Goal: Task Accomplishment & Management: Use online tool/utility

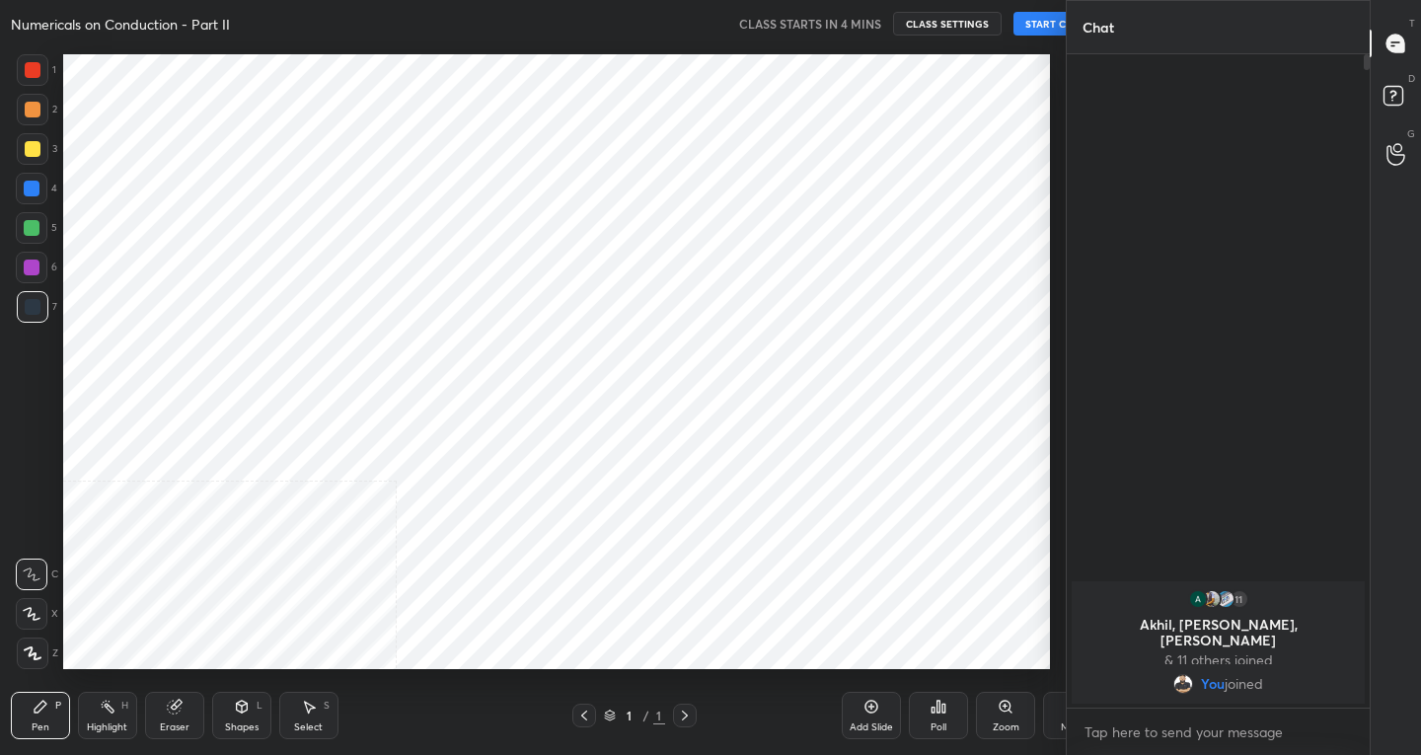
scroll to position [98086, 97728]
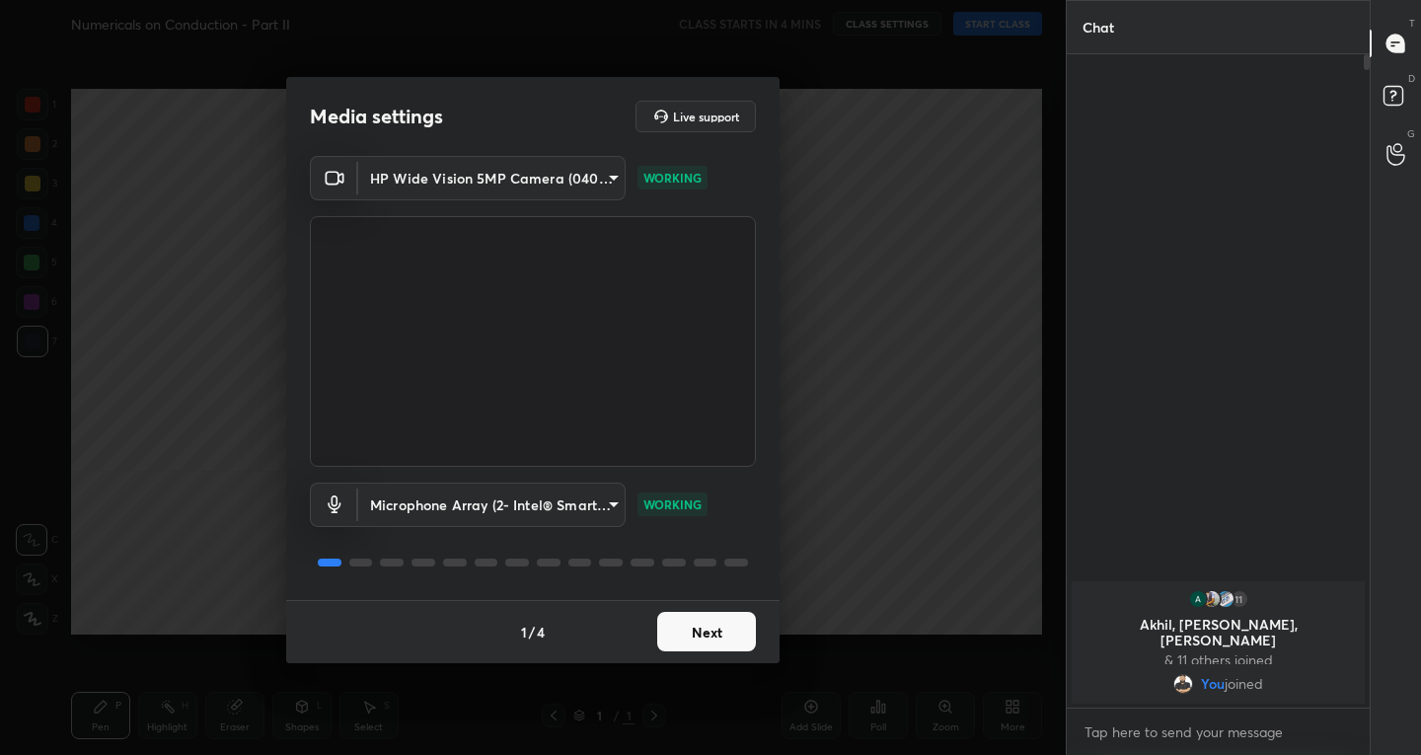
click at [690, 627] on button "Next" at bounding box center [706, 631] width 99 height 39
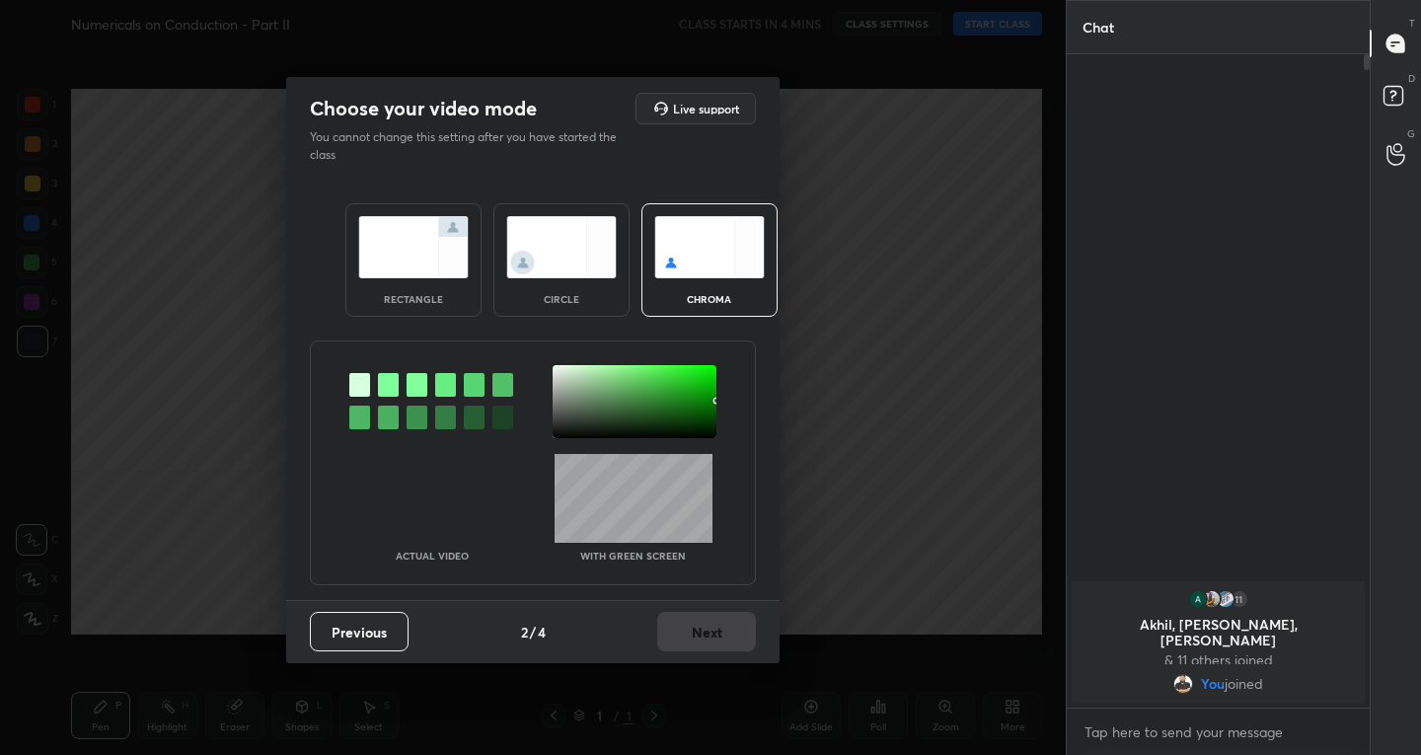
click at [423, 270] on img at bounding box center [413, 247] width 111 height 62
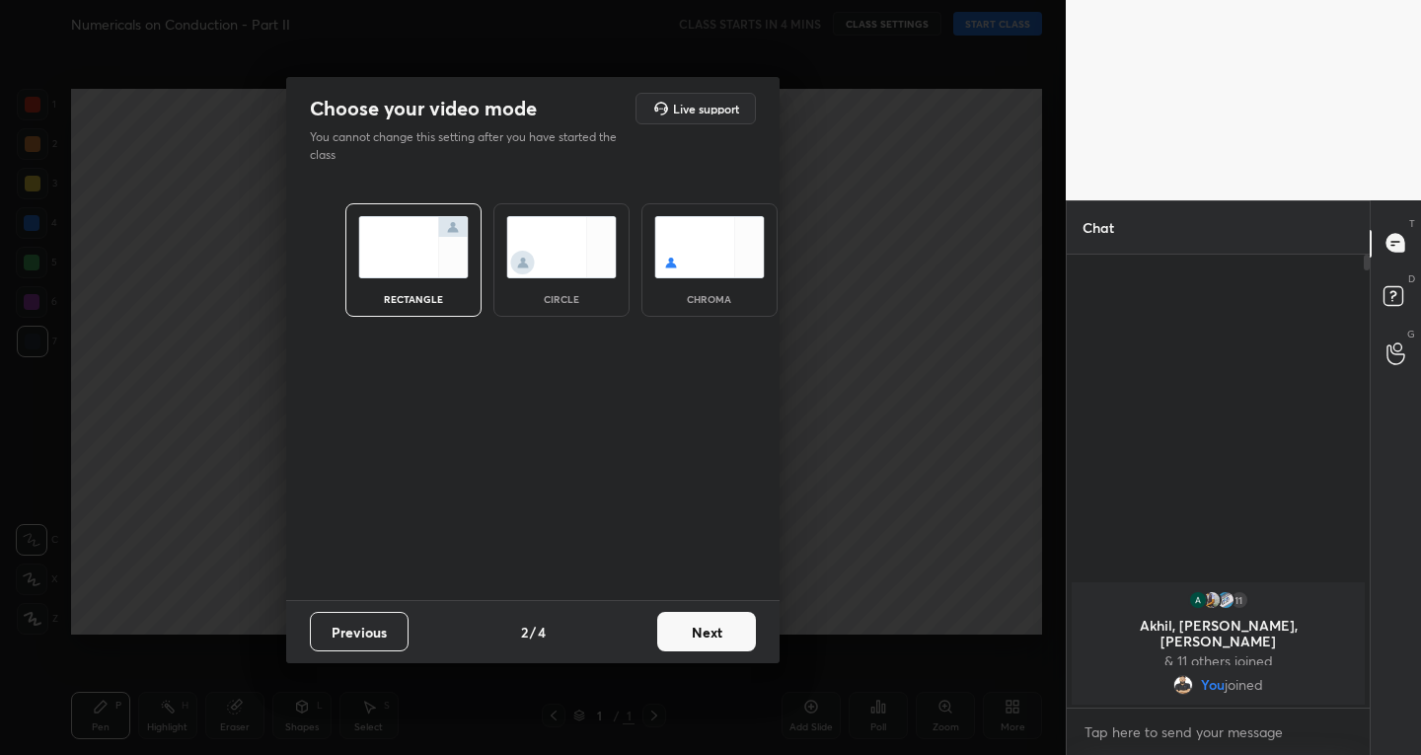
scroll to position [7, 7]
click at [712, 621] on button "Next" at bounding box center [706, 631] width 99 height 39
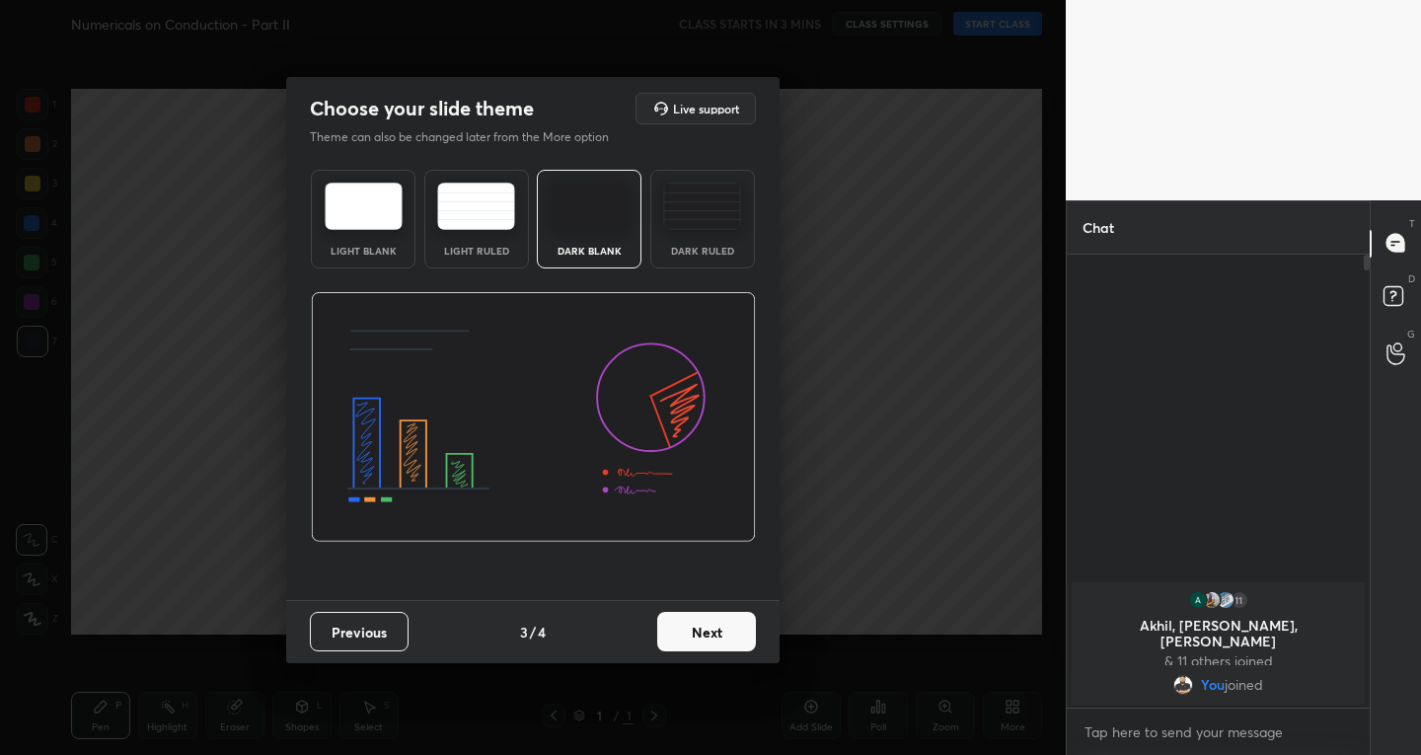
click at [712, 621] on button "Next" at bounding box center [706, 631] width 99 height 39
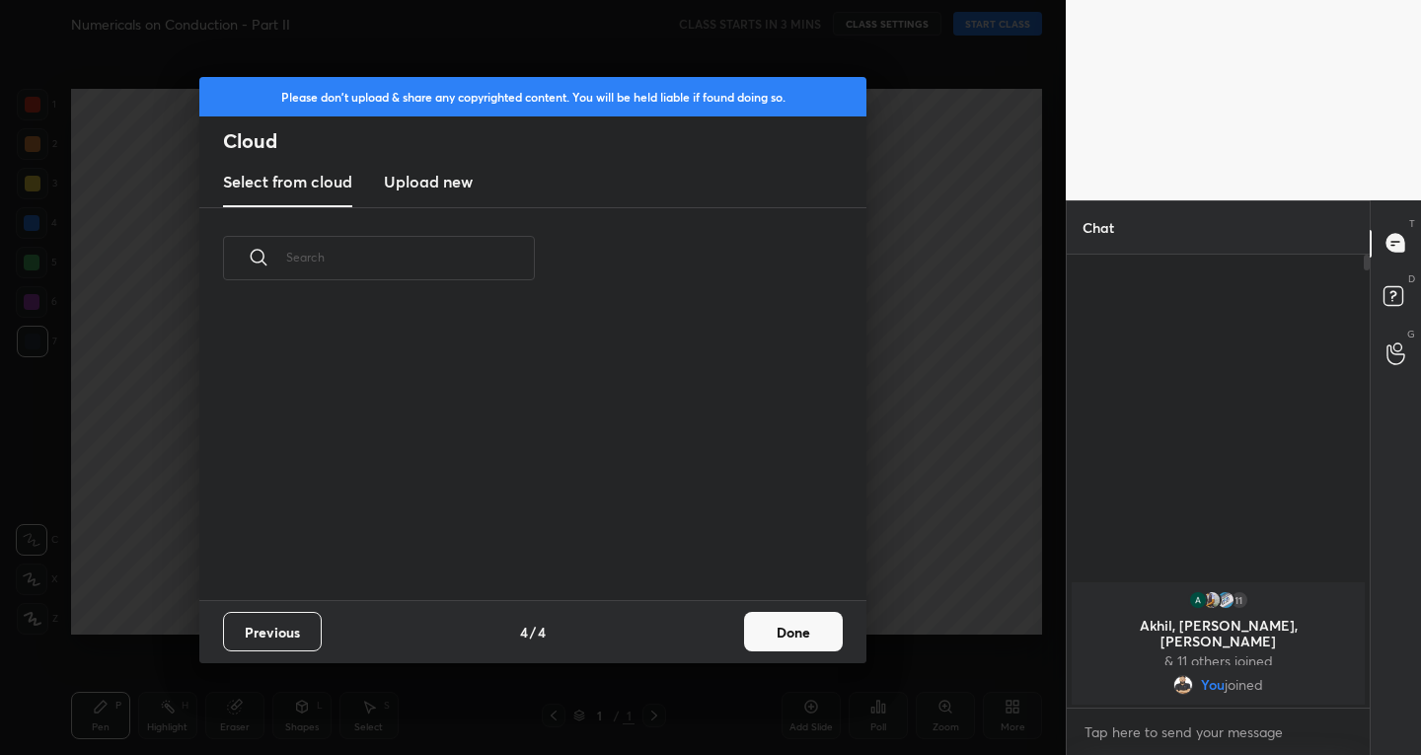
scroll to position [291, 634]
click at [772, 607] on div "Previous 4 / 4 Done" at bounding box center [532, 631] width 667 height 63
click at [777, 623] on button "Done" at bounding box center [793, 631] width 99 height 39
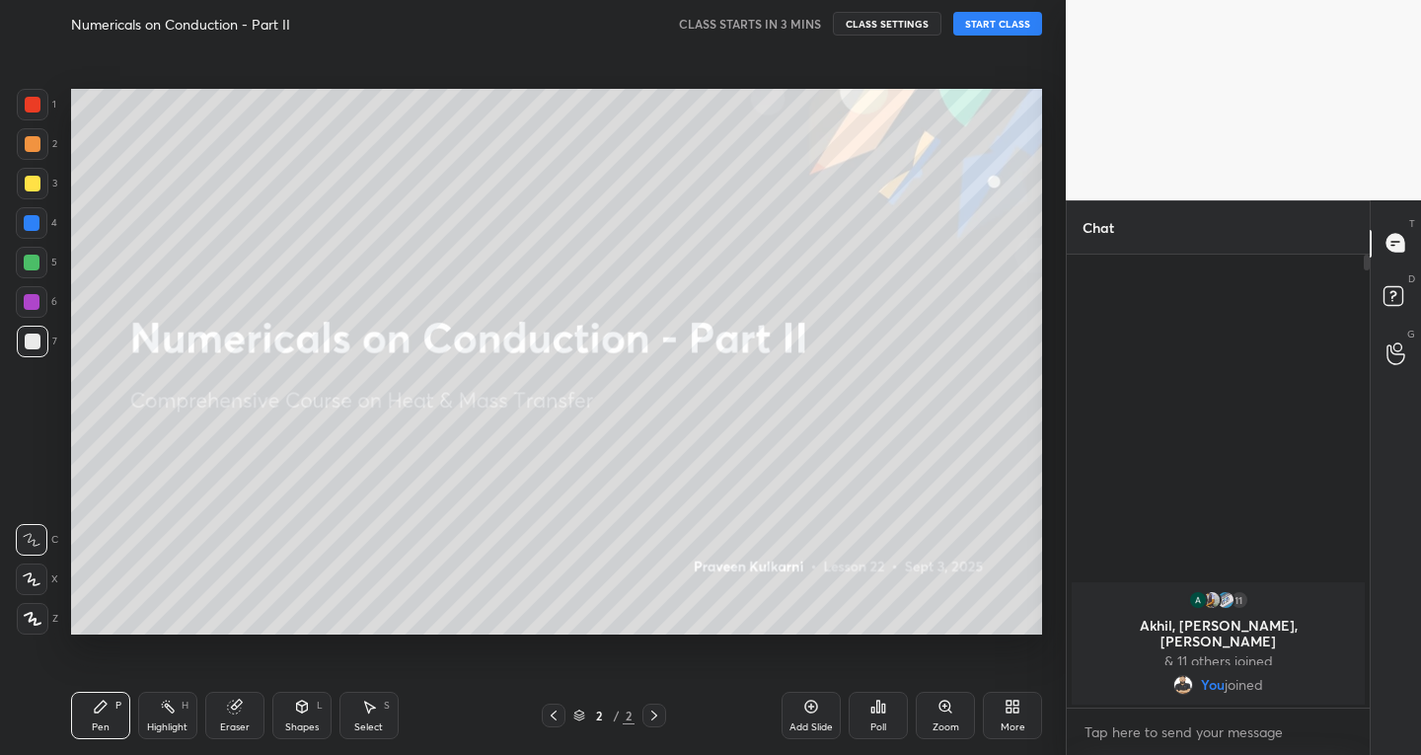
click at [803, 727] on div "Add Slide" at bounding box center [811, 728] width 43 height 10
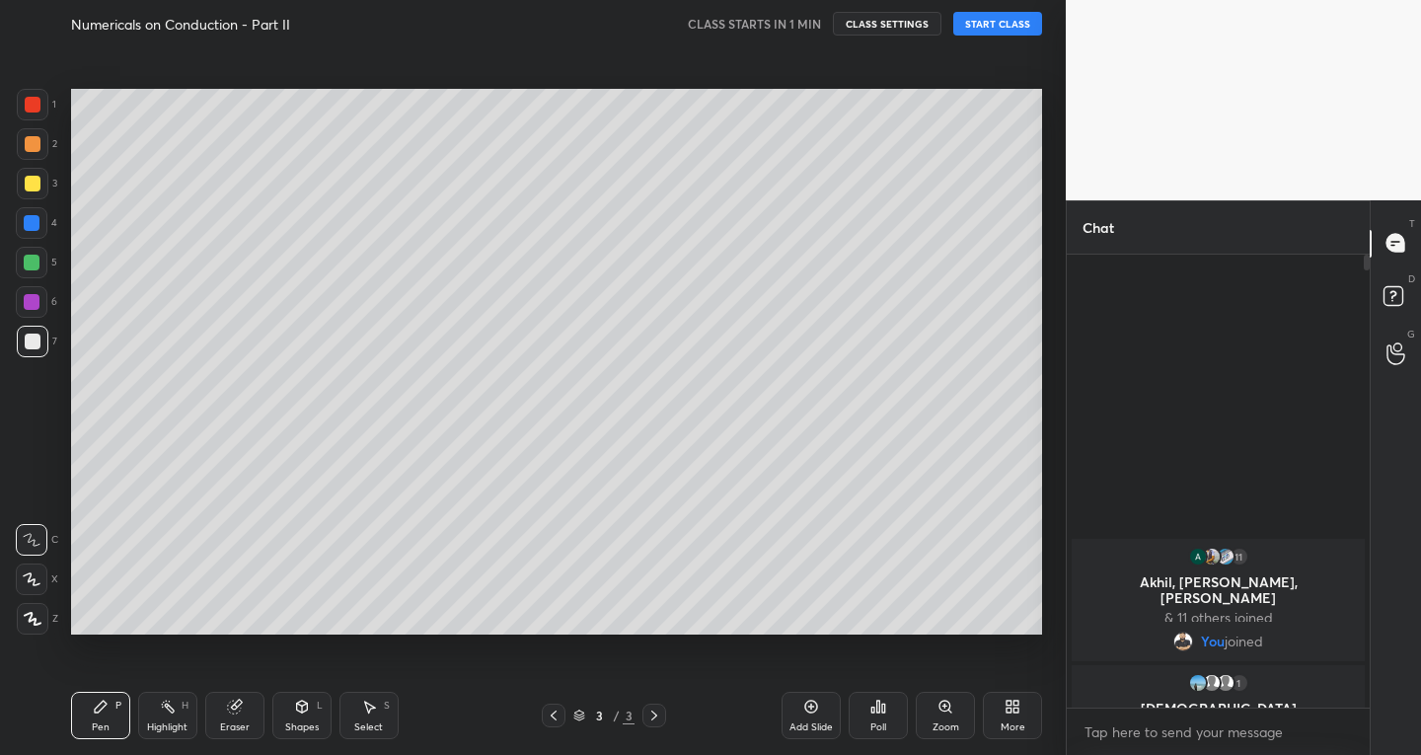
click at [979, 28] on button "START CLASS" at bounding box center [998, 24] width 89 height 24
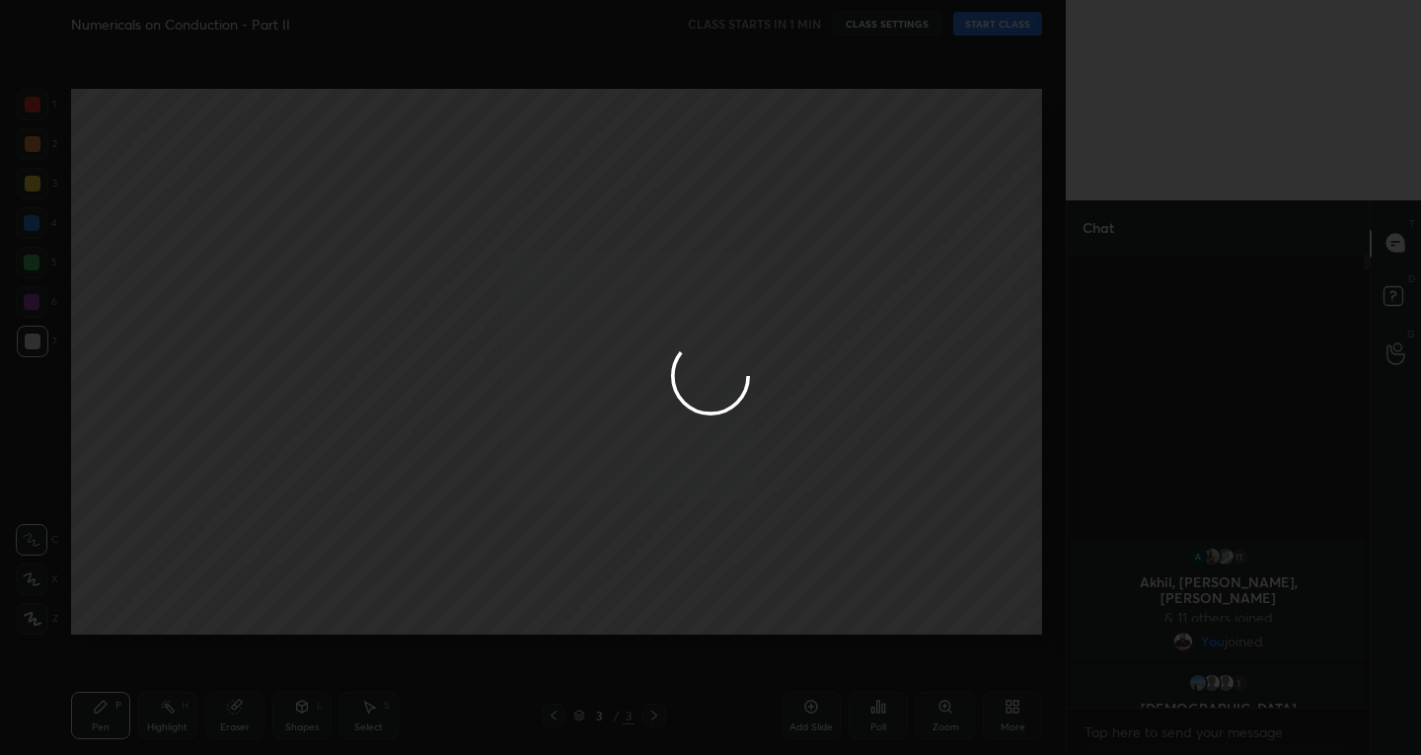
type textarea "x"
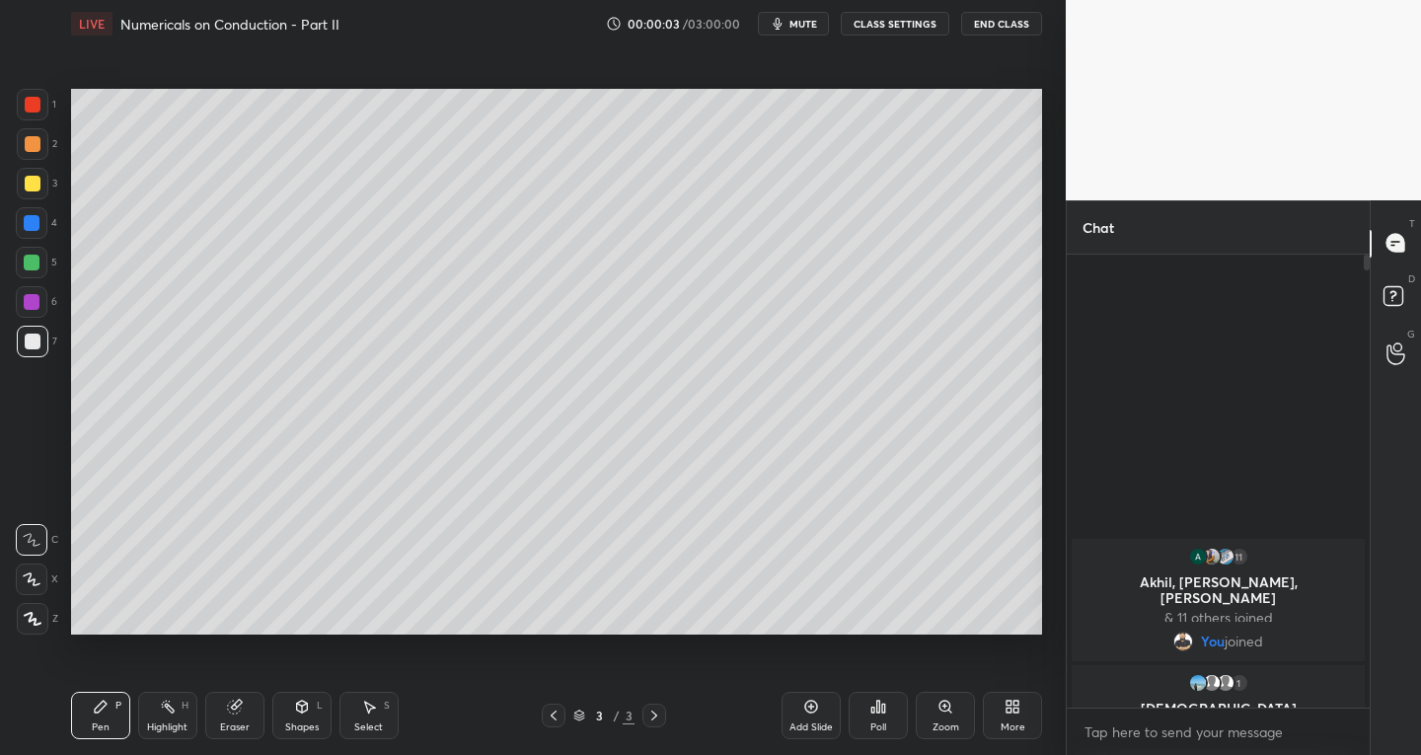
click at [802, 23] on span "mute" at bounding box center [804, 24] width 28 height 14
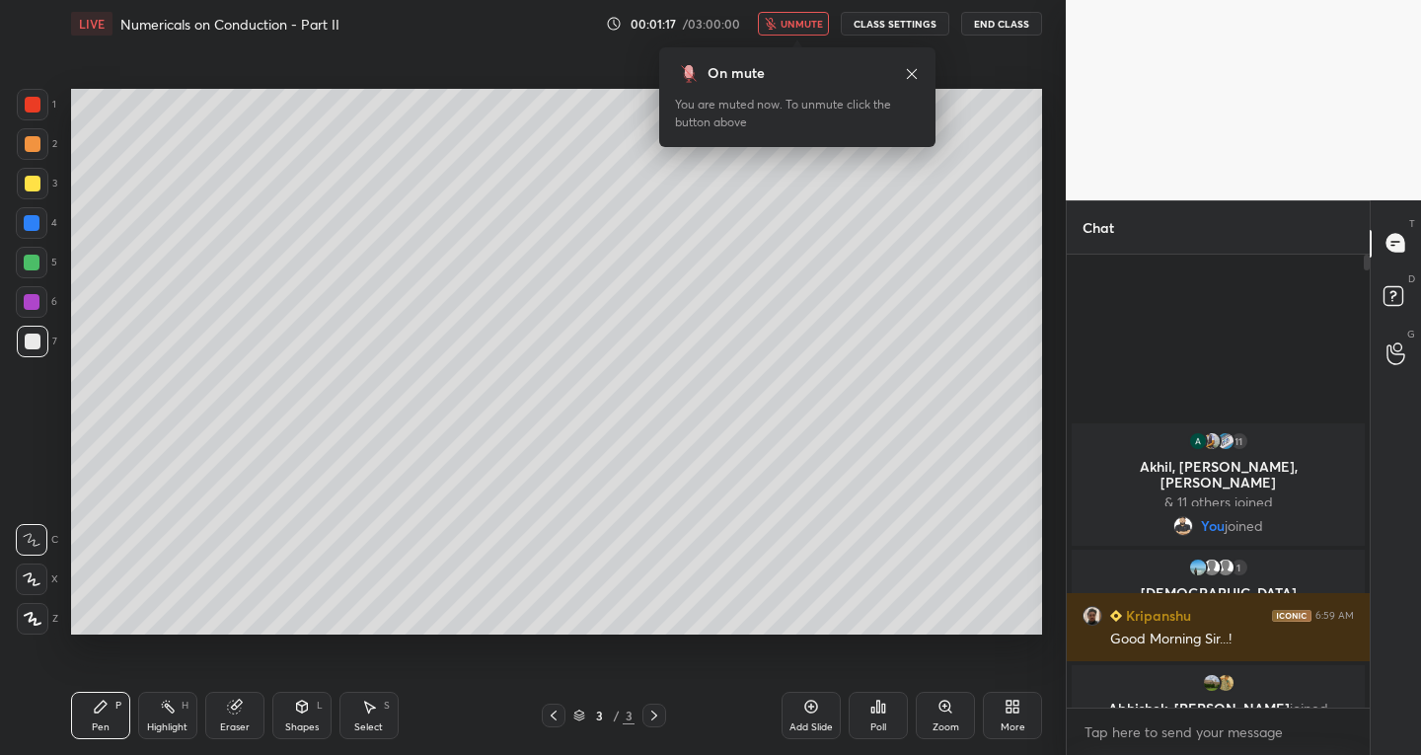
click at [802, 23] on span "unmute" at bounding box center [802, 24] width 42 height 14
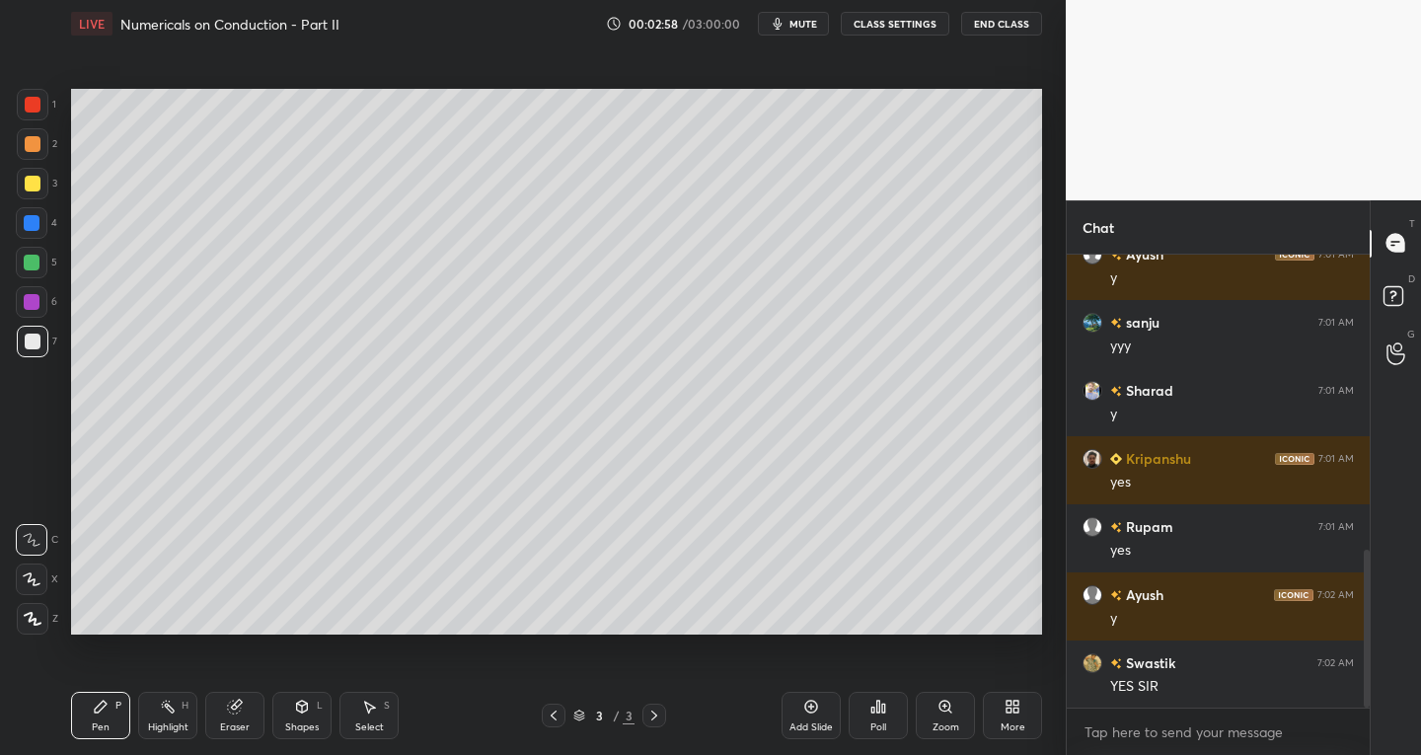
scroll to position [848, 0]
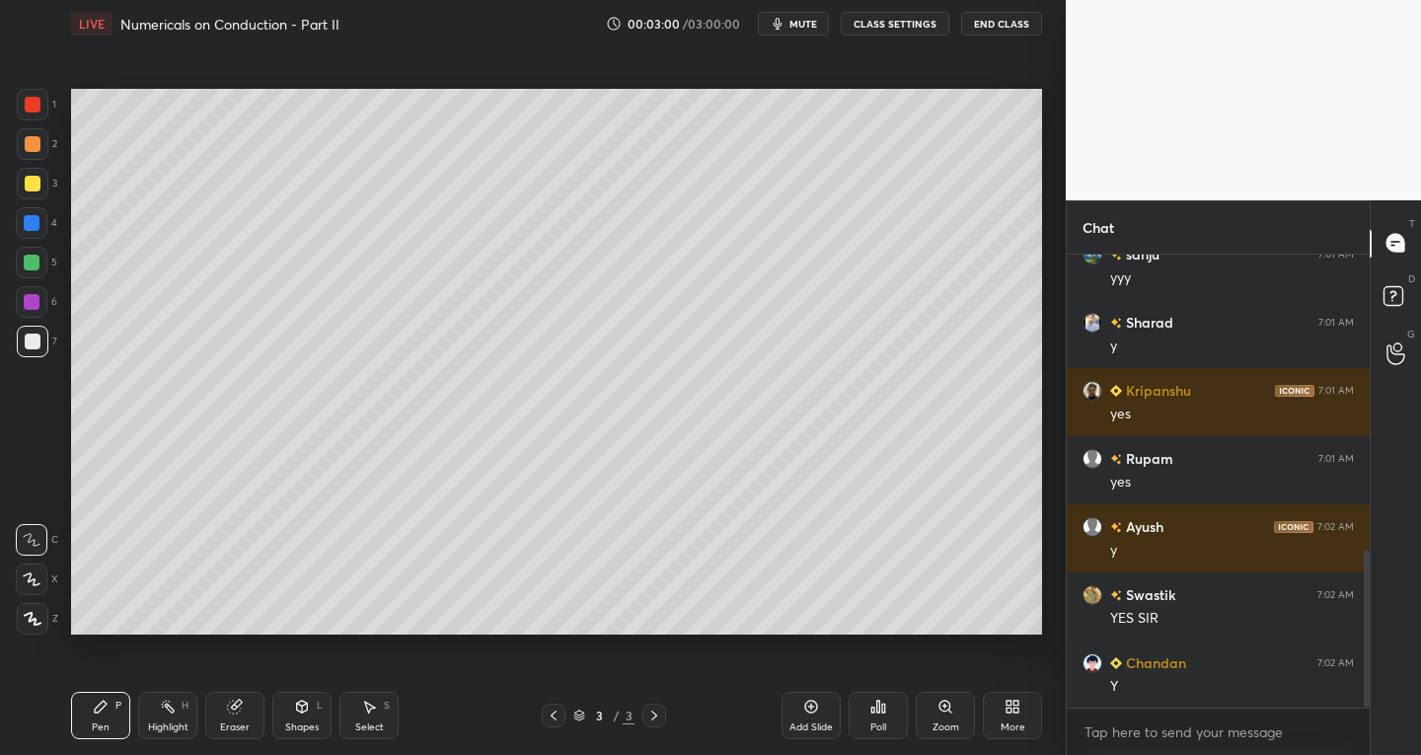
click at [33, 576] on icon at bounding box center [32, 580] width 18 height 14
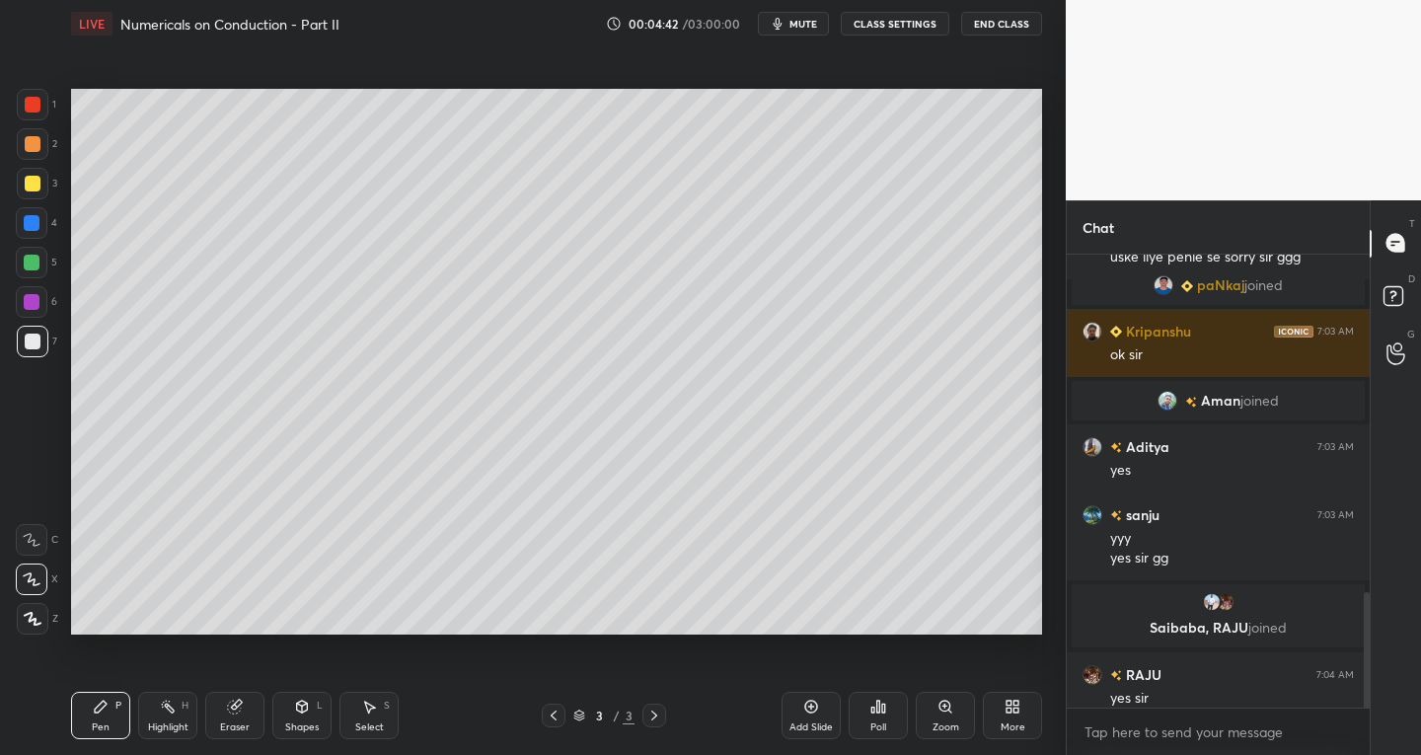
scroll to position [1328, 0]
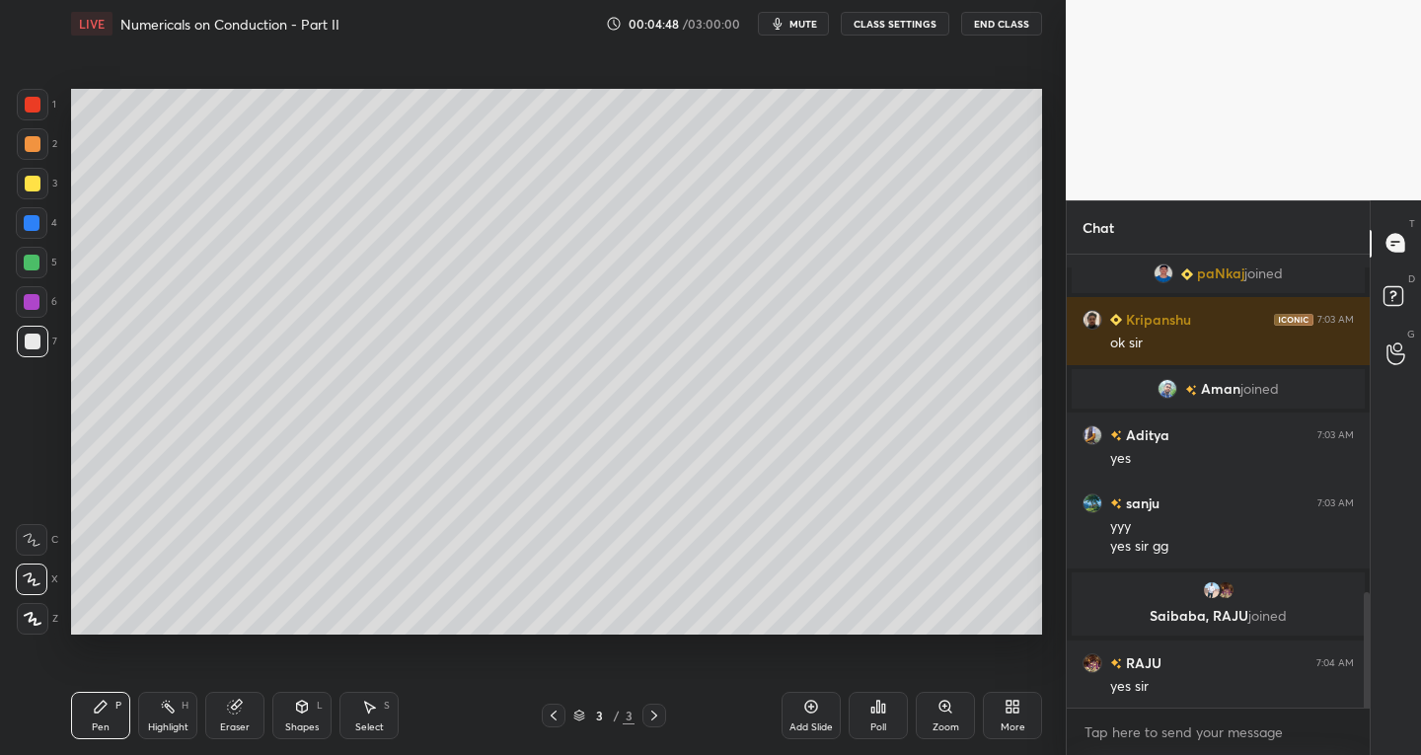
click at [298, 707] on icon at bounding box center [302, 707] width 11 height 12
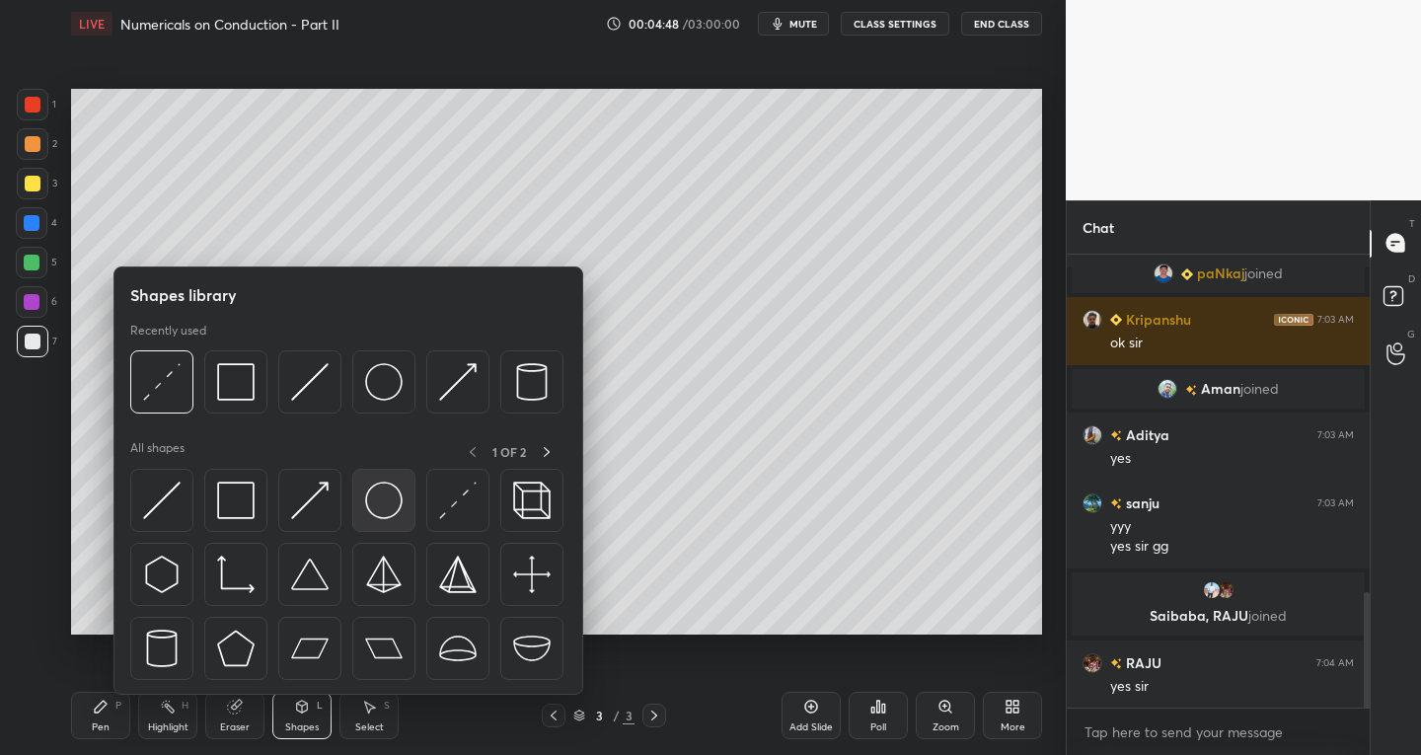
click at [396, 514] on img at bounding box center [384, 501] width 38 height 38
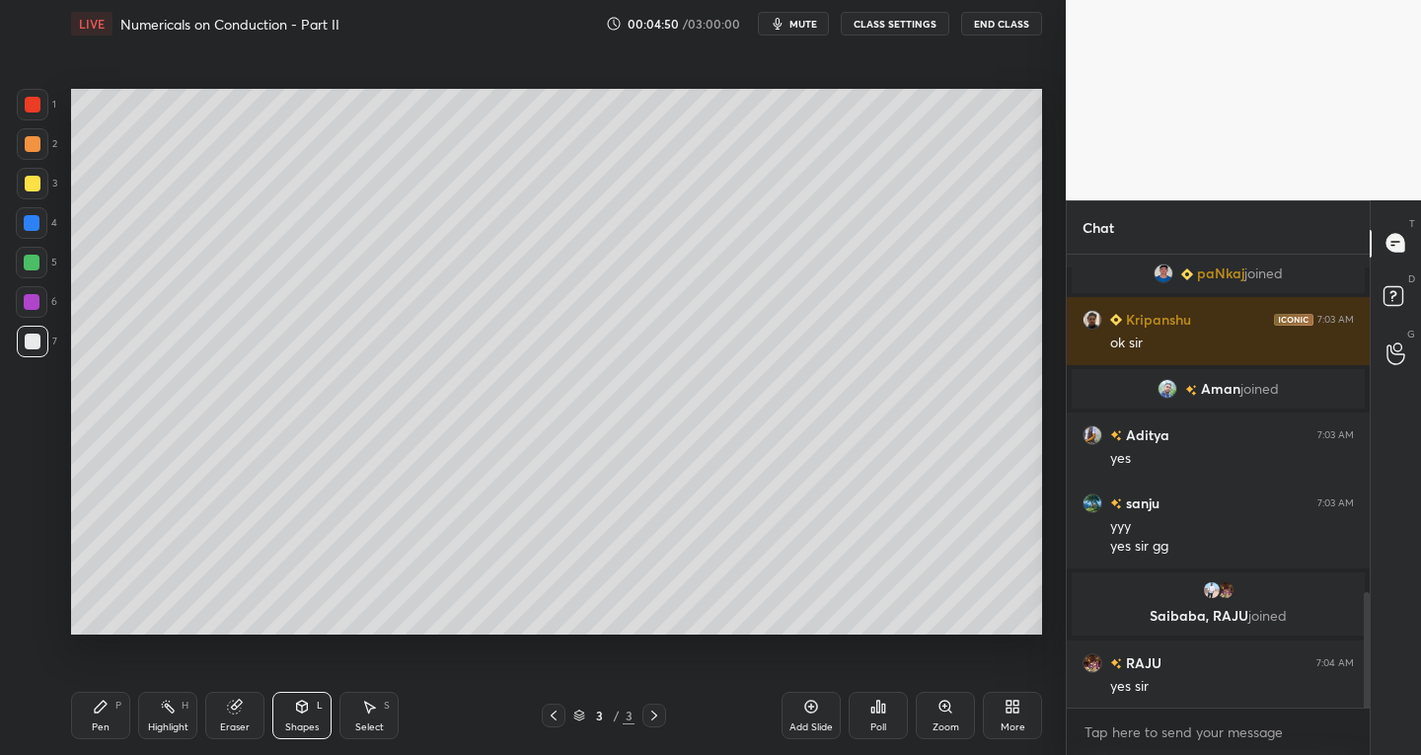
click at [304, 705] on icon at bounding box center [302, 705] width 11 height 3
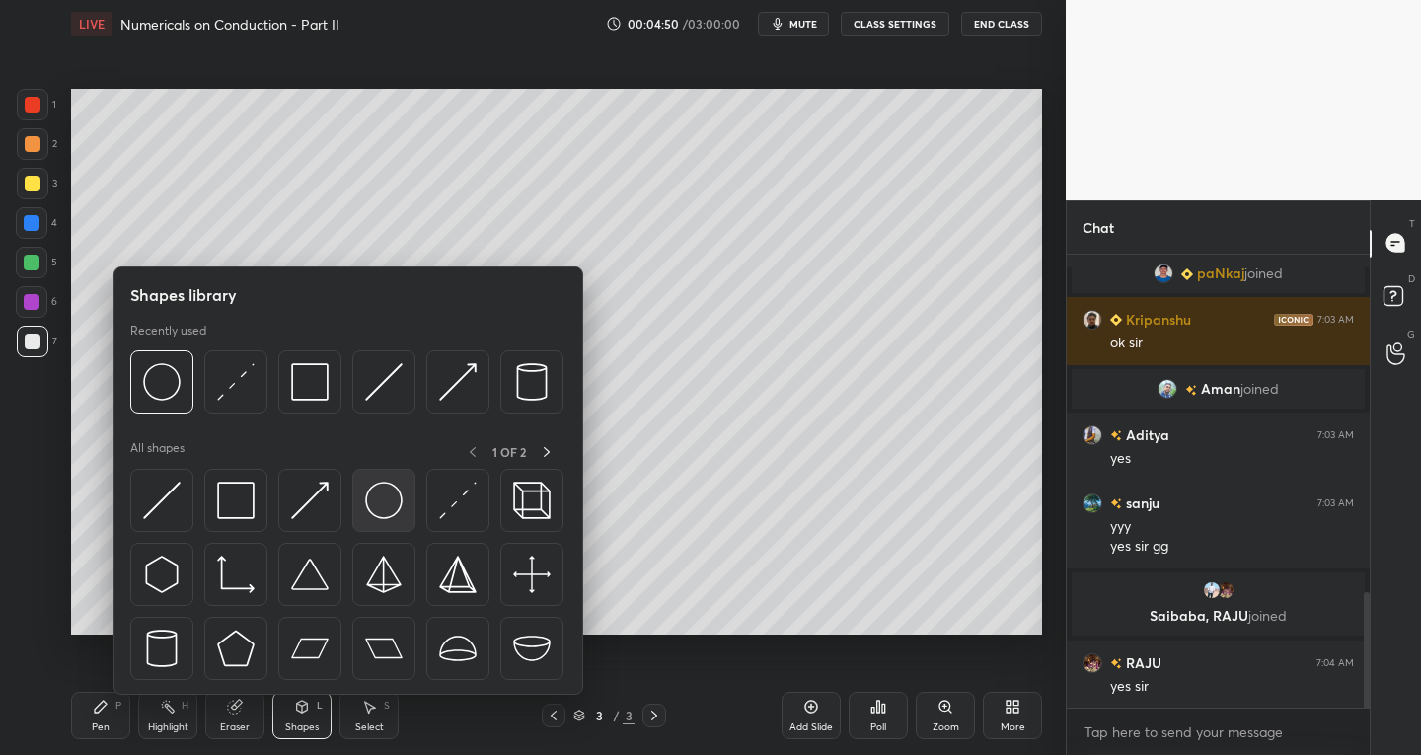
click at [390, 511] on img at bounding box center [384, 501] width 38 height 38
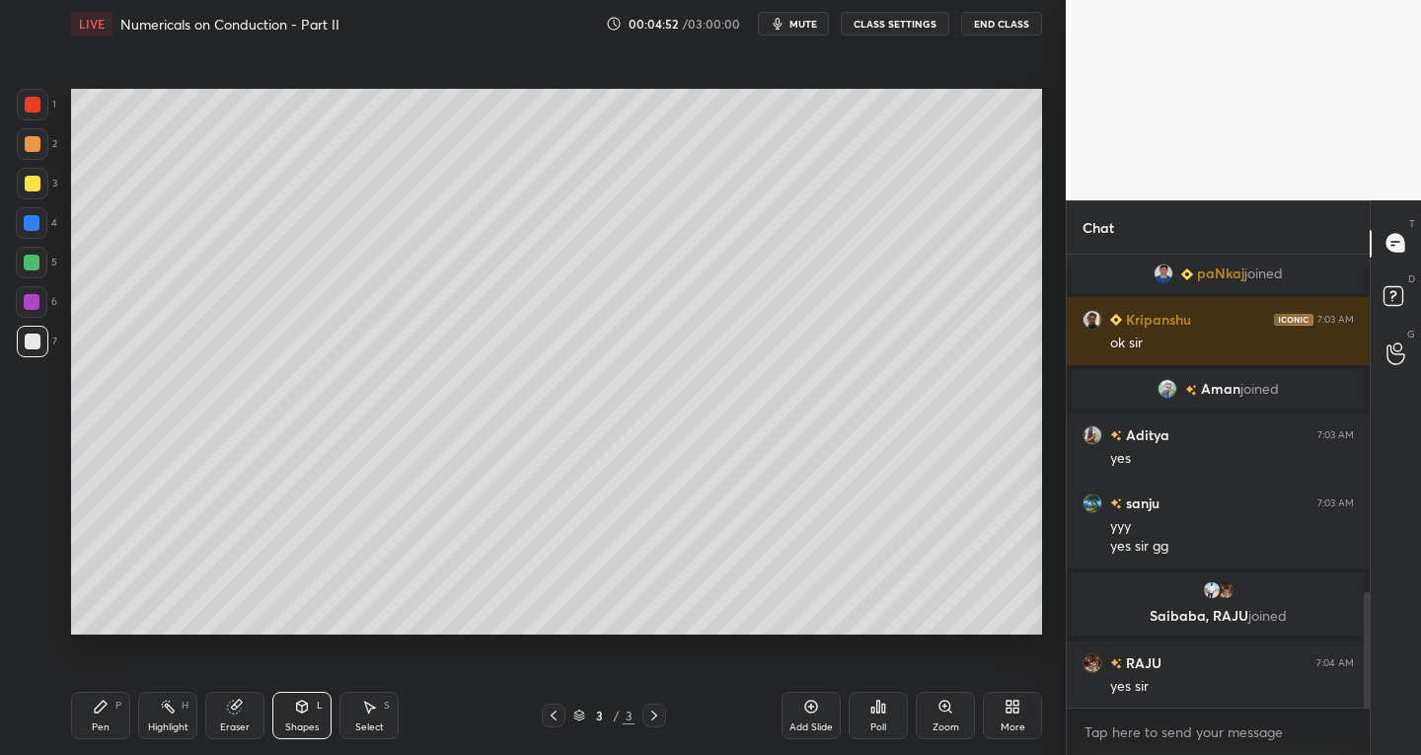
click at [118, 718] on div "Pen P" at bounding box center [100, 715] width 59 height 47
click at [379, 725] on div "Select" at bounding box center [369, 728] width 29 height 10
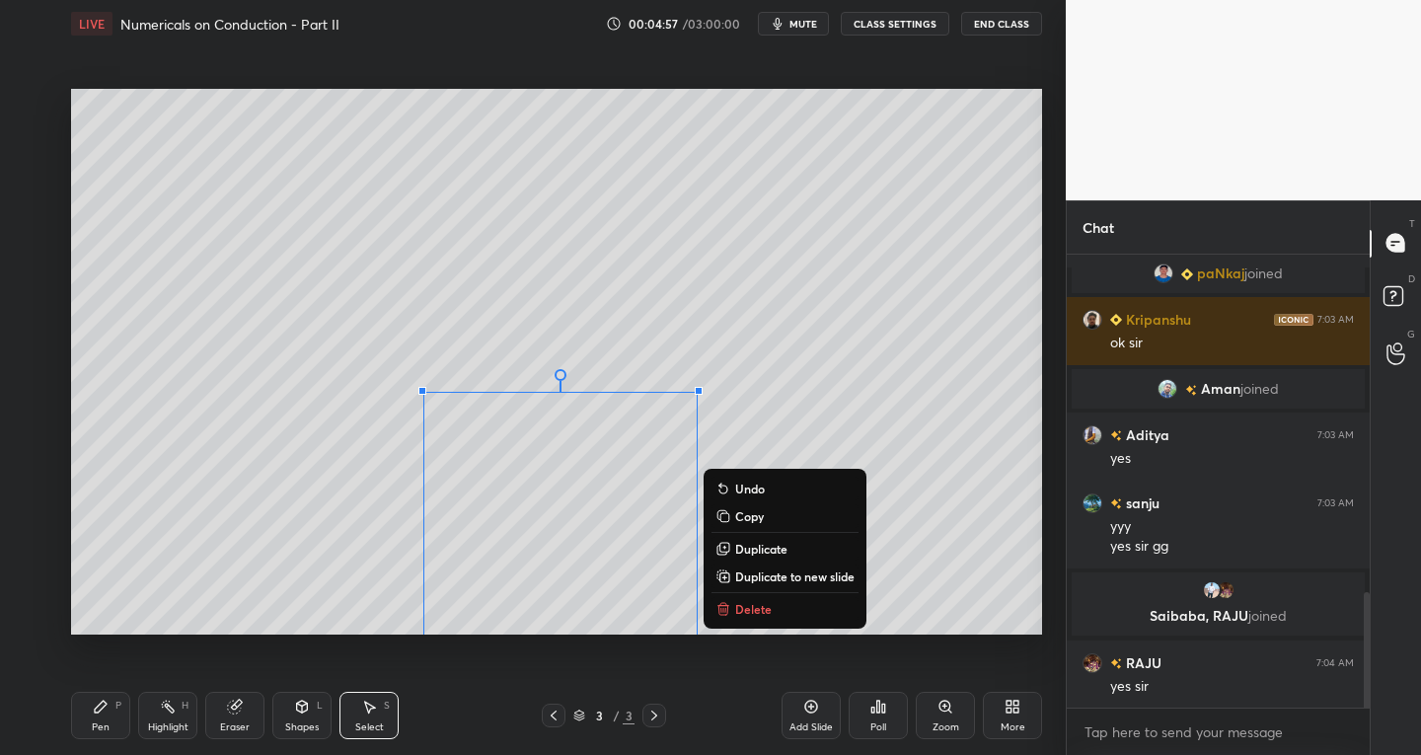
click at [741, 608] on p "Delete" at bounding box center [753, 609] width 37 height 16
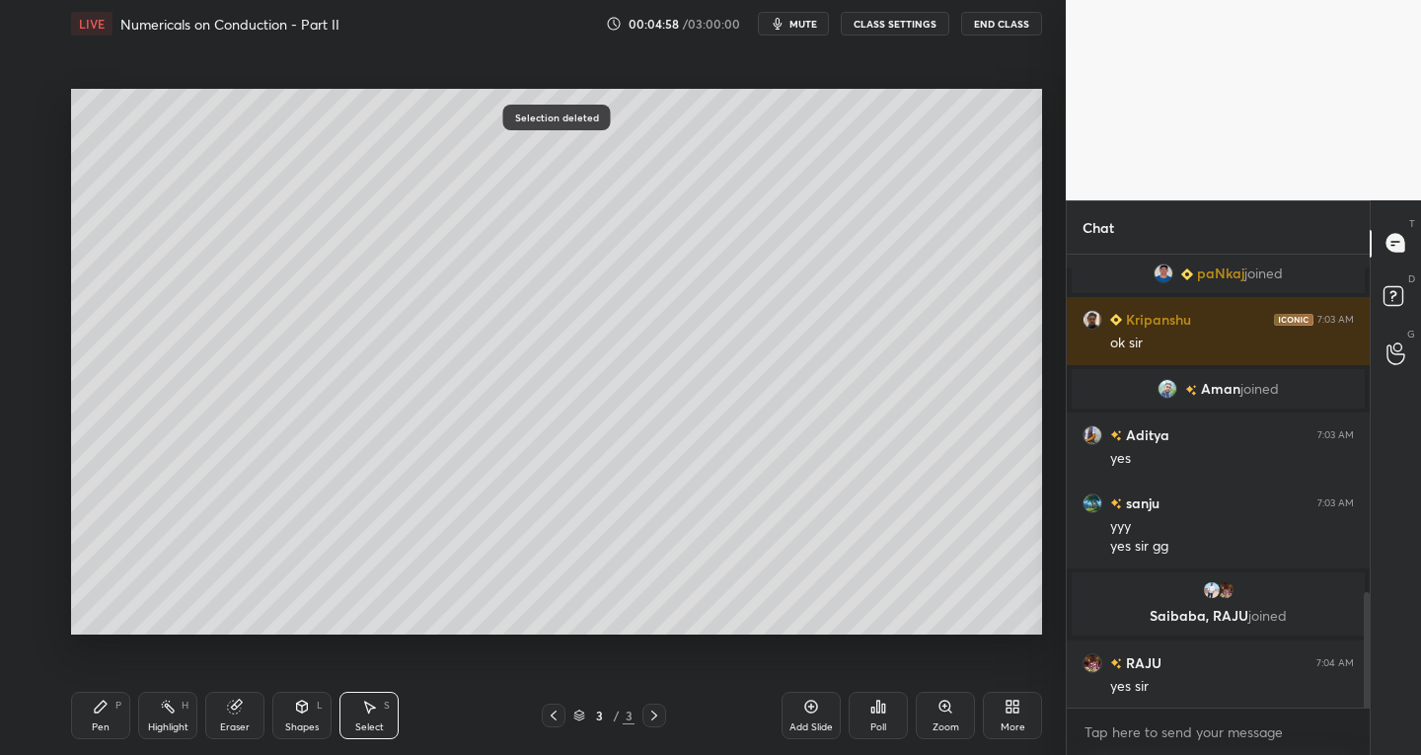
click at [83, 722] on div "Pen P" at bounding box center [100, 715] width 59 height 47
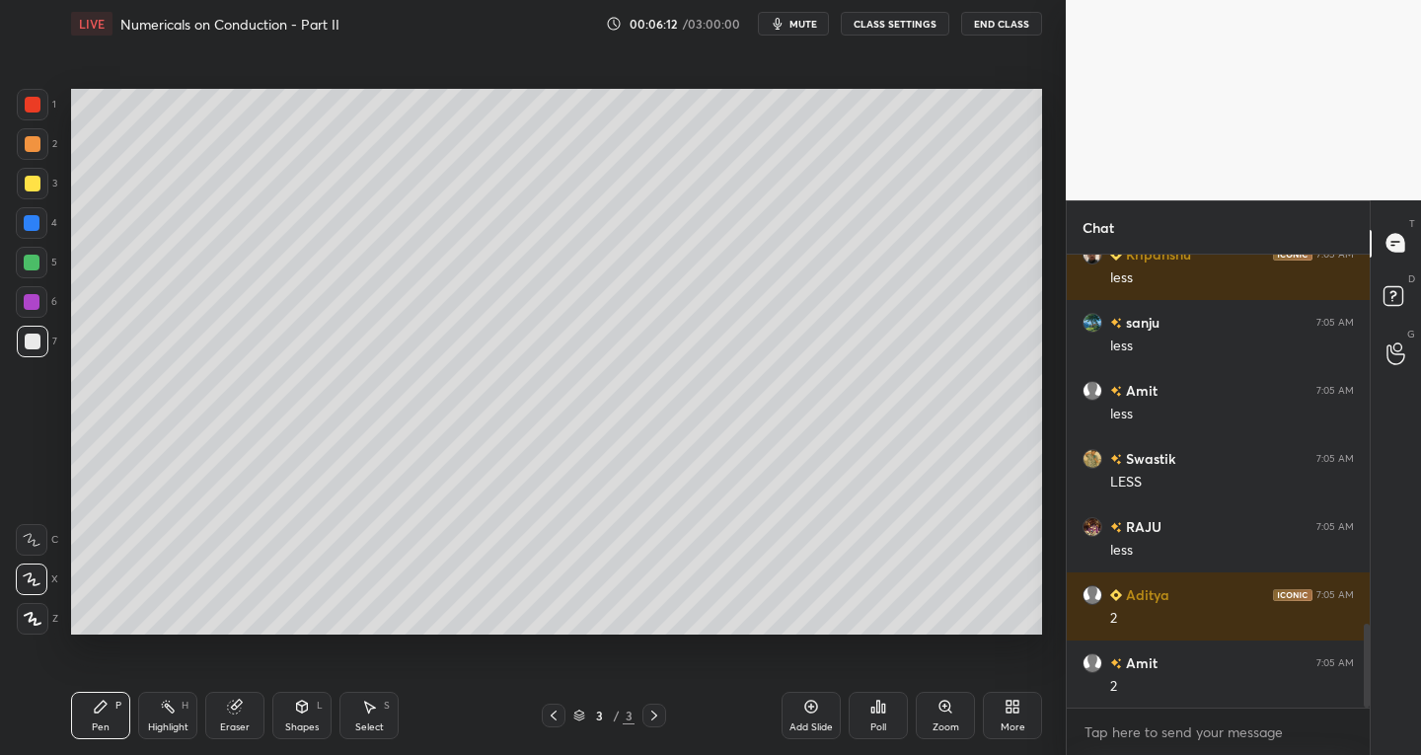
scroll to position [2068, 0]
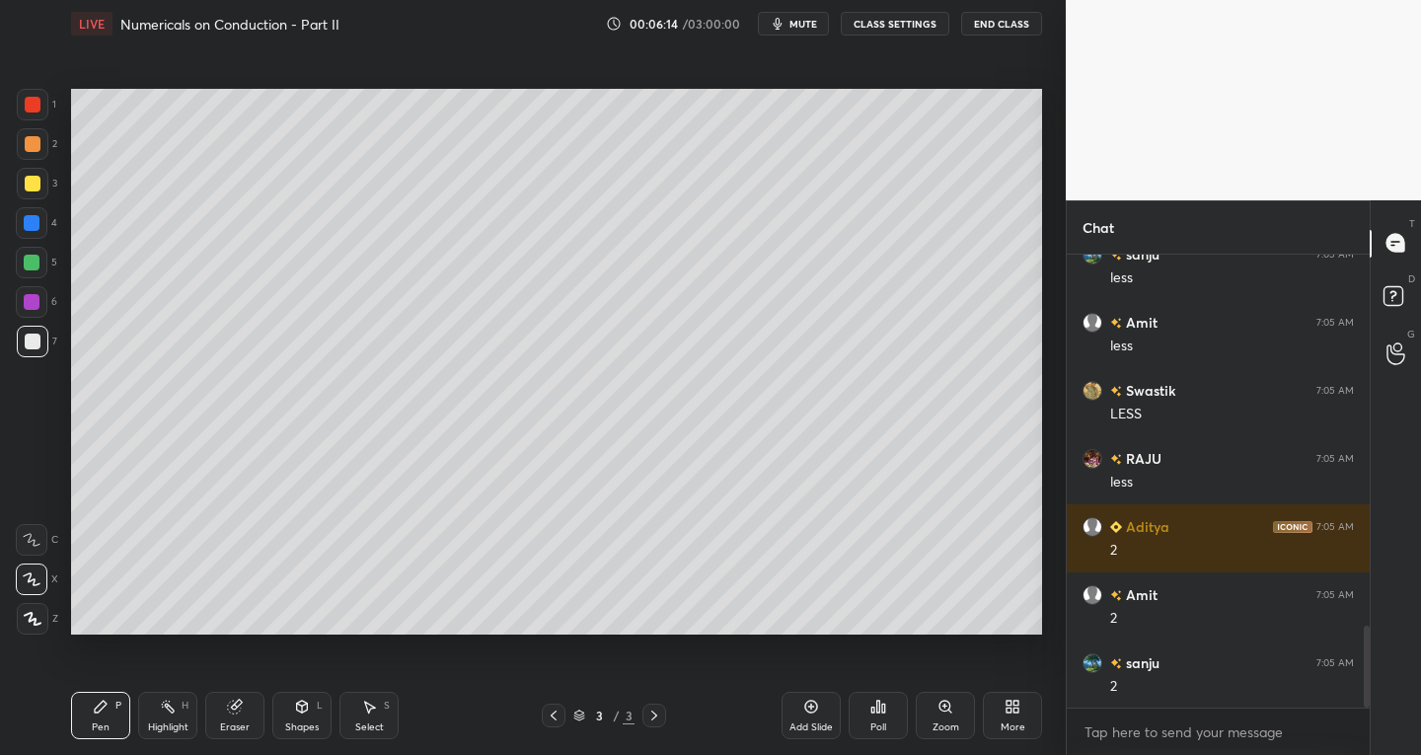
click at [366, 716] on div "Select S" at bounding box center [369, 715] width 59 height 47
click at [307, 720] on div "Shapes L" at bounding box center [301, 715] width 59 height 47
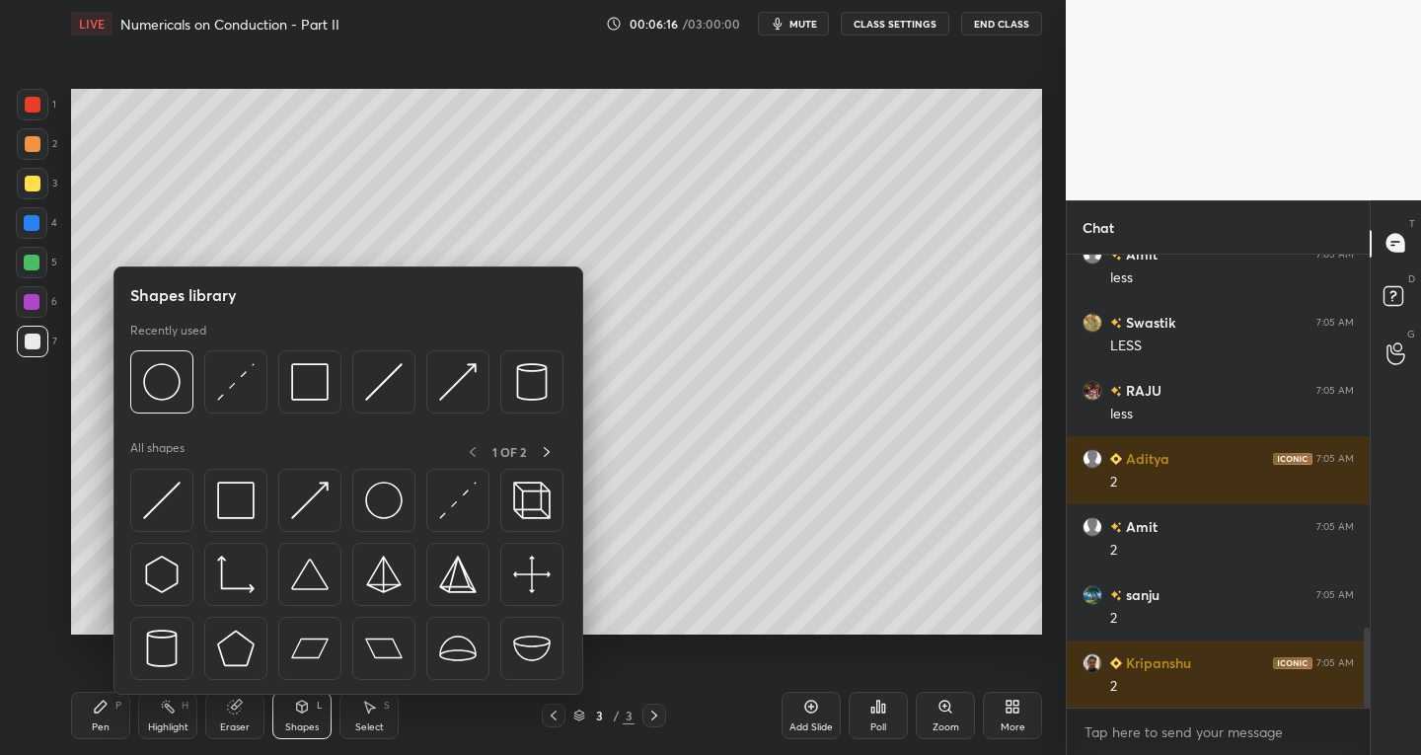
click at [366, 723] on div "Select" at bounding box center [369, 728] width 29 height 10
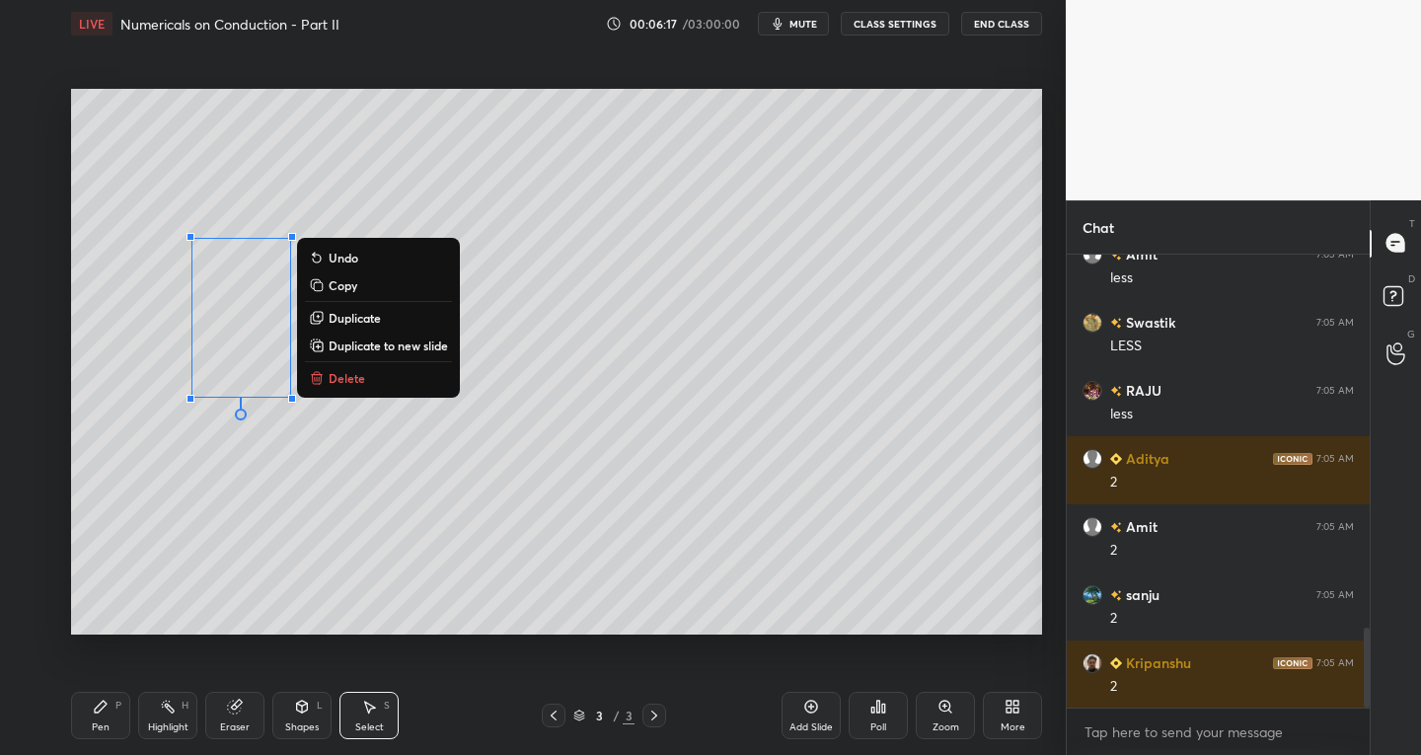
click at [345, 373] on p "Delete" at bounding box center [347, 378] width 37 height 16
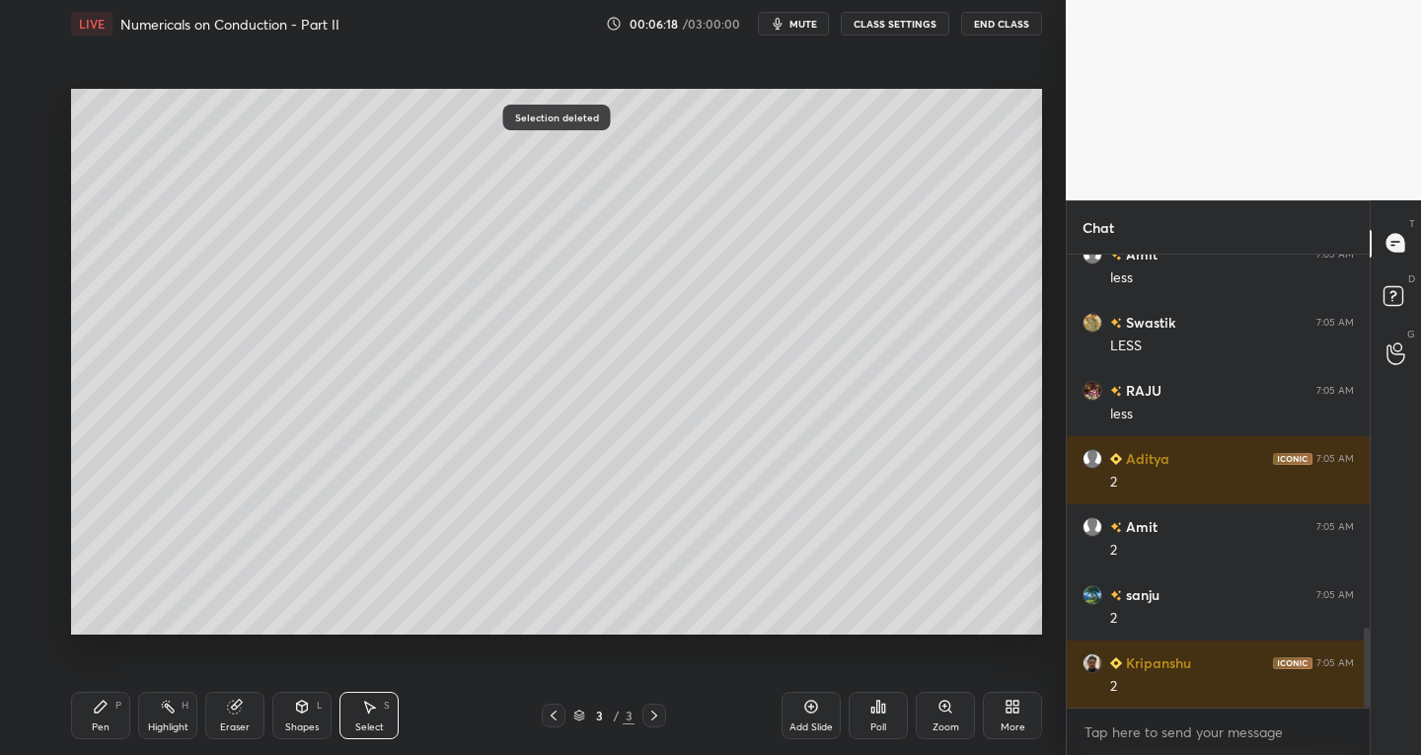
click at [88, 730] on div "Pen P" at bounding box center [100, 715] width 59 height 47
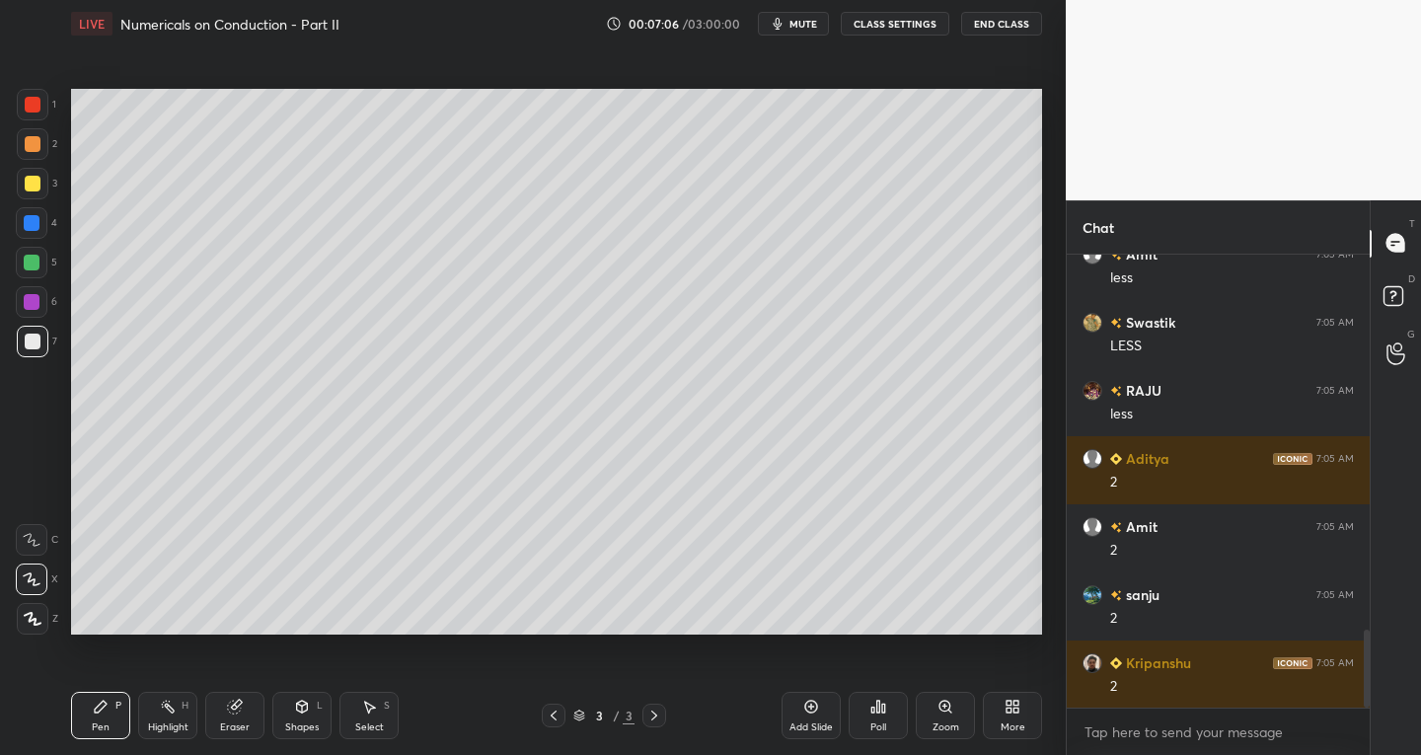
scroll to position [2184, 0]
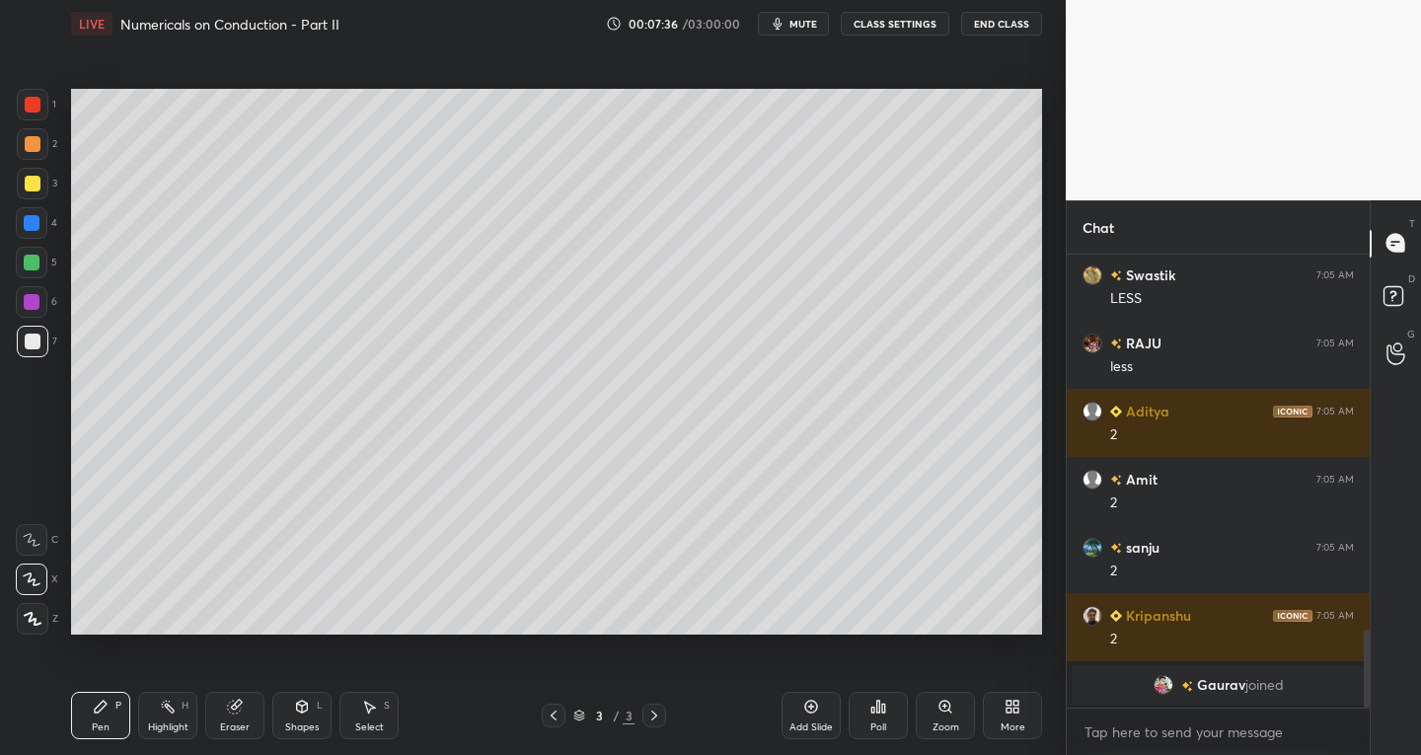
click at [304, 714] on icon at bounding box center [302, 707] width 16 height 16
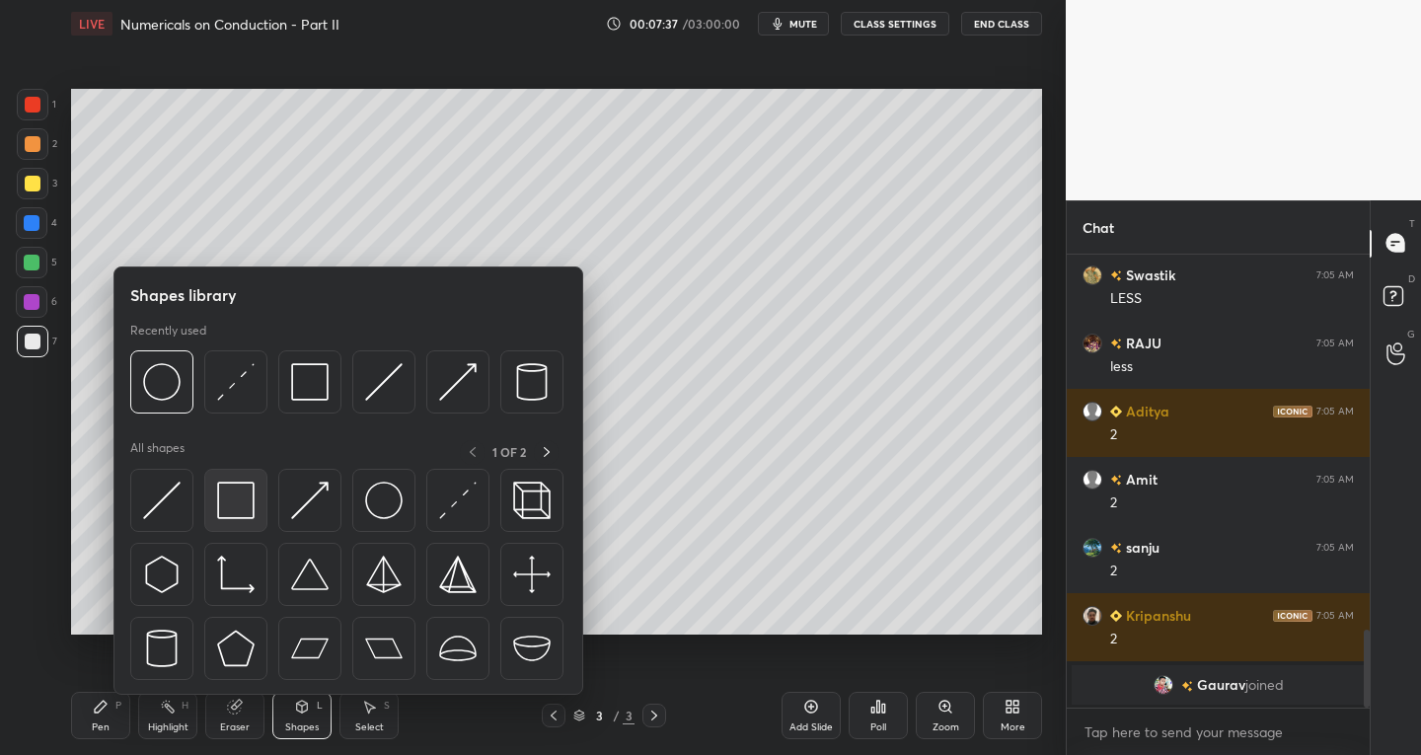
click at [245, 507] on img at bounding box center [236, 501] width 38 height 38
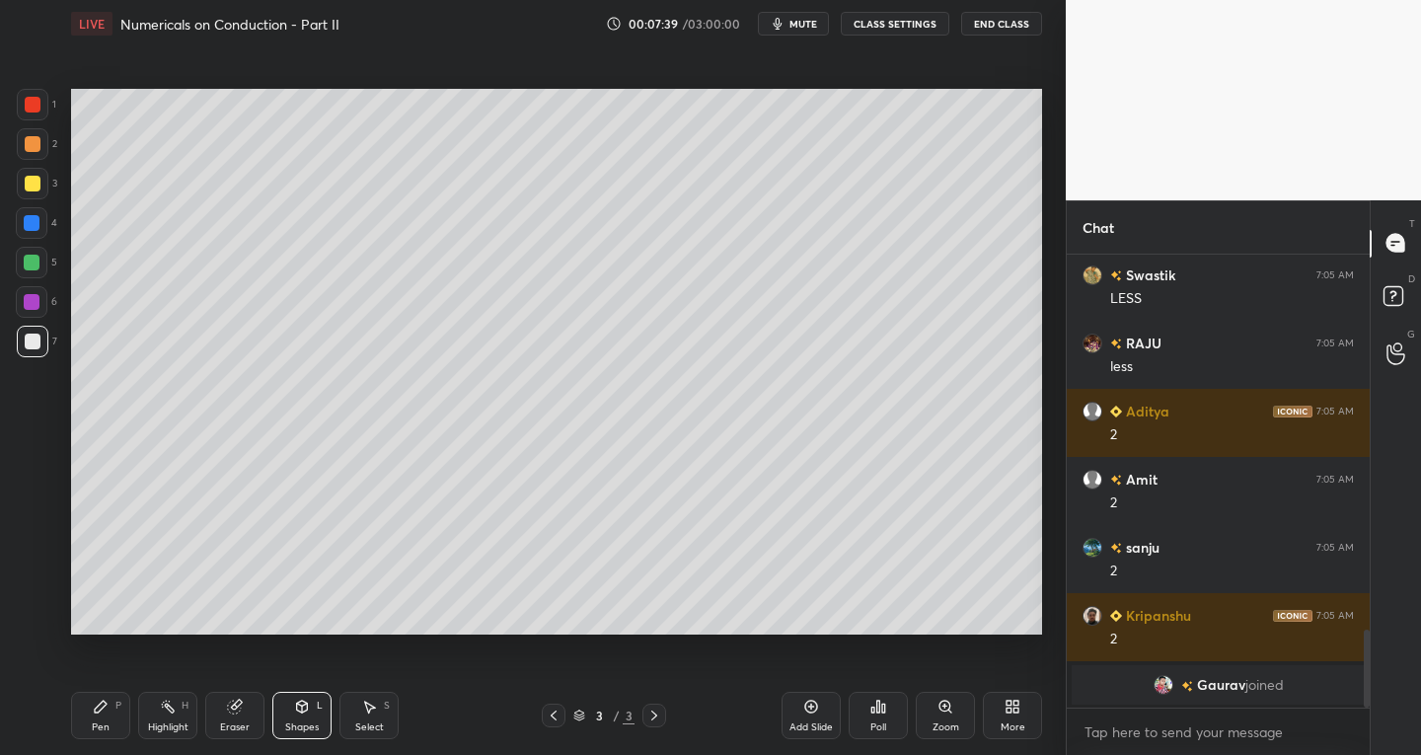
click at [245, 711] on div "Eraser" at bounding box center [234, 715] width 59 height 47
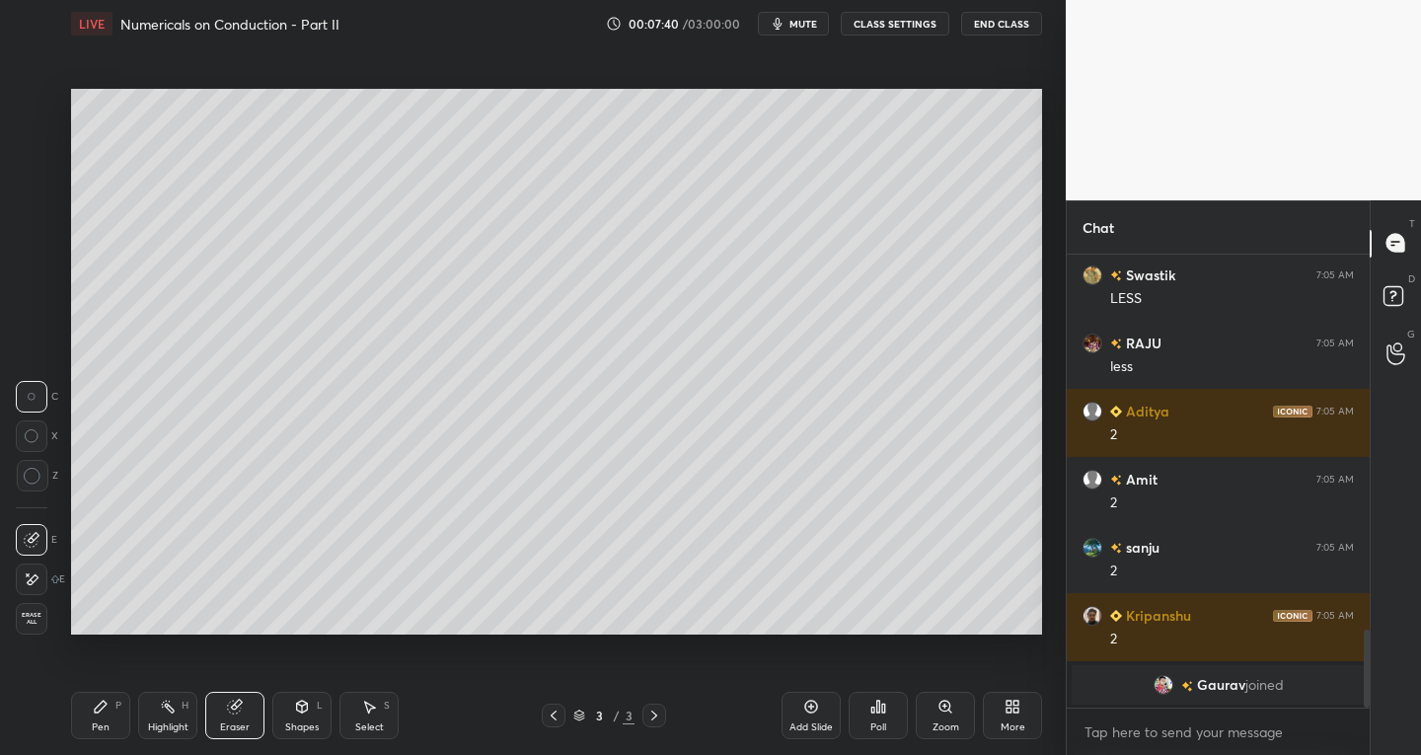
click at [45, 537] on div at bounding box center [32, 540] width 32 height 32
click at [248, 715] on div "Eraser" at bounding box center [234, 715] width 59 height 47
click at [299, 711] on icon at bounding box center [302, 707] width 11 height 12
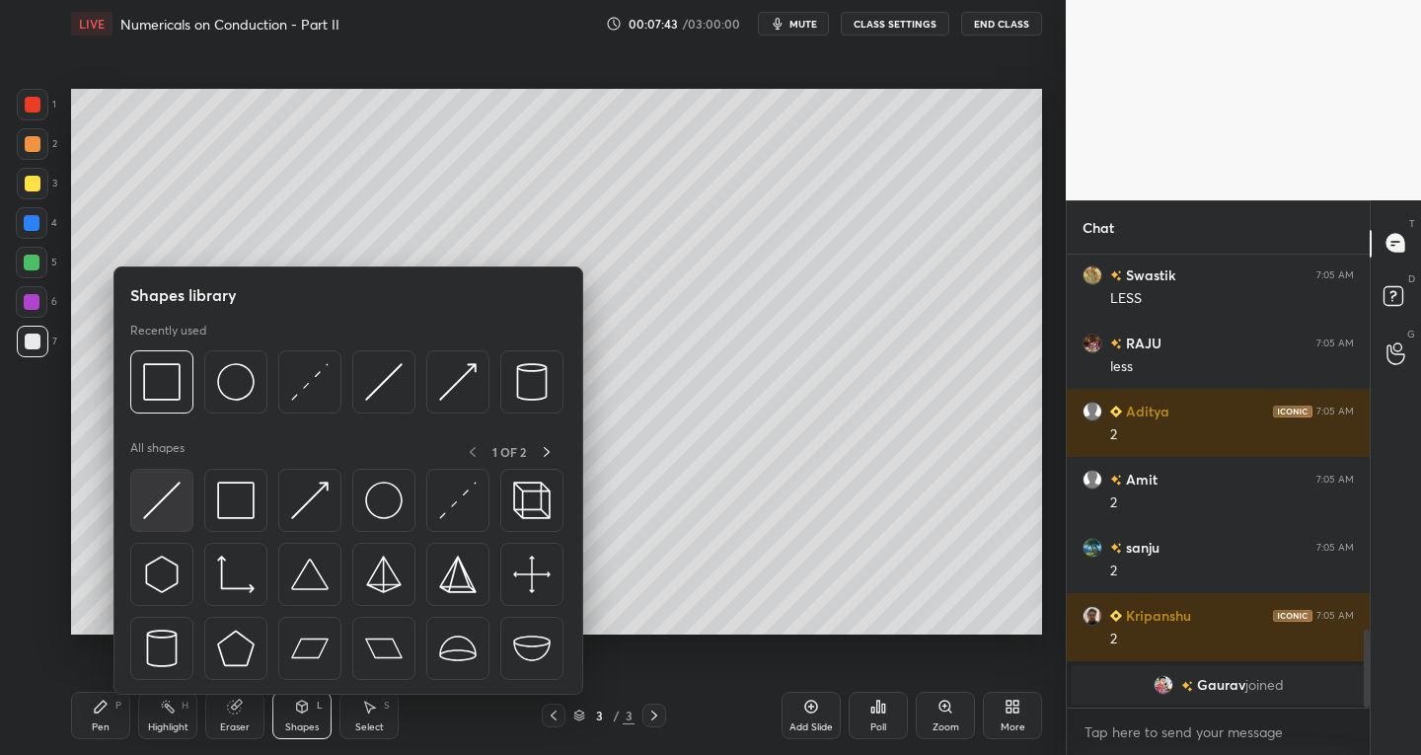
click at [147, 499] on img at bounding box center [162, 501] width 38 height 38
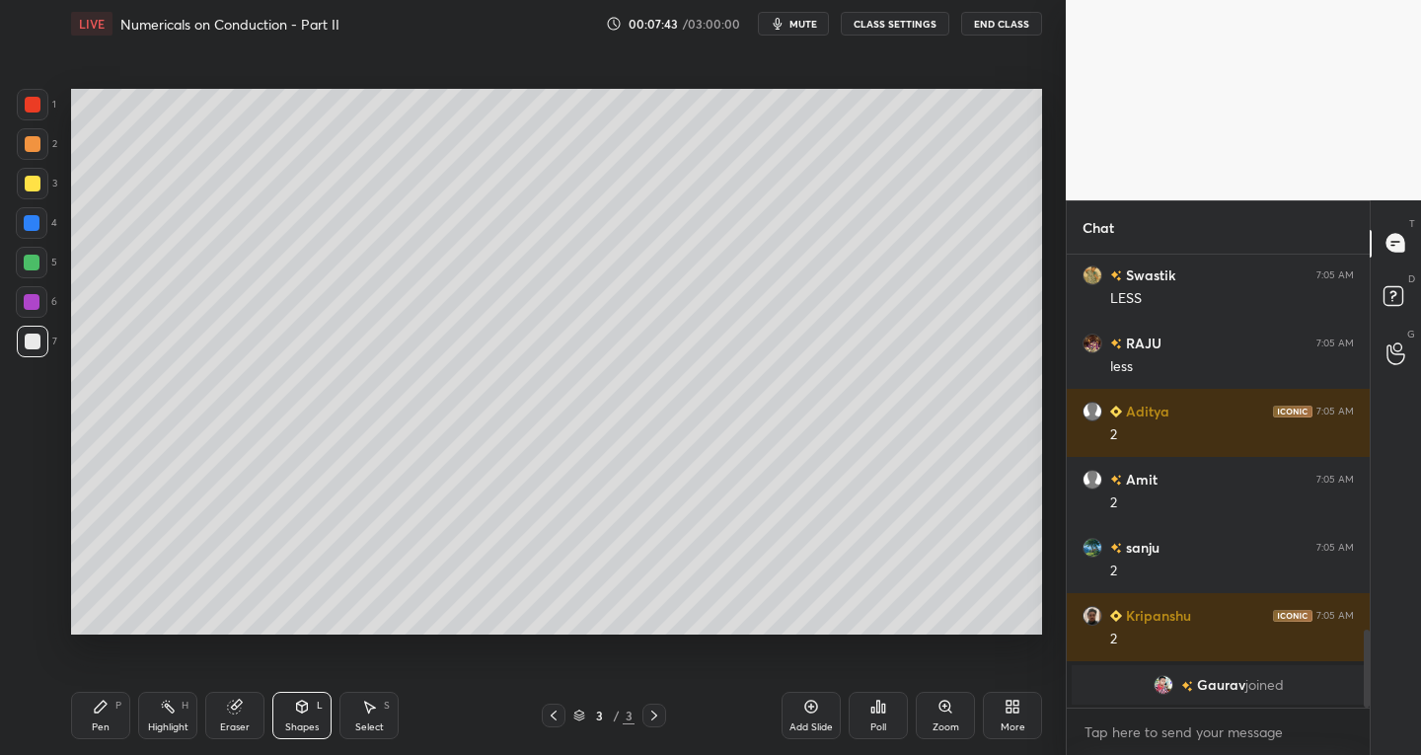
click at [33, 227] on div at bounding box center [32, 223] width 16 height 16
click at [300, 710] on icon at bounding box center [302, 707] width 11 height 12
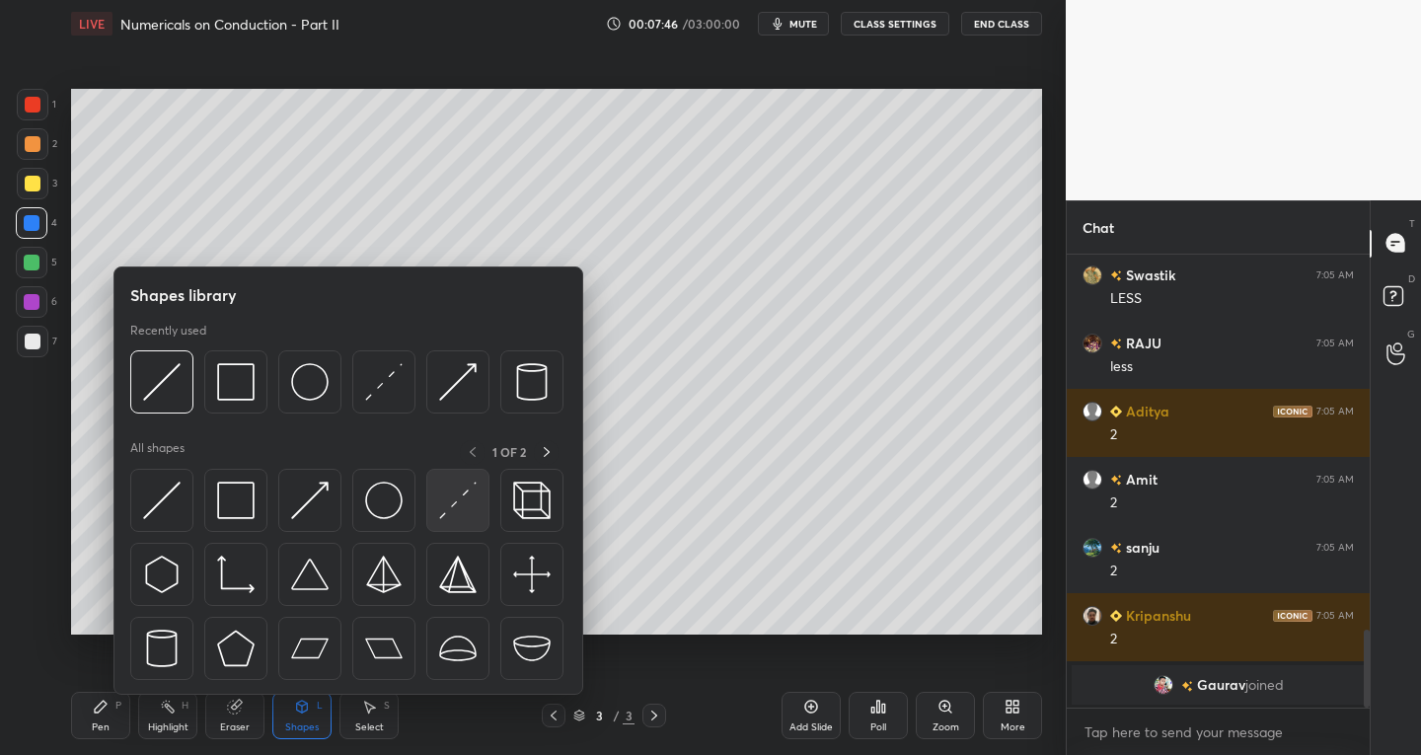
click at [457, 510] on img at bounding box center [458, 501] width 38 height 38
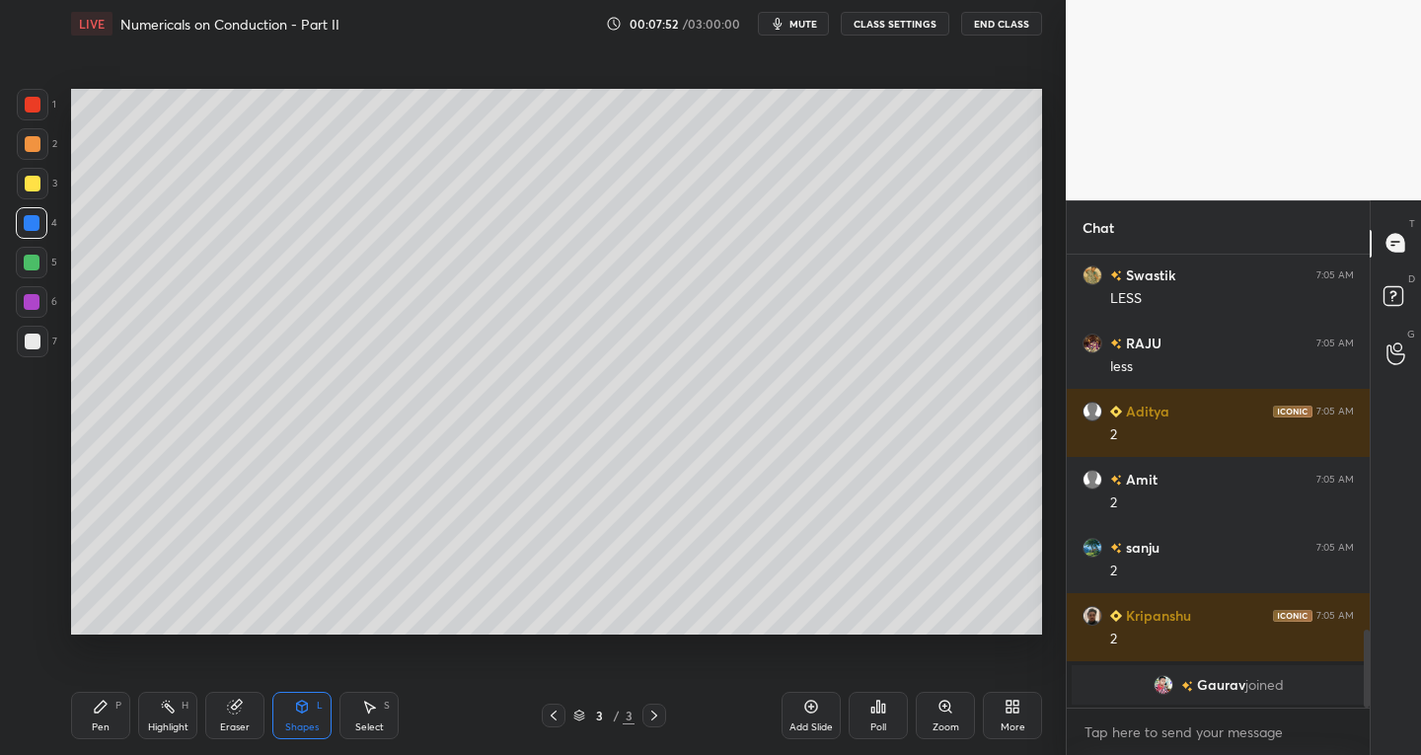
click at [107, 714] on icon at bounding box center [101, 707] width 16 height 16
click at [32, 343] on div at bounding box center [33, 342] width 16 height 16
click at [305, 719] on div "Shapes L" at bounding box center [301, 715] width 59 height 47
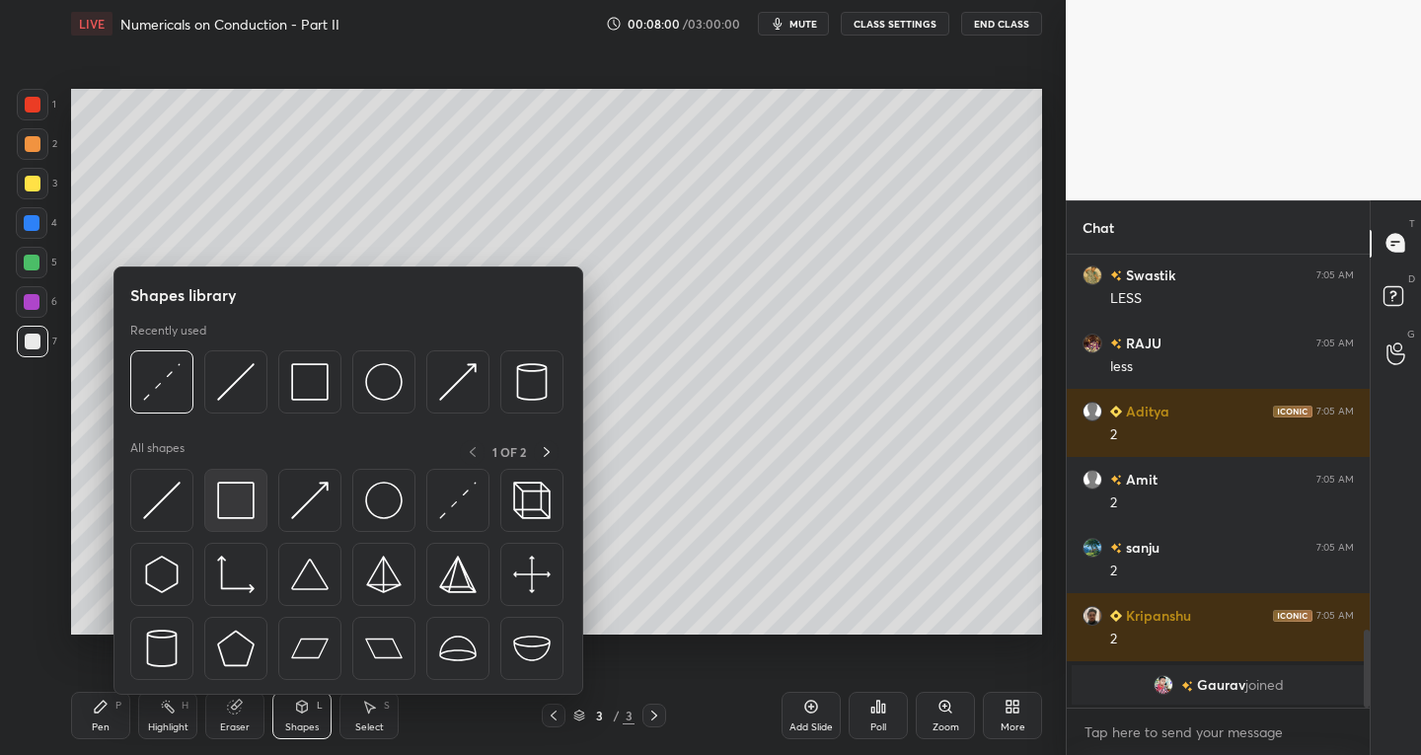
click at [236, 529] on div at bounding box center [235, 500] width 63 height 63
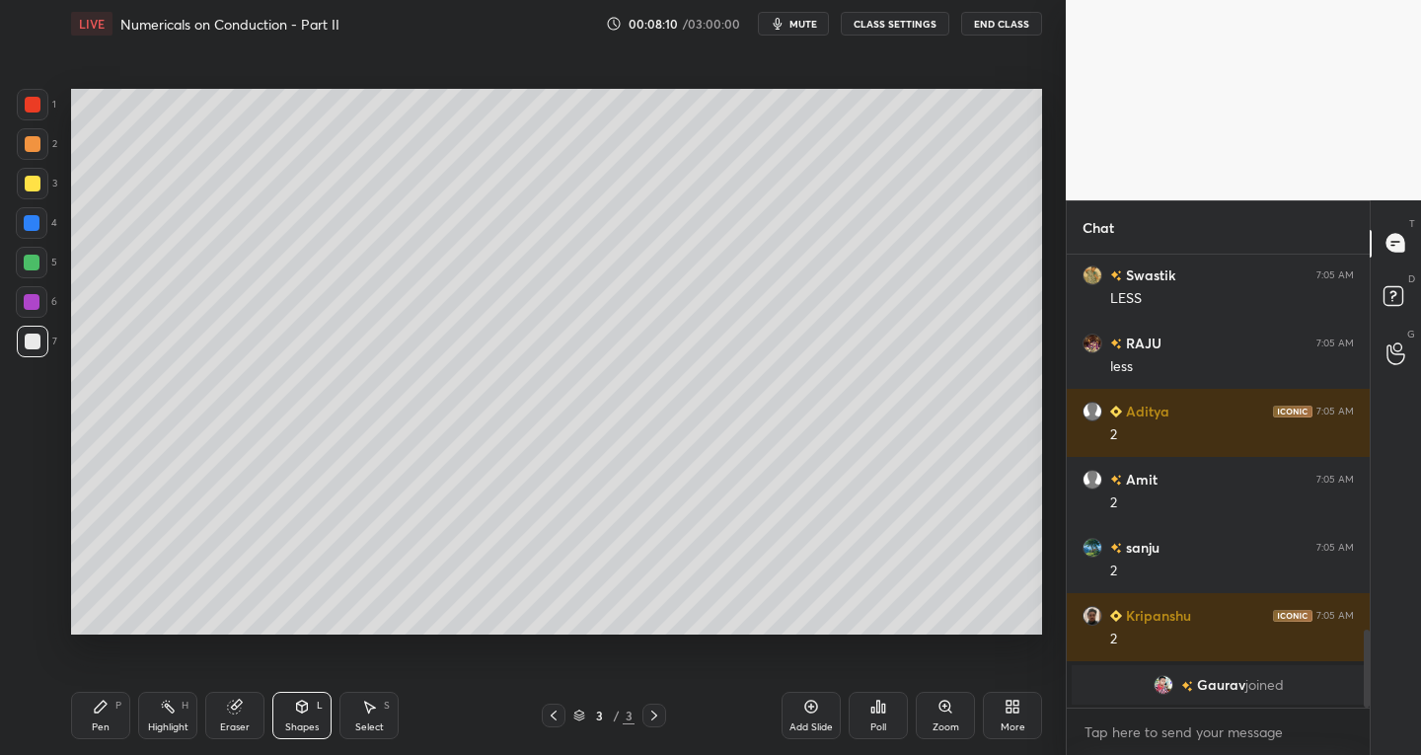
click at [241, 720] on div "Eraser" at bounding box center [234, 715] width 59 height 47
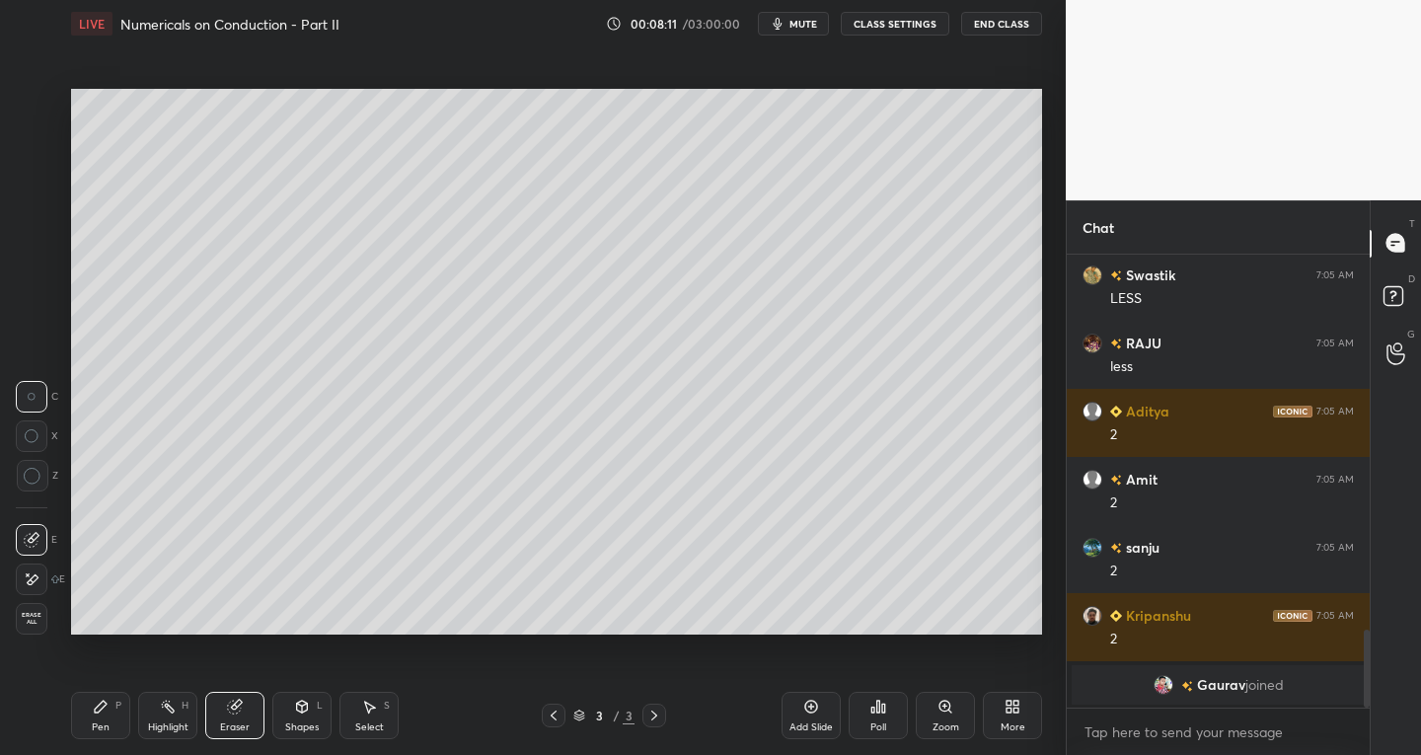
click at [37, 537] on icon at bounding box center [32, 540] width 16 height 16
click at [89, 722] on div "Pen P" at bounding box center [100, 715] width 59 height 47
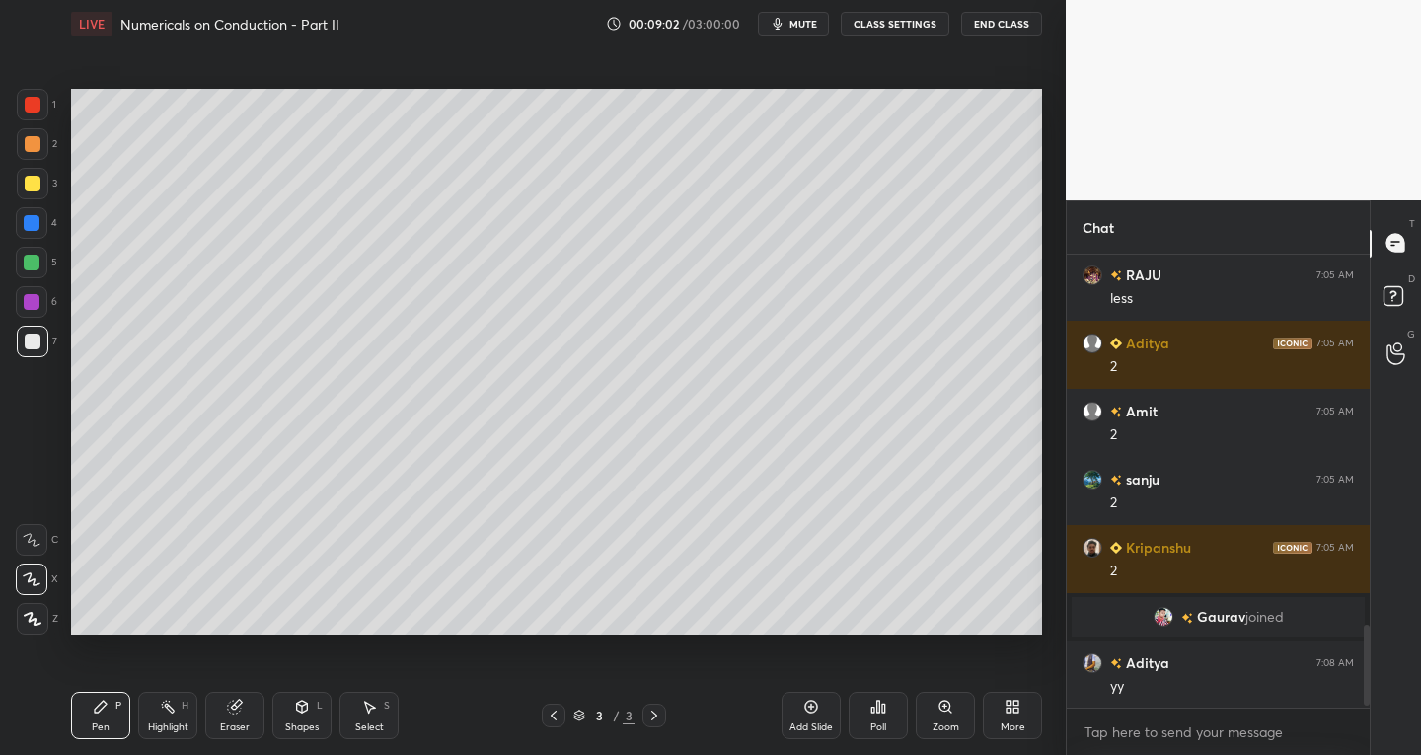
scroll to position [2081, 0]
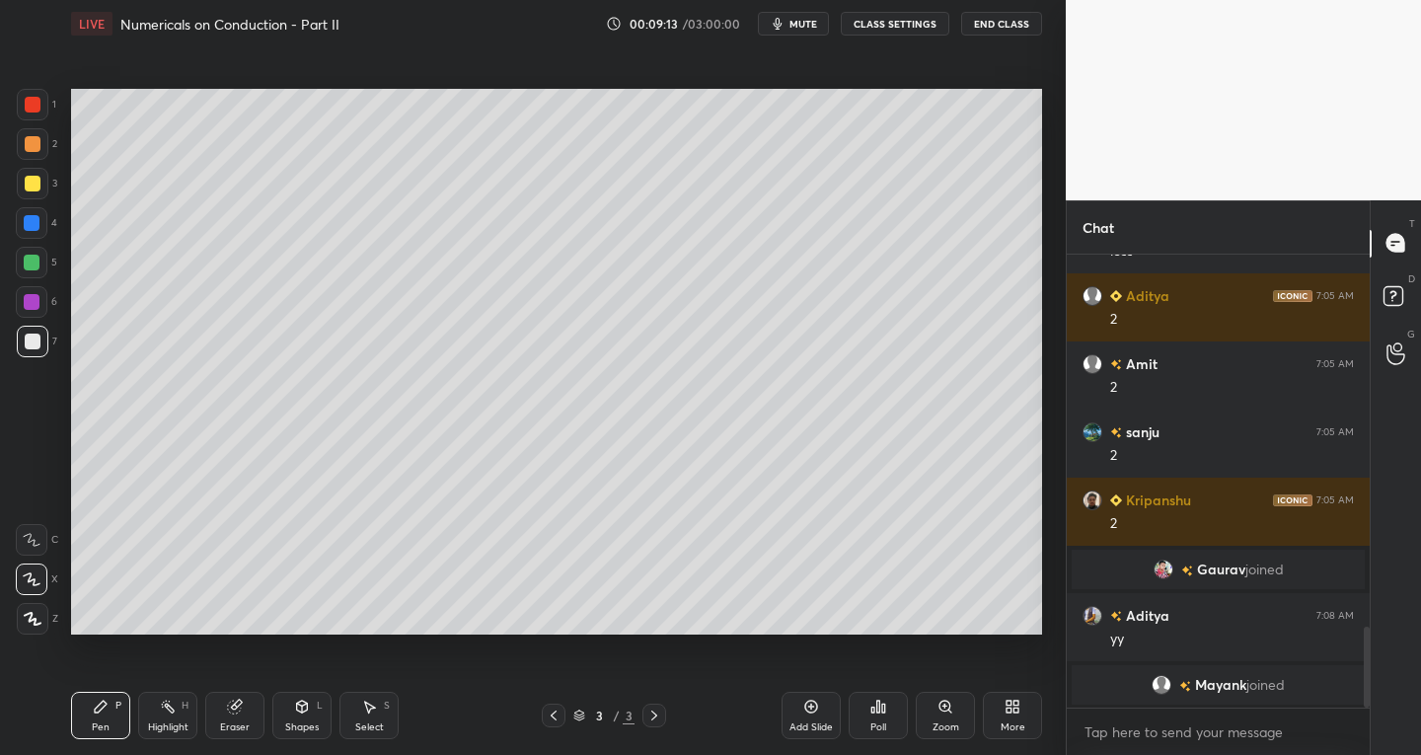
click at [363, 698] on div "Select S" at bounding box center [369, 715] width 59 height 47
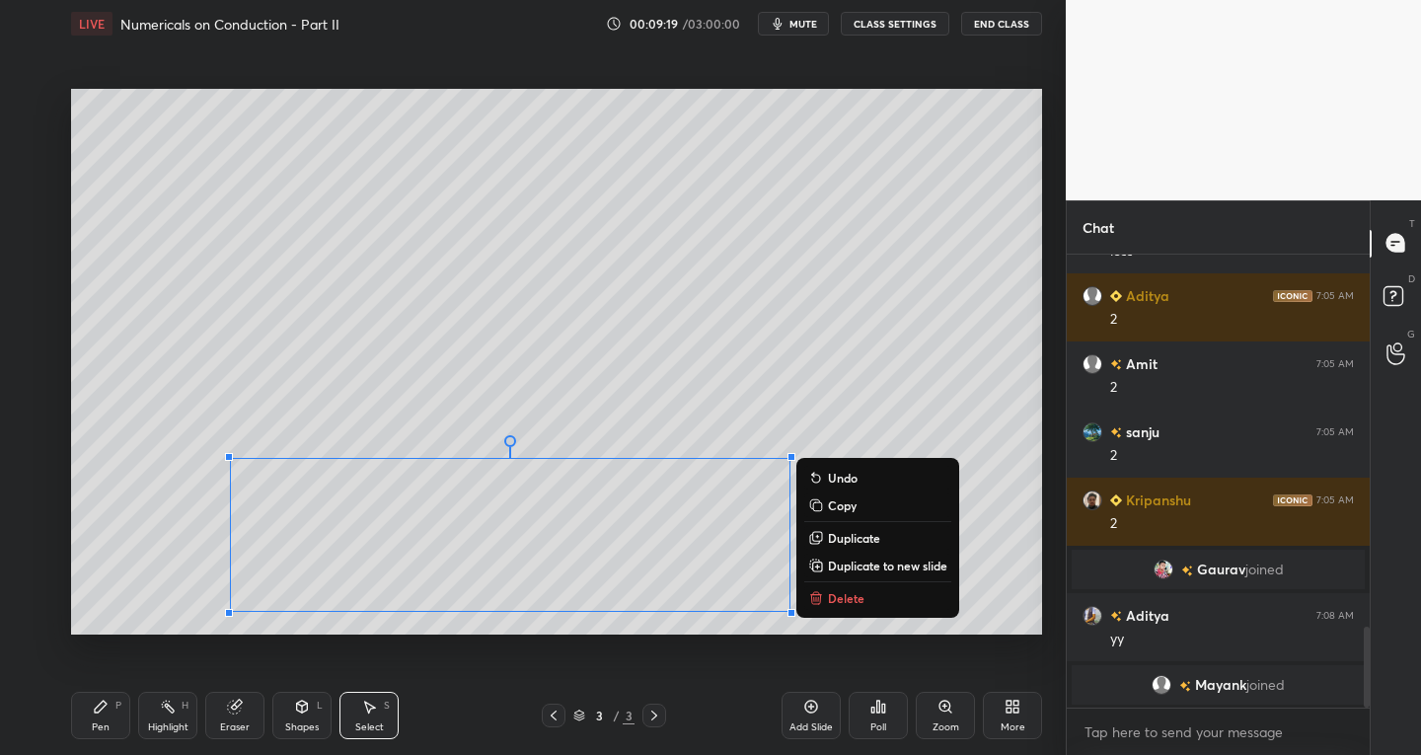
click at [83, 720] on div "Pen P" at bounding box center [100, 715] width 59 height 47
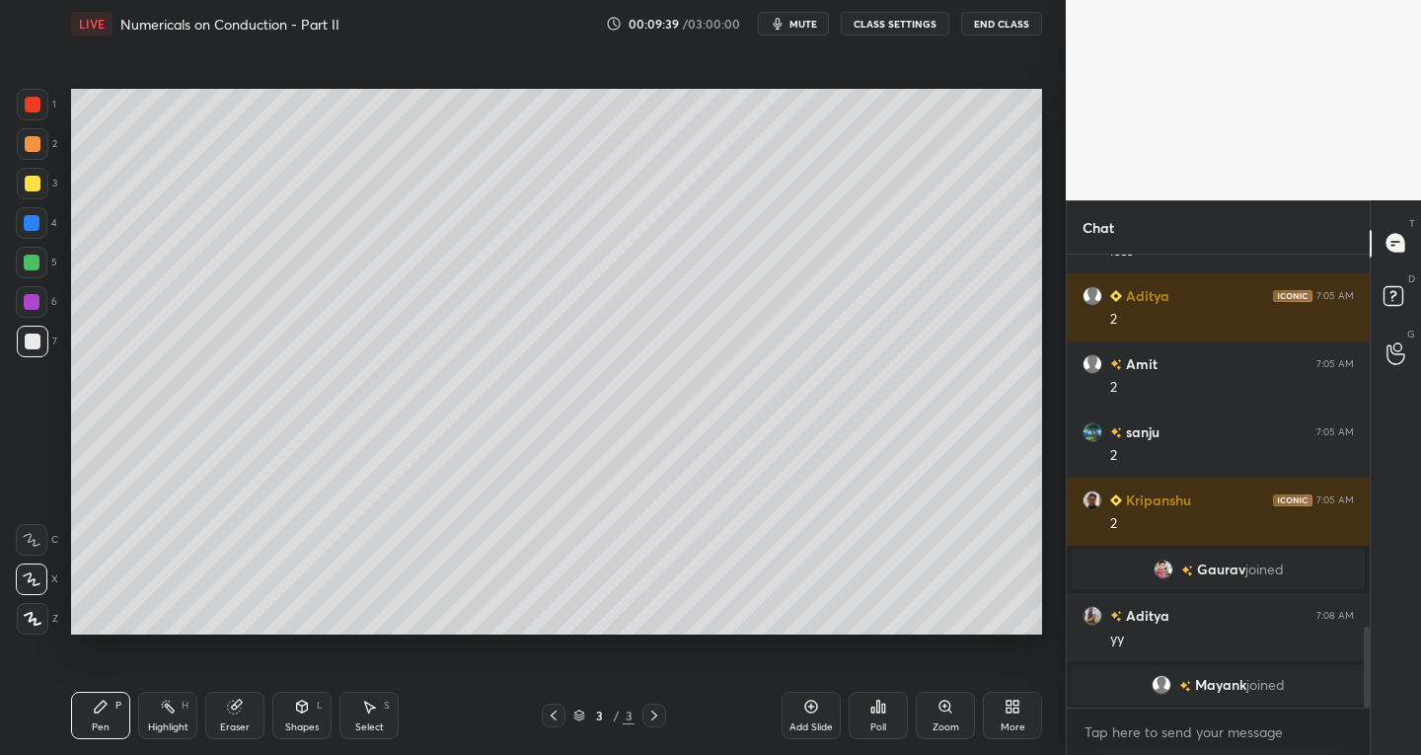
click at [381, 717] on div "Select S" at bounding box center [369, 715] width 59 height 47
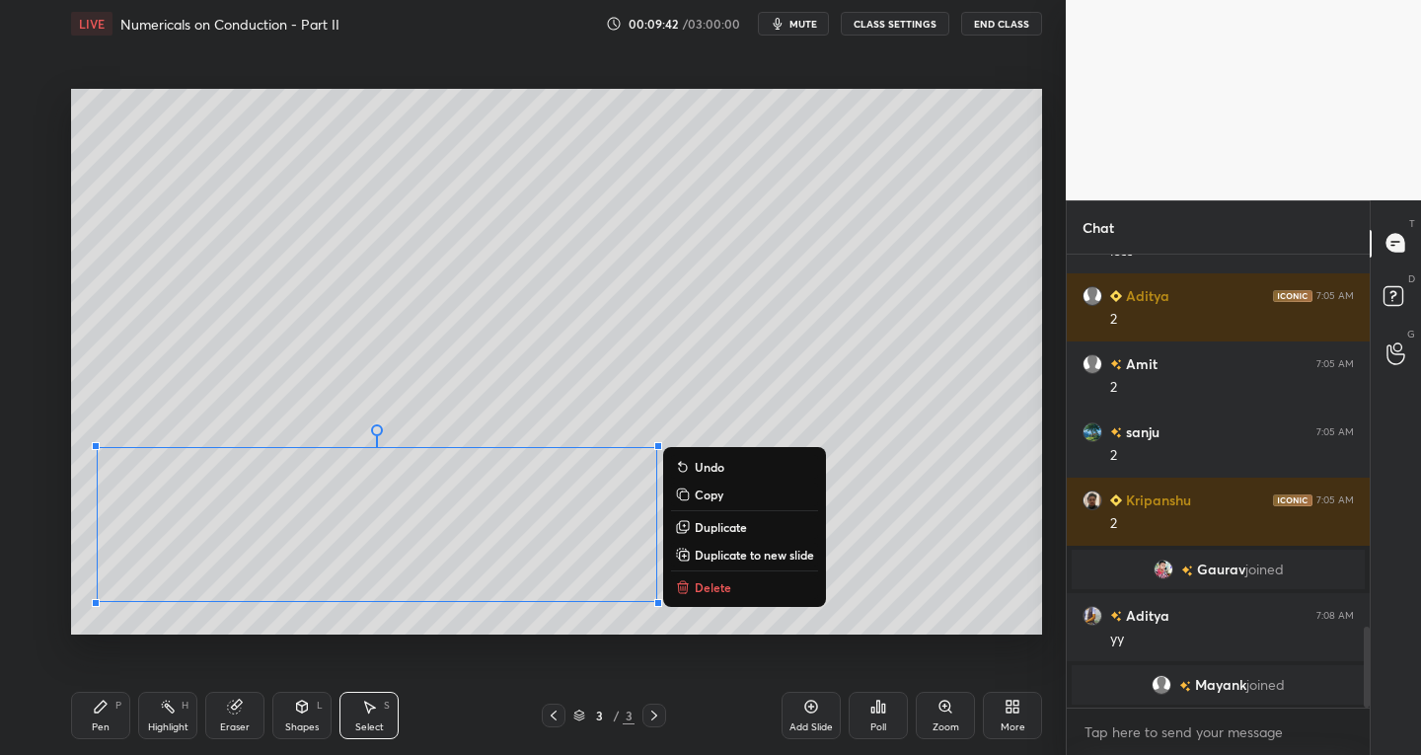
click at [105, 735] on div "Pen P" at bounding box center [100, 715] width 59 height 47
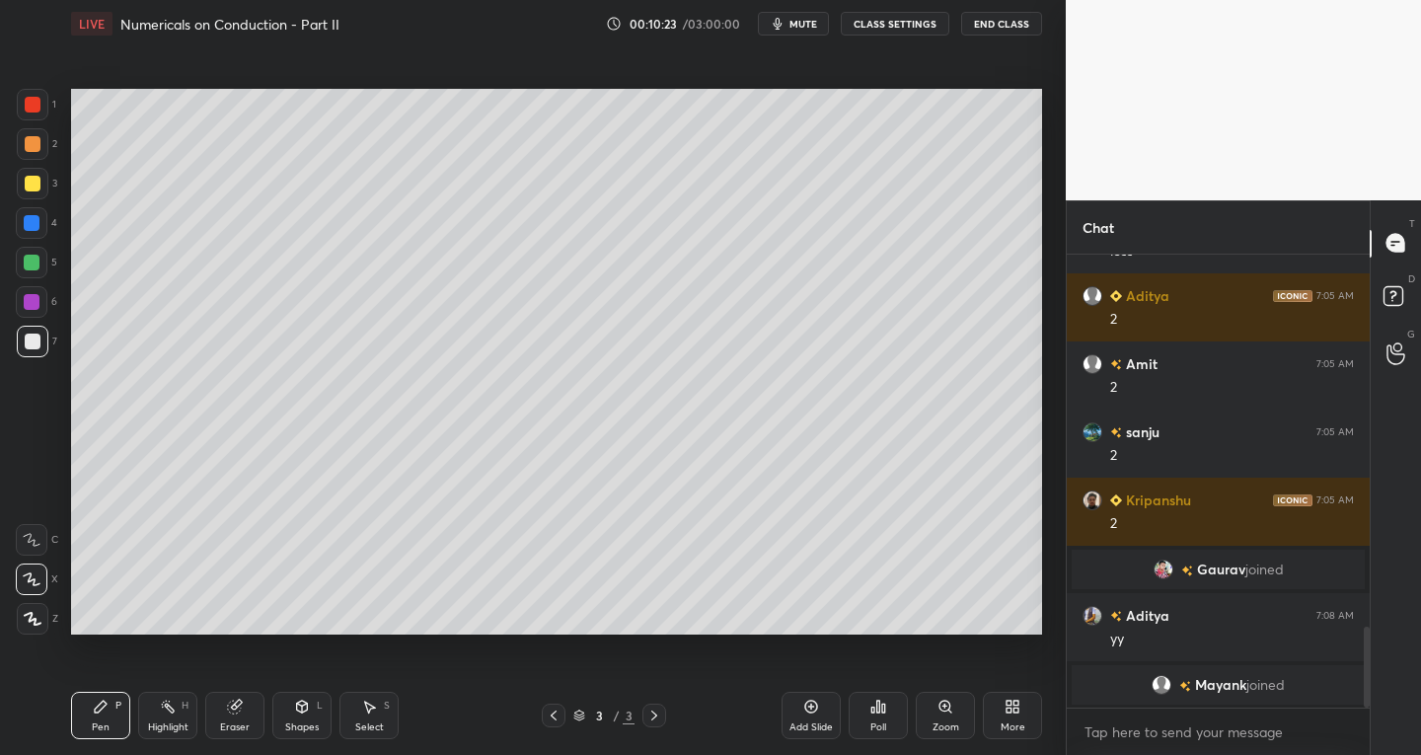
click at [36, 223] on div at bounding box center [32, 223] width 16 height 16
click at [38, 335] on div at bounding box center [33, 342] width 16 height 16
click at [39, 111] on div at bounding box center [33, 105] width 16 height 16
click at [37, 345] on div at bounding box center [33, 342] width 16 height 16
click at [32, 109] on div at bounding box center [33, 105] width 16 height 16
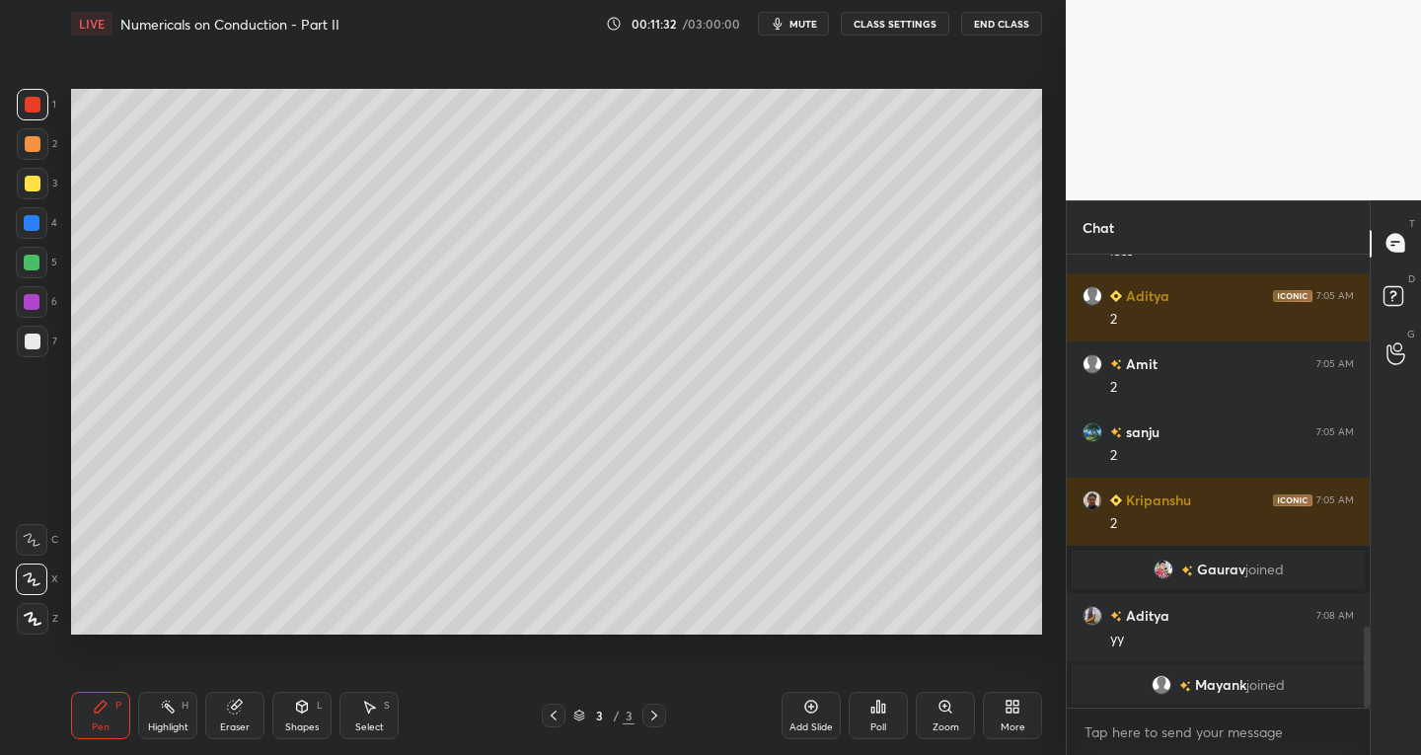
click at [30, 345] on div at bounding box center [33, 342] width 16 height 16
click at [36, 185] on div at bounding box center [33, 184] width 16 height 16
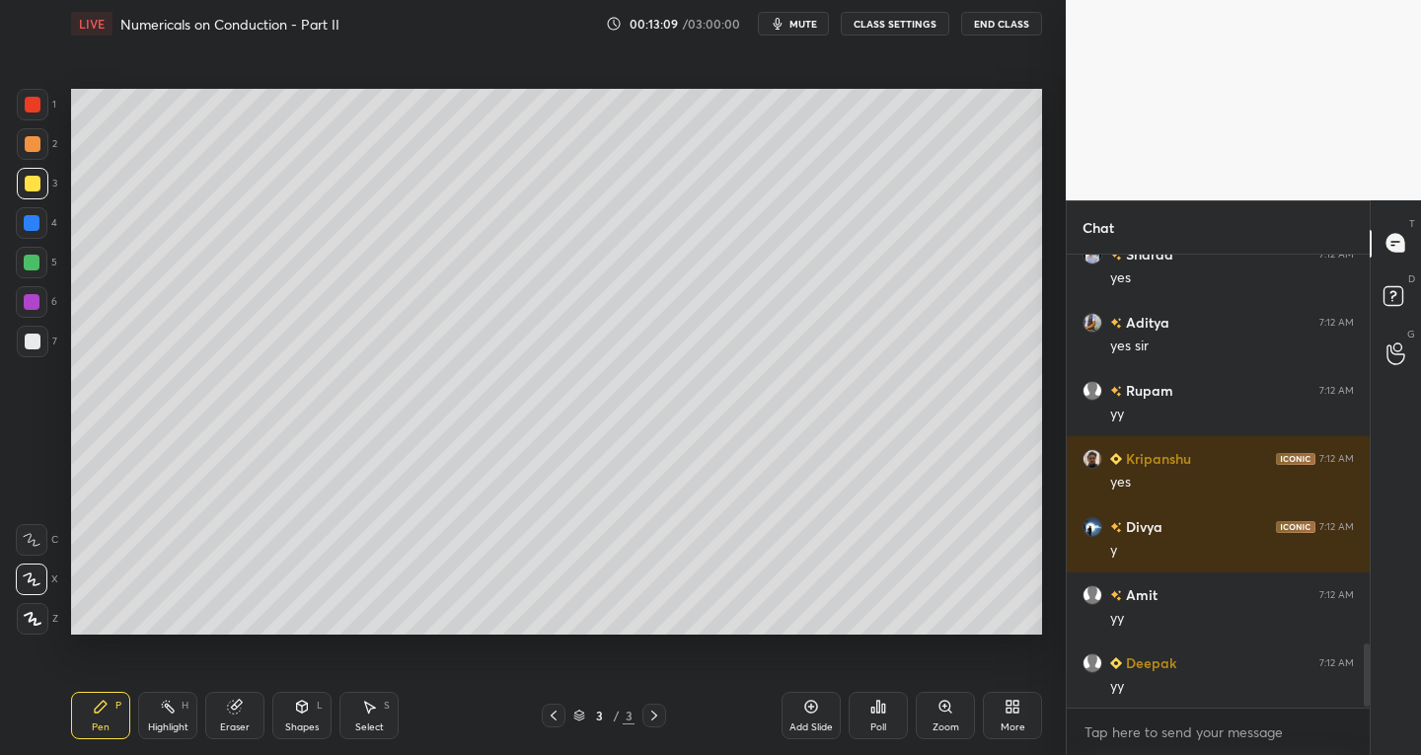
scroll to position [2813, 0]
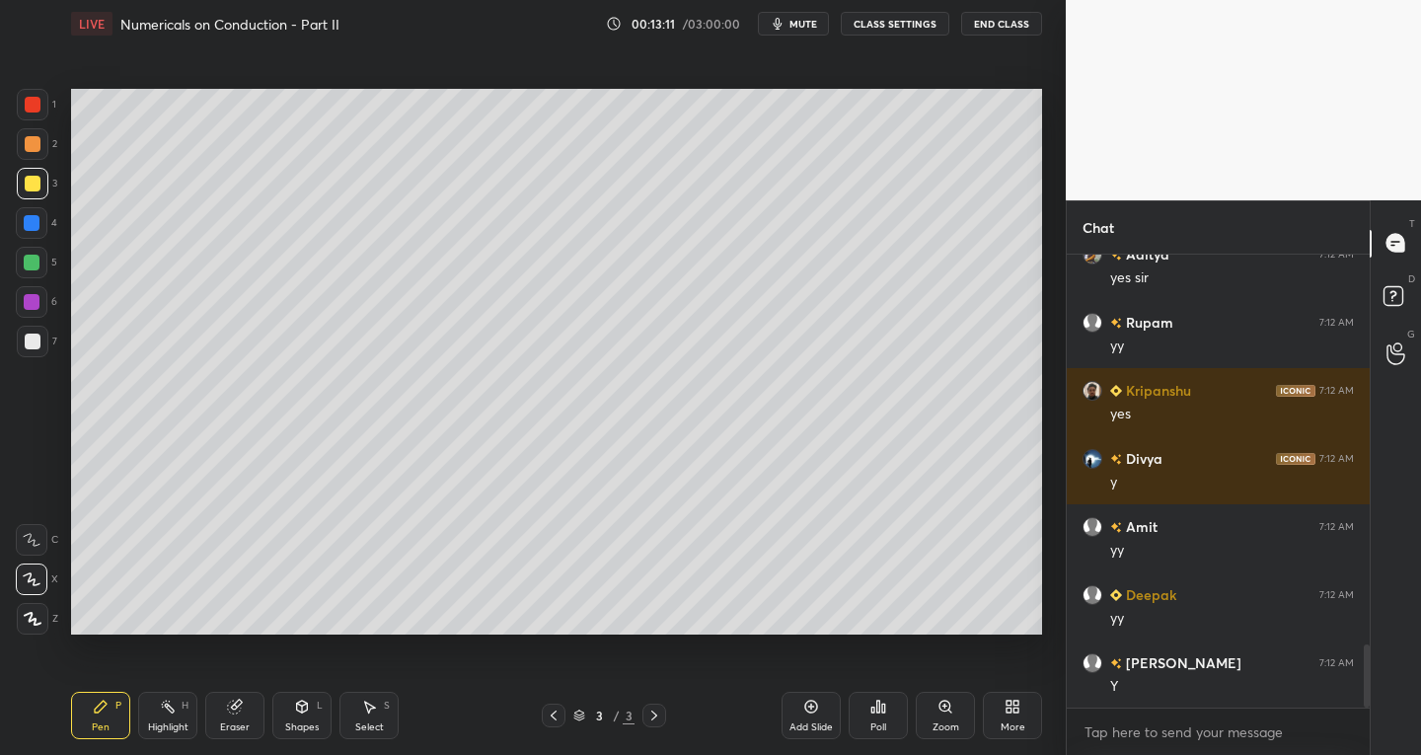
click at [812, 714] on icon at bounding box center [812, 707] width 16 height 16
click at [555, 720] on icon at bounding box center [554, 716] width 16 height 16
click at [36, 350] on div at bounding box center [33, 342] width 32 height 32
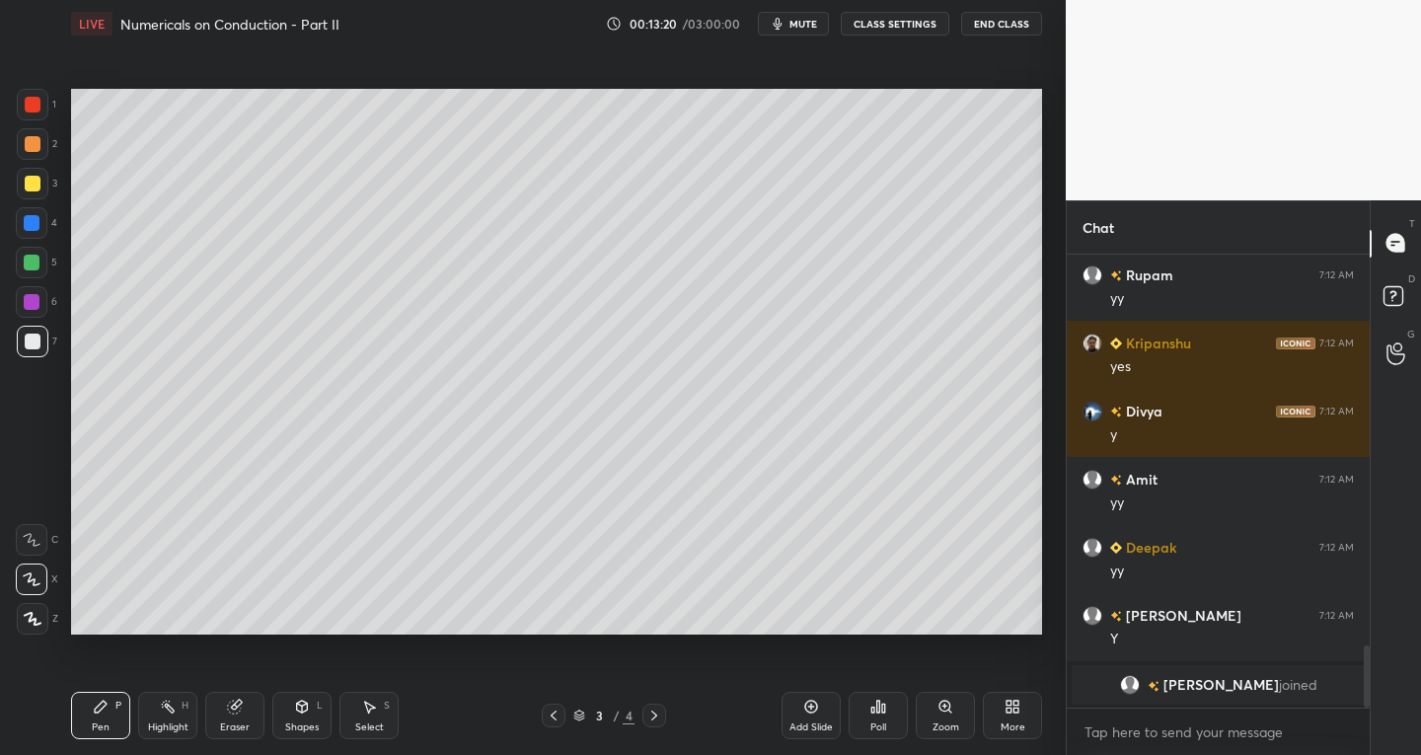
click at [661, 717] on icon at bounding box center [655, 716] width 16 height 16
click at [301, 723] on div "Shapes" at bounding box center [302, 728] width 34 height 10
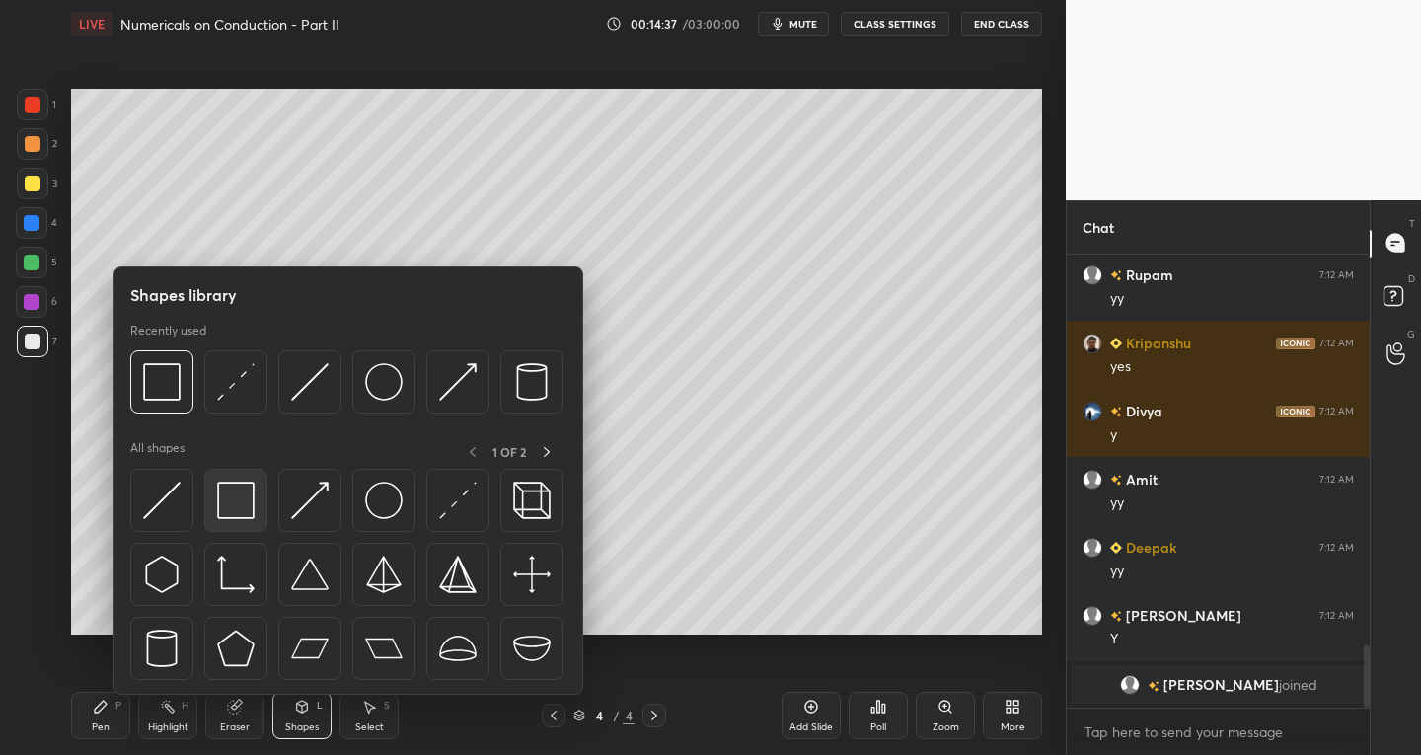
click at [236, 514] on img at bounding box center [236, 501] width 38 height 38
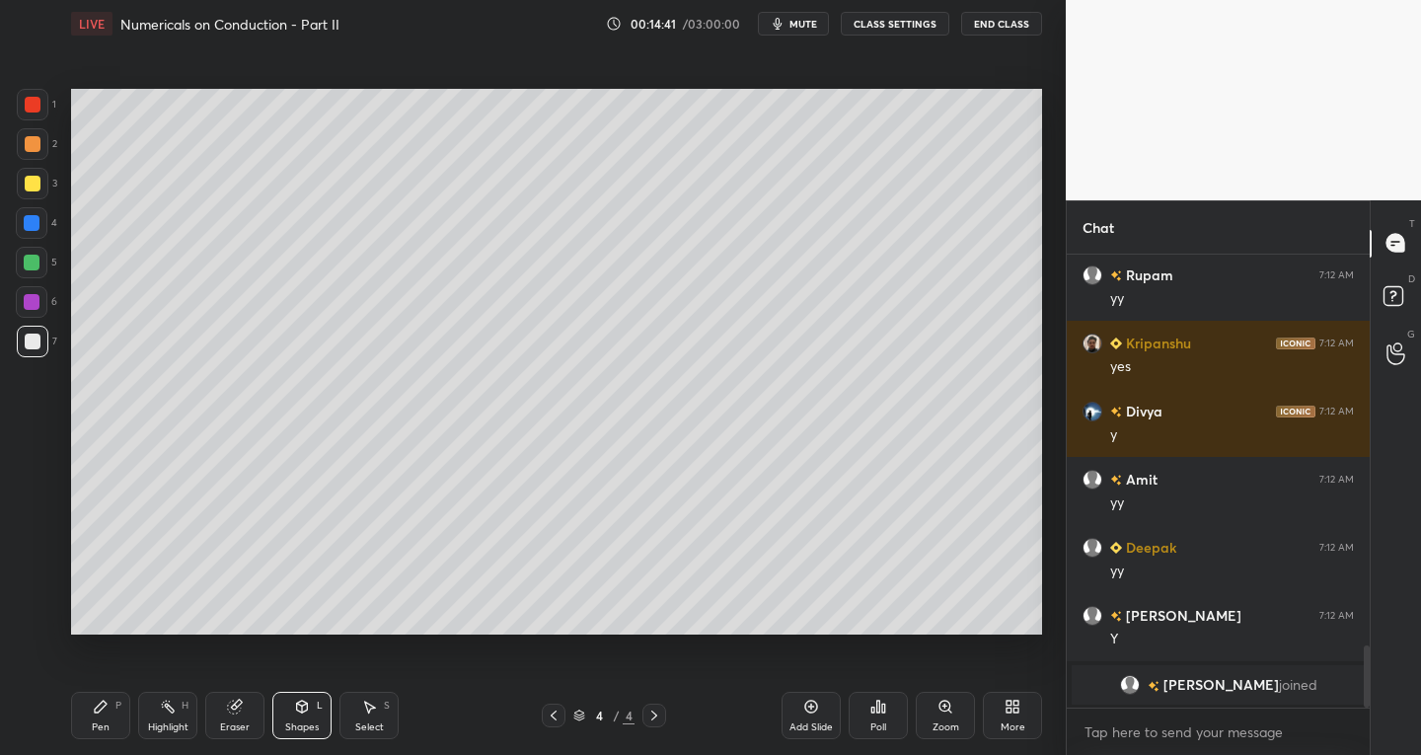
click at [228, 723] on div "Eraser" at bounding box center [235, 728] width 30 height 10
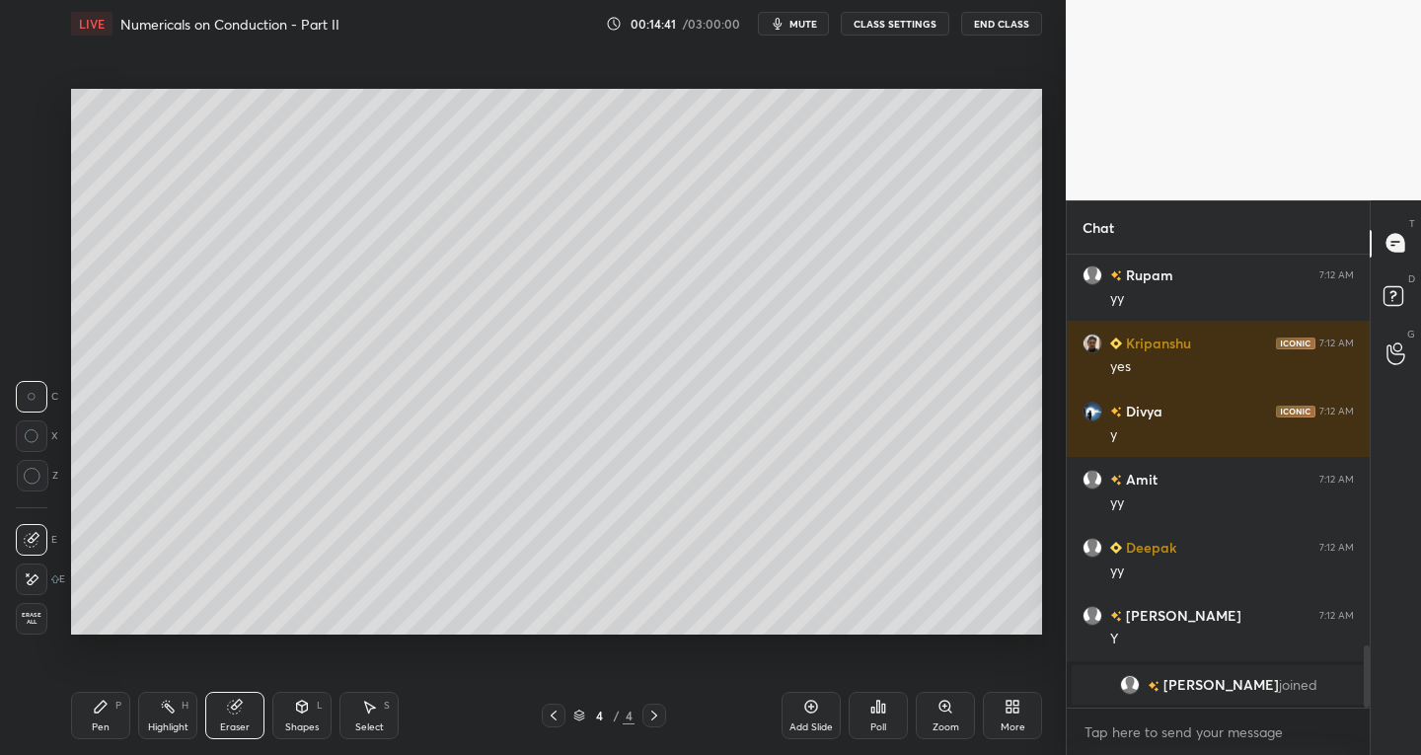
click at [34, 533] on icon at bounding box center [32, 540] width 16 height 16
click at [296, 719] on div "Shapes L" at bounding box center [301, 715] width 59 height 47
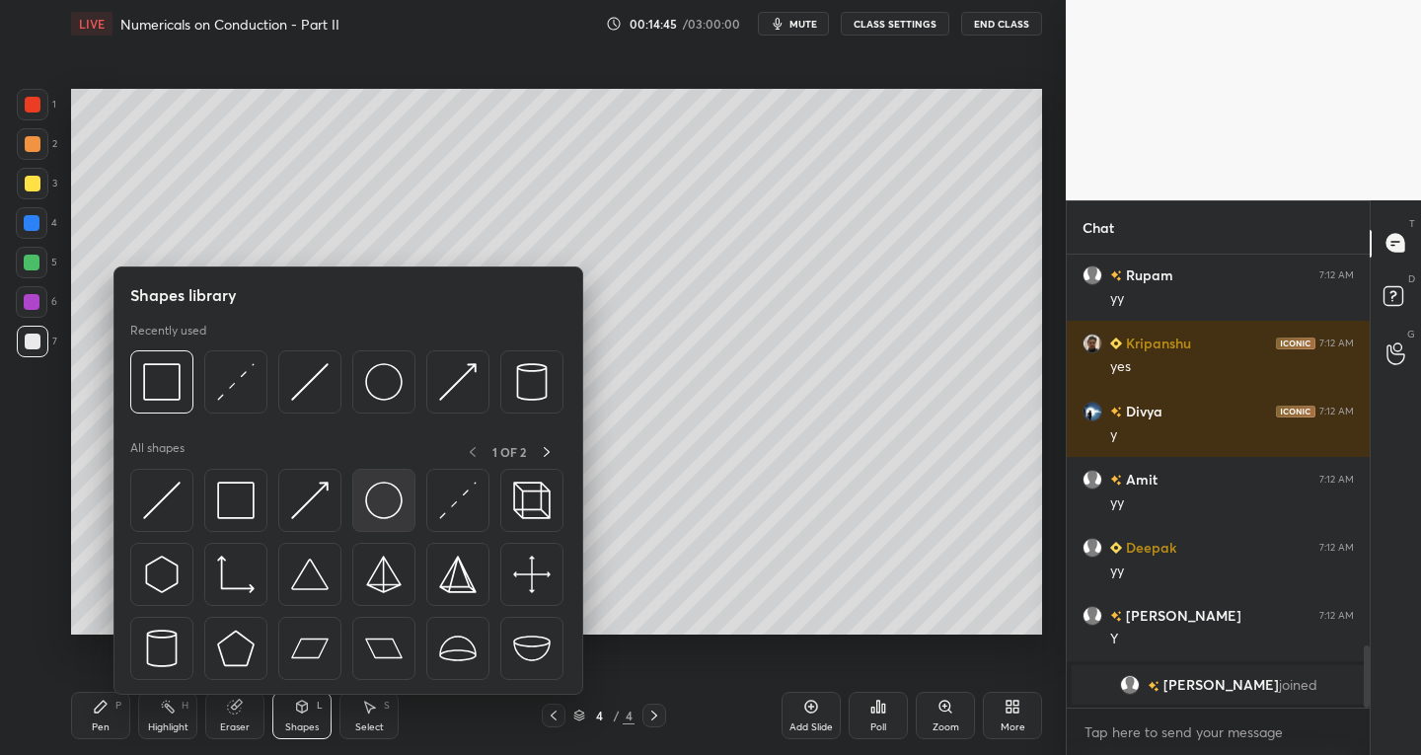
click at [381, 501] on img at bounding box center [384, 501] width 38 height 38
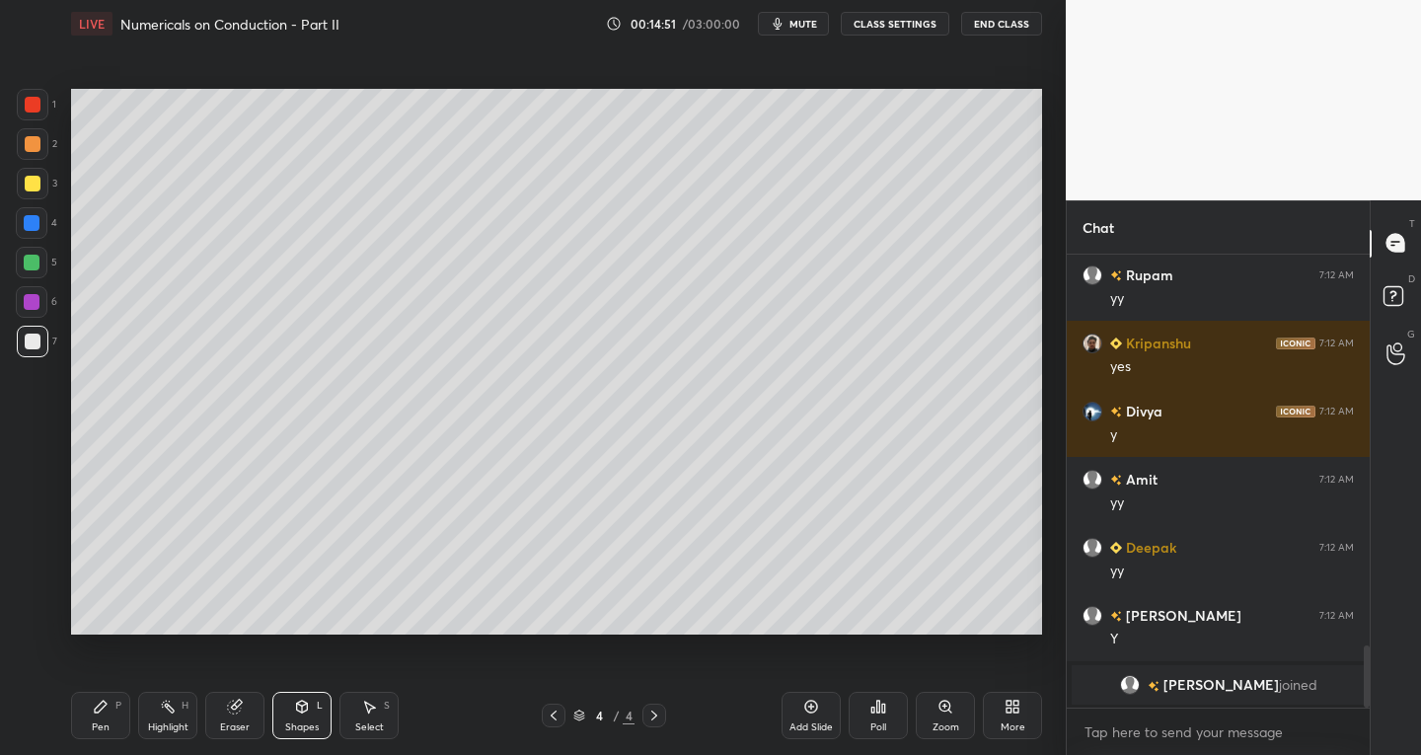
click at [277, 729] on div "Shapes L" at bounding box center [301, 715] width 59 height 47
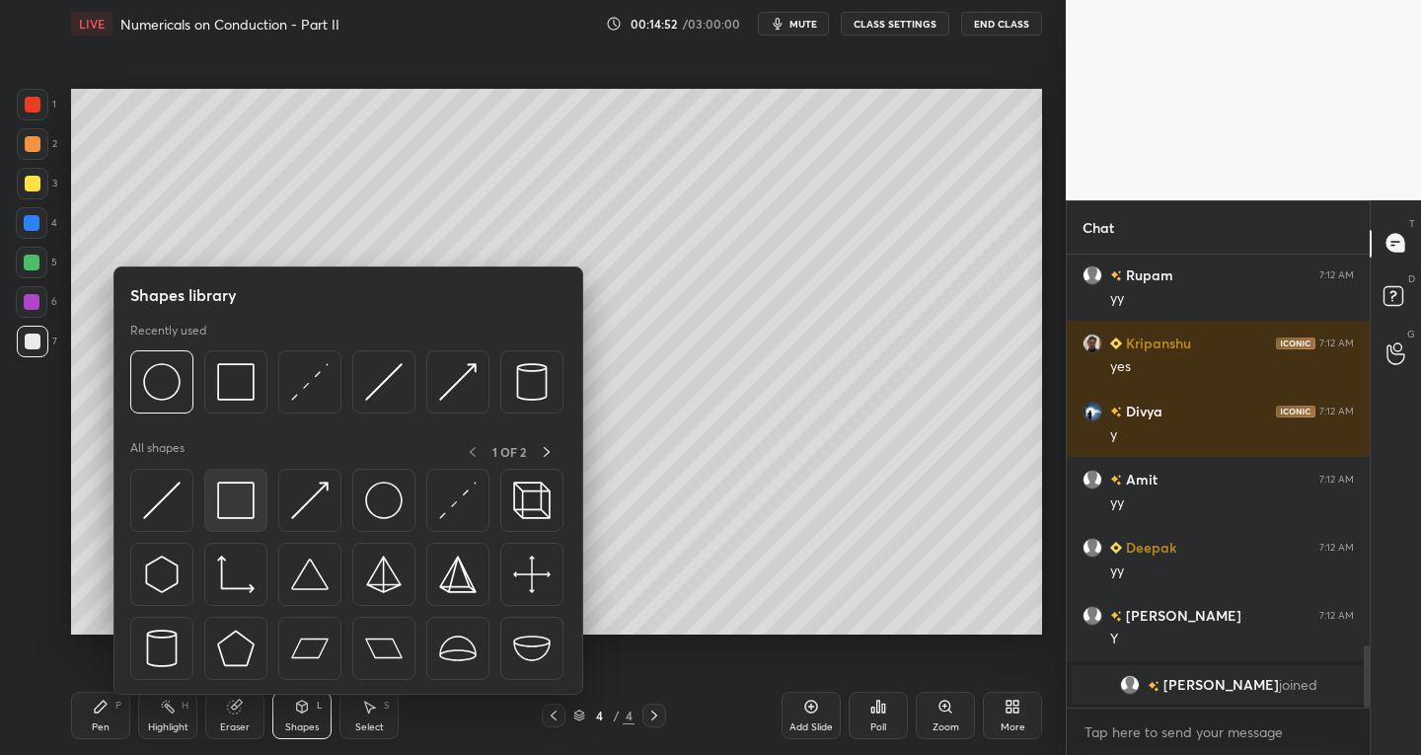
click at [237, 517] on img at bounding box center [236, 501] width 38 height 38
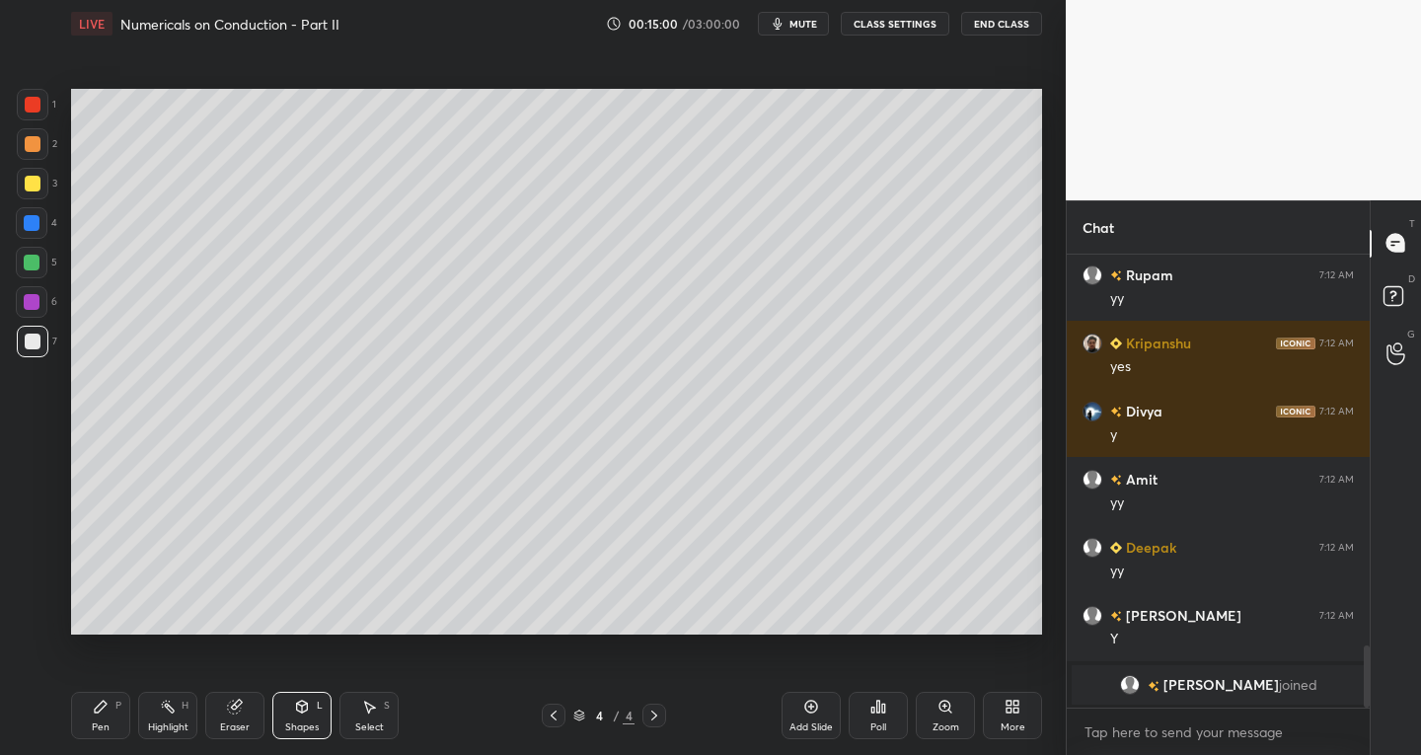
click at [228, 724] on div "Eraser" at bounding box center [235, 728] width 30 height 10
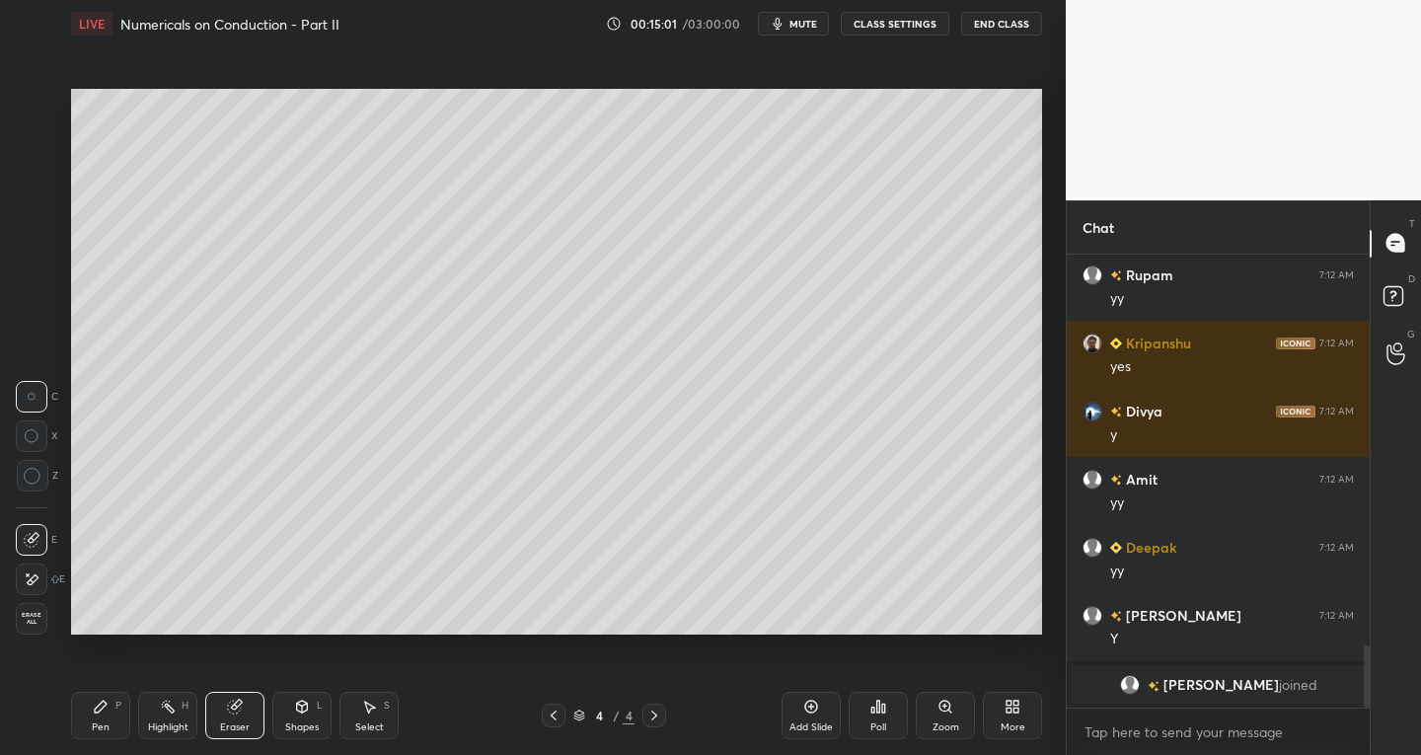
click at [33, 537] on icon at bounding box center [32, 540] width 16 height 16
click at [93, 719] on div "Pen P" at bounding box center [100, 715] width 59 height 47
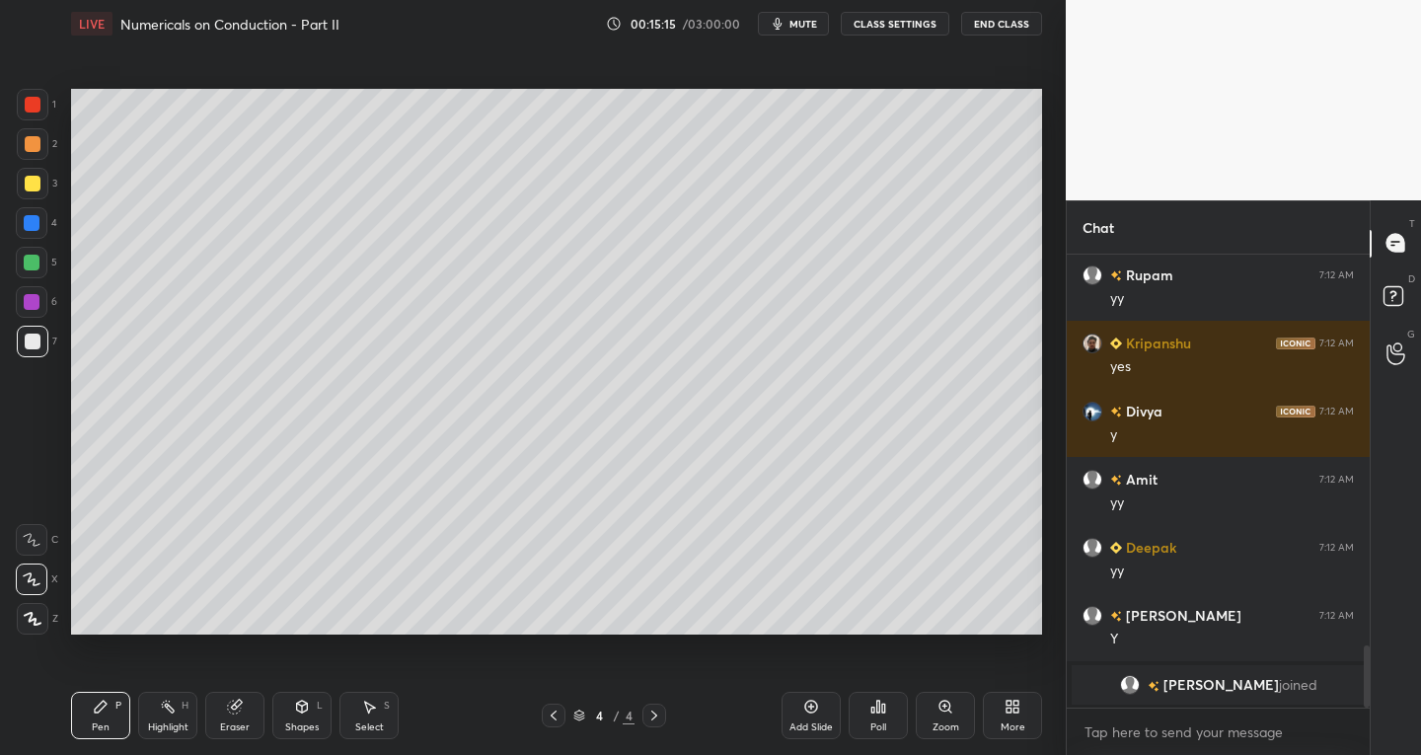
click at [32, 179] on div at bounding box center [33, 184] width 16 height 16
click at [41, 107] on div at bounding box center [33, 105] width 32 height 32
click at [35, 353] on div at bounding box center [33, 342] width 32 height 32
click at [33, 109] on div at bounding box center [33, 105] width 16 height 16
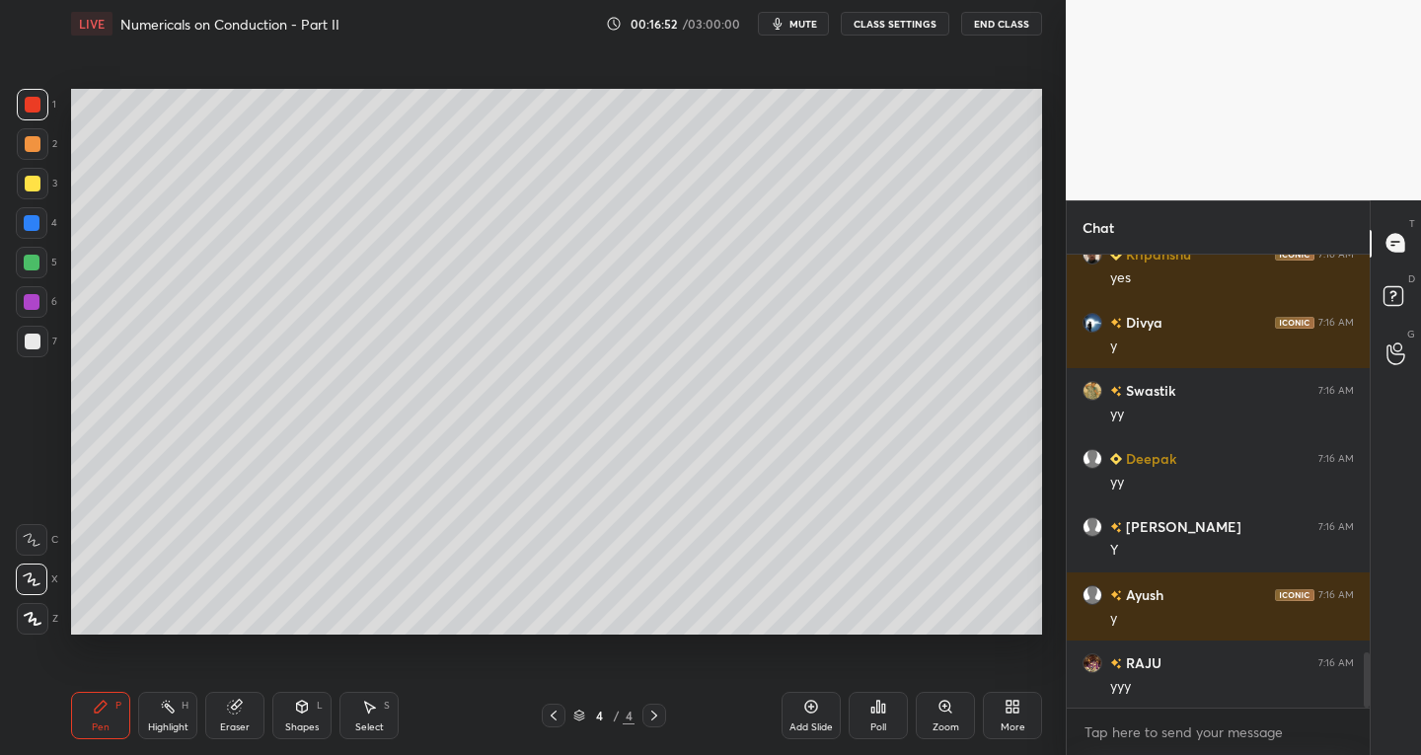
scroll to position [3316, 0]
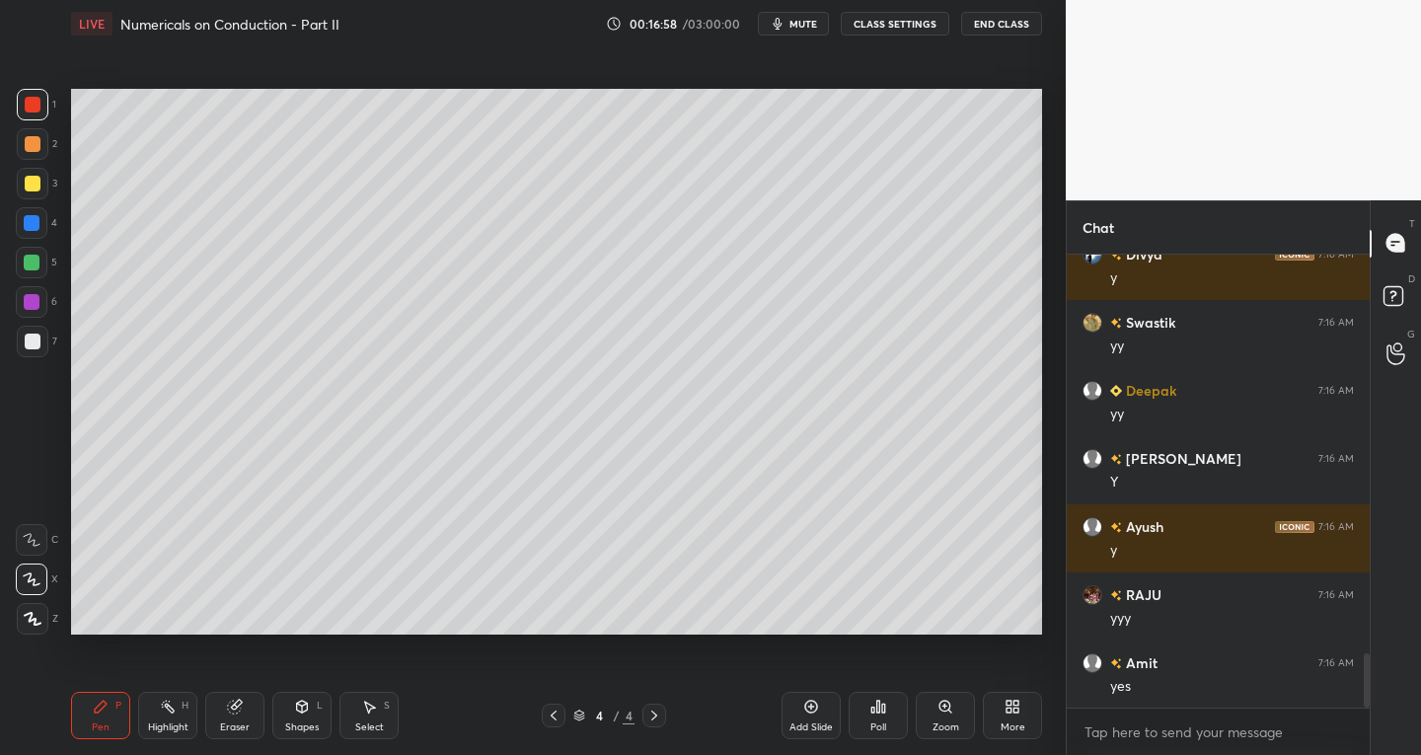
click at [379, 720] on div "Select S" at bounding box center [369, 715] width 59 height 47
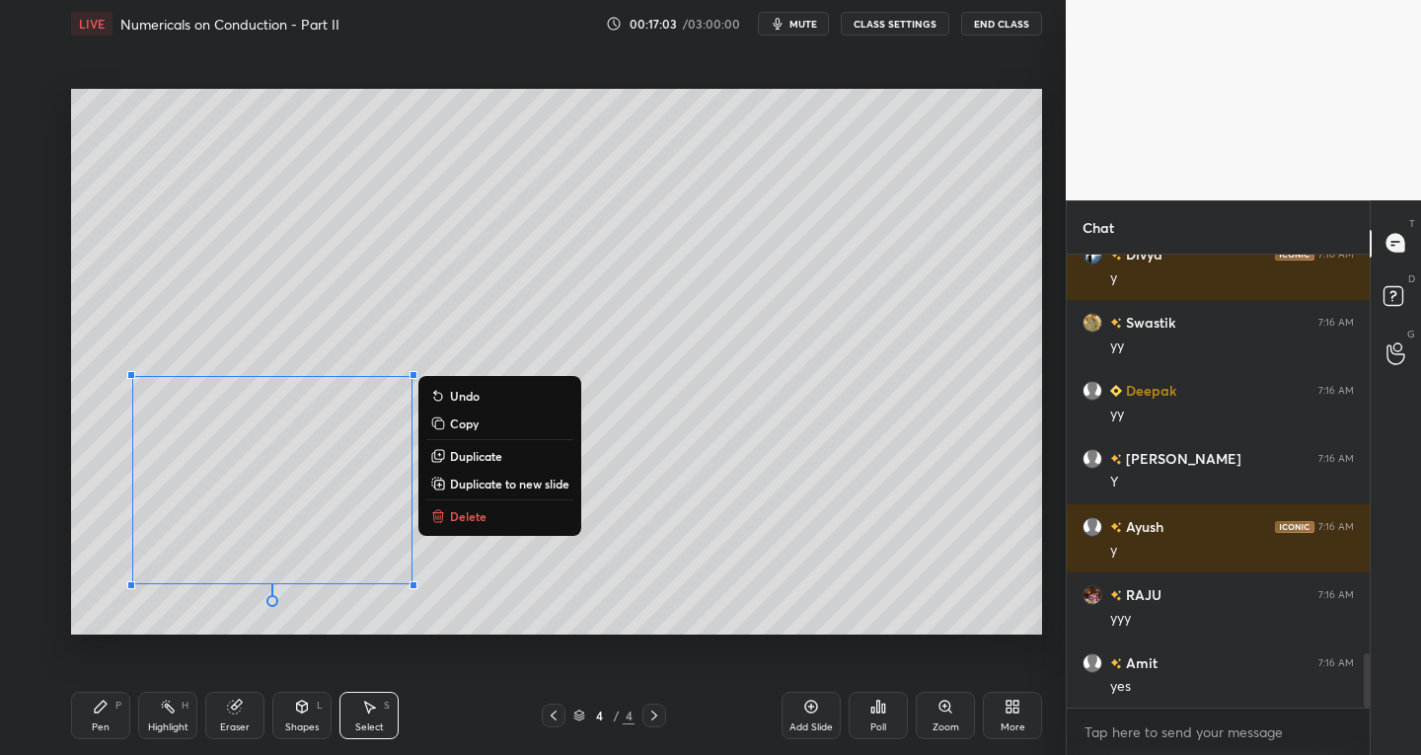
click at [479, 452] on p "Duplicate" at bounding box center [476, 456] width 52 height 16
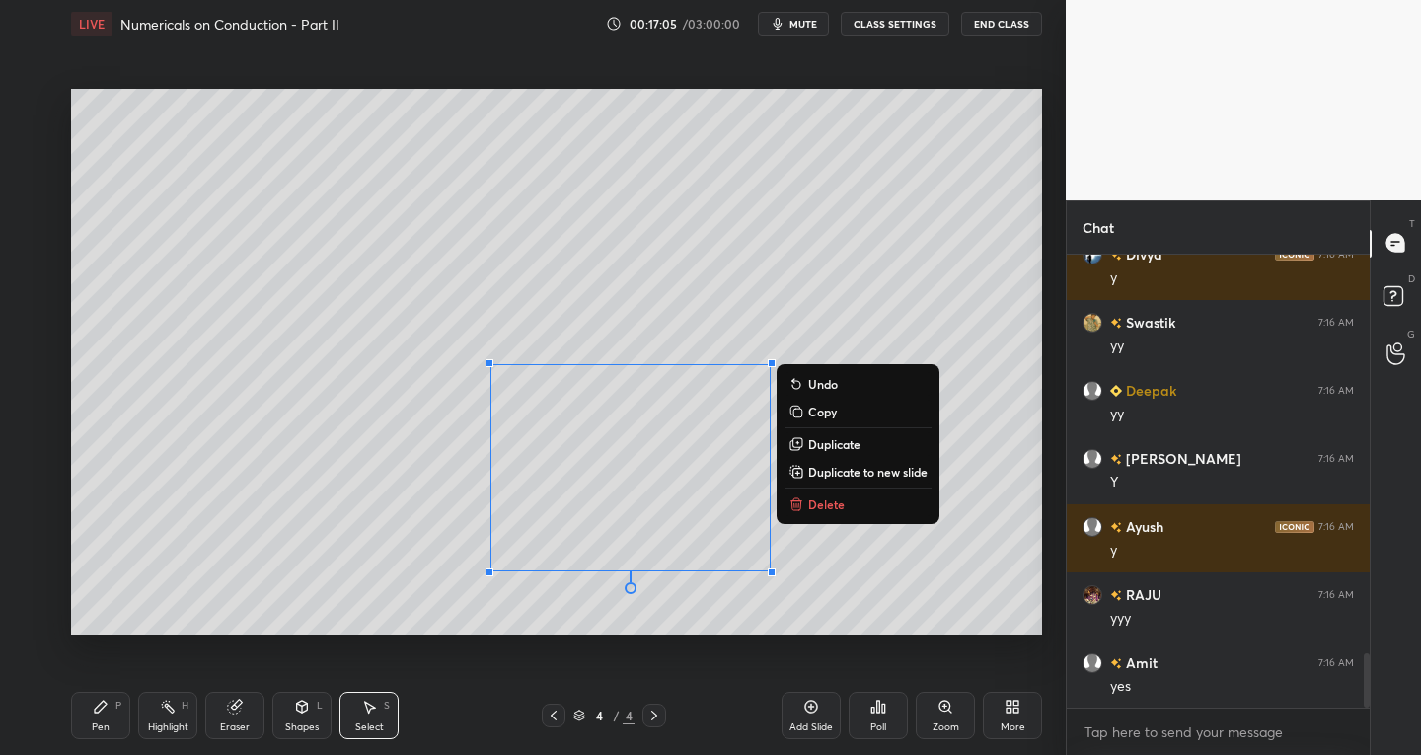
click at [254, 724] on div "Eraser" at bounding box center [234, 715] width 59 height 47
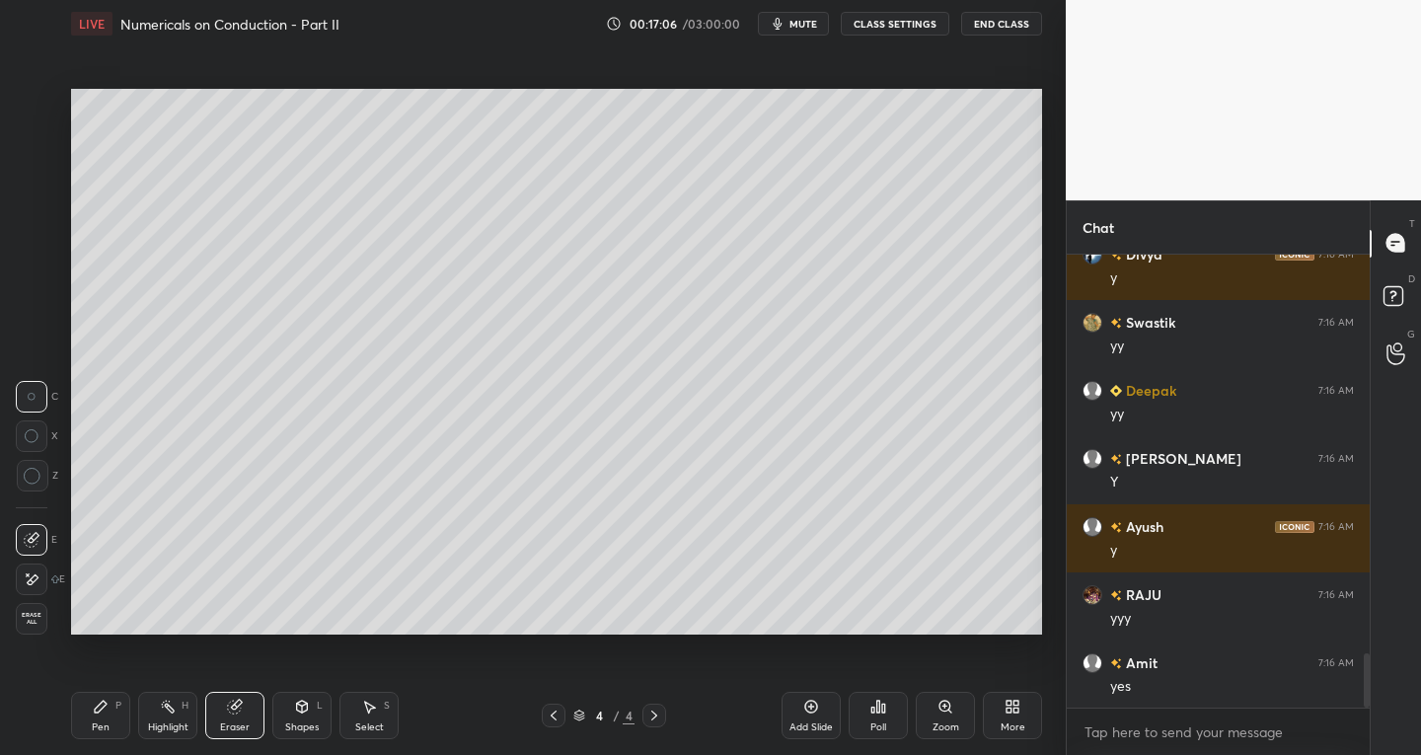
click at [36, 534] on icon at bounding box center [32, 540] width 16 height 16
click at [34, 581] on icon at bounding box center [33, 580] width 11 height 10
click at [29, 533] on icon at bounding box center [32, 540] width 16 height 16
click at [99, 707] on icon at bounding box center [101, 707] width 12 height 12
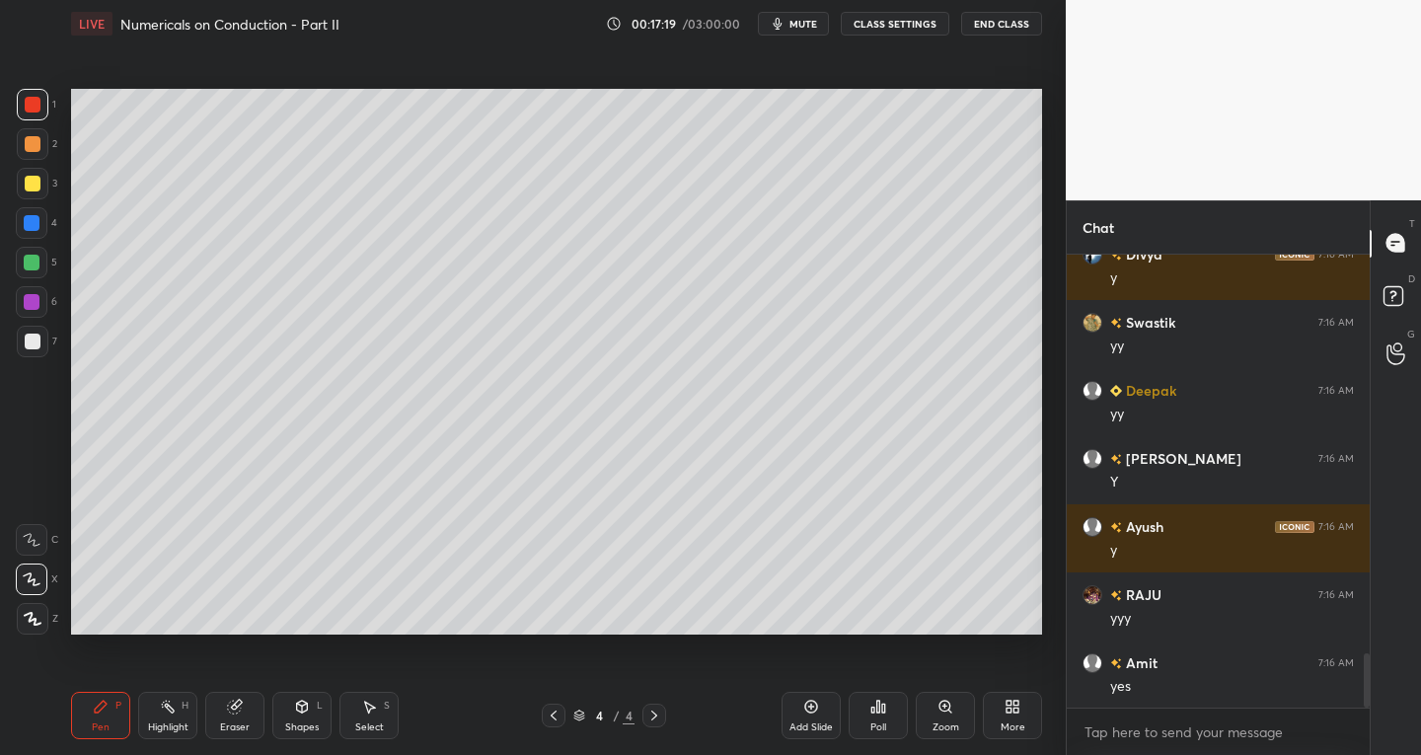
click at [34, 112] on div at bounding box center [33, 105] width 16 height 16
click at [231, 725] on div "Eraser" at bounding box center [235, 728] width 30 height 10
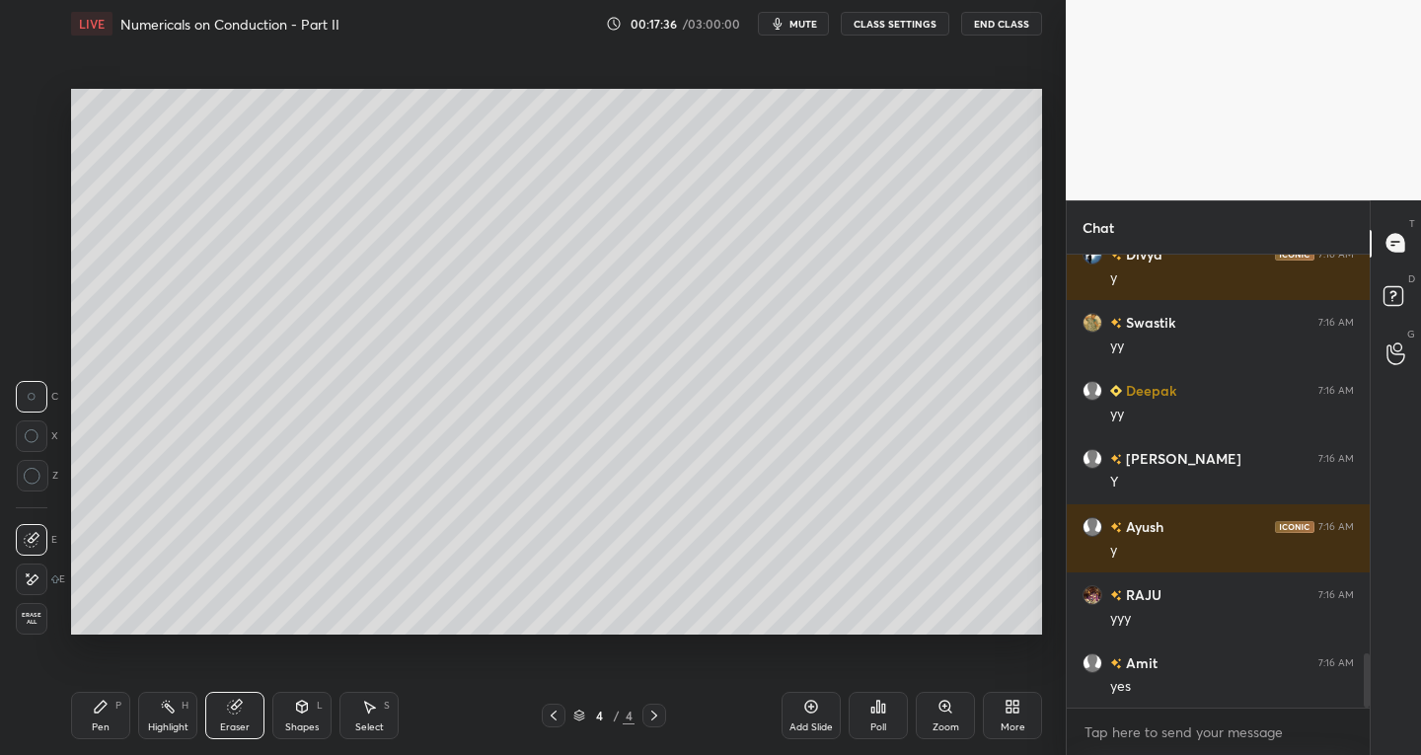
click at [100, 726] on div "Pen" at bounding box center [101, 728] width 18 height 10
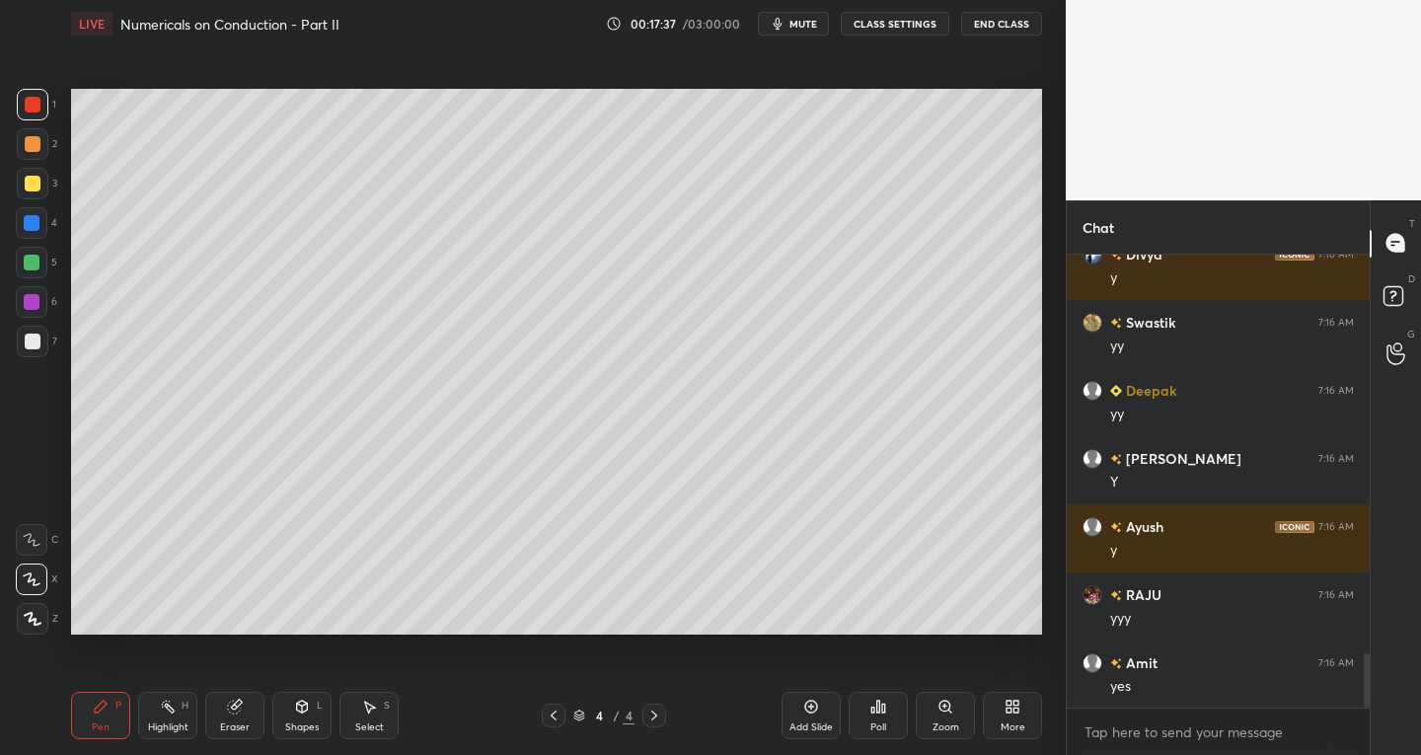
click at [29, 346] on div at bounding box center [33, 342] width 16 height 16
click at [377, 723] on div "Select" at bounding box center [369, 728] width 29 height 10
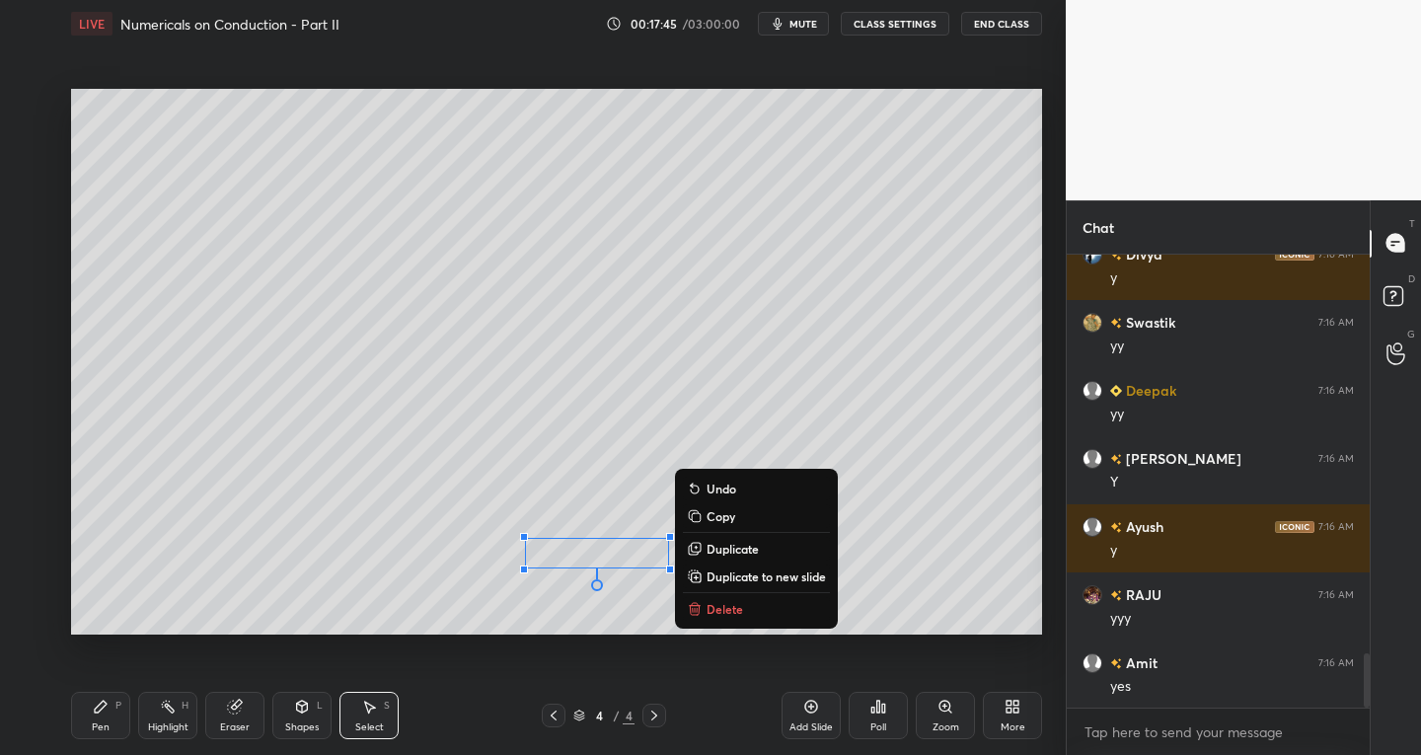
click at [358, 723] on div "Select" at bounding box center [369, 728] width 29 height 10
click at [448, 616] on div "0 ° Undo Copy Duplicate Duplicate to new slide Delete" at bounding box center [556, 362] width 971 height 547
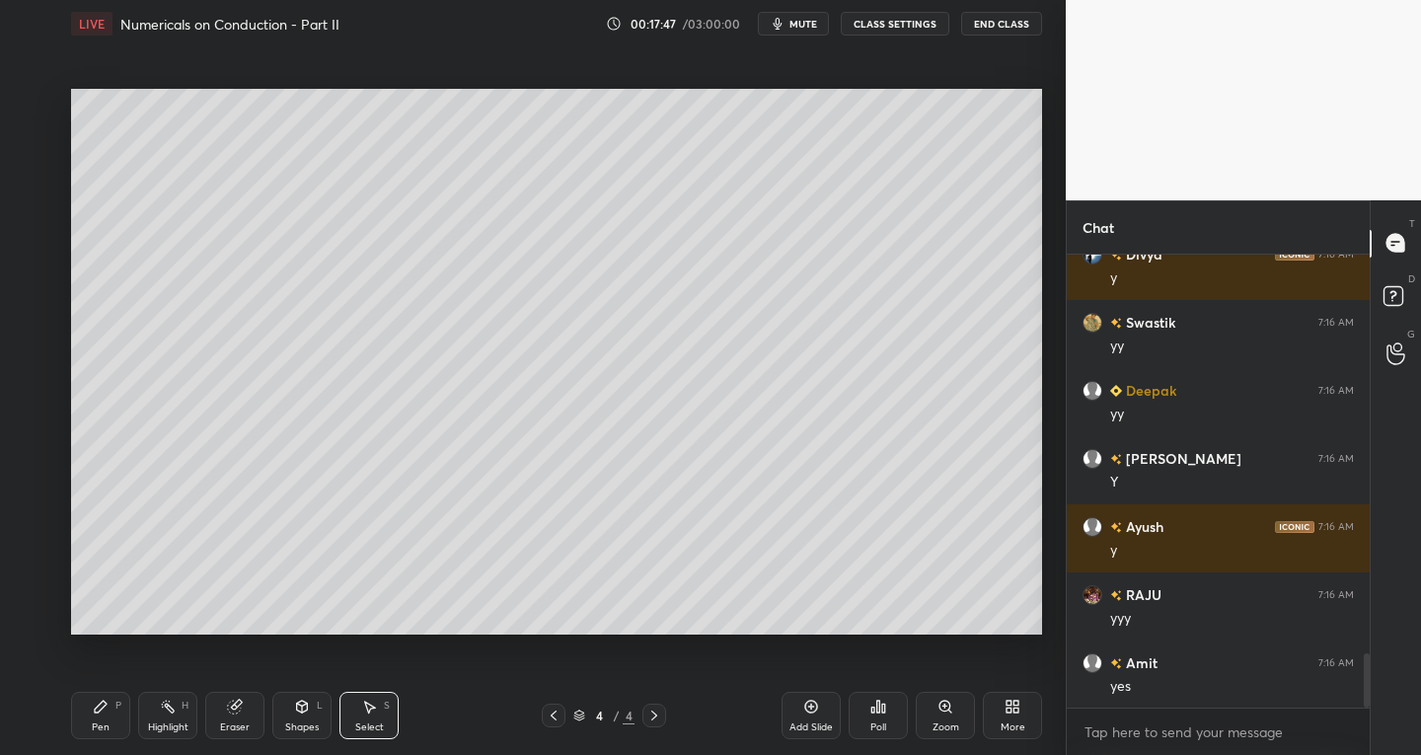
click at [387, 718] on div "Select S" at bounding box center [369, 715] width 59 height 47
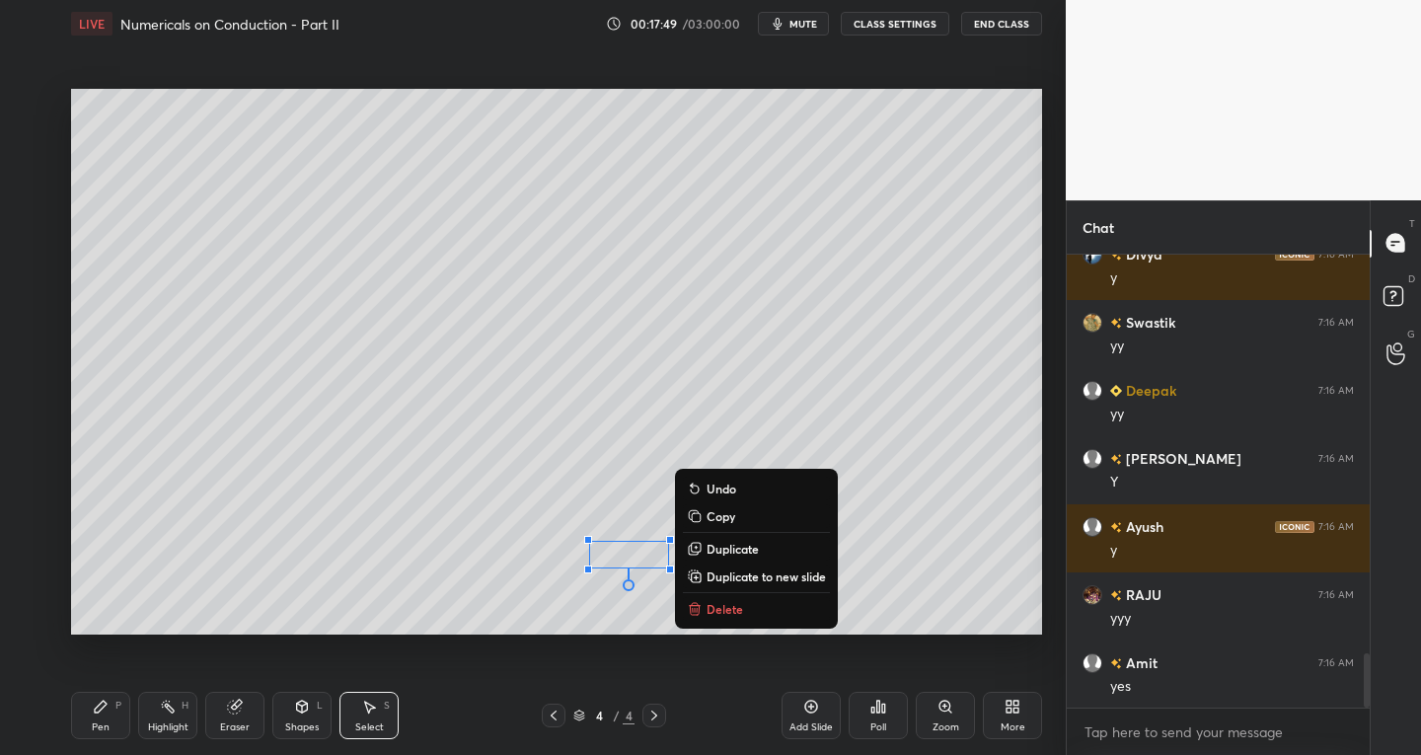
click at [638, 621] on div "0 ° Undo Copy Duplicate Duplicate to new slide Delete" at bounding box center [556, 362] width 971 height 547
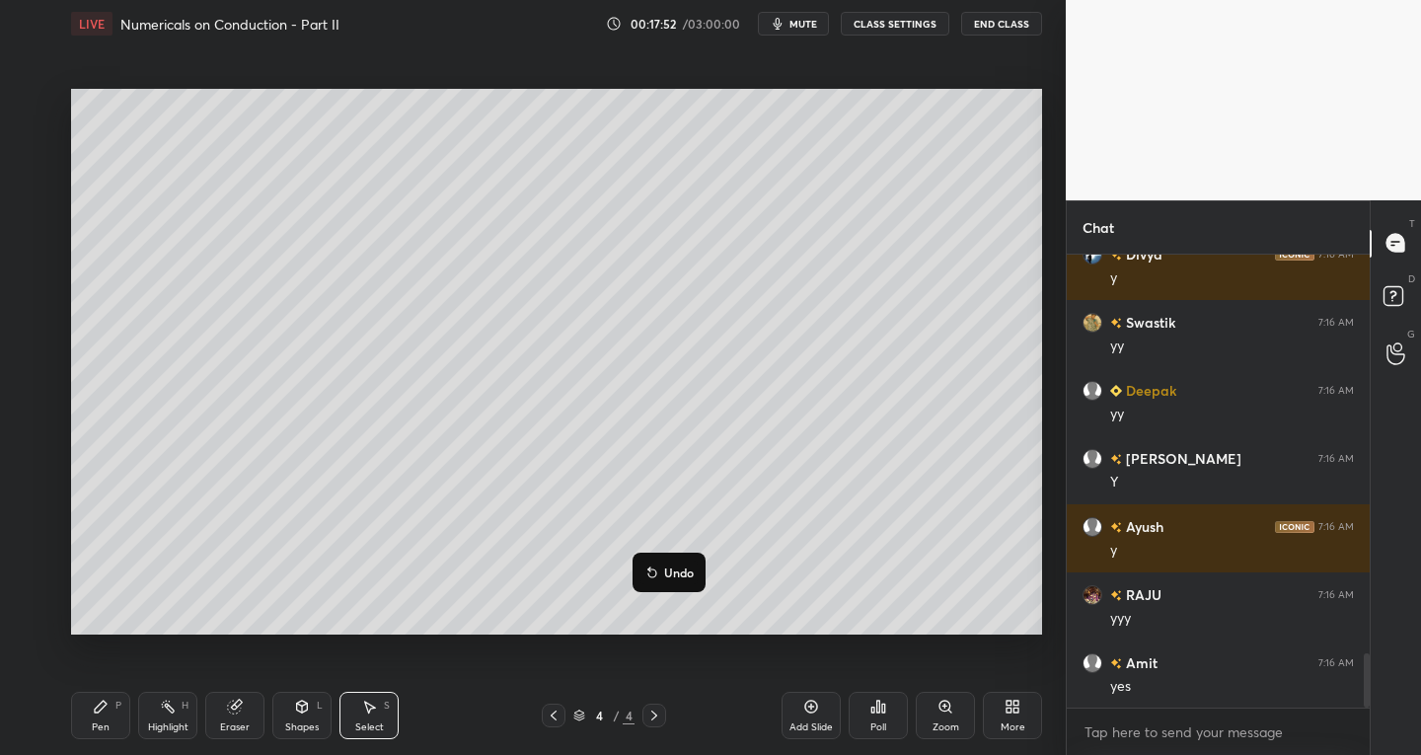
click at [117, 712] on div "Pen P" at bounding box center [100, 715] width 59 height 47
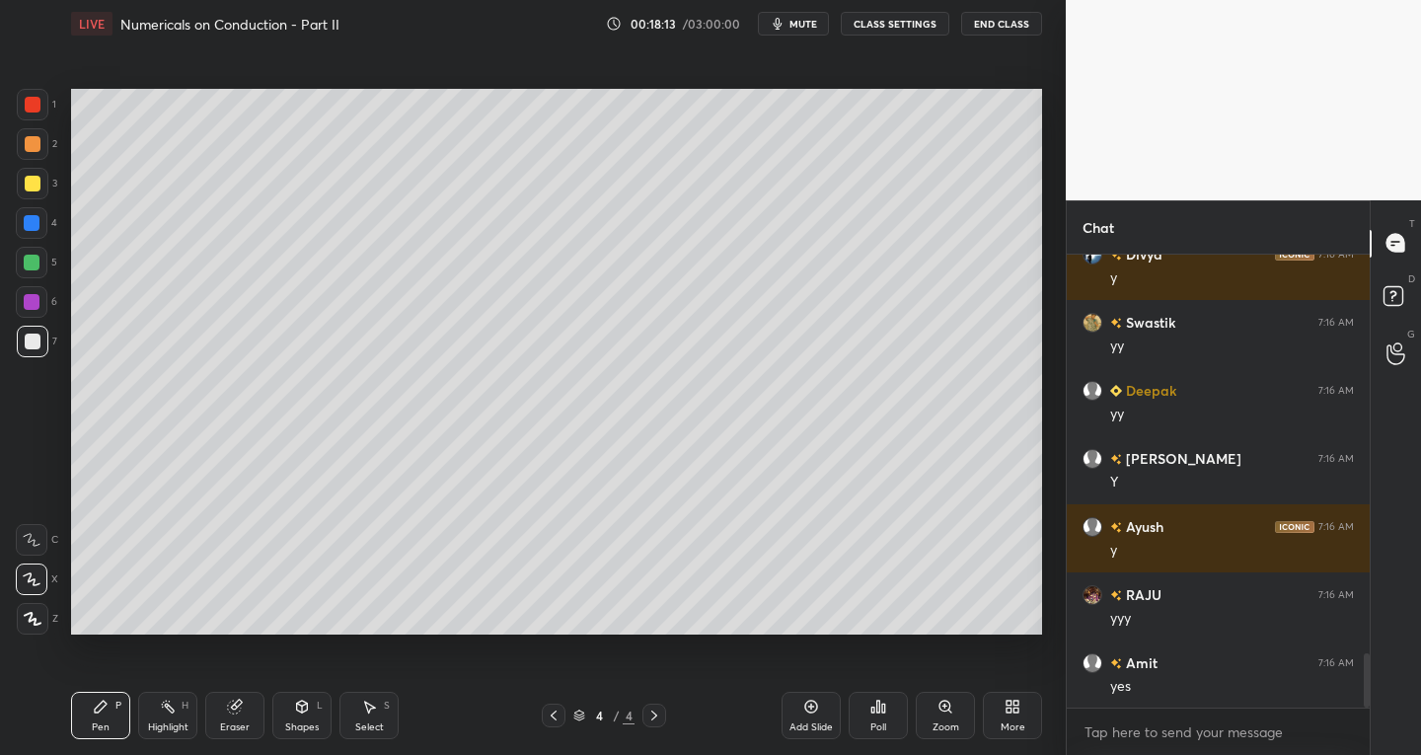
scroll to position [3363, 0]
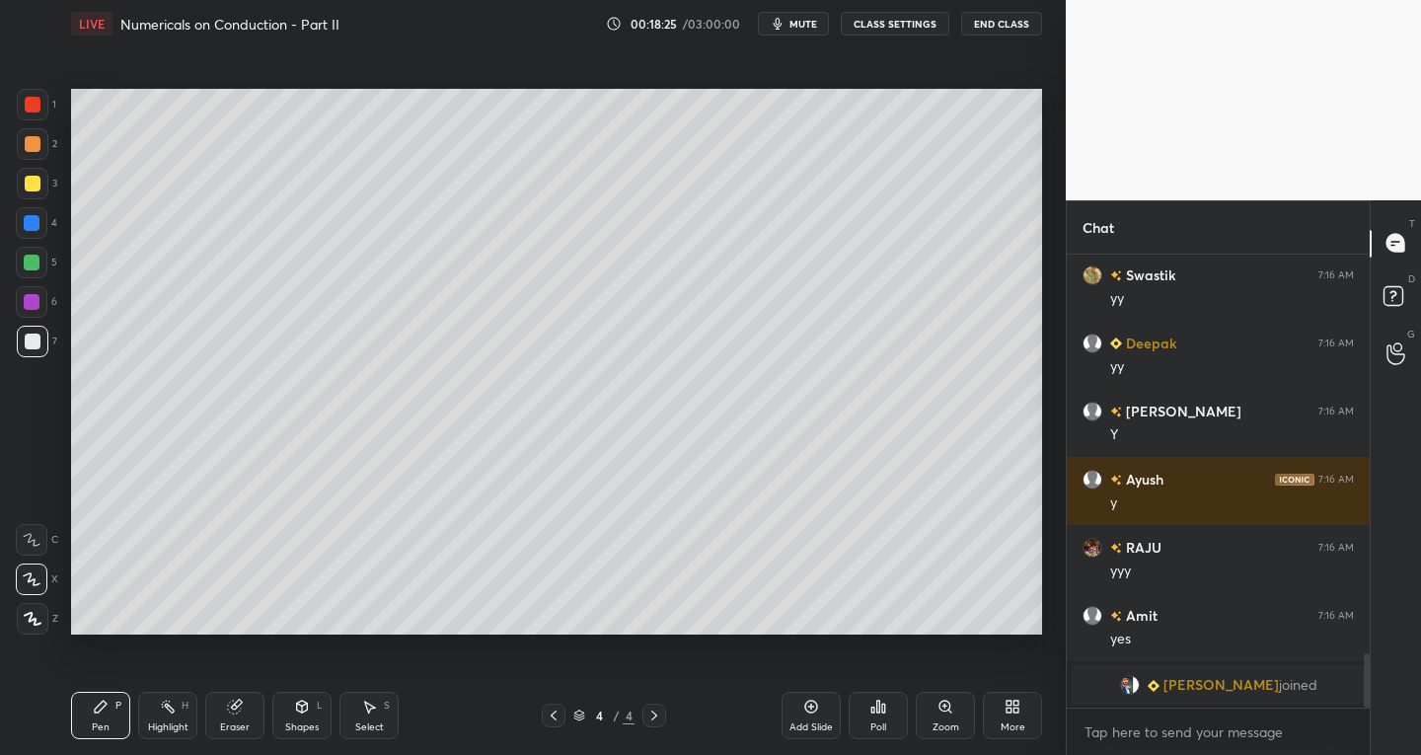
click at [301, 741] on div "Pen P Highlight H Eraser Shapes L Select S 4 / 4 Add Slide Poll Zoom More" at bounding box center [556, 715] width 971 height 79
click at [306, 728] on div "Shapes" at bounding box center [302, 728] width 34 height 10
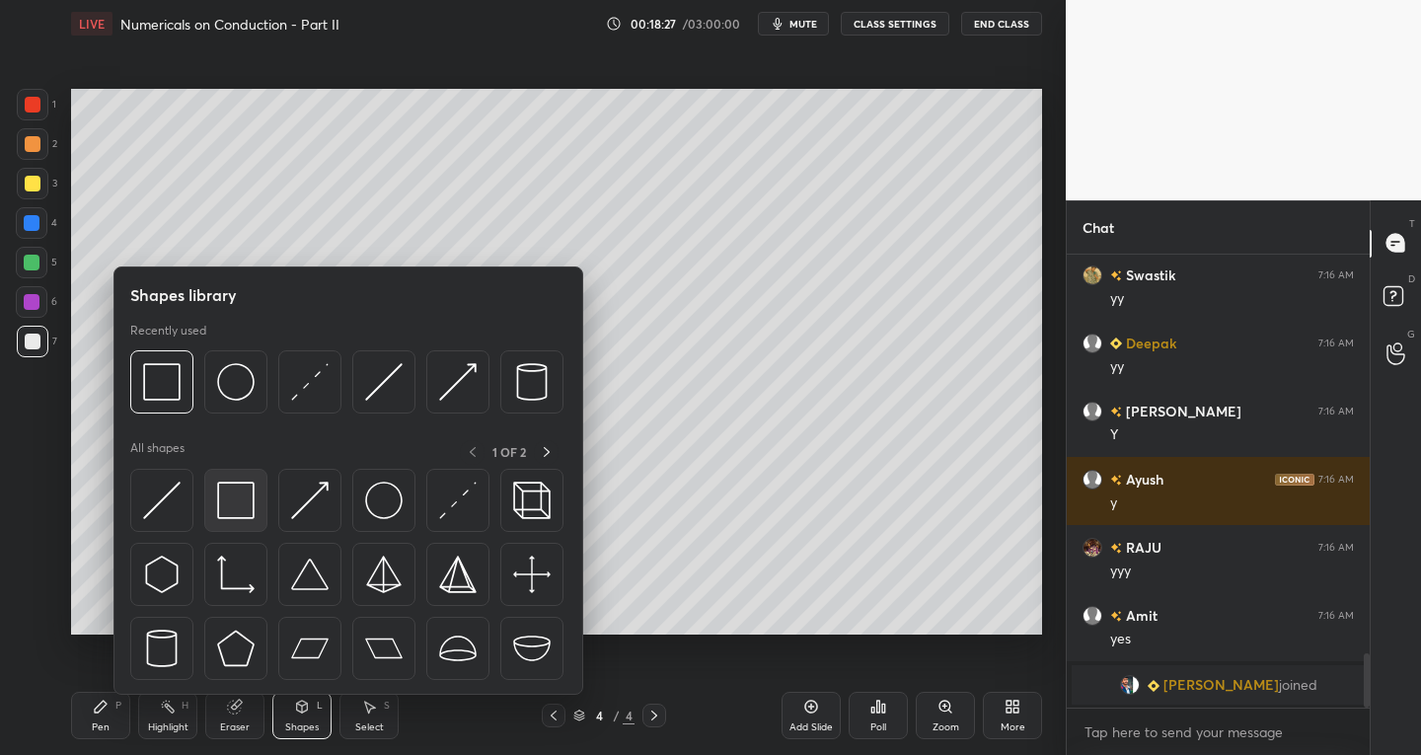
click at [241, 522] on div at bounding box center [235, 500] width 63 height 63
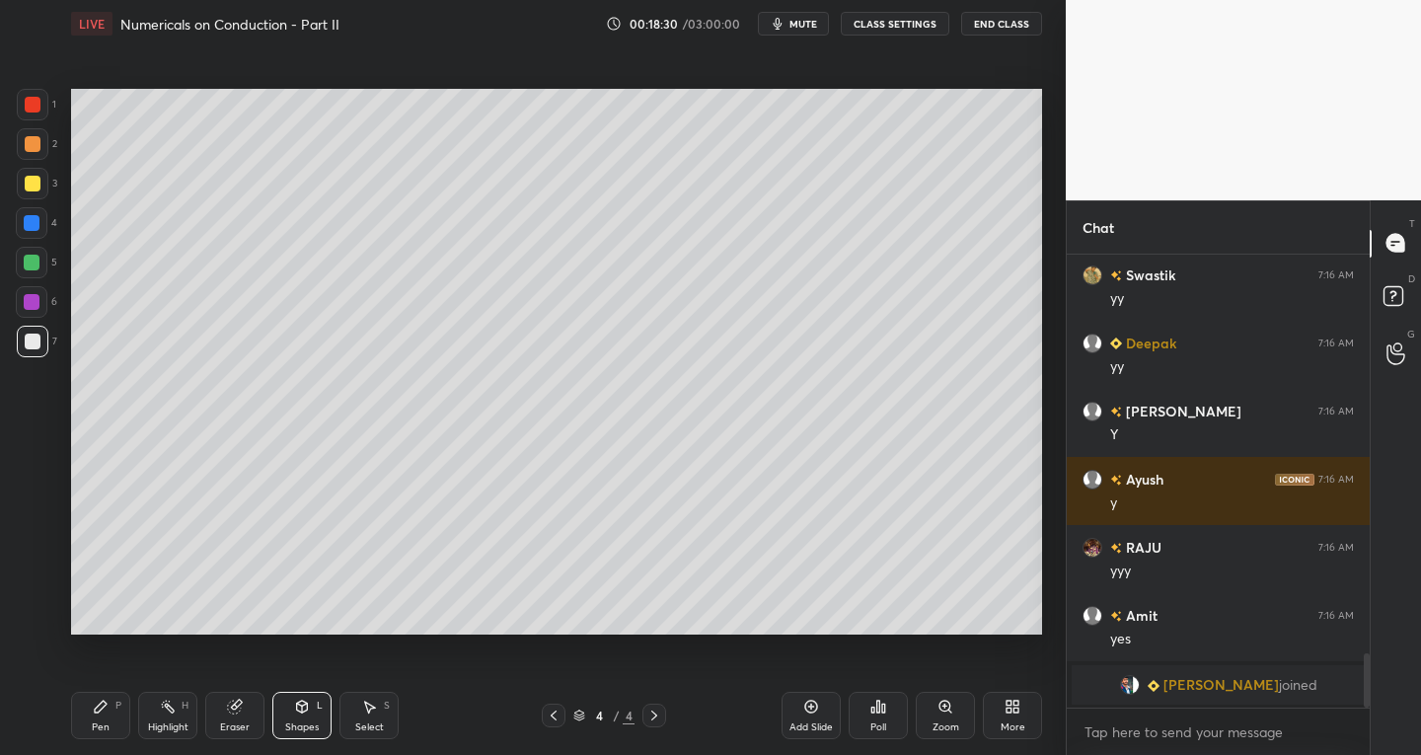
click at [298, 723] on div "Shapes" at bounding box center [302, 728] width 34 height 10
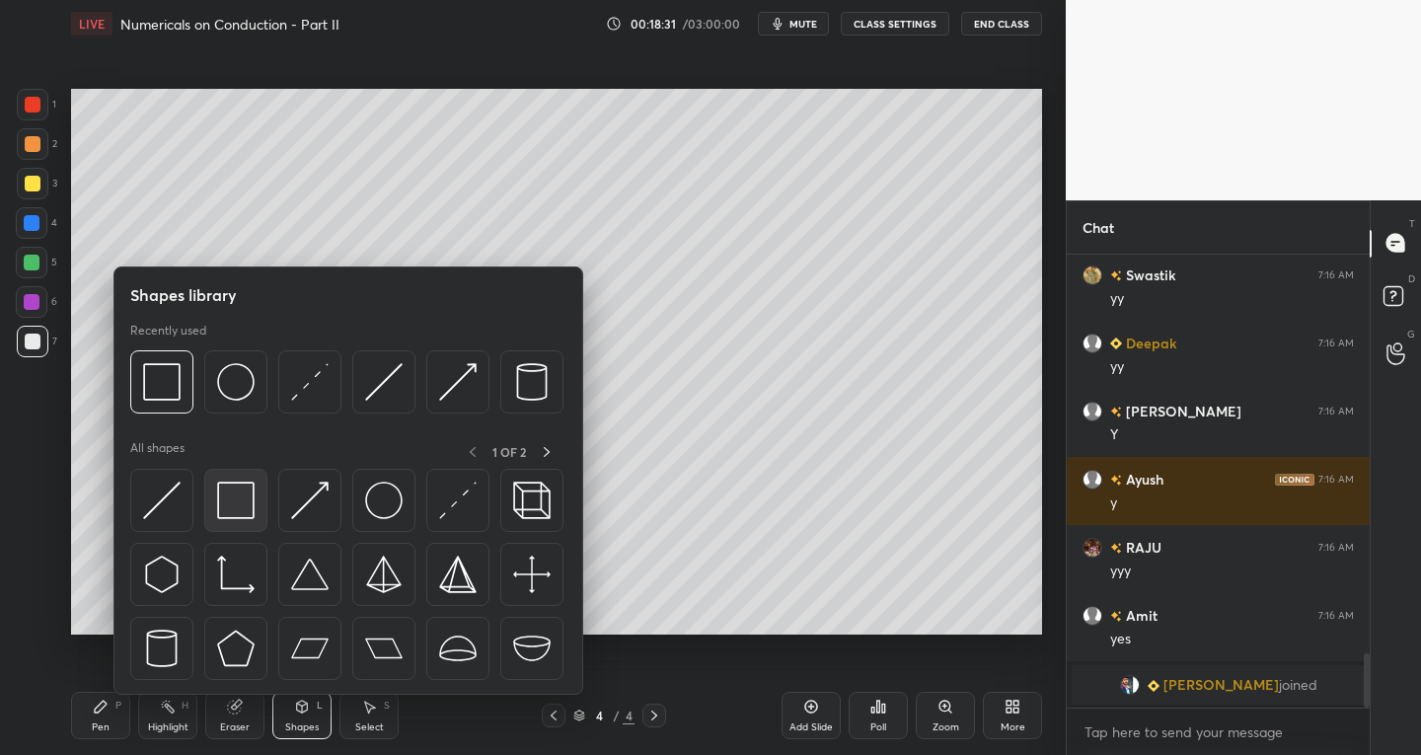
click at [240, 515] on img at bounding box center [236, 501] width 38 height 38
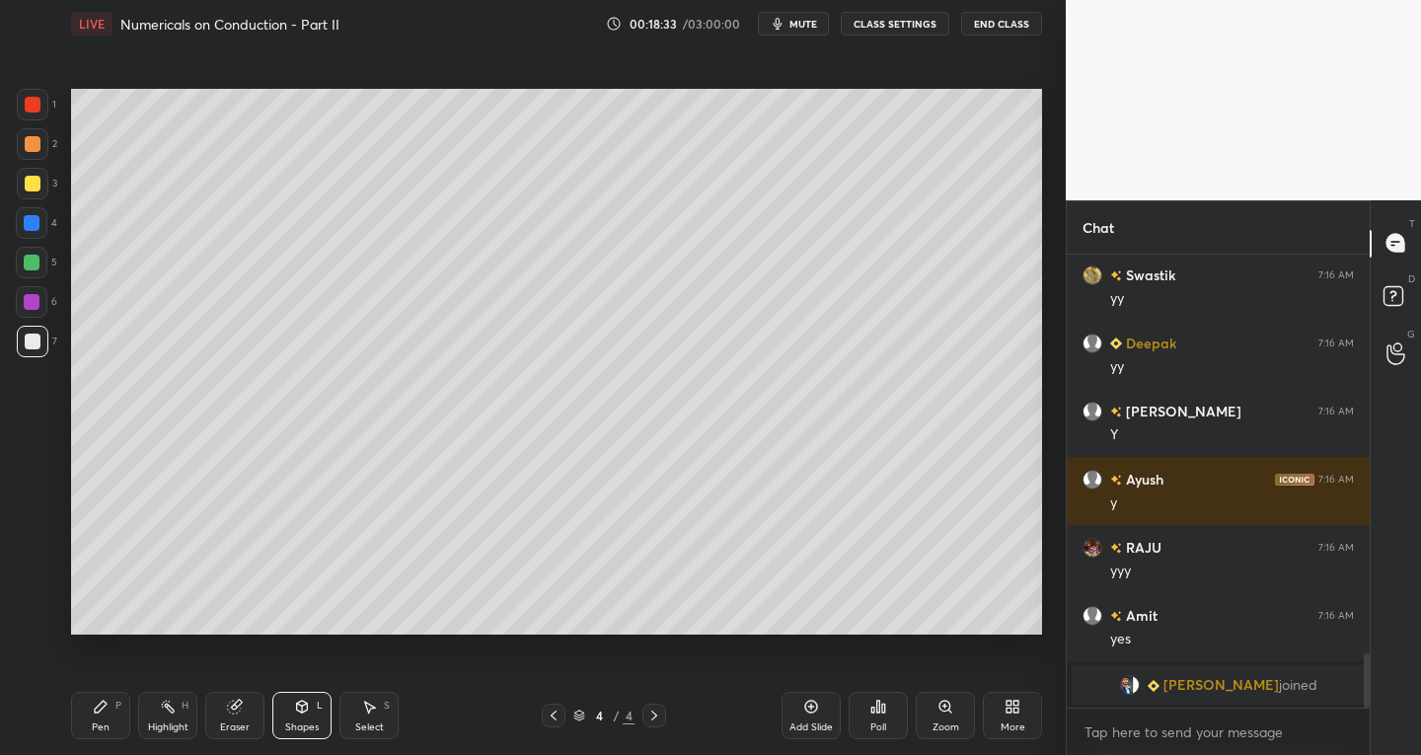
click at [316, 719] on div "Shapes L" at bounding box center [301, 715] width 59 height 47
click at [228, 714] on icon at bounding box center [235, 707] width 16 height 16
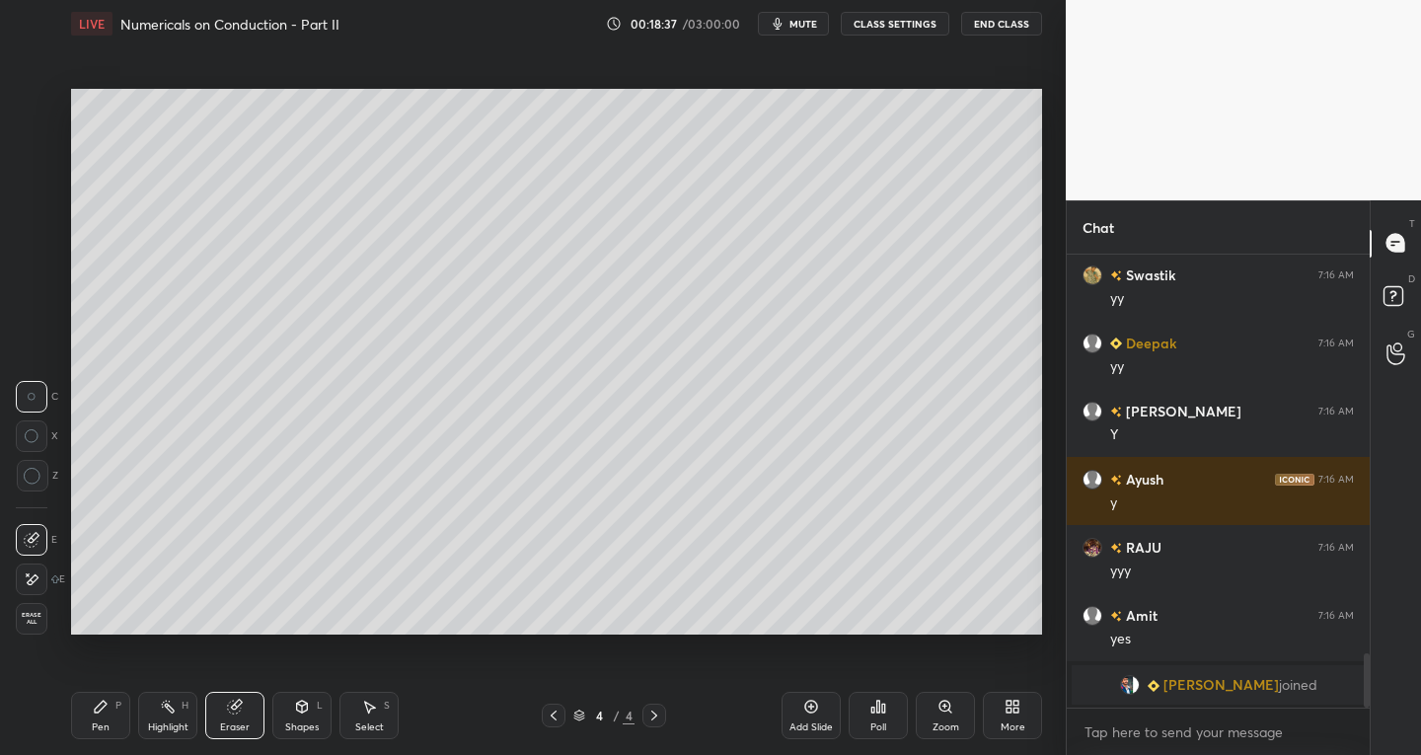
click at [30, 530] on div at bounding box center [32, 540] width 32 height 32
click at [306, 730] on div "Shapes" at bounding box center [302, 728] width 34 height 10
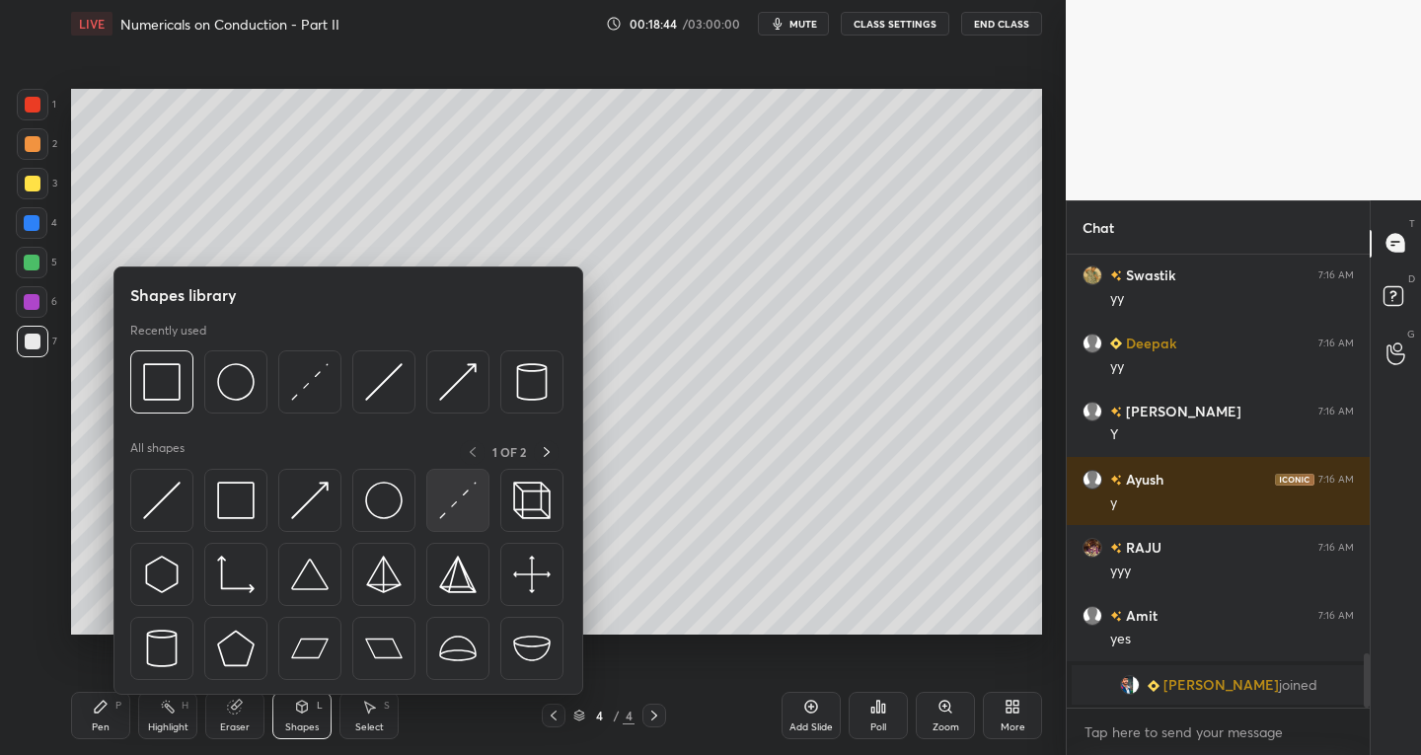
click at [462, 516] on img at bounding box center [458, 501] width 38 height 38
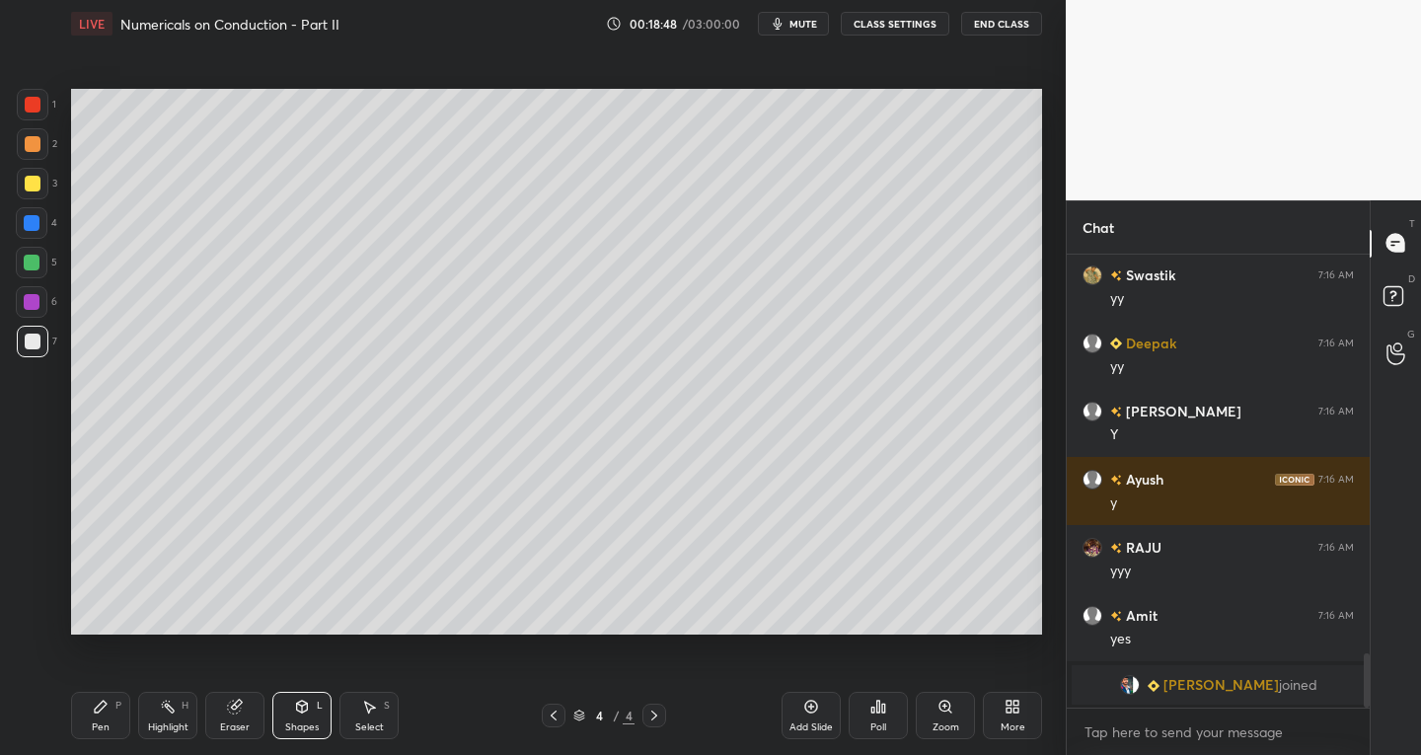
click at [301, 723] on div "Shapes" at bounding box center [302, 728] width 34 height 10
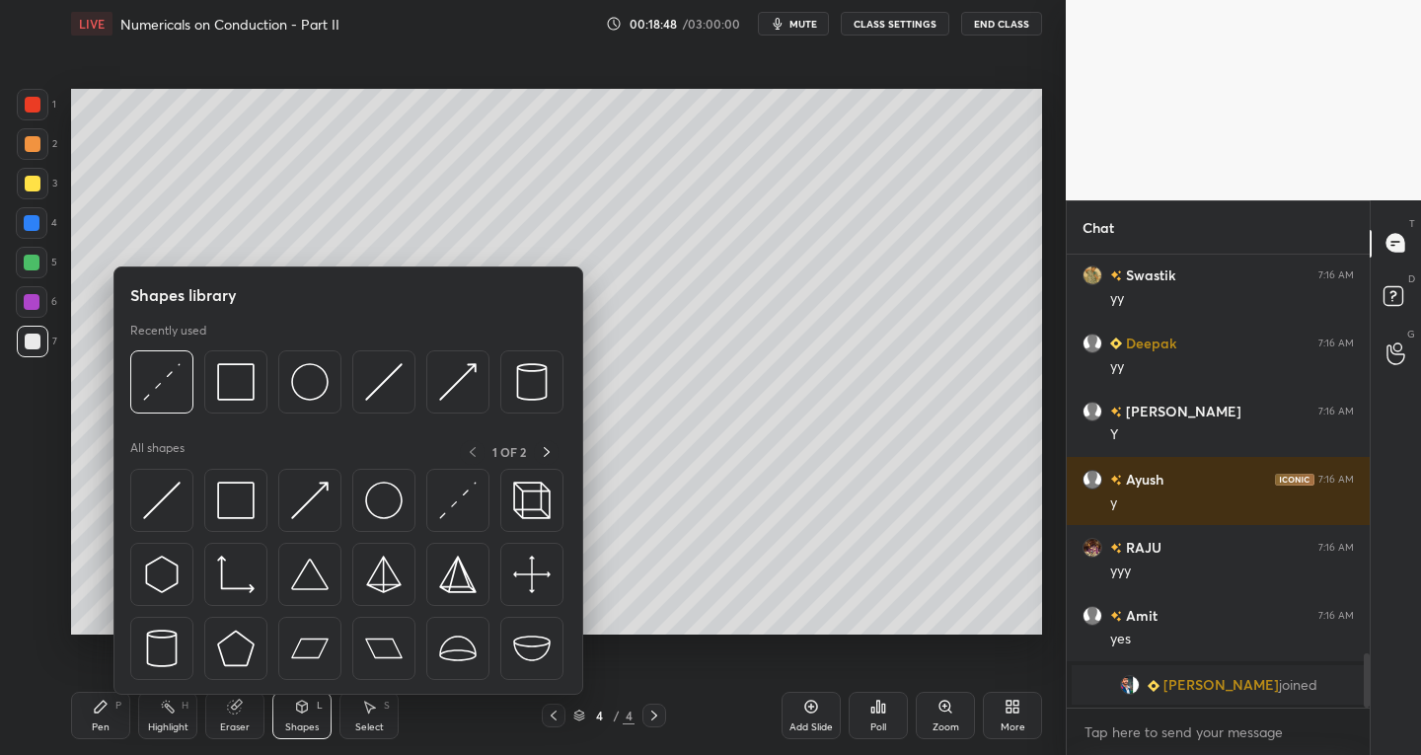
click at [242, 729] on div "Eraser" at bounding box center [235, 728] width 30 height 10
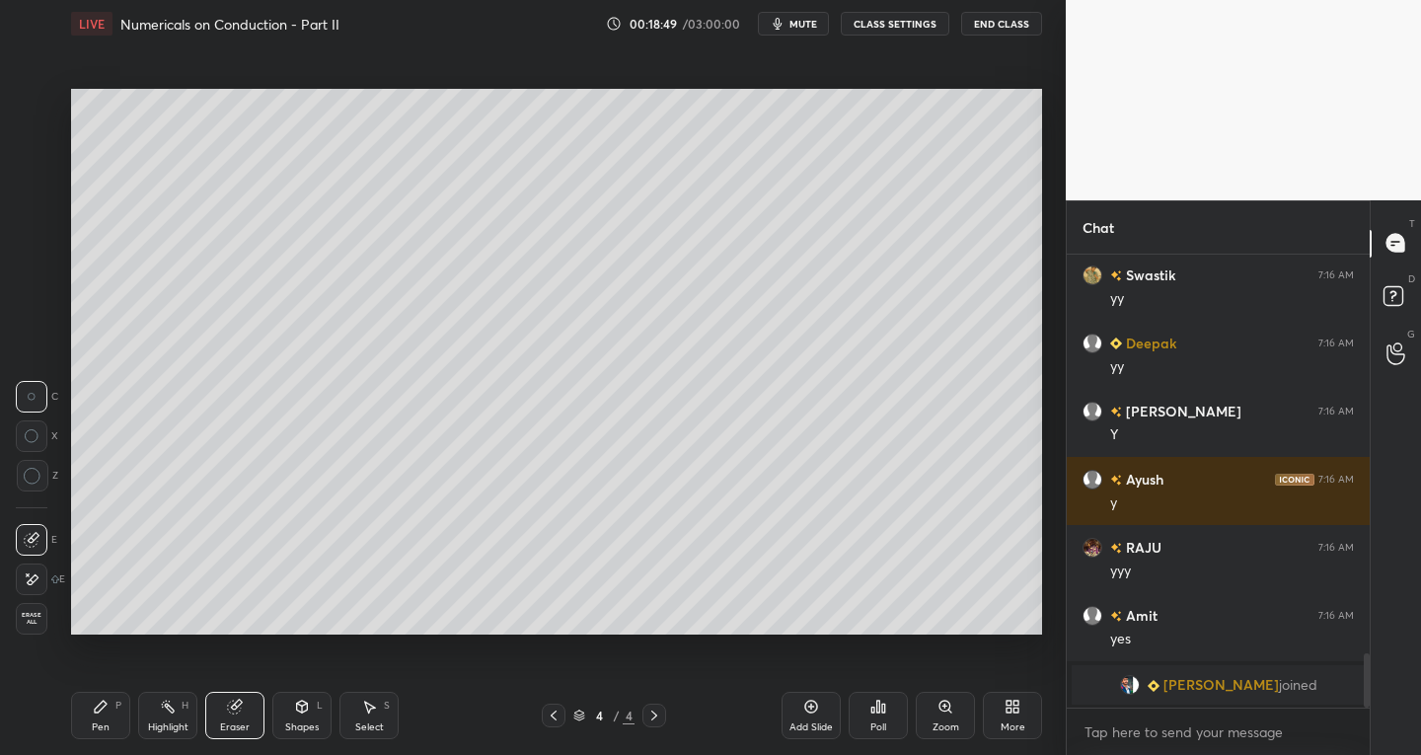
click at [32, 541] on icon at bounding box center [32, 540] width 16 height 16
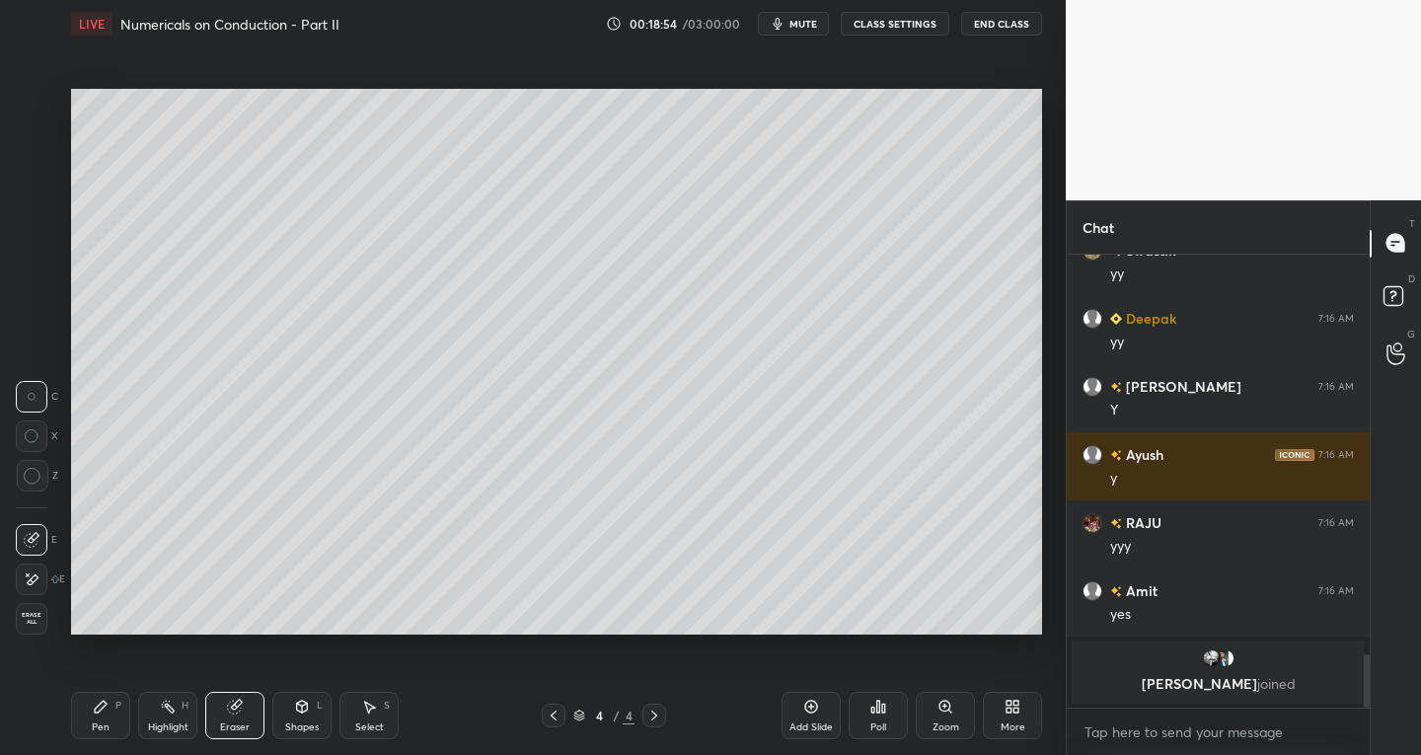
click at [309, 728] on div "Shapes" at bounding box center [302, 728] width 34 height 10
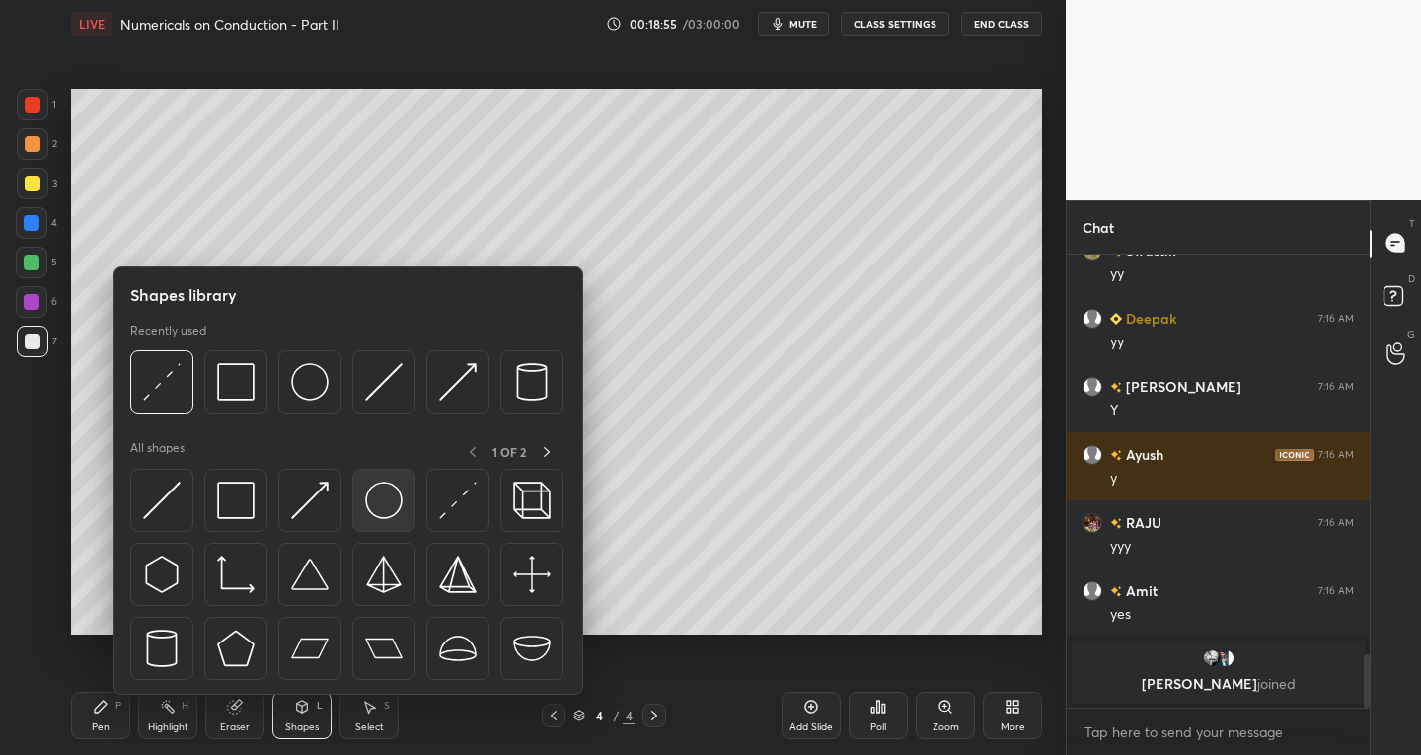
click at [382, 521] on div at bounding box center [383, 500] width 63 height 63
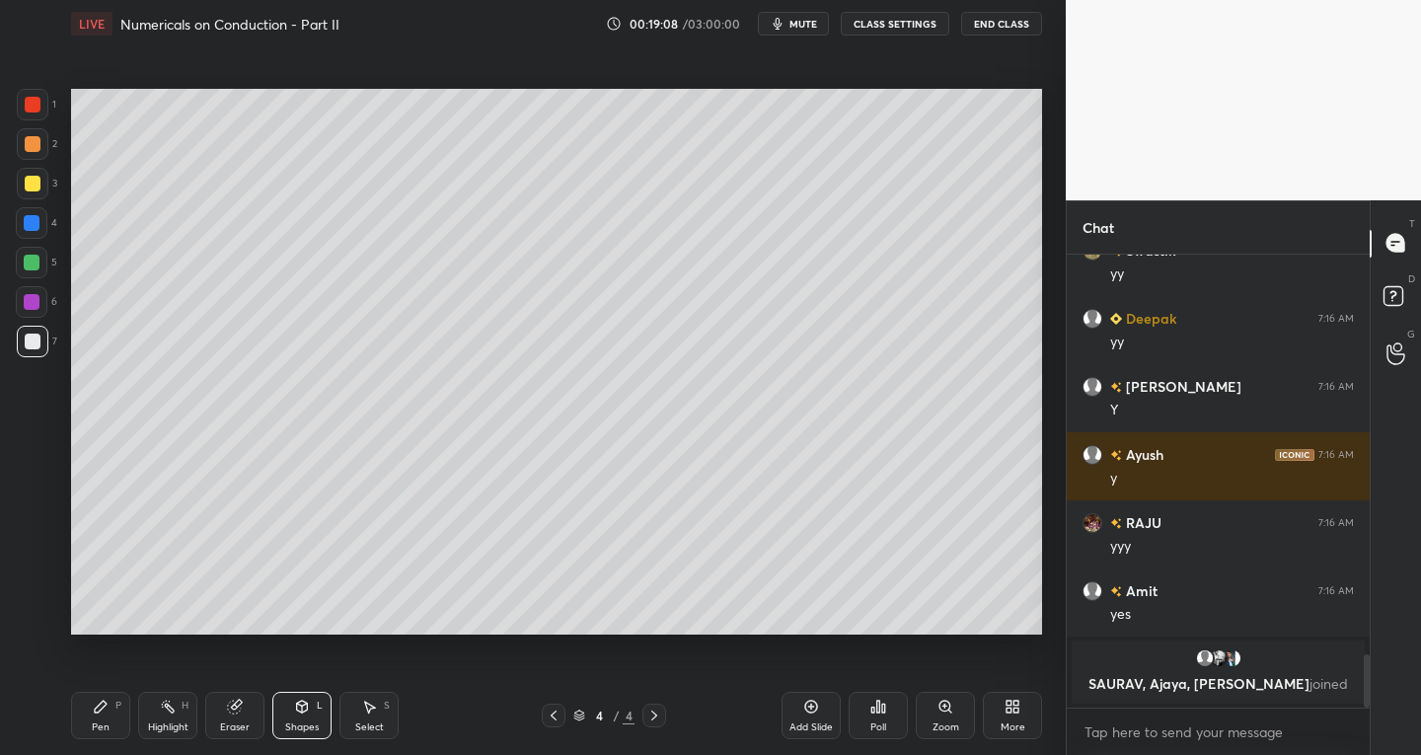
click at [241, 704] on icon at bounding box center [236, 705] width 11 height 10
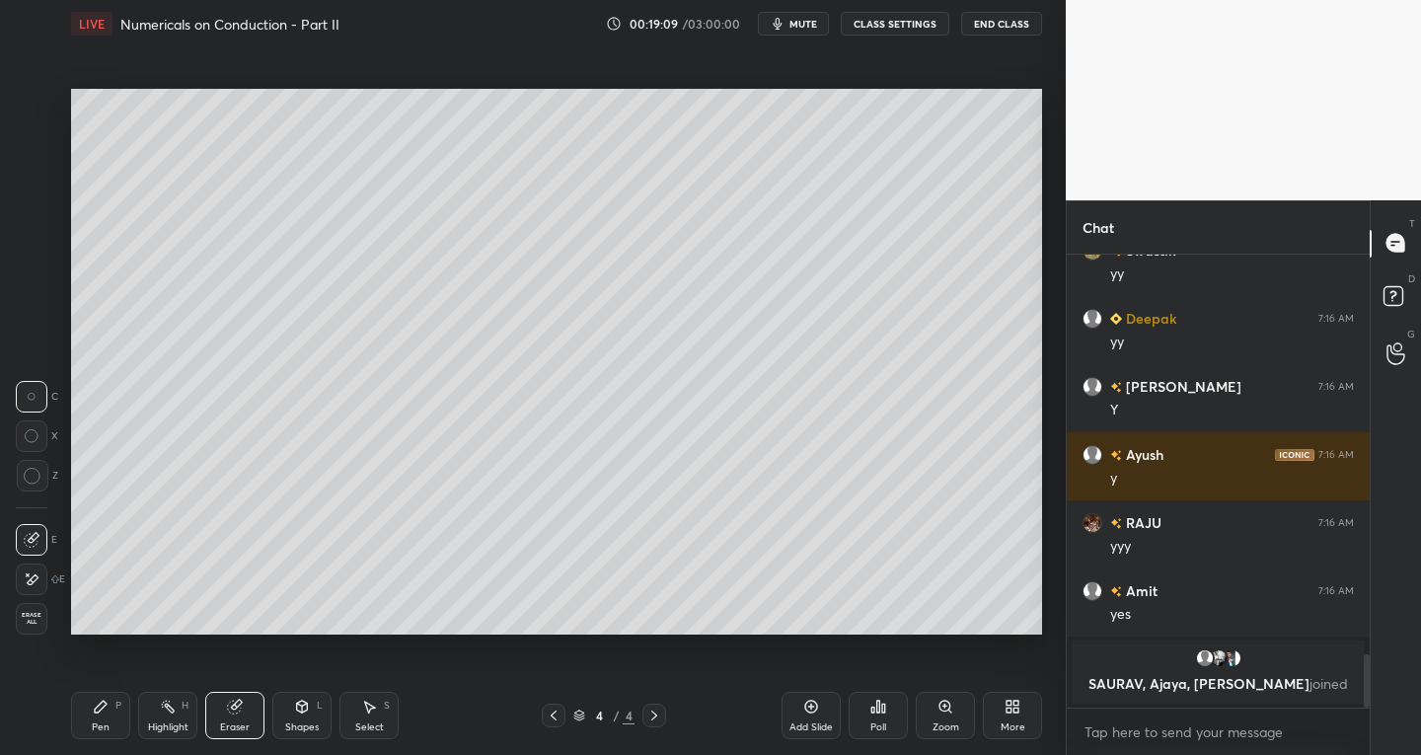
click at [32, 527] on div at bounding box center [32, 540] width 32 height 32
click at [309, 724] on div "Shapes" at bounding box center [302, 728] width 34 height 10
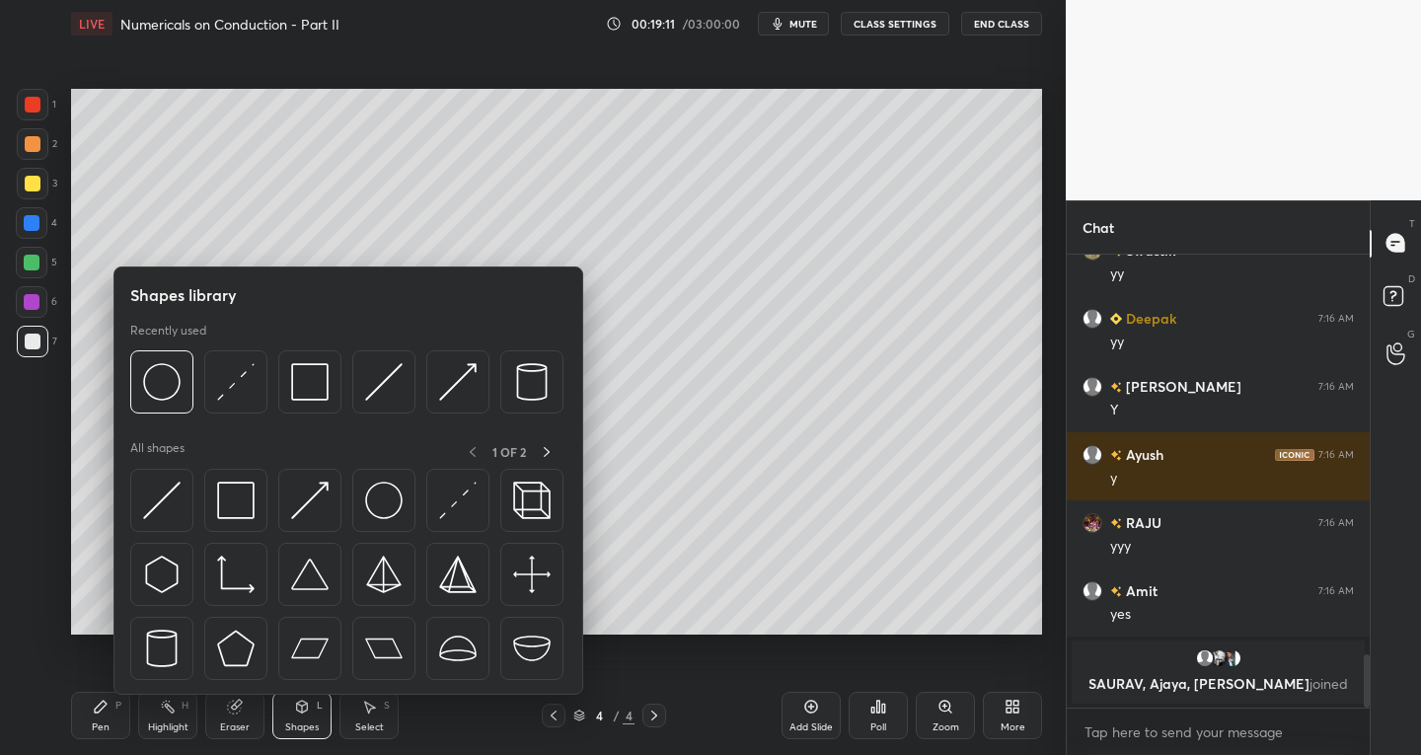
click at [93, 710] on icon at bounding box center [101, 707] width 16 height 16
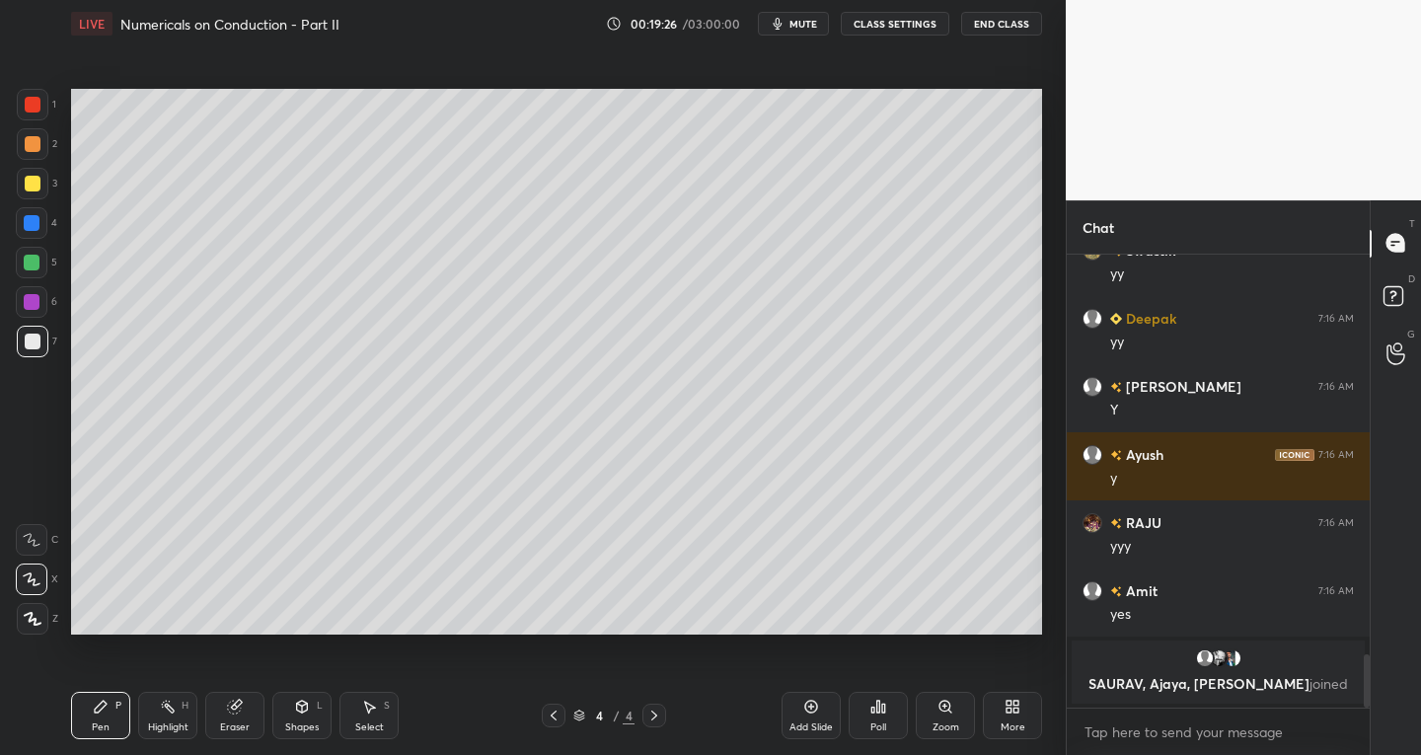
click at [286, 723] on div "Shapes" at bounding box center [302, 728] width 34 height 10
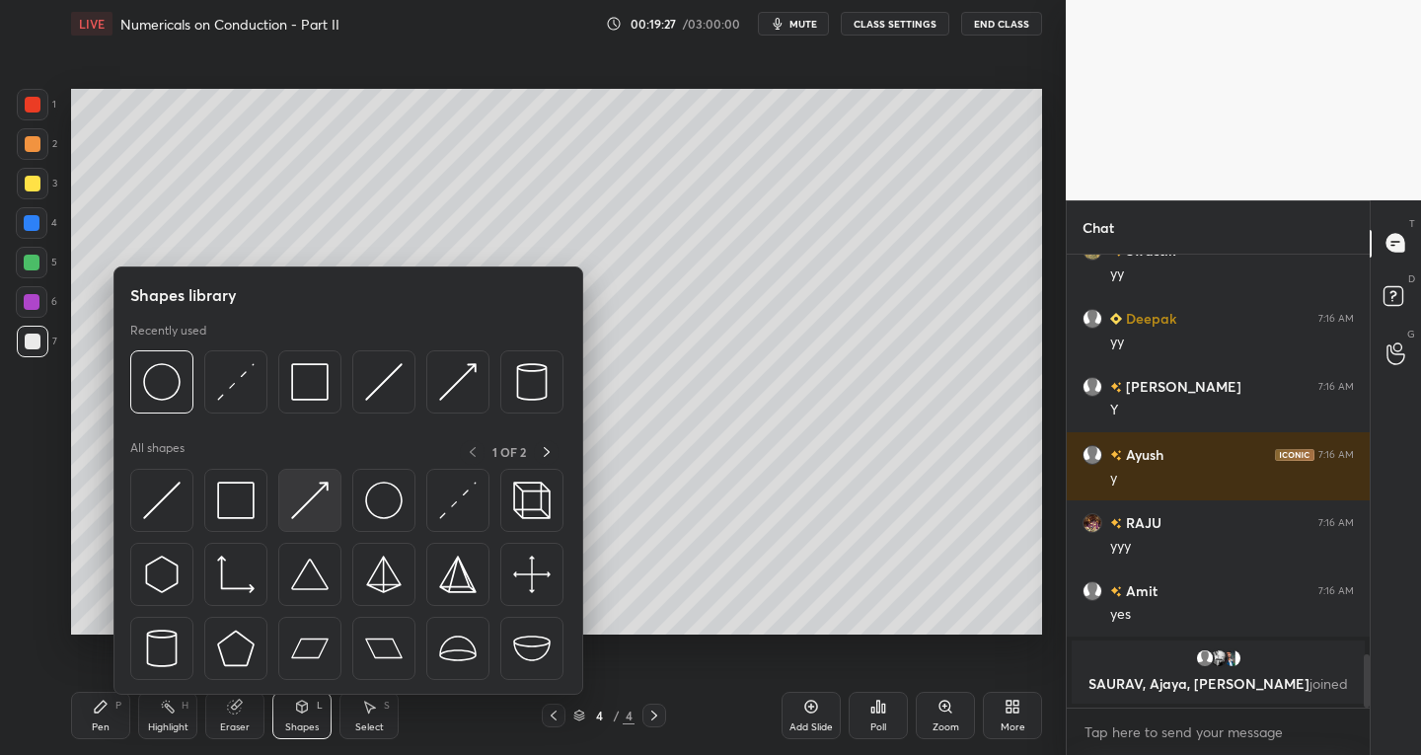
click at [298, 499] on img at bounding box center [310, 501] width 38 height 38
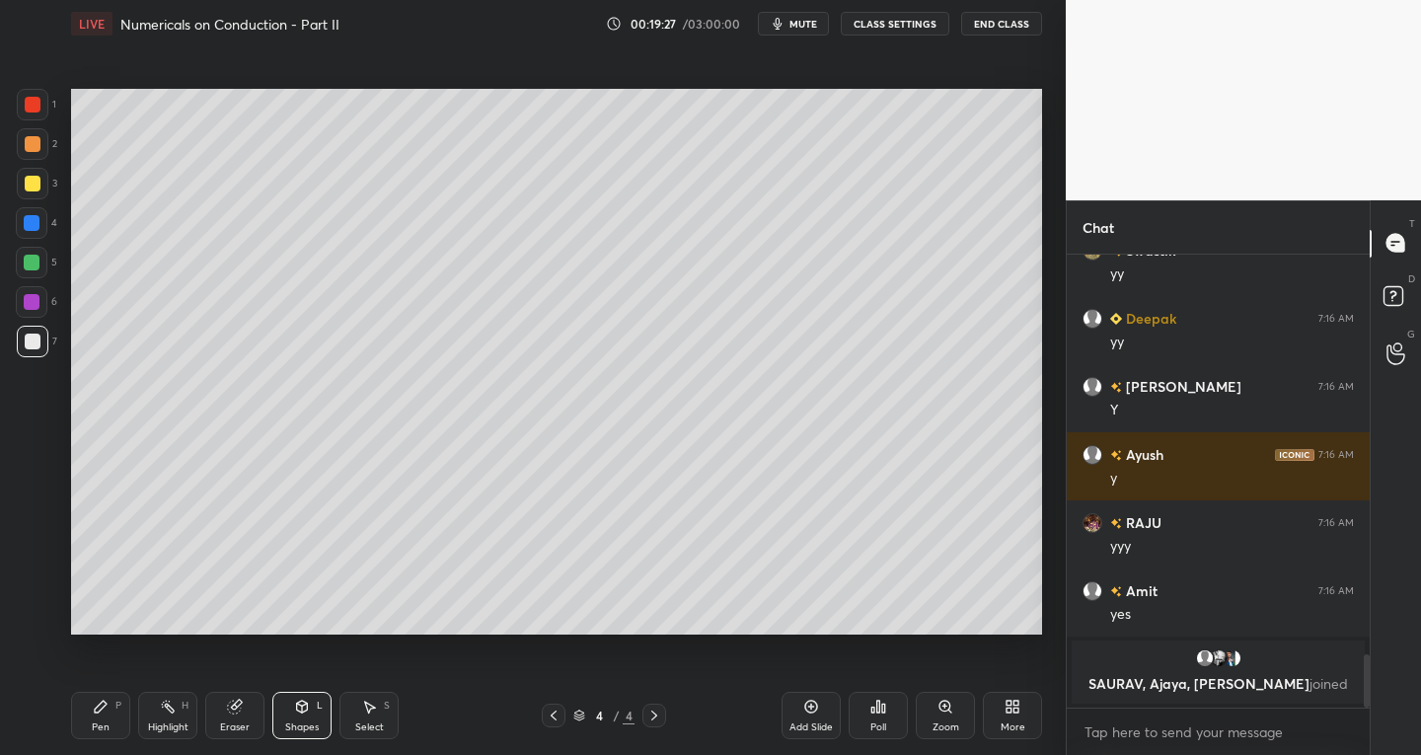
click at [24, 100] on div at bounding box center [33, 105] width 32 height 32
click at [219, 720] on div "Eraser" at bounding box center [234, 715] width 59 height 47
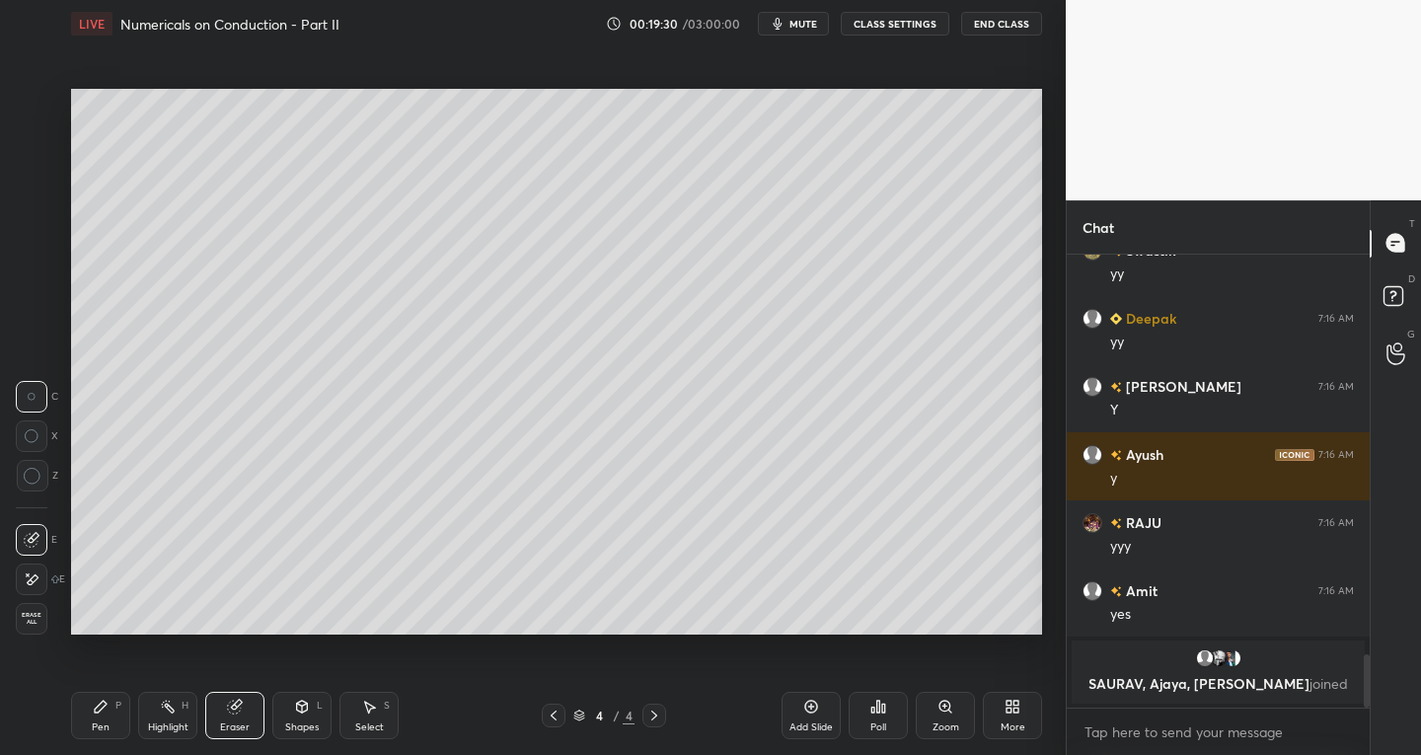
click at [170, 730] on div "Highlight" at bounding box center [168, 728] width 40 height 10
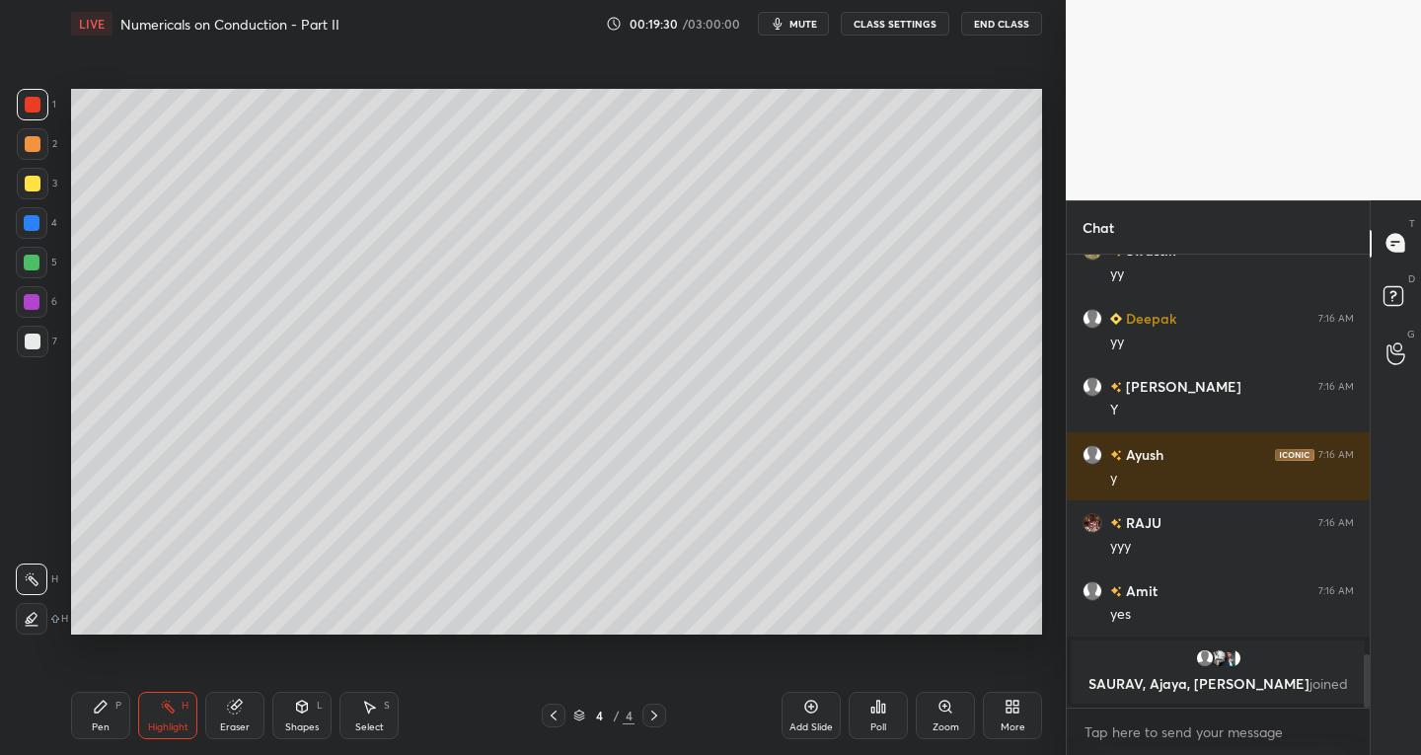
click at [94, 711] on icon at bounding box center [101, 707] width 16 height 16
click at [38, 615] on icon at bounding box center [33, 619] width 18 height 14
click at [287, 729] on div "Shapes" at bounding box center [302, 728] width 34 height 10
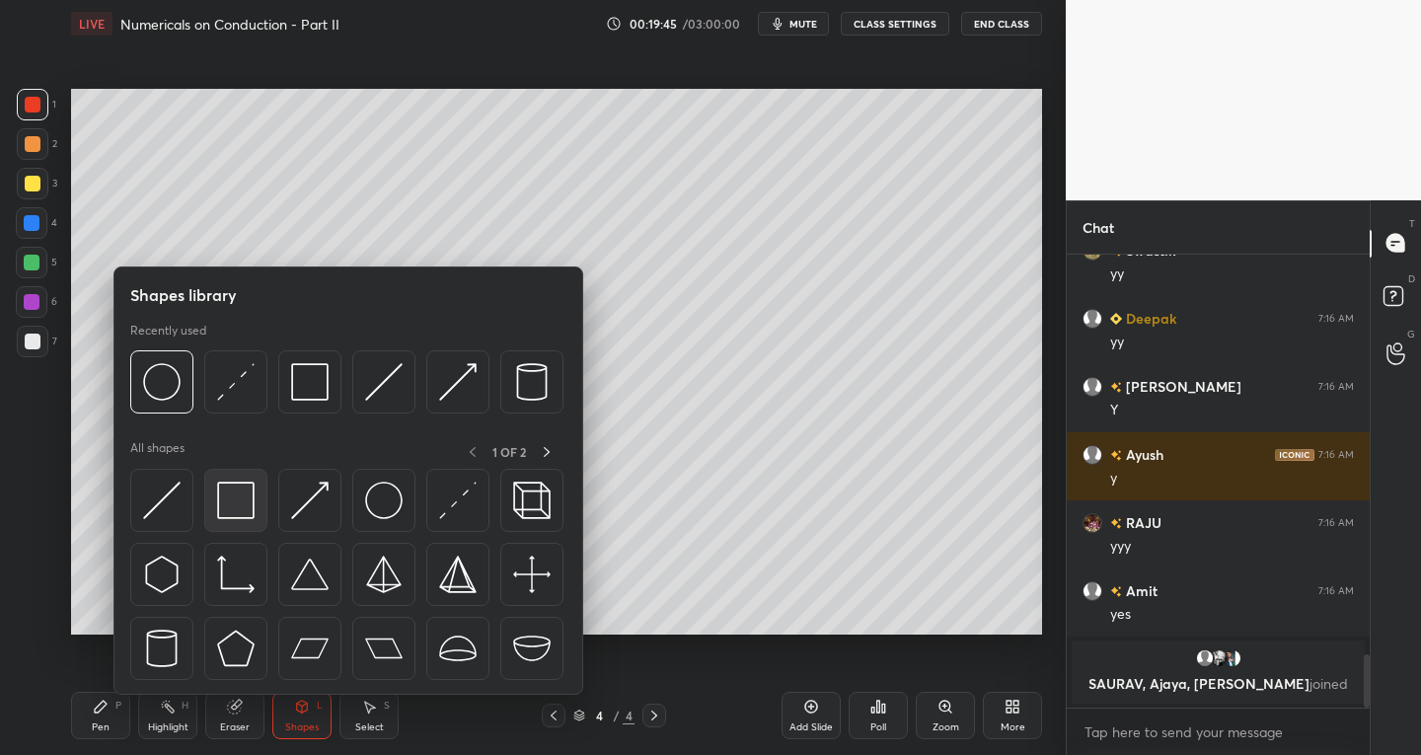
click at [236, 527] on div at bounding box center [235, 500] width 63 height 63
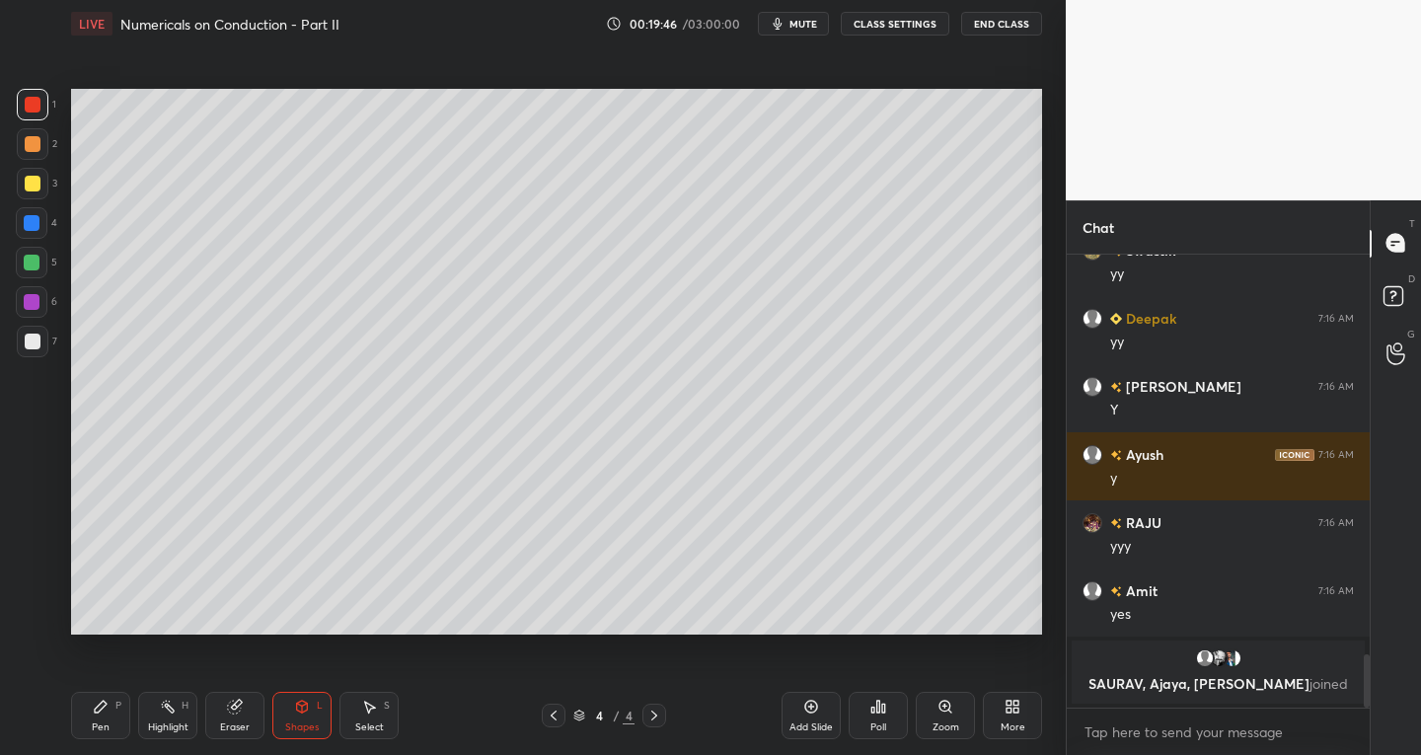
click at [20, 346] on div at bounding box center [33, 342] width 32 height 32
click at [270, 730] on div "Pen P Highlight H Eraser Shapes L Select S" at bounding box center [248, 715] width 355 height 47
click at [231, 732] on div "Eraser" at bounding box center [235, 728] width 30 height 10
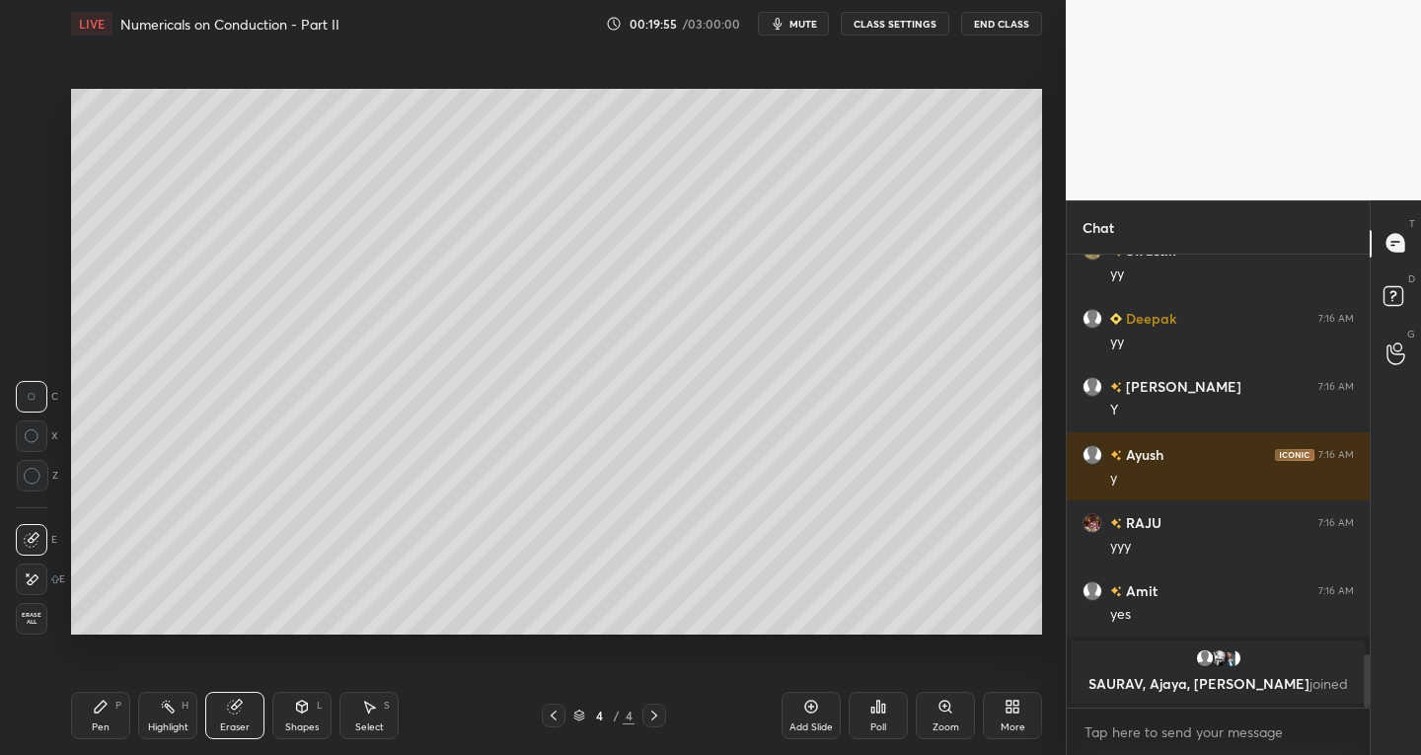
click at [25, 594] on div at bounding box center [32, 580] width 32 height 32
click at [115, 716] on div "Pen P" at bounding box center [100, 715] width 59 height 47
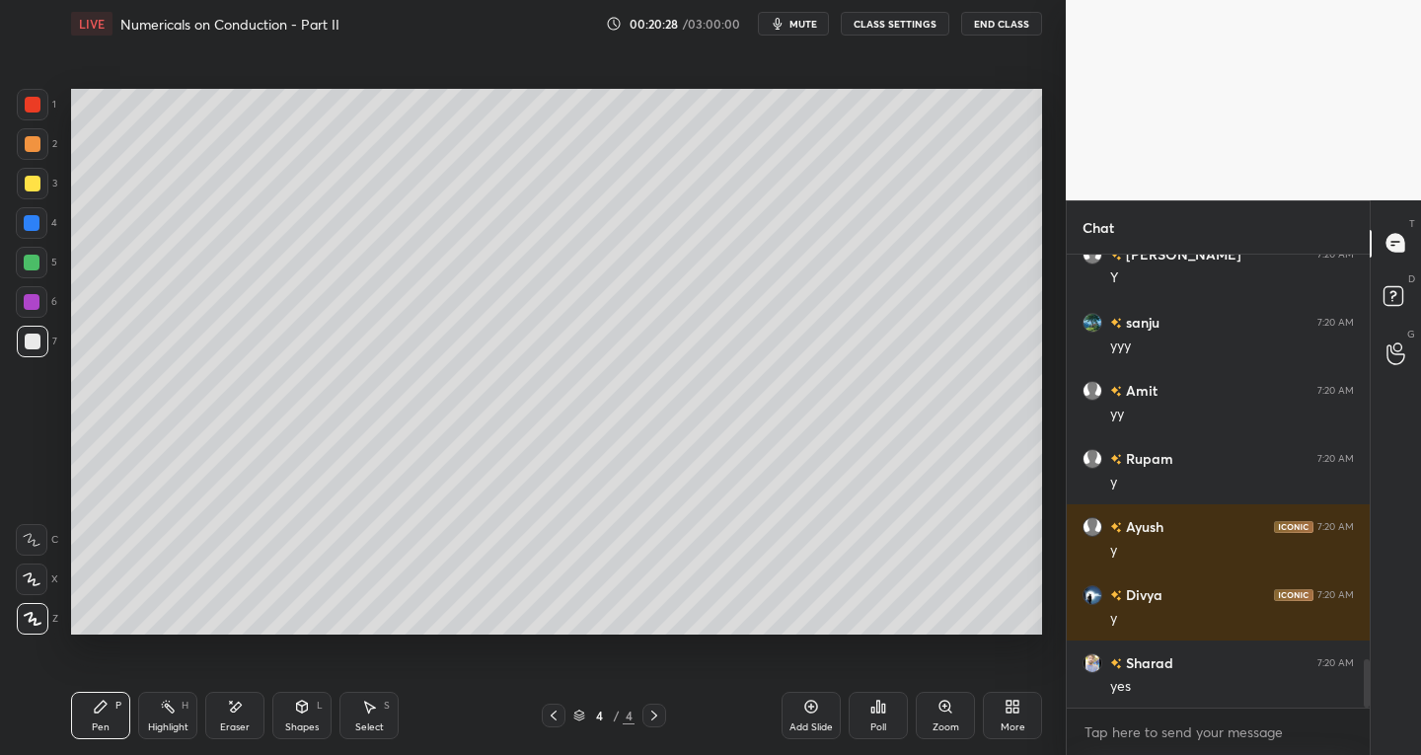
scroll to position [3855, 0]
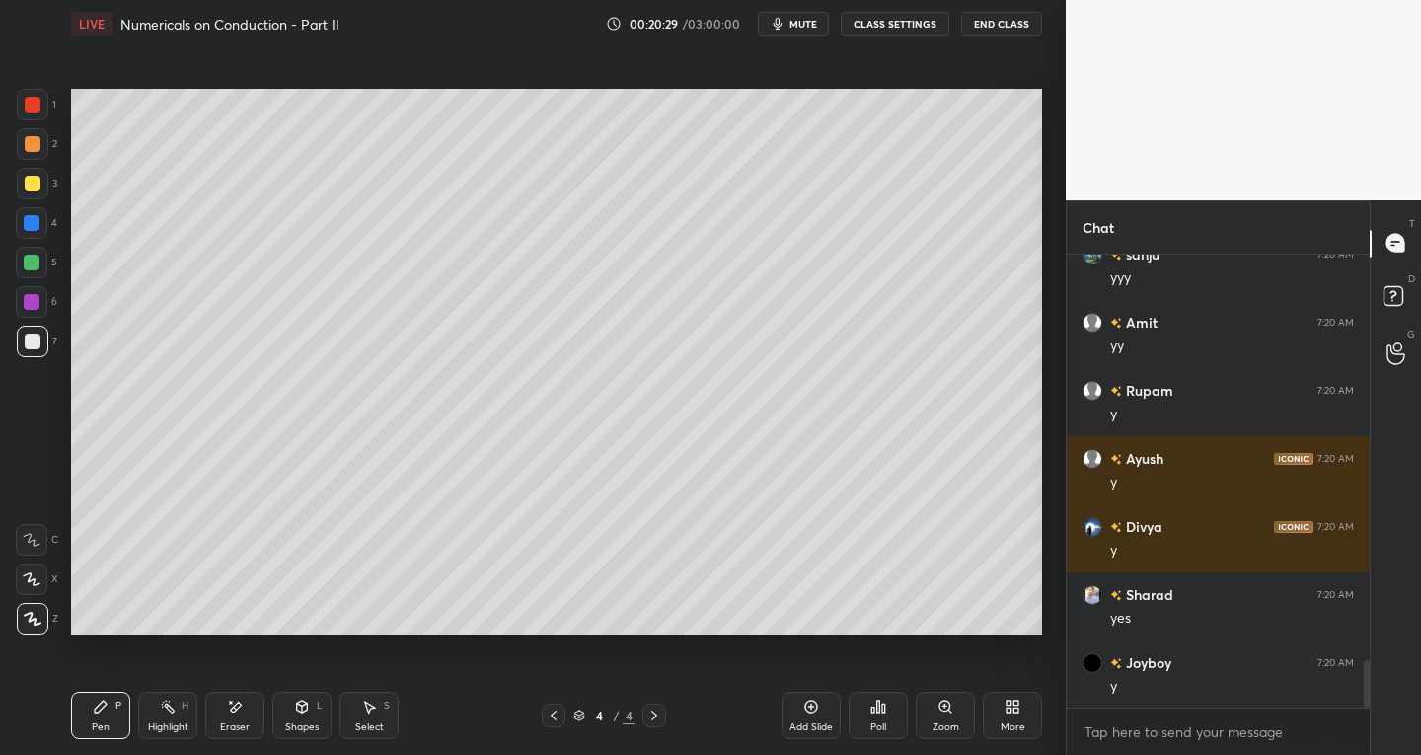
click at [811, 716] on div "Add Slide" at bounding box center [811, 715] width 59 height 47
click at [39, 572] on div at bounding box center [32, 580] width 32 height 32
click at [796, 719] on div "Add Slide" at bounding box center [811, 715] width 59 height 47
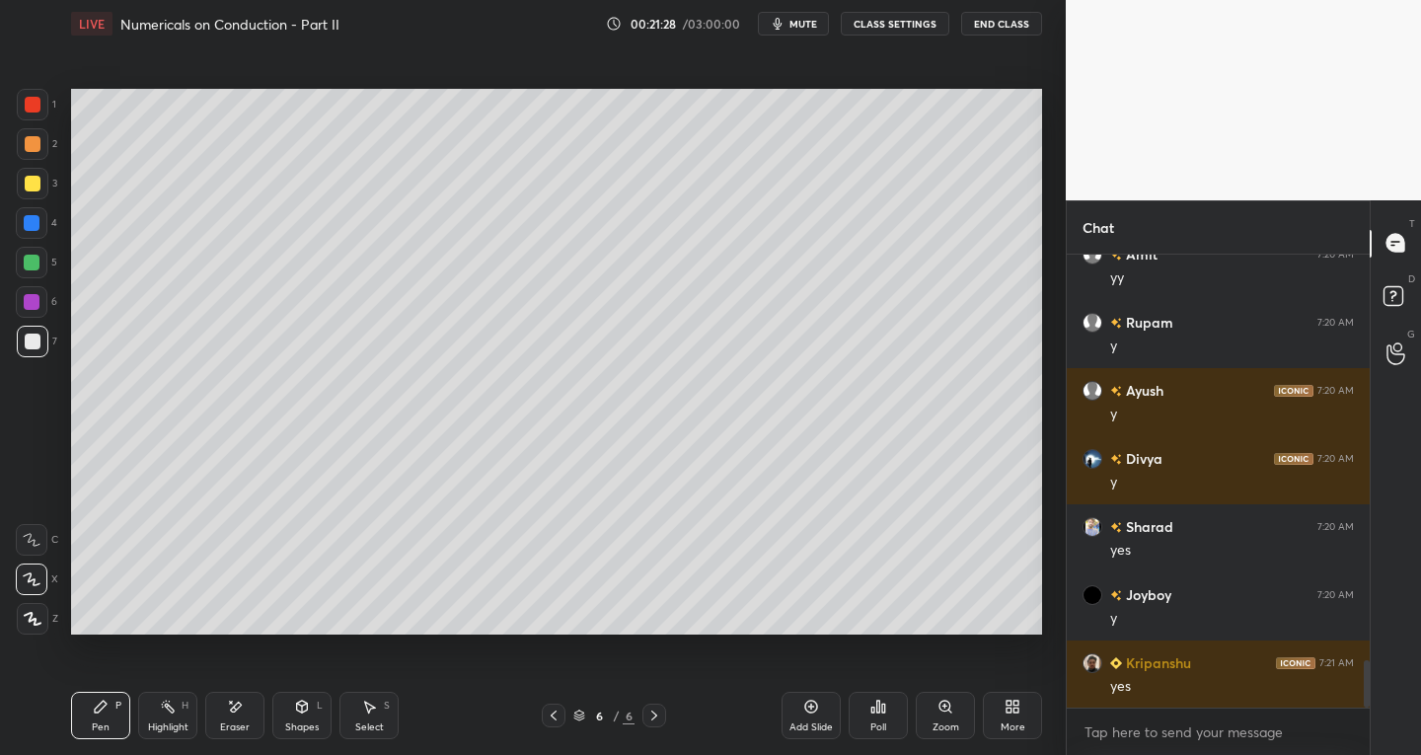
scroll to position [4059, 0]
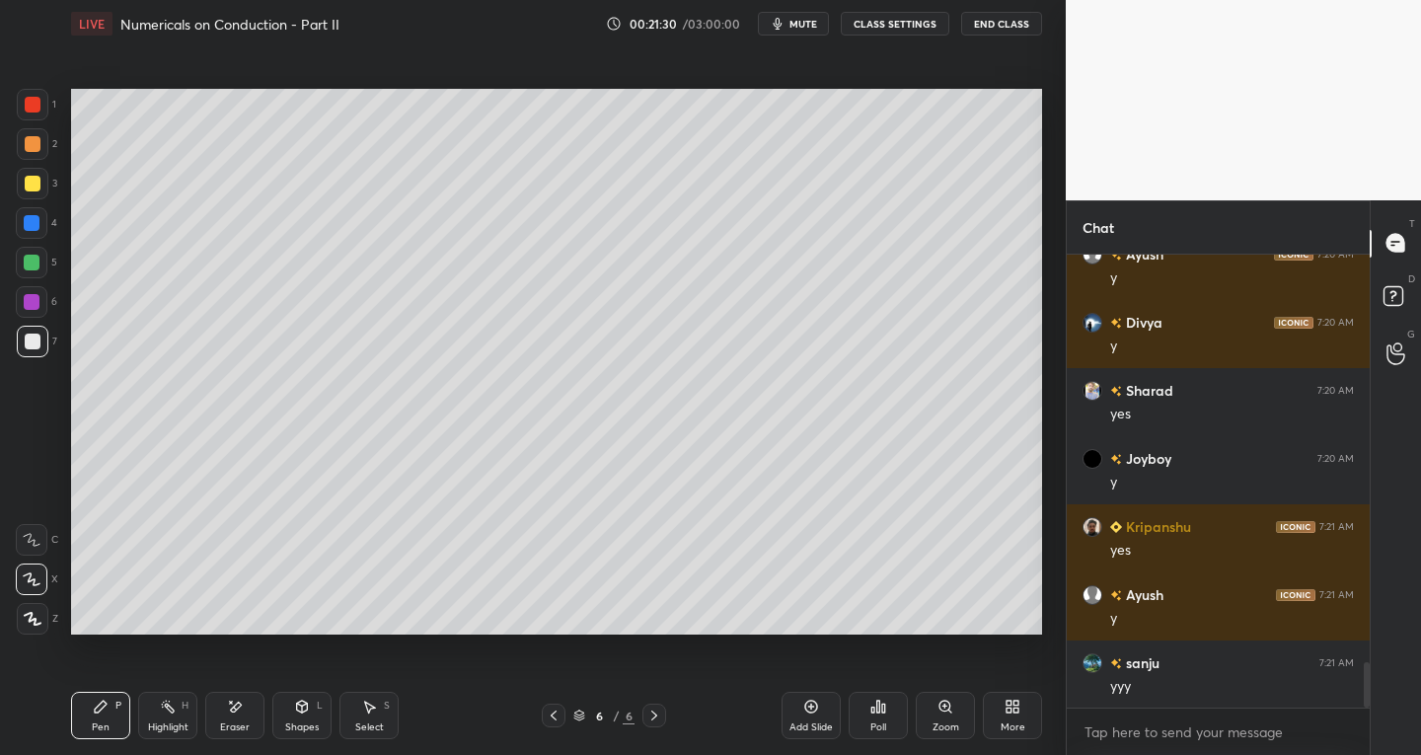
click at [21, 342] on div at bounding box center [33, 342] width 32 height 32
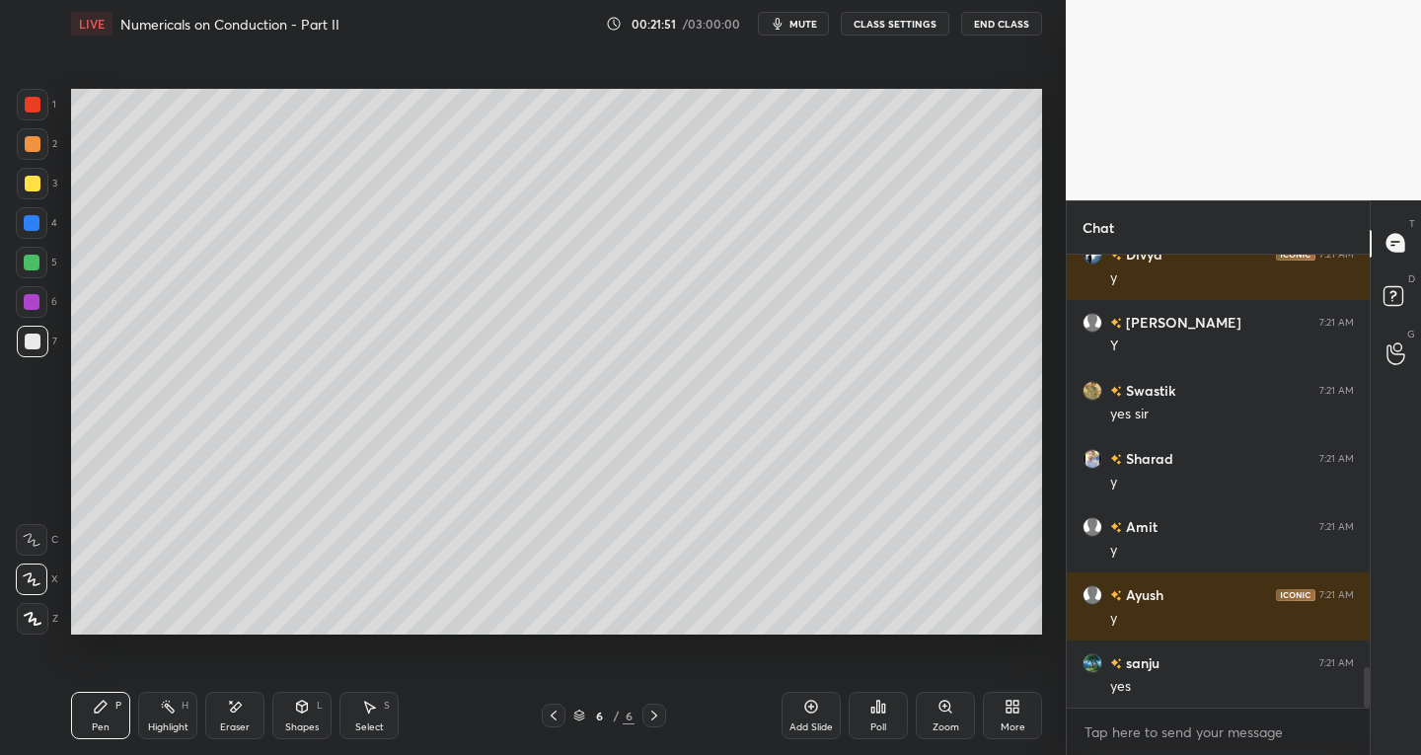
scroll to position [4672, 0]
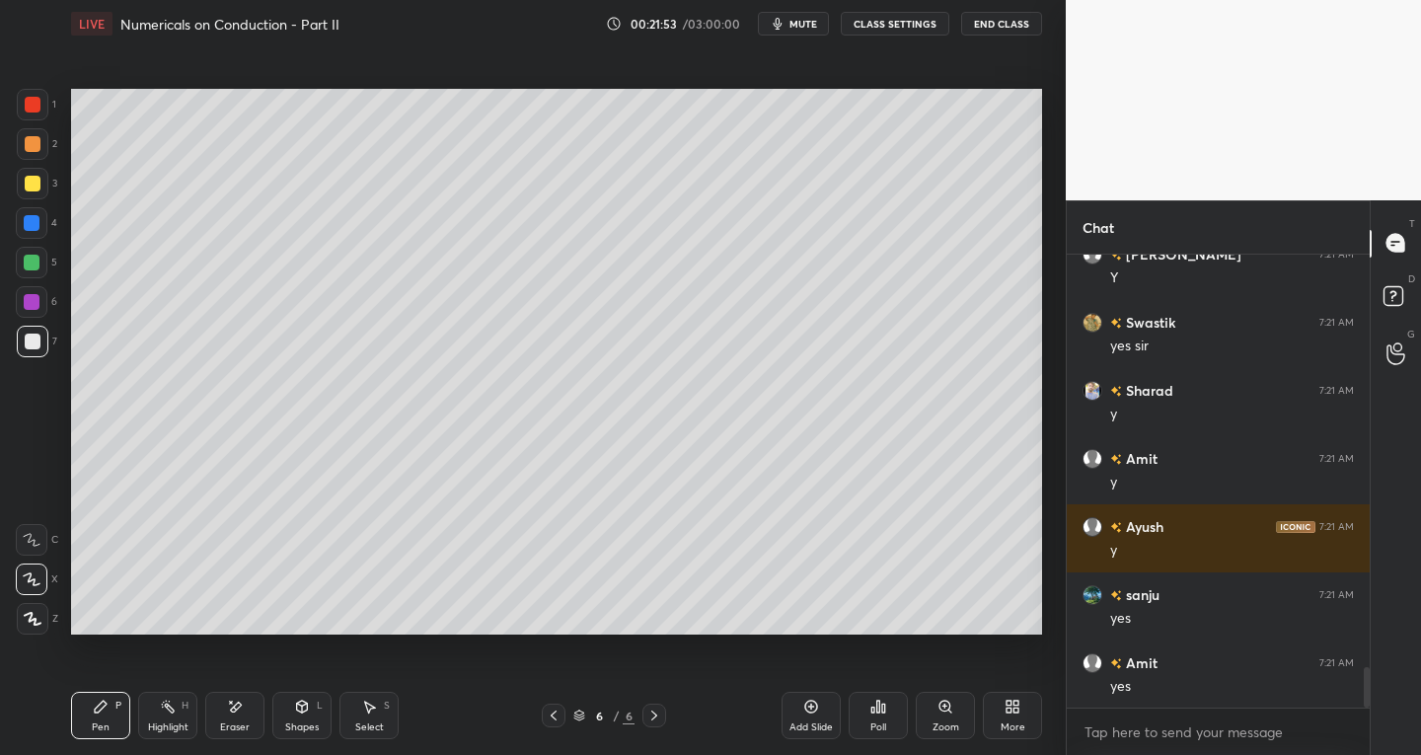
click at [298, 723] on div "Shapes" at bounding box center [302, 728] width 34 height 10
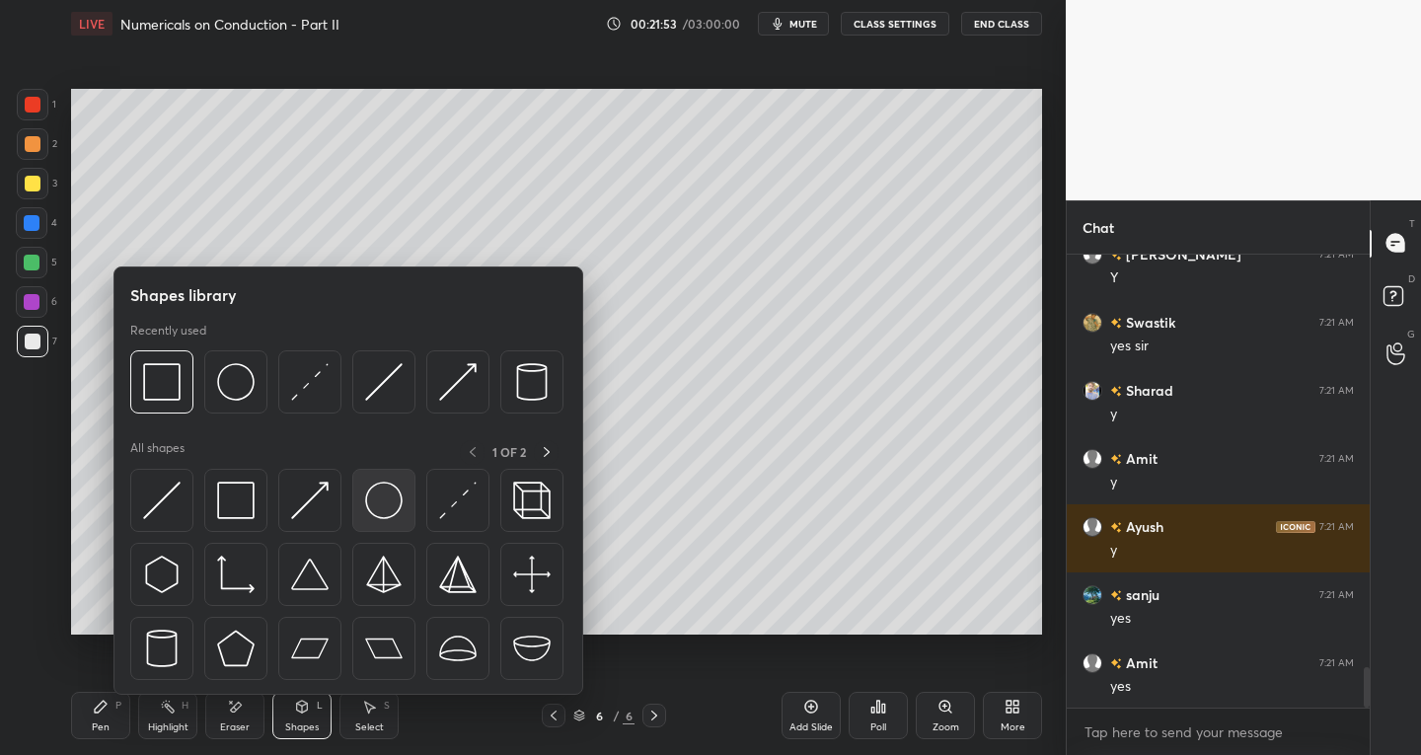
click at [394, 509] on img at bounding box center [384, 501] width 38 height 38
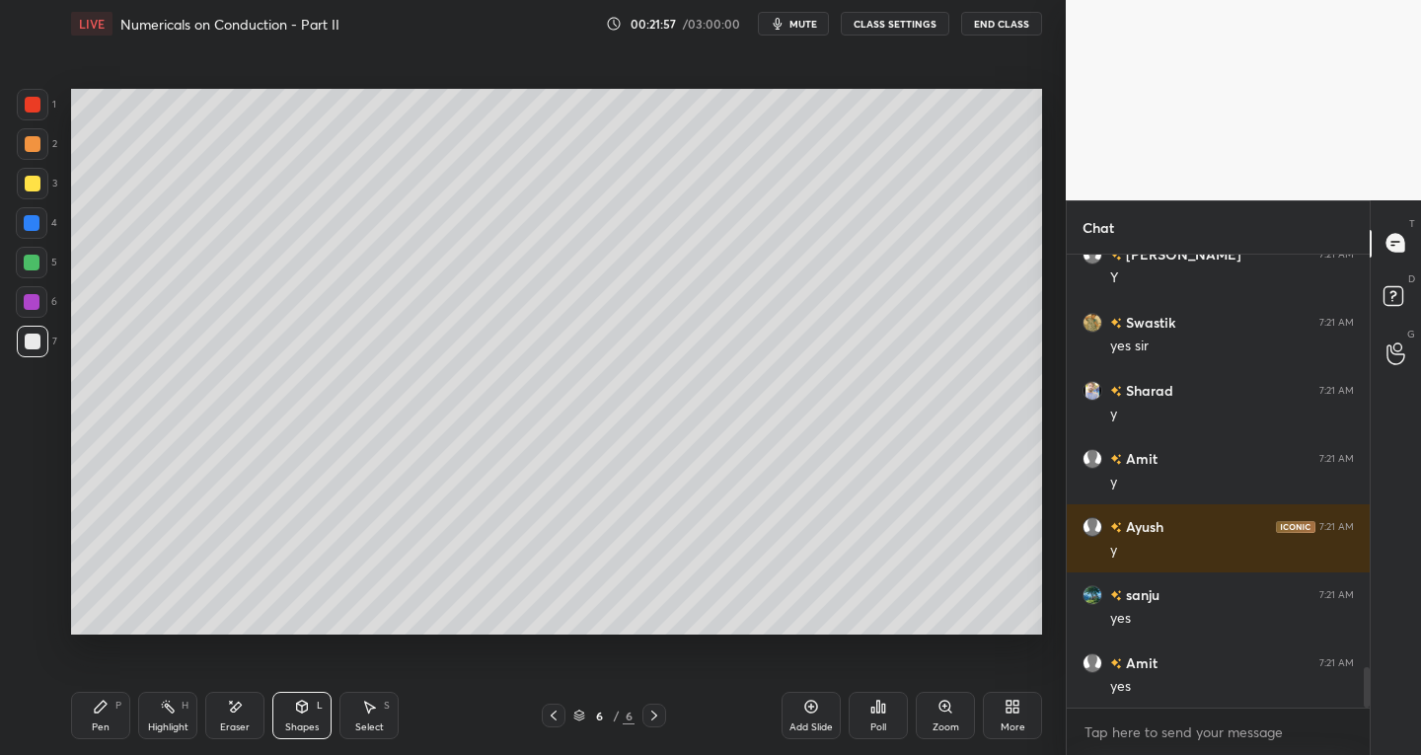
click at [297, 719] on div "Shapes L" at bounding box center [301, 715] width 59 height 47
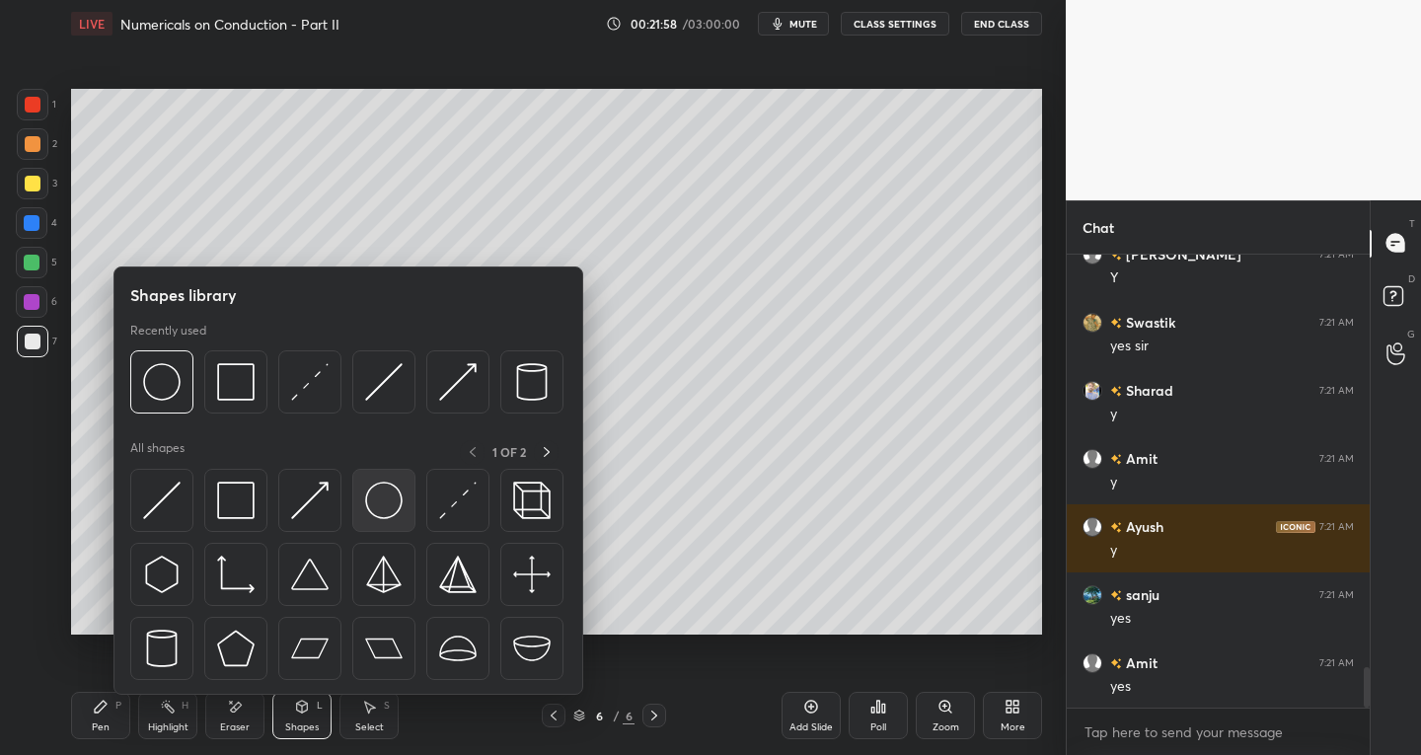
click at [377, 517] on img at bounding box center [384, 501] width 38 height 38
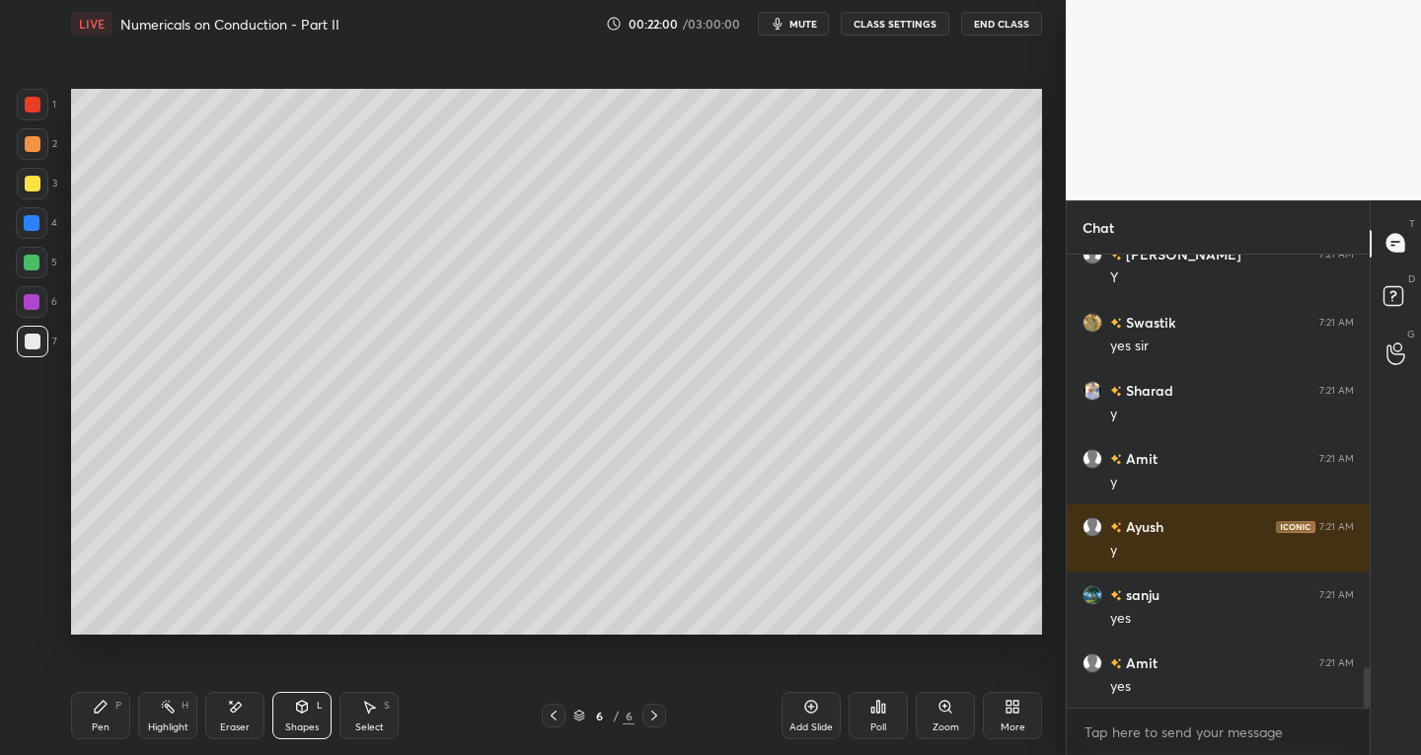
click at [385, 710] on div "S" at bounding box center [387, 706] width 6 height 10
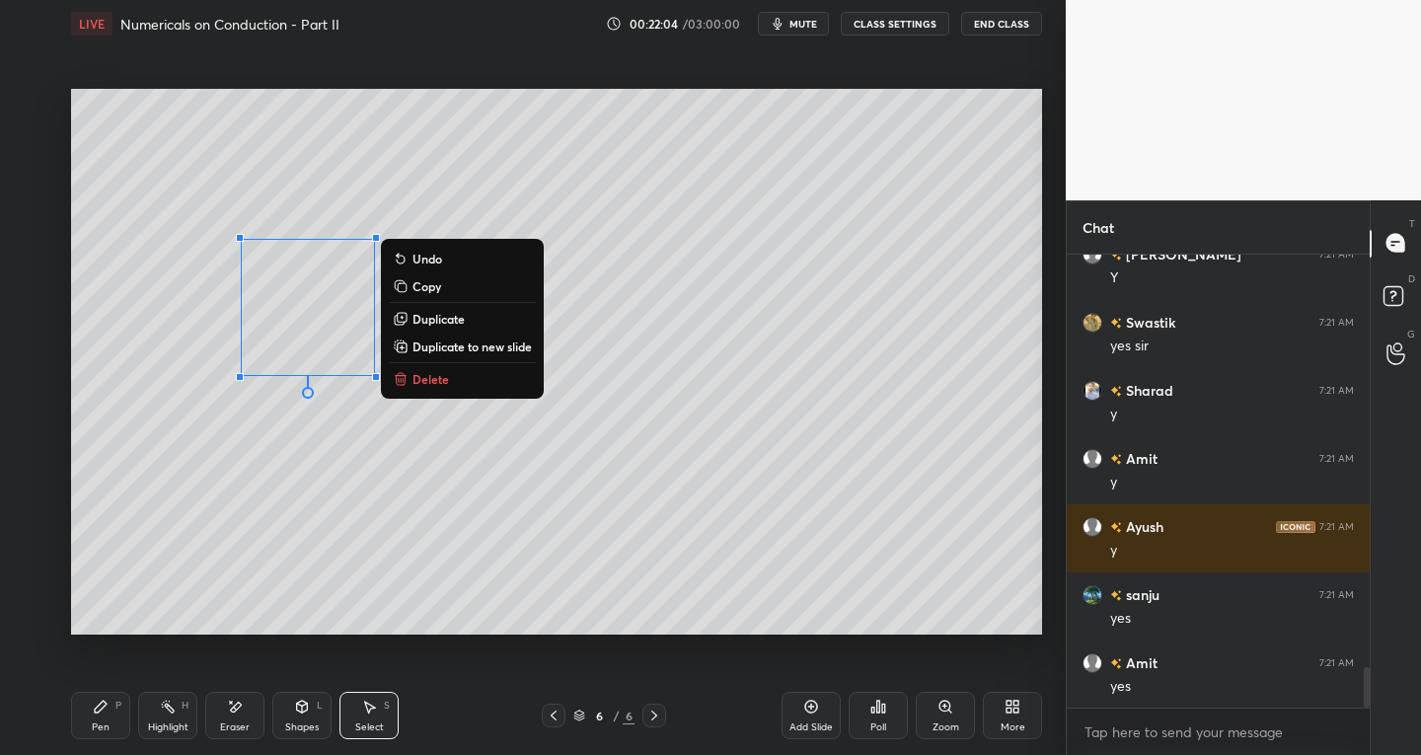
click at [376, 549] on div "0 ° Undo Copy Duplicate Duplicate to new slide Delete" at bounding box center [556, 362] width 971 height 547
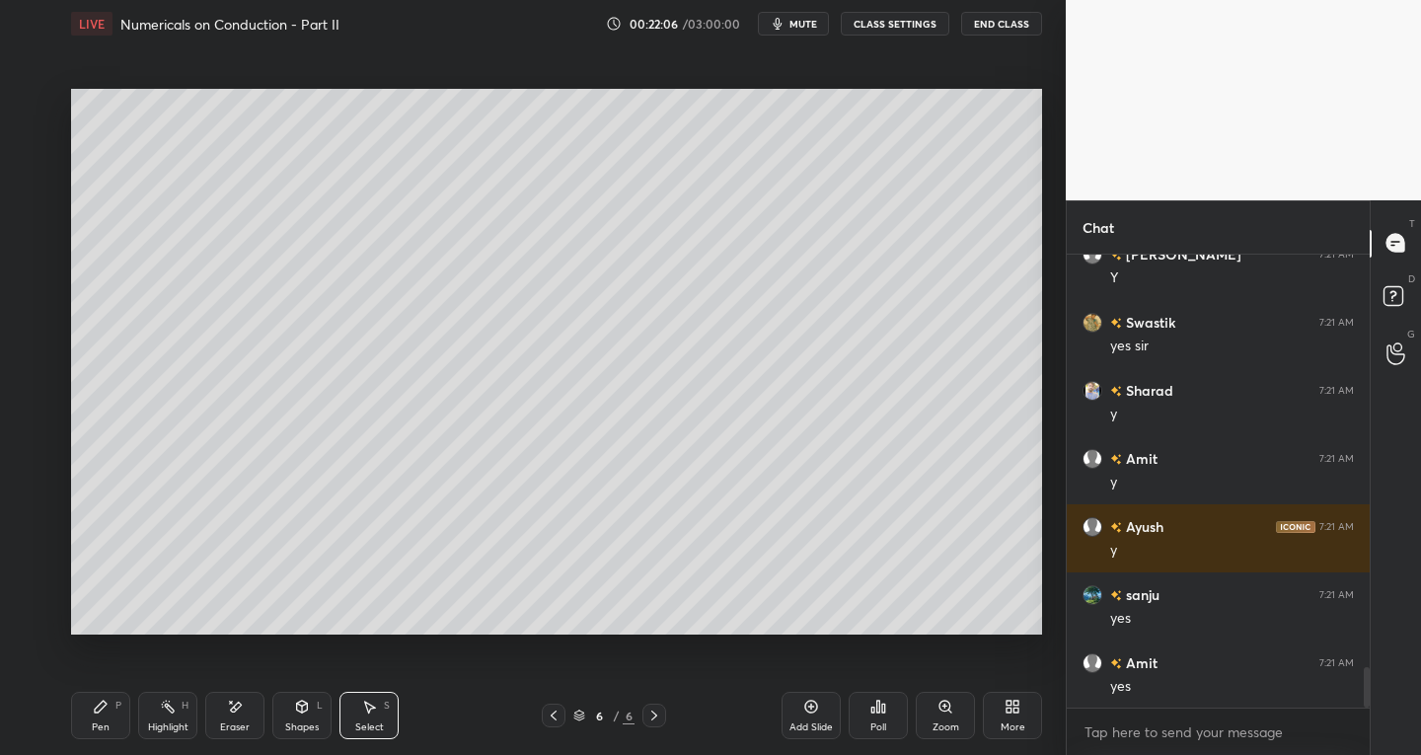
click at [367, 710] on icon at bounding box center [370, 708] width 11 height 12
click at [454, 564] on div "0 ° Undo Copy Duplicate Duplicate to new slide Delete" at bounding box center [556, 362] width 971 height 547
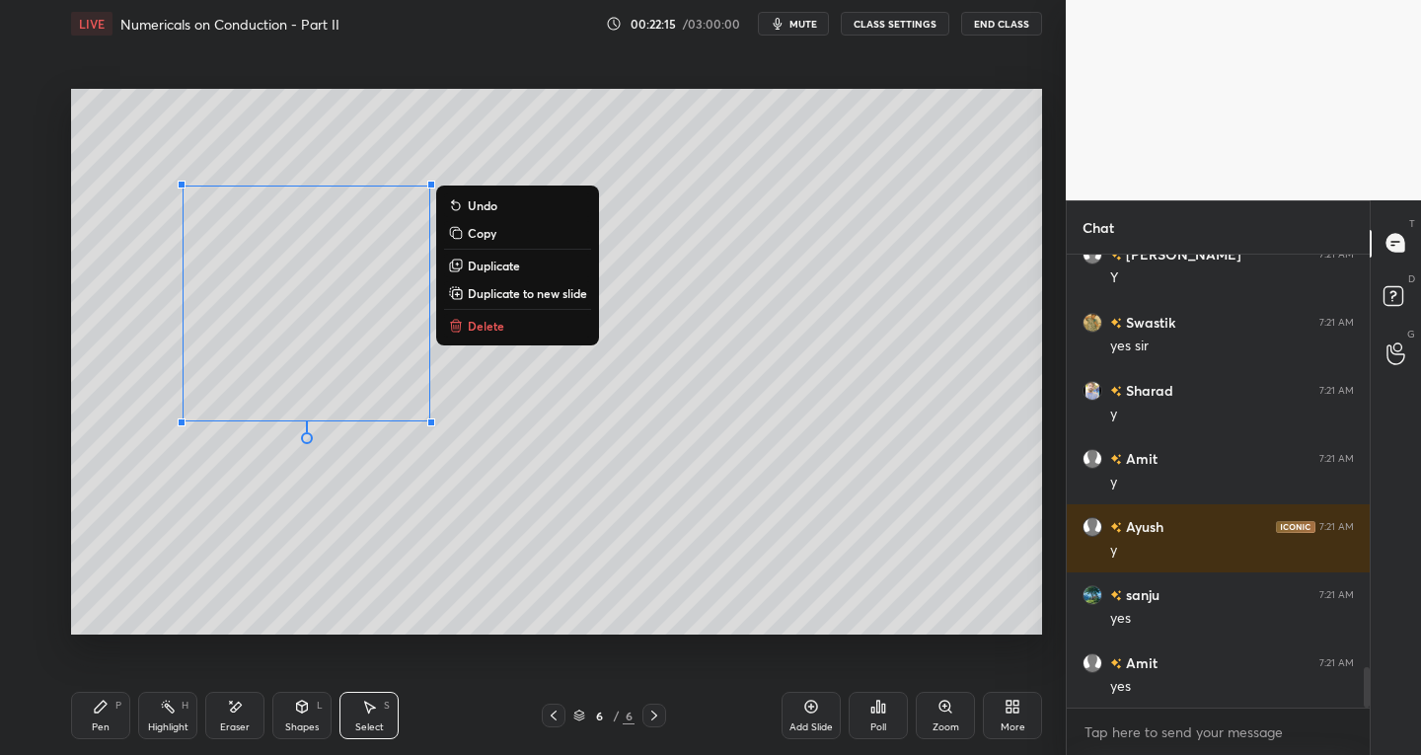
click at [378, 560] on div "0 ° Undo Copy Duplicate Duplicate to new slide Delete" at bounding box center [556, 362] width 971 height 547
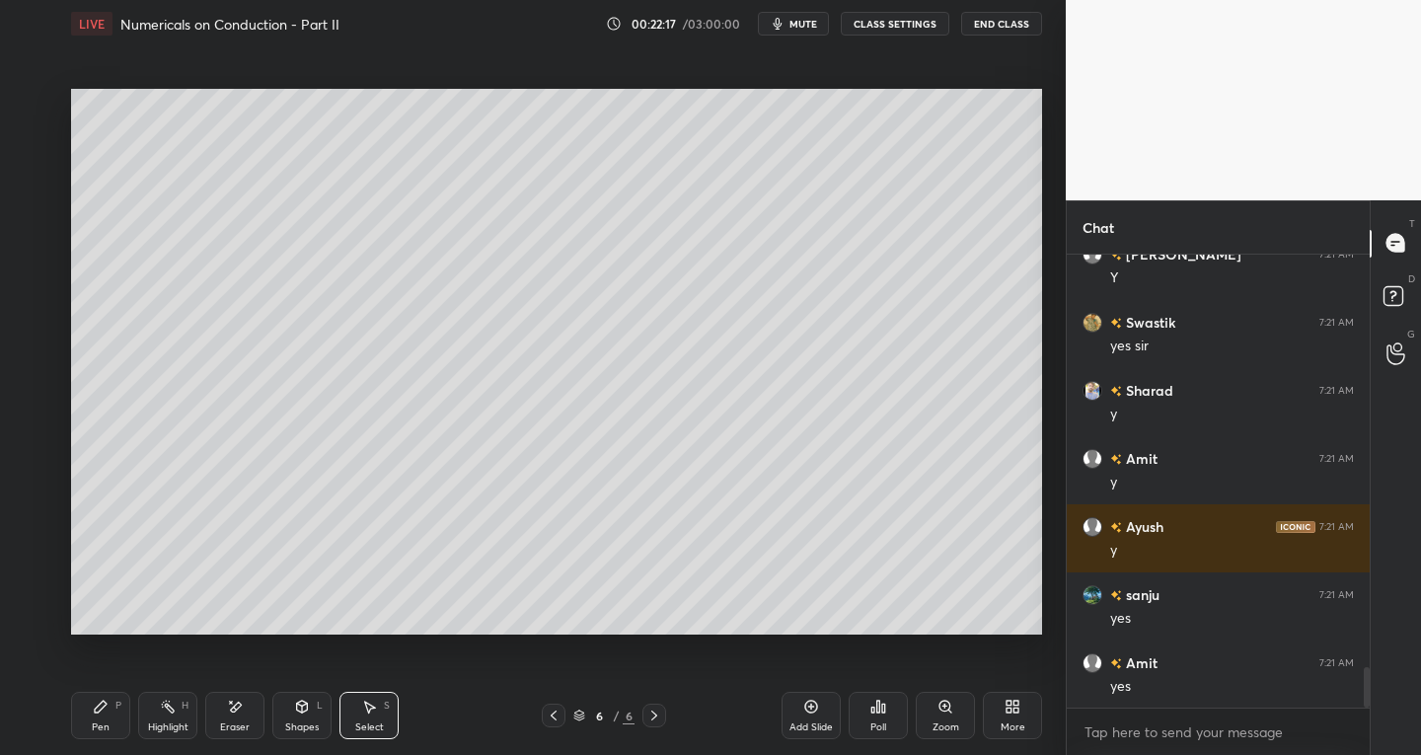
click at [372, 711] on icon at bounding box center [369, 707] width 16 height 16
click at [424, 565] on div "0 ° Undo Copy Duplicate Duplicate to new slide Delete" at bounding box center [556, 362] width 971 height 547
click at [371, 707] on icon at bounding box center [370, 708] width 11 height 12
click at [382, 602] on div "0 ° Undo Copy Duplicate Duplicate to new slide Delete" at bounding box center [556, 362] width 971 height 547
click at [99, 711] on icon at bounding box center [101, 707] width 12 height 12
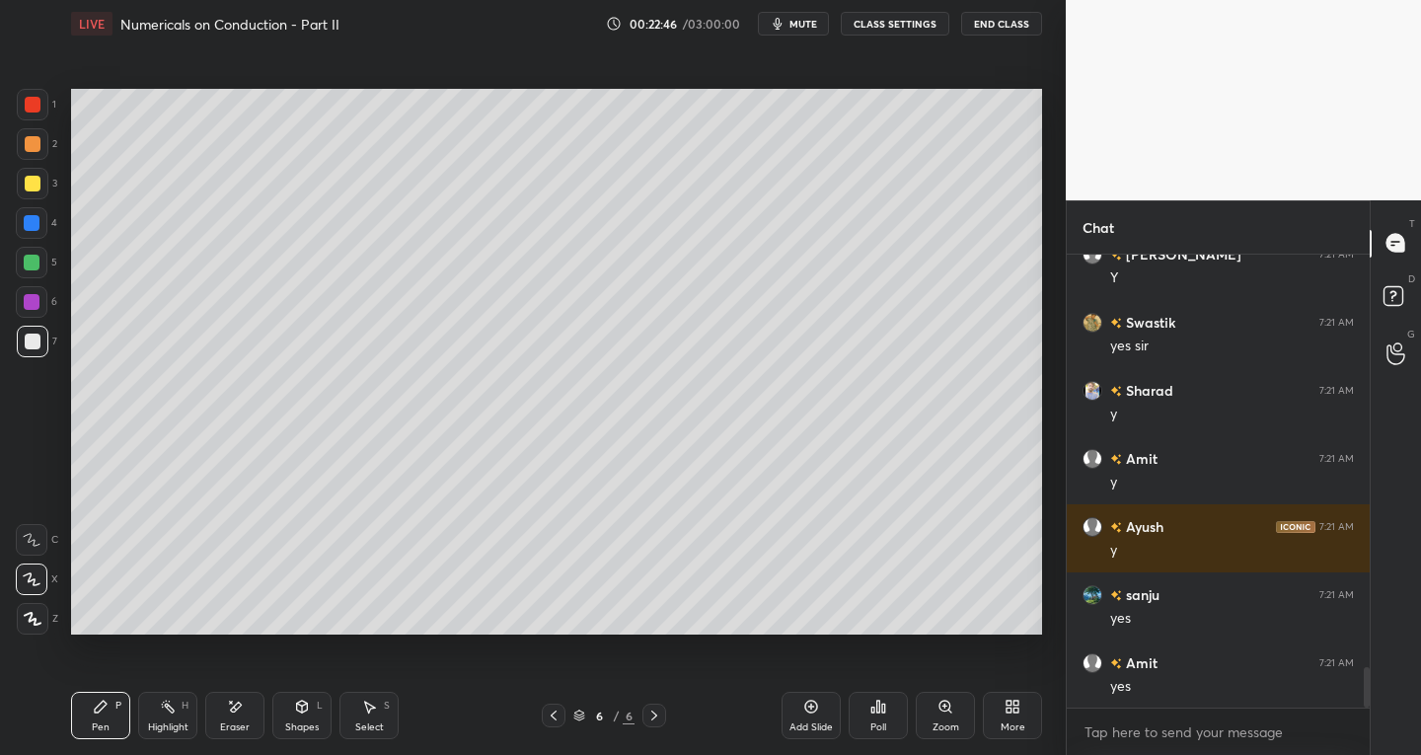
click at [32, 219] on div at bounding box center [32, 223] width 16 height 16
click at [290, 718] on div "Shapes L" at bounding box center [301, 715] width 59 height 47
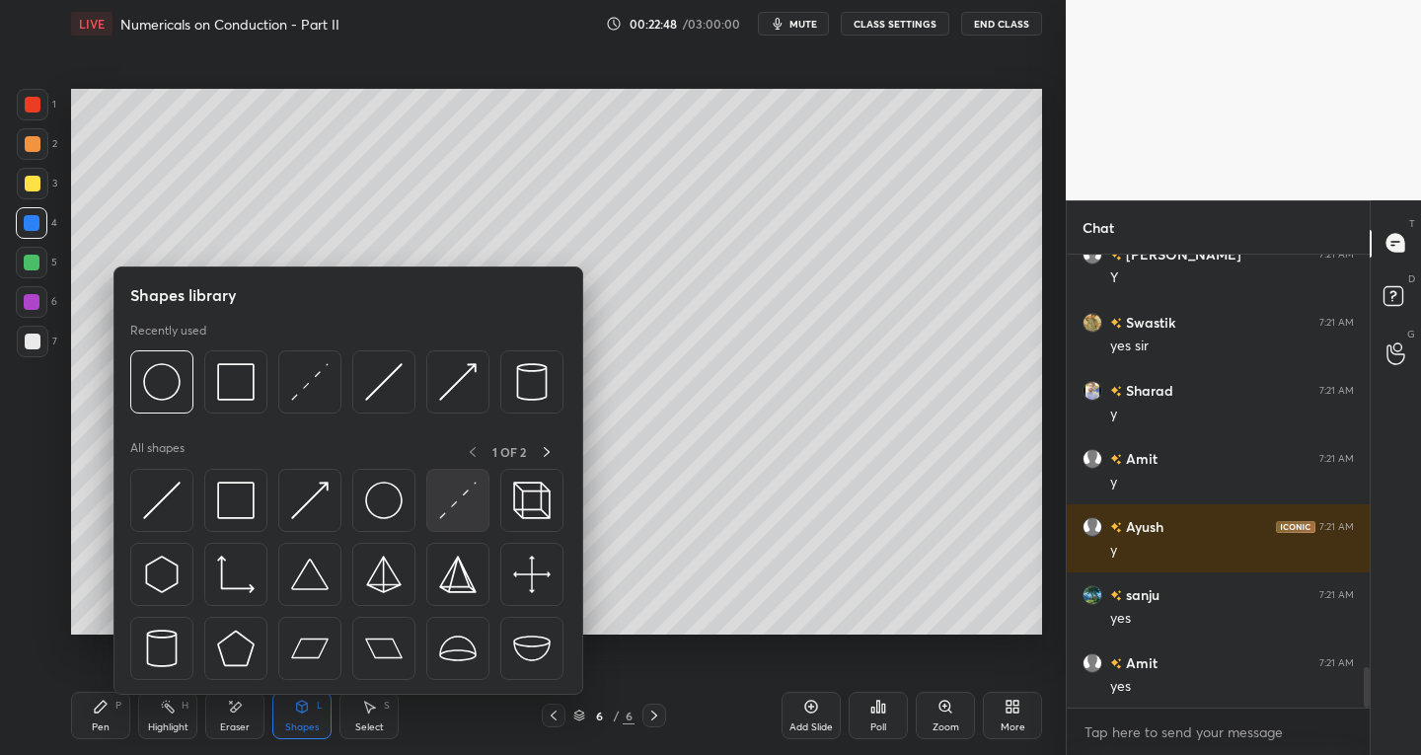
click at [470, 504] on img at bounding box center [458, 501] width 38 height 38
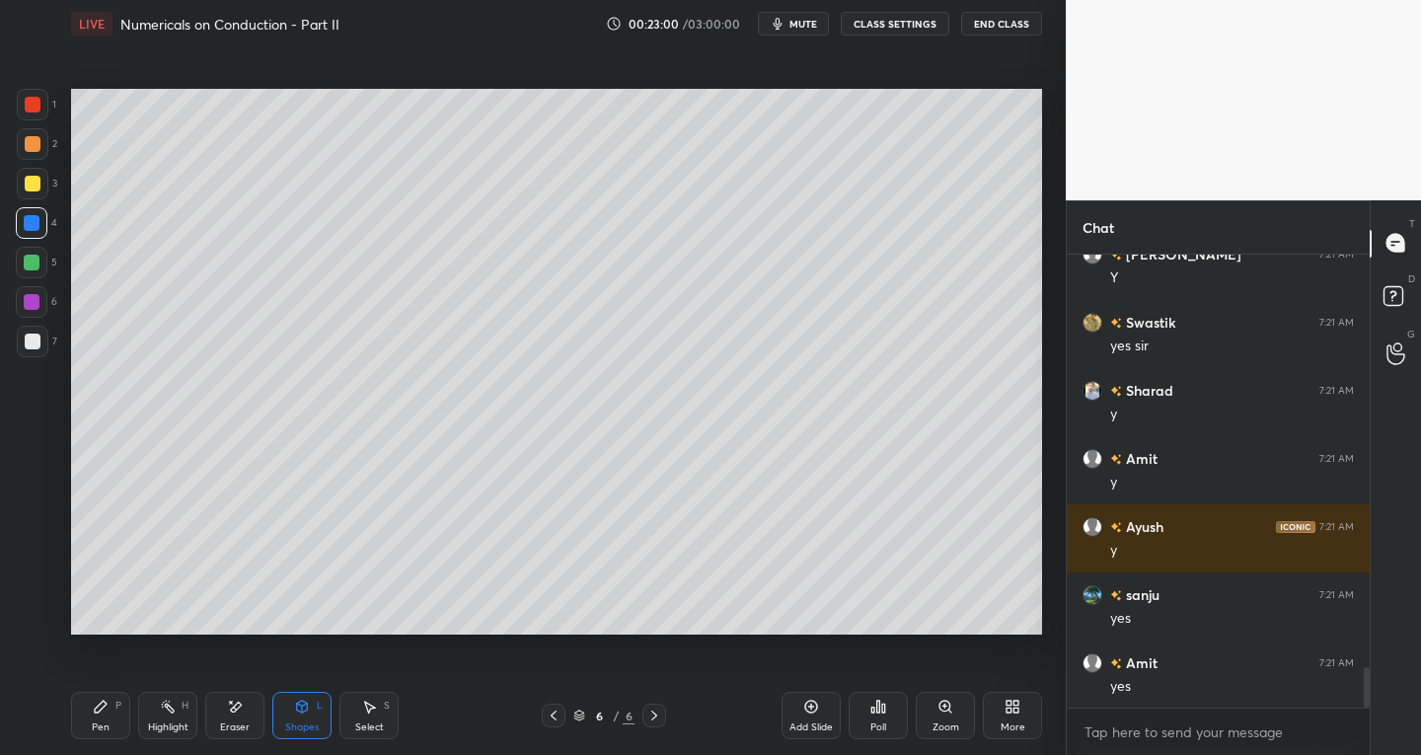
click at [94, 707] on icon at bounding box center [101, 707] width 16 height 16
click at [30, 104] on div at bounding box center [33, 105] width 16 height 16
click at [159, 725] on div "Highlight" at bounding box center [168, 728] width 40 height 10
click at [35, 612] on icon at bounding box center [32, 619] width 16 height 16
click at [37, 352] on div at bounding box center [33, 342] width 32 height 32
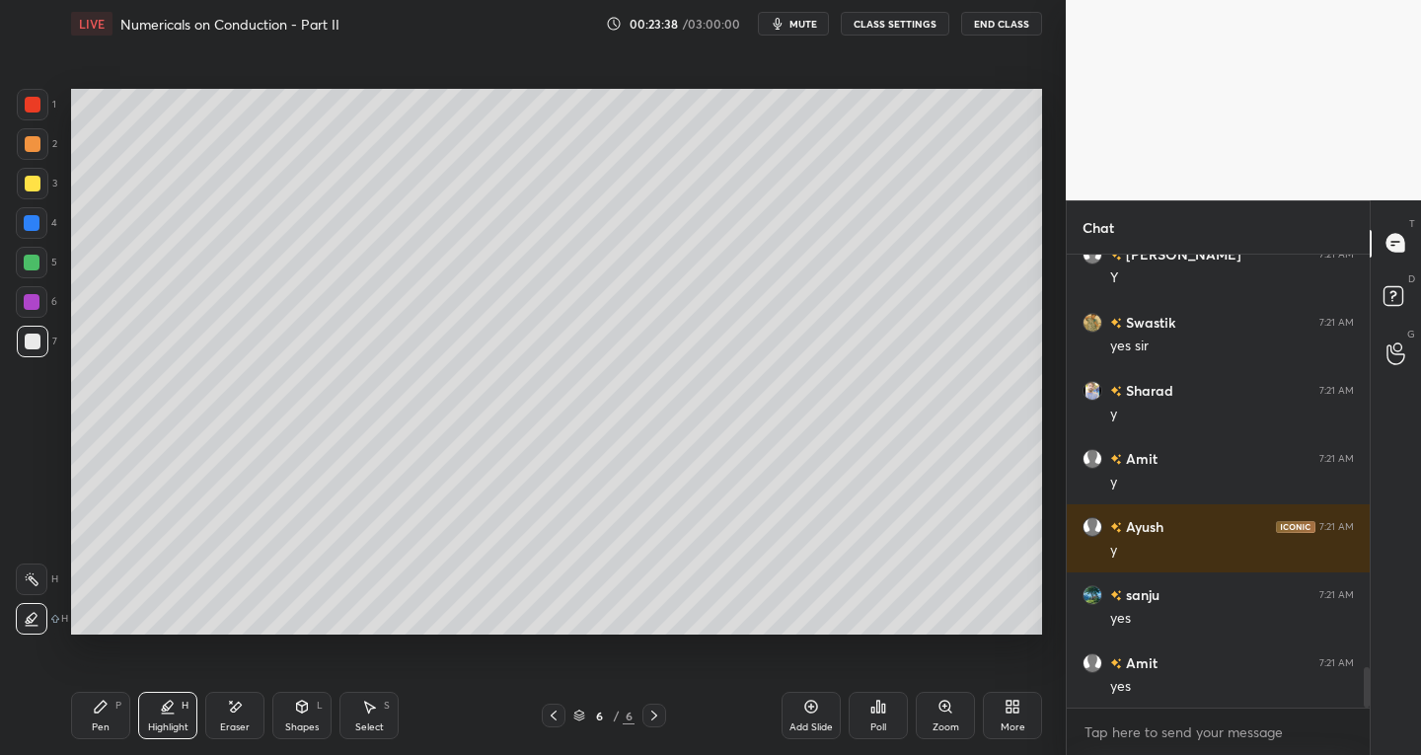
click at [107, 723] on div "Pen" at bounding box center [101, 728] width 18 height 10
click at [36, 183] on div at bounding box center [33, 184] width 16 height 16
click at [34, 344] on div at bounding box center [33, 342] width 16 height 16
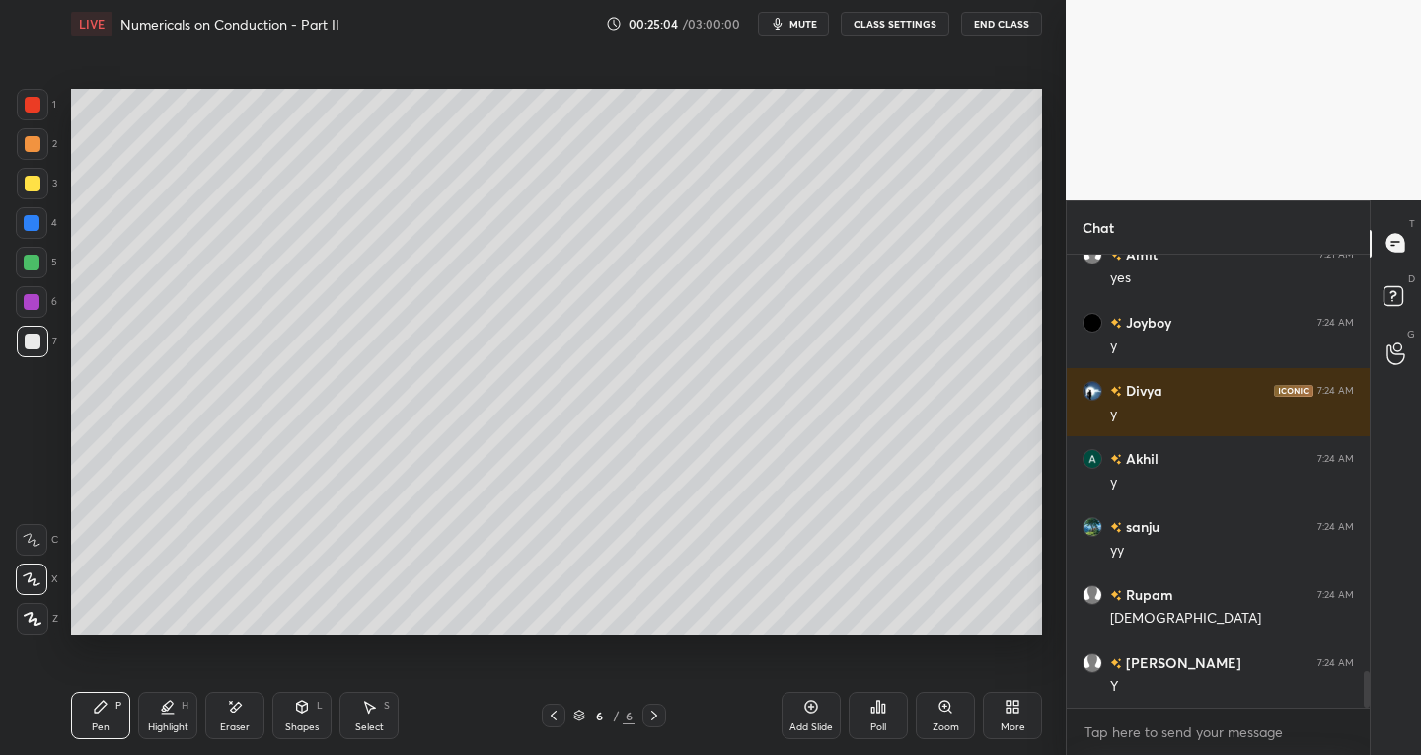
scroll to position [5149, 0]
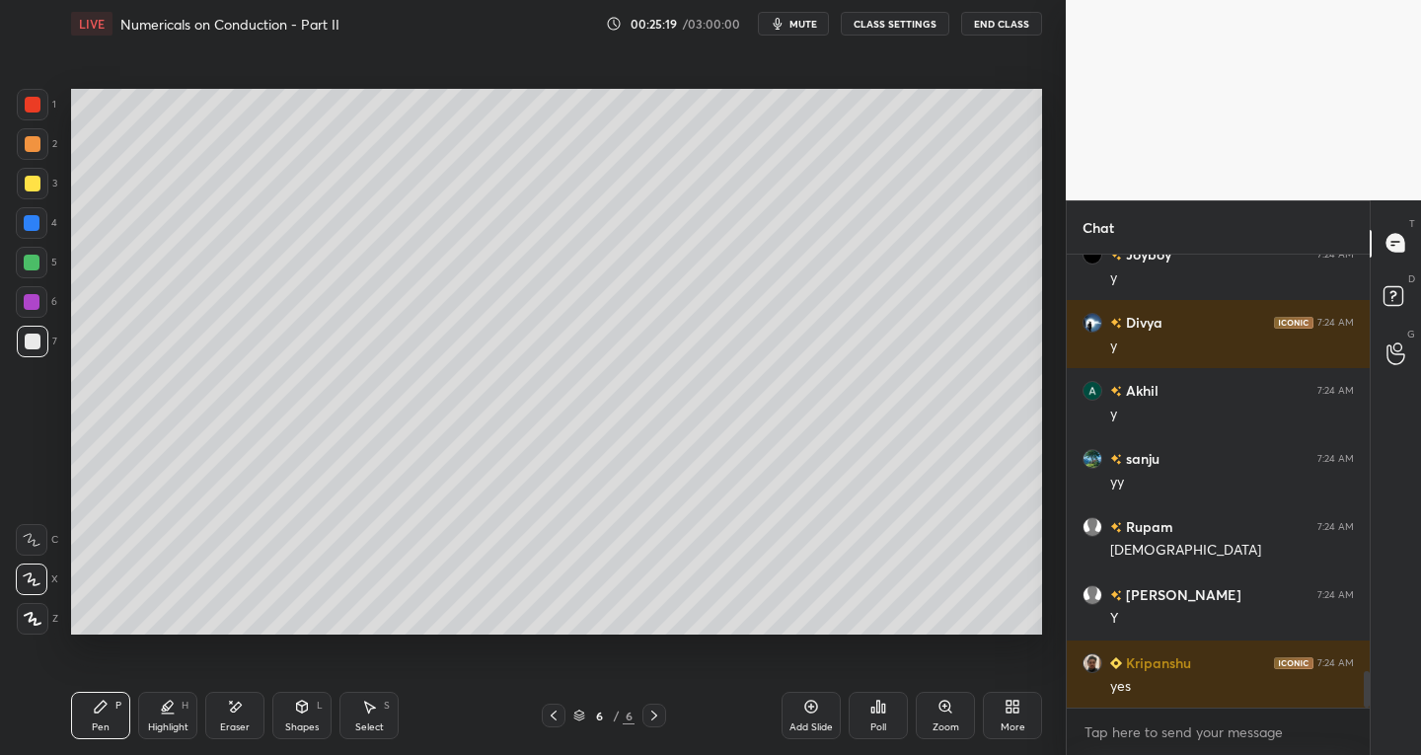
click at [236, 704] on icon at bounding box center [236, 707] width 11 height 10
click at [31, 531] on div at bounding box center [32, 540] width 32 height 32
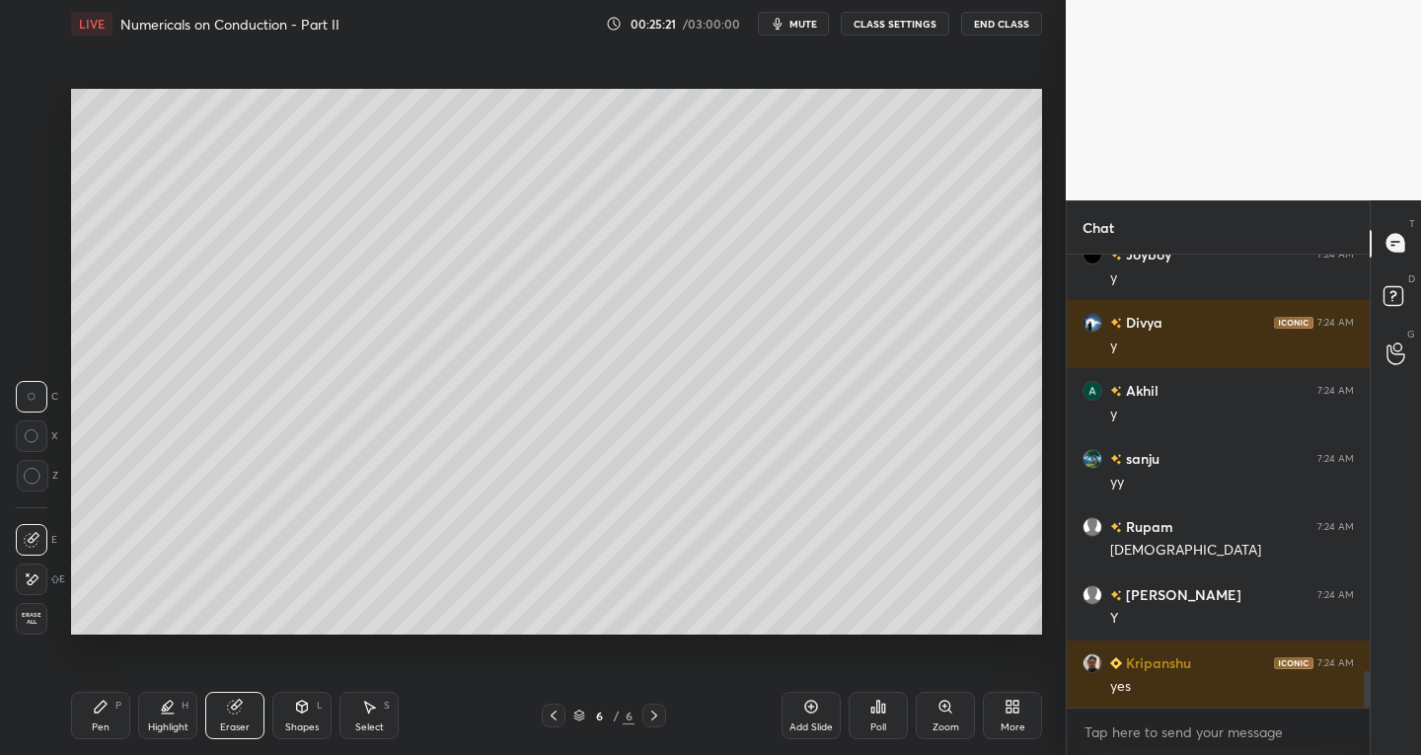
click at [111, 705] on div "Pen P" at bounding box center [100, 715] width 59 height 47
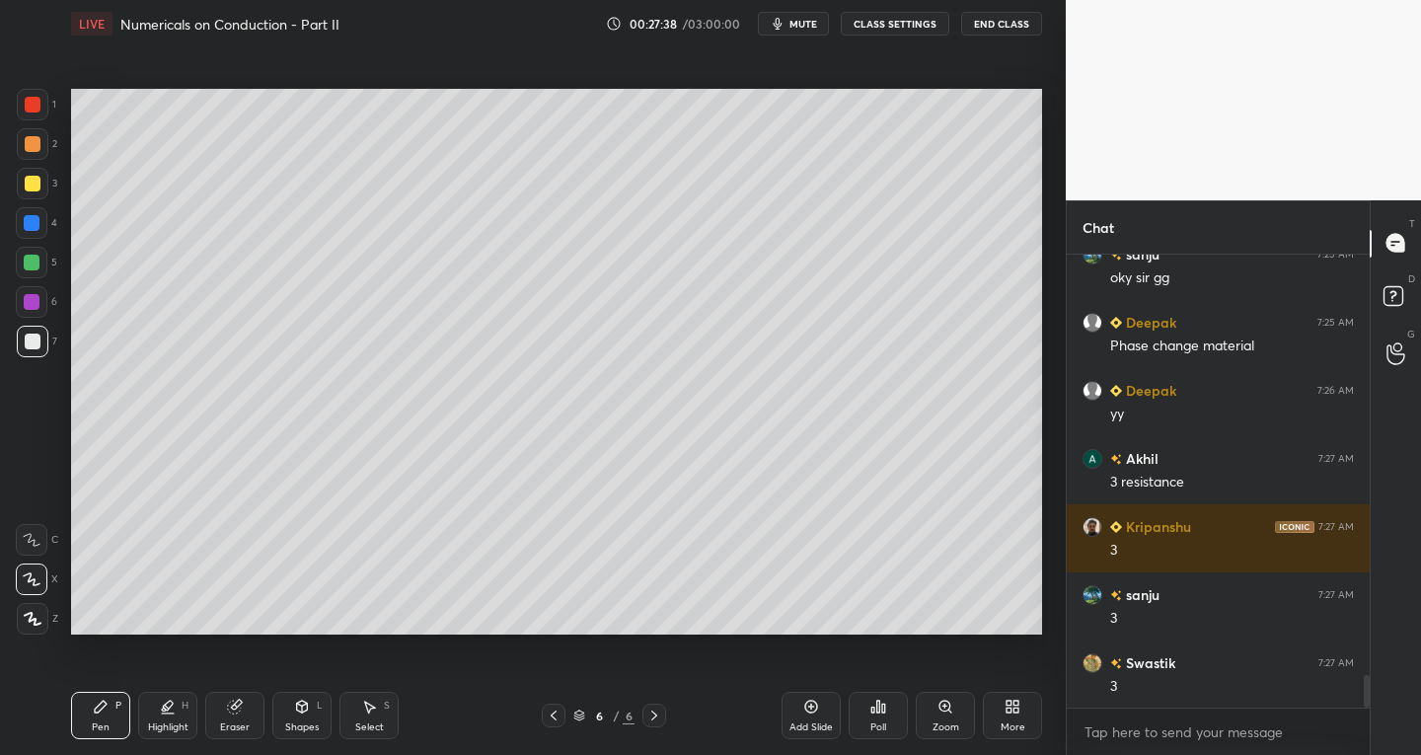
scroll to position [5848, 0]
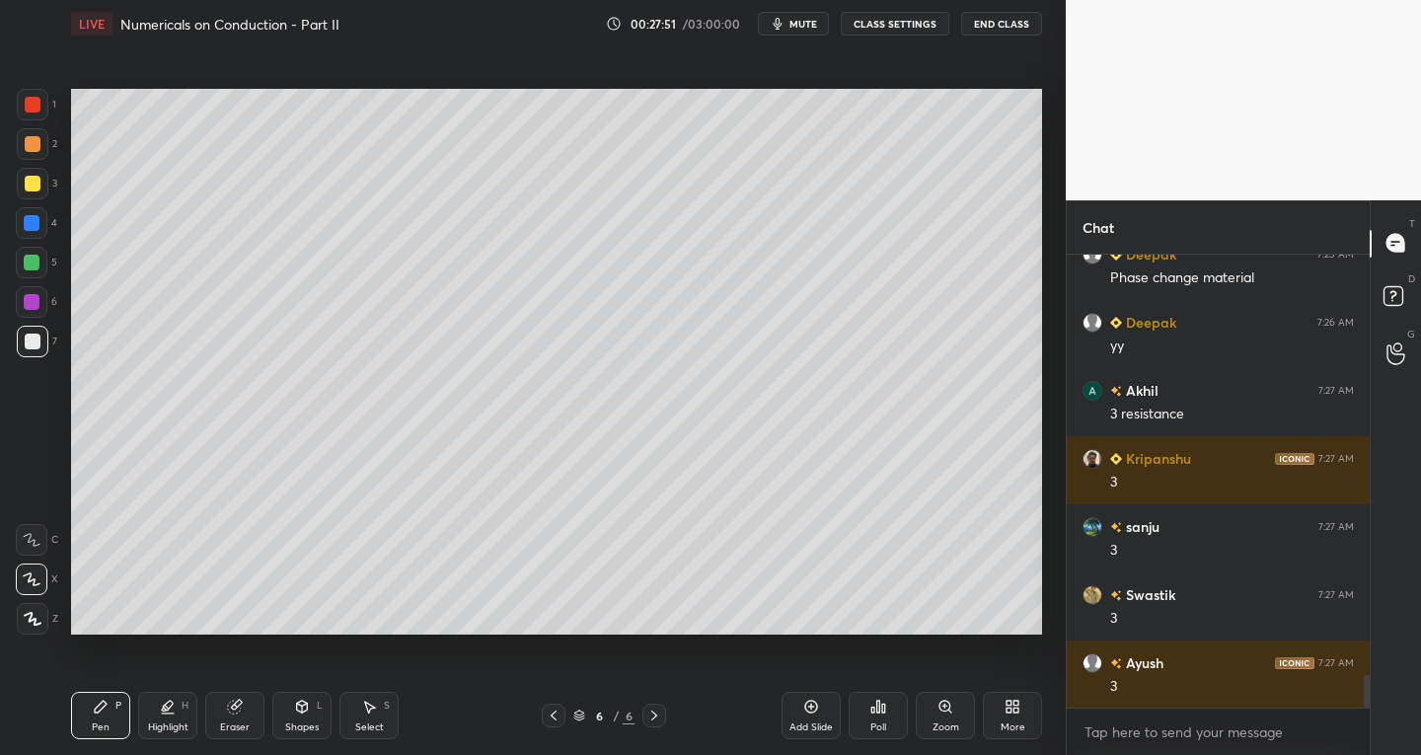
click at [29, 193] on div at bounding box center [33, 184] width 32 height 32
click at [232, 718] on div "Eraser" at bounding box center [234, 715] width 59 height 47
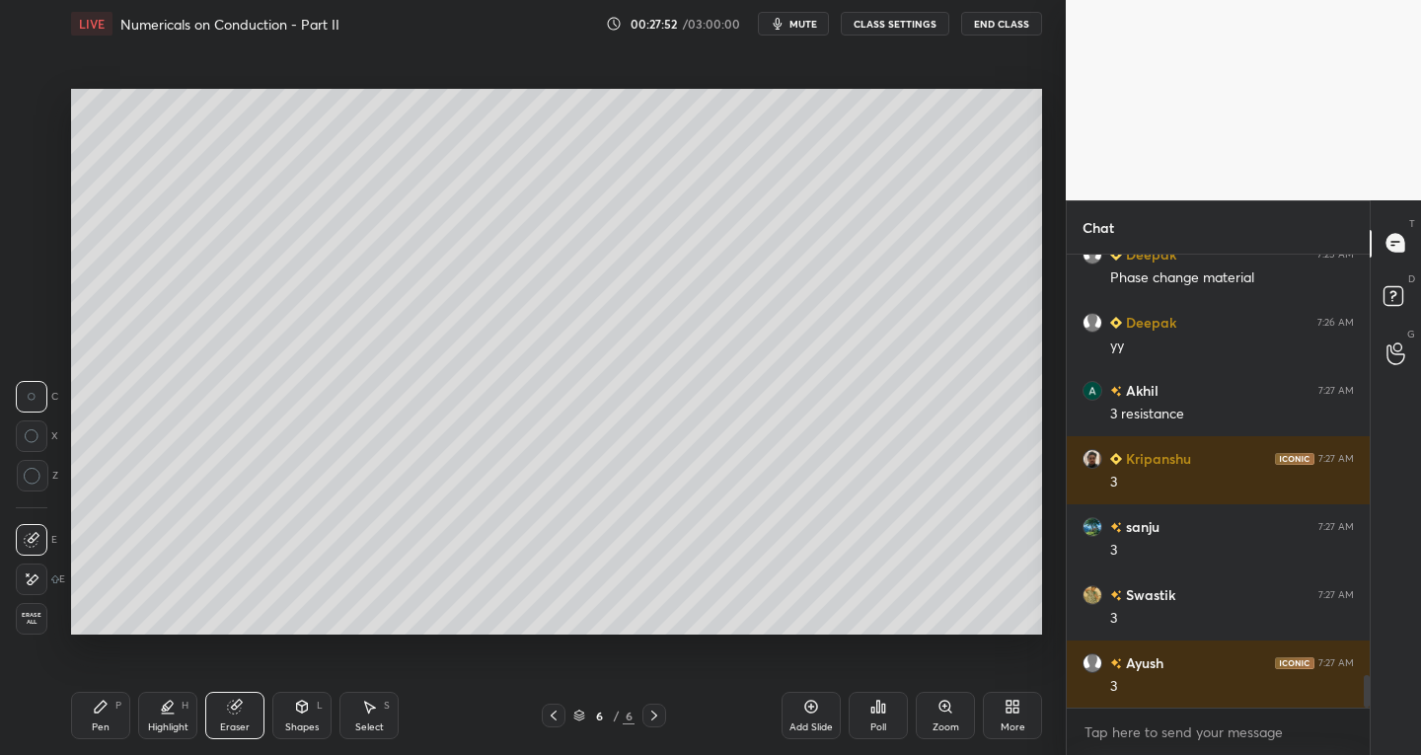
click at [38, 534] on icon at bounding box center [32, 540] width 16 height 16
click at [103, 714] on icon at bounding box center [101, 707] width 16 height 16
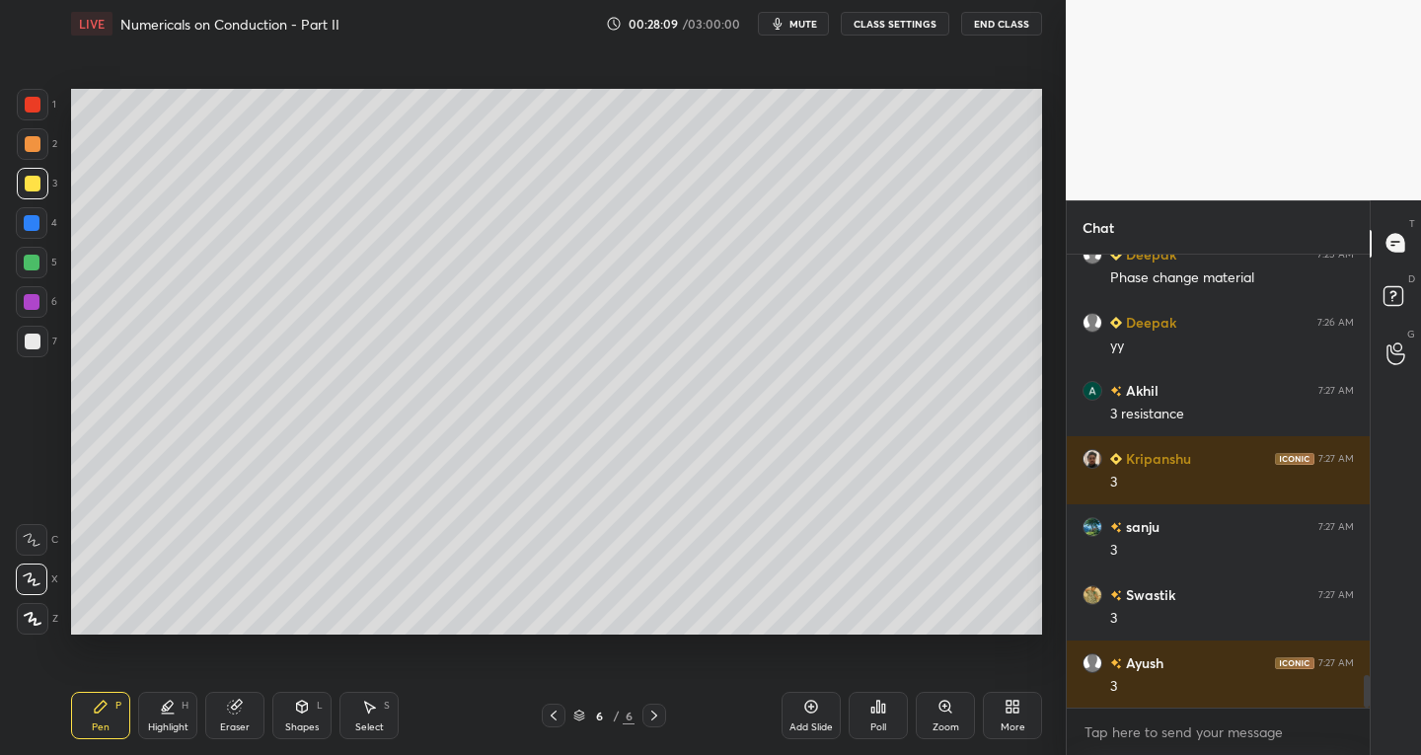
click at [25, 344] on div at bounding box center [33, 342] width 16 height 16
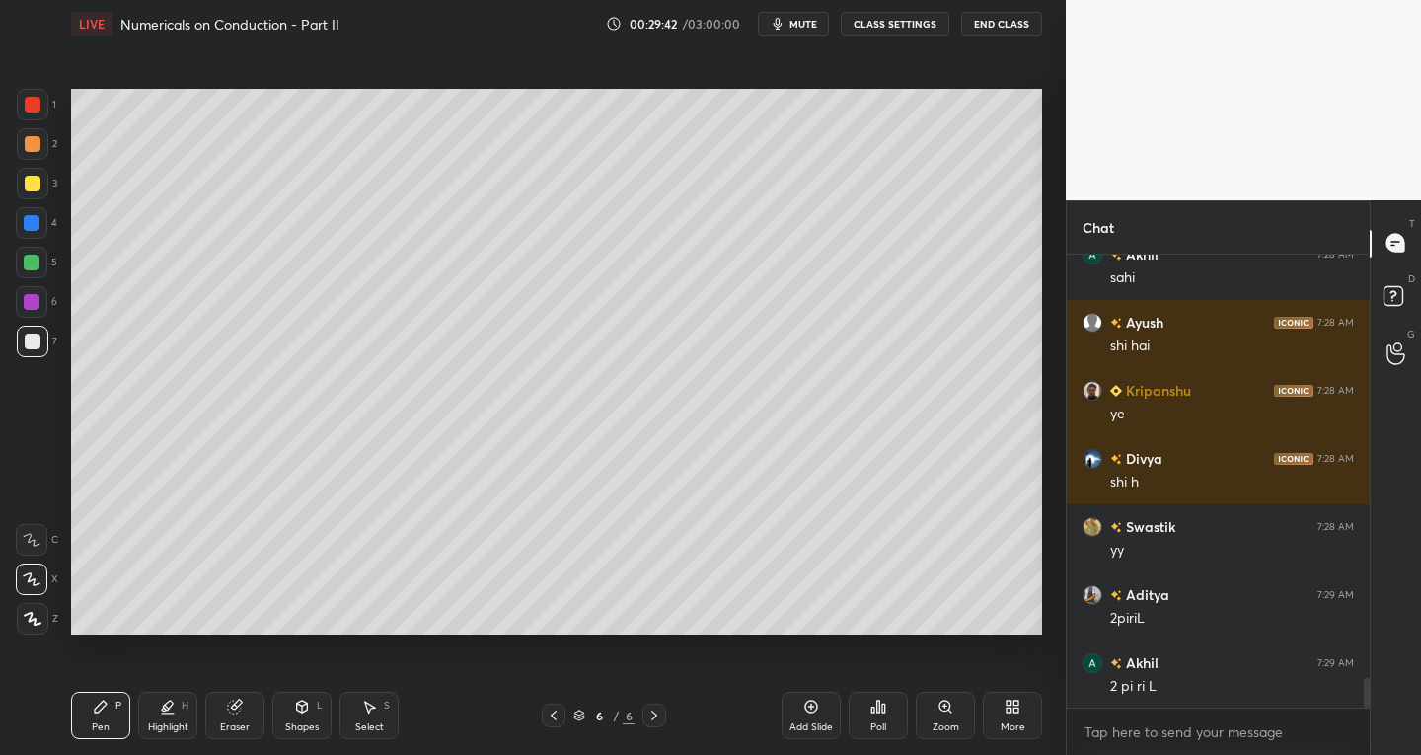
scroll to position [6597, 0]
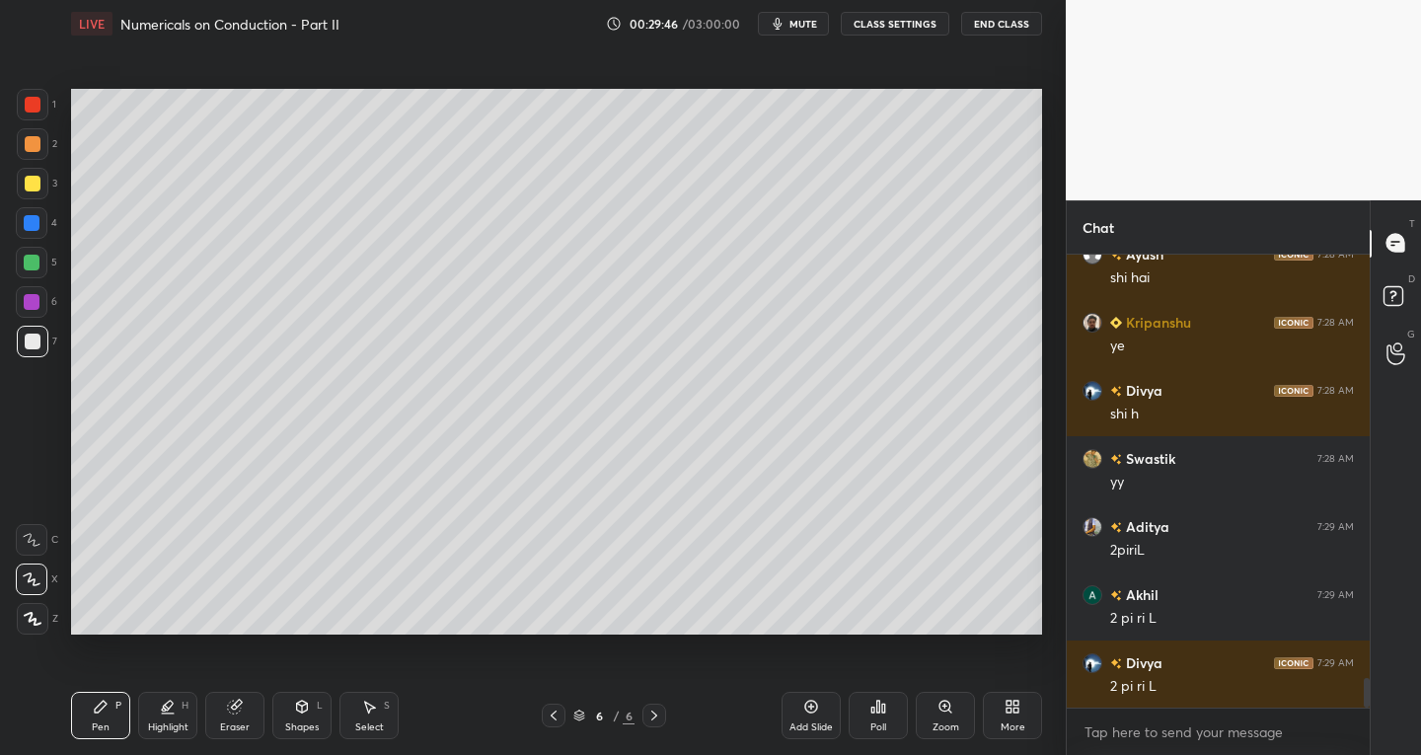
click at [251, 722] on div "Eraser" at bounding box center [234, 715] width 59 height 47
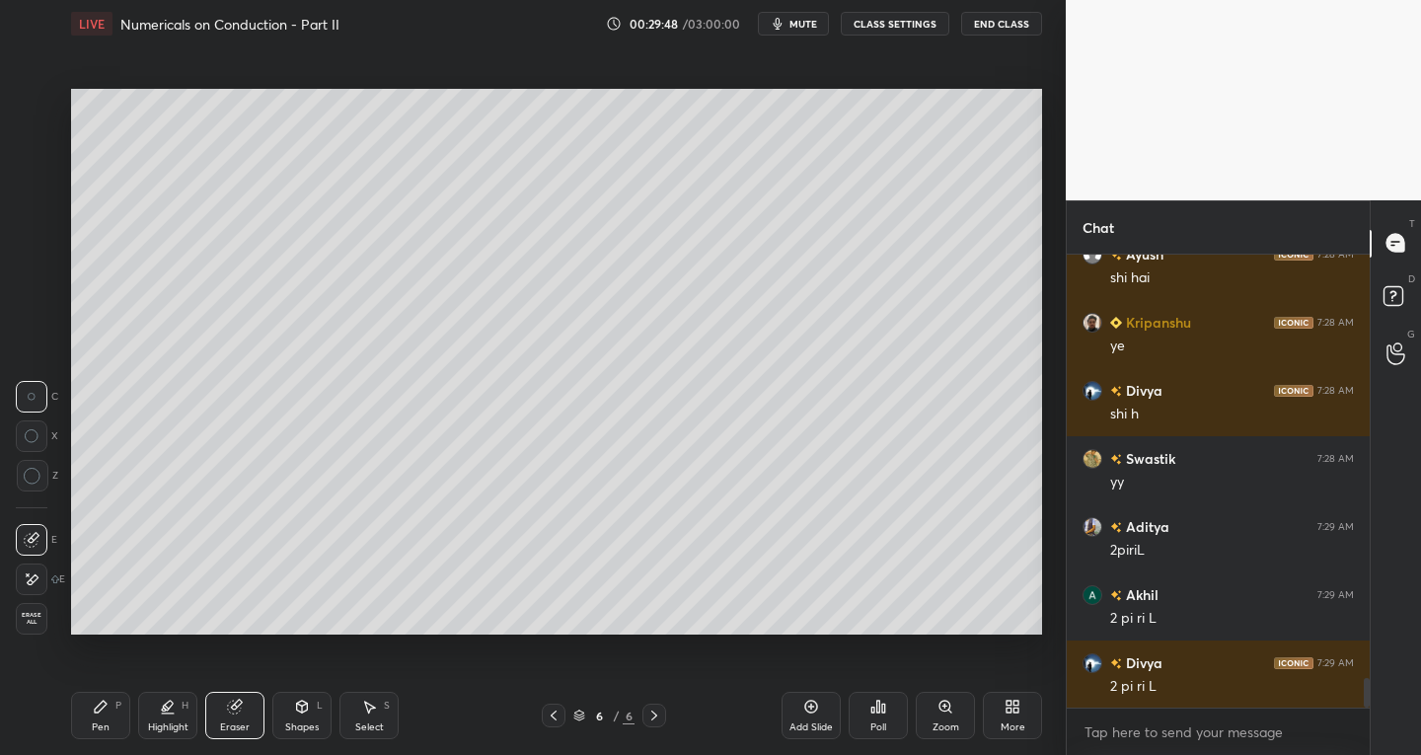
click at [389, 717] on div "Select S" at bounding box center [369, 715] width 59 height 47
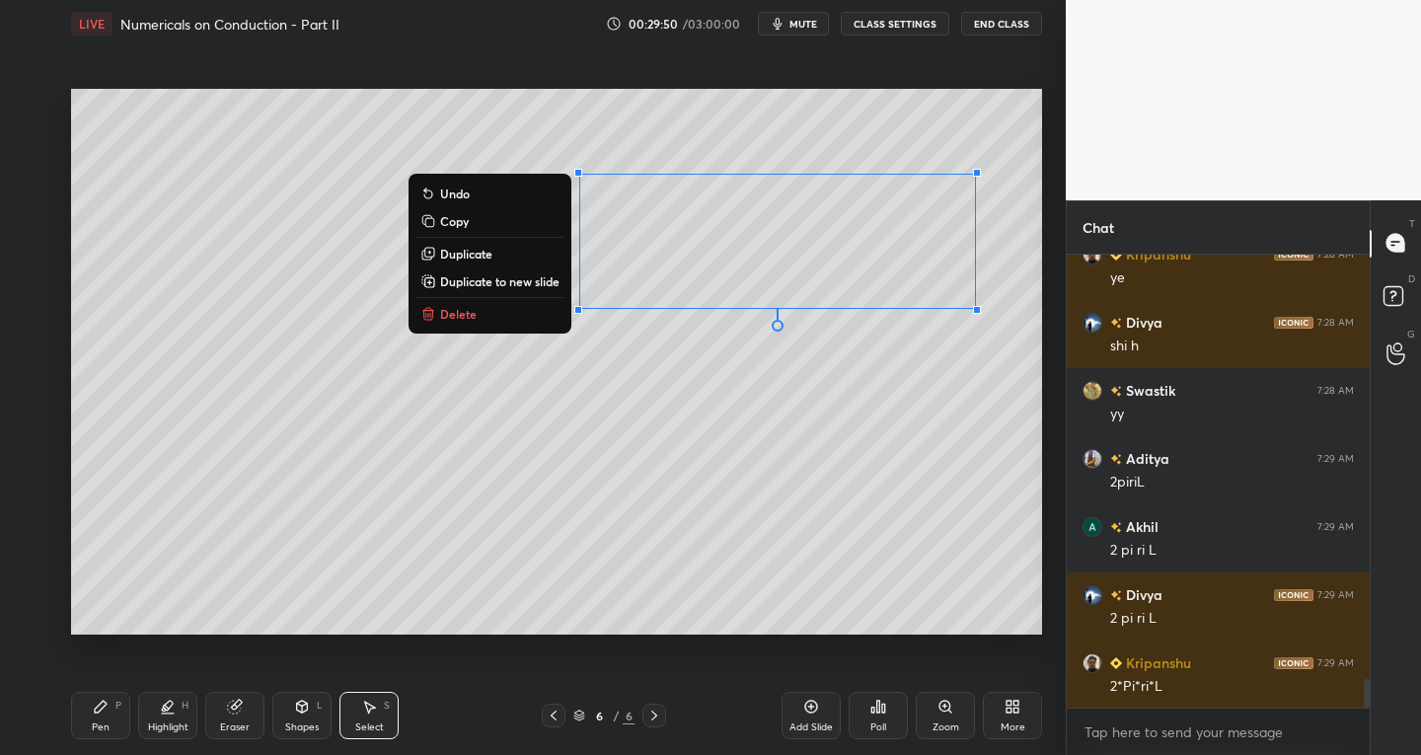
click at [882, 441] on div "0 ° Undo Copy Duplicate Duplicate to new slide Delete" at bounding box center [556, 362] width 971 height 547
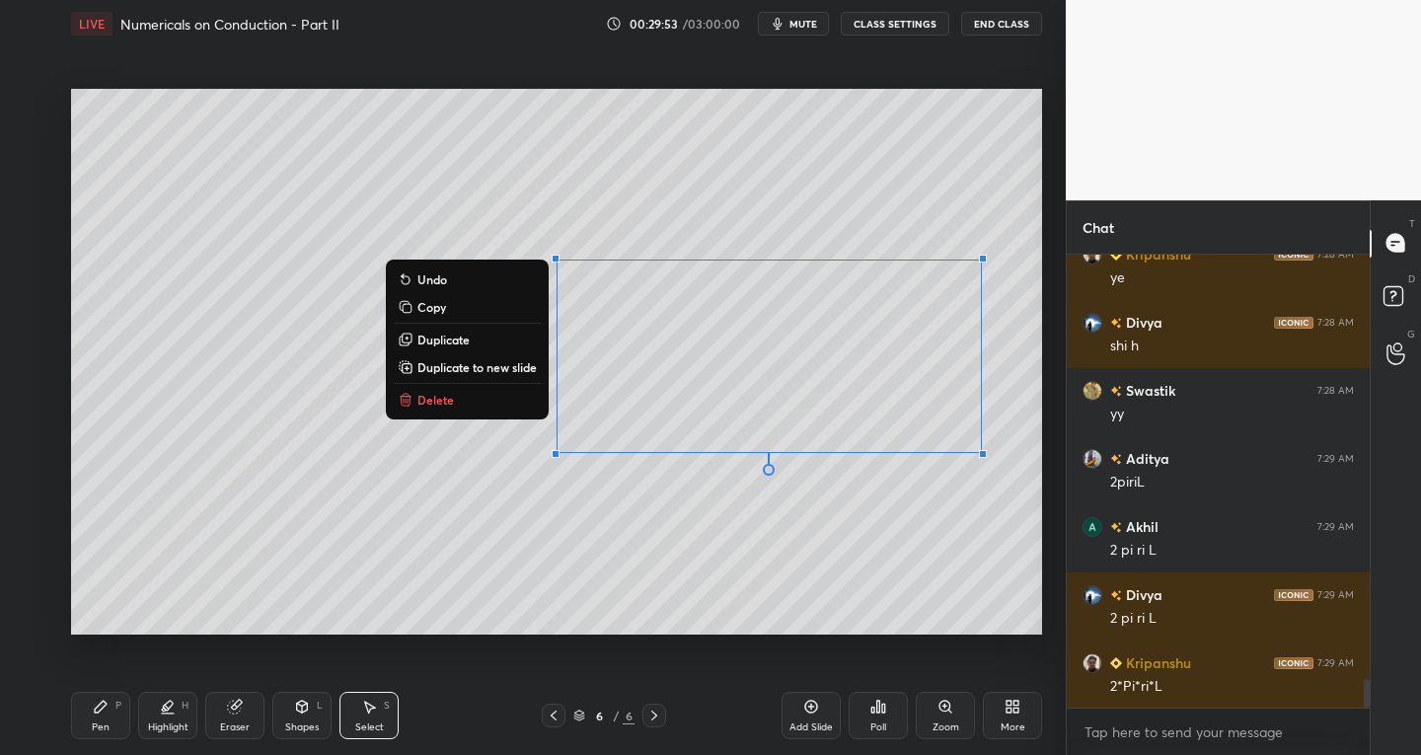
click at [108, 724] on div "Pen" at bounding box center [101, 728] width 18 height 10
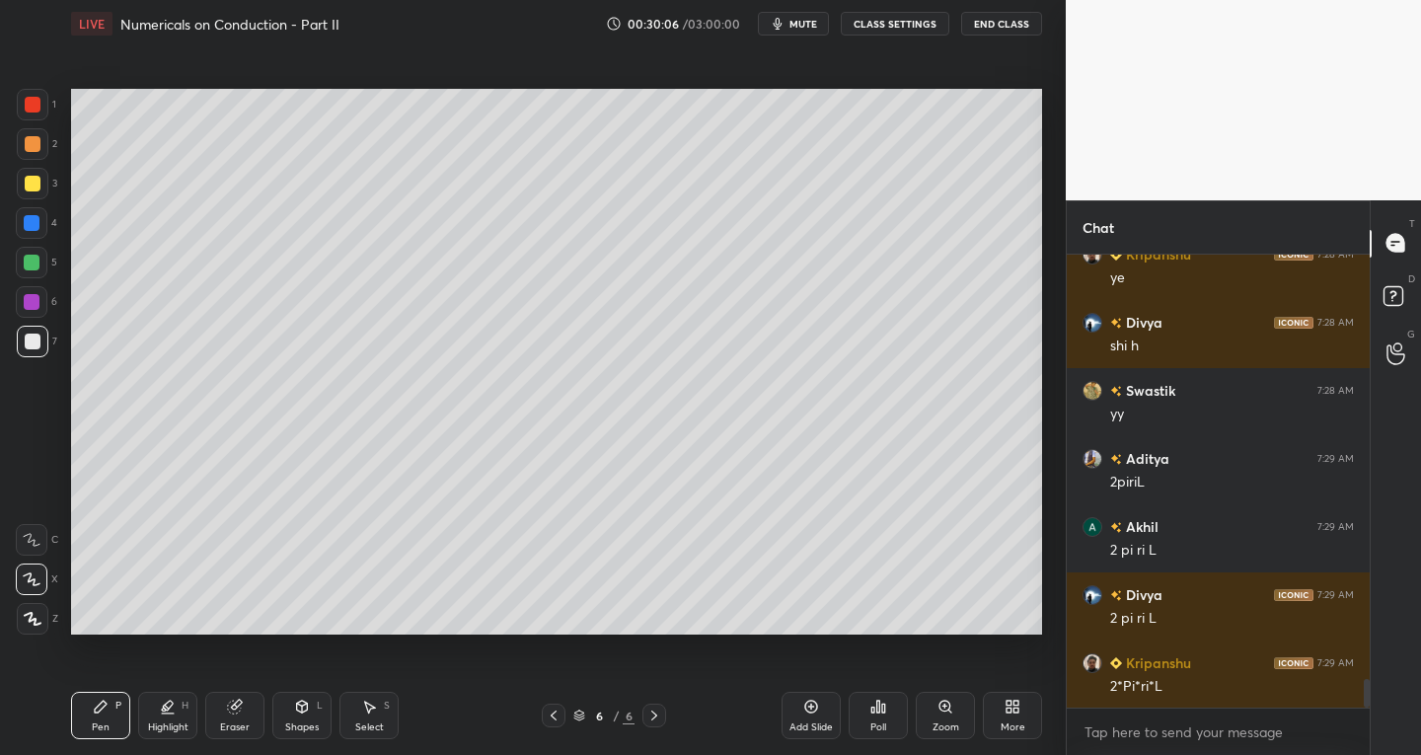
click at [371, 713] on icon at bounding box center [369, 707] width 16 height 16
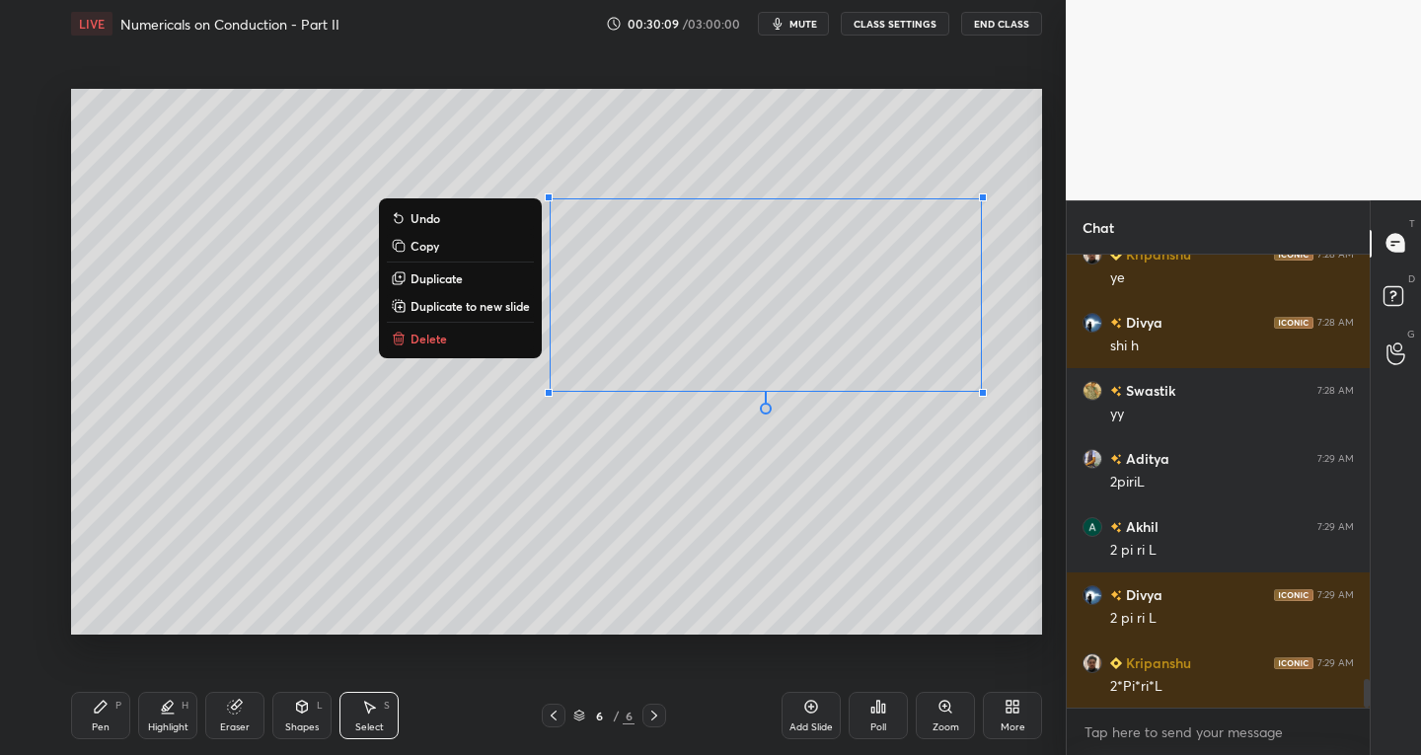
click at [111, 717] on div "Pen P" at bounding box center [100, 715] width 59 height 47
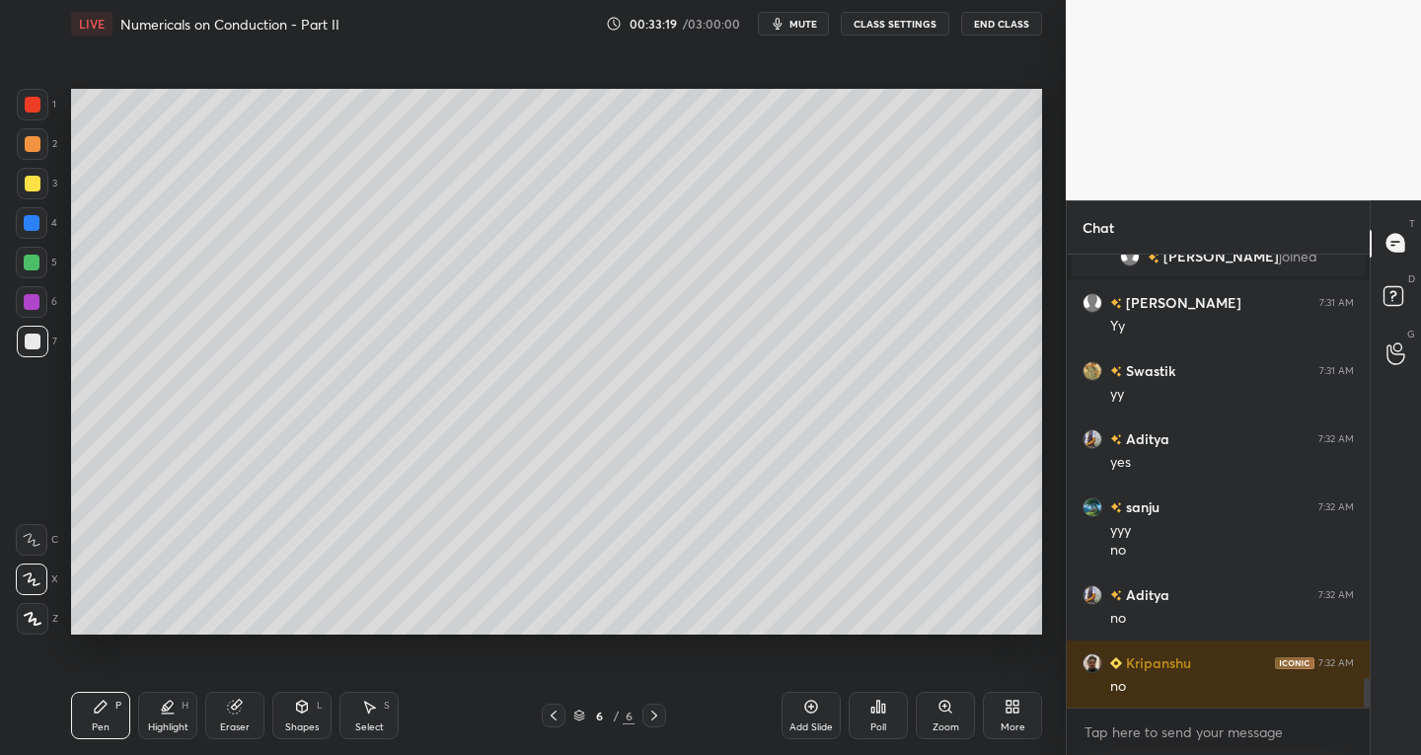
scroll to position [6597, 0]
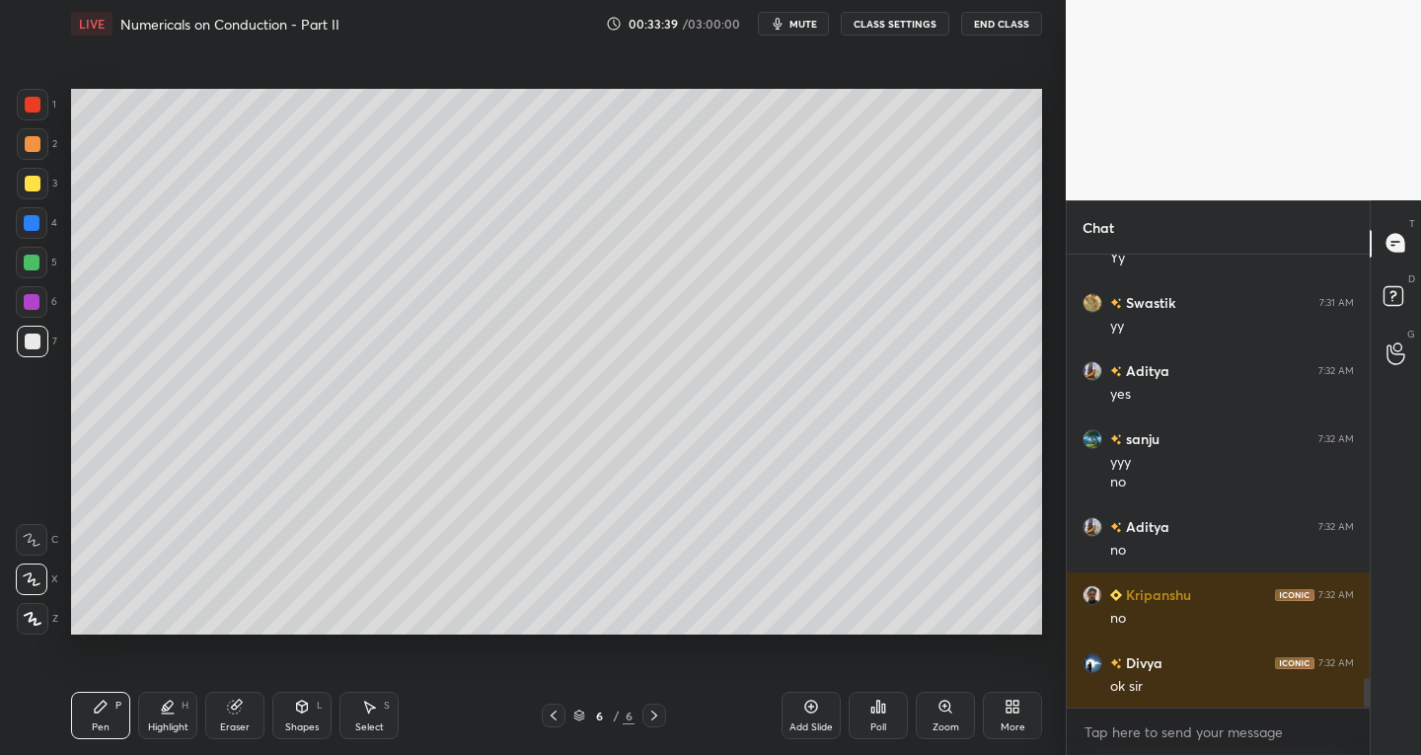
click at [380, 718] on div "Select S" at bounding box center [369, 715] width 59 height 47
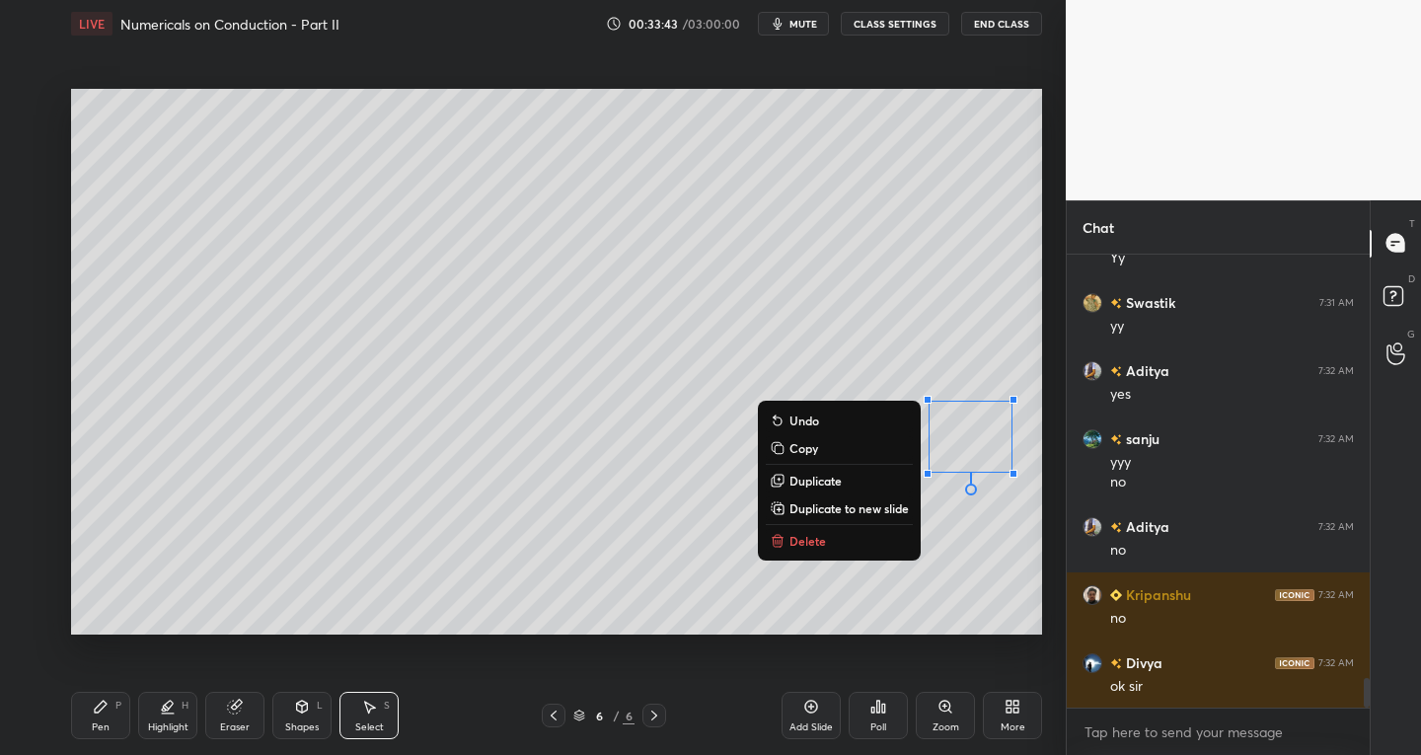
click at [658, 639] on div "0 ° Undo Copy Duplicate Duplicate to new slide Delete Setting up your live clas…" at bounding box center [556, 361] width 987 height 629
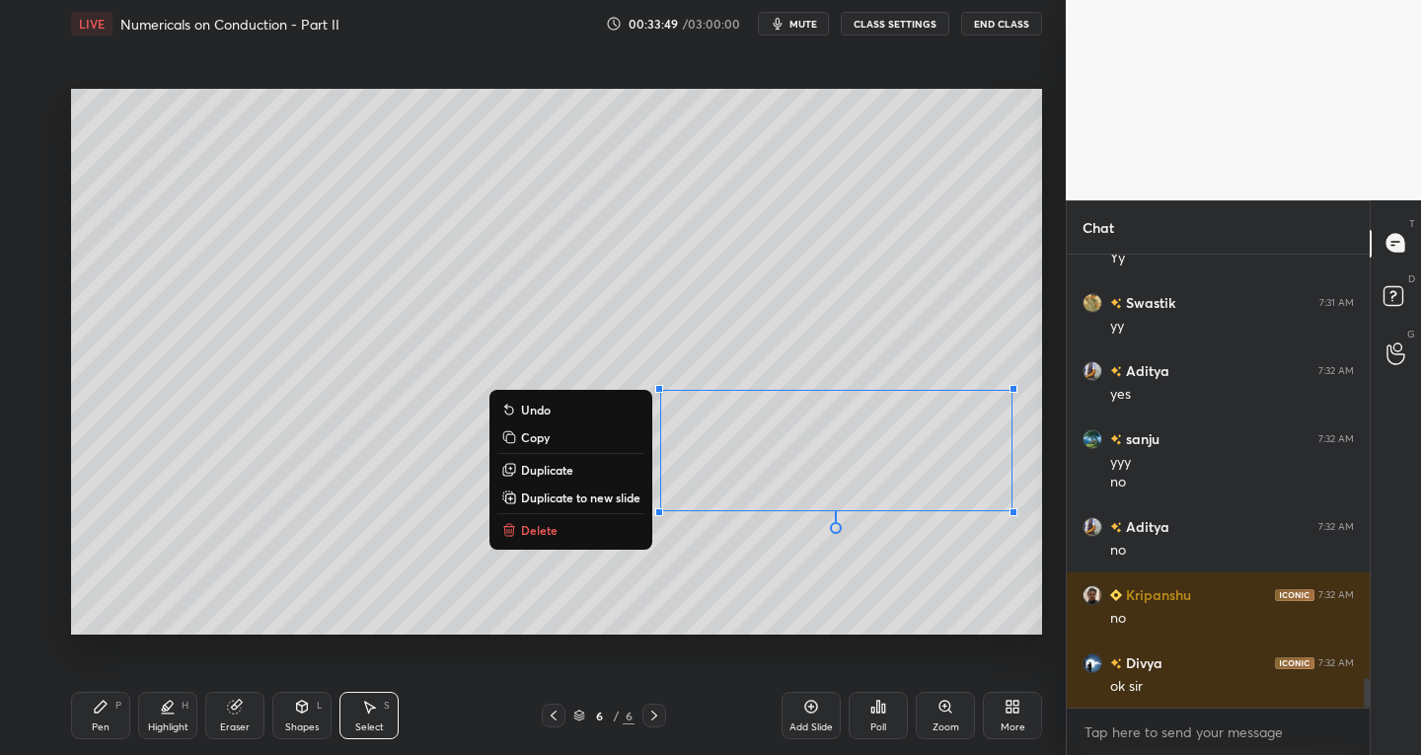
click at [546, 470] on p "Duplicate" at bounding box center [547, 470] width 52 height 16
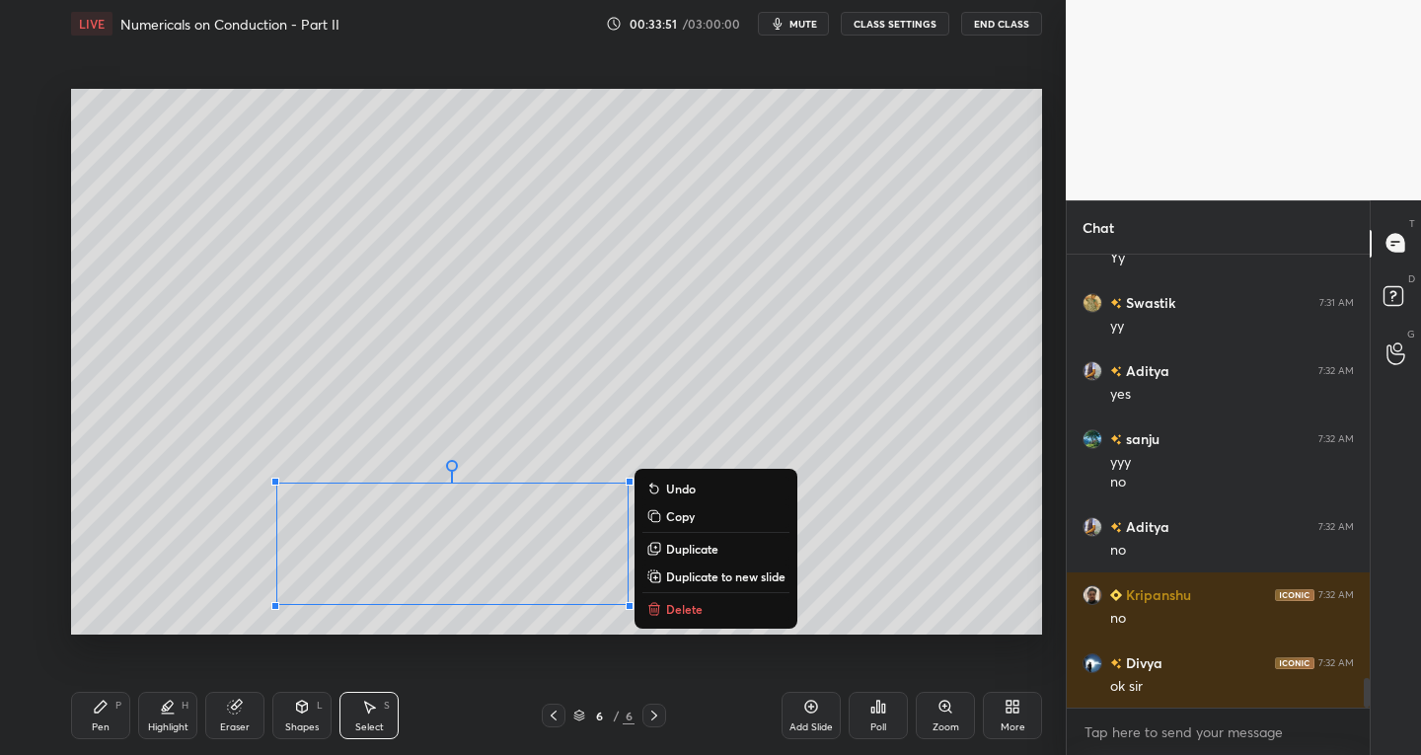
click at [161, 641] on div "0 ° Undo Copy Duplicate Duplicate to new slide Delete Setting up your live clas…" at bounding box center [556, 361] width 987 height 629
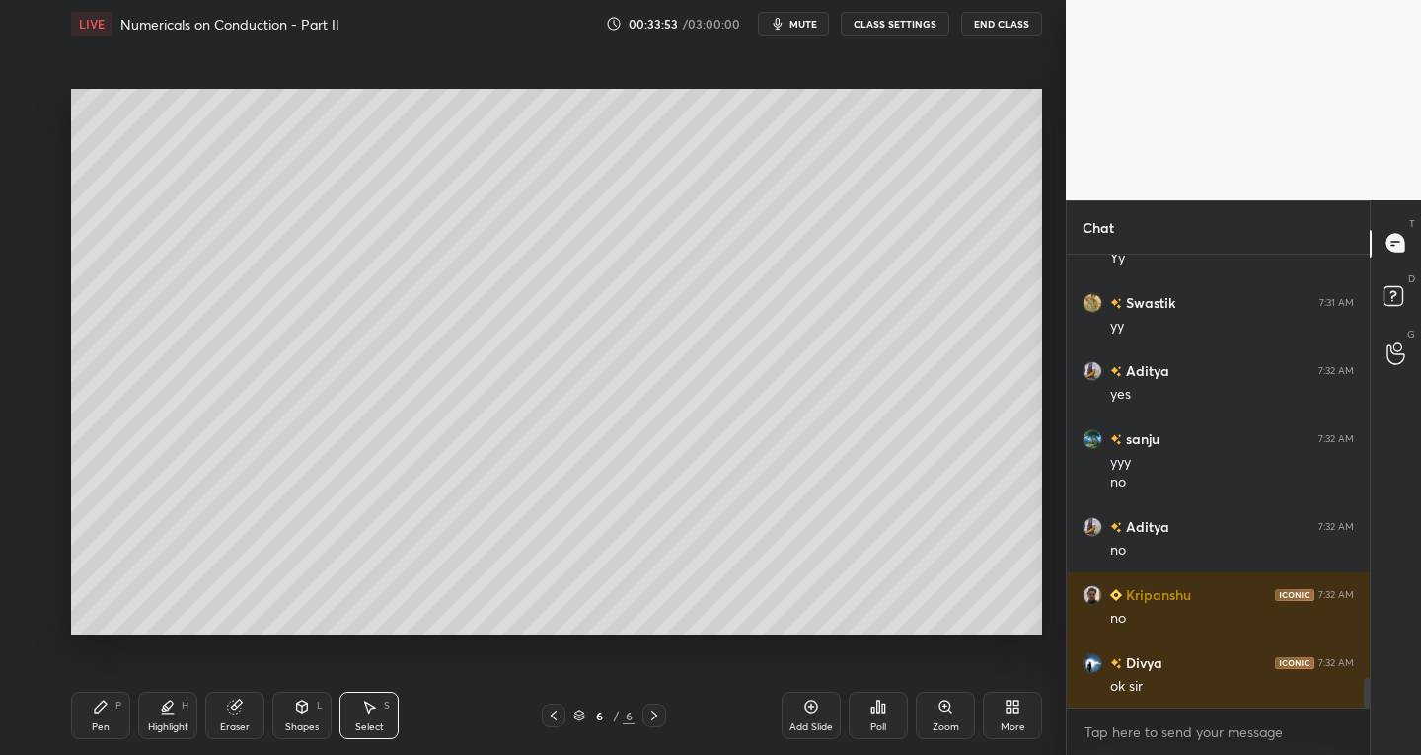
click at [240, 723] on div "Eraser" at bounding box center [235, 728] width 30 height 10
click at [33, 592] on div at bounding box center [32, 580] width 32 height 32
click at [369, 715] on div "Select S" at bounding box center [369, 715] width 59 height 47
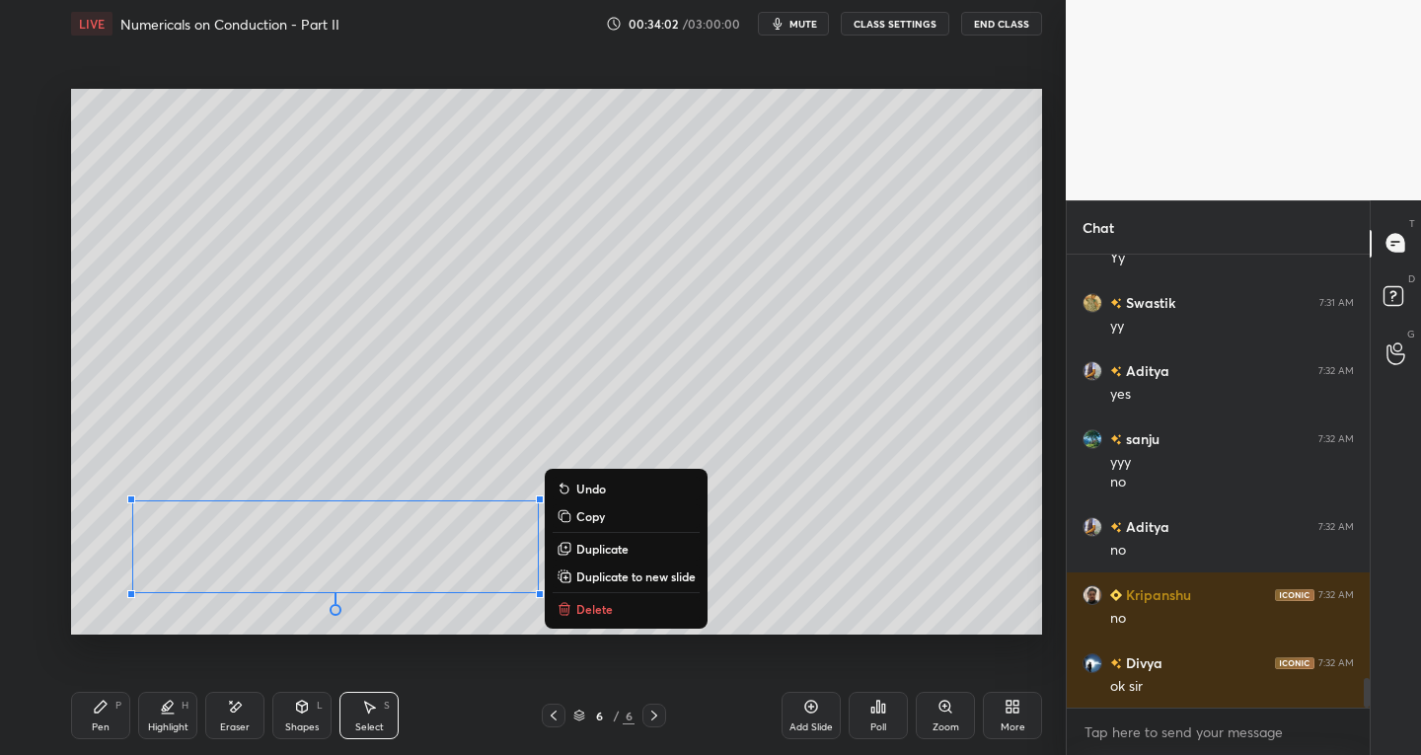
click at [92, 730] on div "Pen" at bounding box center [101, 728] width 18 height 10
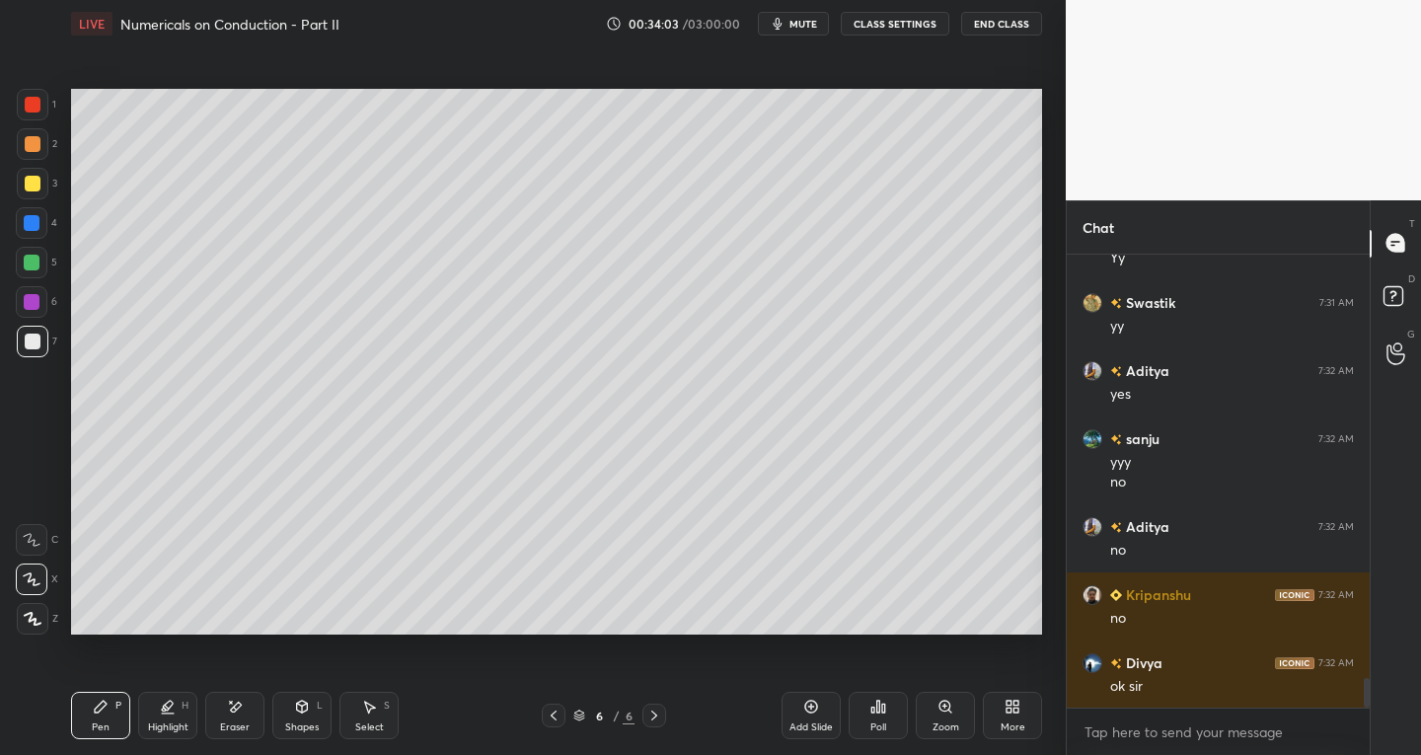
click at [39, 342] on div at bounding box center [33, 342] width 16 height 16
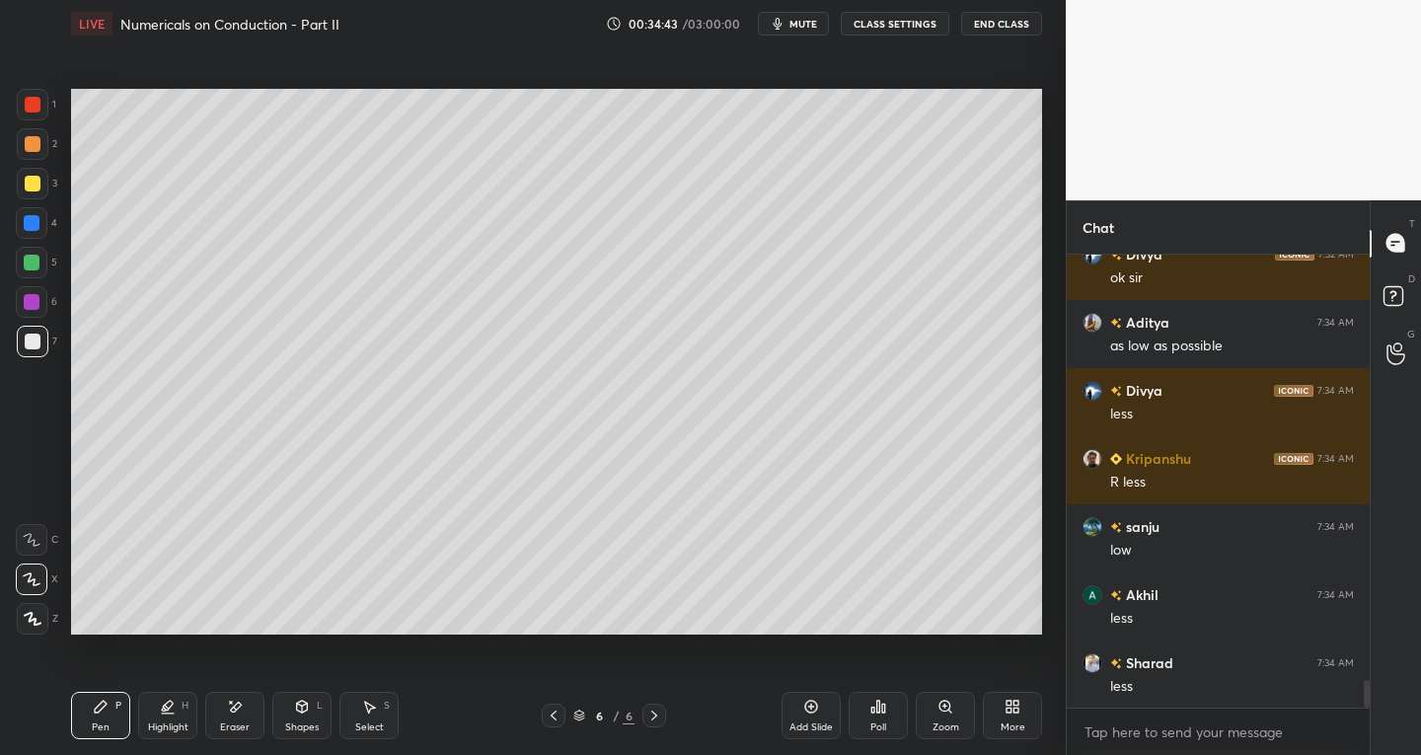
scroll to position [7074, 0]
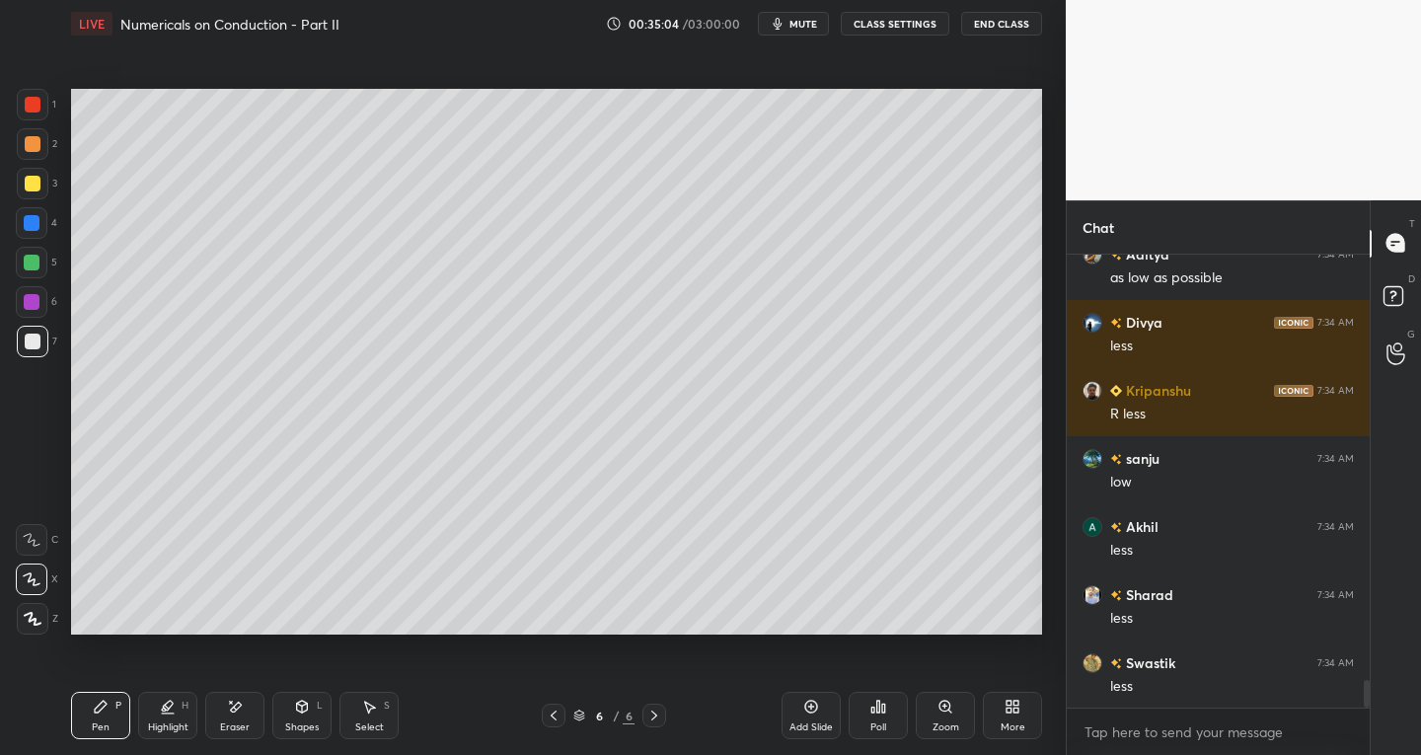
click at [372, 714] on icon at bounding box center [369, 707] width 16 height 16
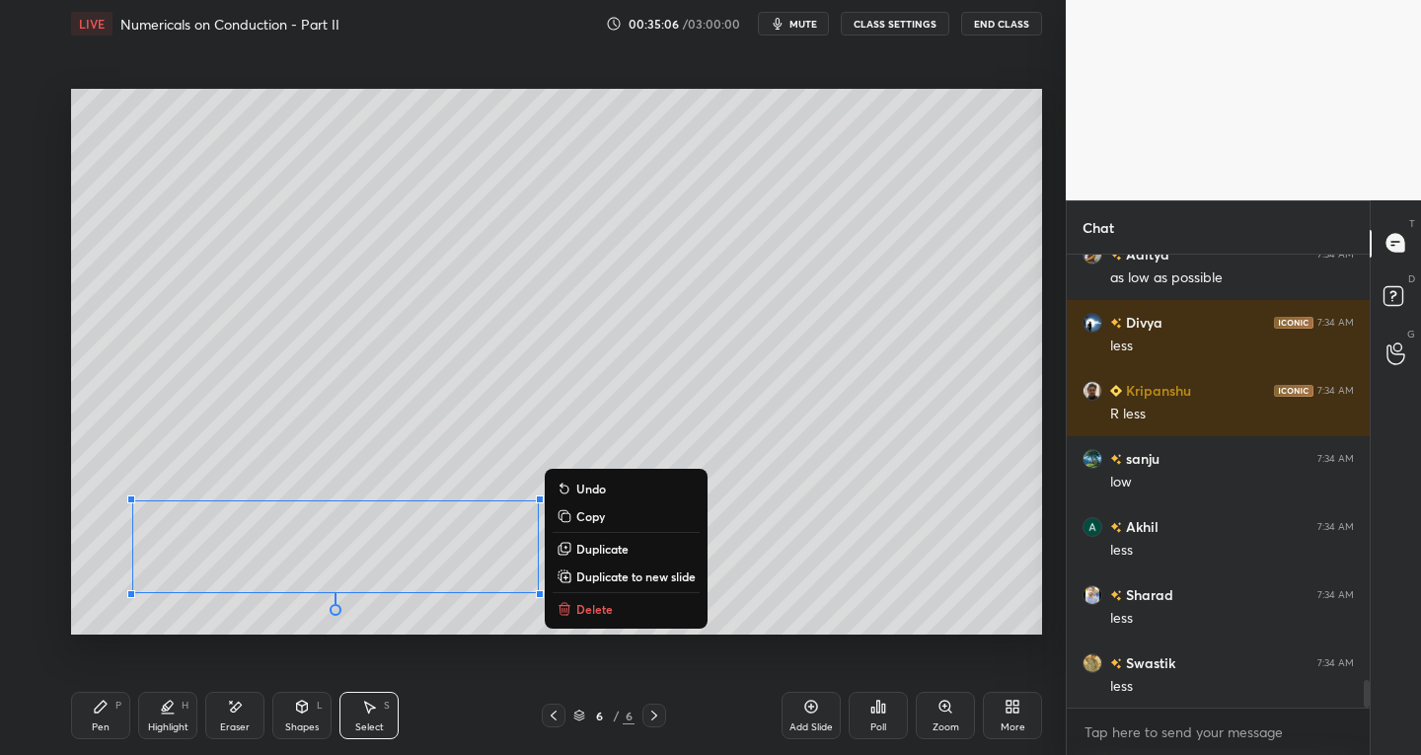
click at [631, 573] on p "Duplicate to new slide" at bounding box center [635, 577] width 119 height 16
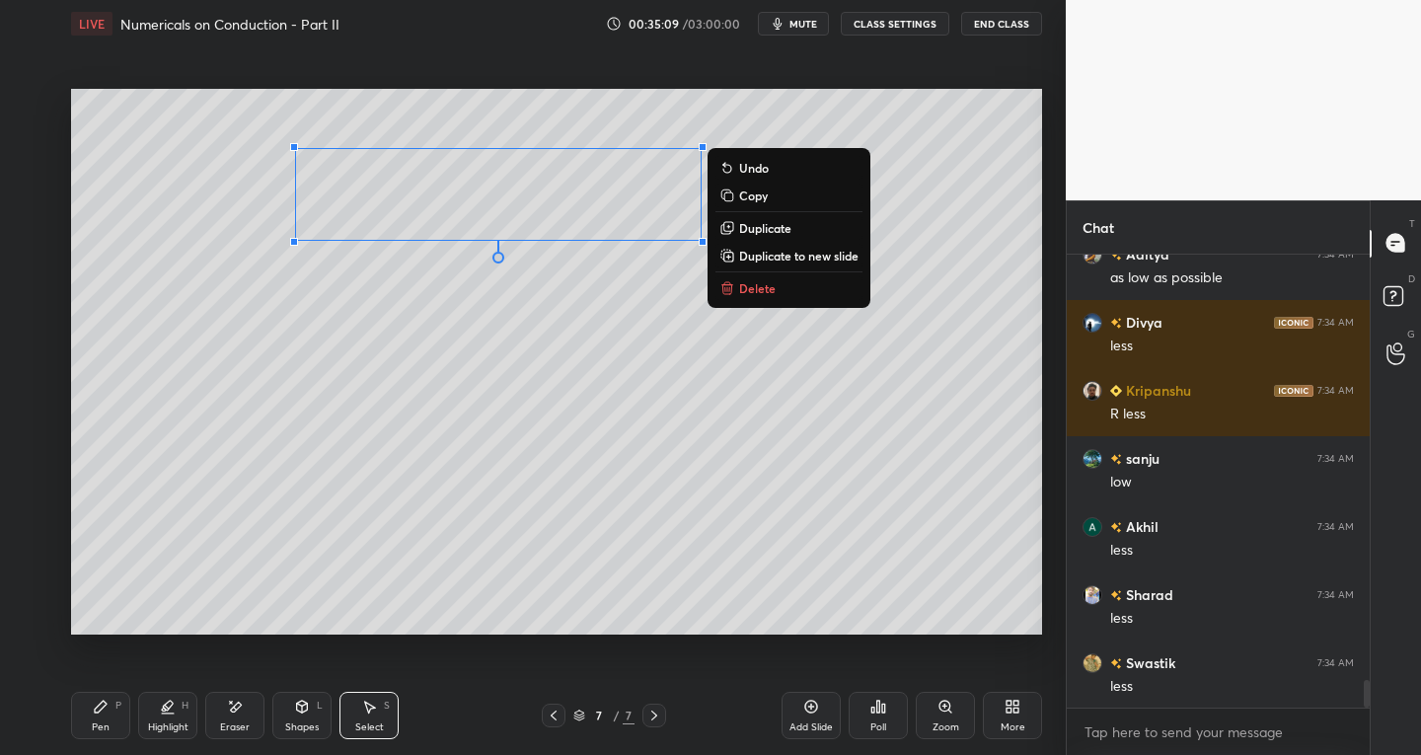
click at [100, 707] on icon at bounding box center [101, 707] width 12 height 12
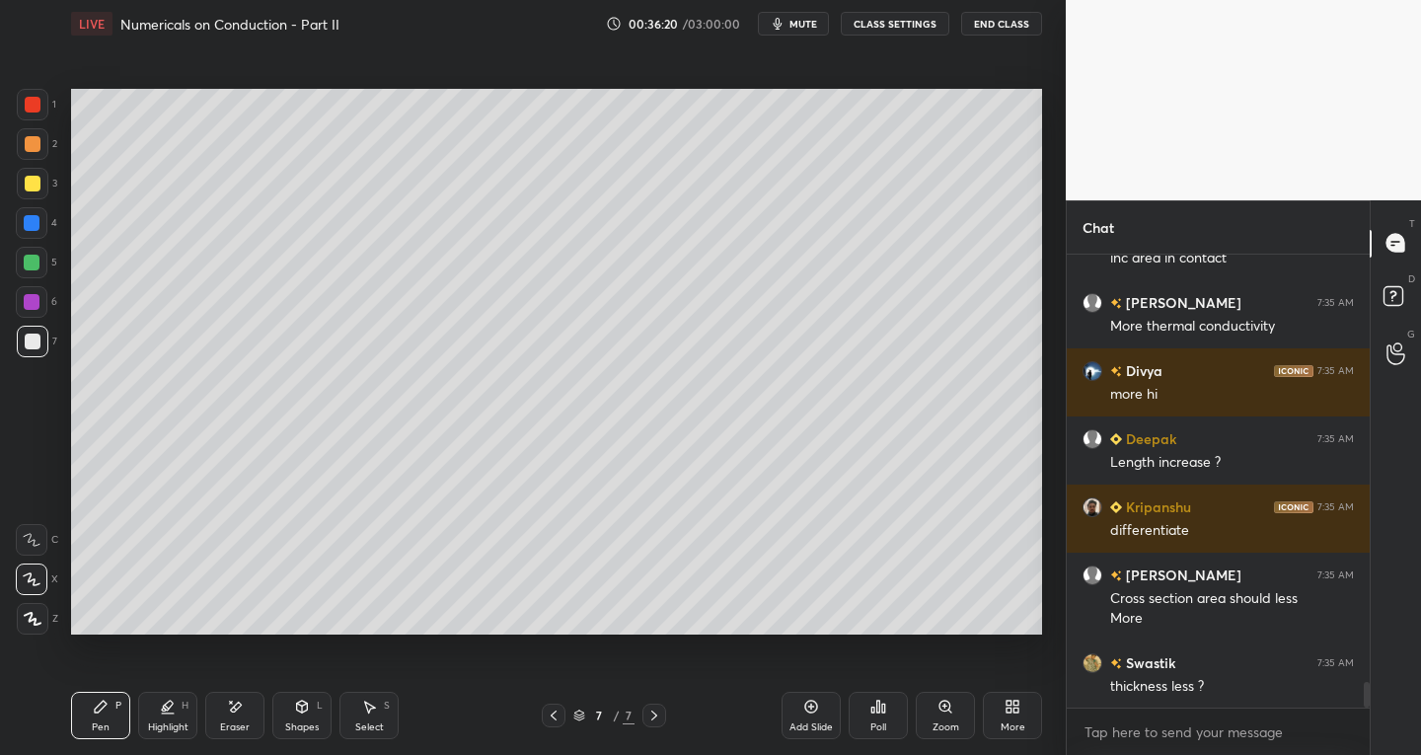
scroll to position [7639, 0]
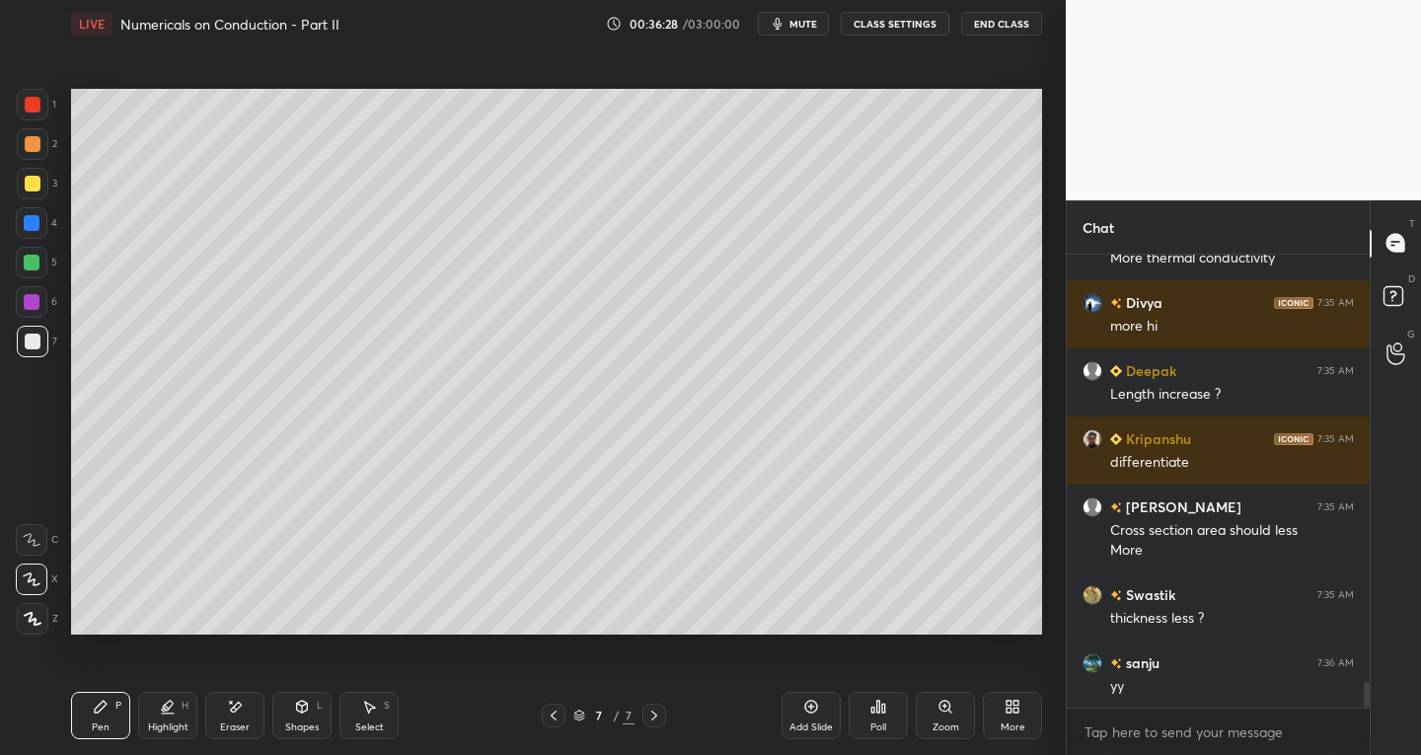
click at [310, 711] on div "Shapes L" at bounding box center [301, 715] width 59 height 47
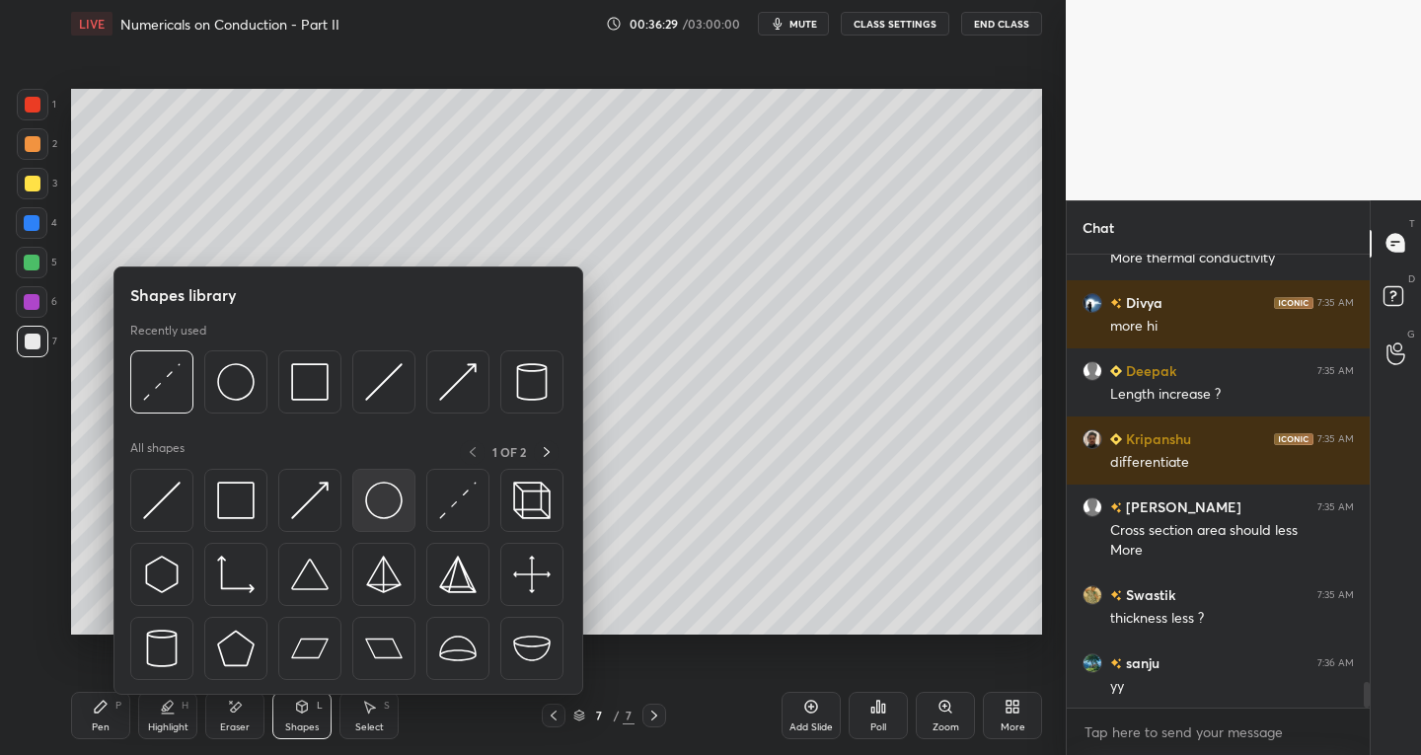
click at [394, 509] on img at bounding box center [384, 501] width 38 height 38
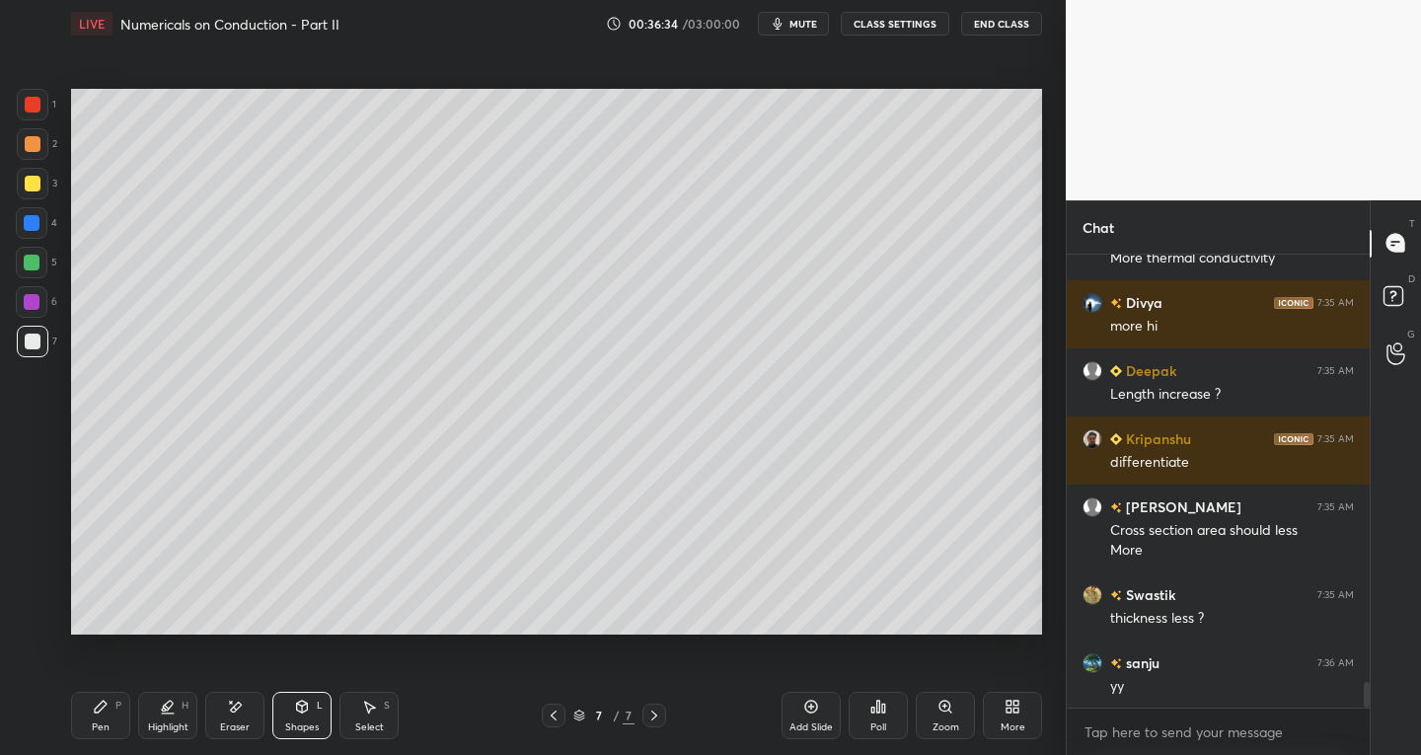
click at [385, 721] on div "Select S" at bounding box center [369, 715] width 59 height 47
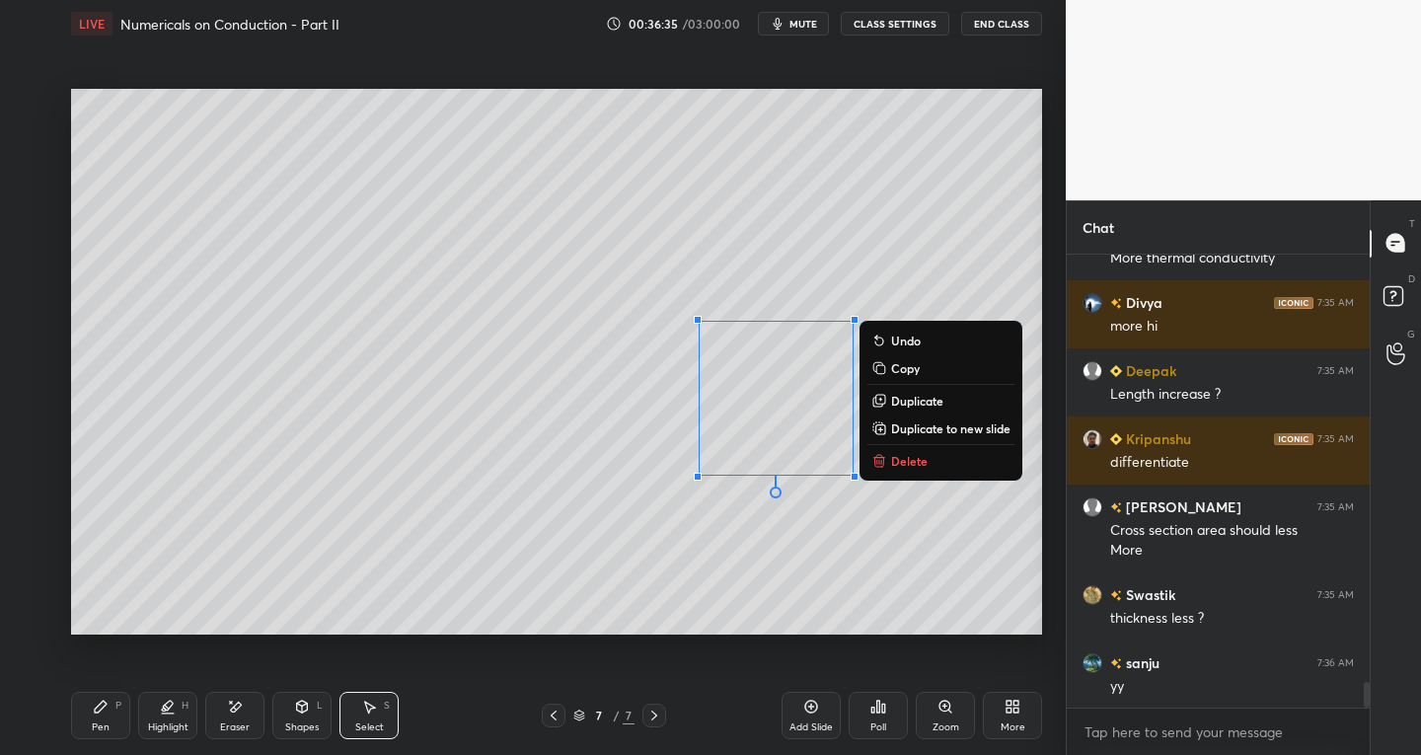
click at [907, 398] on p "Duplicate" at bounding box center [917, 401] width 52 height 16
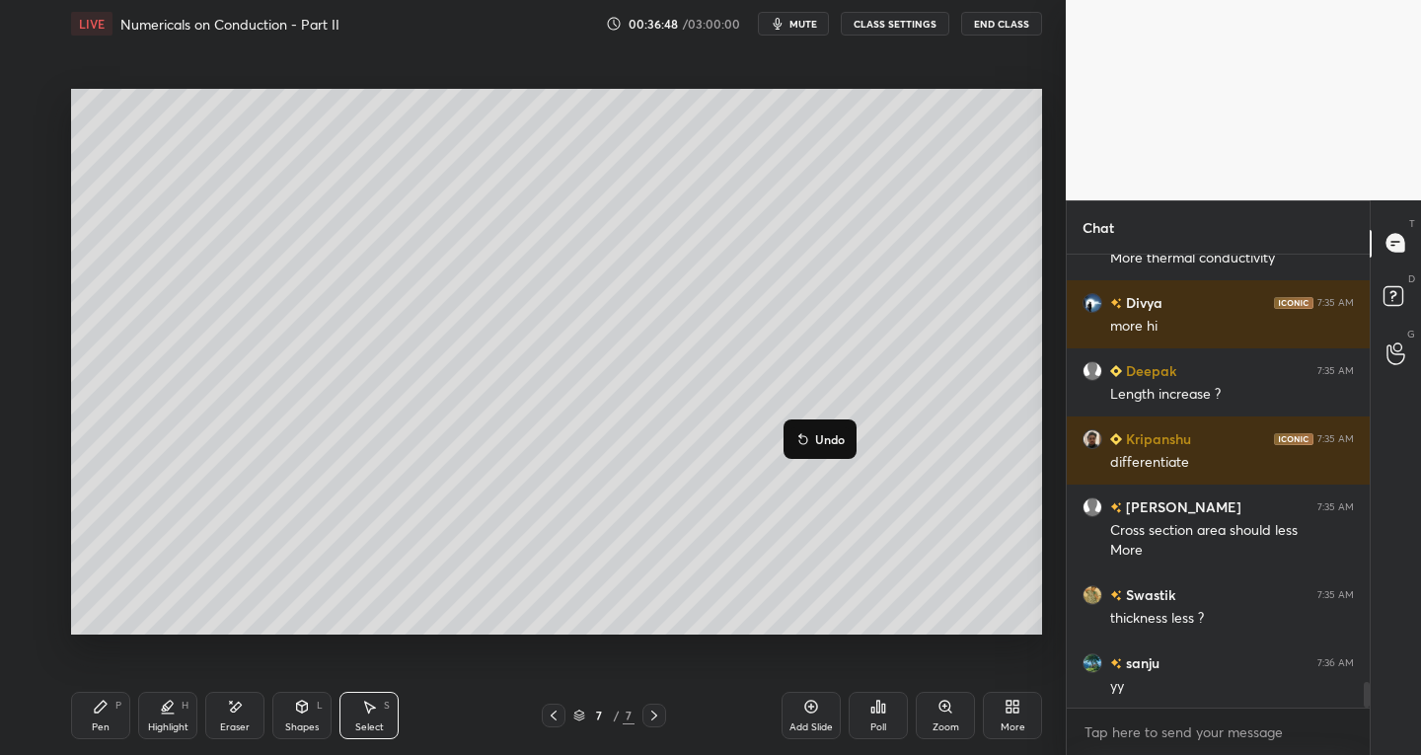
click at [108, 727] on div "Pen" at bounding box center [101, 728] width 18 height 10
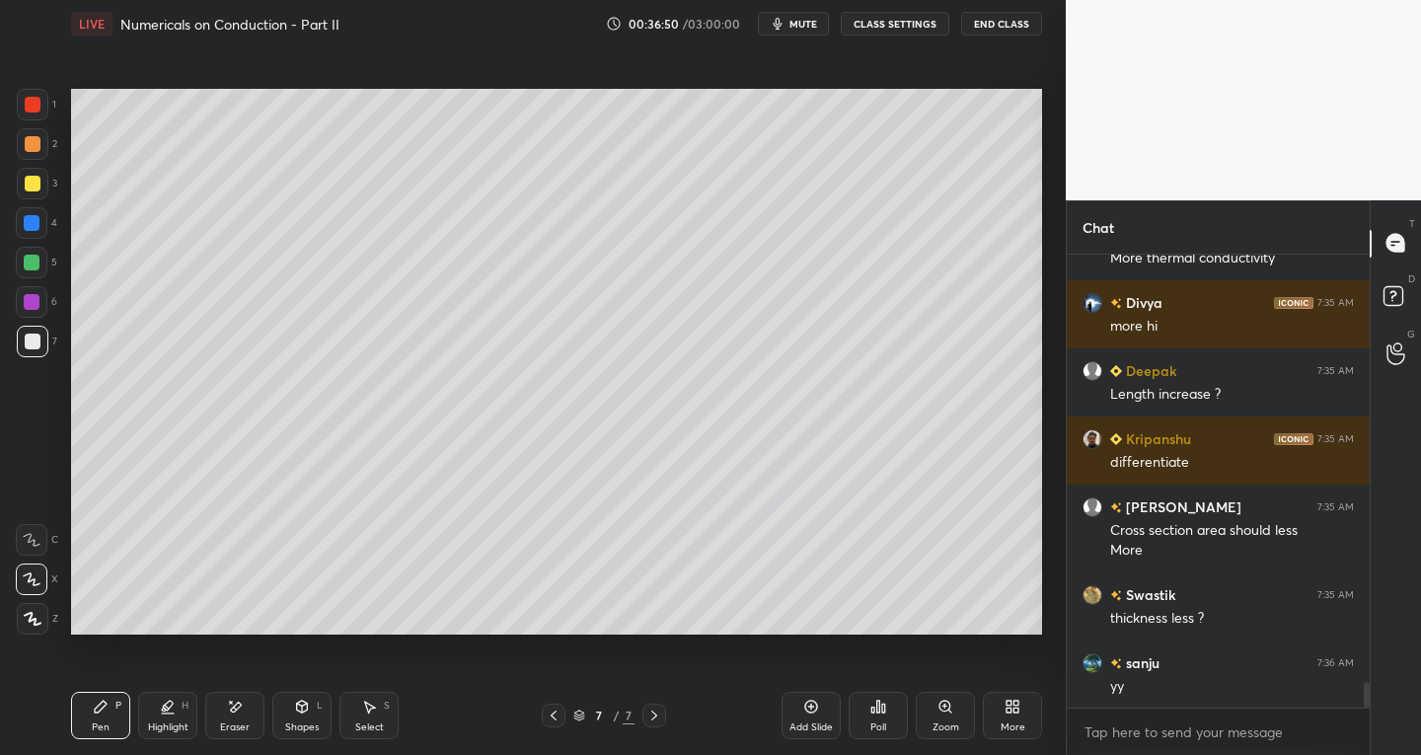
click at [558, 711] on icon at bounding box center [554, 716] width 16 height 16
click at [657, 714] on icon at bounding box center [655, 716] width 16 height 16
click at [31, 178] on div at bounding box center [33, 184] width 16 height 16
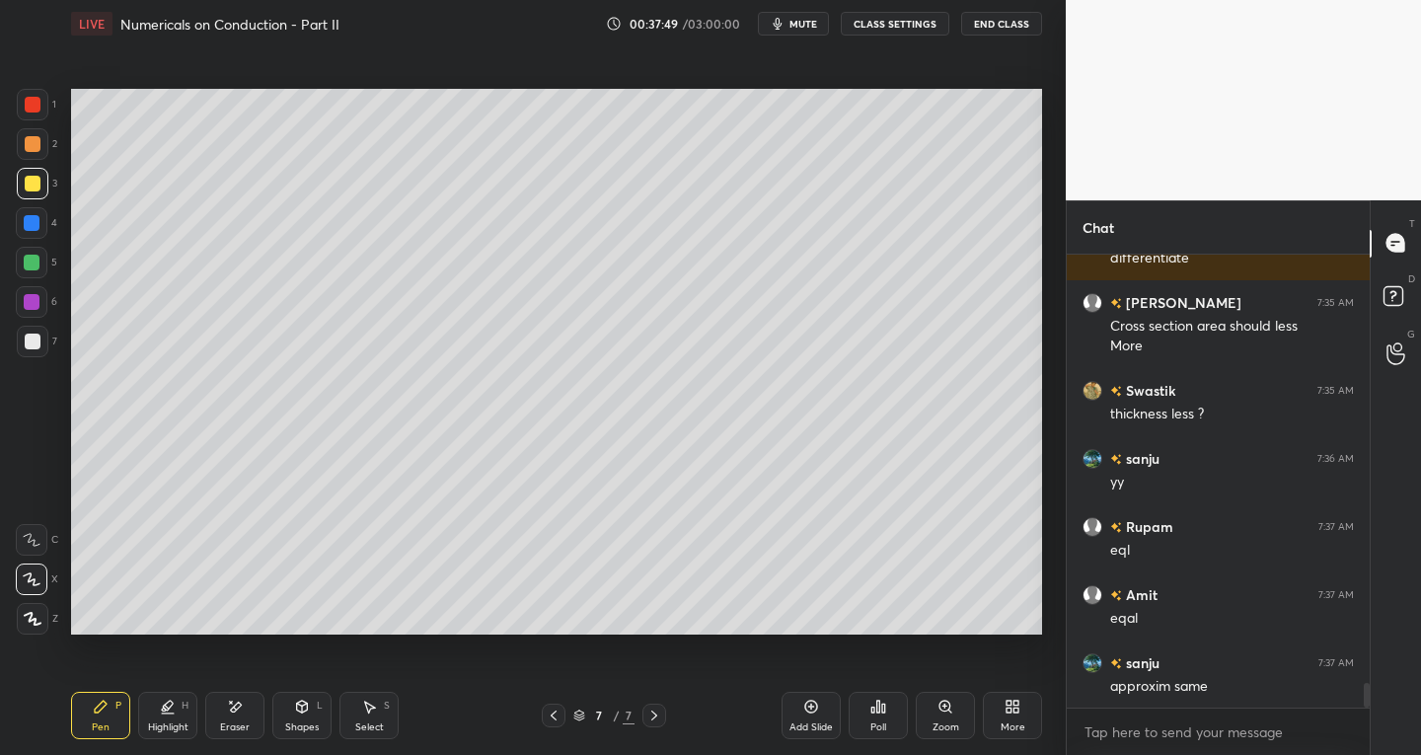
scroll to position [7890, 0]
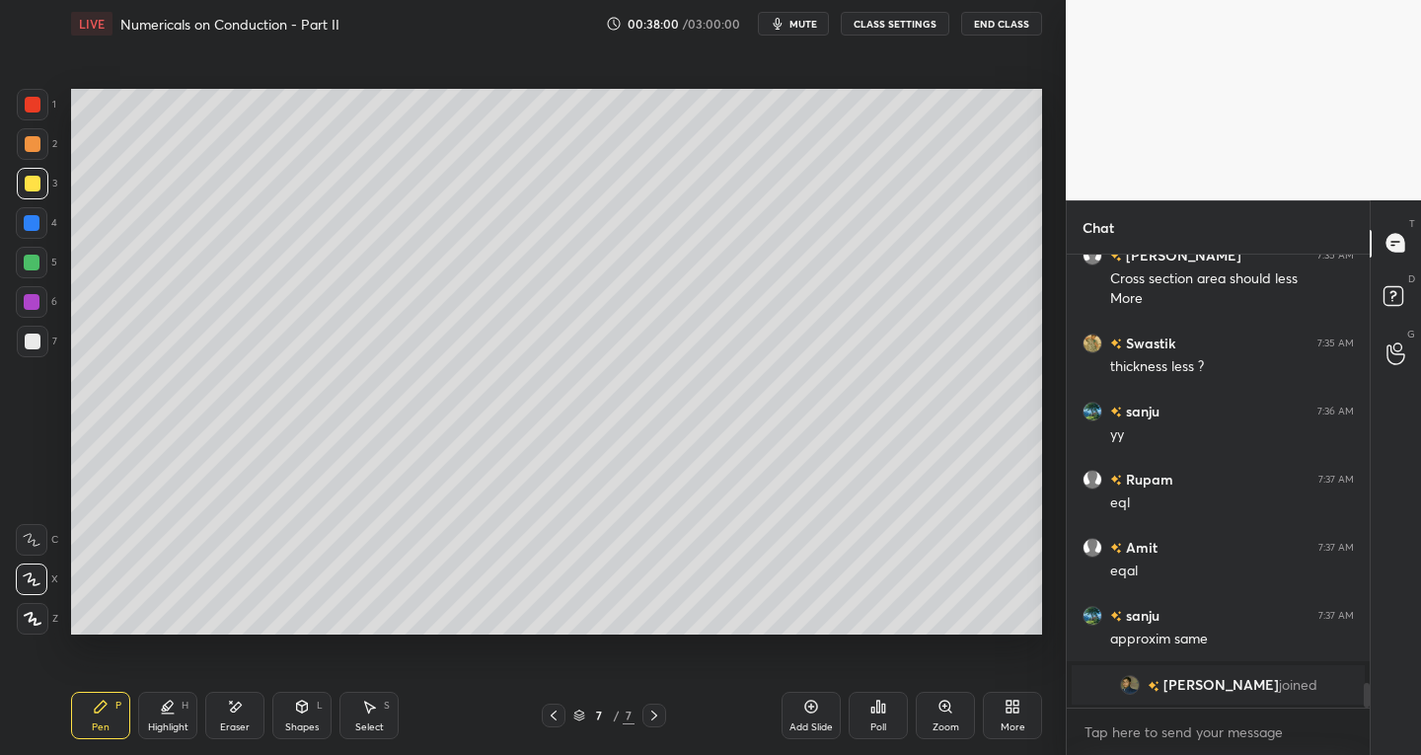
click at [237, 724] on div "Eraser" at bounding box center [235, 728] width 30 height 10
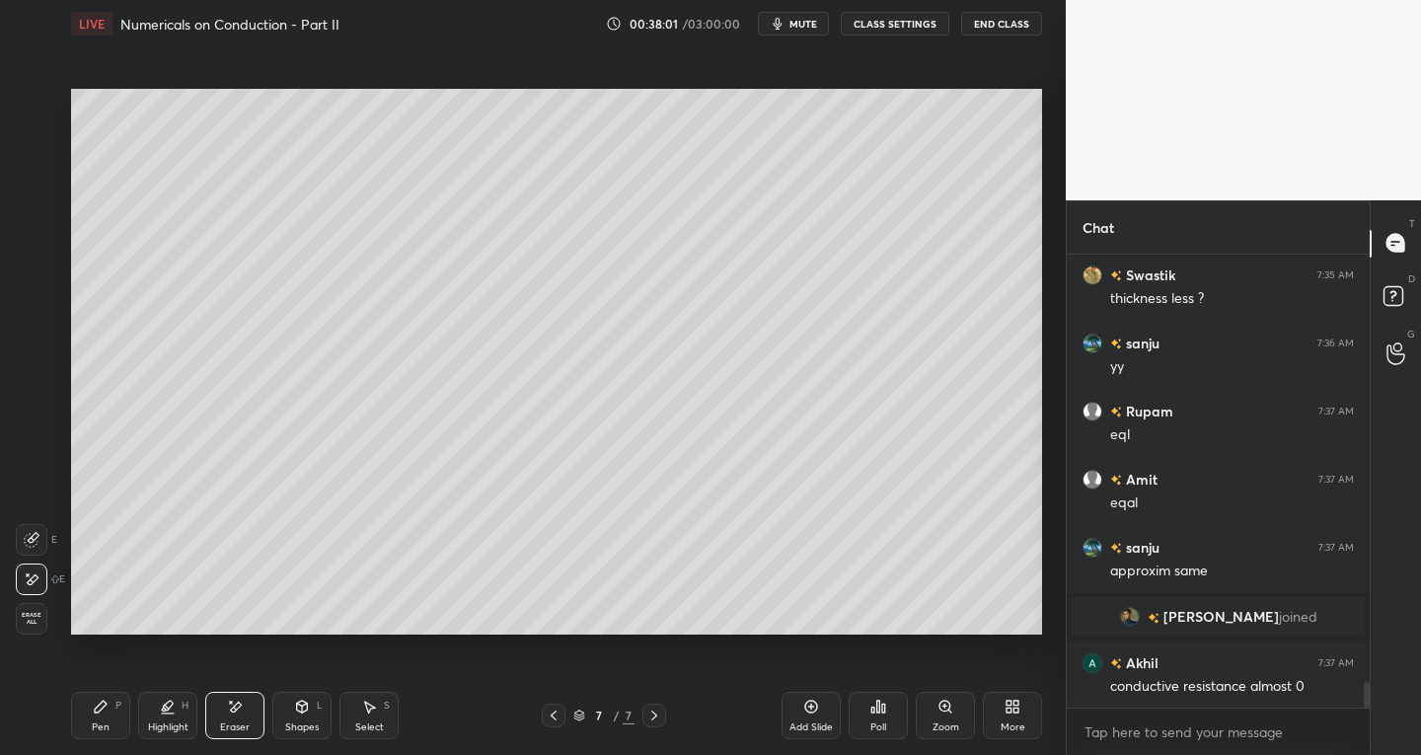
scroll to position [7472, 0]
click at [122, 725] on div "Pen P" at bounding box center [100, 715] width 59 height 47
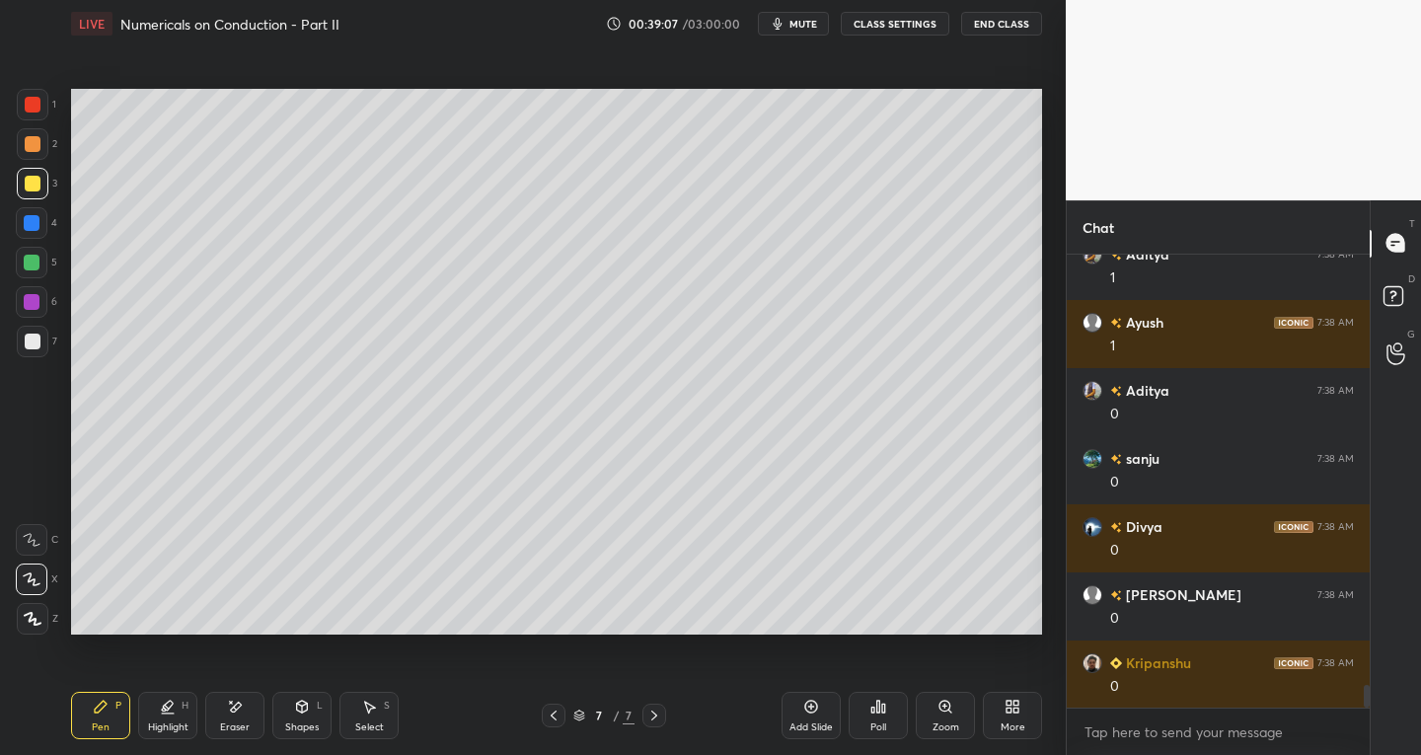
scroll to position [8562, 0]
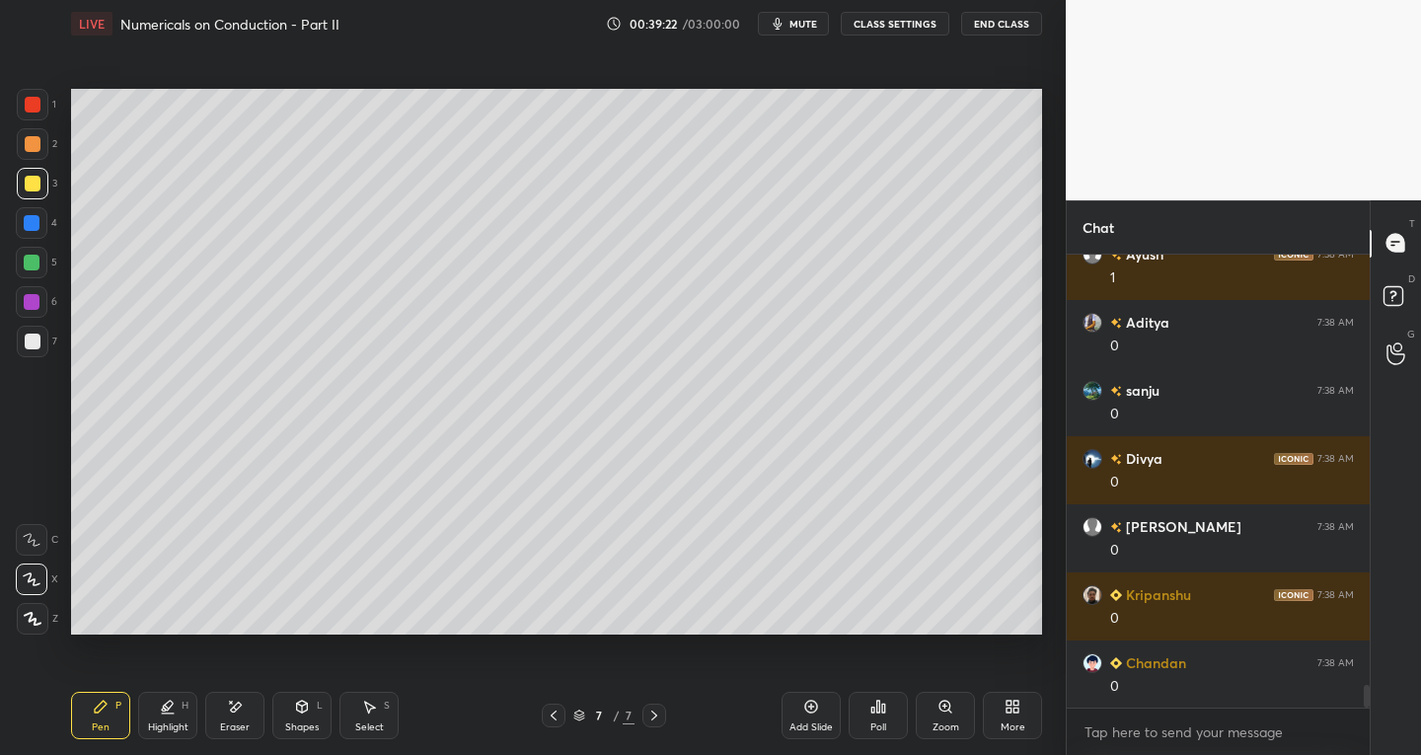
click at [40, 337] on div at bounding box center [33, 342] width 32 height 32
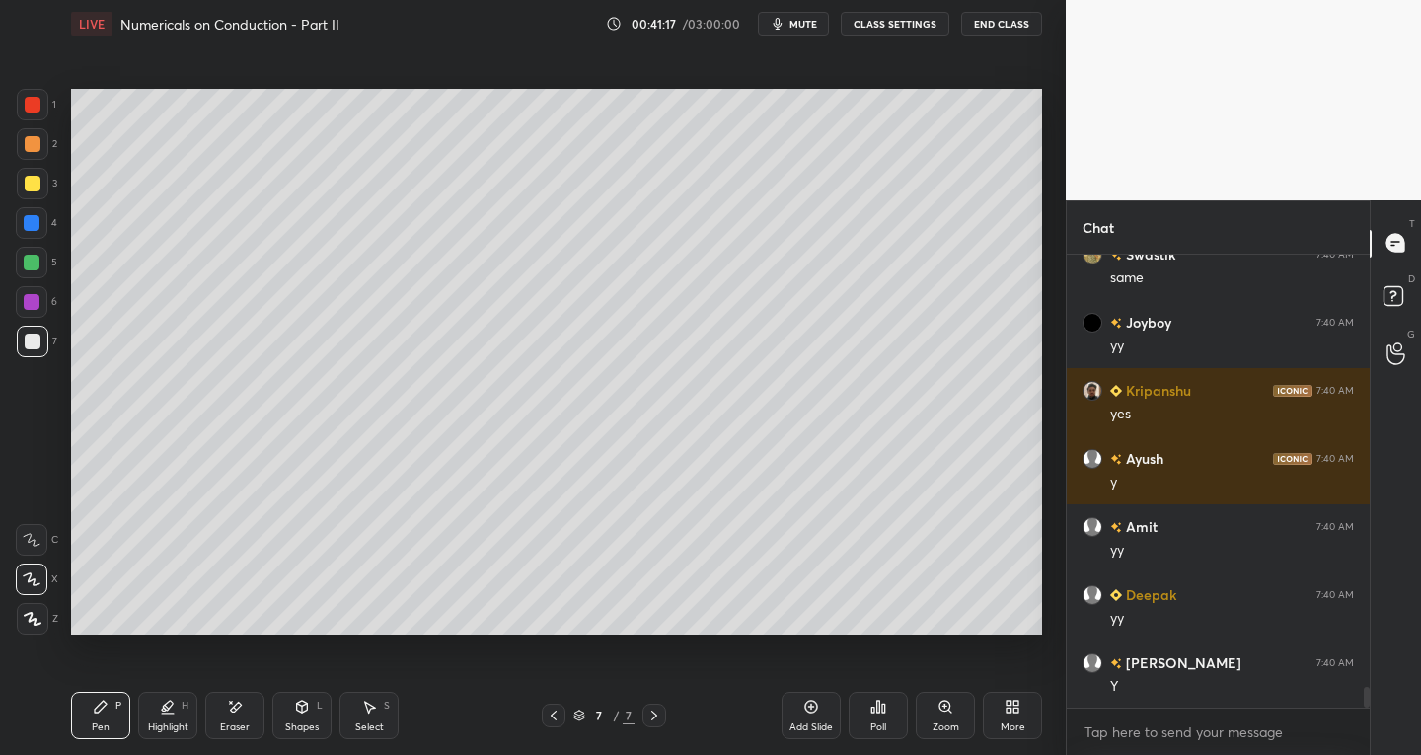
scroll to position [9651, 0]
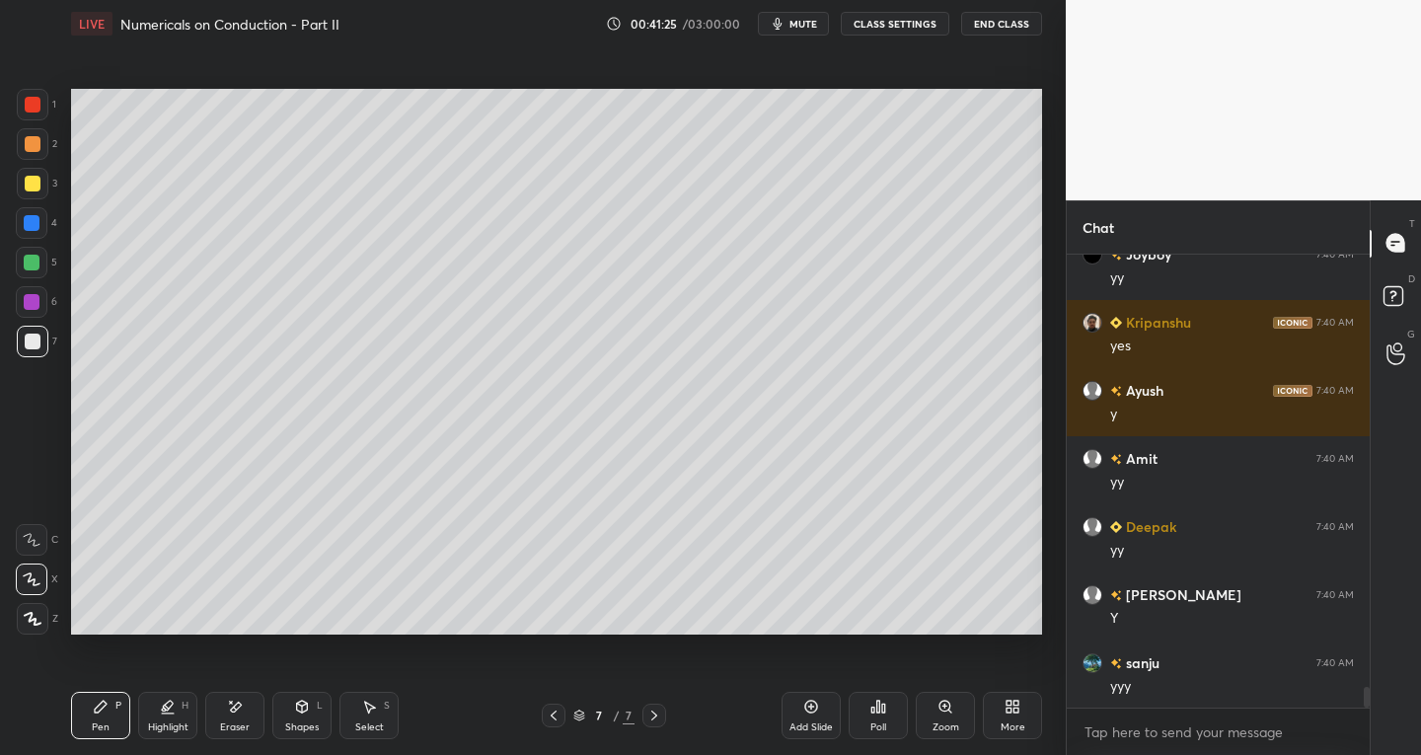
click at [804, 708] on icon at bounding box center [812, 707] width 16 height 16
click at [561, 714] on icon at bounding box center [554, 716] width 16 height 16
click at [557, 716] on icon at bounding box center [554, 716] width 16 height 16
click at [661, 717] on icon at bounding box center [655, 716] width 16 height 16
click at [654, 705] on div at bounding box center [655, 716] width 24 height 24
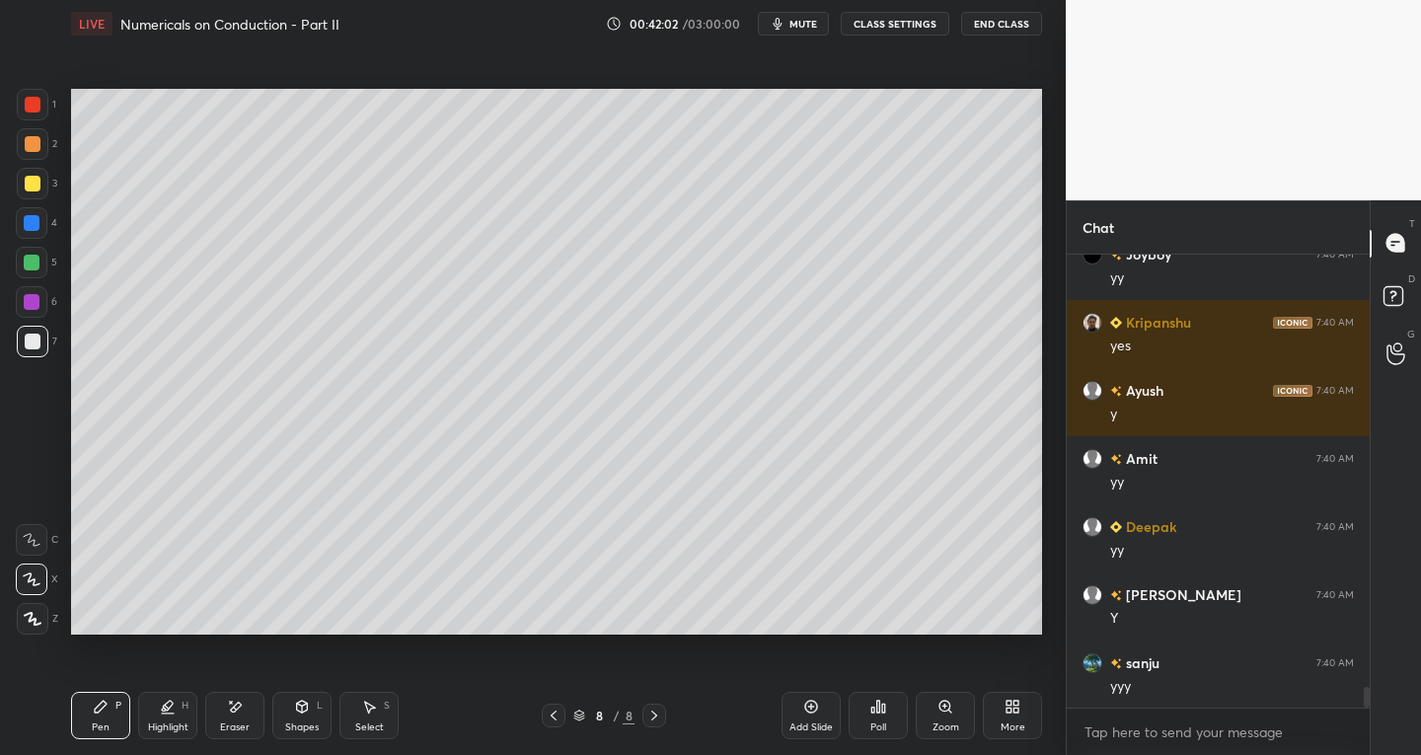
click at [554, 720] on icon at bounding box center [554, 716] width 16 height 16
click at [559, 714] on icon at bounding box center [554, 716] width 16 height 16
click at [385, 712] on div "Select S" at bounding box center [369, 715] width 59 height 47
click at [383, 711] on div "Select S" at bounding box center [369, 715] width 59 height 47
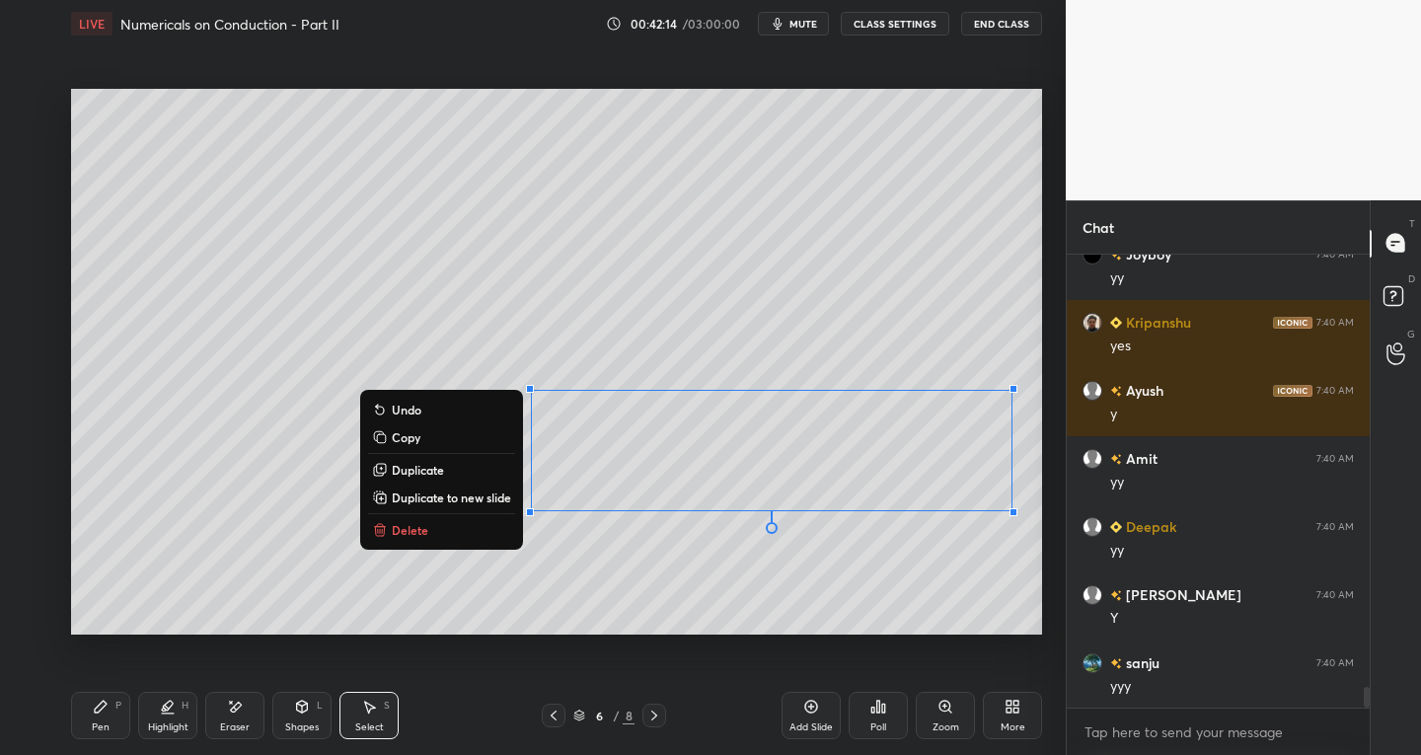
click at [413, 437] on p "Copy" at bounding box center [406, 437] width 29 height 16
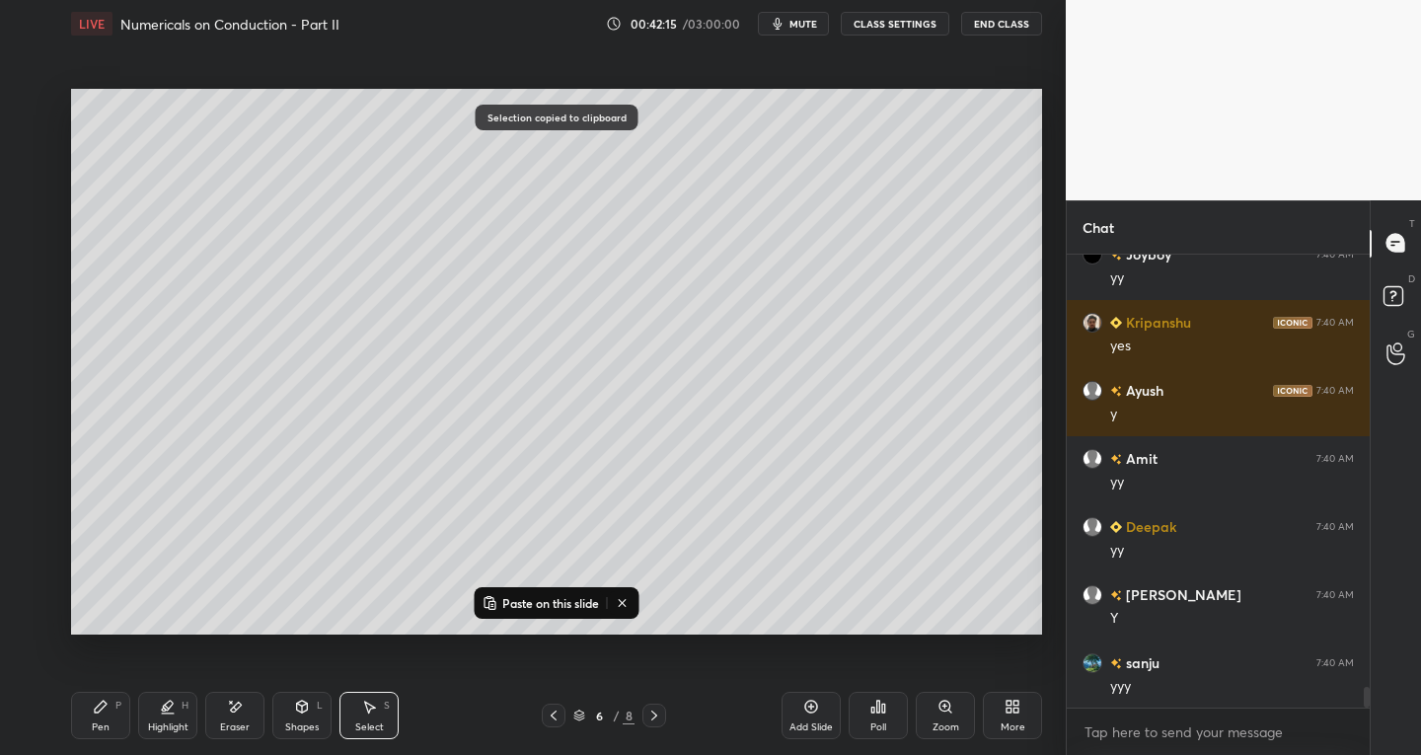
click at [658, 719] on icon at bounding box center [655, 716] width 16 height 16
click at [656, 715] on icon at bounding box center [655, 716] width 16 height 16
click at [512, 601] on p "Paste on this slide" at bounding box center [550, 603] width 97 height 16
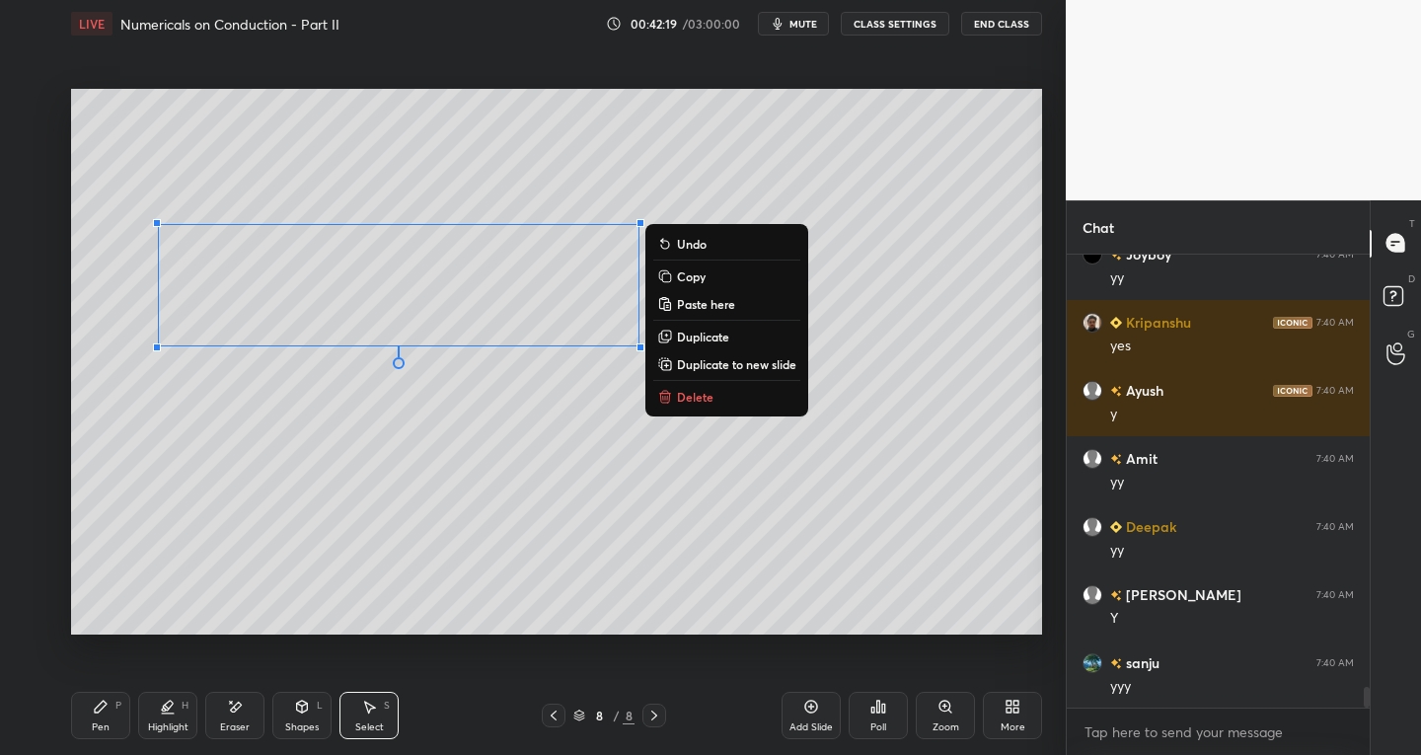
click at [121, 712] on div "Pen P" at bounding box center [100, 715] width 59 height 47
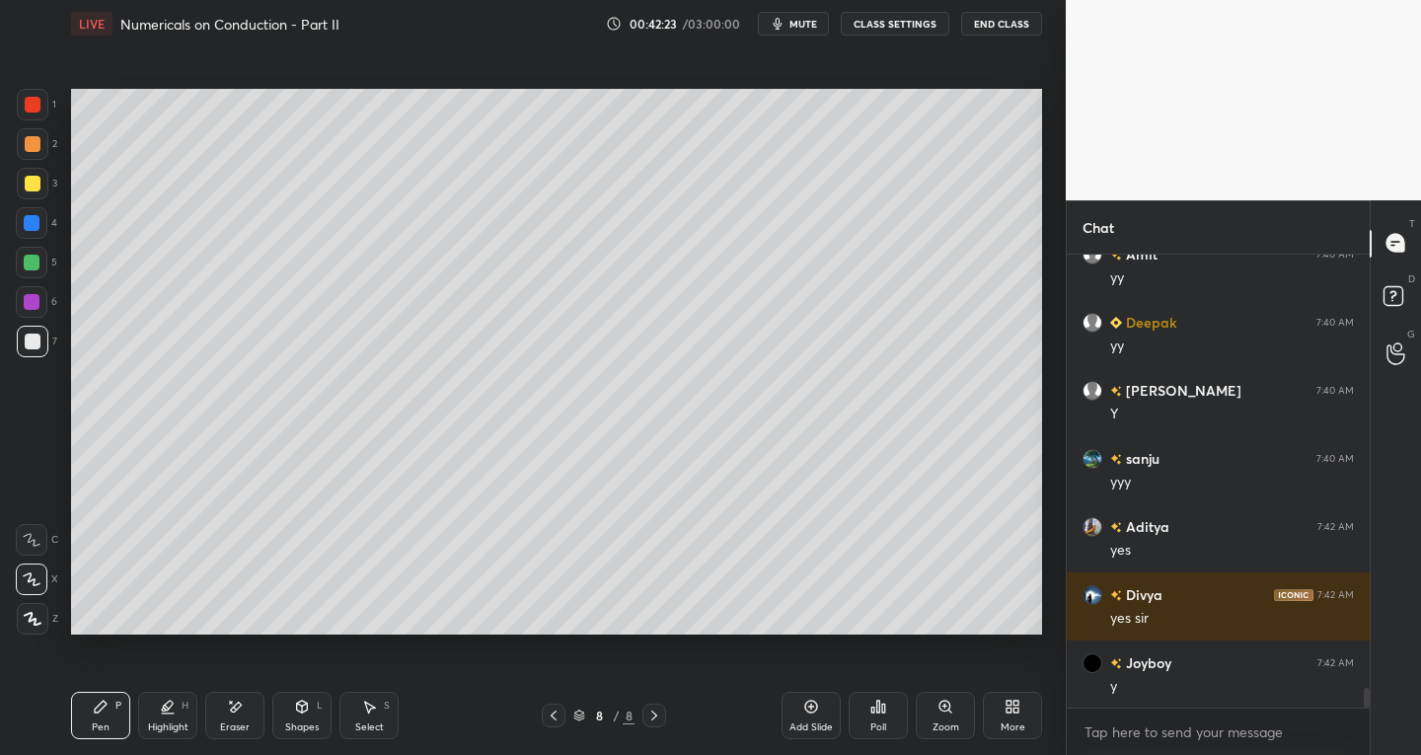
scroll to position [9924, 0]
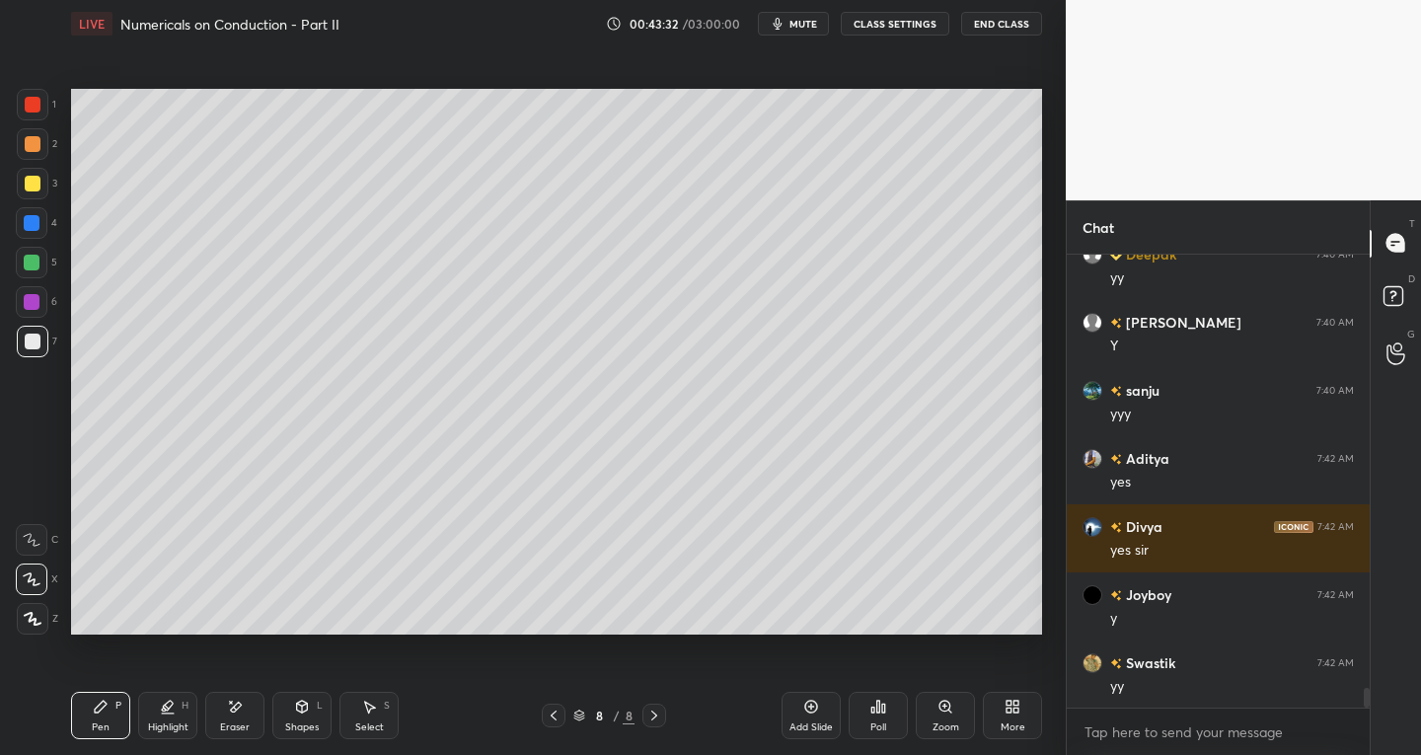
click at [32, 193] on div at bounding box center [33, 184] width 32 height 32
click at [296, 716] on div "Shapes L" at bounding box center [301, 715] width 59 height 47
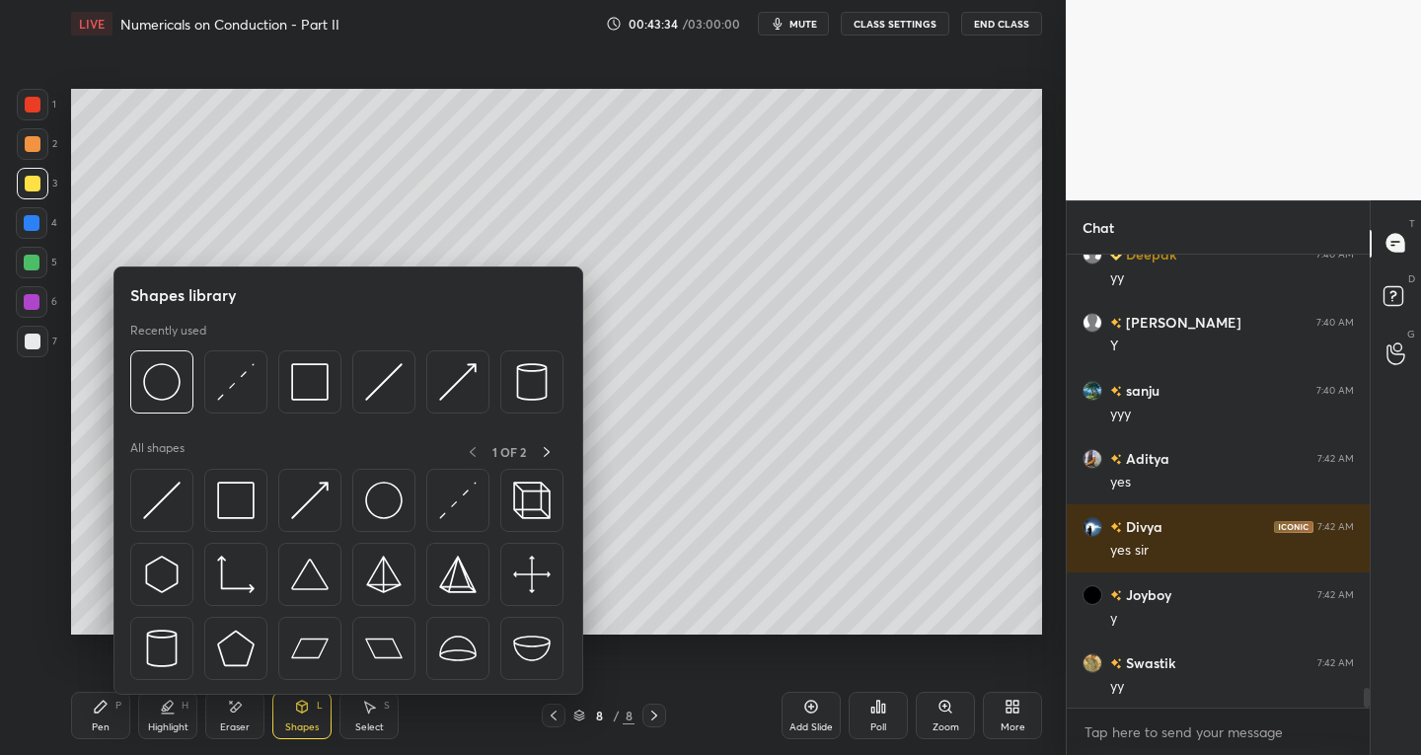
click at [174, 509] on img at bounding box center [162, 501] width 38 height 38
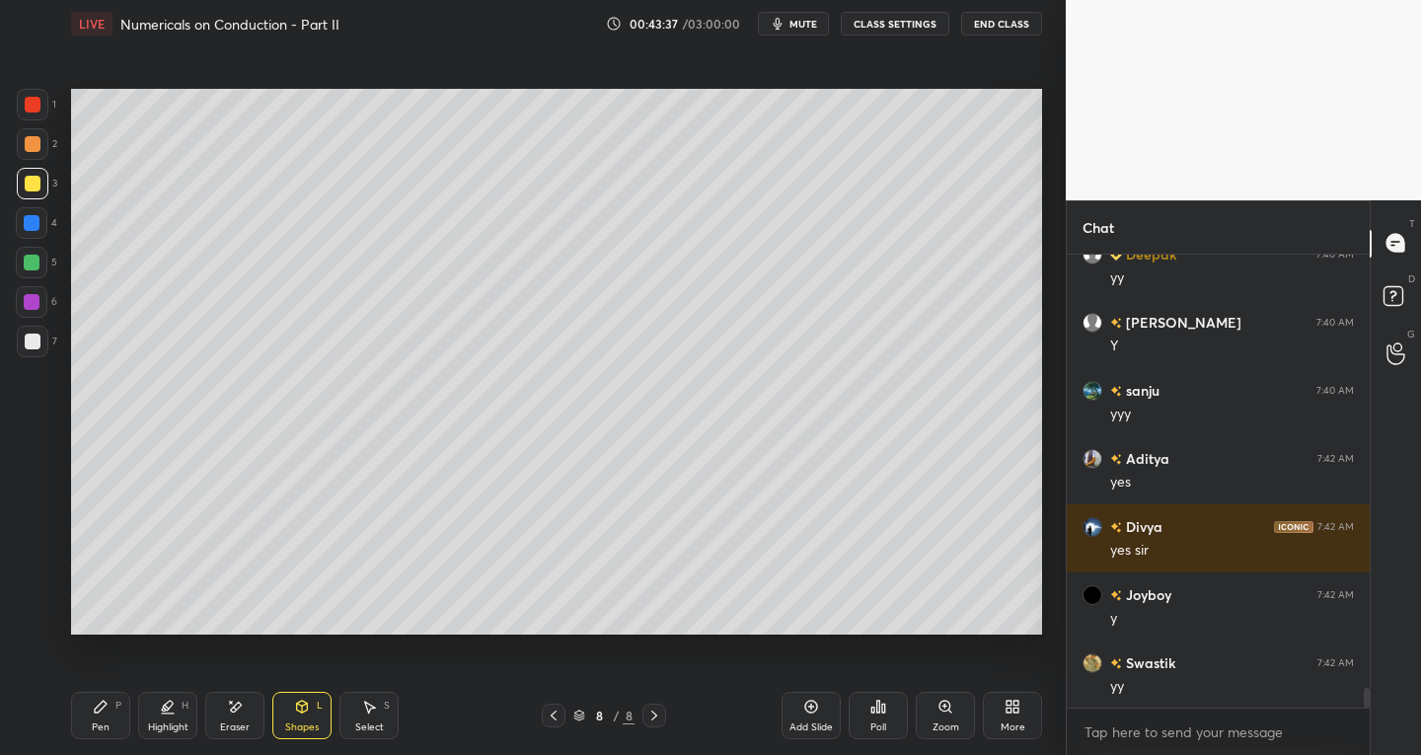
click at [114, 701] on div "Pen P" at bounding box center [100, 715] width 59 height 47
click at [297, 715] on div "Shapes L" at bounding box center [301, 715] width 59 height 47
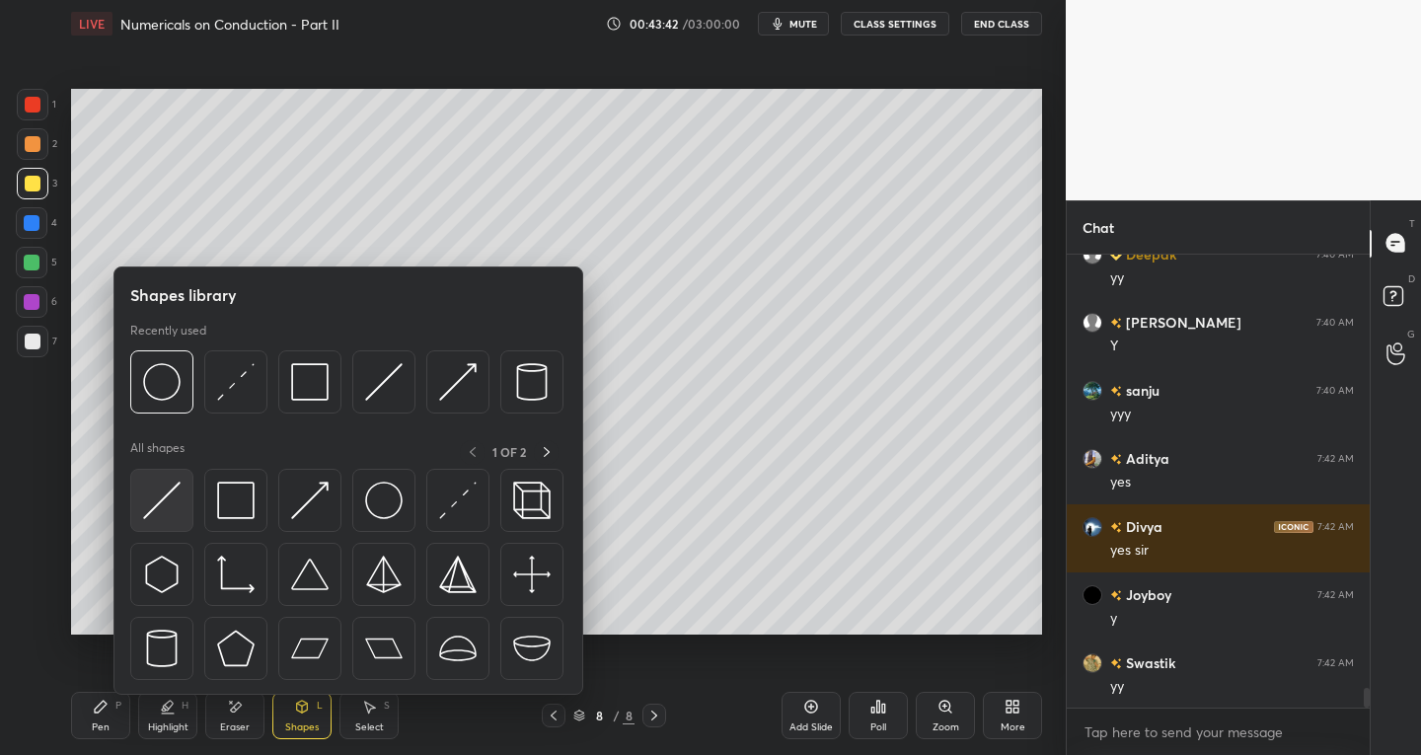
click at [160, 500] on img at bounding box center [162, 501] width 38 height 38
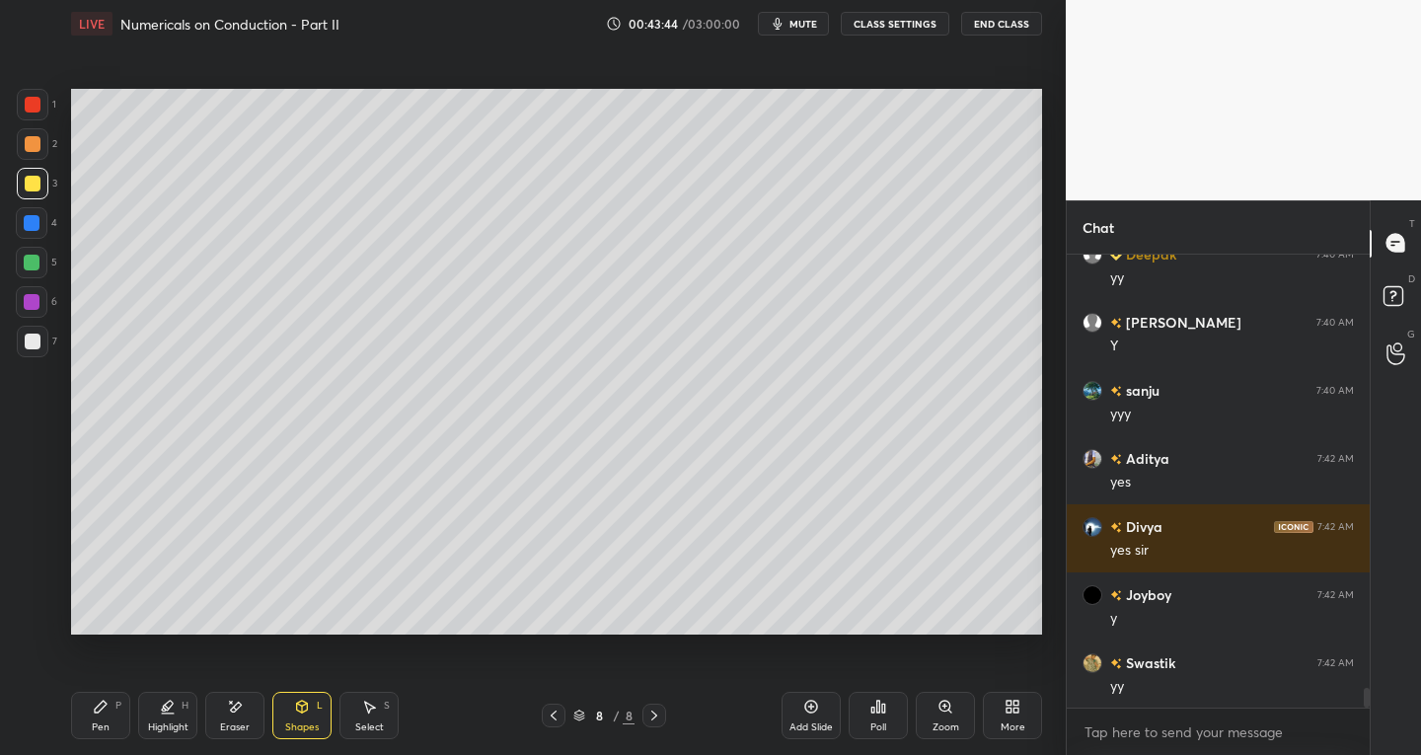
click at [96, 707] on icon at bounding box center [101, 707] width 16 height 16
click at [311, 714] on div "Shapes L" at bounding box center [301, 715] width 59 height 47
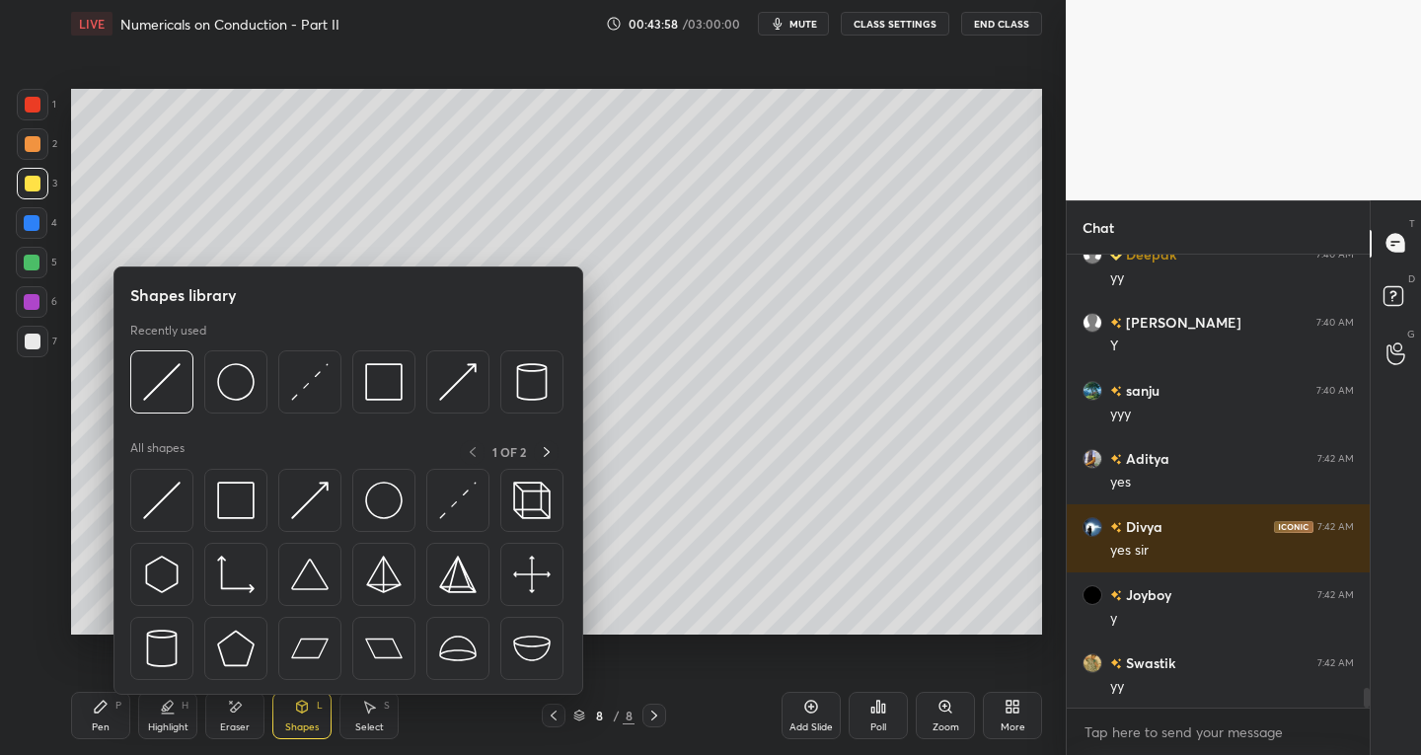
click at [232, 512] on img at bounding box center [236, 501] width 38 height 38
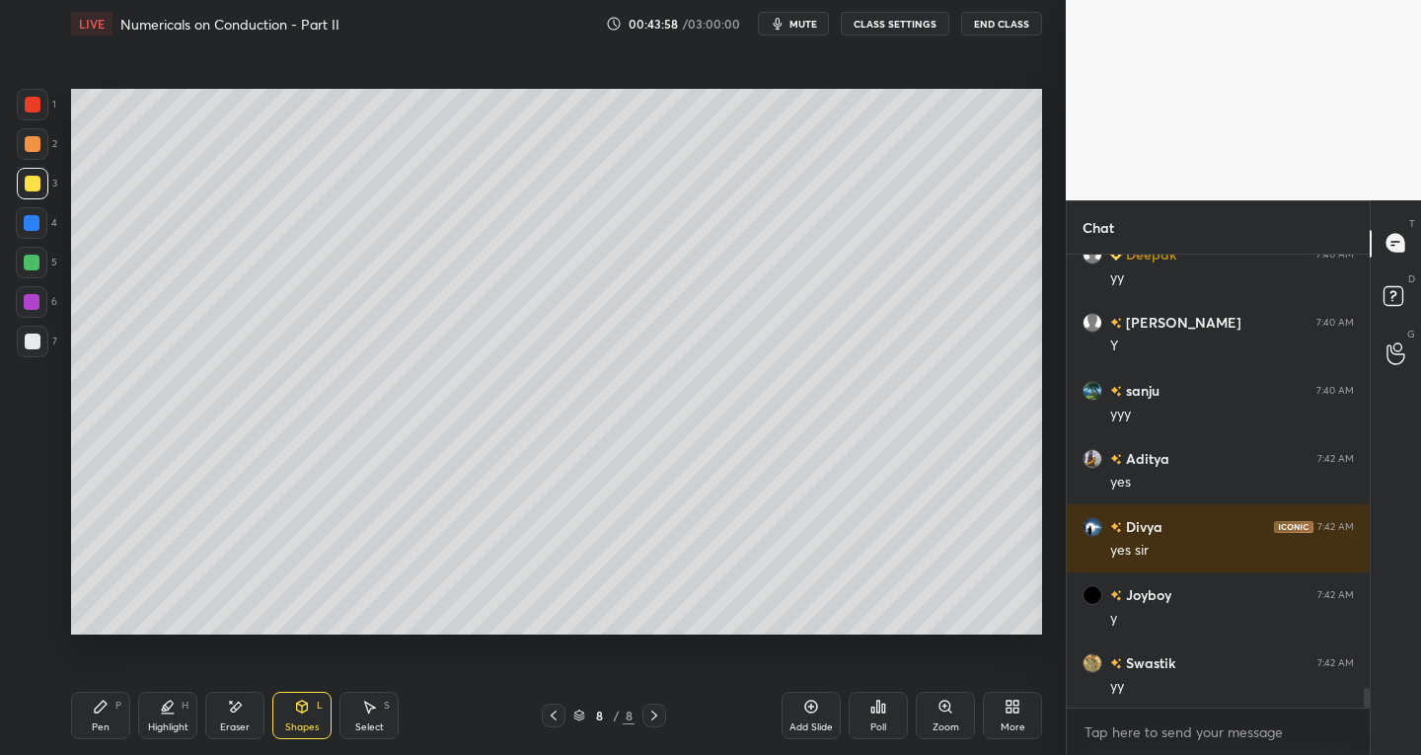
click at [42, 105] on div at bounding box center [33, 105] width 32 height 32
click at [113, 705] on div "Pen P" at bounding box center [100, 715] width 59 height 47
click at [39, 345] on div at bounding box center [33, 342] width 32 height 32
click at [293, 719] on div "Shapes L" at bounding box center [301, 715] width 59 height 47
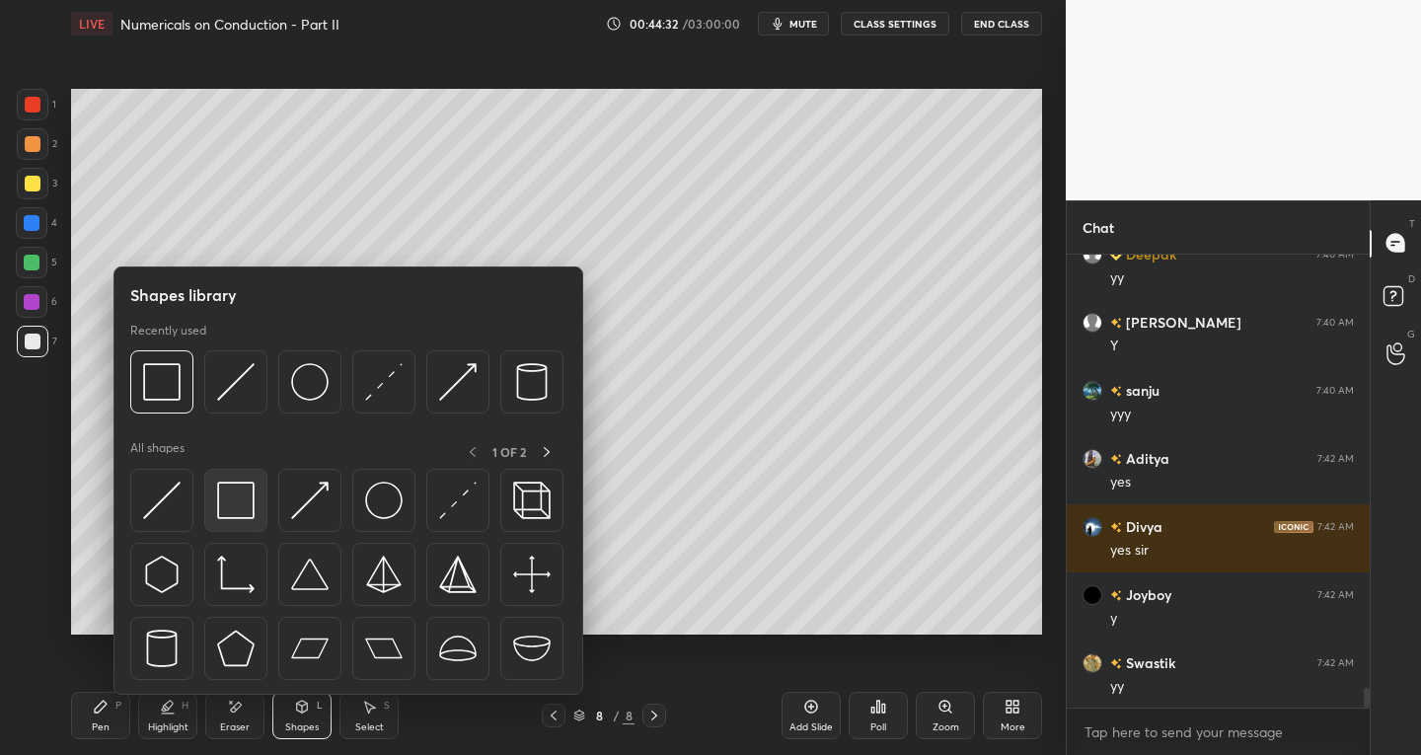
click at [227, 497] on img at bounding box center [236, 501] width 38 height 38
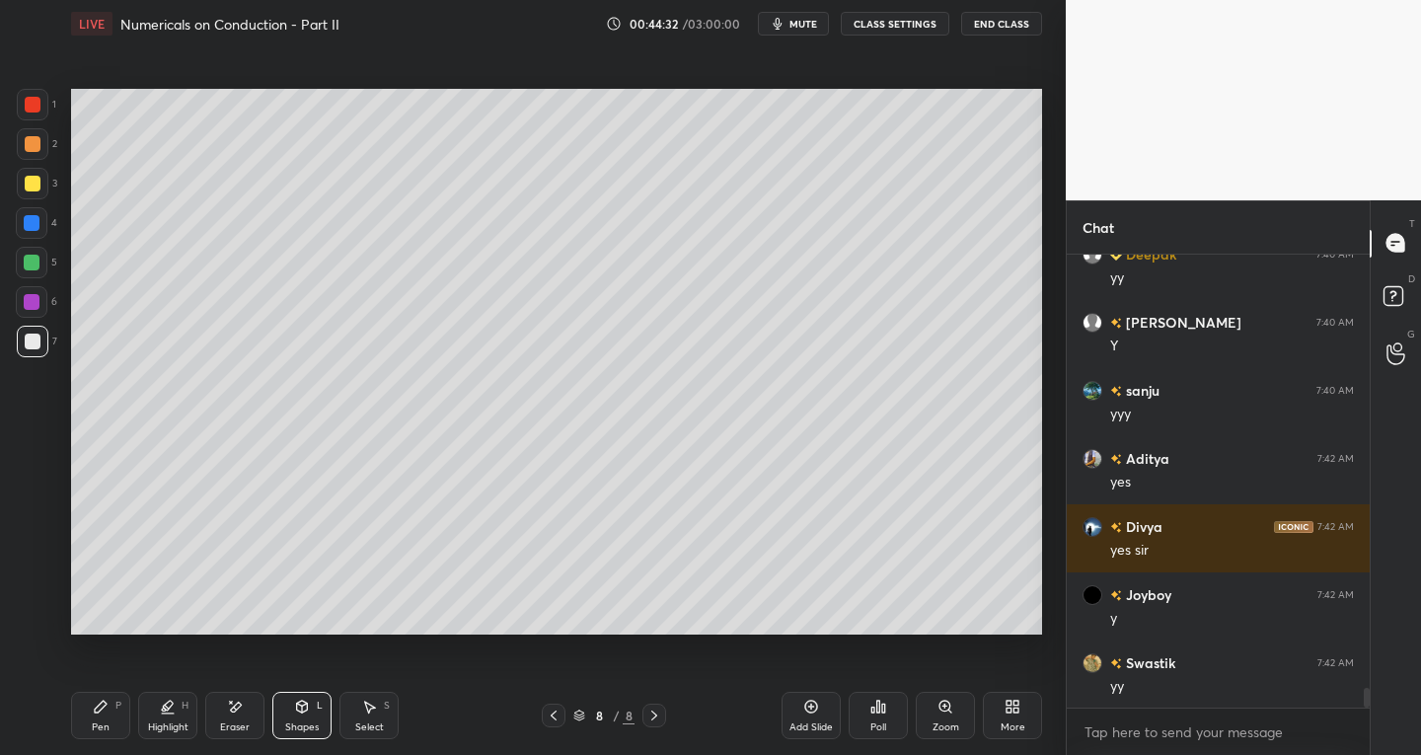
click at [29, 105] on div at bounding box center [33, 105] width 16 height 16
click at [99, 707] on icon at bounding box center [101, 707] width 12 height 12
click at [28, 346] on div at bounding box center [33, 342] width 16 height 16
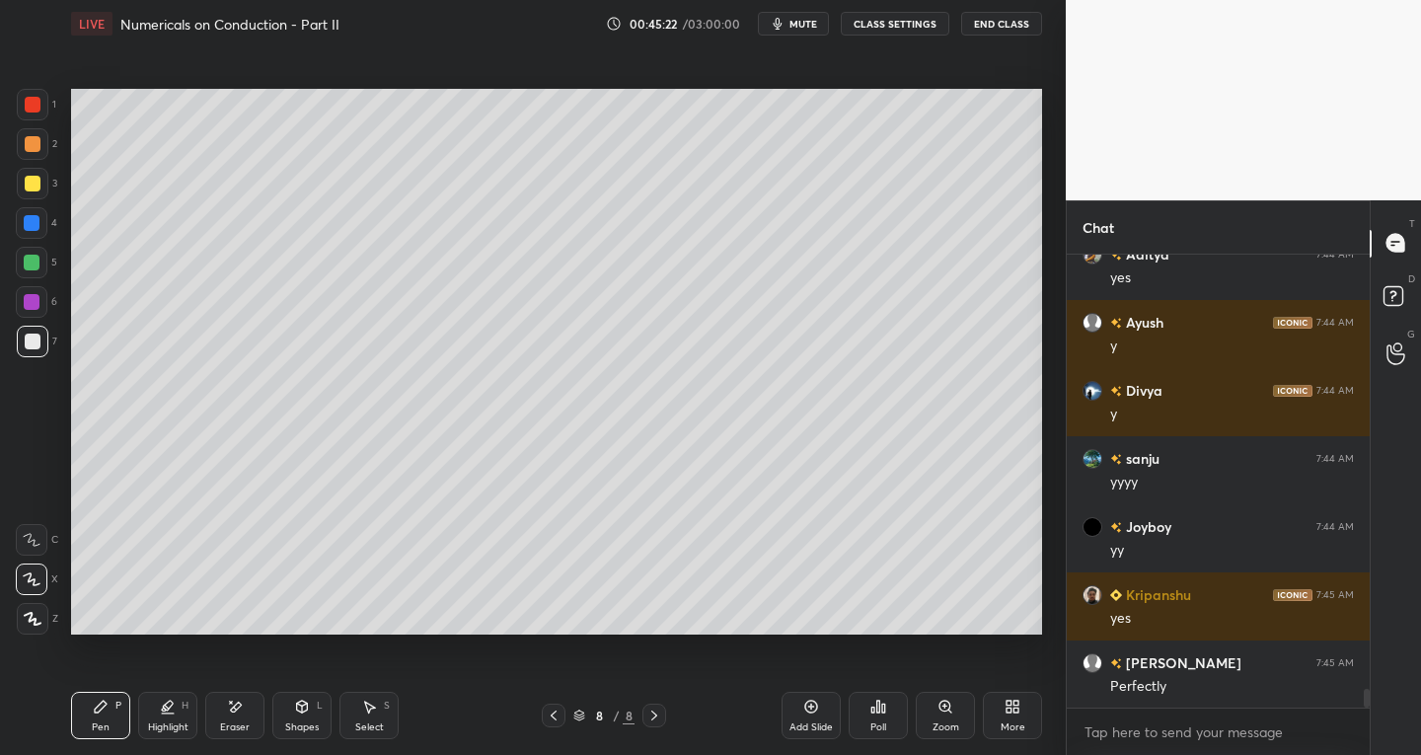
scroll to position [10741, 0]
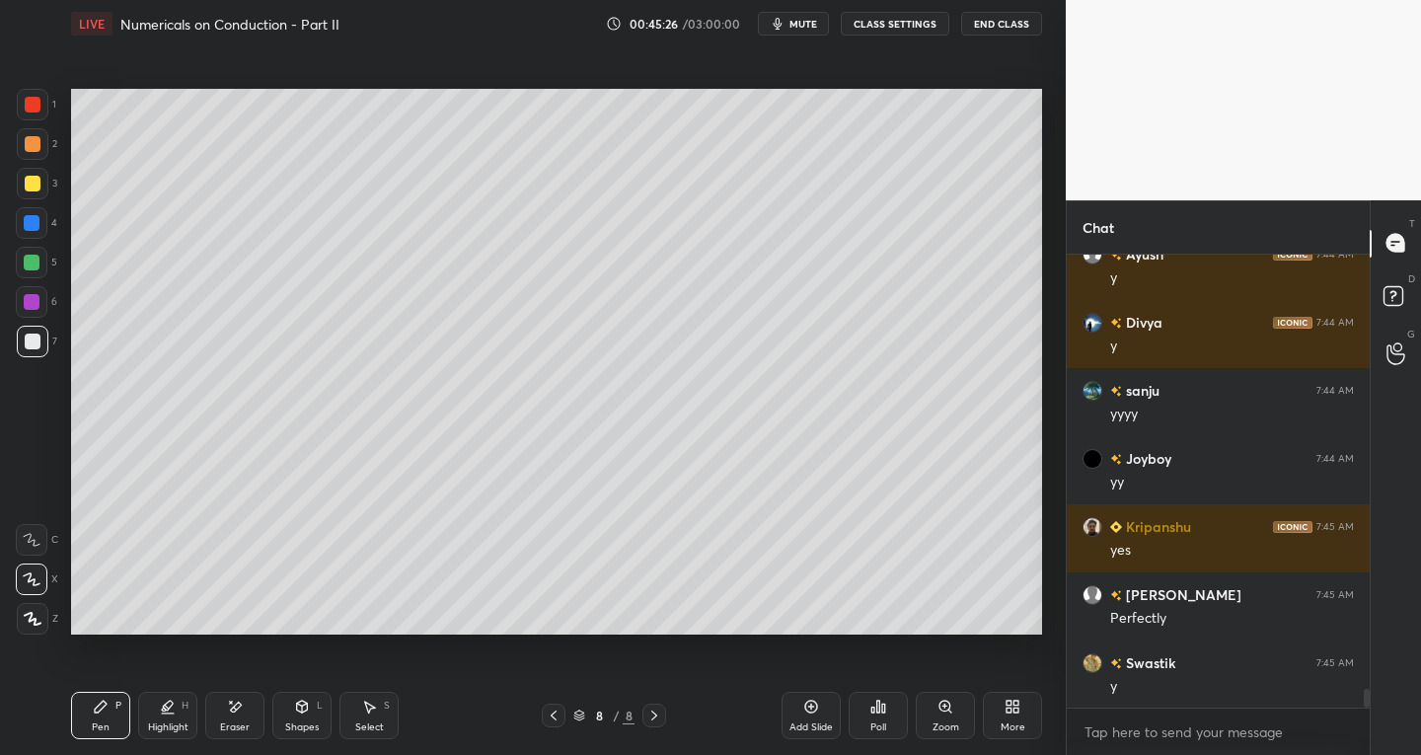
click at [806, 703] on icon at bounding box center [812, 707] width 16 height 16
click at [31, 354] on div at bounding box center [33, 342] width 32 height 32
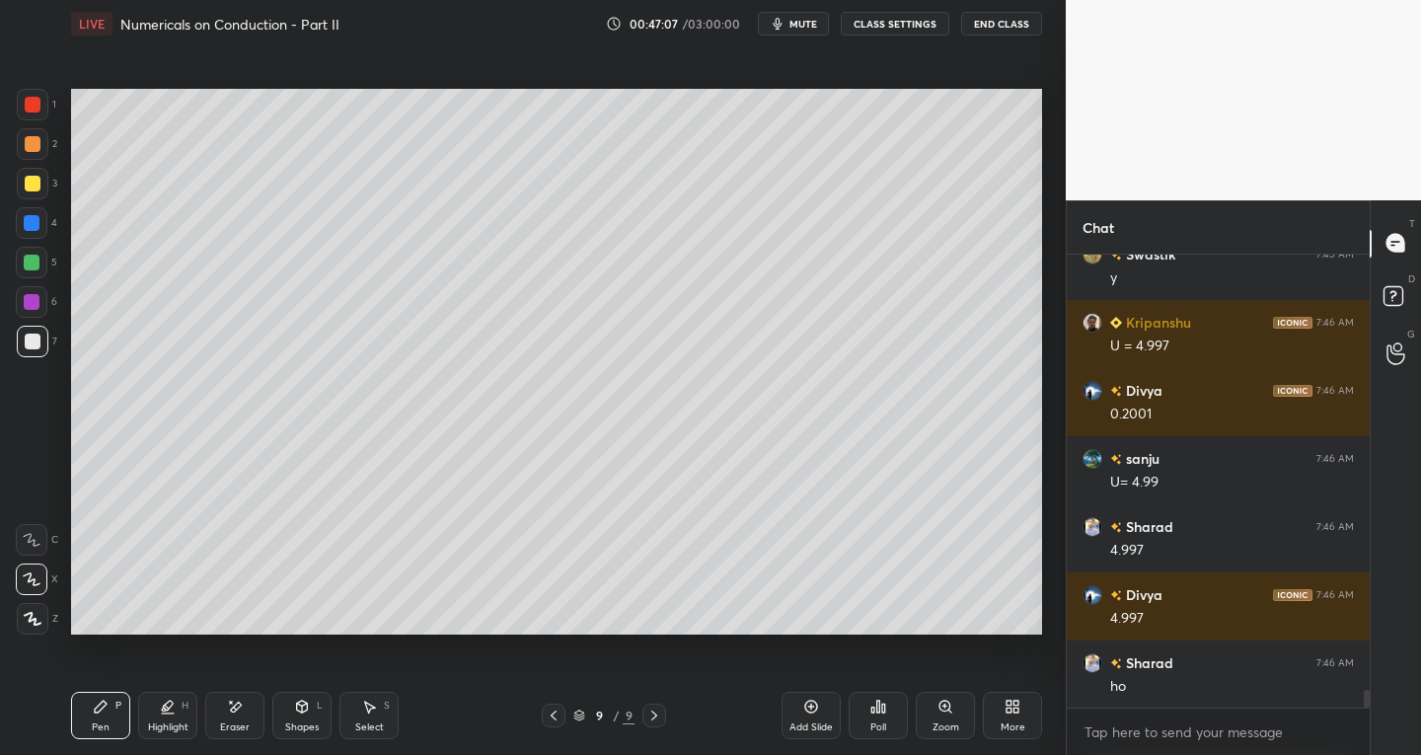
scroll to position [11218, 0]
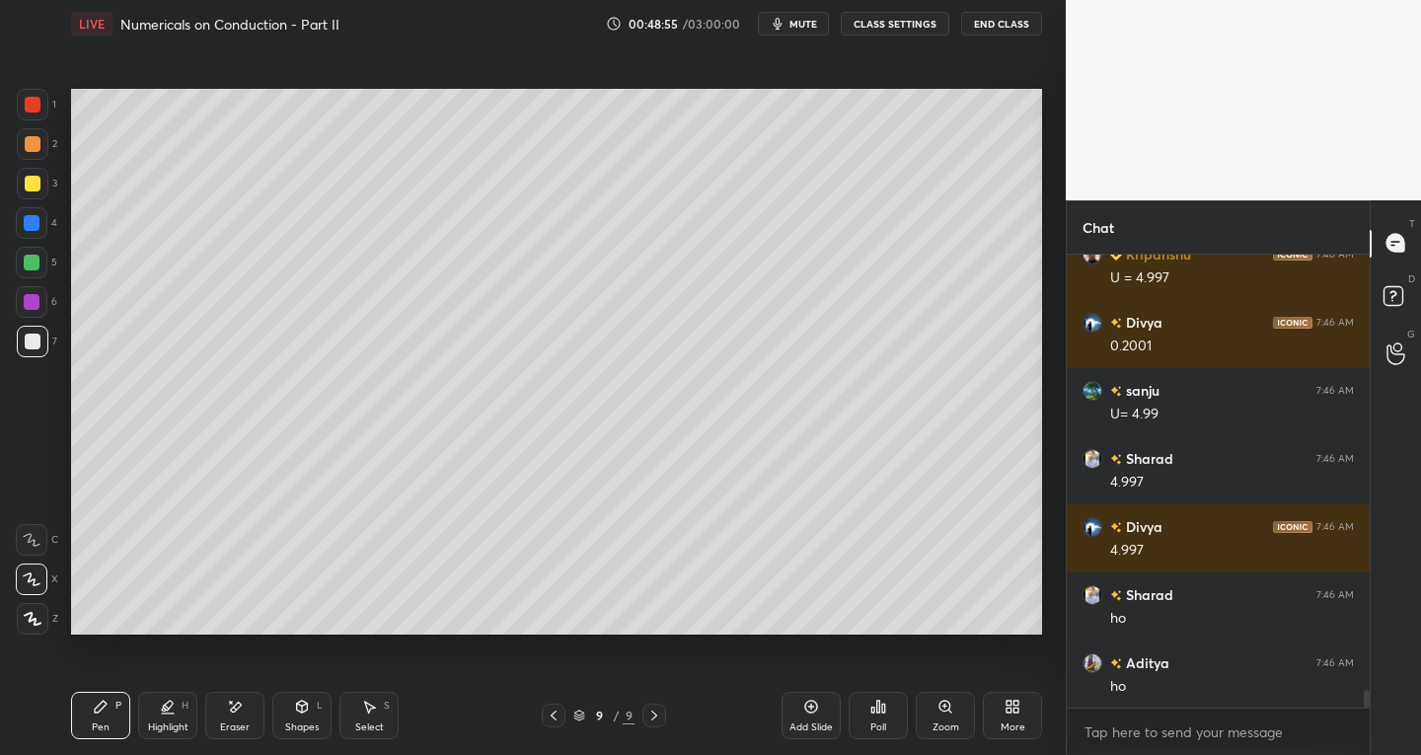
click at [378, 711] on div "Select S" at bounding box center [369, 715] width 59 height 47
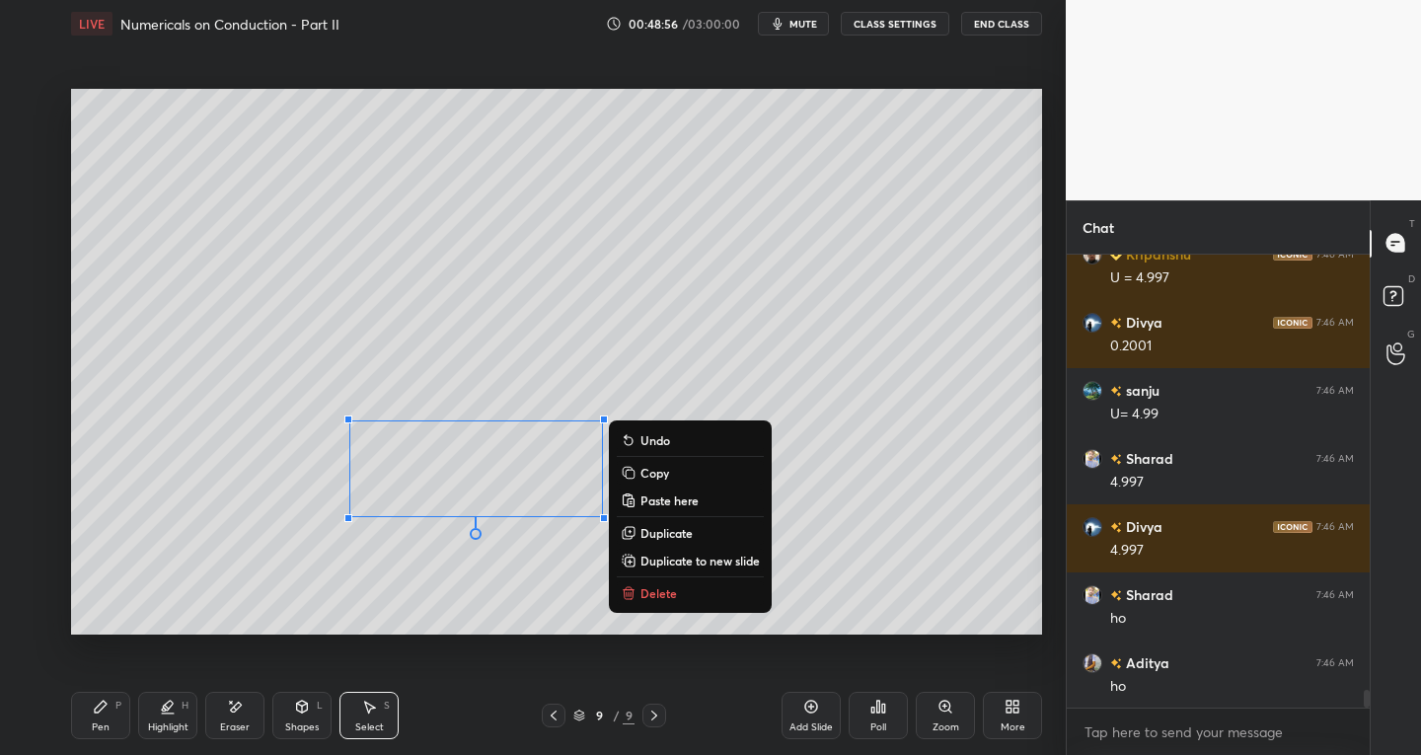
click at [638, 584] on button "Delete" at bounding box center [690, 593] width 147 height 24
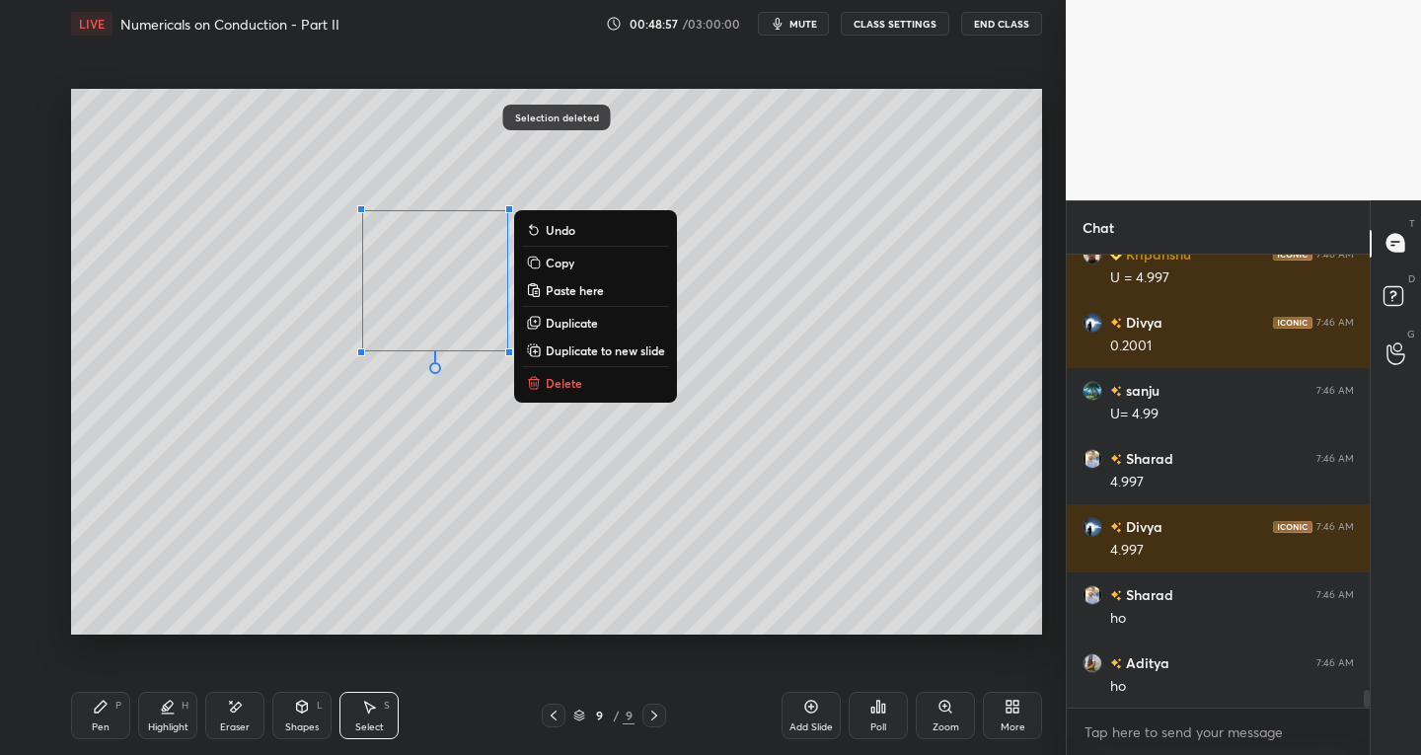
click at [570, 388] on p "Delete" at bounding box center [564, 383] width 37 height 16
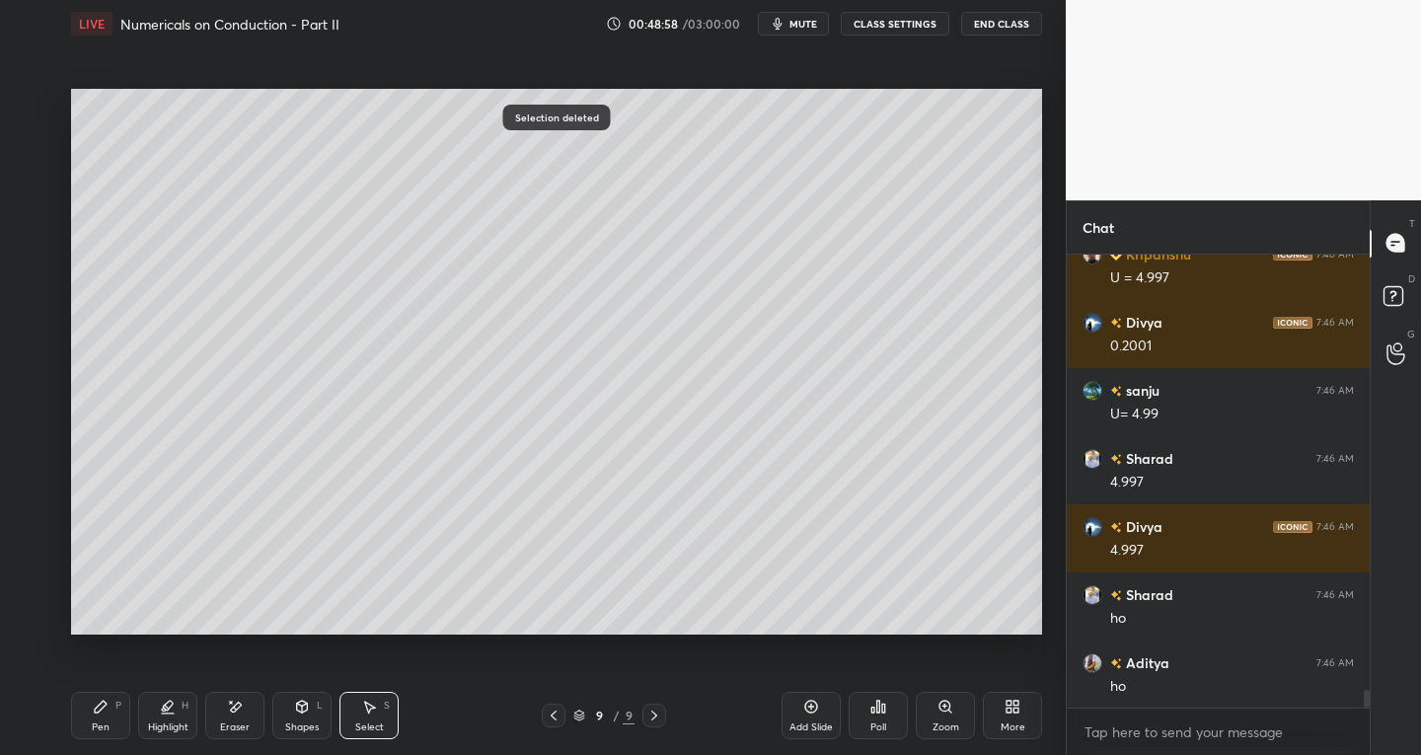
click at [100, 734] on div "Pen P" at bounding box center [100, 715] width 59 height 47
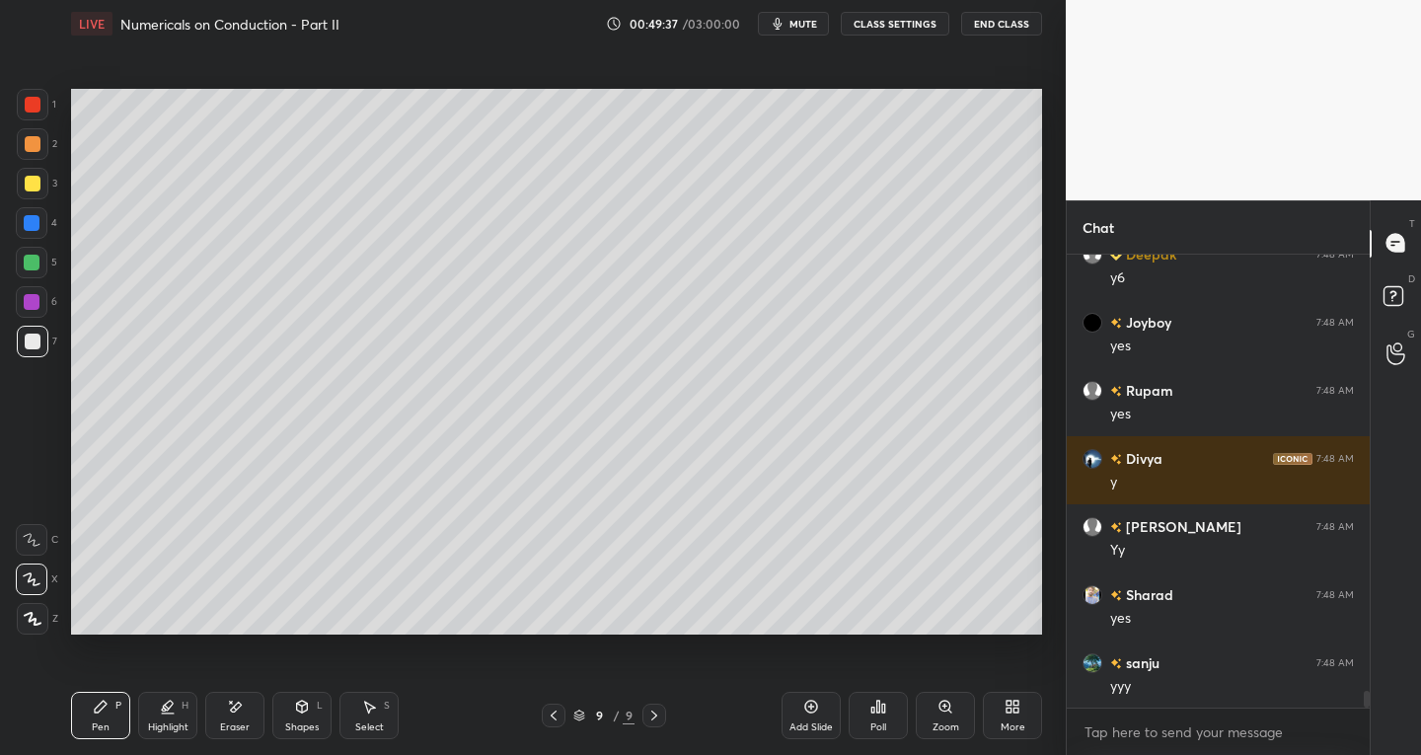
scroll to position [11831, 0]
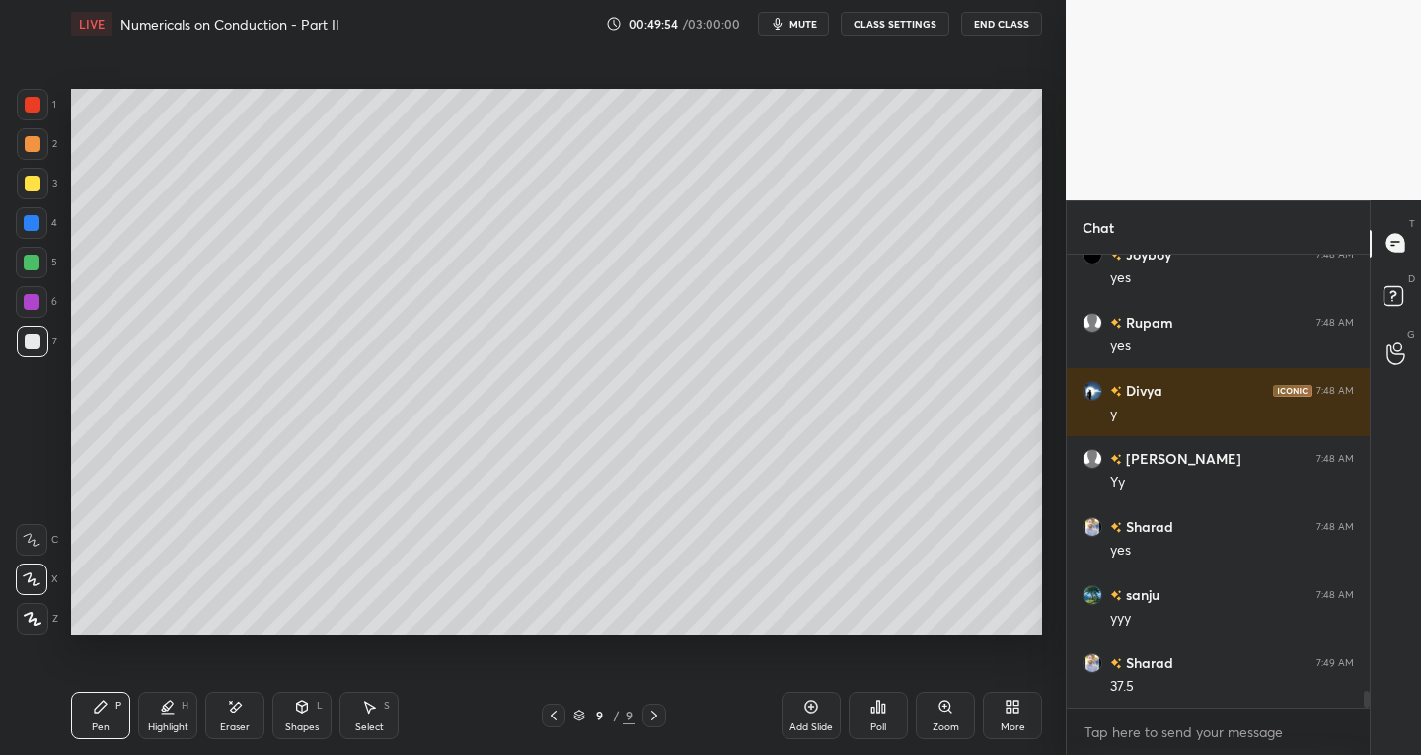
click at [363, 715] on div "Select S" at bounding box center [369, 715] width 59 height 47
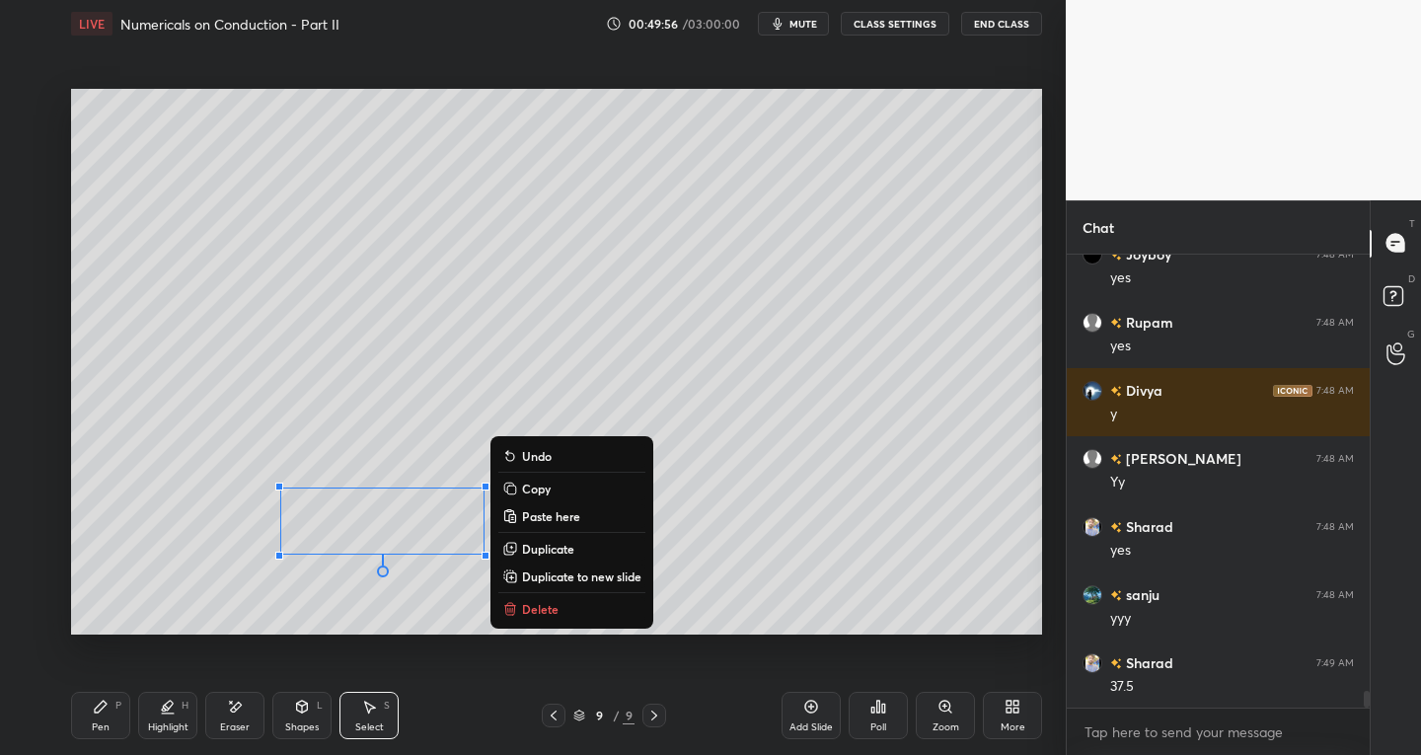
click at [329, 612] on div "0 ° Undo Copy Paste here Duplicate Duplicate to new slide Delete" at bounding box center [556, 362] width 971 height 547
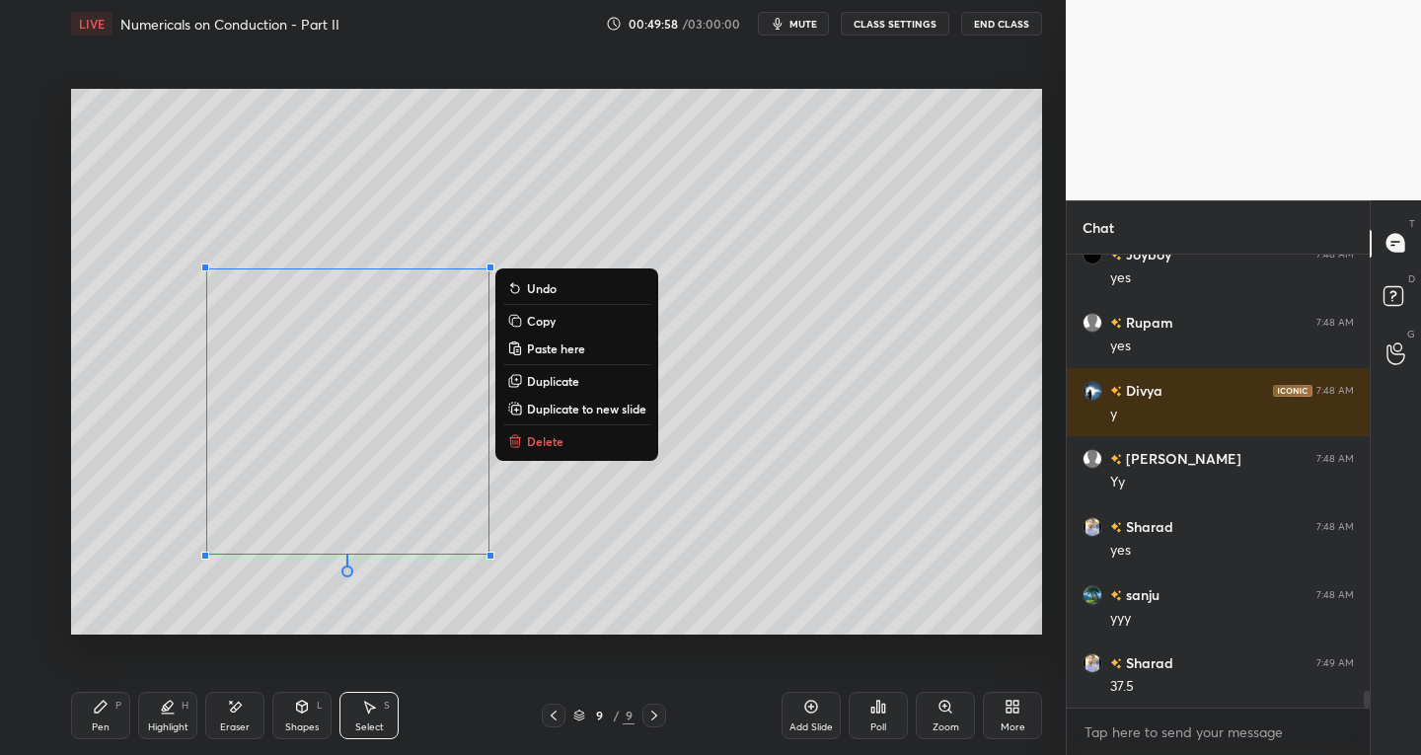
click at [534, 443] on p "Delete" at bounding box center [545, 441] width 37 height 16
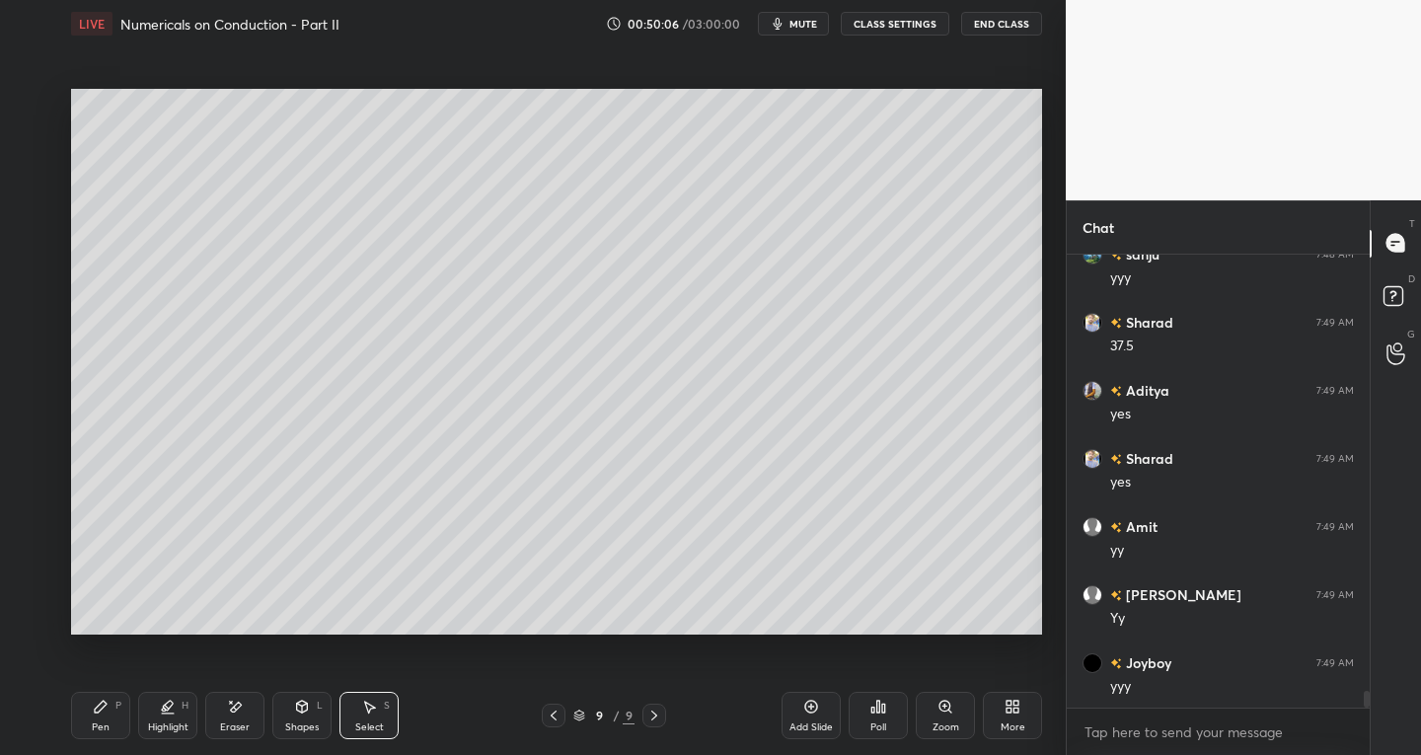
scroll to position [12240, 0]
click at [109, 705] on div "Pen P" at bounding box center [100, 715] width 59 height 47
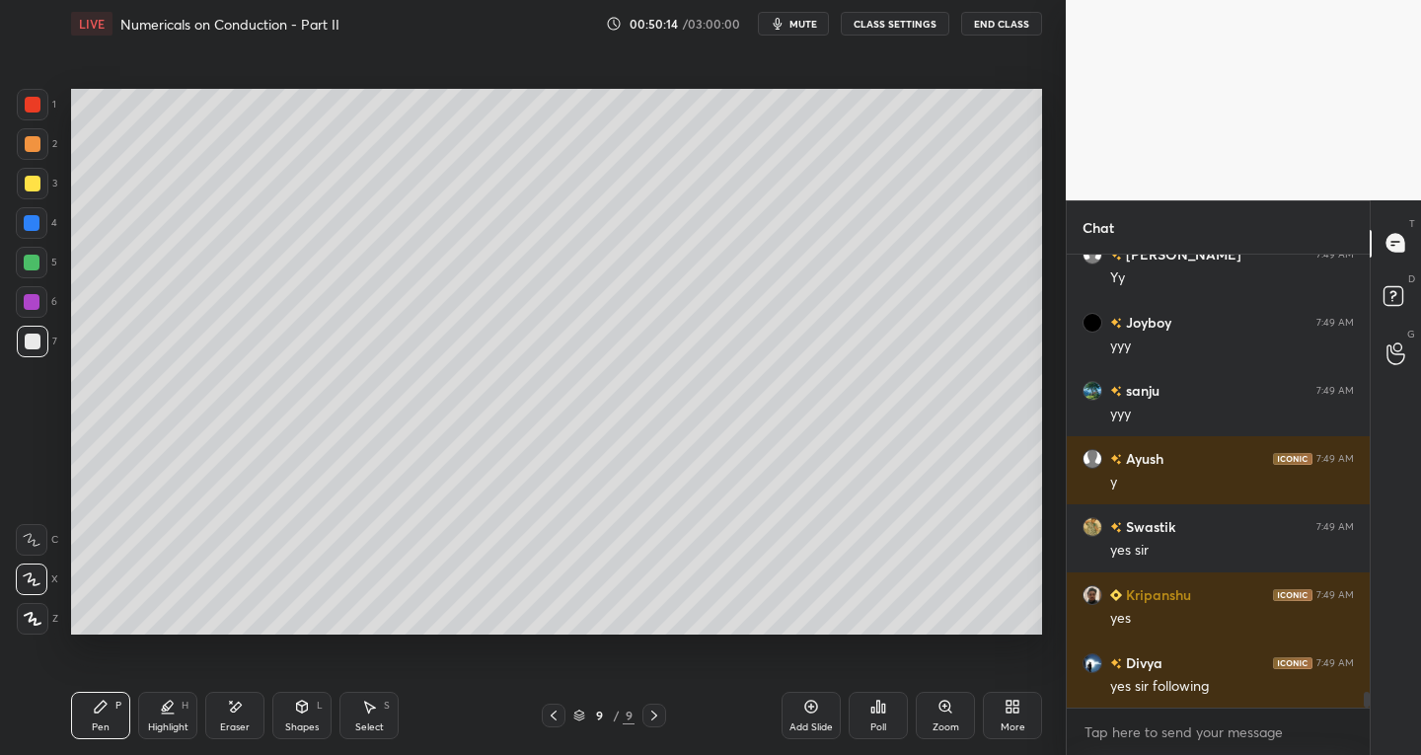
scroll to position [12580, 0]
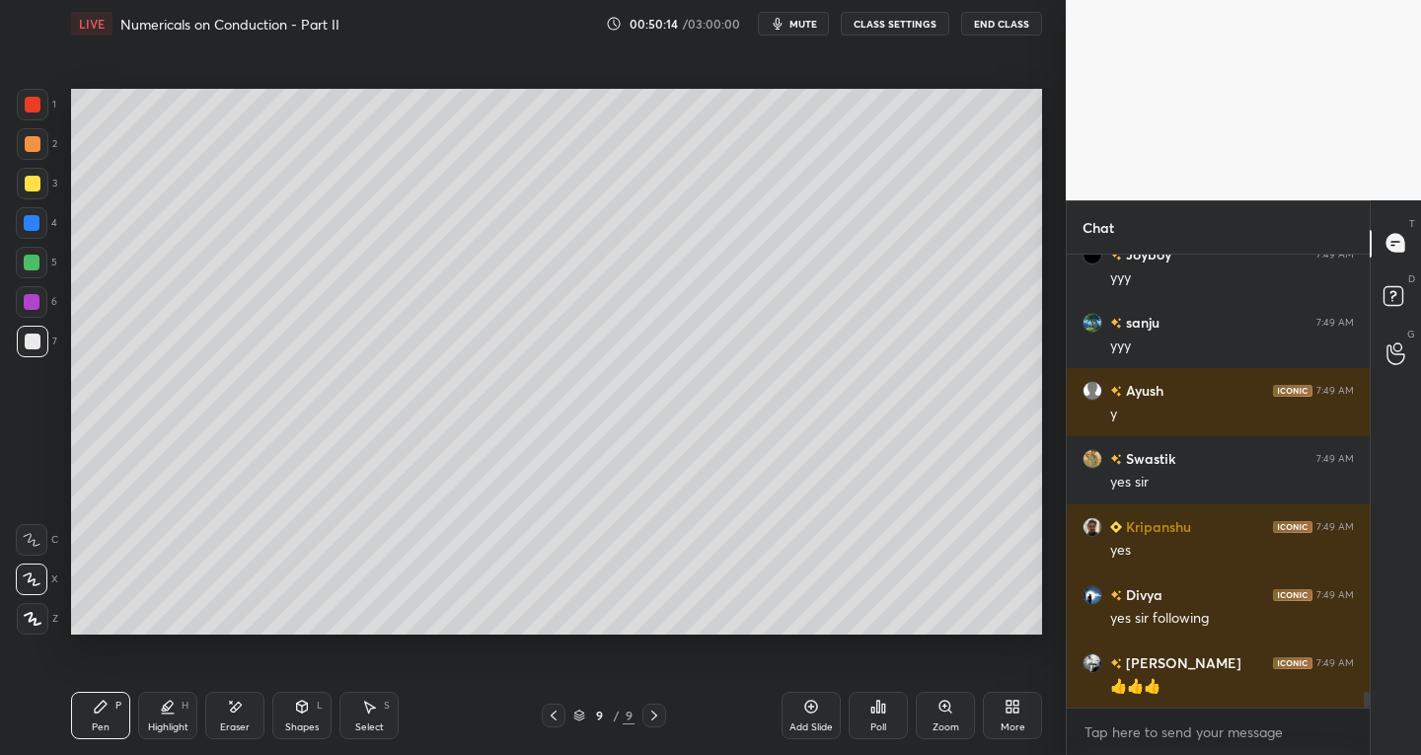
click at [240, 702] on icon at bounding box center [235, 707] width 16 height 17
click at [107, 705] on icon at bounding box center [101, 707] width 16 height 16
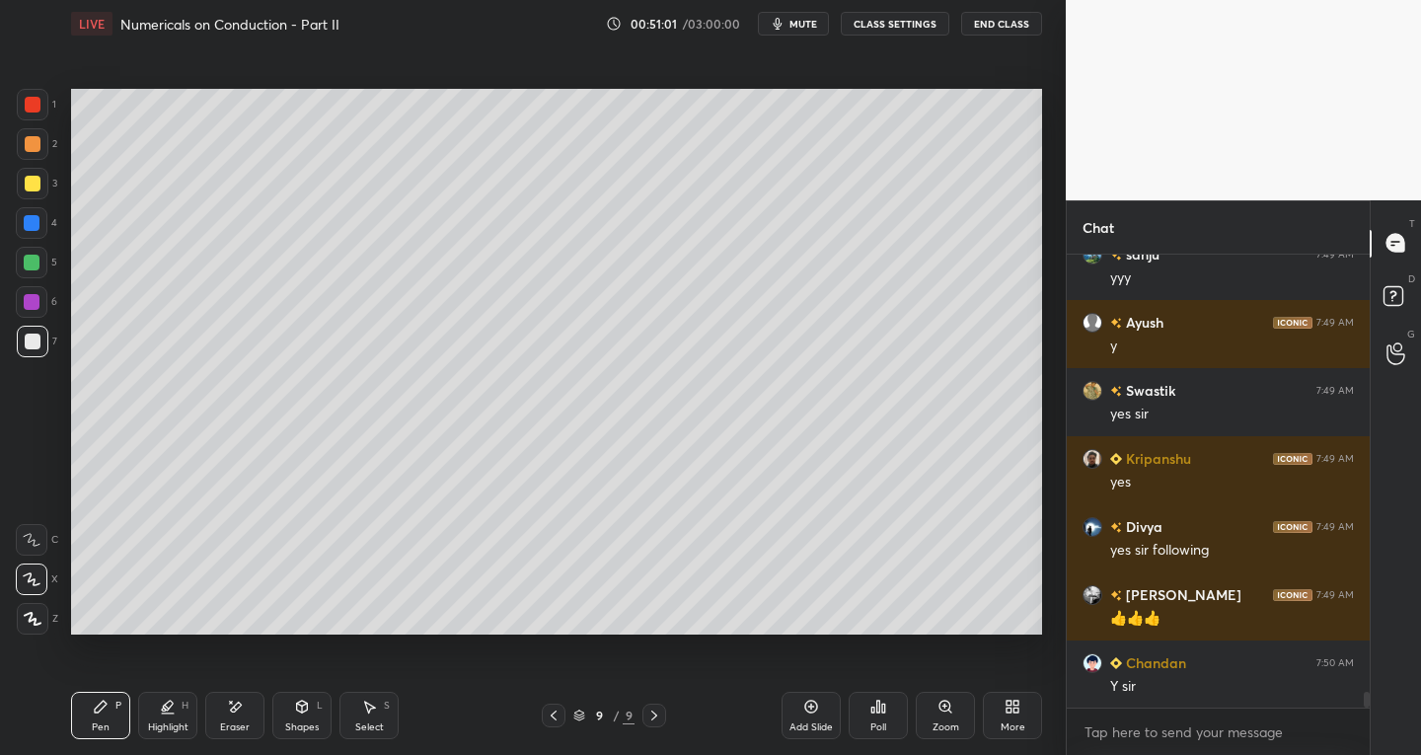
click at [251, 708] on div "Eraser" at bounding box center [234, 715] width 59 height 47
click at [117, 725] on div "Pen P" at bounding box center [100, 715] width 59 height 47
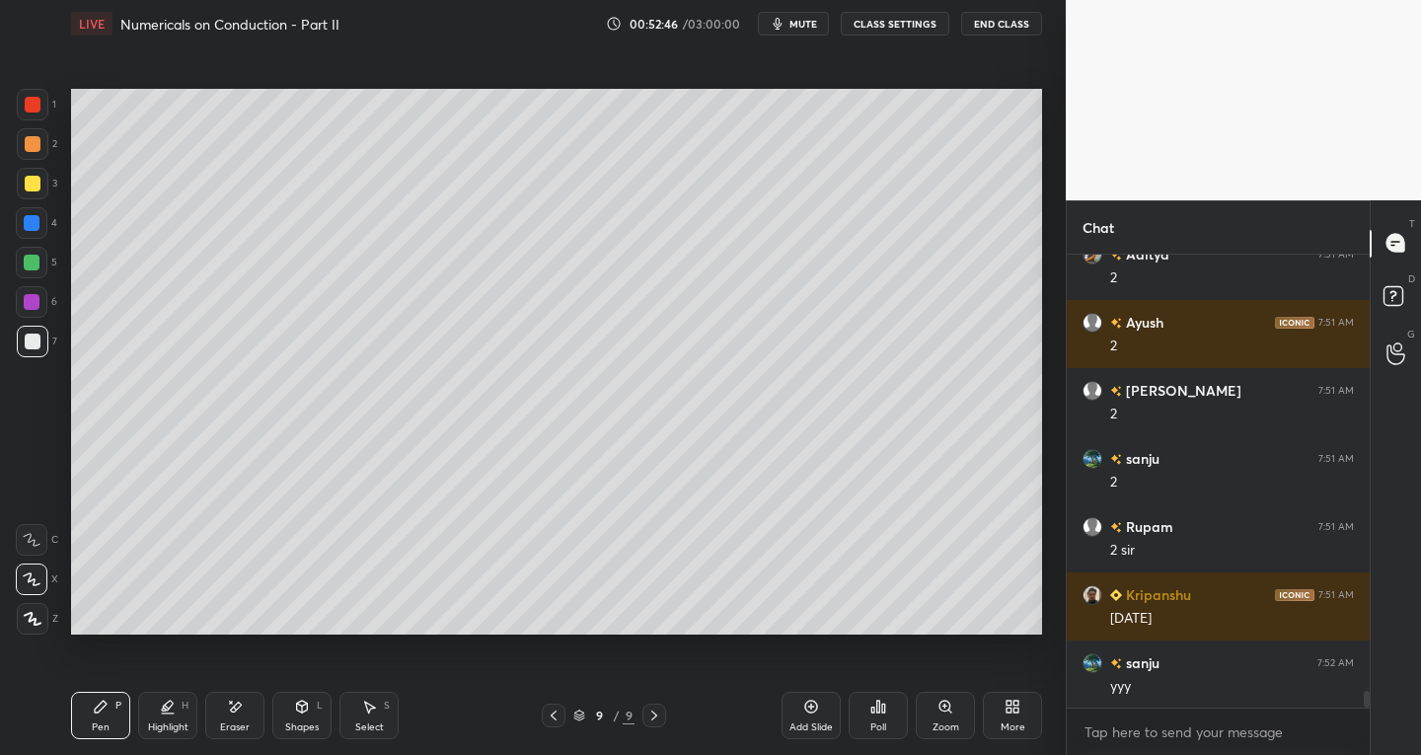
scroll to position [12044, 0]
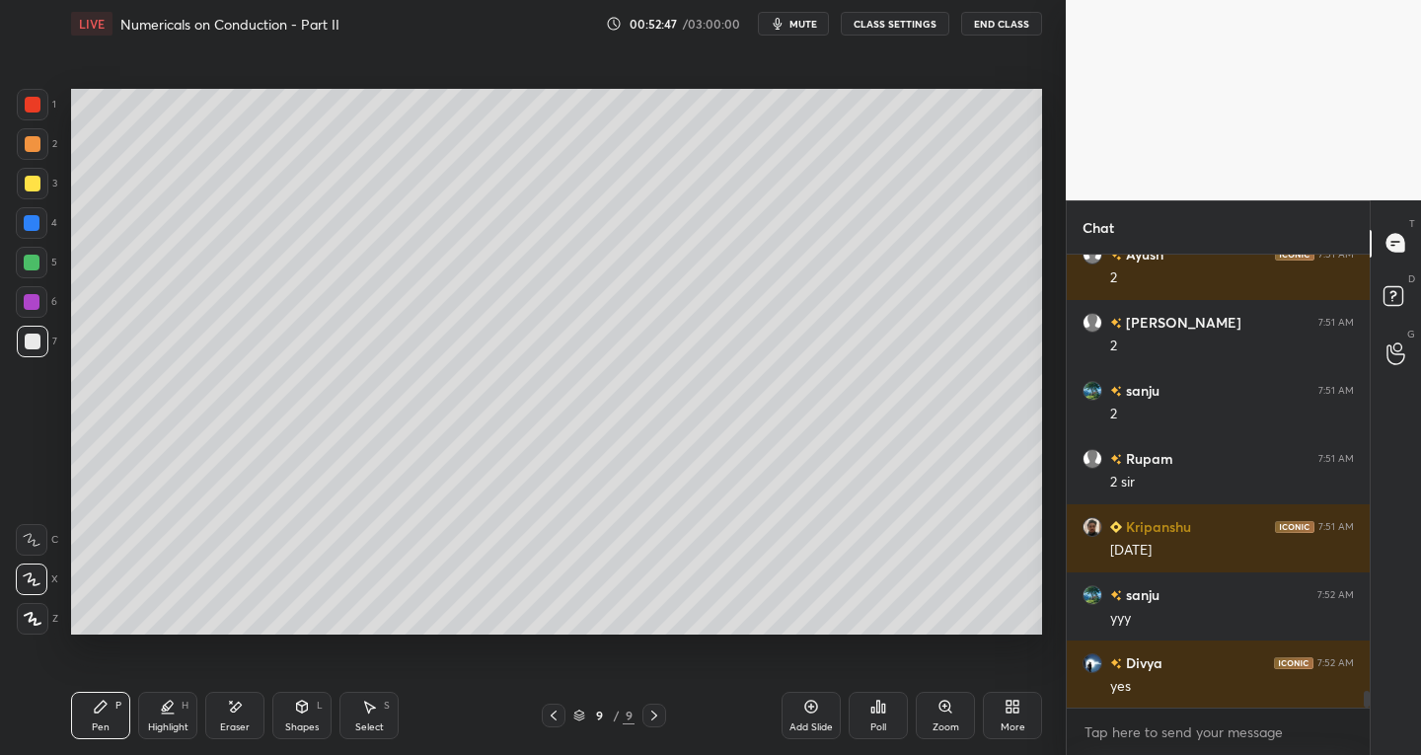
click at [657, 717] on icon at bounding box center [655, 716] width 16 height 16
click at [807, 716] on div "Add Slide" at bounding box center [811, 715] width 59 height 47
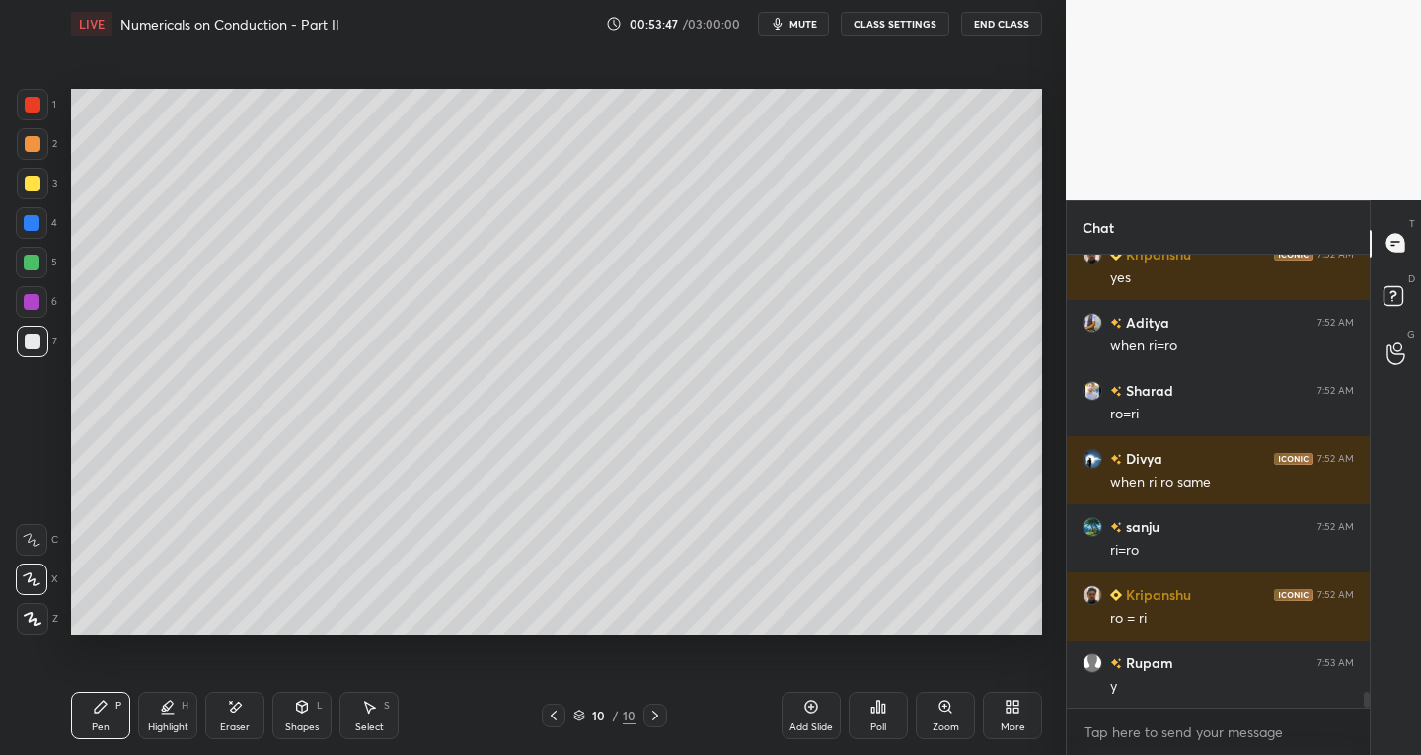
scroll to position [12589, 0]
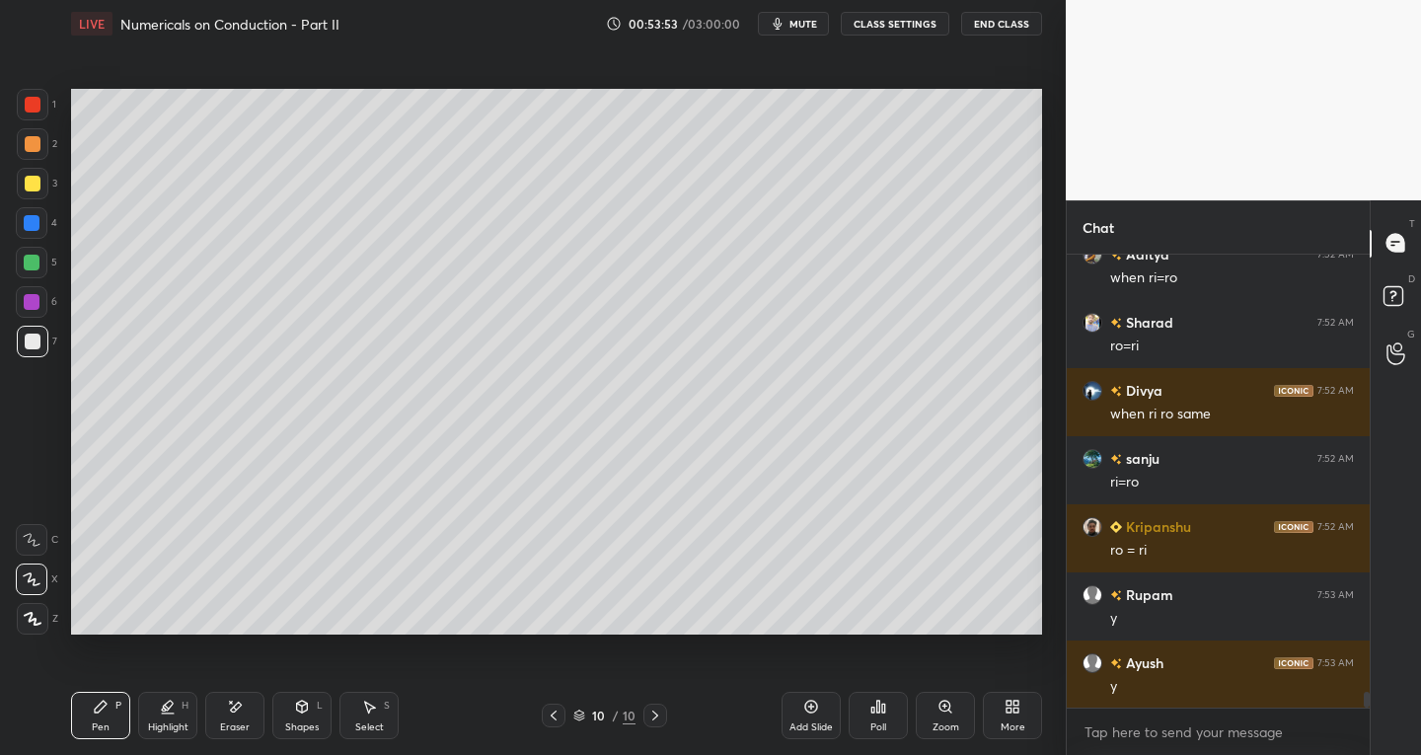
click at [26, 112] on div at bounding box center [33, 105] width 16 height 16
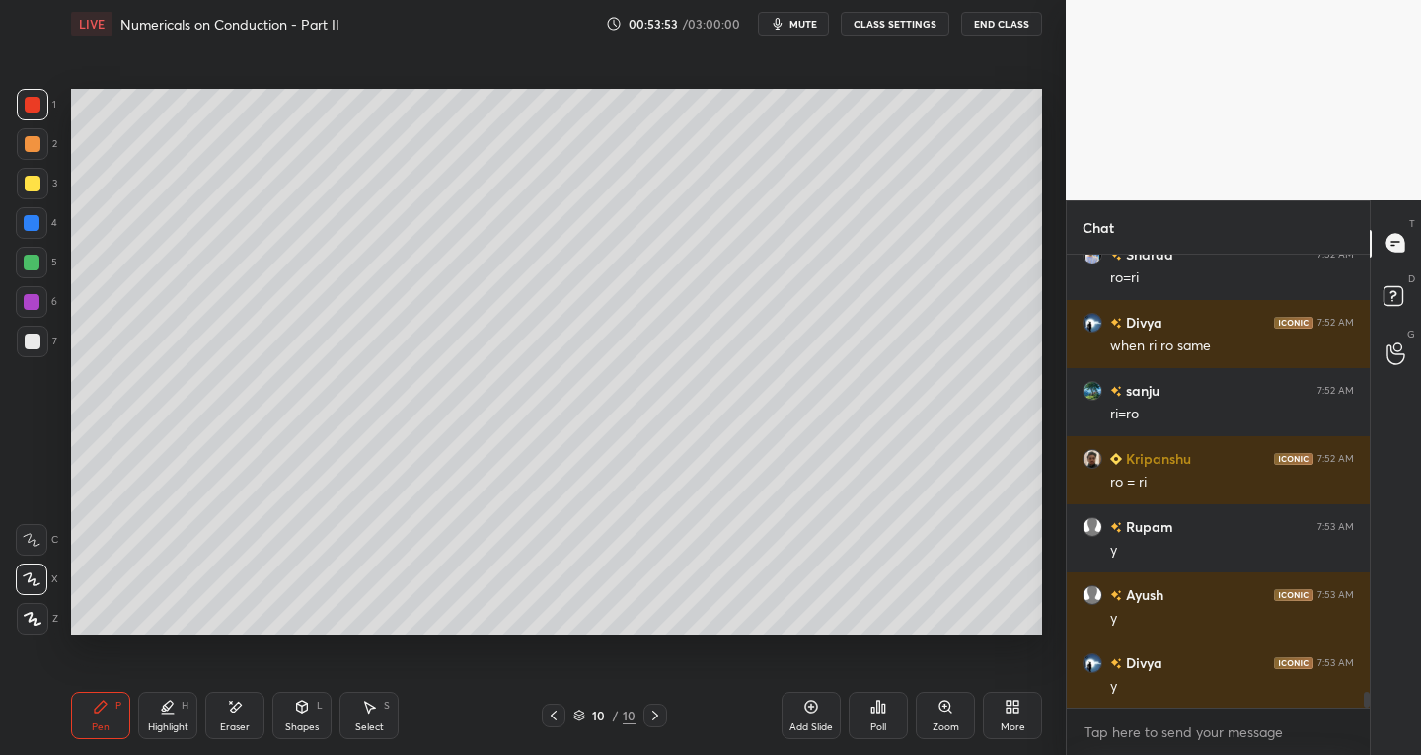
click at [303, 723] on div "Shapes" at bounding box center [302, 728] width 34 height 10
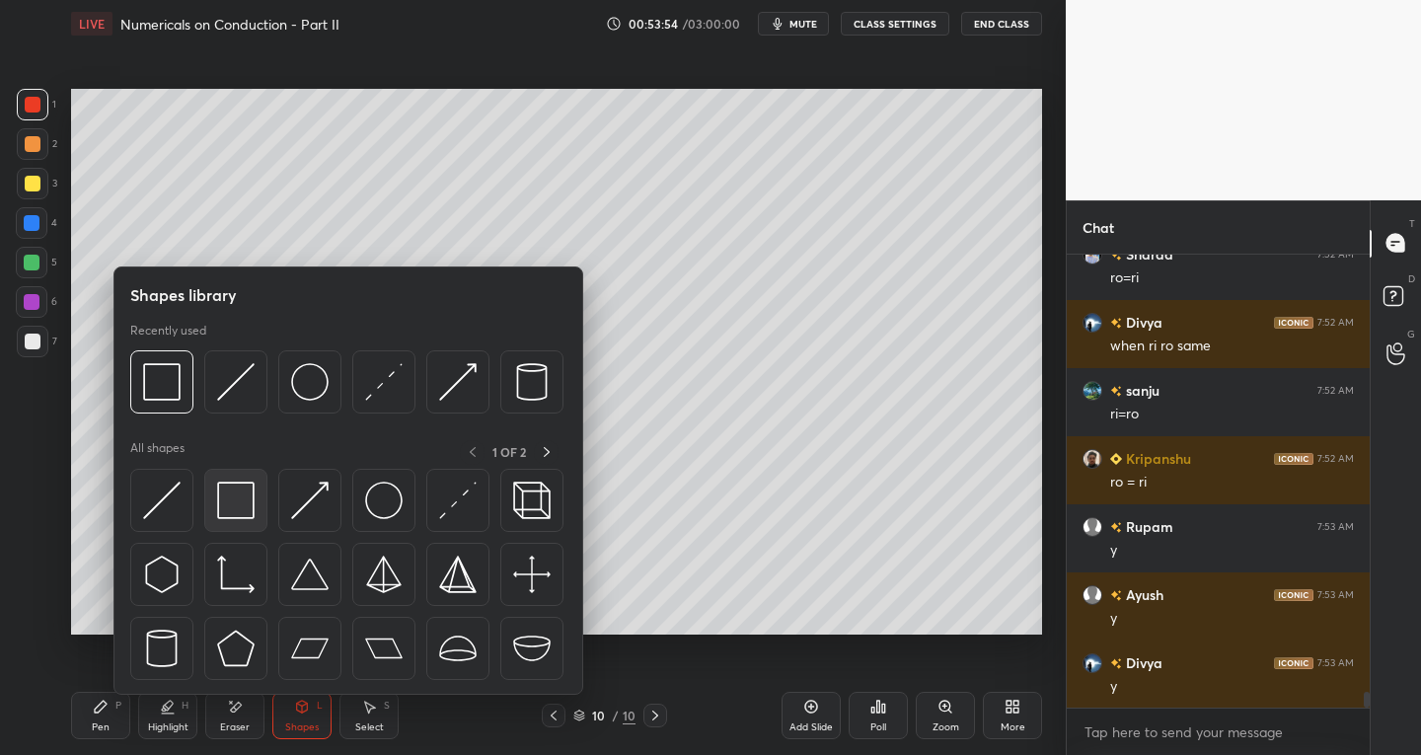
click at [256, 504] on div at bounding box center [235, 500] width 63 height 63
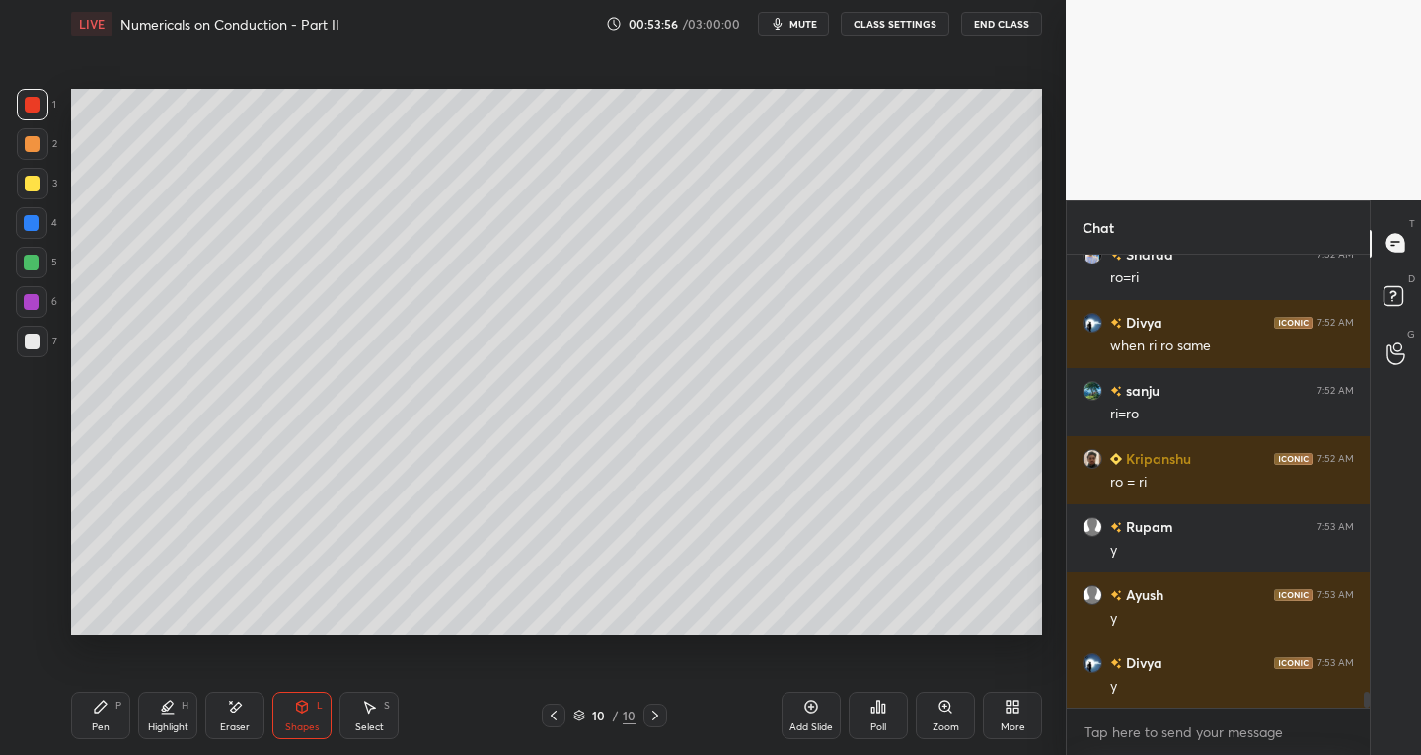
click at [33, 346] on div at bounding box center [33, 342] width 16 height 16
click at [101, 732] on div "Pen" at bounding box center [101, 728] width 18 height 10
click at [17, 335] on div at bounding box center [33, 342] width 32 height 32
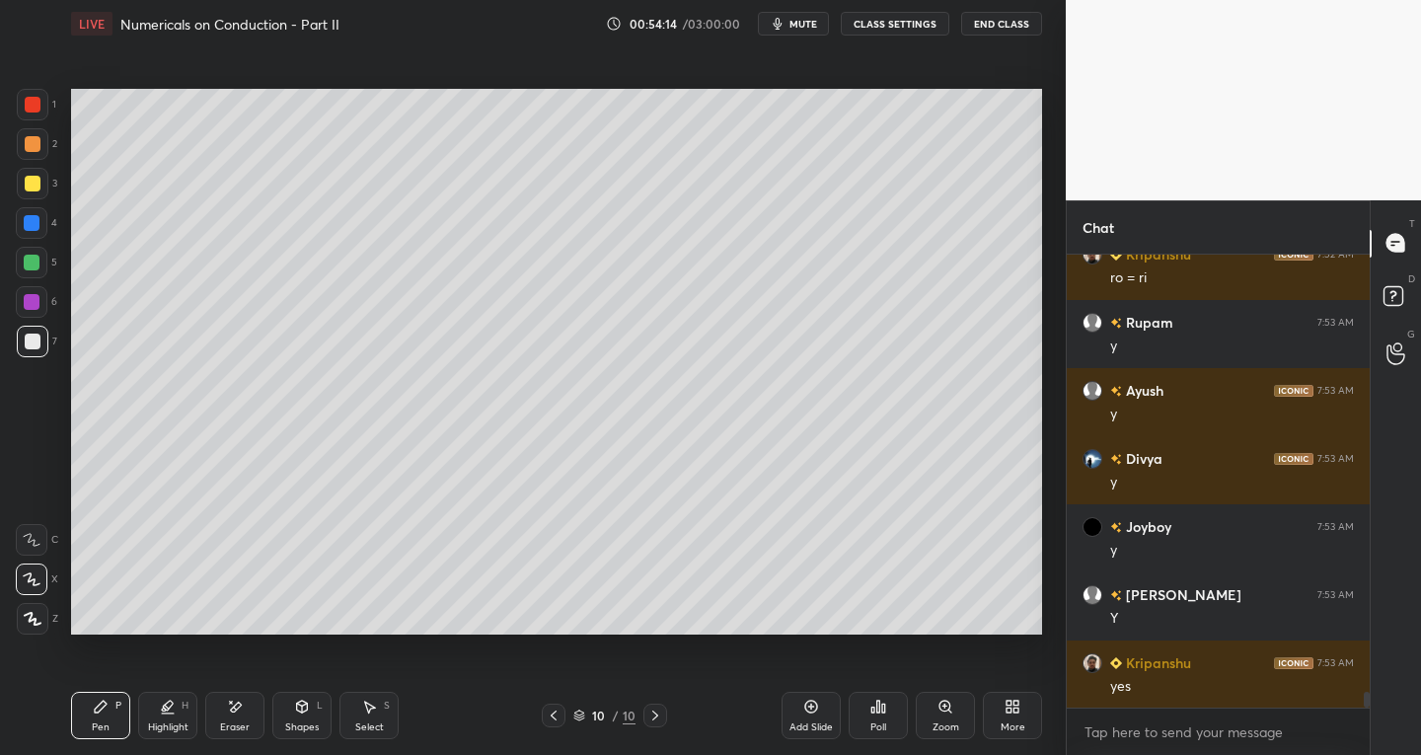
scroll to position [12930, 0]
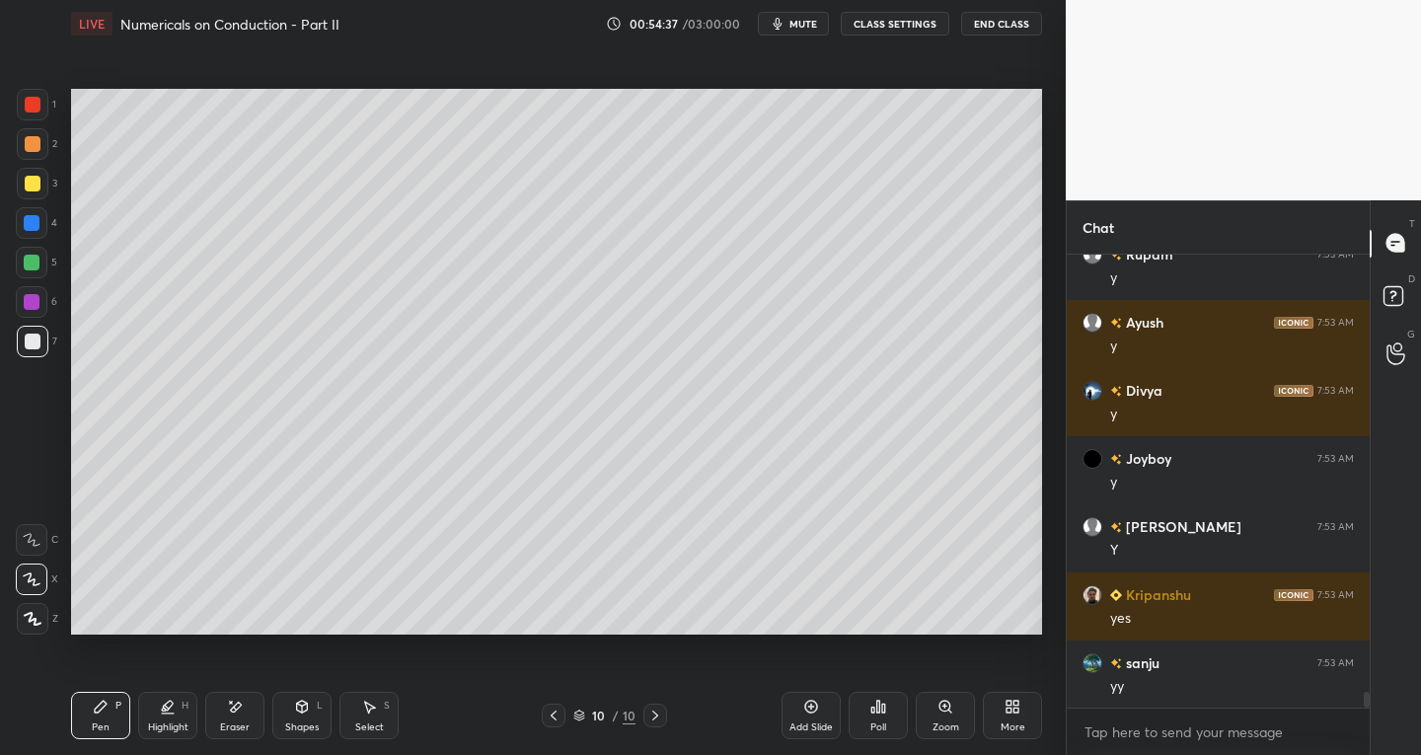
click at [300, 711] on icon at bounding box center [302, 707] width 11 height 12
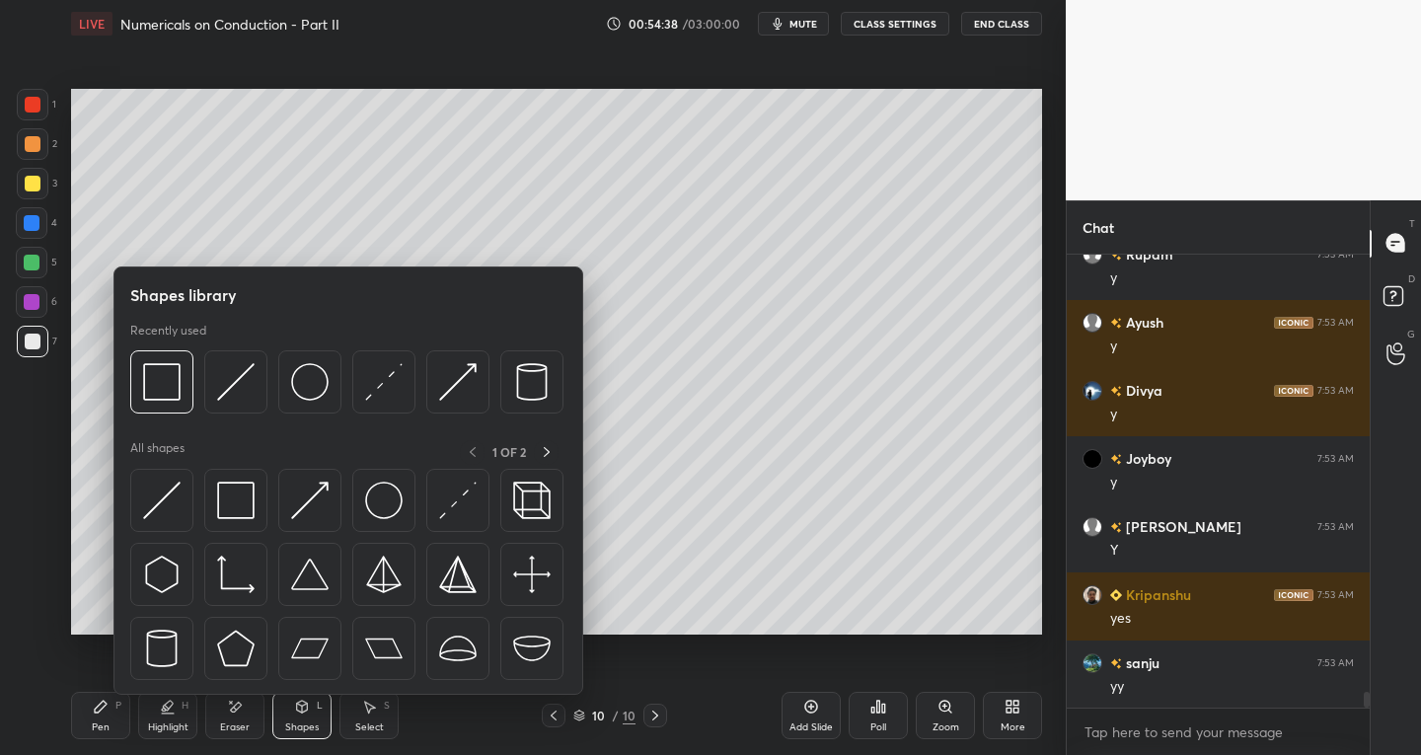
click at [384, 509] on img at bounding box center [384, 501] width 38 height 38
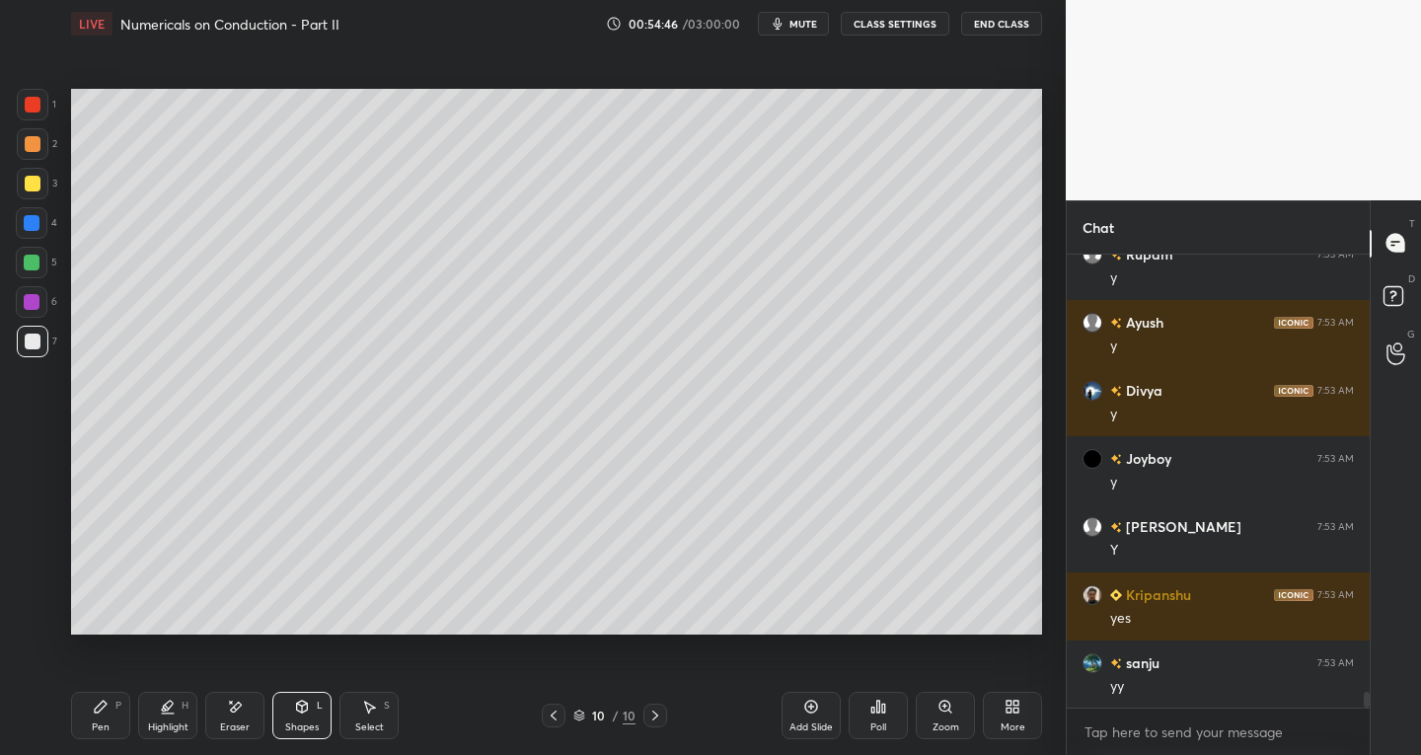
click at [307, 713] on icon at bounding box center [302, 707] width 16 height 16
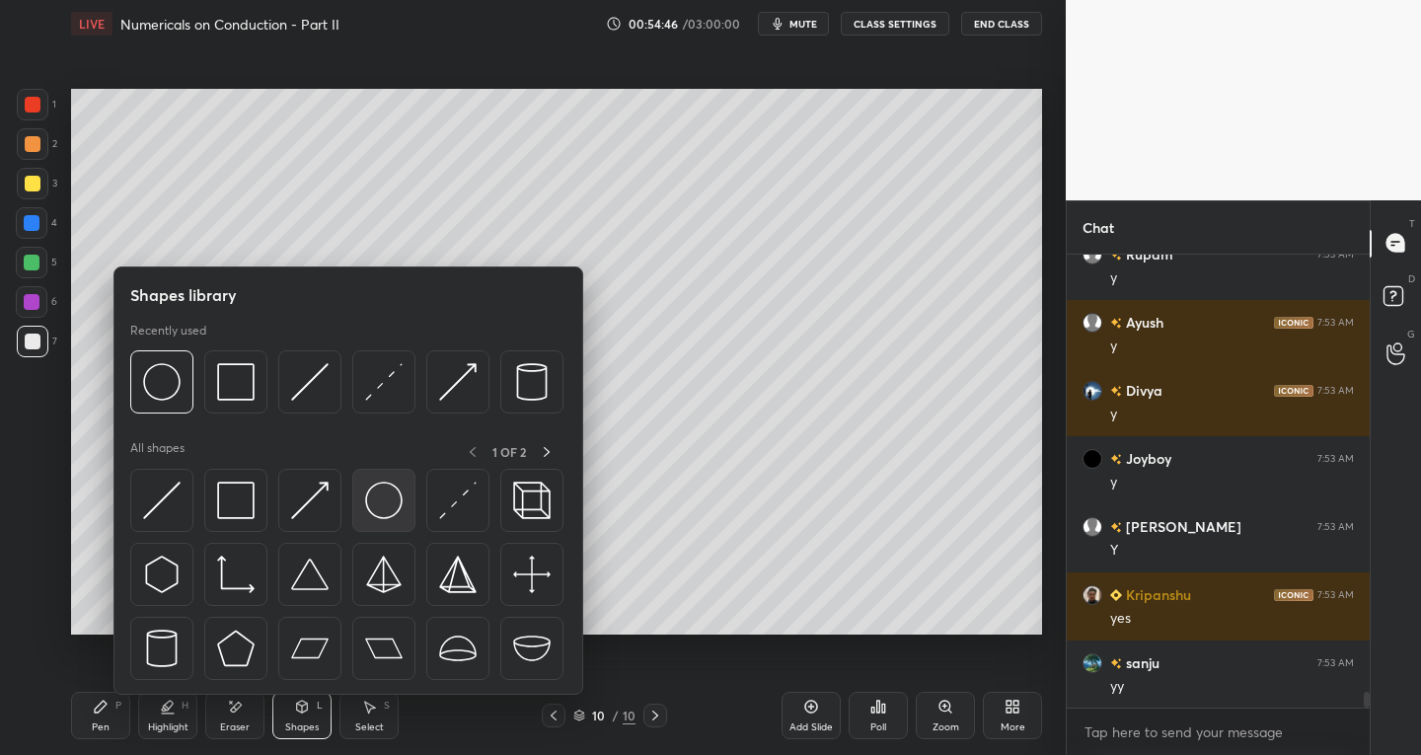
click at [377, 511] on img at bounding box center [384, 501] width 38 height 38
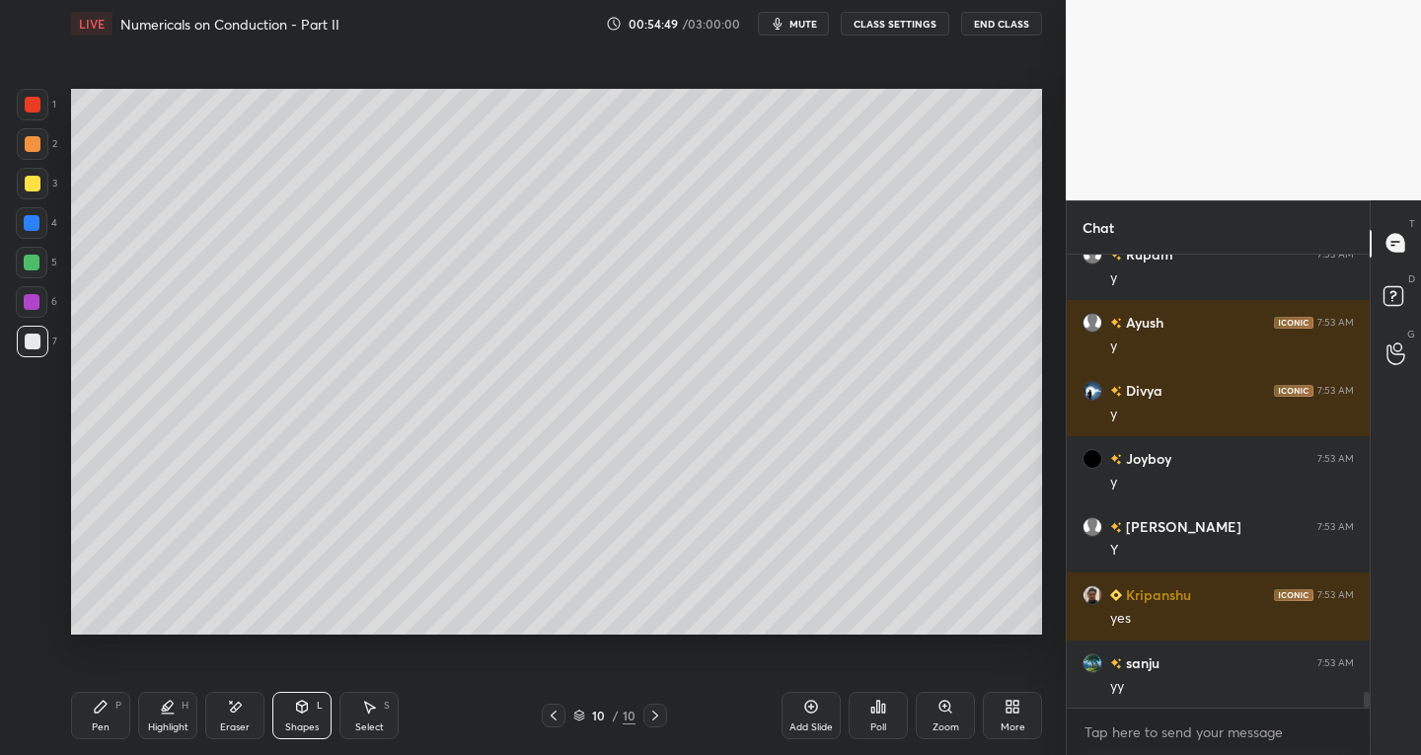
click at [386, 724] on div "Select S" at bounding box center [369, 715] width 59 height 47
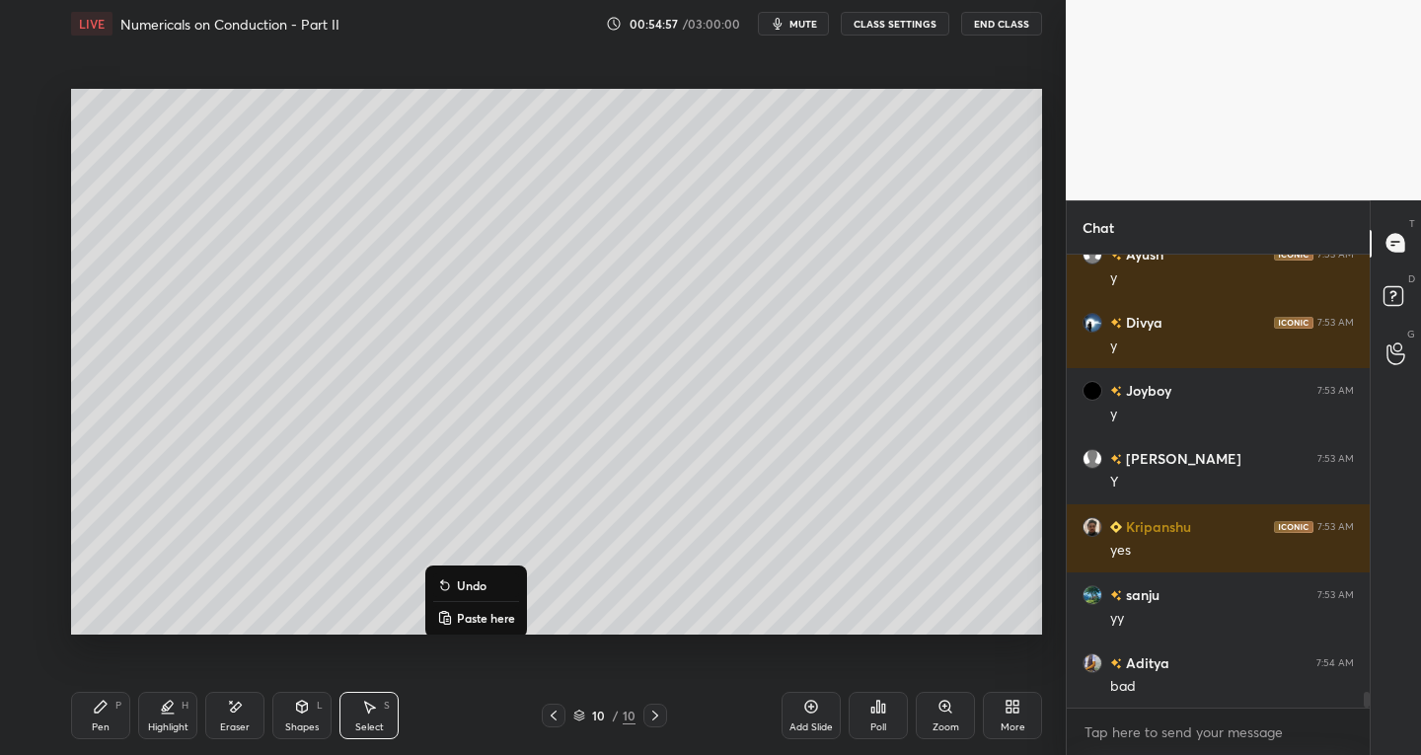
click at [97, 716] on div "Pen P" at bounding box center [100, 715] width 59 height 47
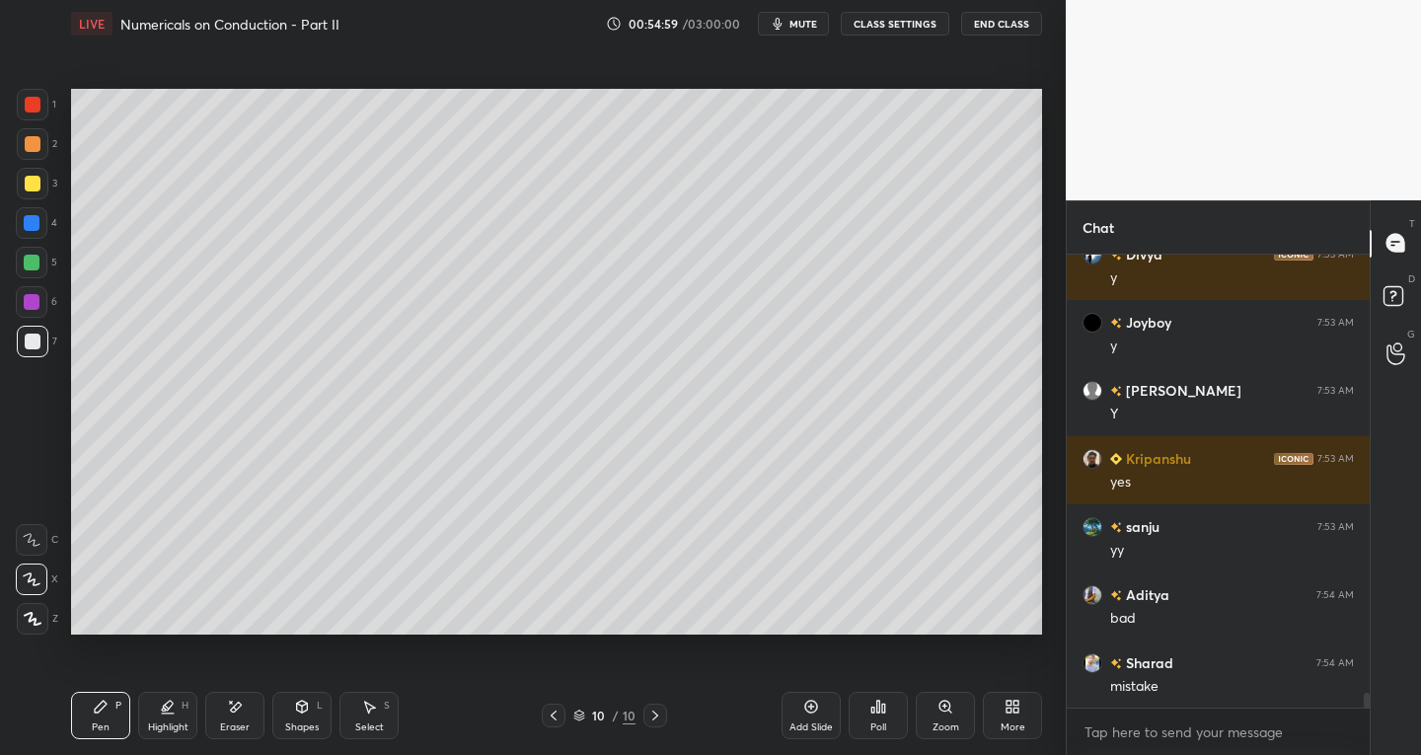
scroll to position [13134, 0]
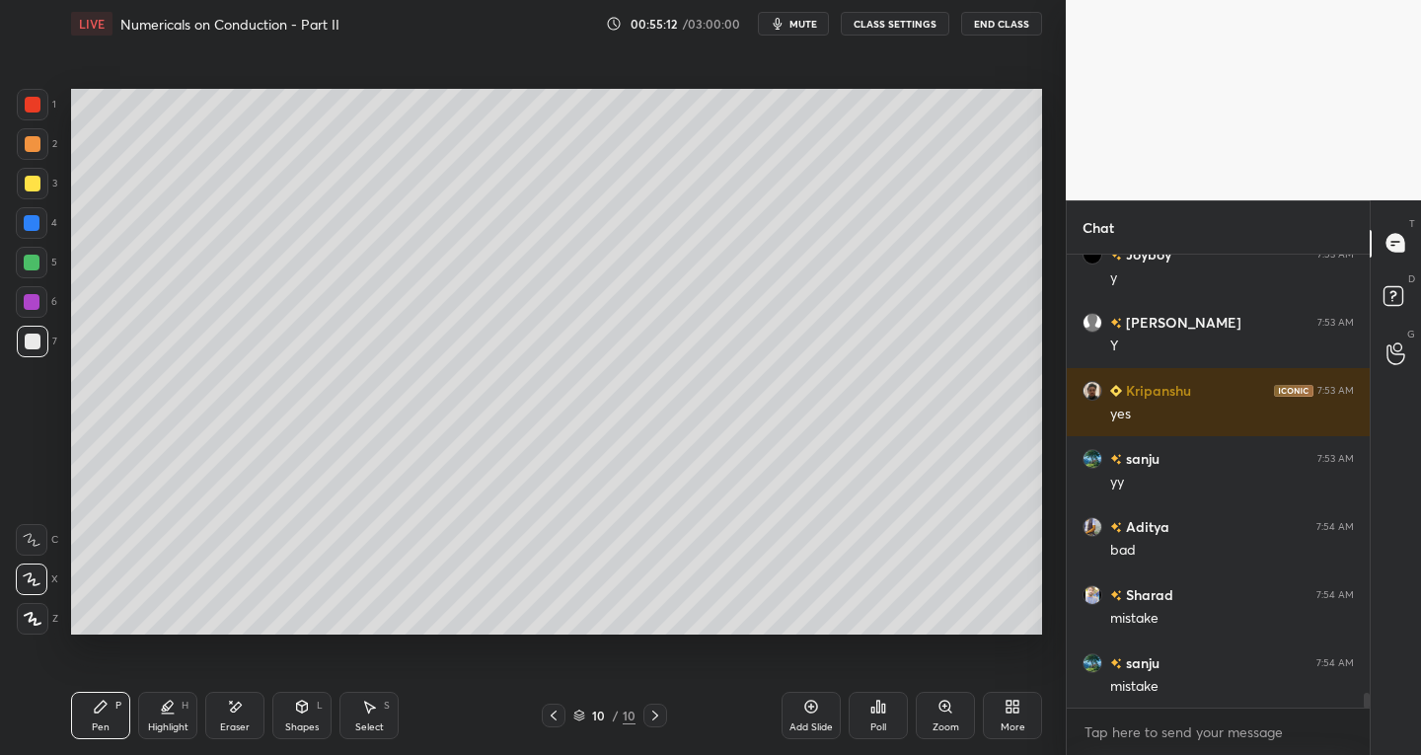
click at [29, 225] on div at bounding box center [32, 223] width 16 height 16
click at [25, 102] on div at bounding box center [33, 105] width 16 height 16
click at [32, 329] on div at bounding box center [33, 342] width 32 height 32
click at [296, 727] on div "Shapes" at bounding box center [302, 728] width 34 height 10
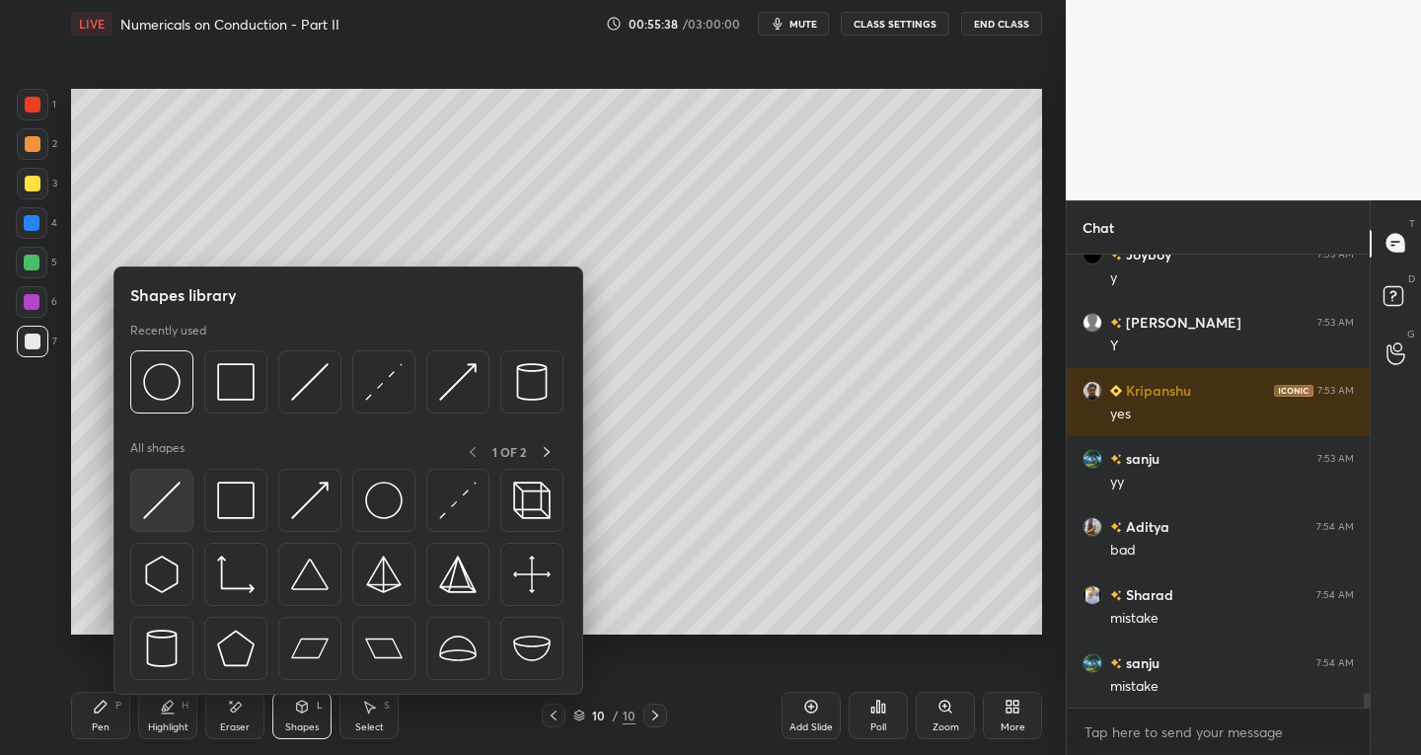
click at [147, 508] on img at bounding box center [162, 501] width 38 height 38
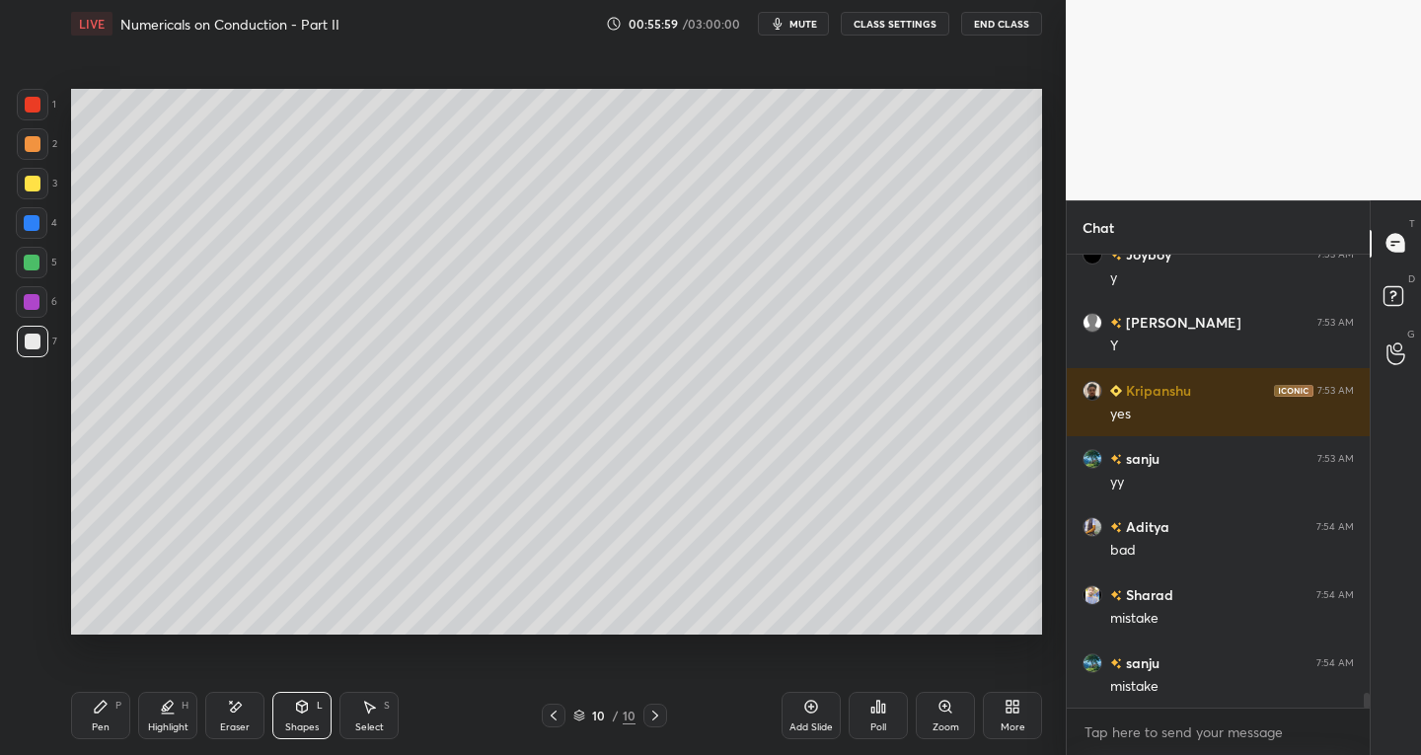
click at [814, 25] on span "mute" at bounding box center [804, 24] width 28 height 14
click at [312, 709] on div "Shapes L" at bounding box center [301, 715] width 59 height 47
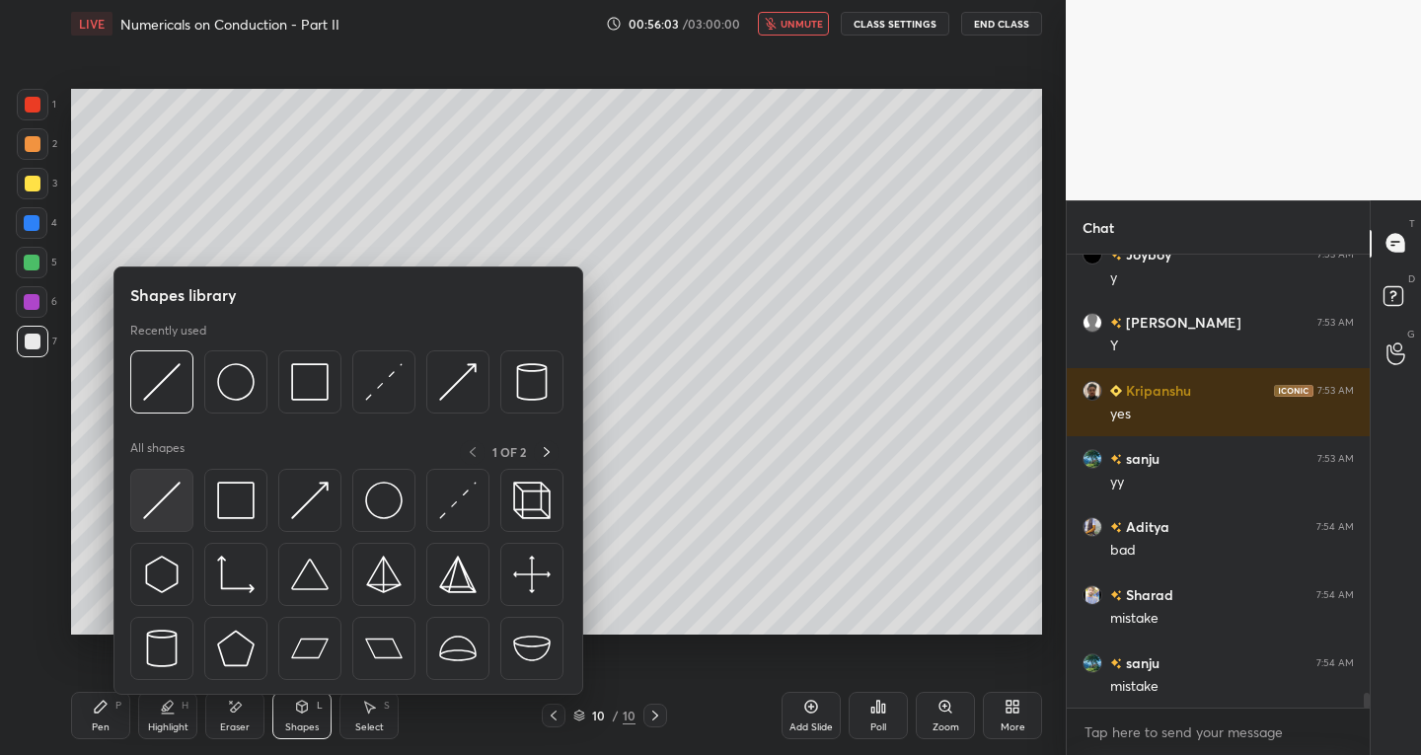
click at [171, 510] on img at bounding box center [162, 501] width 38 height 38
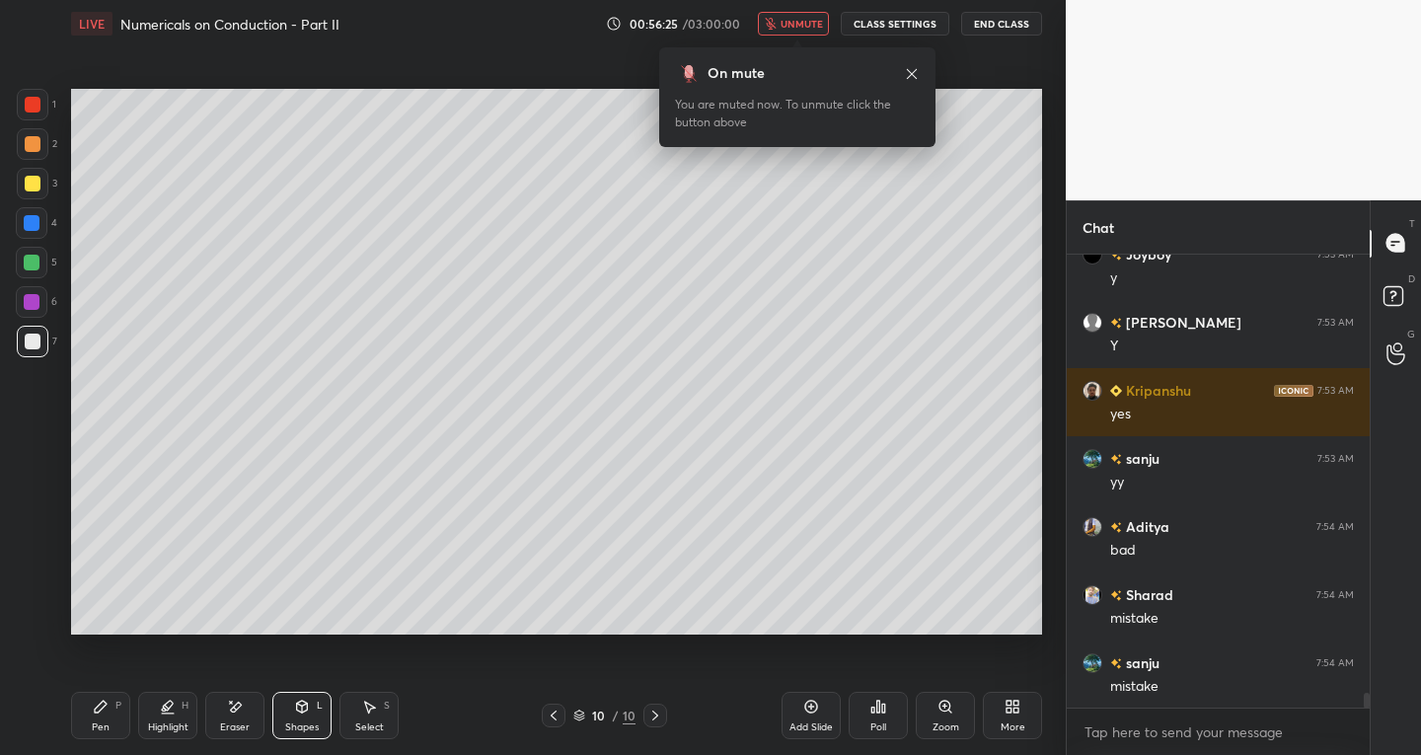
click at [116, 704] on div "P" at bounding box center [118, 706] width 6 height 10
click at [37, 344] on div at bounding box center [33, 342] width 16 height 16
click at [798, 18] on span "unmute" at bounding box center [802, 24] width 42 height 14
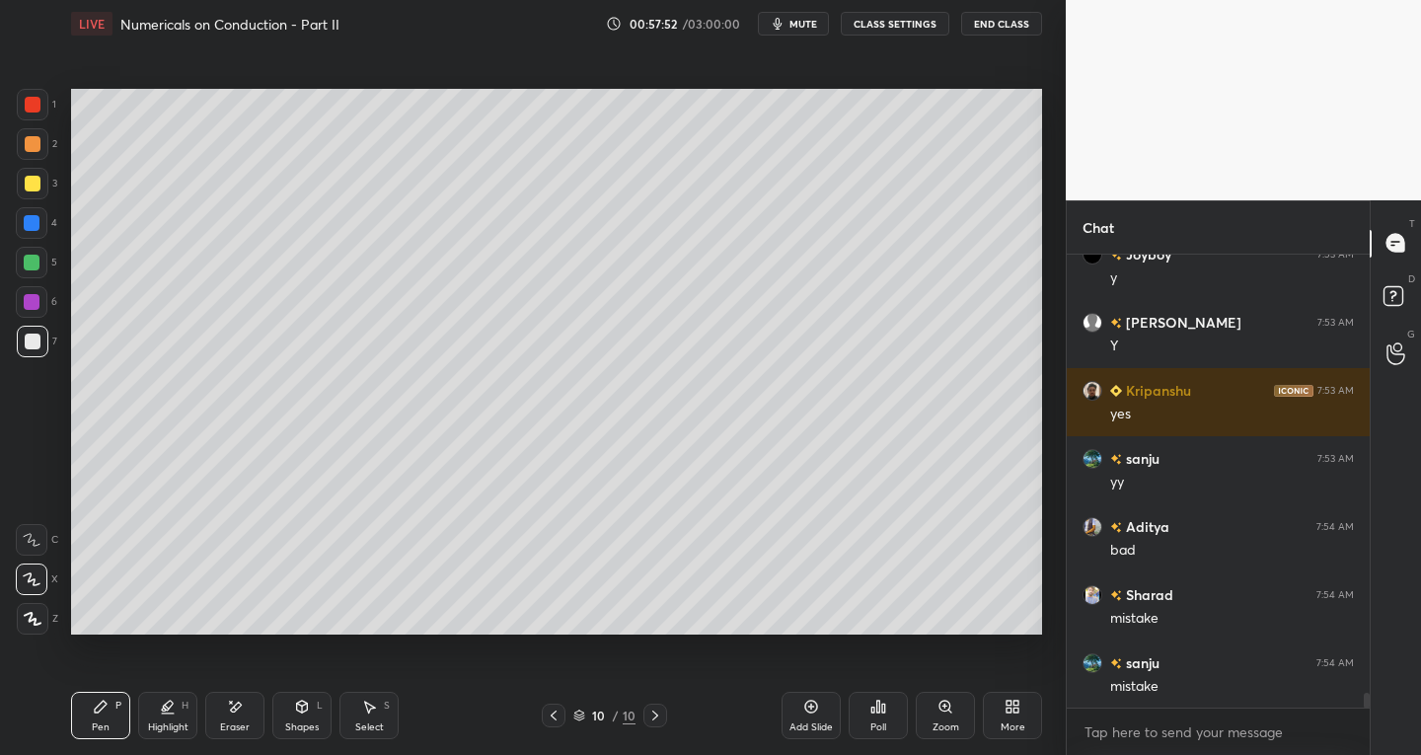
click at [807, 22] on span "mute" at bounding box center [804, 24] width 28 height 14
click at [38, 109] on div at bounding box center [33, 105] width 16 height 16
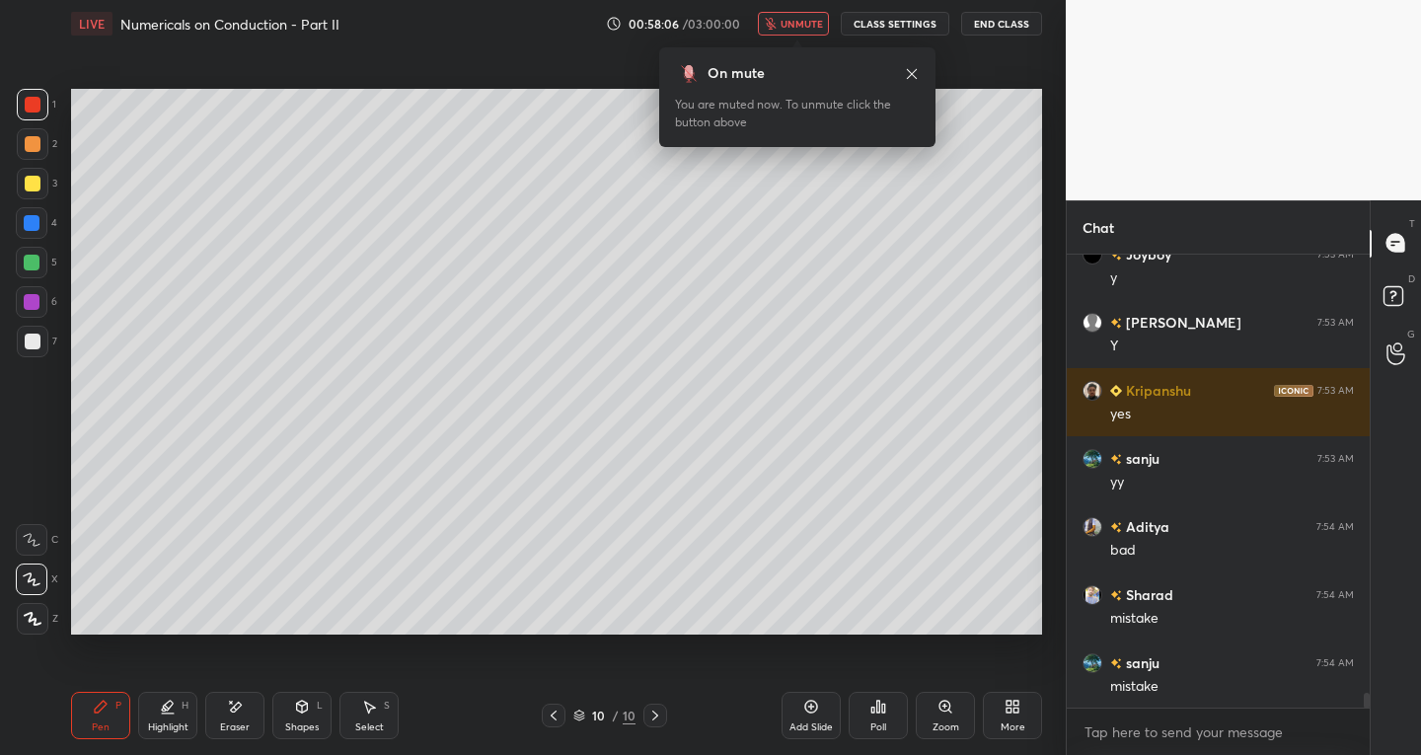
click at [804, 23] on span "unmute" at bounding box center [802, 24] width 42 height 14
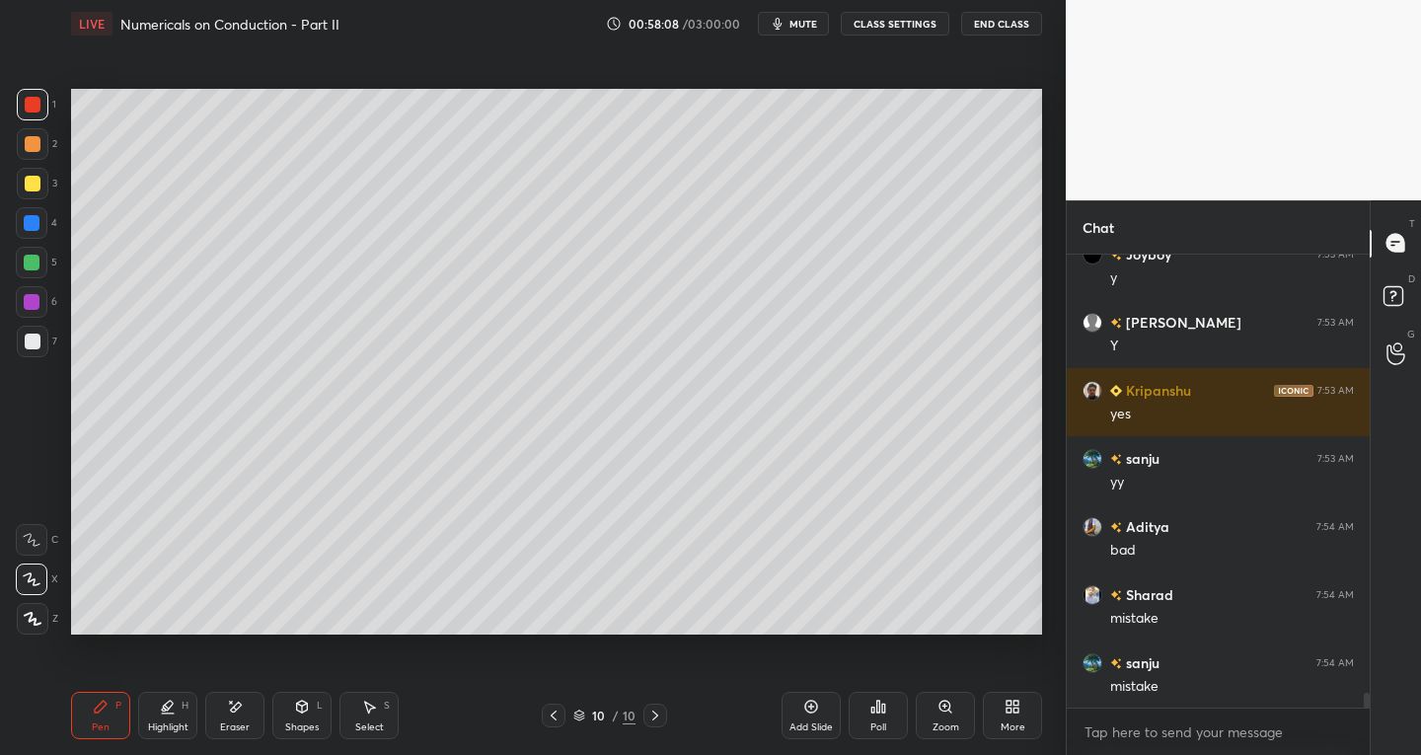
click at [45, 341] on div at bounding box center [33, 342] width 32 height 32
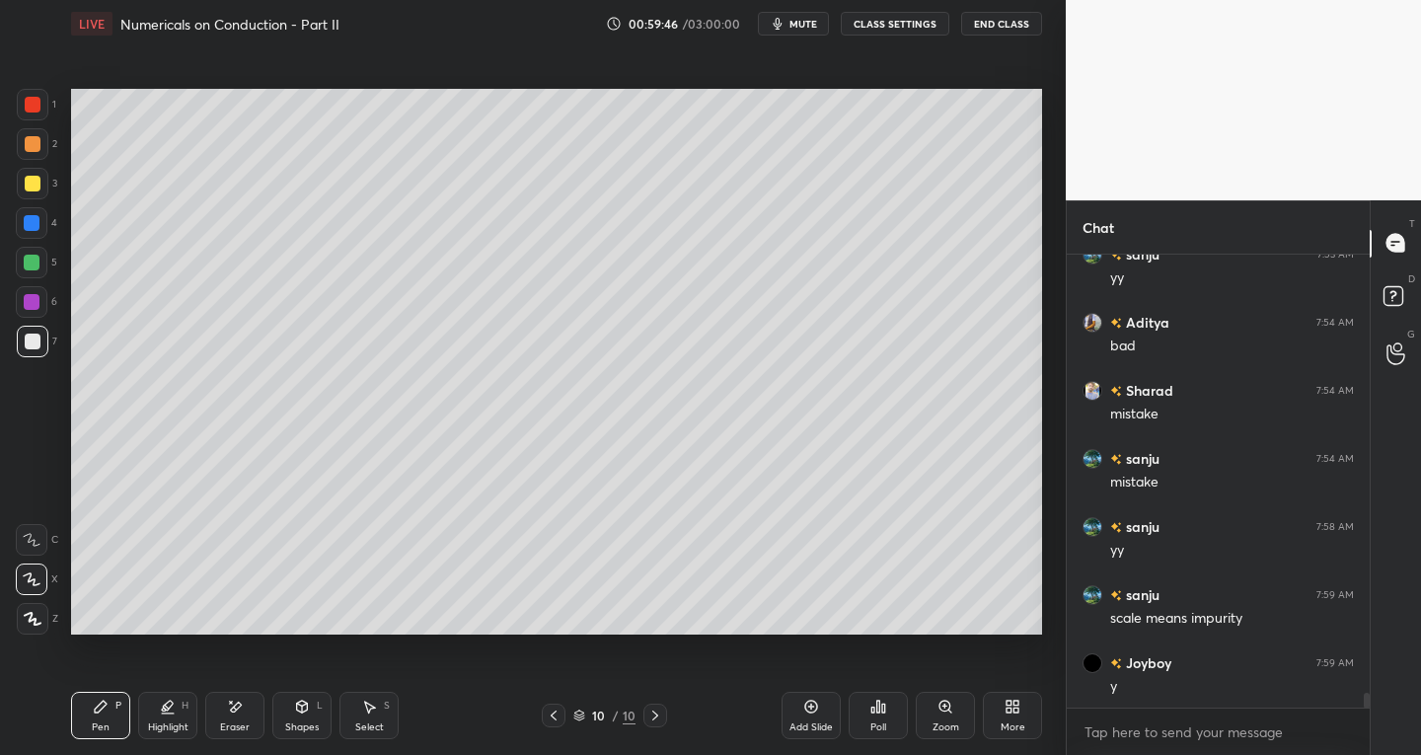
scroll to position [13406, 0]
click at [388, 711] on div "S" at bounding box center [387, 706] width 6 height 10
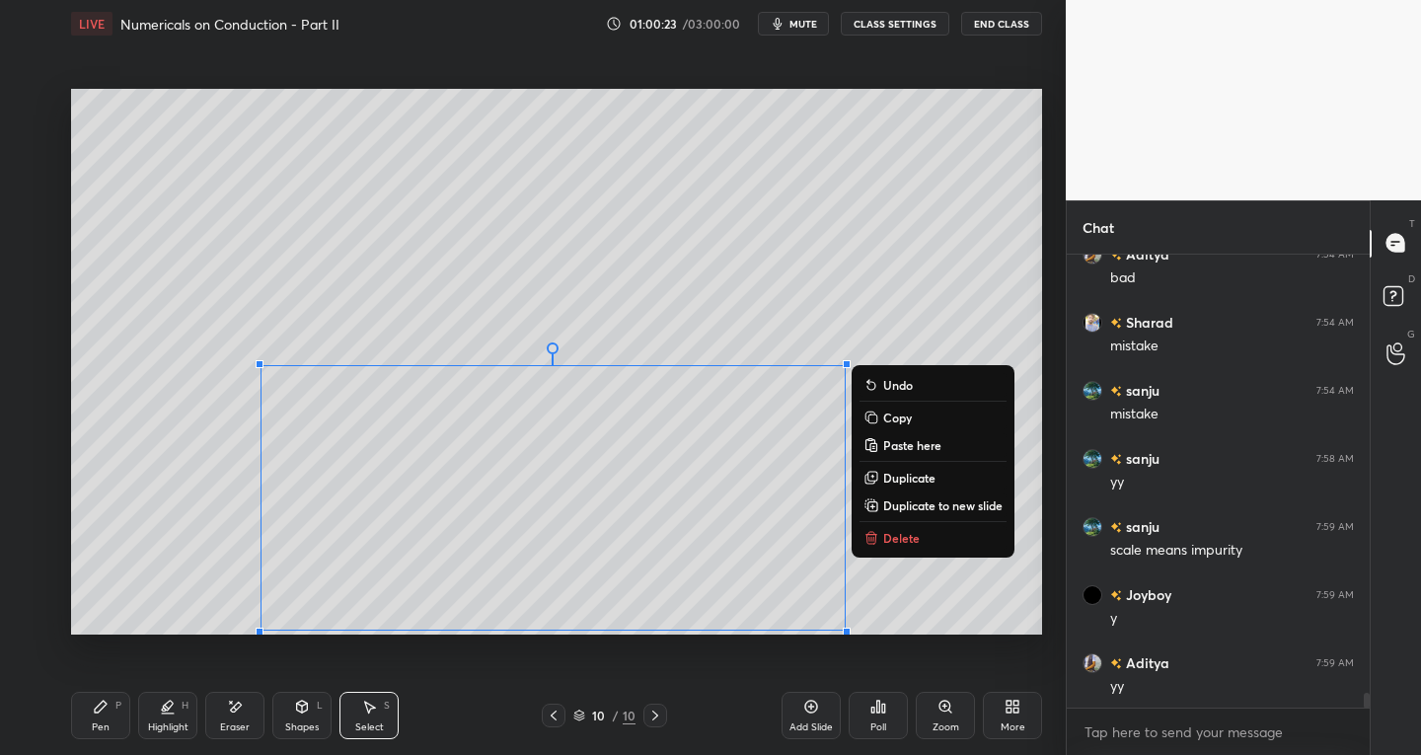
click at [946, 503] on p "Duplicate to new slide" at bounding box center [942, 506] width 119 height 16
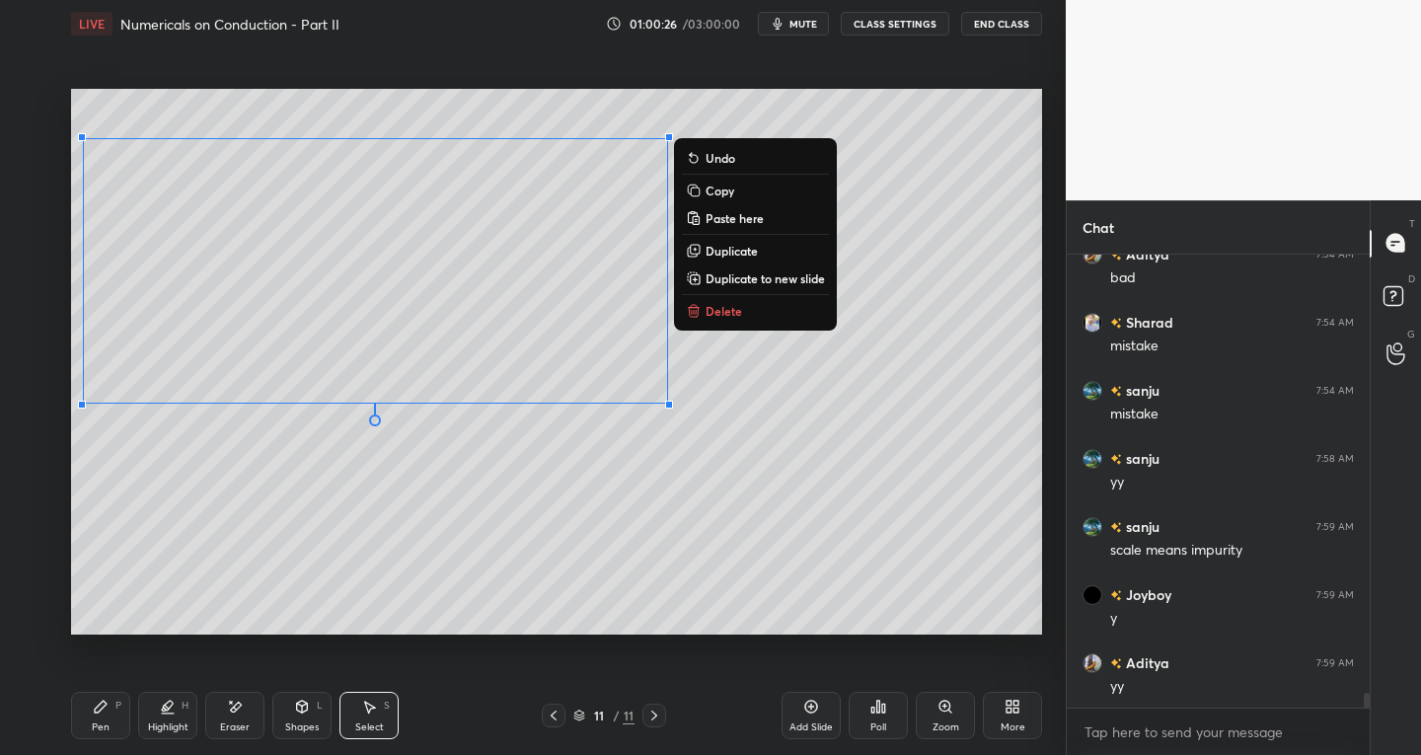
click at [549, 536] on div "0 ° Undo Copy Paste here Duplicate Duplicate to new slide Delete" at bounding box center [556, 362] width 971 height 547
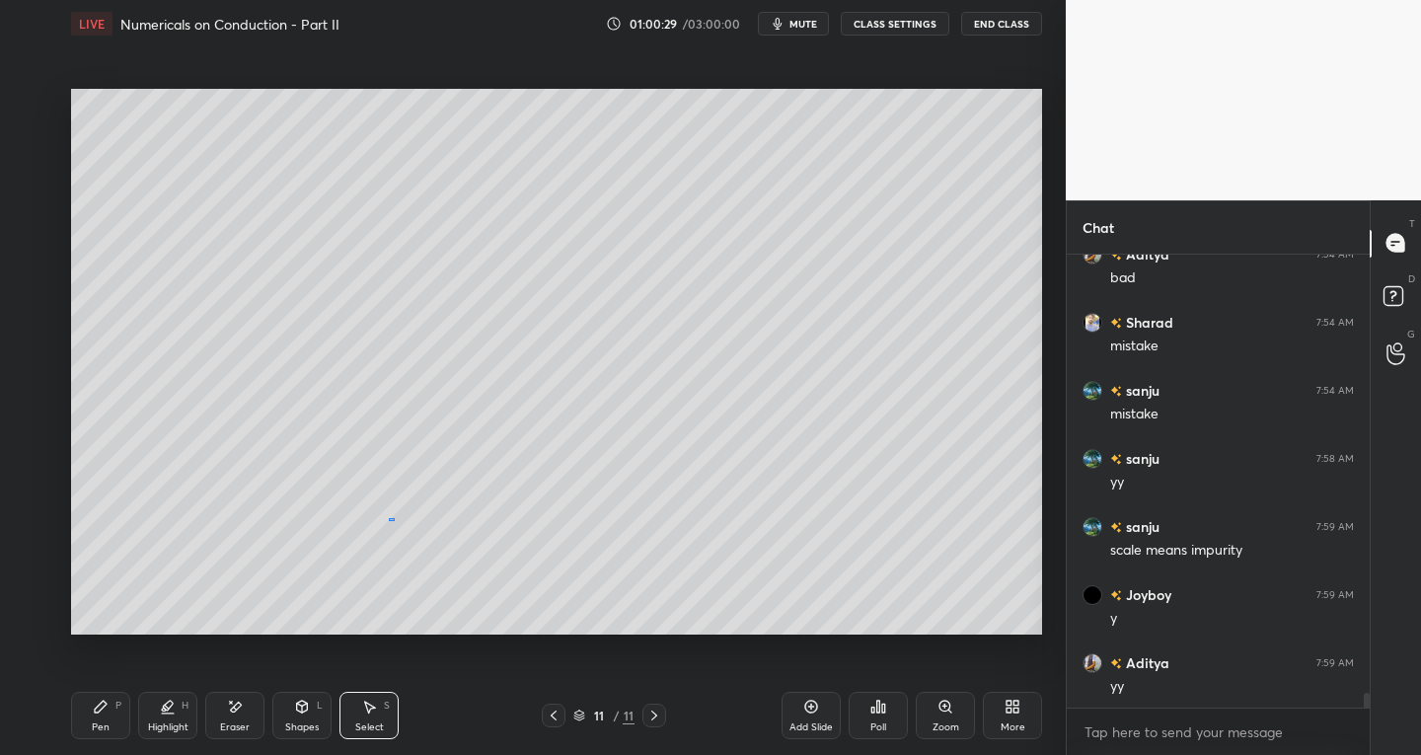
click at [398, 522] on div "0 ° Undo Copy Paste here Duplicate Duplicate to new slide Delete" at bounding box center [556, 362] width 971 height 547
click at [287, 716] on div "Shapes L" at bounding box center [301, 715] width 59 height 47
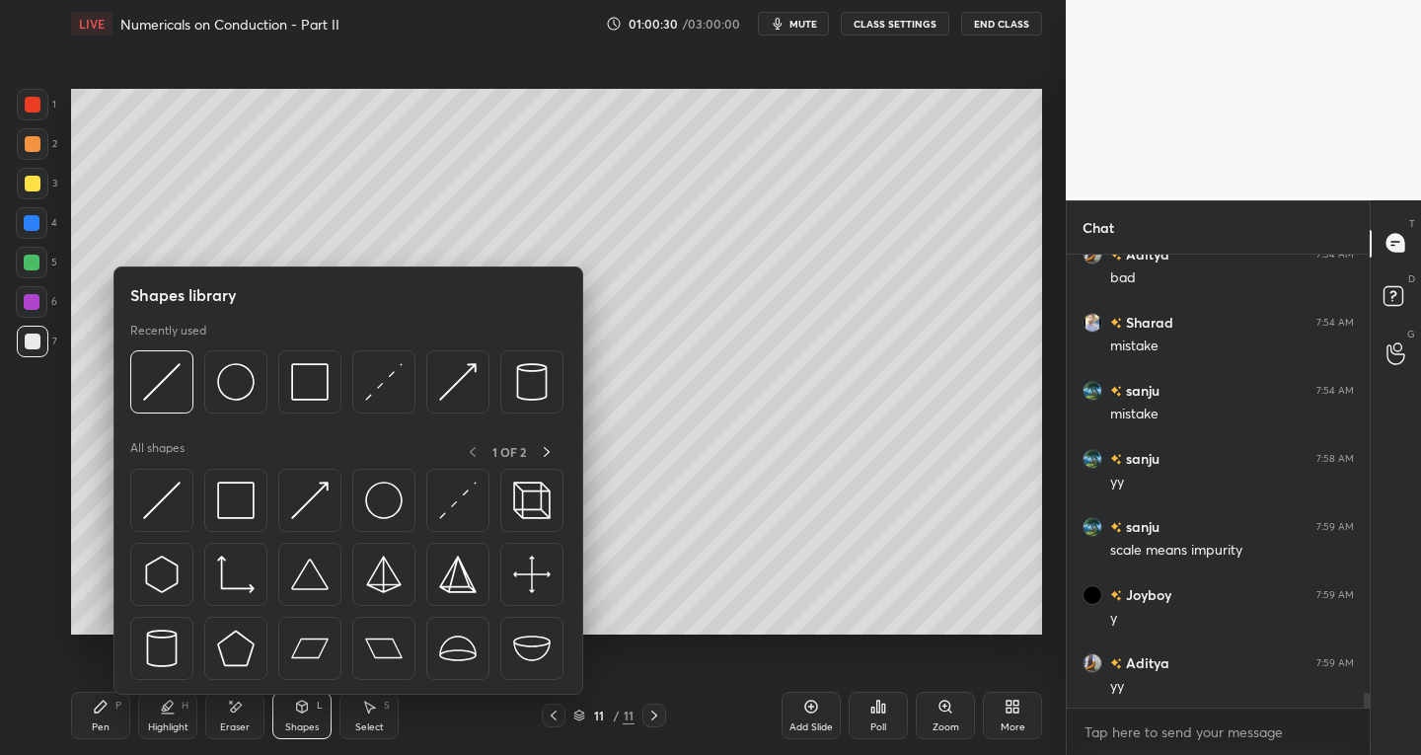
click at [460, 498] on img at bounding box center [458, 501] width 38 height 38
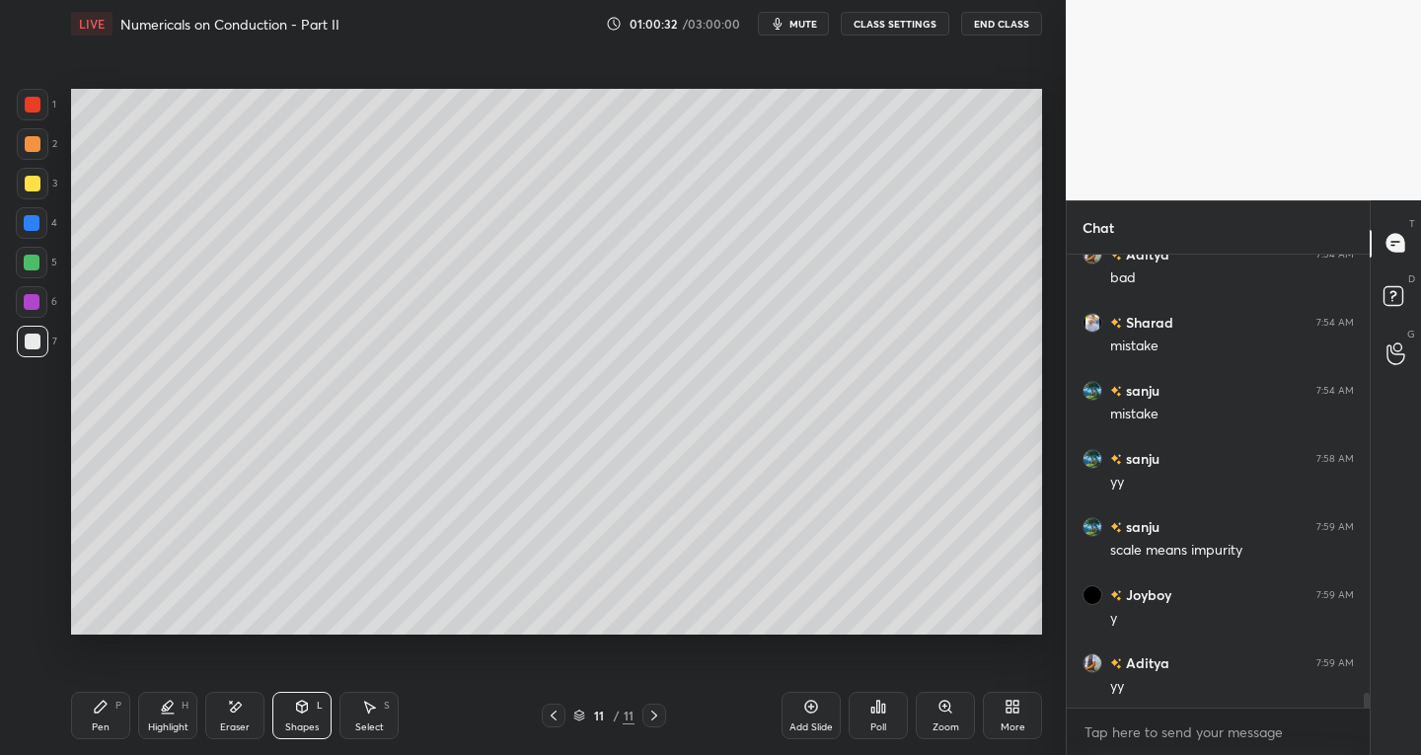
click at [35, 105] on div at bounding box center [33, 105] width 16 height 16
click at [371, 707] on icon at bounding box center [370, 708] width 11 height 12
click at [375, 707] on icon at bounding box center [370, 708] width 11 height 12
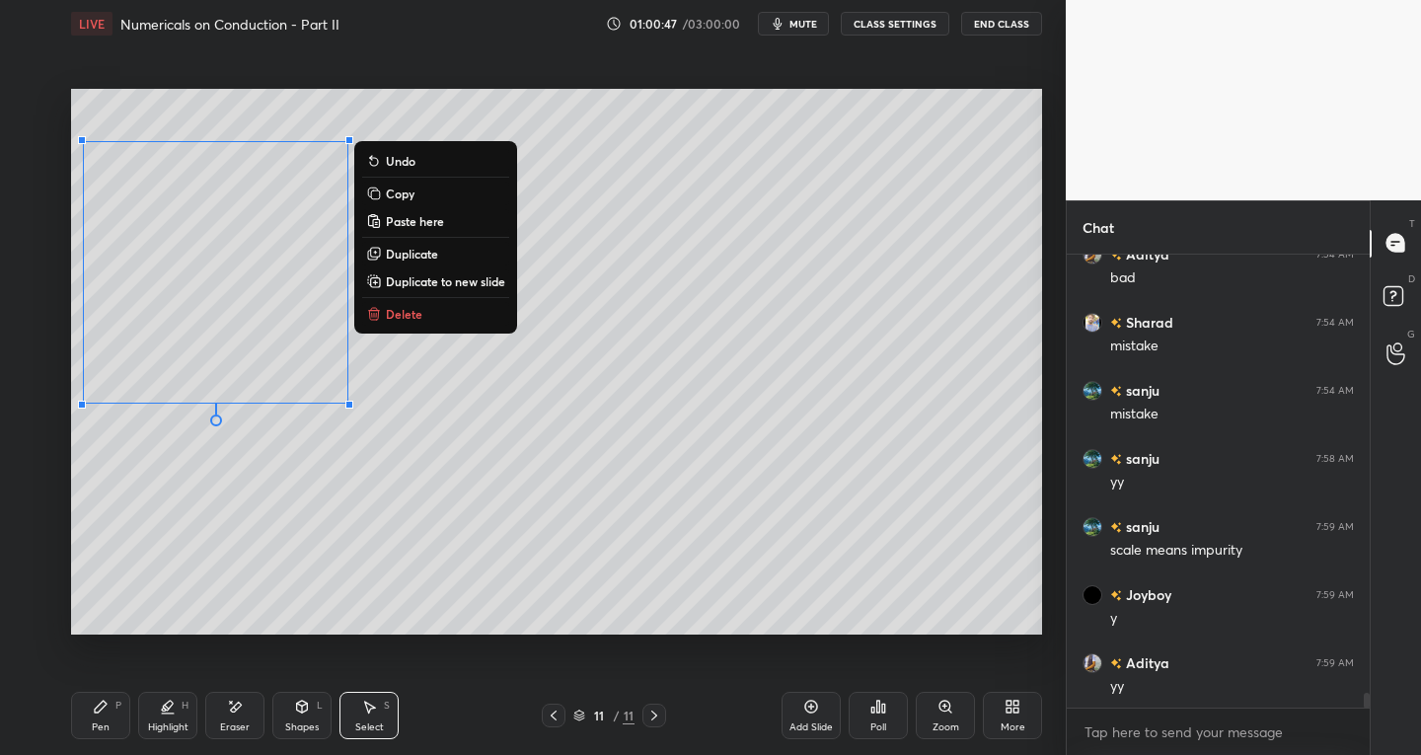
click at [422, 251] on p "Duplicate" at bounding box center [412, 254] width 52 height 16
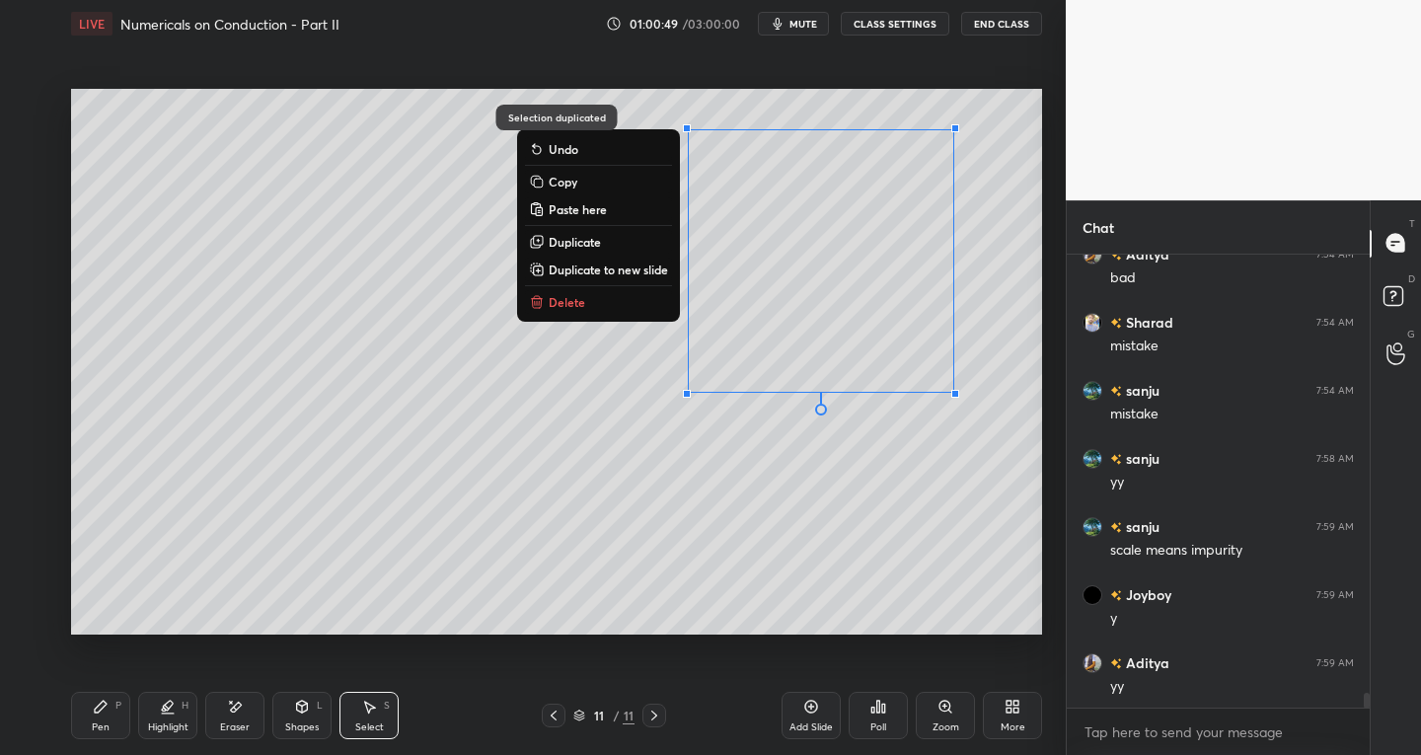
click at [370, 538] on div "0 ° Undo Copy Paste here Duplicate Duplicate to new slide Delete" at bounding box center [556, 362] width 971 height 547
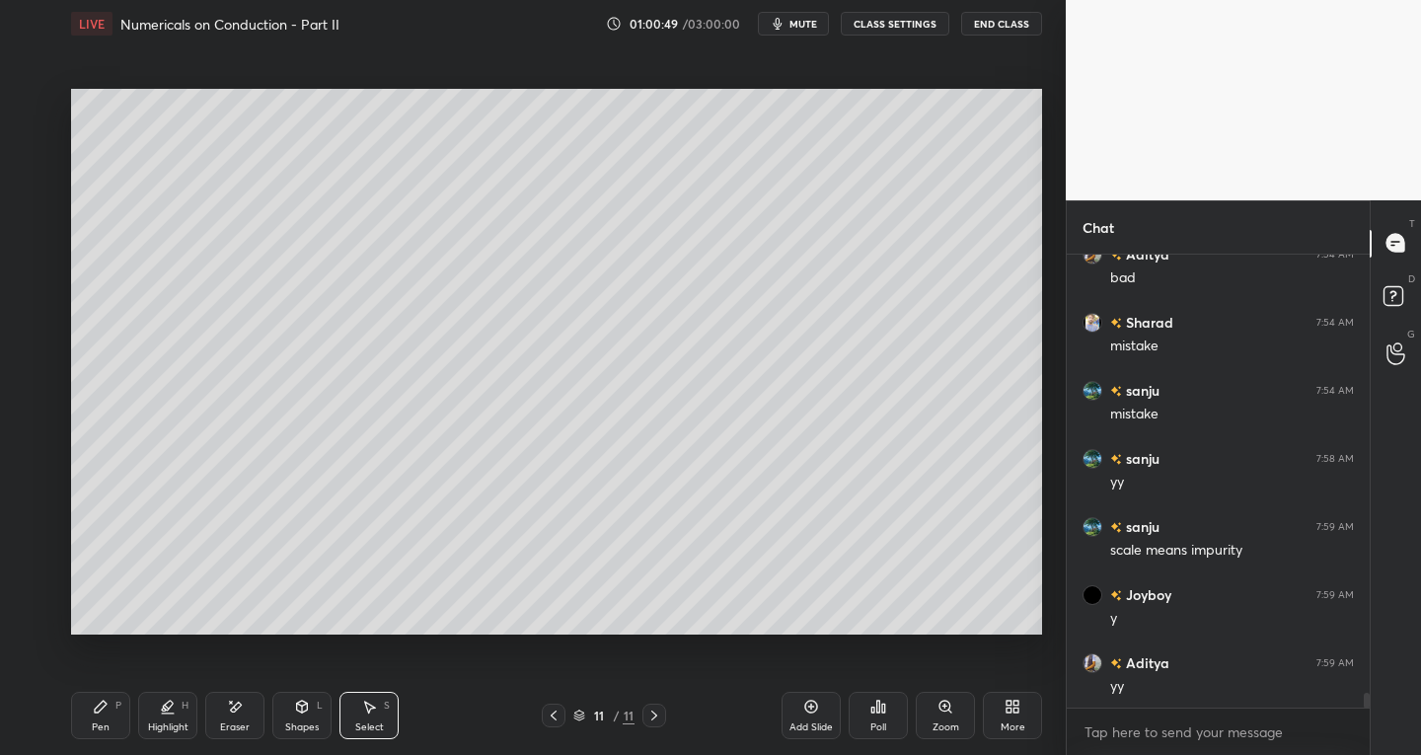
click at [241, 710] on icon at bounding box center [235, 707] width 16 height 17
click at [97, 717] on div "Pen P" at bounding box center [100, 715] width 59 height 47
click at [38, 184] on div at bounding box center [33, 184] width 16 height 16
click at [32, 140] on div at bounding box center [33, 144] width 16 height 16
click at [39, 223] on div at bounding box center [32, 223] width 16 height 16
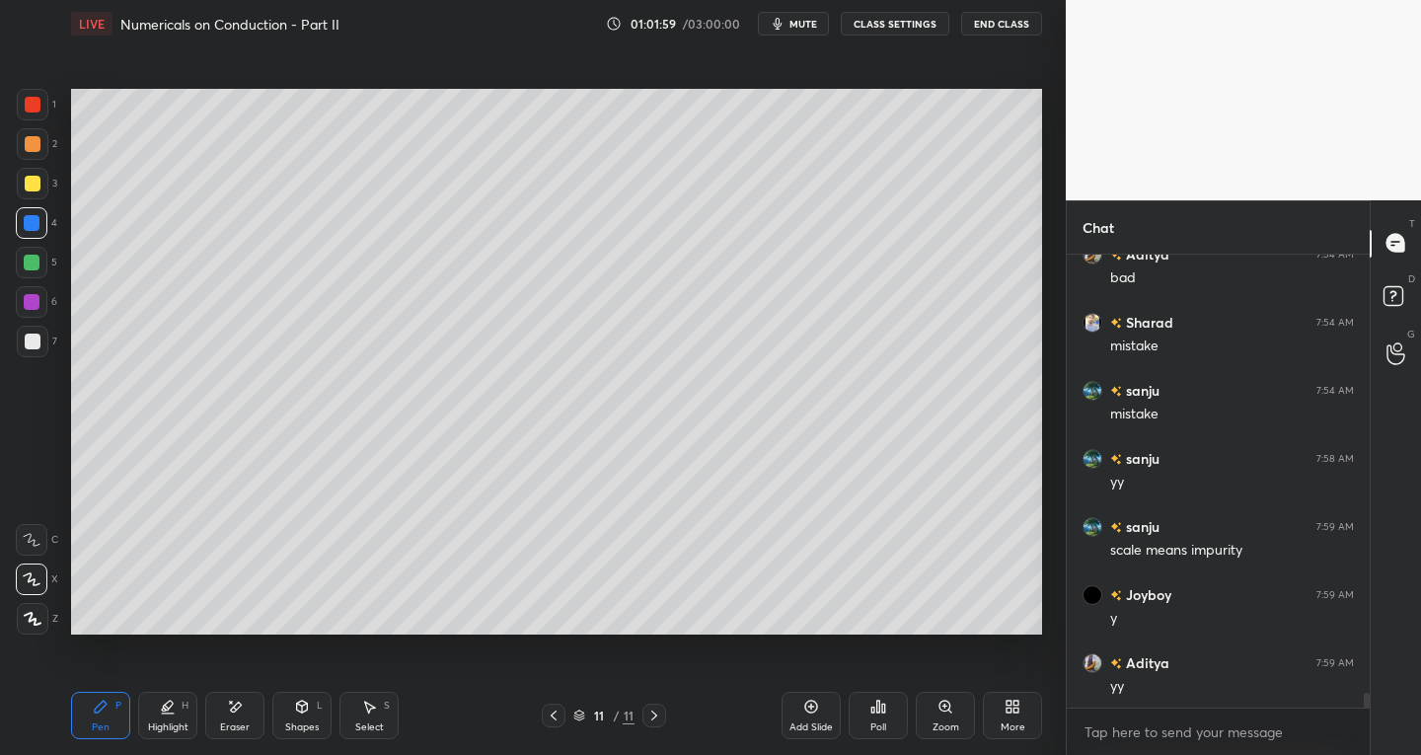
click at [35, 255] on div at bounding box center [32, 263] width 16 height 16
click at [37, 346] on div at bounding box center [33, 342] width 16 height 16
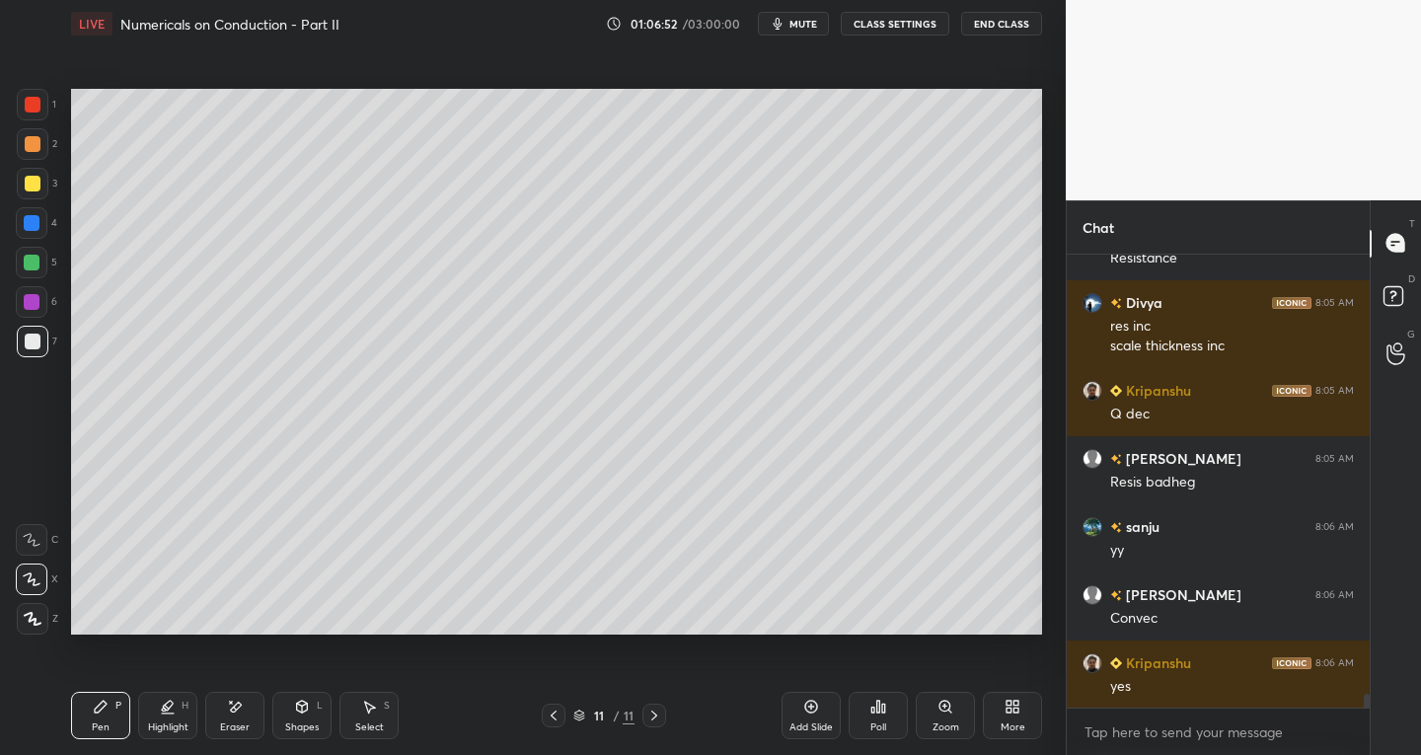
scroll to position [14534, 0]
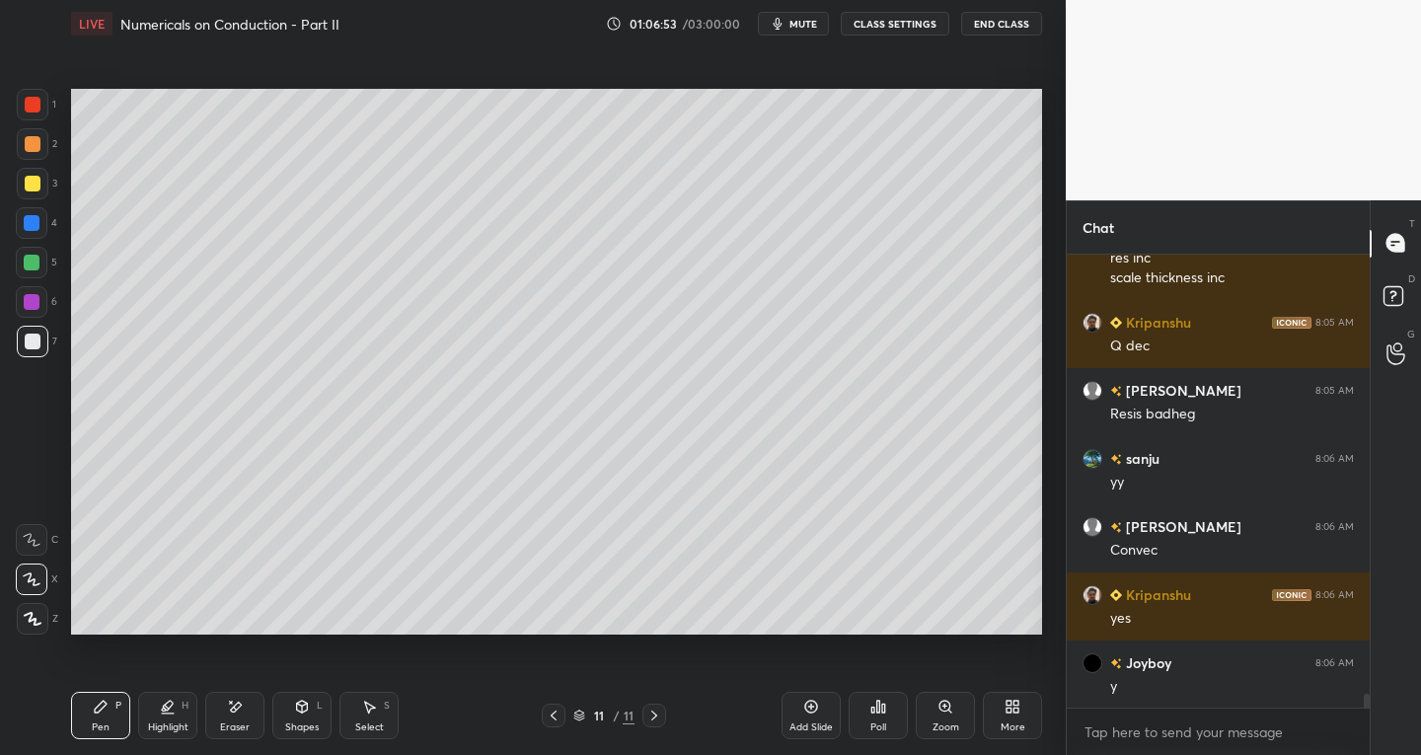
click at [236, 709] on icon at bounding box center [236, 707] width 11 height 10
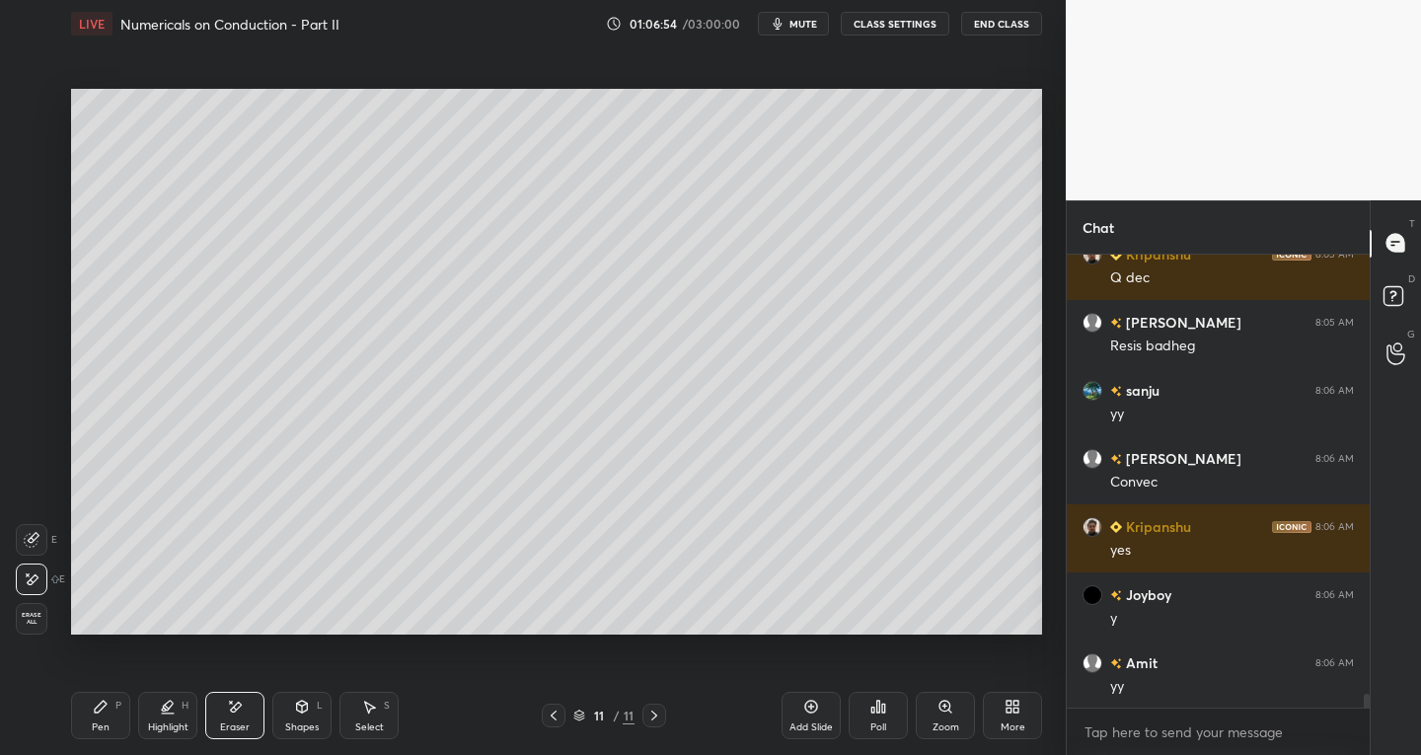
click at [122, 715] on div "Pen P" at bounding box center [100, 715] width 59 height 47
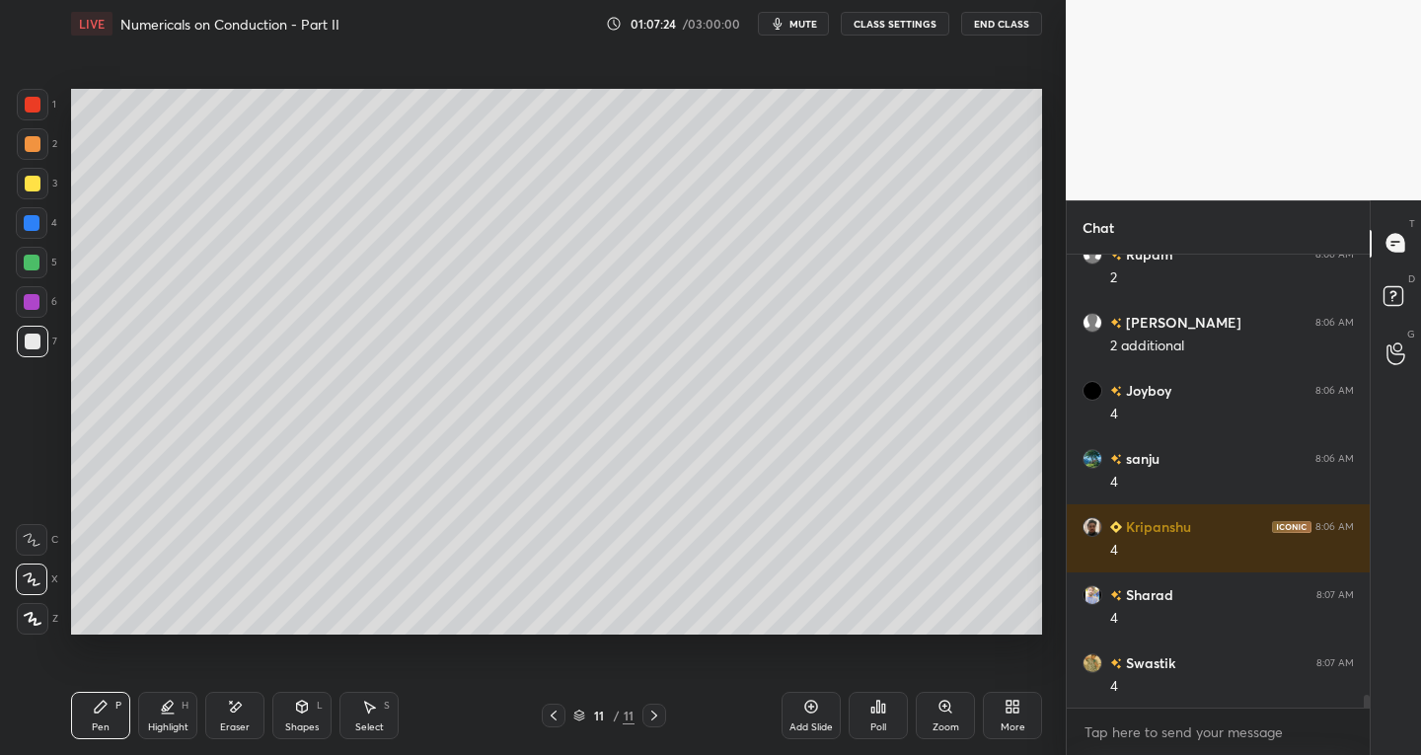
scroll to position [15351, 0]
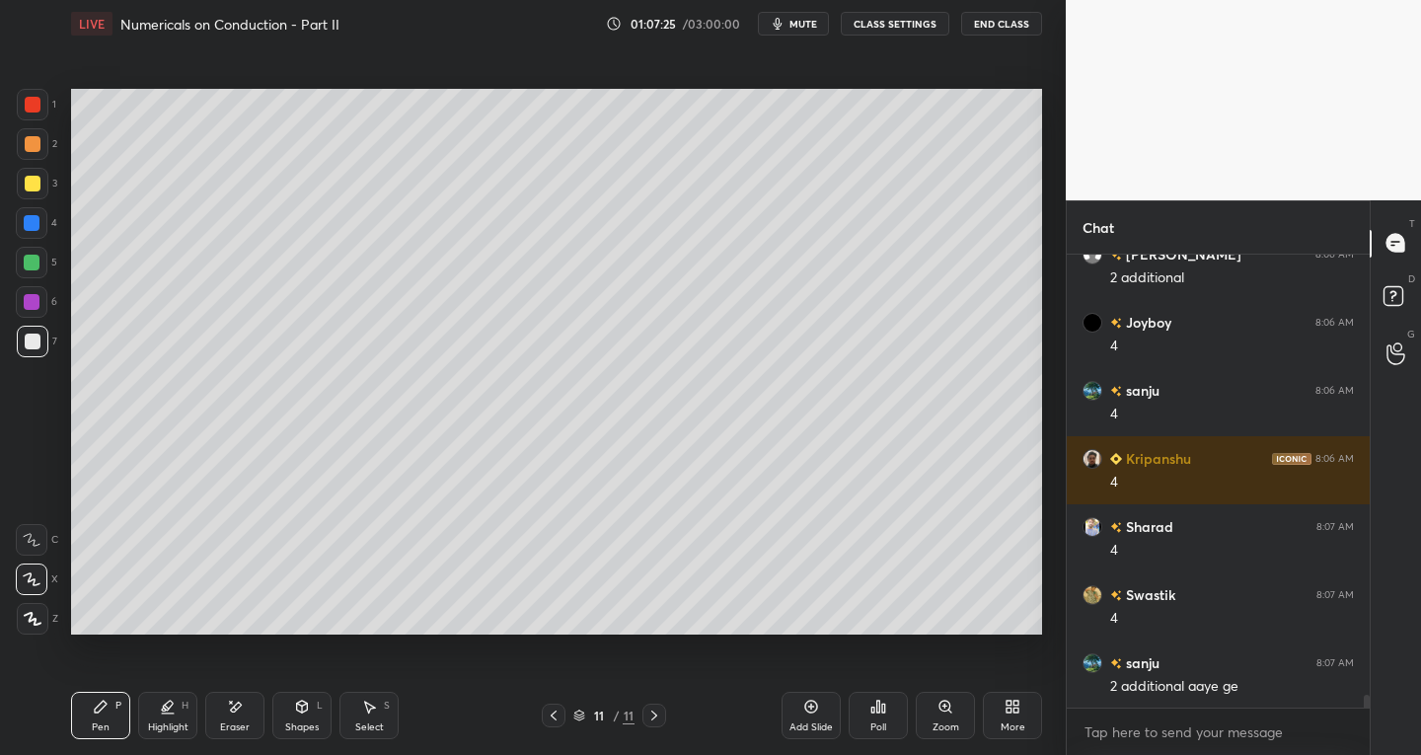
click at [254, 725] on div "Eraser" at bounding box center [234, 715] width 59 height 47
click at [123, 730] on div "Pen P" at bounding box center [100, 715] width 59 height 47
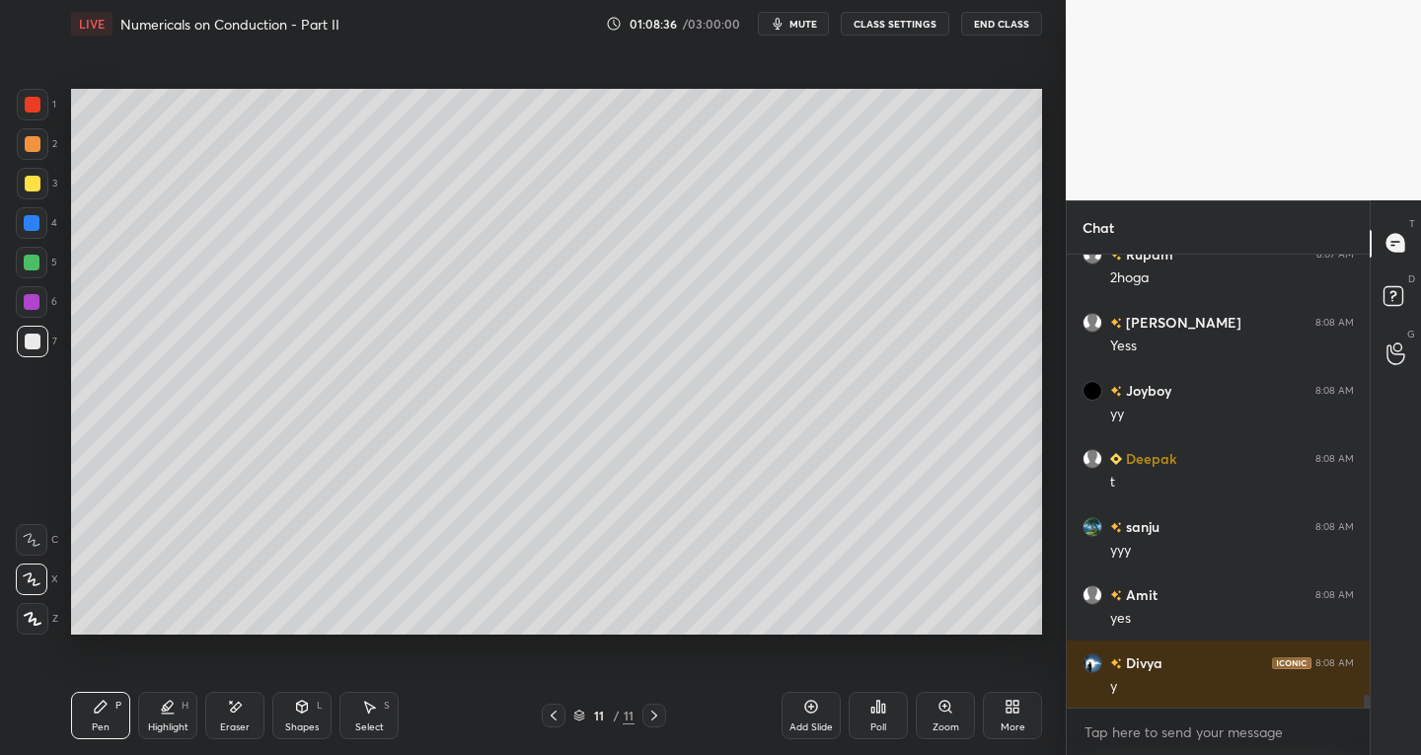
scroll to position [15896, 0]
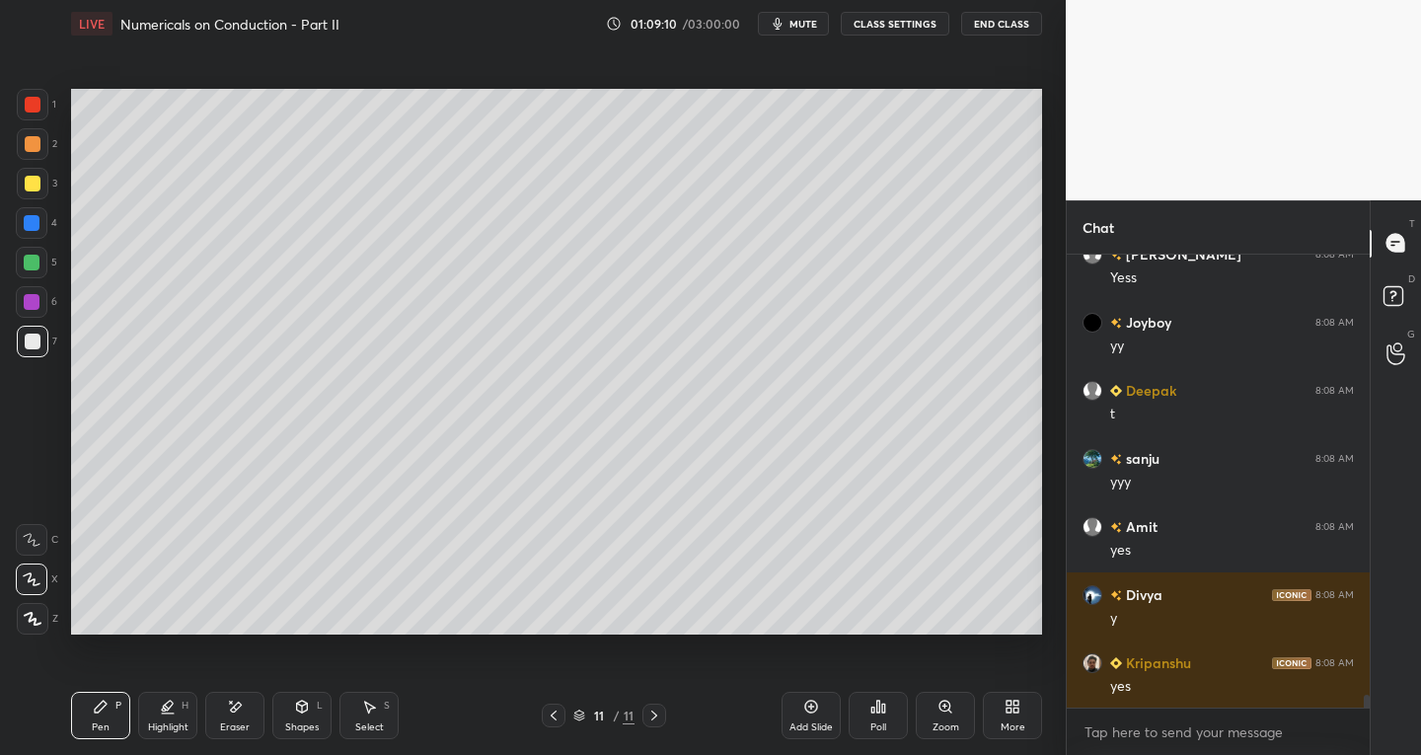
click at [376, 723] on div "Select" at bounding box center [369, 728] width 29 height 10
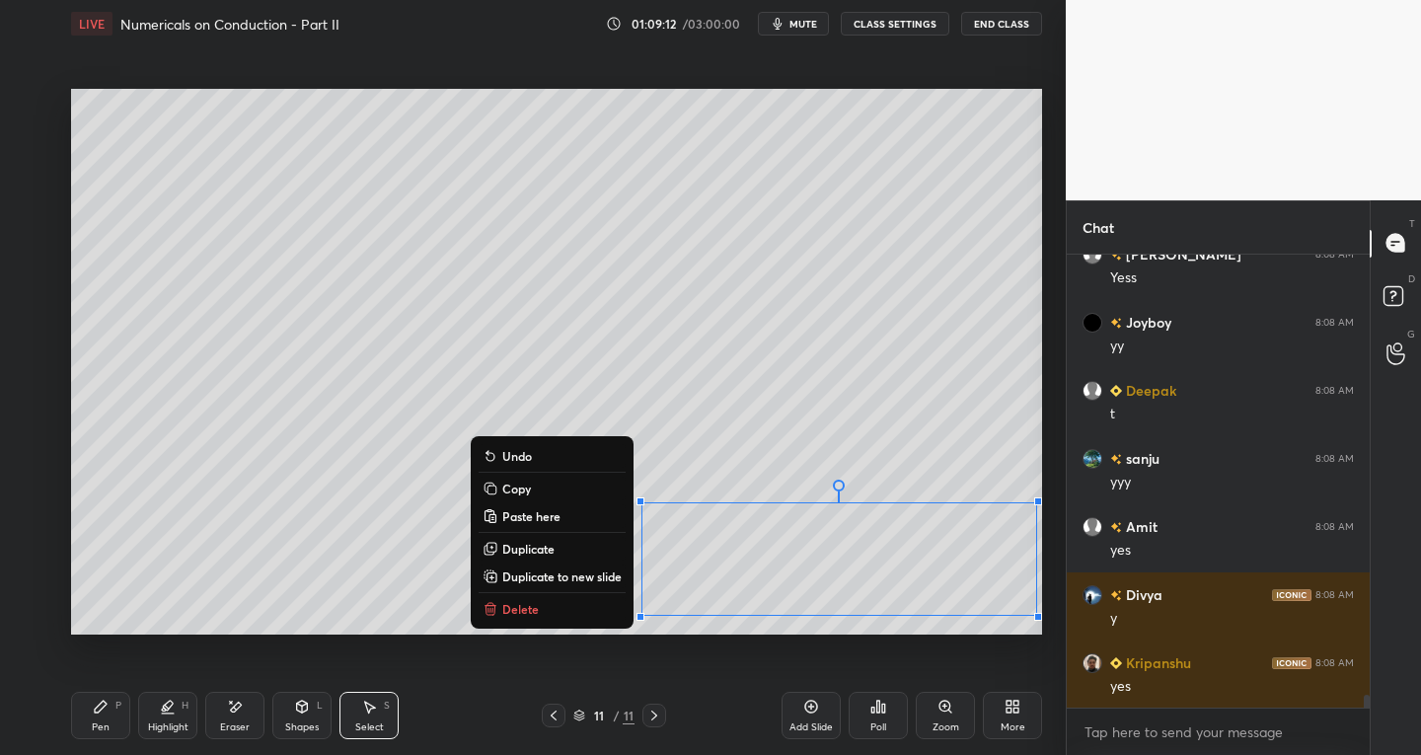
click at [558, 574] on p "Duplicate to new slide" at bounding box center [561, 577] width 119 height 16
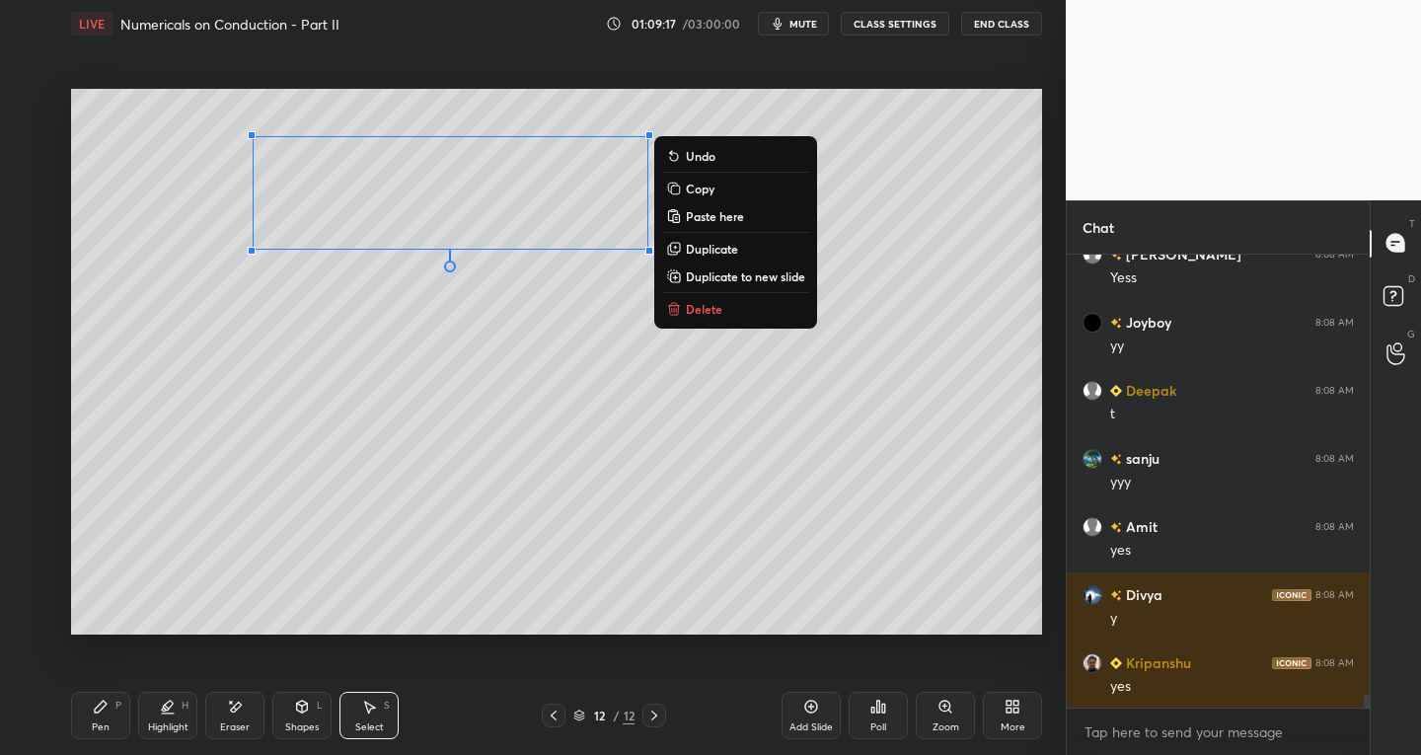
click at [94, 698] on div "Pen P" at bounding box center [100, 715] width 59 height 47
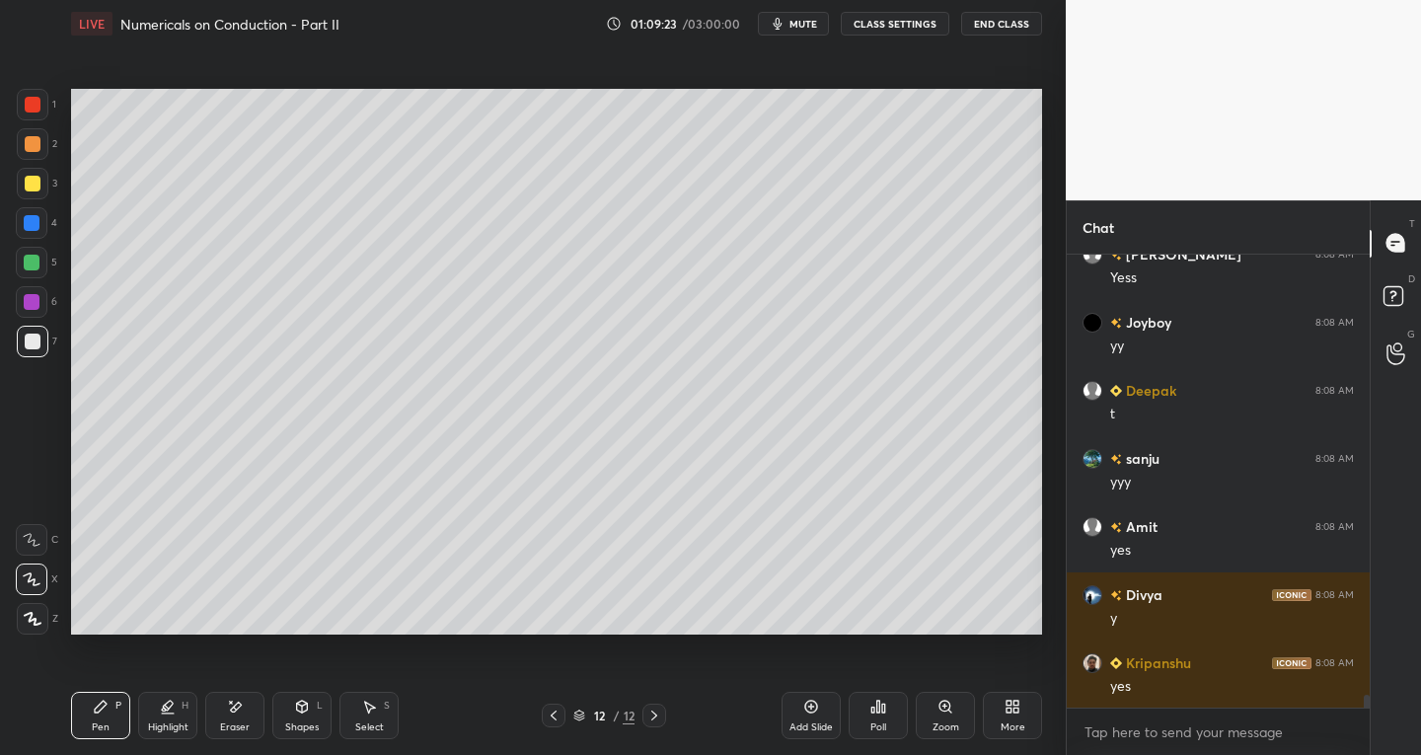
click at [28, 192] on div at bounding box center [33, 184] width 32 height 32
click at [164, 714] on icon at bounding box center [168, 714] width 12 height 0
click at [30, 575] on icon at bounding box center [32, 580] width 16 height 16
click at [558, 712] on icon at bounding box center [554, 716] width 16 height 16
click at [662, 714] on div at bounding box center [655, 716] width 24 height 24
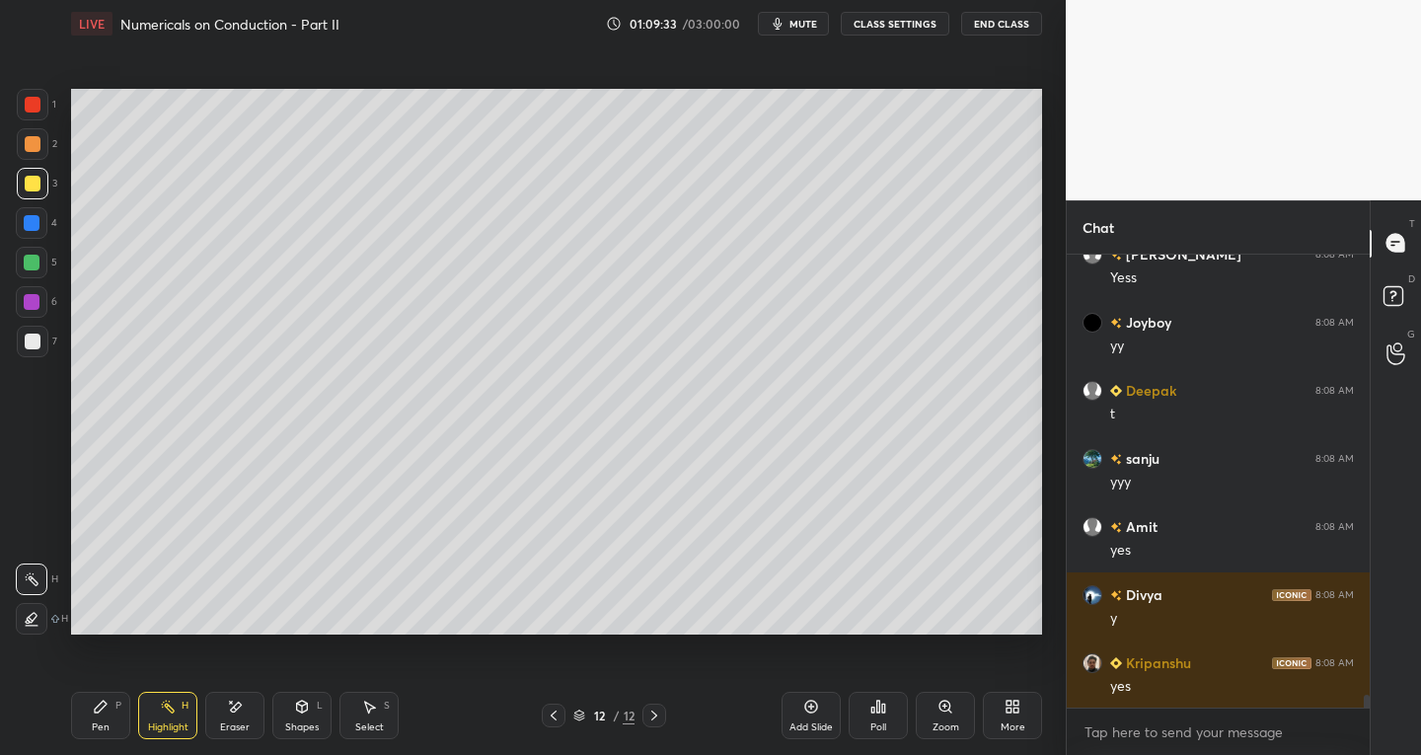
click at [38, 346] on div at bounding box center [33, 342] width 16 height 16
click at [95, 708] on icon at bounding box center [101, 707] width 16 height 16
click at [307, 712] on icon at bounding box center [302, 707] width 16 height 16
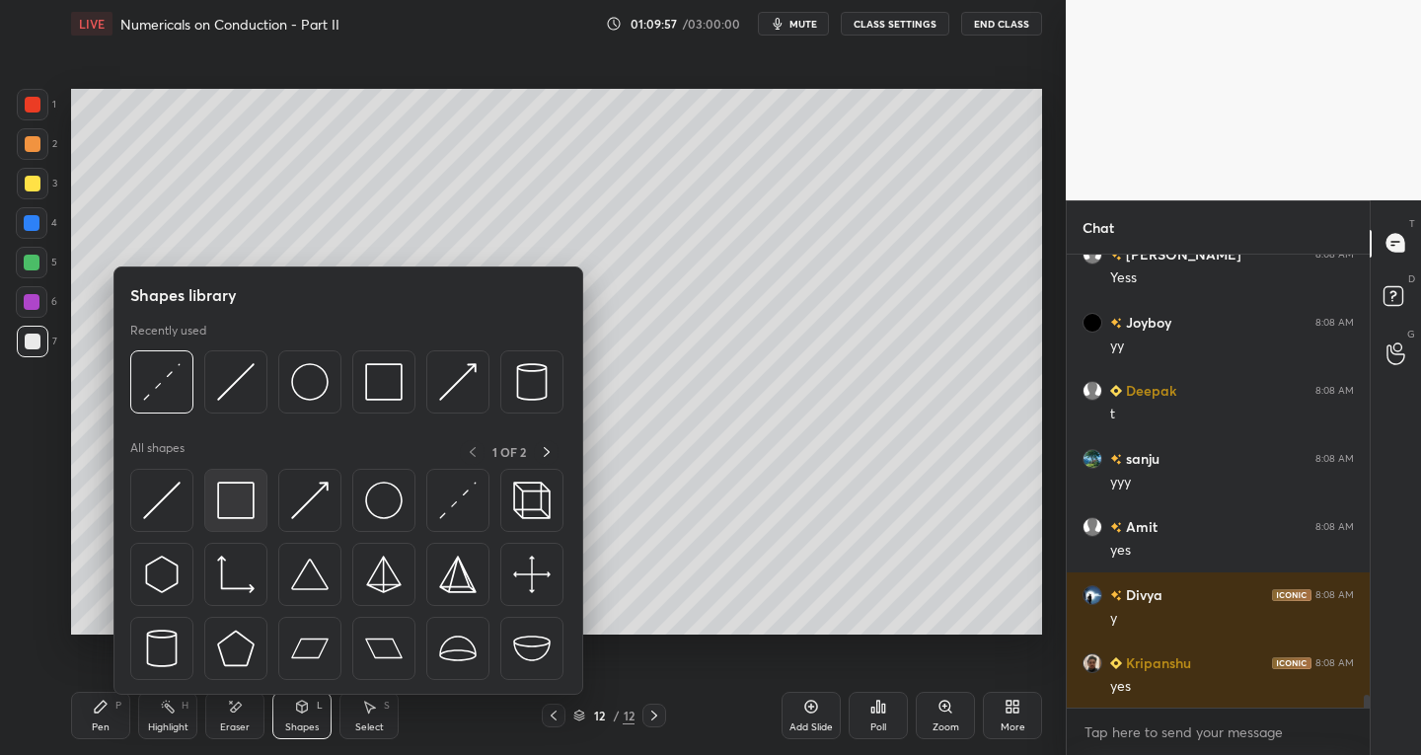
click at [232, 513] on img at bounding box center [236, 501] width 38 height 38
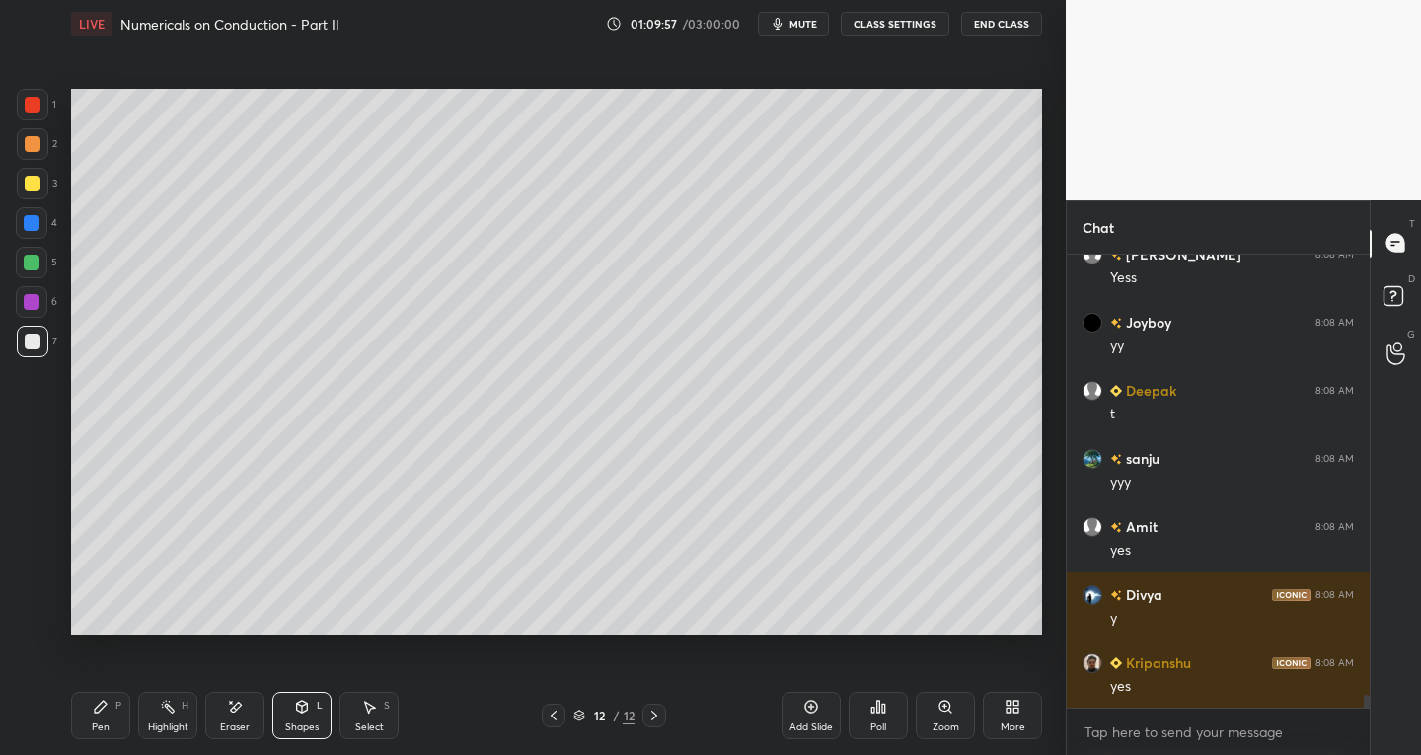
click at [26, 100] on div at bounding box center [33, 105] width 16 height 16
click at [33, 349] on div at bounding box center [33, 342] width 32 height 32
click at [129, 686] on div "Pen P Highlight H Eraser Shapes L Select S 12 / 12 Add Slide Poll Zoom More" at bounding box center [556, 715] width 971 height 79
click at [91, 733] on div "Pen P" at bounding box center [100, 715] width 59 height 47
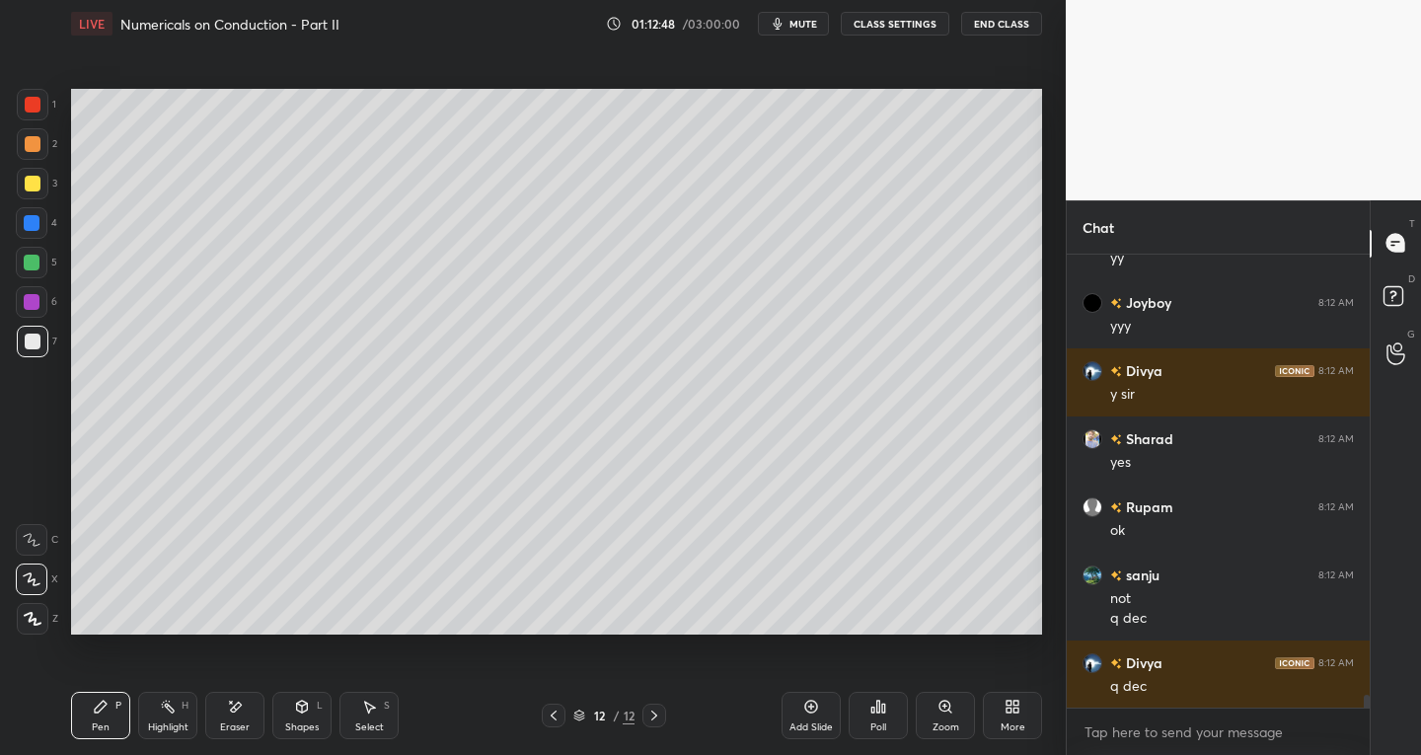
scroll to position [15982, 0]
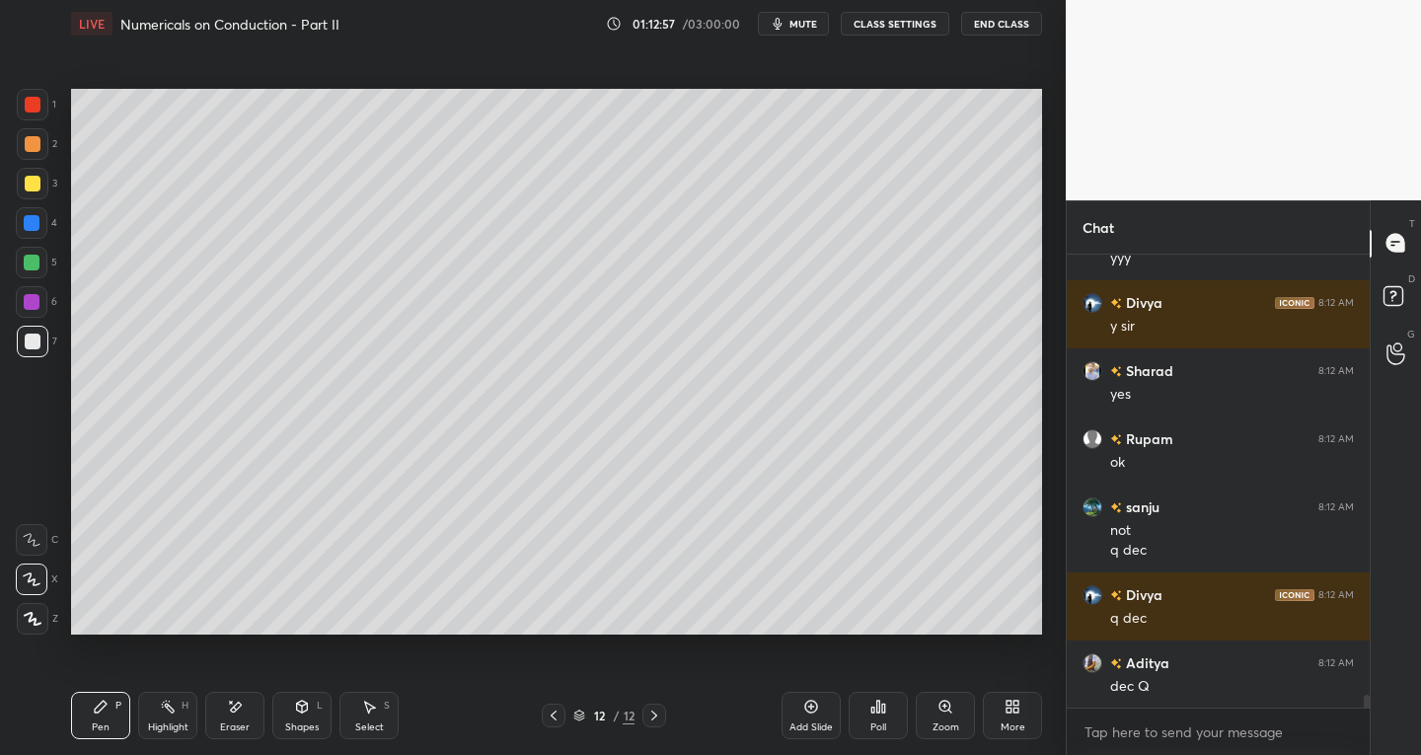
click at [799, 711] on div "Add Slide" at bounding box center [811, 715] width 59 height 47
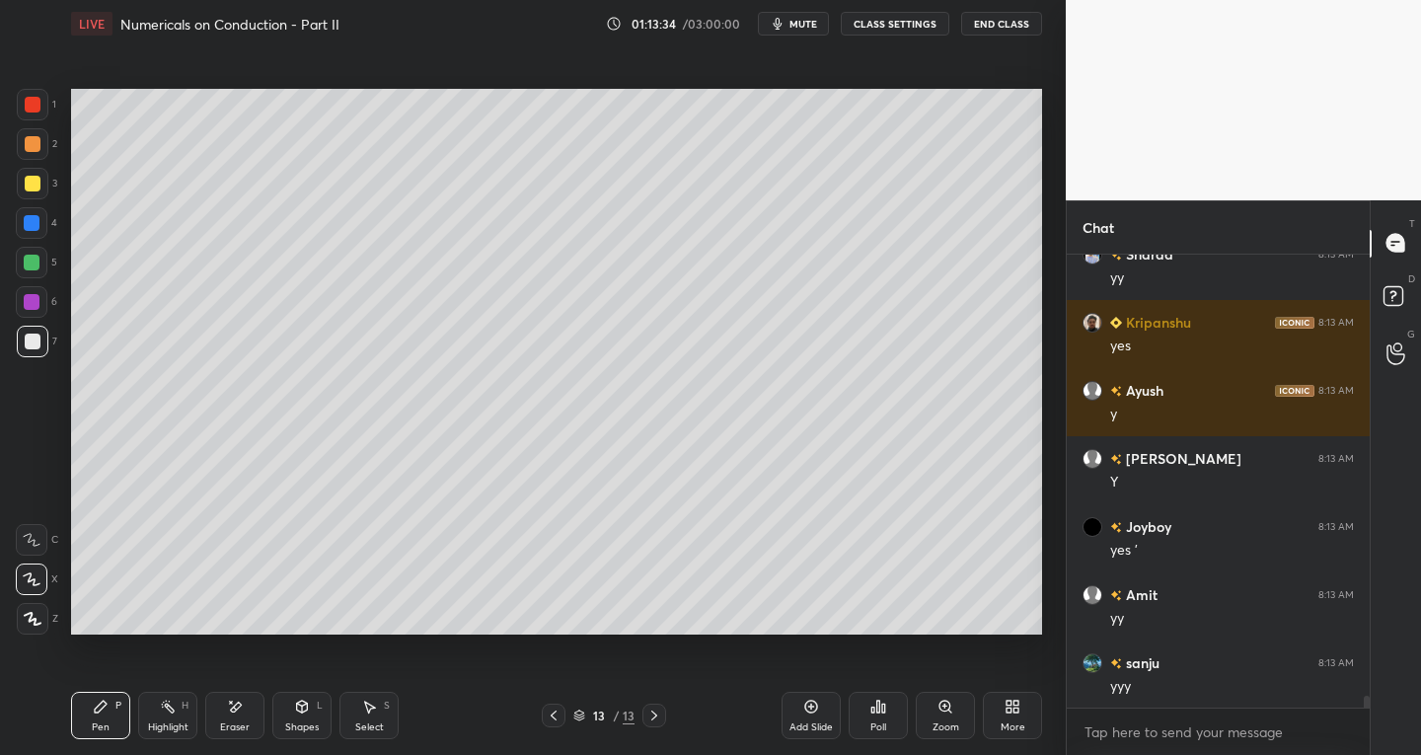
scroll to position [16595, 0]
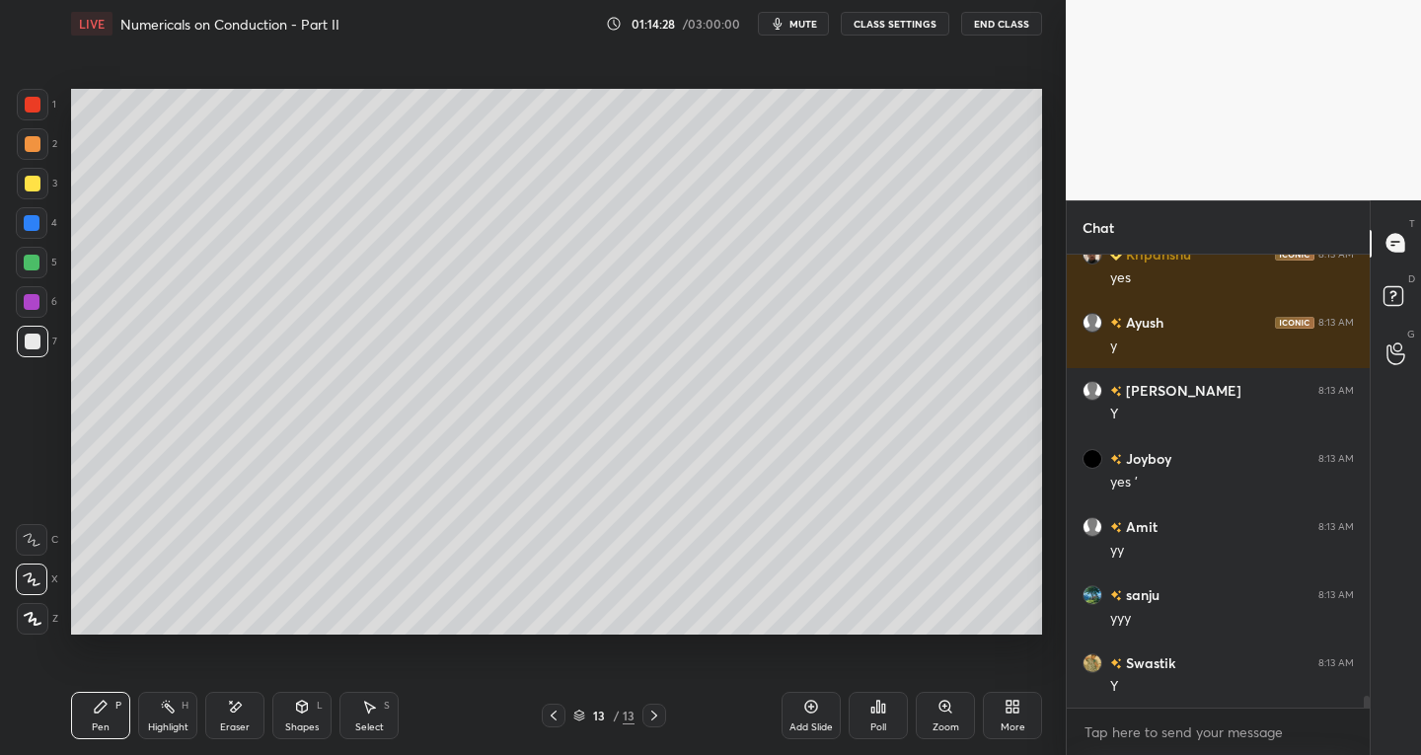
click at [239, 723] on div "Eraser" at bounding box center [235, 728] width 30 height 10
click at [89, 726] on div "Pen P" at bounding box center [100, 715] width 59 height 47
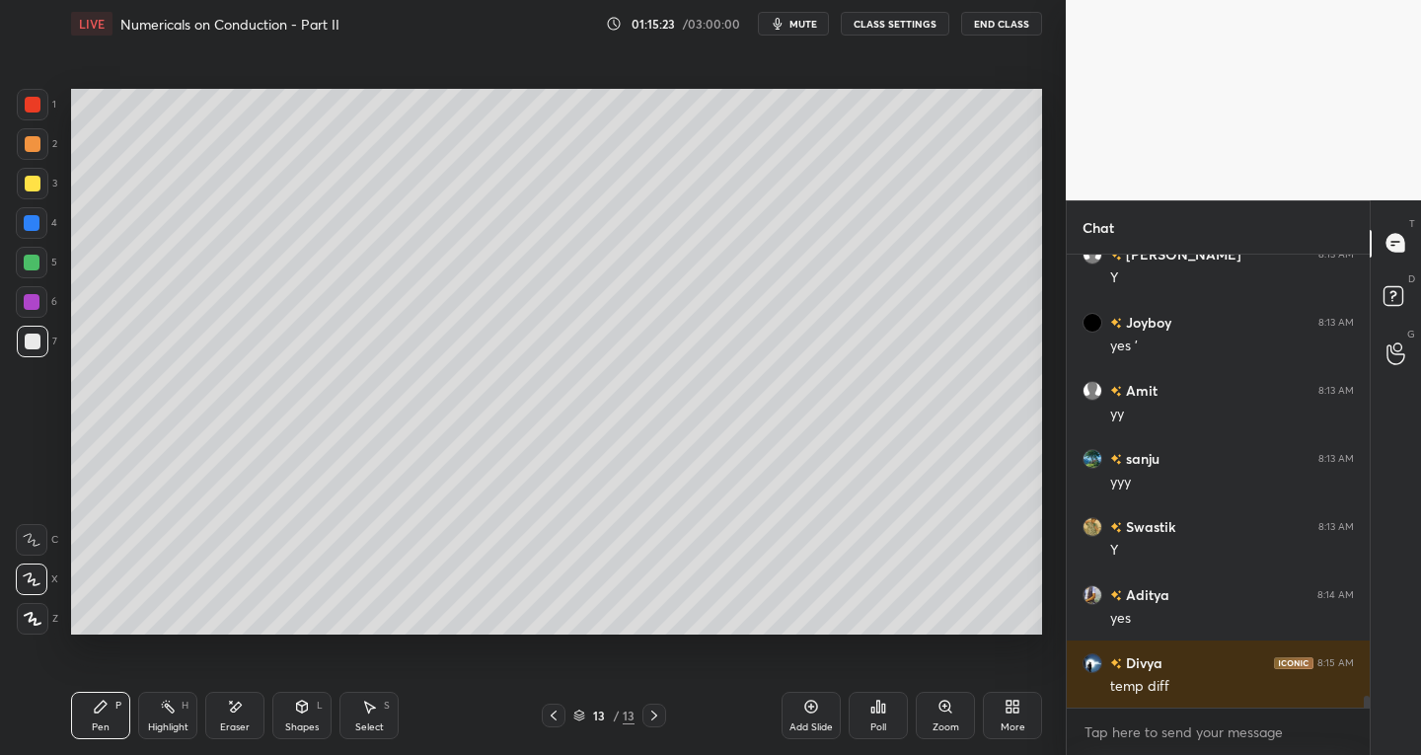
click at [236, 718] on div "Eraser" at bounding box center [234, 715] width 59 height 47
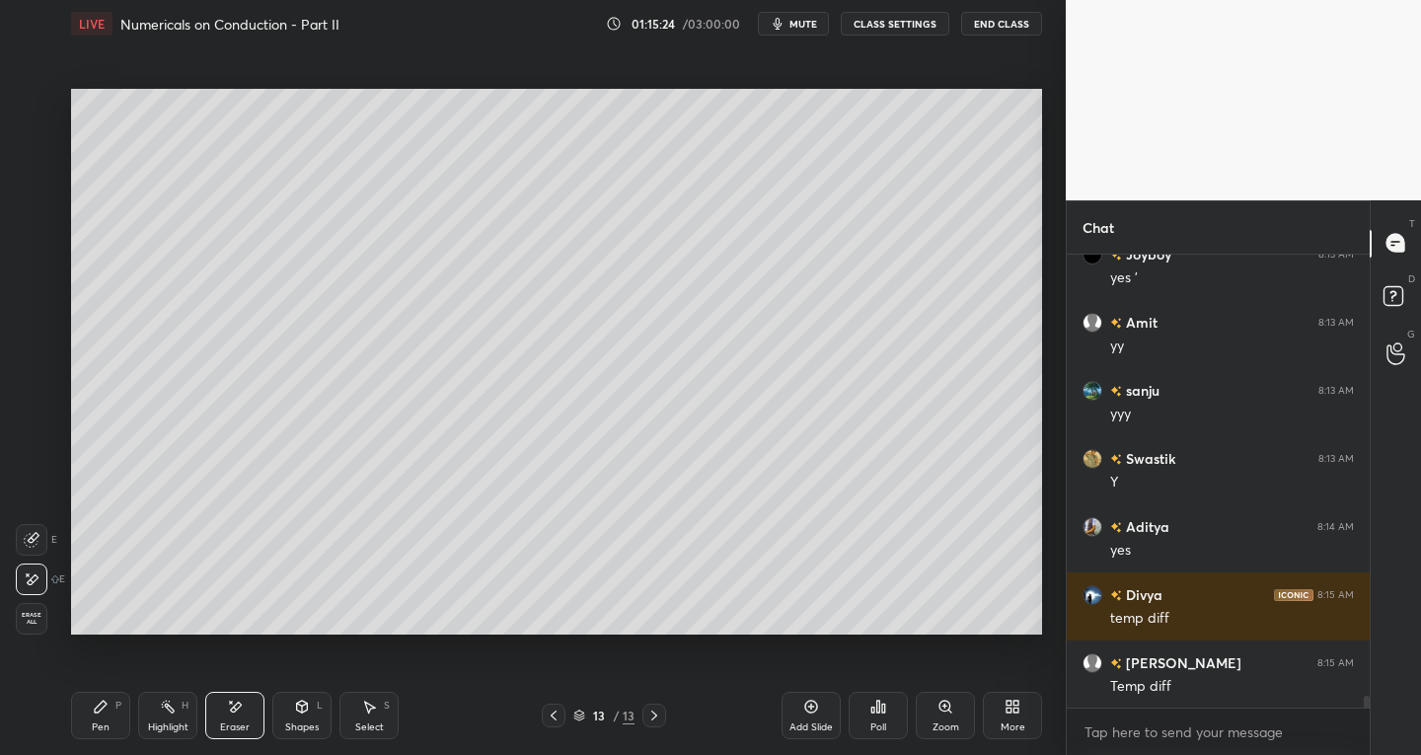
scroll to position [16867, 0]
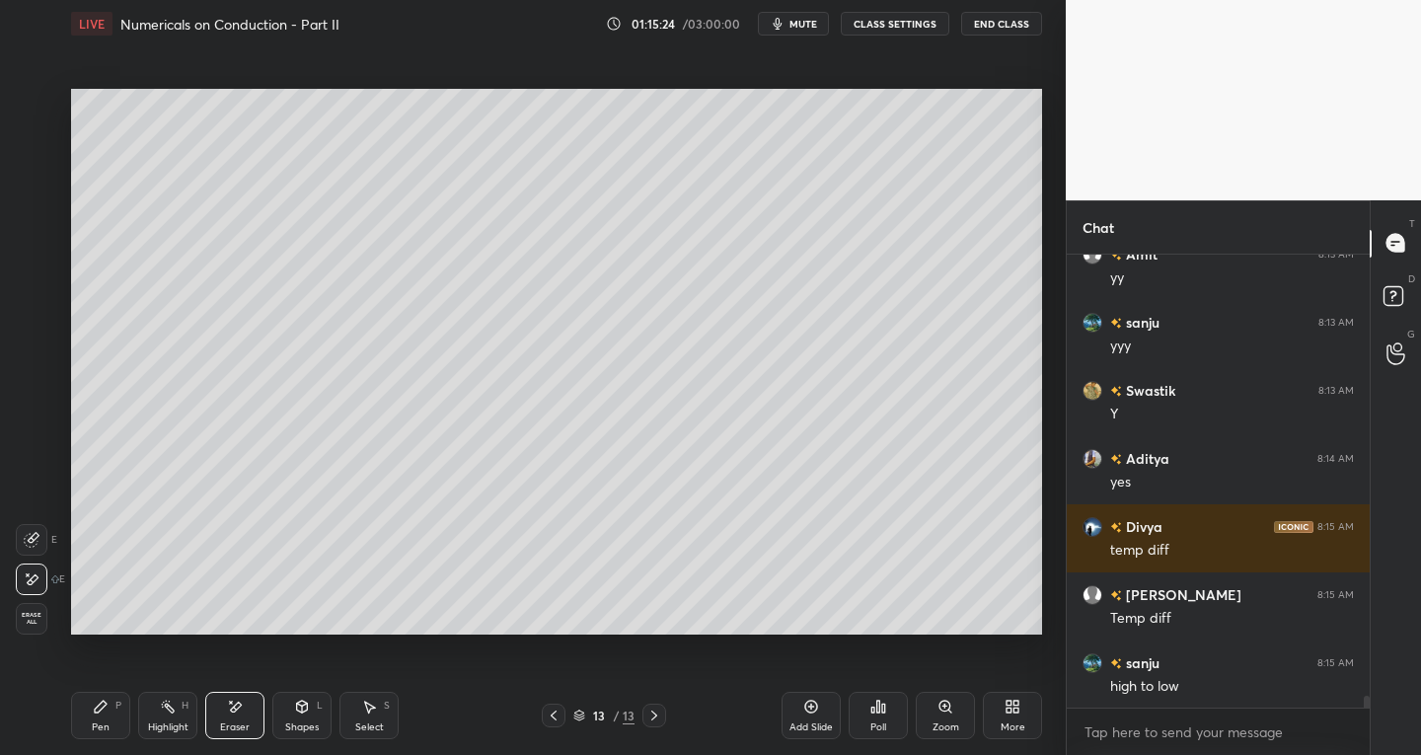
click at [104, 720] on div "Pen P" at bounding box center [100, 715] width 59 height 47
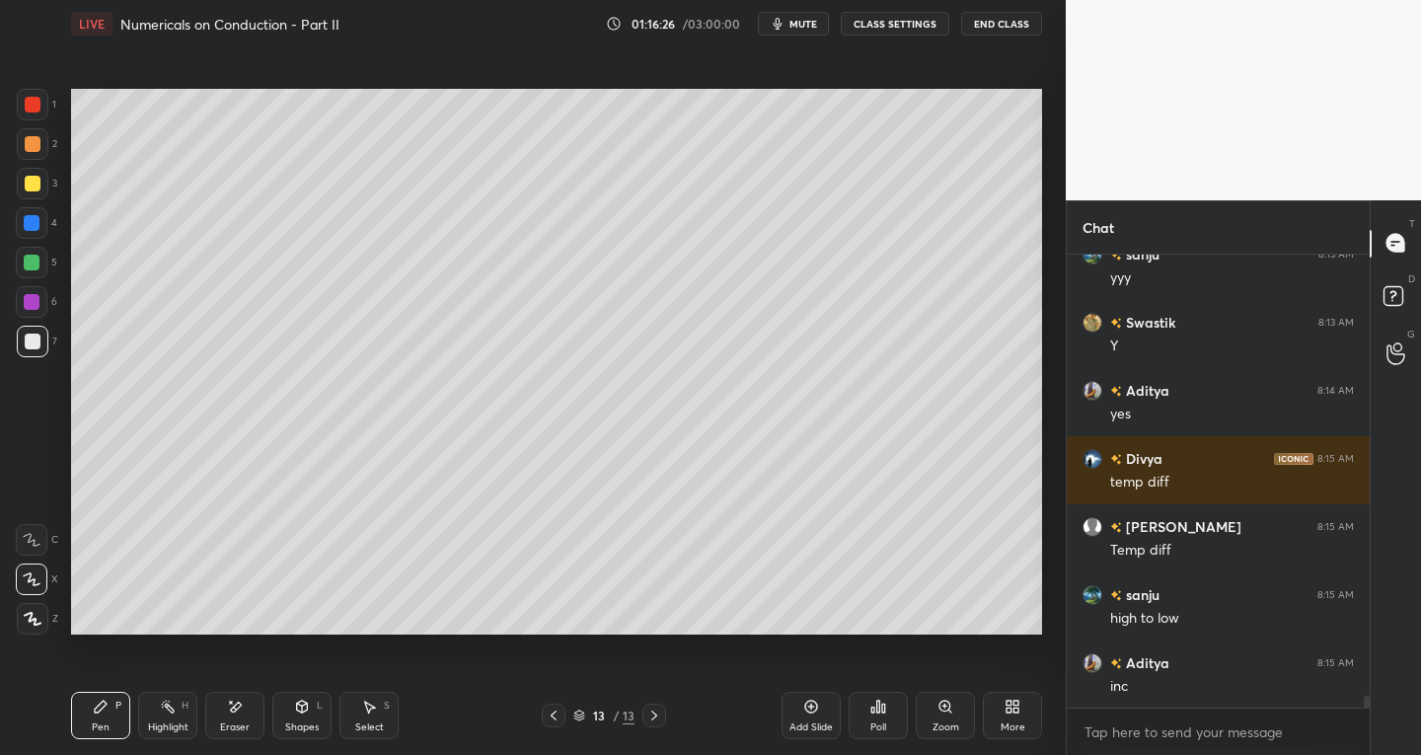
click at [390, 724] on div "Select S" at bounding box center [369, 715] width 59 height 47
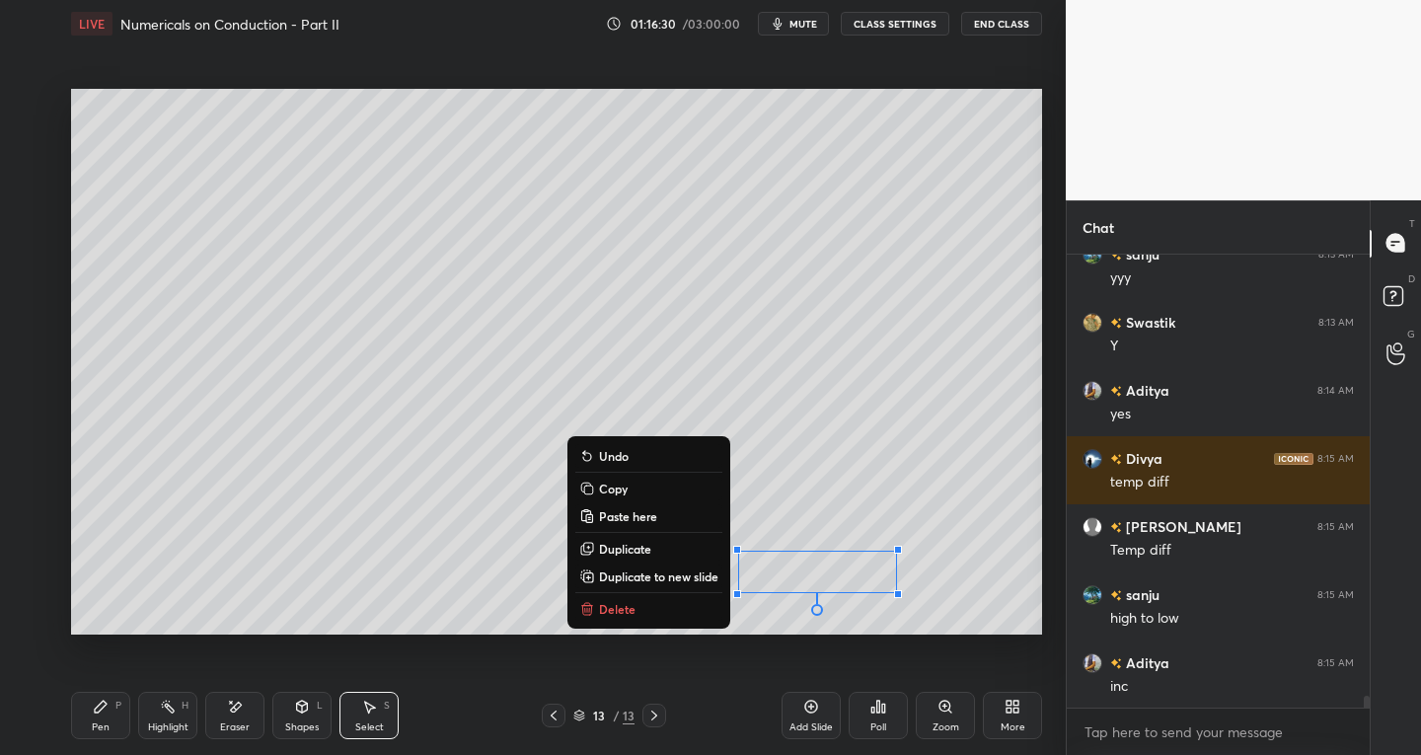
click at [116, 728] on div "Pen P" at bounding box center [100, 715] width 59 height 47
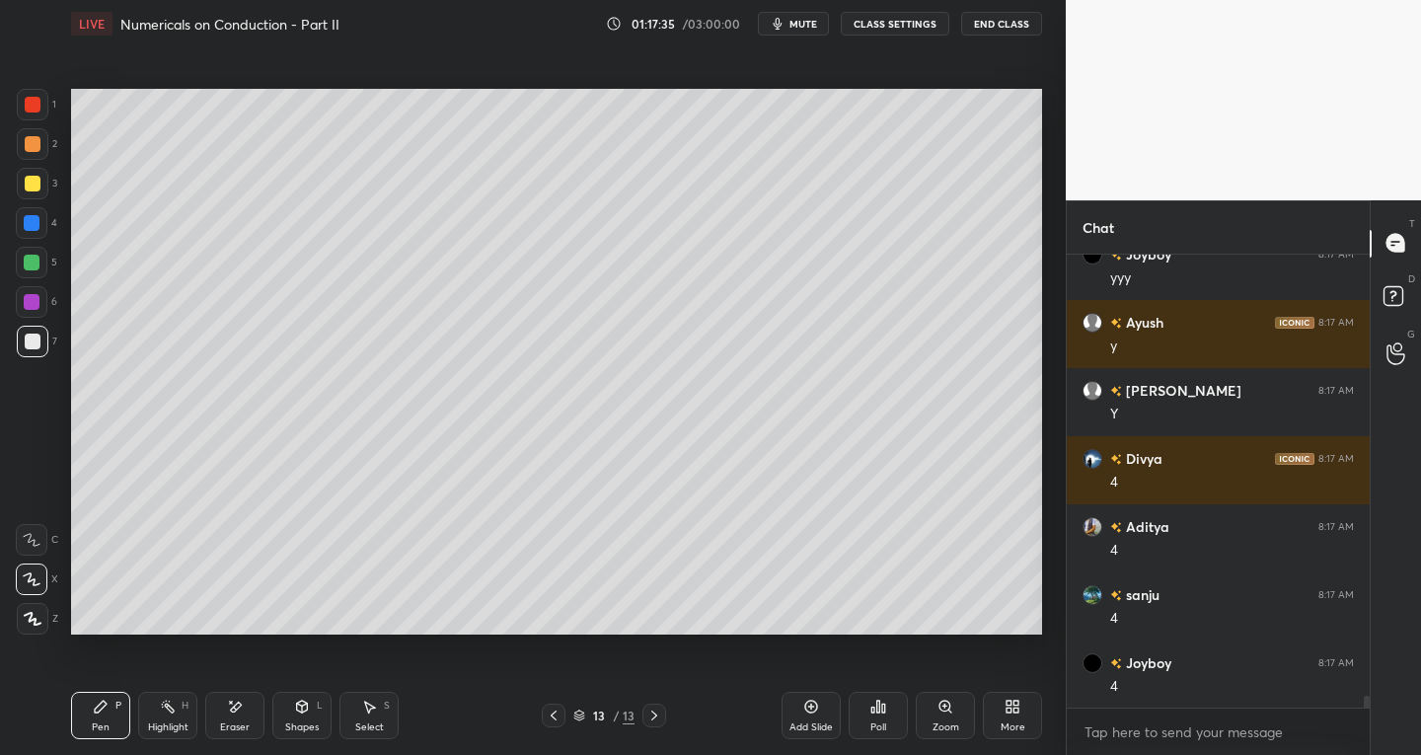
scroll to position [17685, 0]
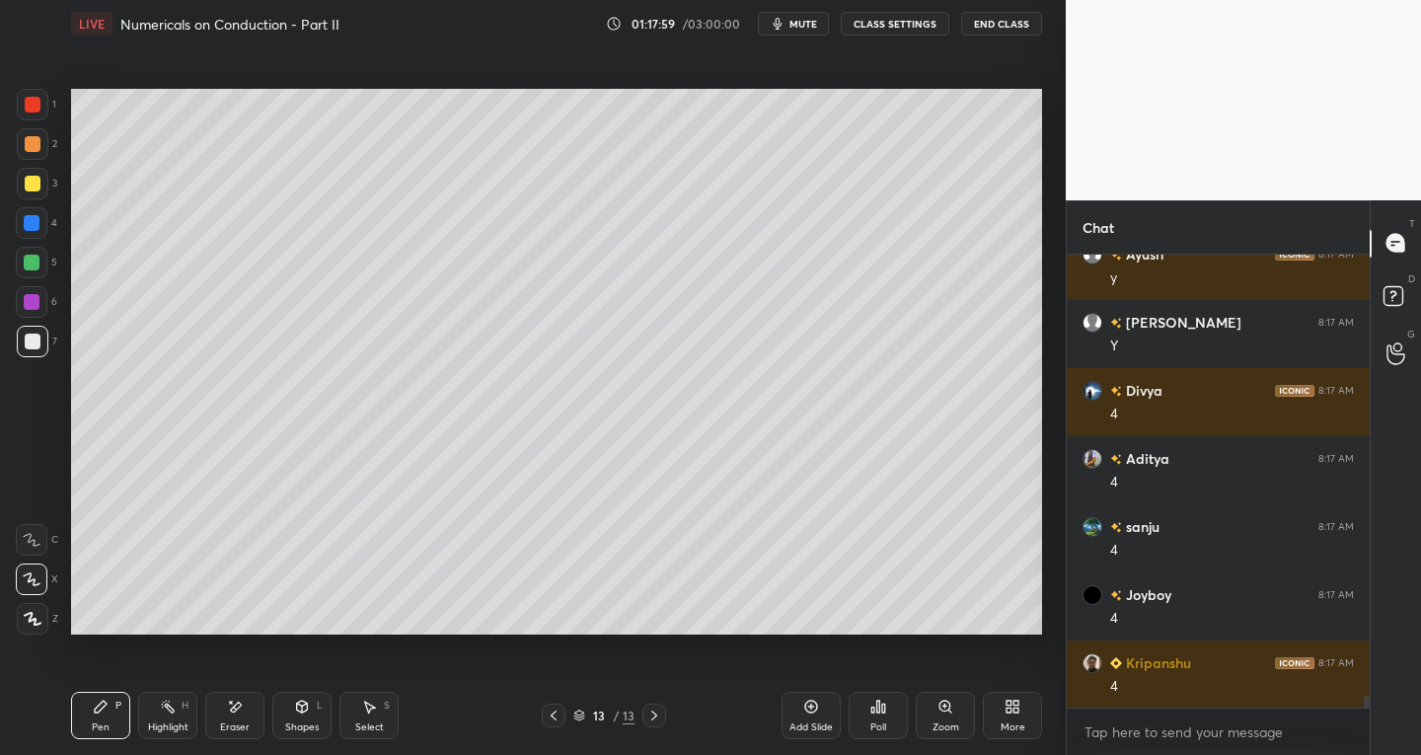
click at [34, 101] on div at bounding box center [33, 105] width 16 height 16
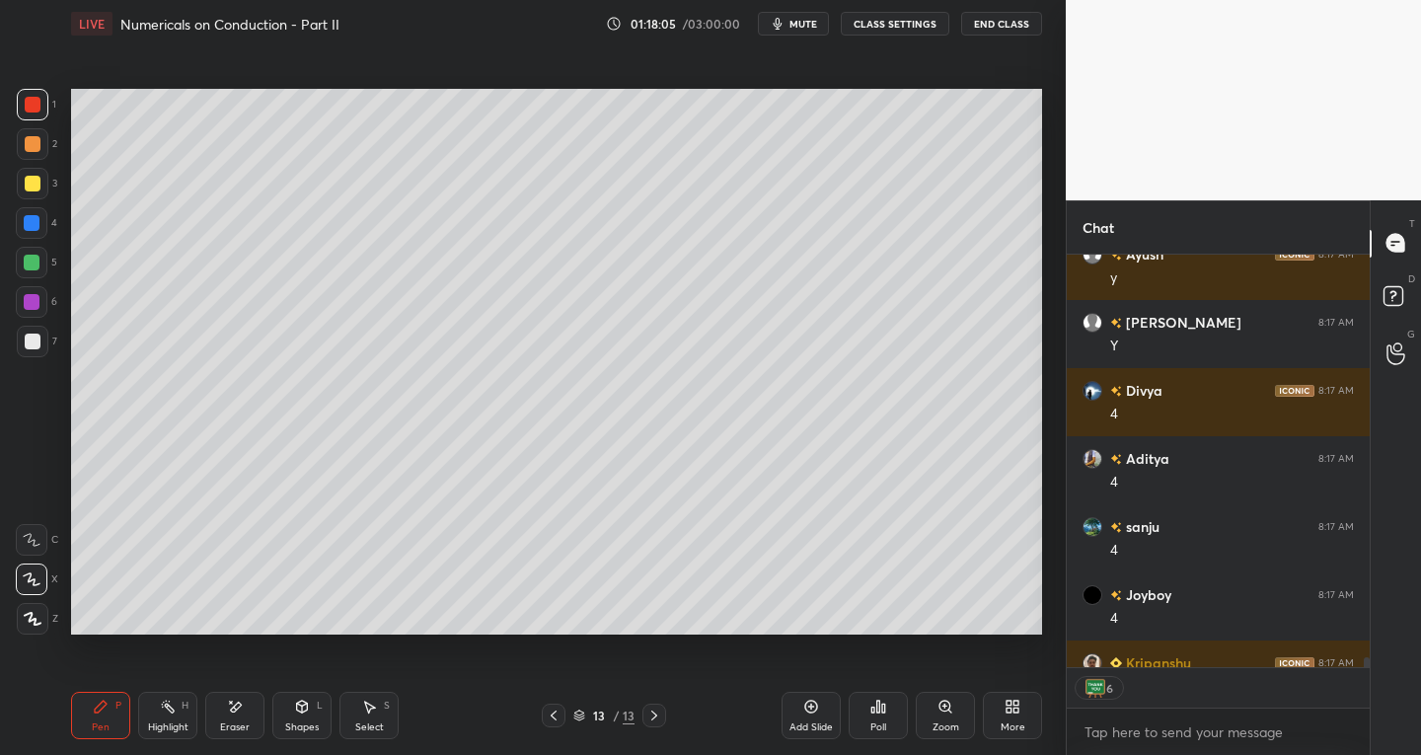
click at [34, 346] on div at bounding box center [33, 342] width 16 height 16
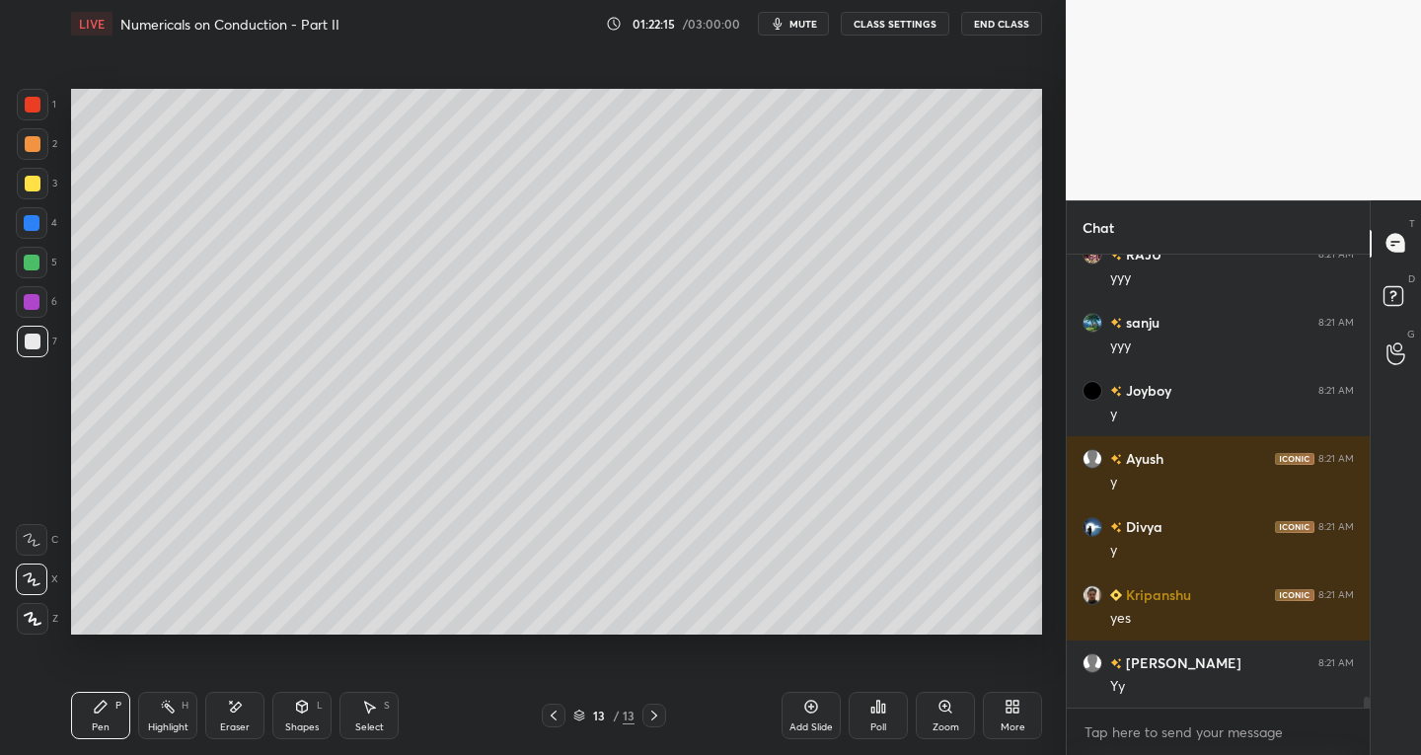
scroll to position [18434, 0]
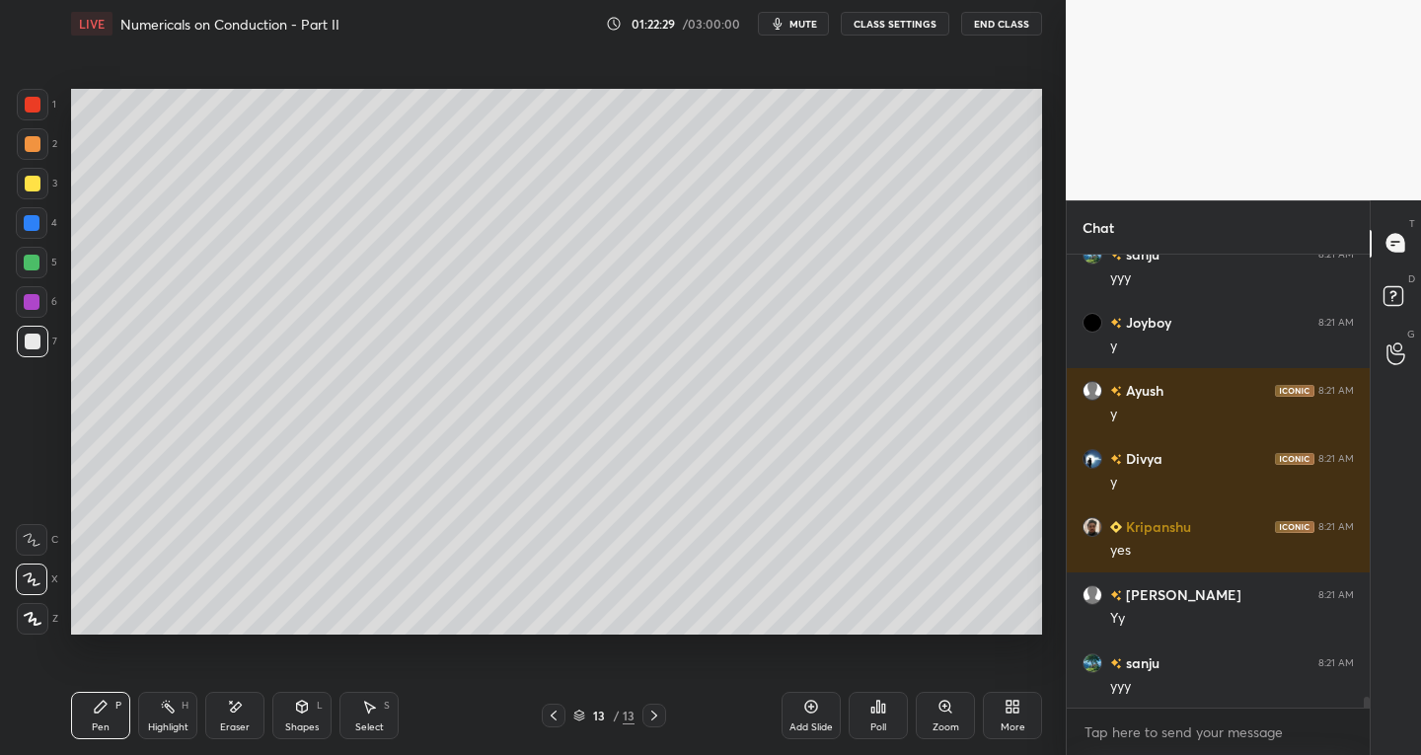
click at [389, 716] on div "Select S" at bounding box center [369, 715] width 59 height 47
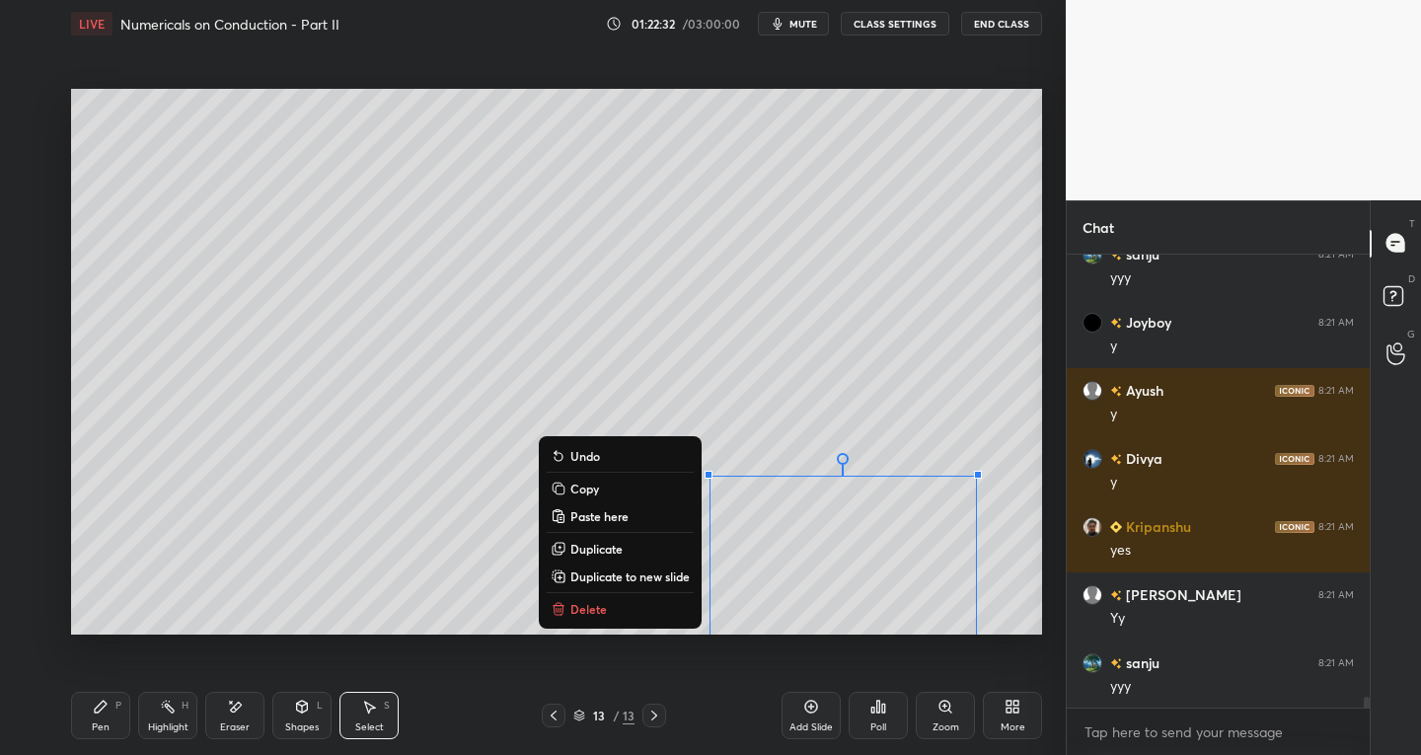
click at [108, 726] on div "Pen" at bounding box center [101, 728] width 18 height 10
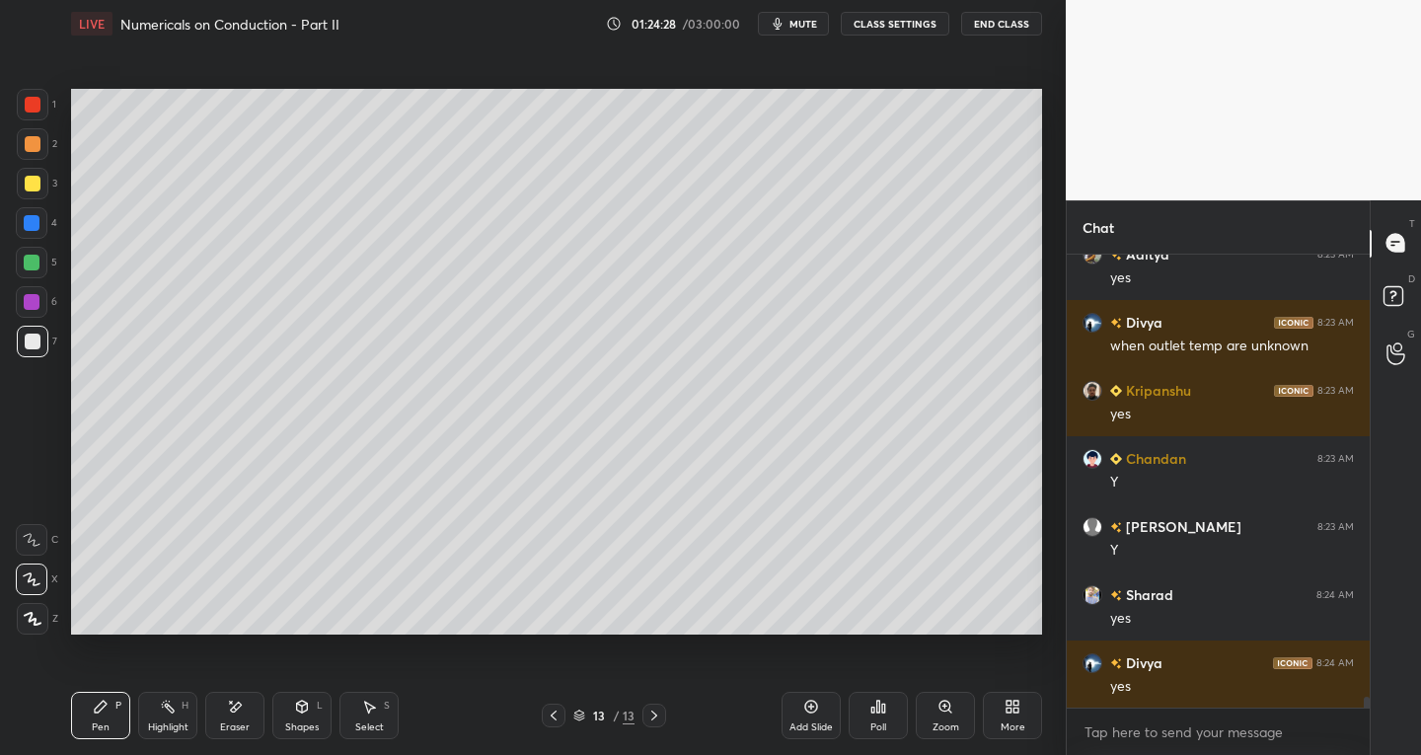
scroll to position [19115, 0]
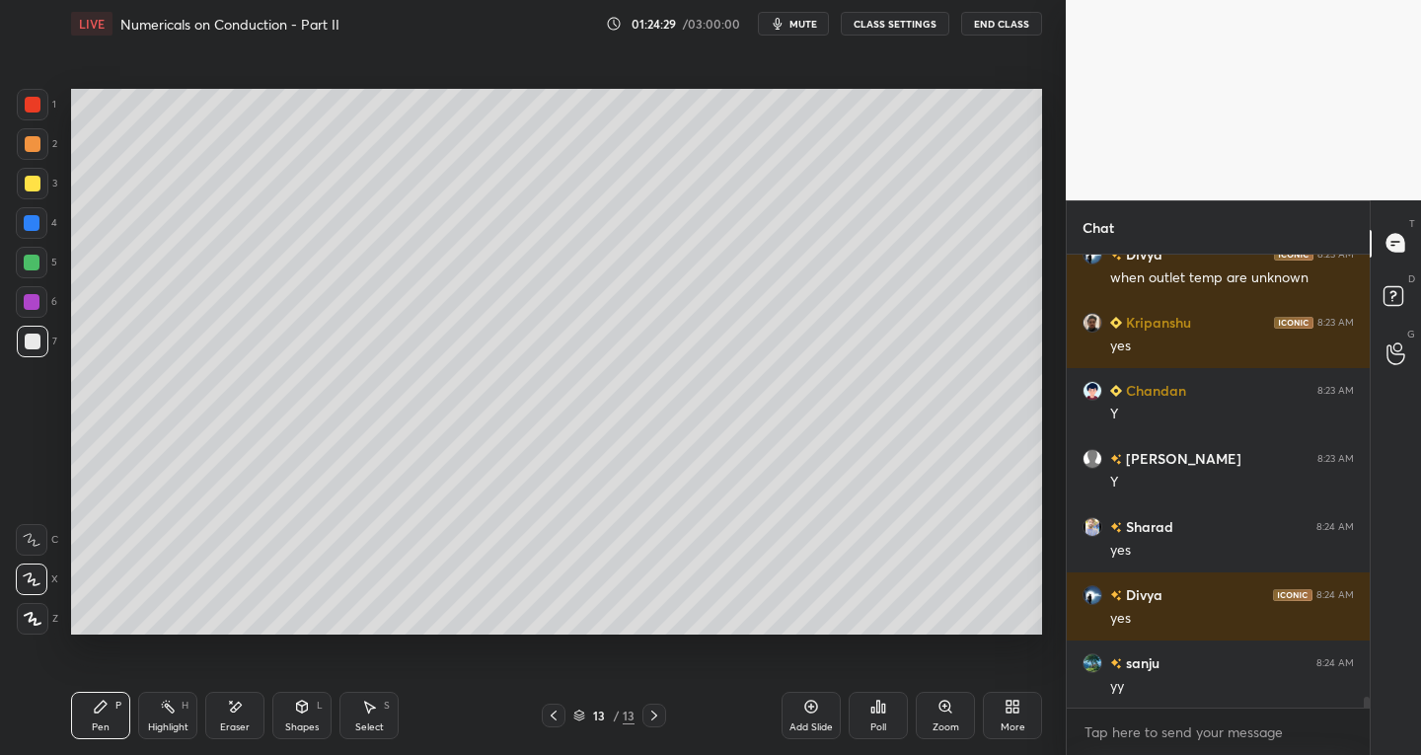
click at [804, 715] on div "Add Slide" at bounding box center [811, 715] width 59 height 47
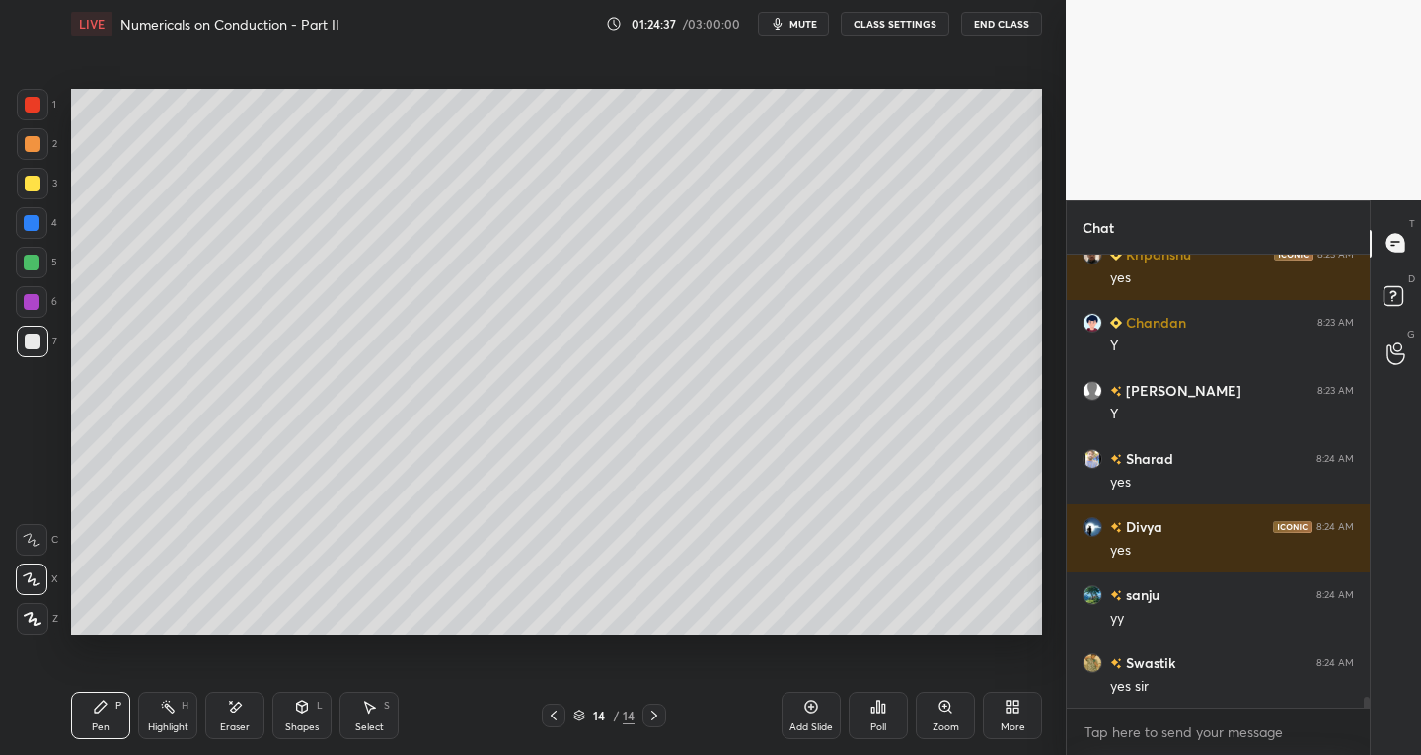
click at [46, 347] on div at bounding box center [33, 342] width 32 height 32
click at [294, 720] on div "Shapes L" at bounding box center [301, 715] width 59 height 47
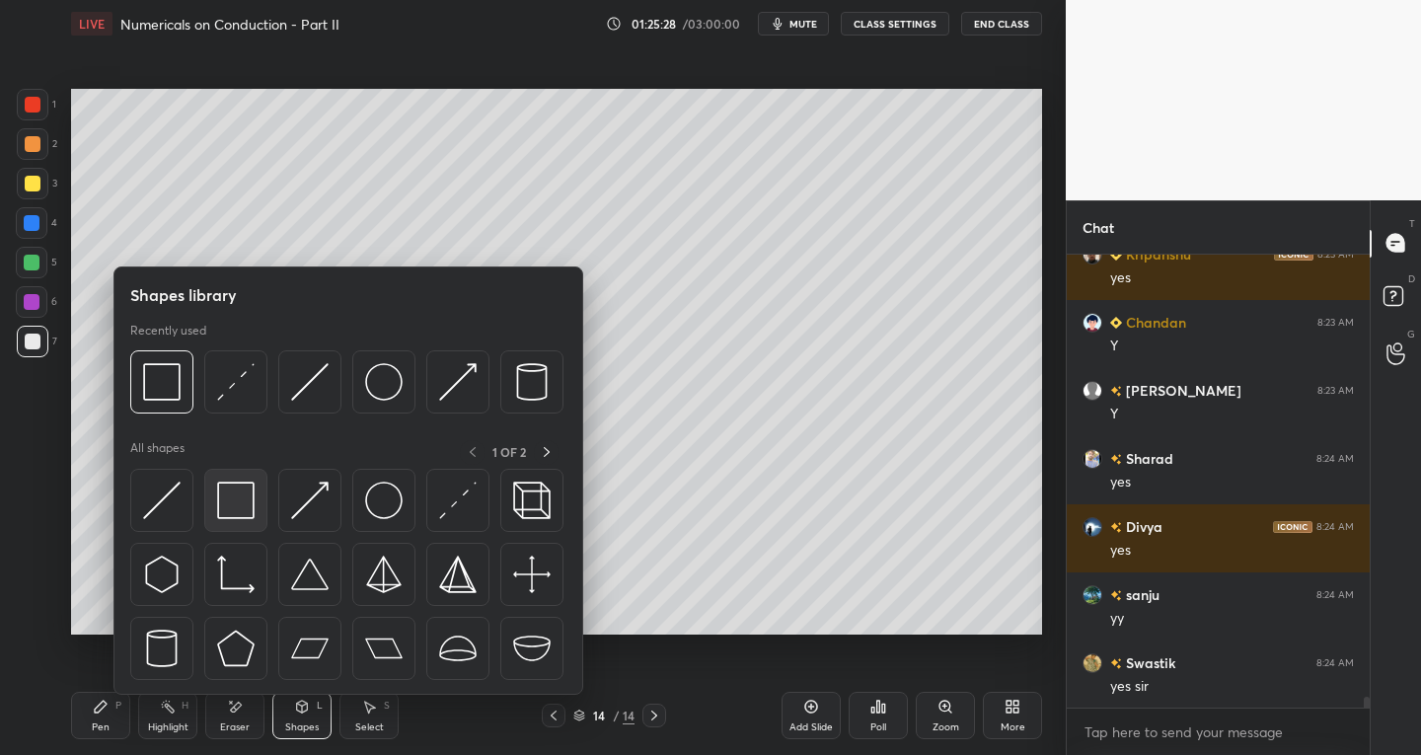
click at [234, 508] on img at bounding box center [236, 501] width 38 height 38
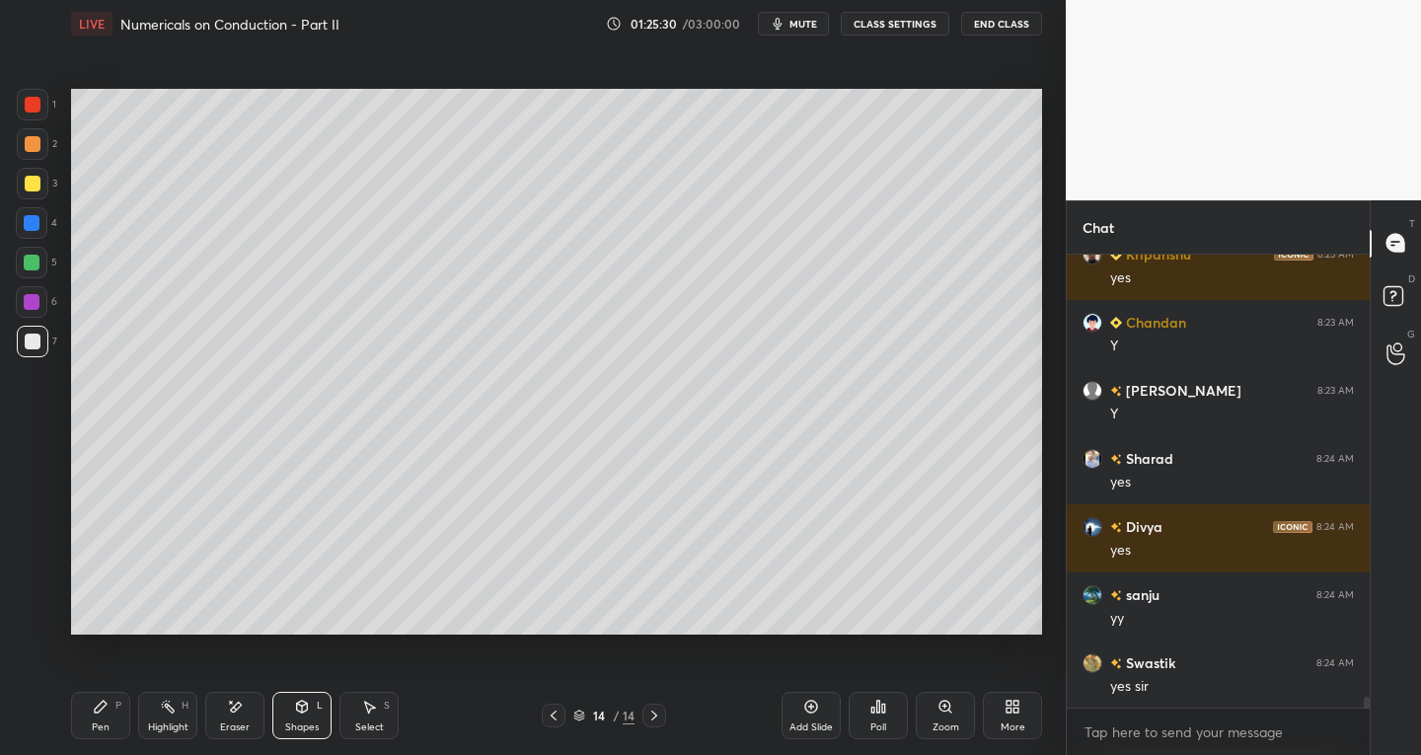
click at [93, 723] on div "Pen" at bounding box center [101, 728] width 18 height 10
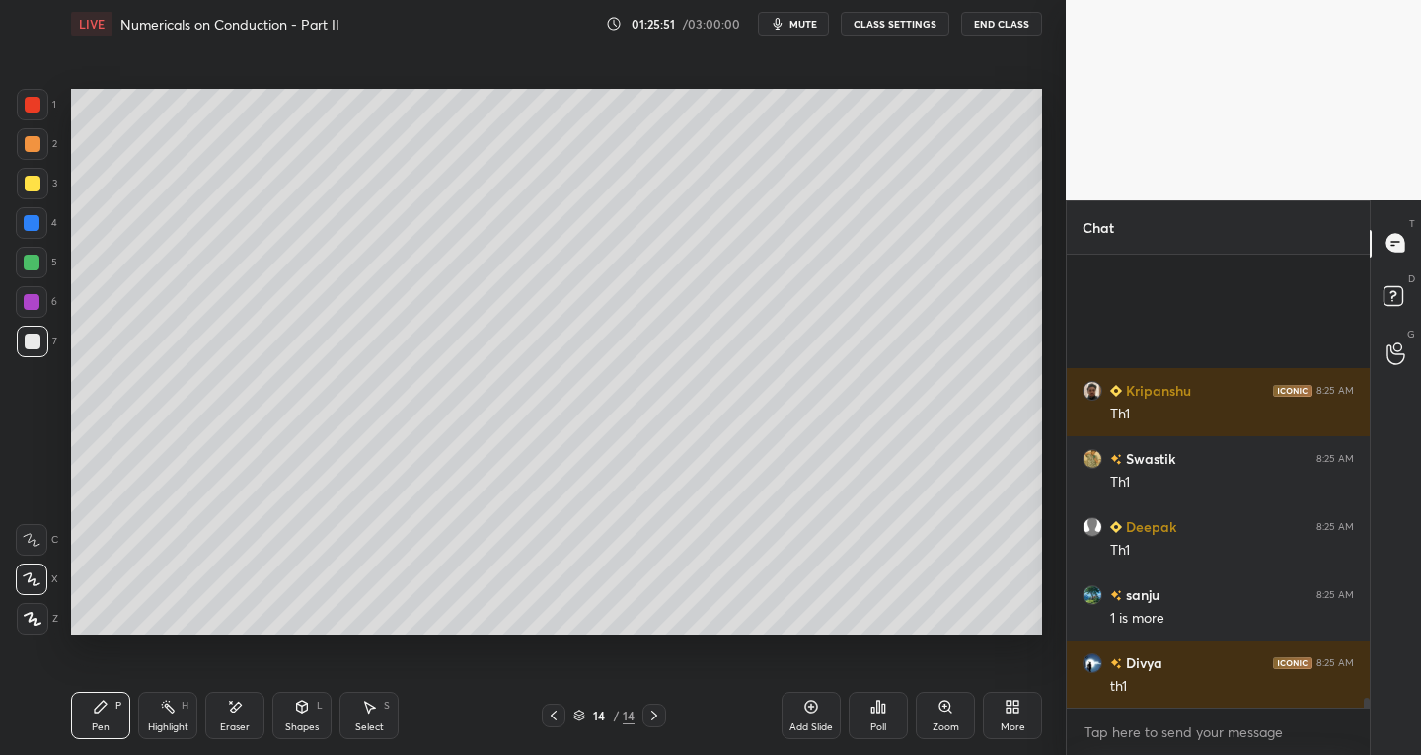
scroll to position [19728, 0]
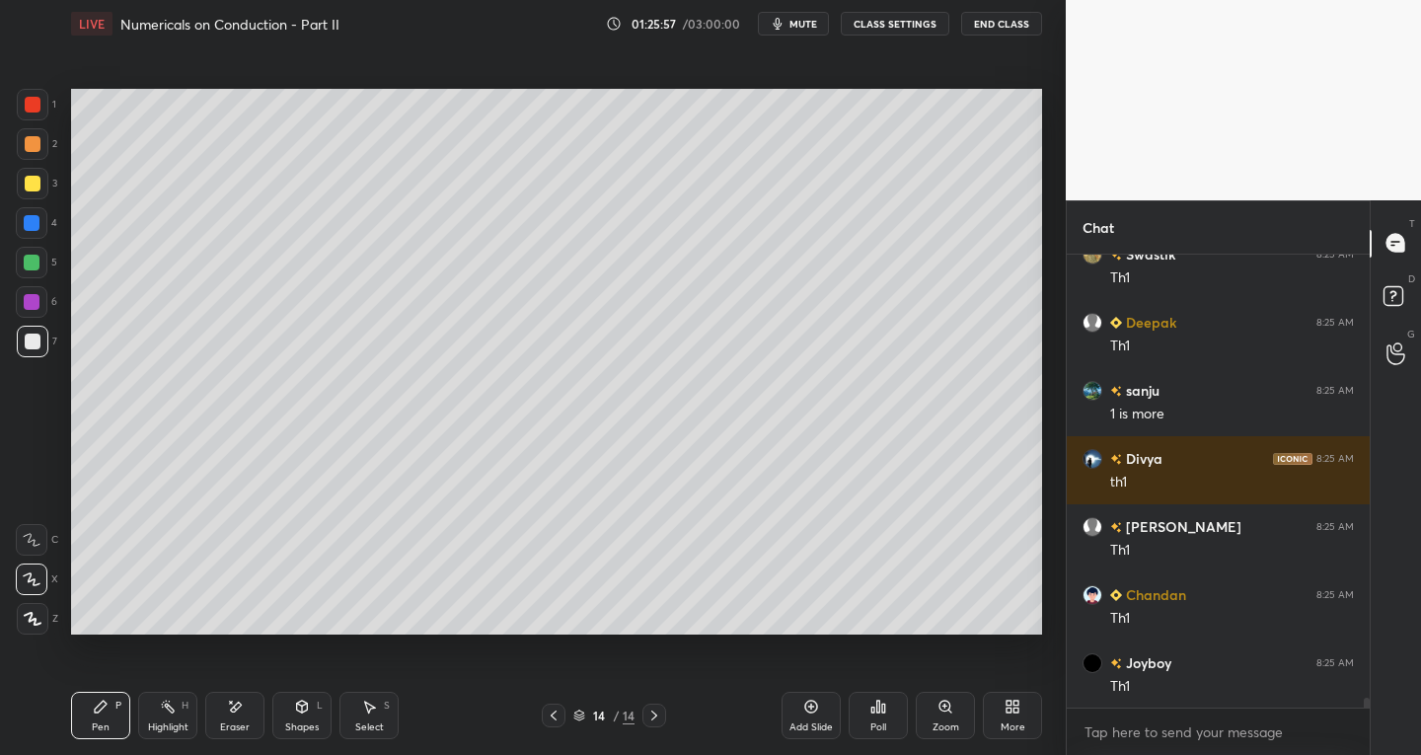
click at [235, 726] on div "Eraser" at bounding box center [235, 728] width 30 height 10
click at [24, 535] on icon at bounding box center [32, 540] width 16 height 16
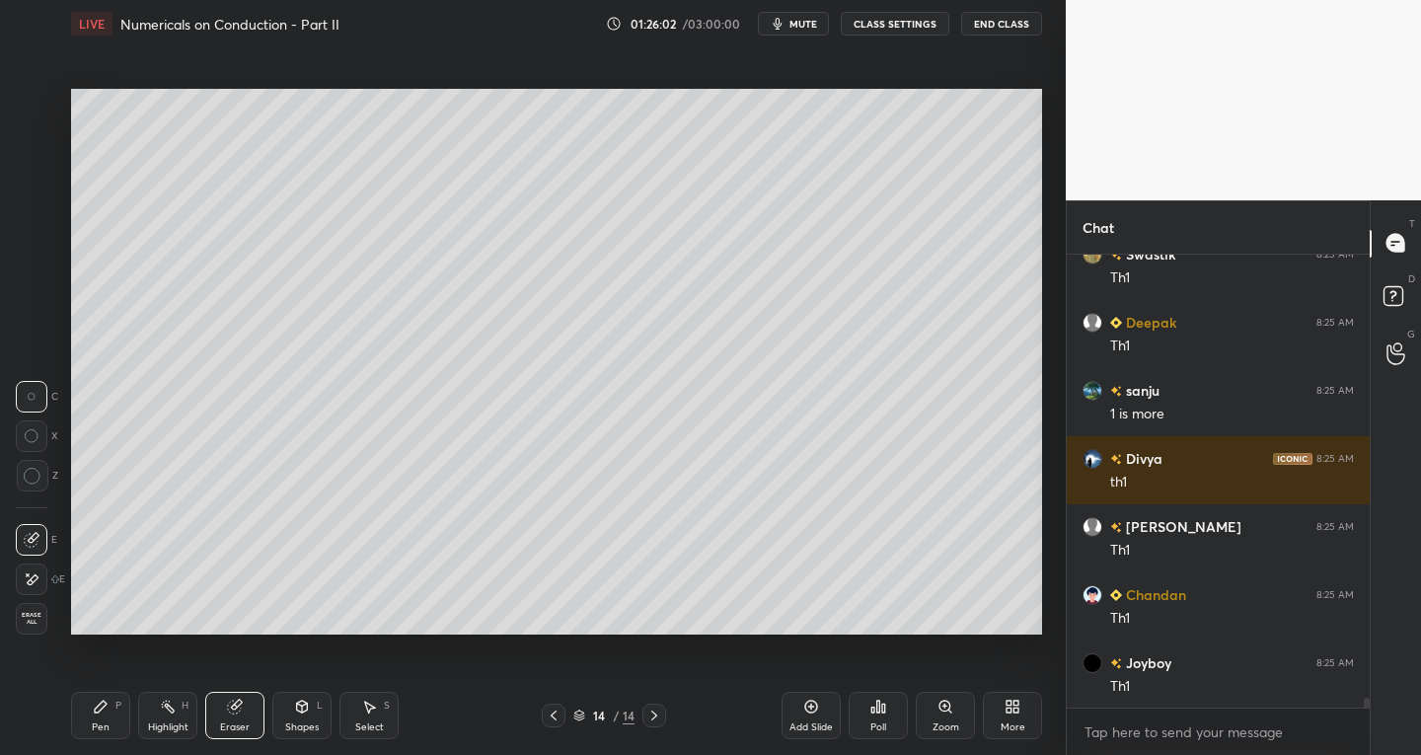
click at [308, 723] on div "Shapes" at bounding box center [302, 728] width 34 height 10
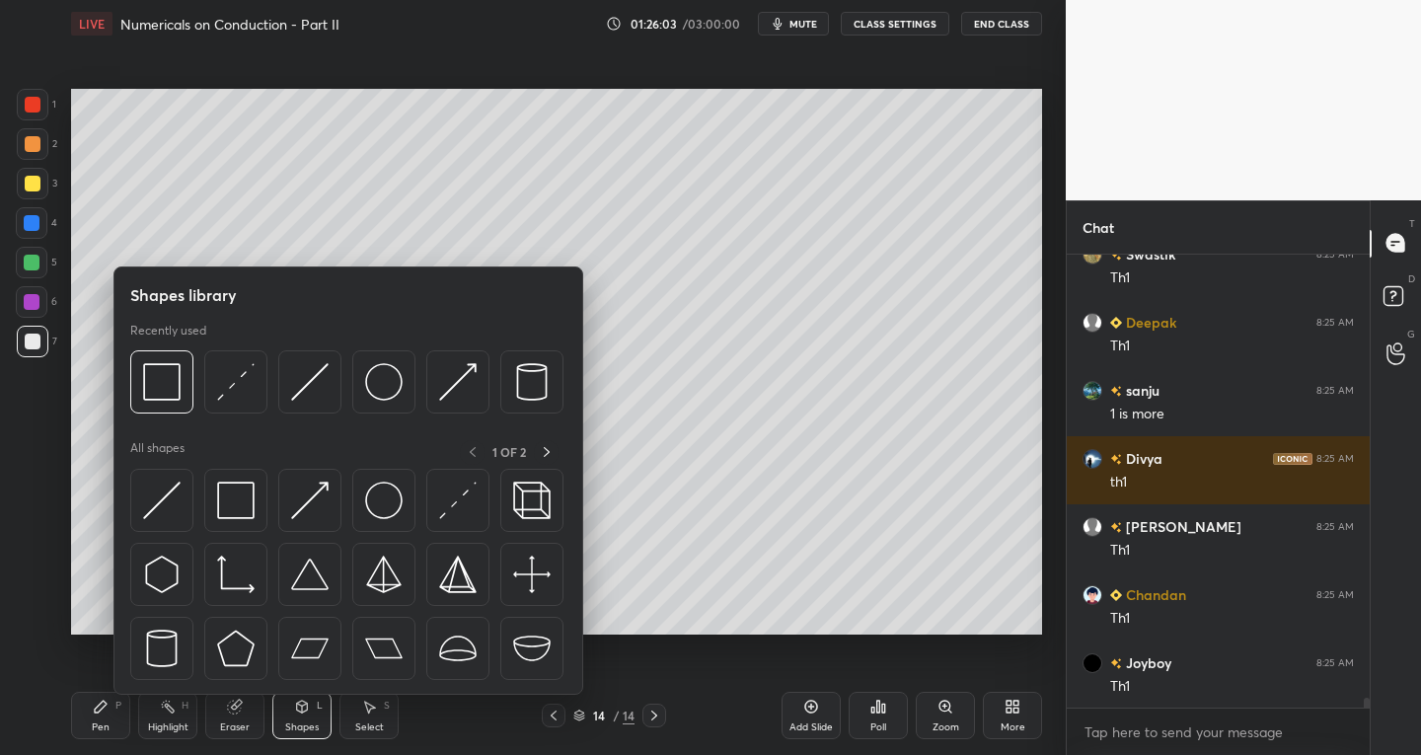
click at [381, 512] on img at bounding box center [384, 501] width 38 height 38
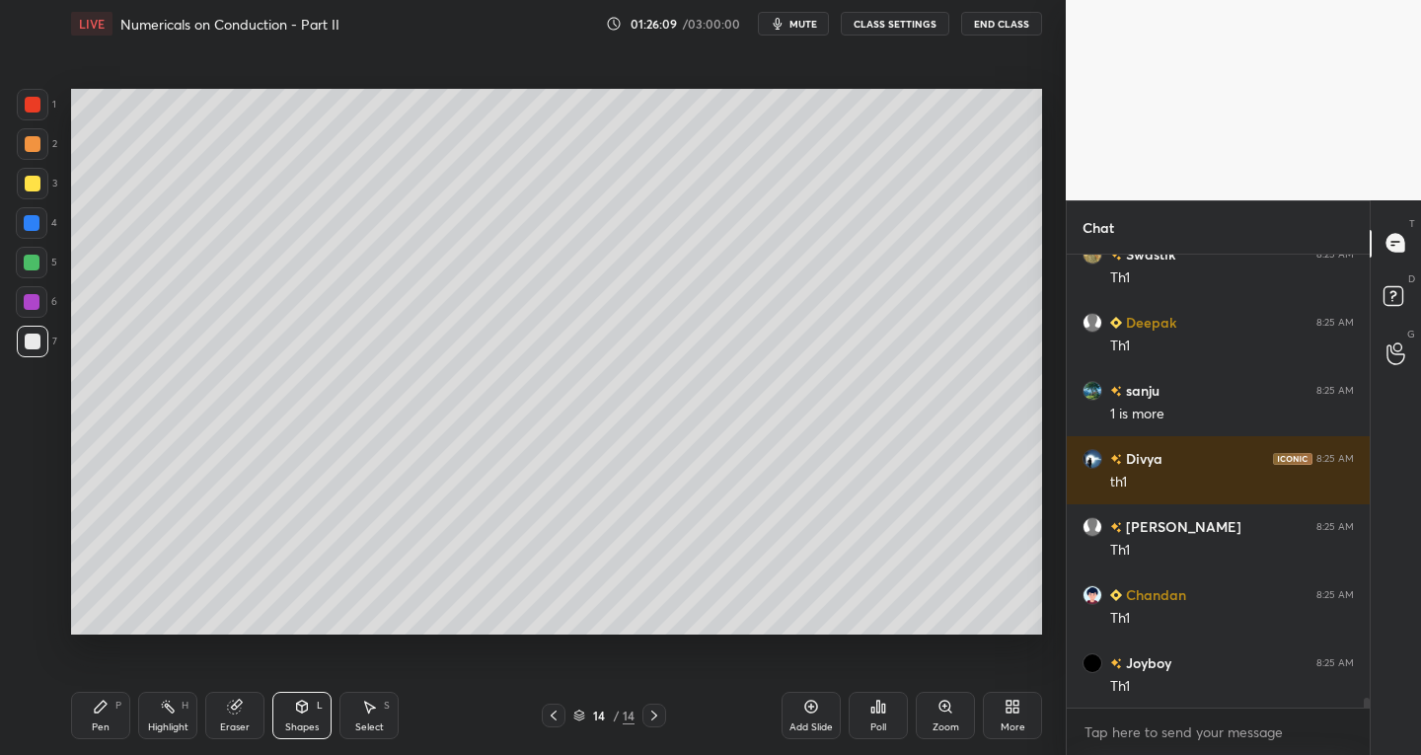
click at [102, 725] on div "Pen" at bounding box center [101, 728] width 18 height 10
click at [96, 705] on icon at bounding box center [101, 707] width 16 height 16
click at [19, 337] on div at bounding box center [33, 342] width 32 height 32
click at [301, 726] on div "Shapes" at bounding box center [302, 728] width 34 height 10
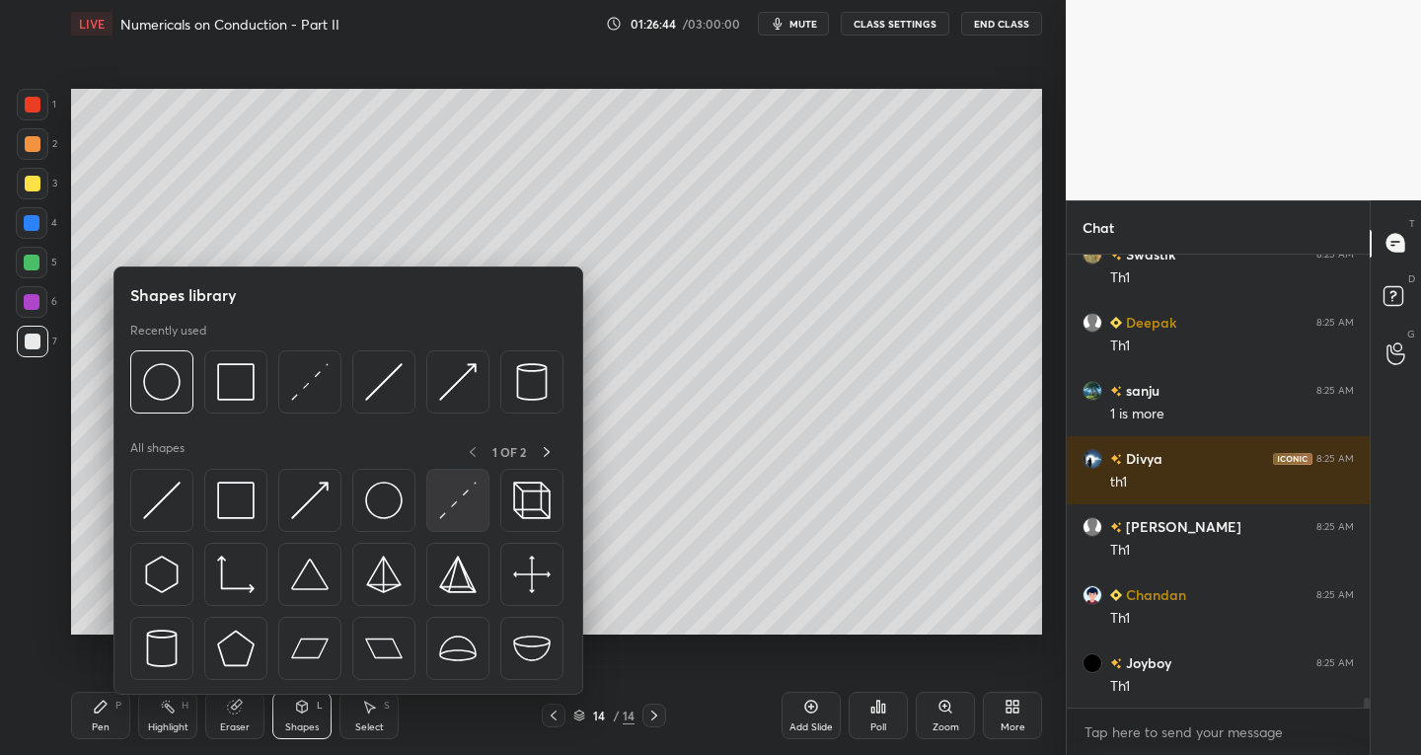
click at [438, 514] on div at bounding box center [457, 500] width 63 height 63
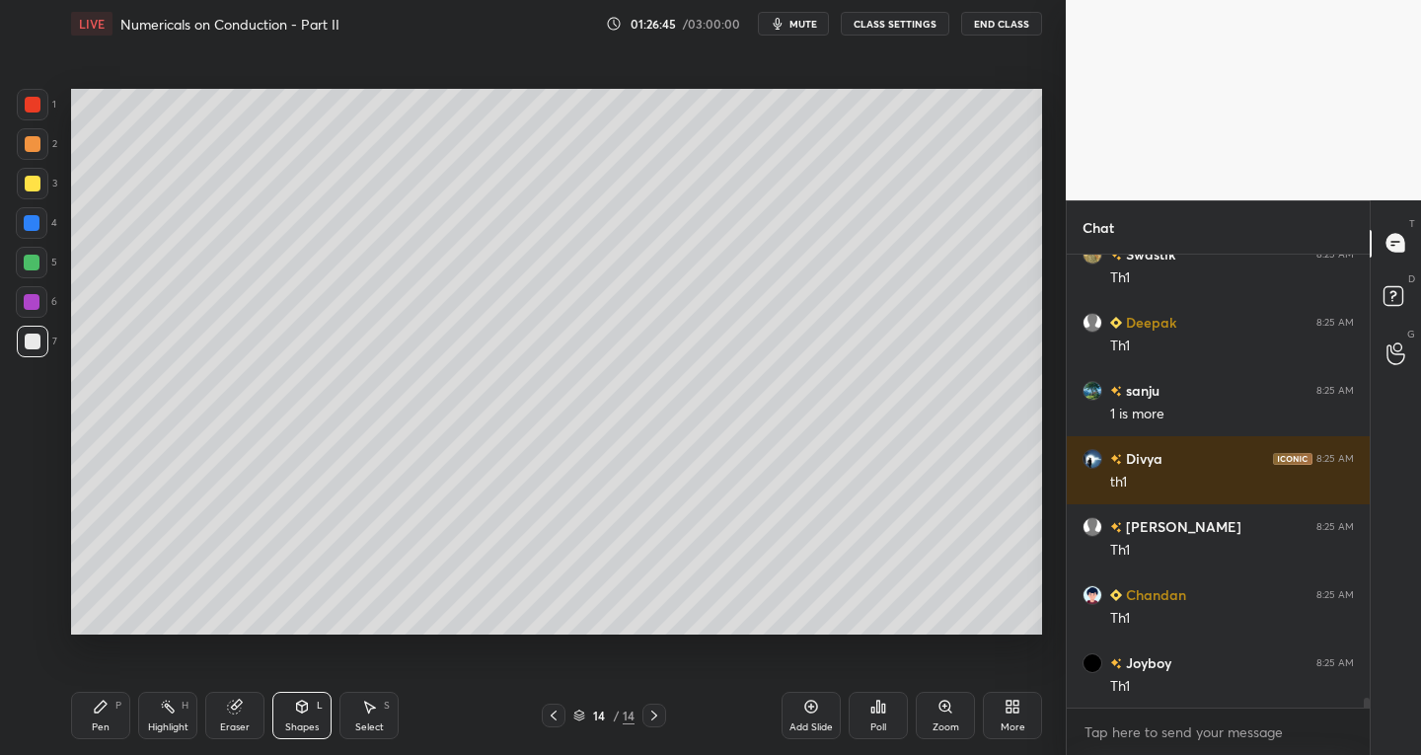
click at [22, 123] on div "1" at bounding box center [36, 108] width 39 height 39
click at [111, 708] on div "Pen P" at bounding box center [100, 715] width 59 height 47
click at [41, 346] on div at bounding box center [33, 342] width 32 height 32
click at [35, 178] on div at bounding box center [33, 184] width 16 height 16
click at [292, 714] on div "Shapes L" at bounding box center [301, 715] width 59 height 47
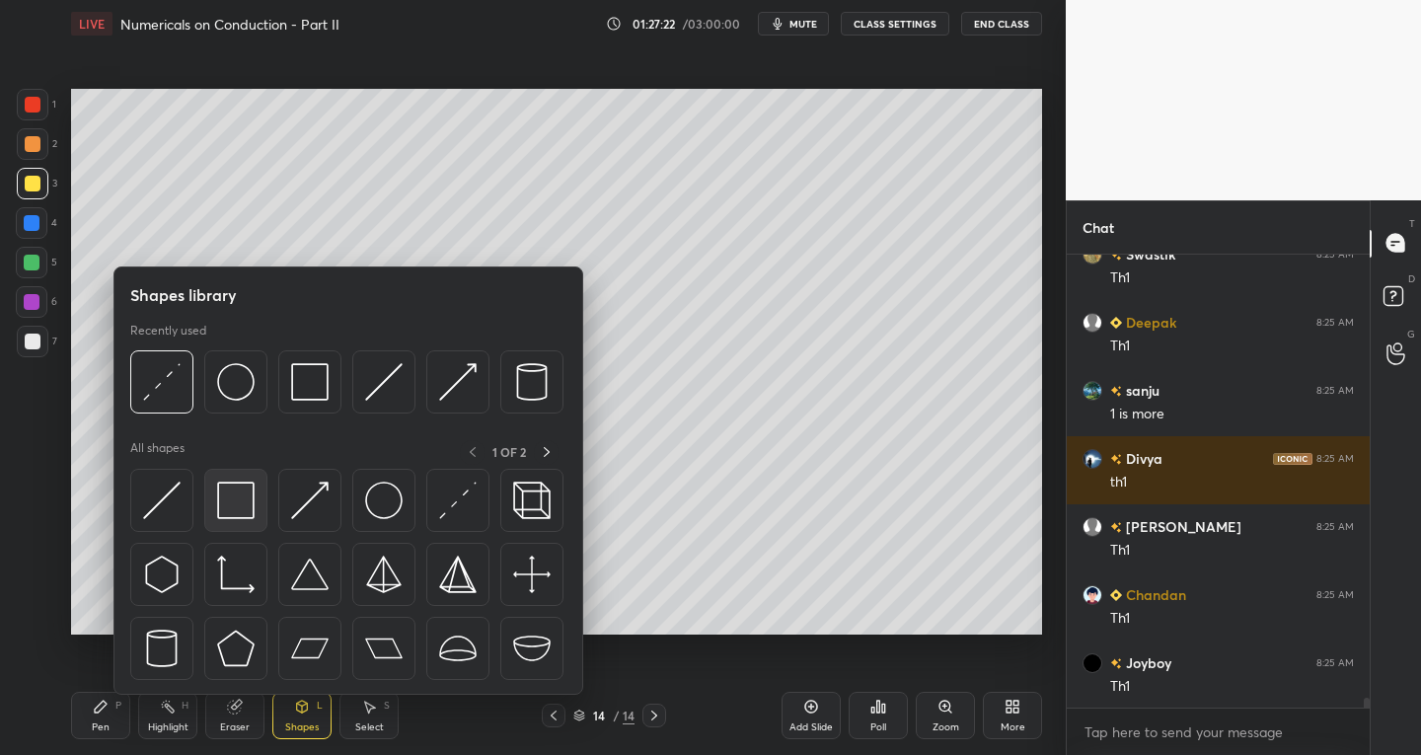
click at [265, 517] on div at bounding box center [235, 500] width 63 height 63
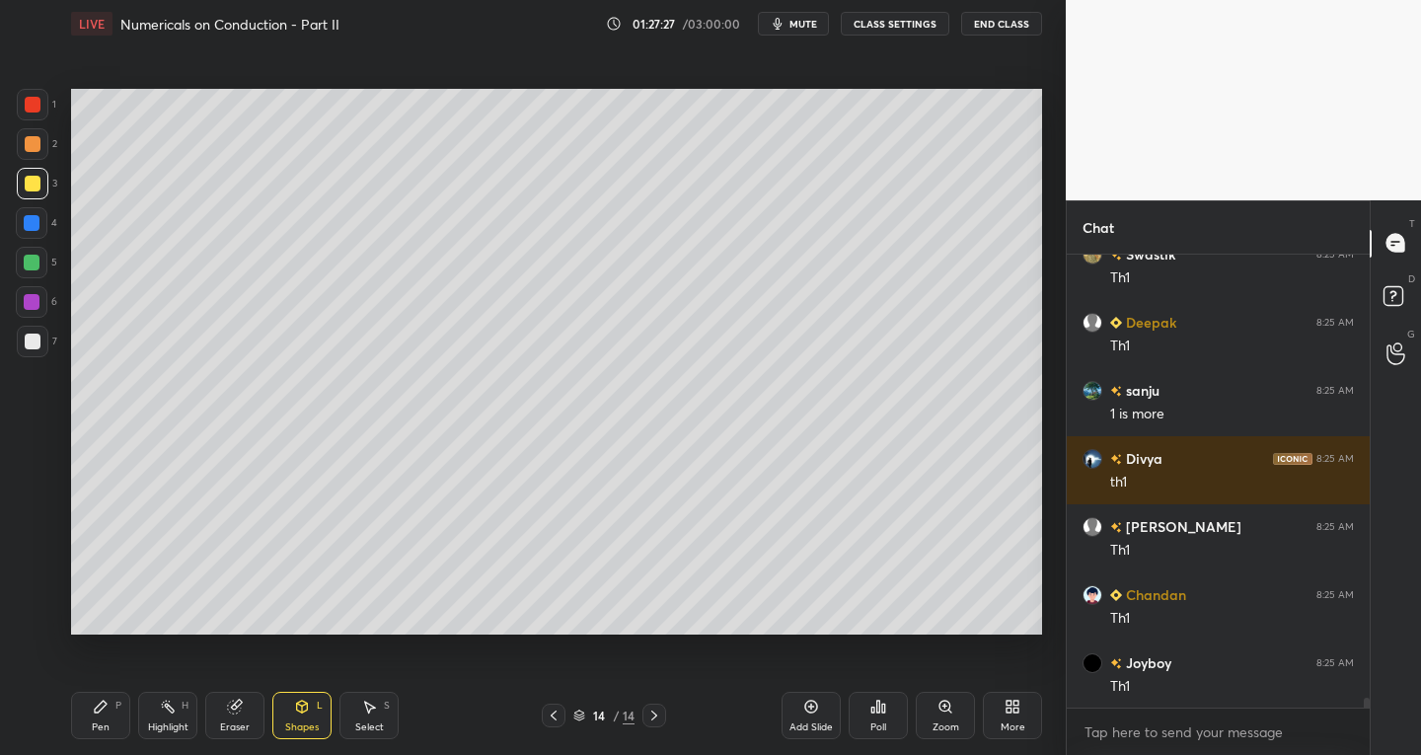
click at [235, 707] on icon at bounding box center [234, 707] width 13 height 13
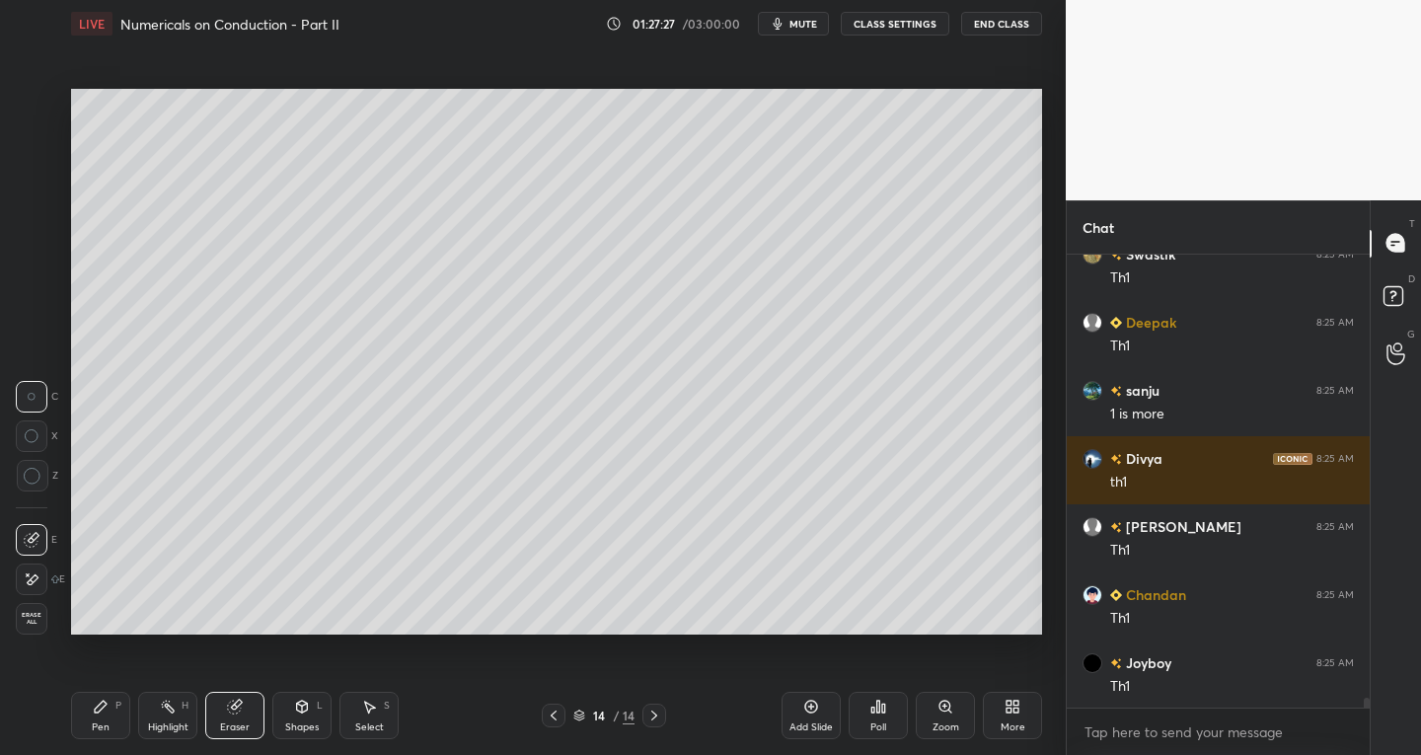
click at [32, 534] on icon at bounding box center [32, 540] width 16 height 16
click at [104, 711] on icon at bounding box center [101, 707] width 16 height 16
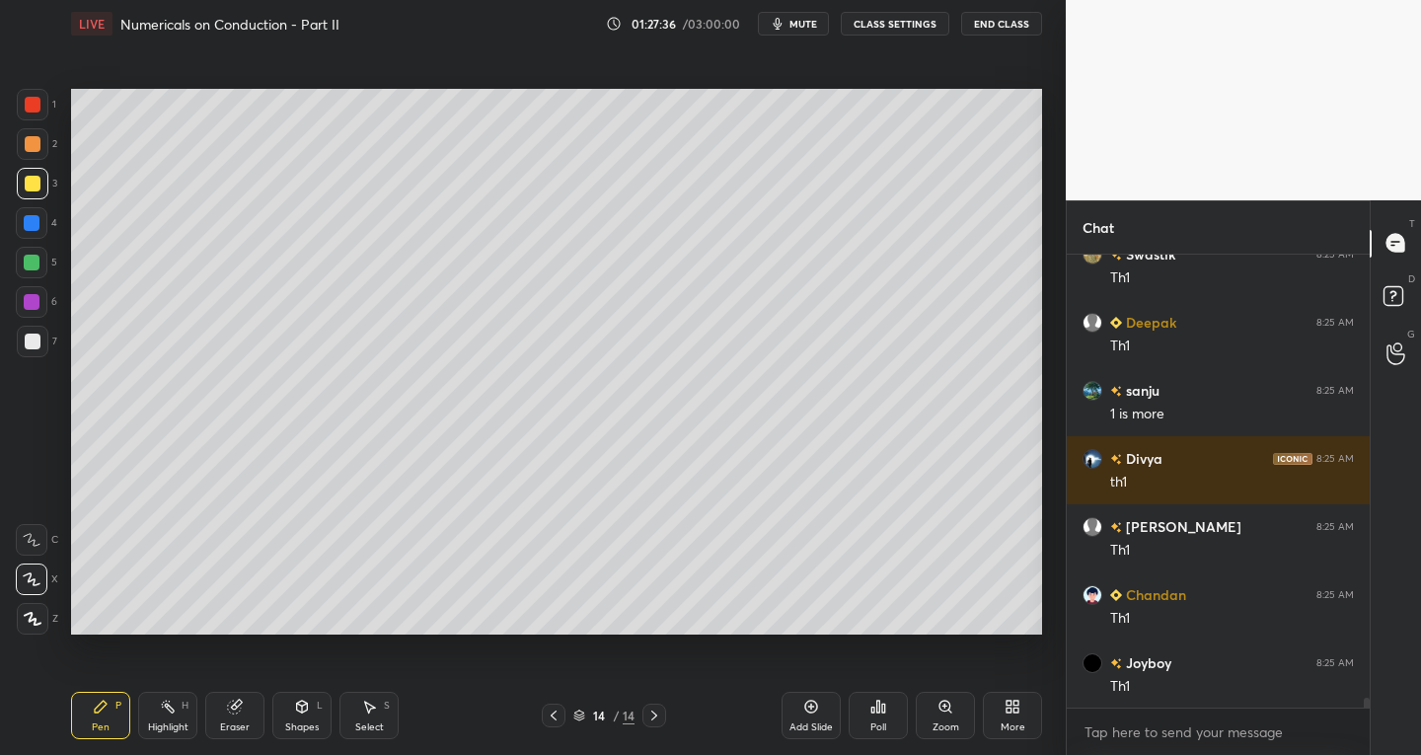
click at [244, 714] on div "Eraser" at bounding box center [234, 715] width 59 height 47
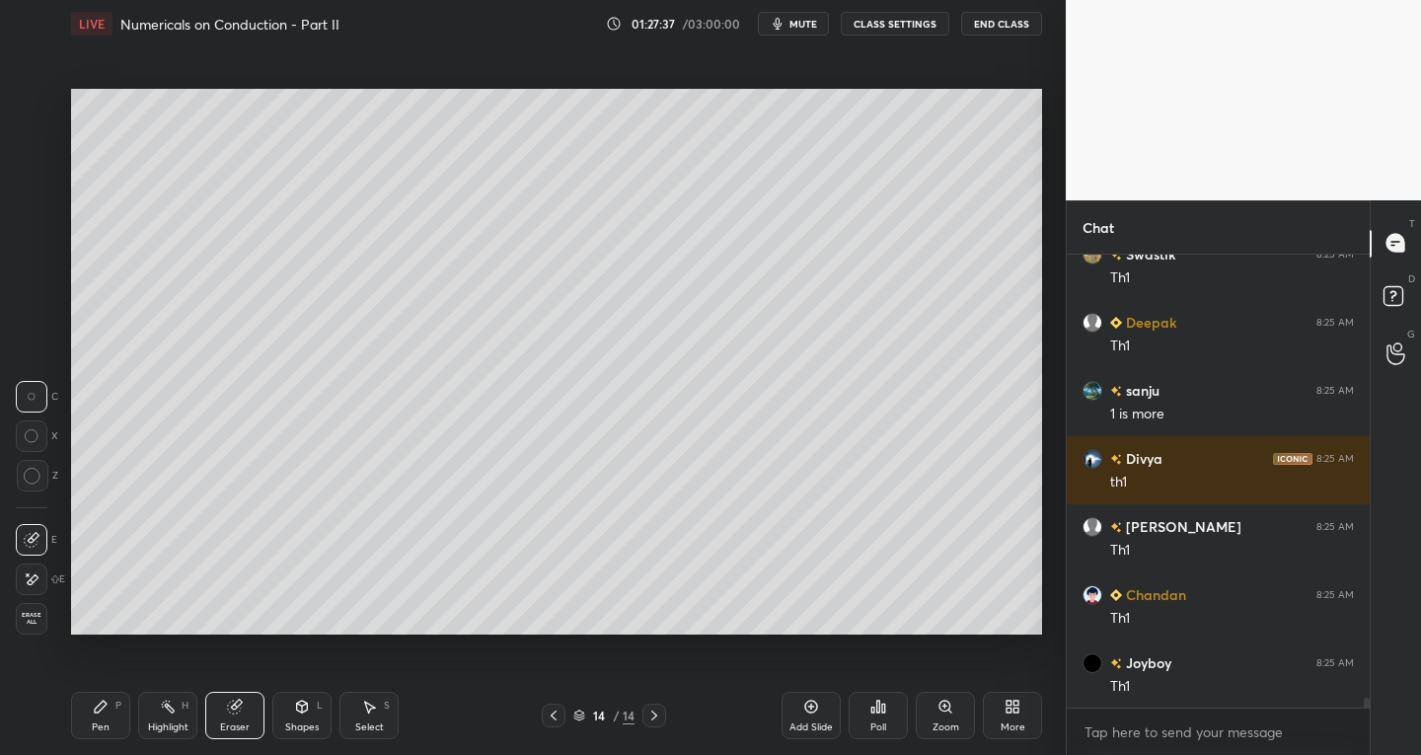
click at [32, 528] on div at bounding box center [32, 540] width 32 height 32
click at [142, 719] on div "Highlight H" at bounding box center [167, 715] width 59 height 47
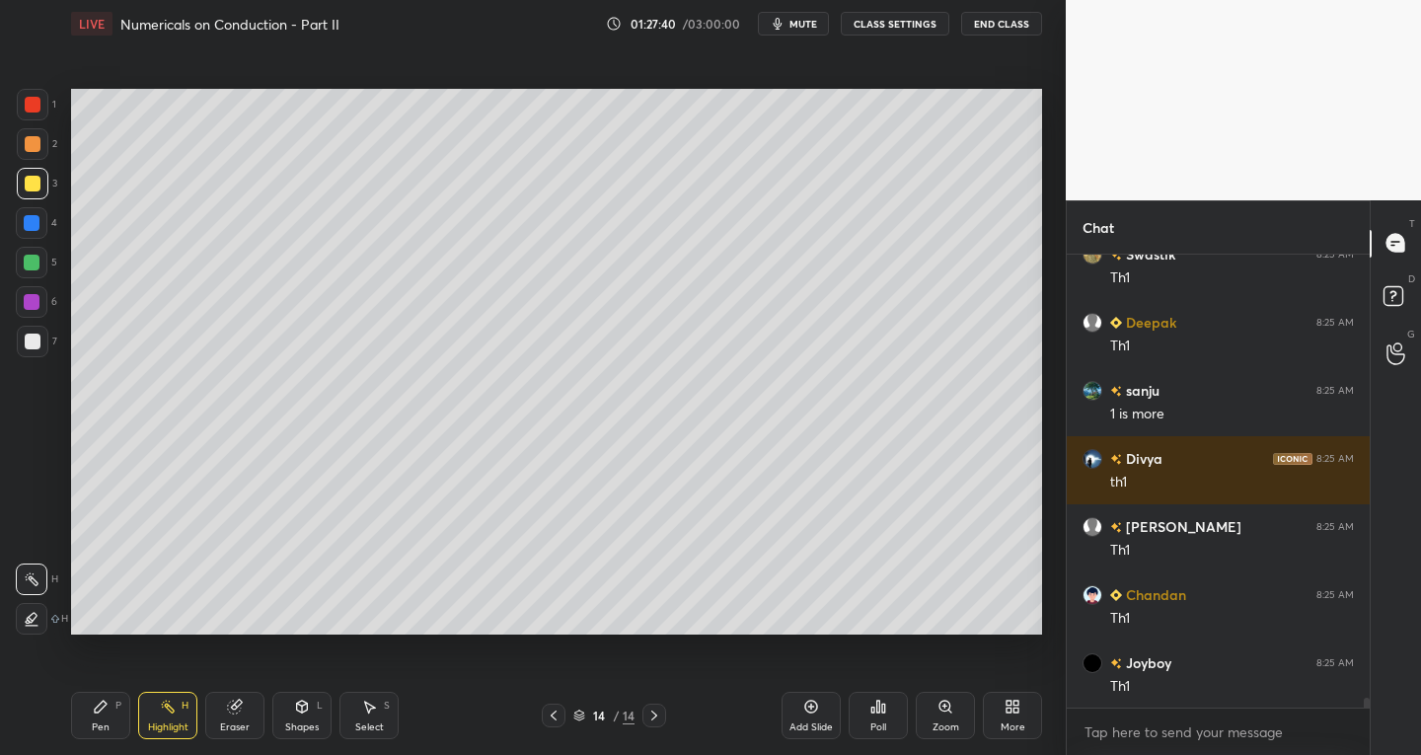
click at [96, 739] on div "Pen P Highlight H Eraser Shapes L Select S 14 / 14 Add Slide Poll Zoom More" at bounding box center [556, 715] width 971 height 79
click at [103, 715] on div "Pen P" at bounding box center [100, 715] width 59 height 47
click at [32, 120] on div "1" at bounding box center [36, 108] width 39 height 39
click at [38, 268] on div at bounding box center [32, 263] width 16 height 16
click at [39, 331] on div at bounding box center [33, 342] width 32 height 32
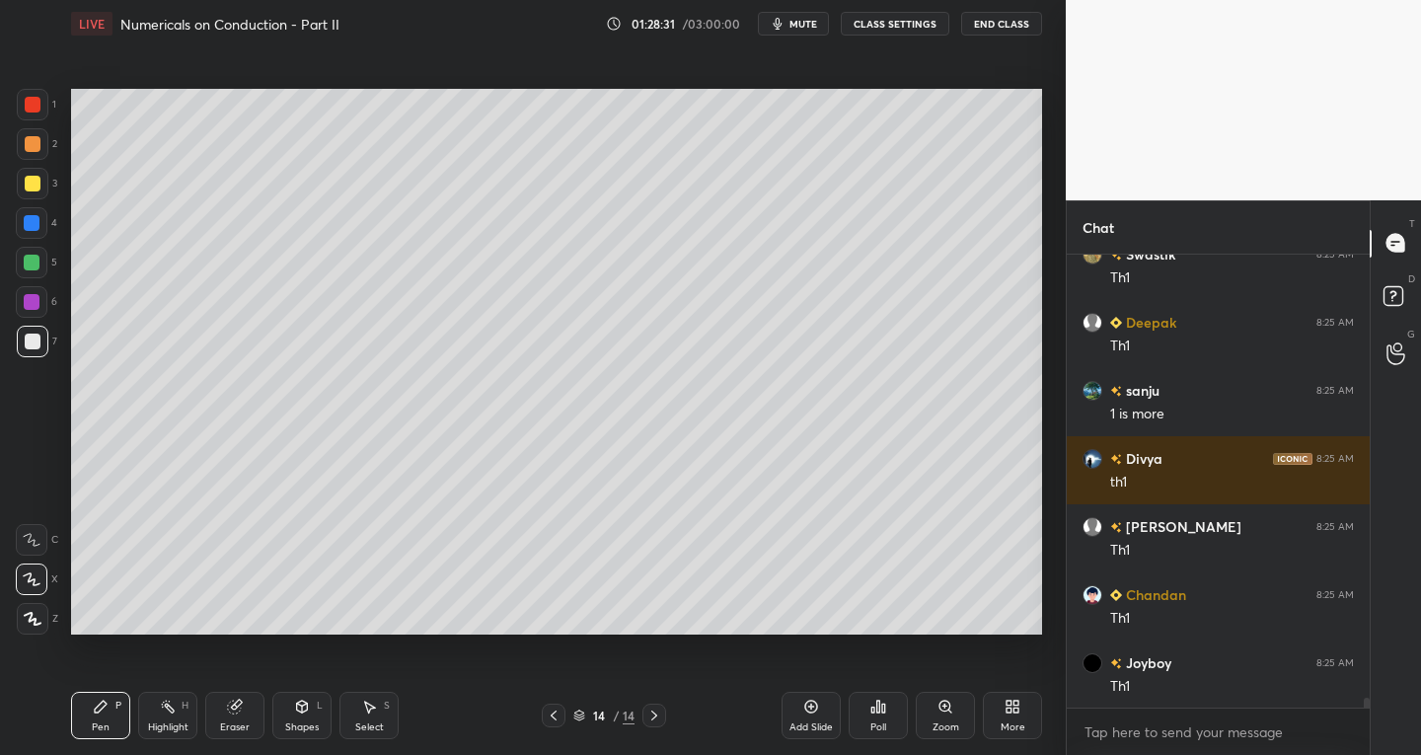
click at [233, 726] on div "Eraser" at bounding box center [235, 728] width 30 height 10
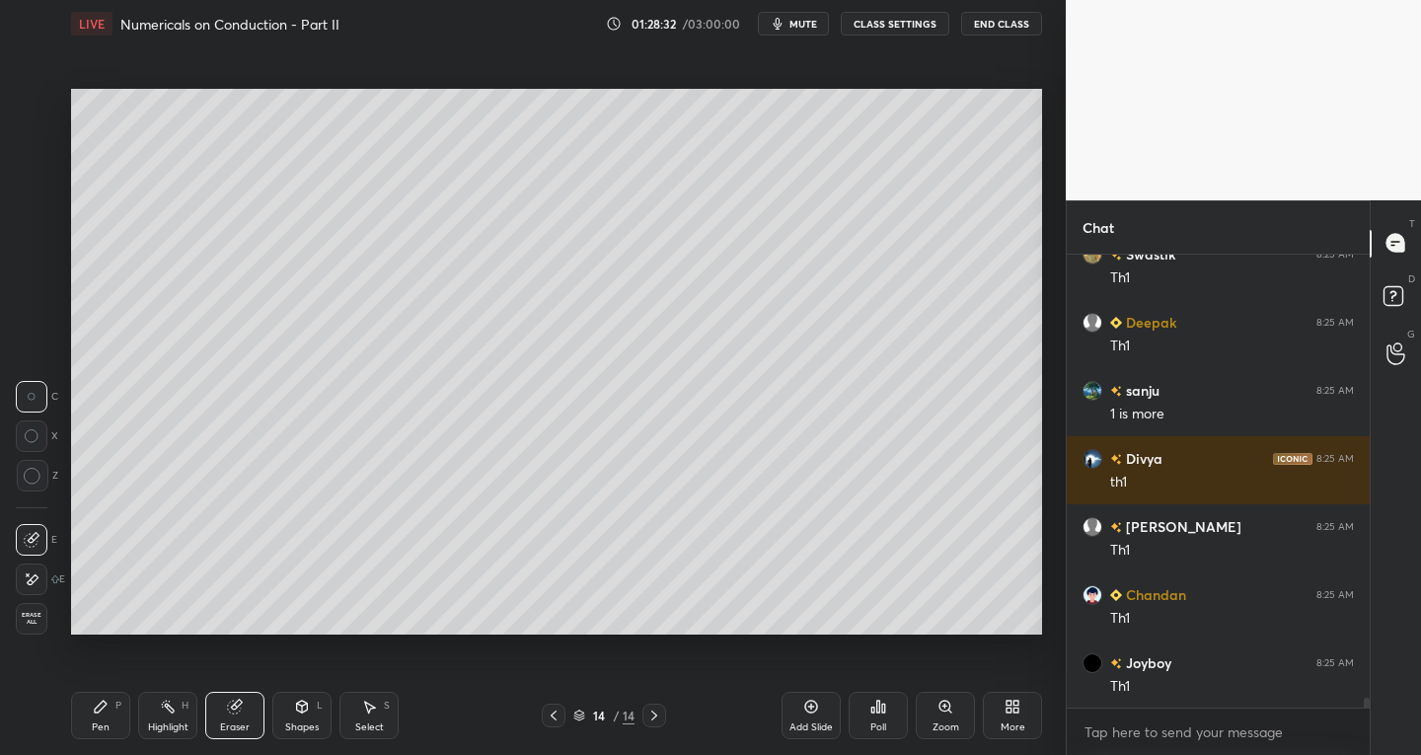
click at [29, 584] on icon at bounding box center [32, 580] width 16 height 17
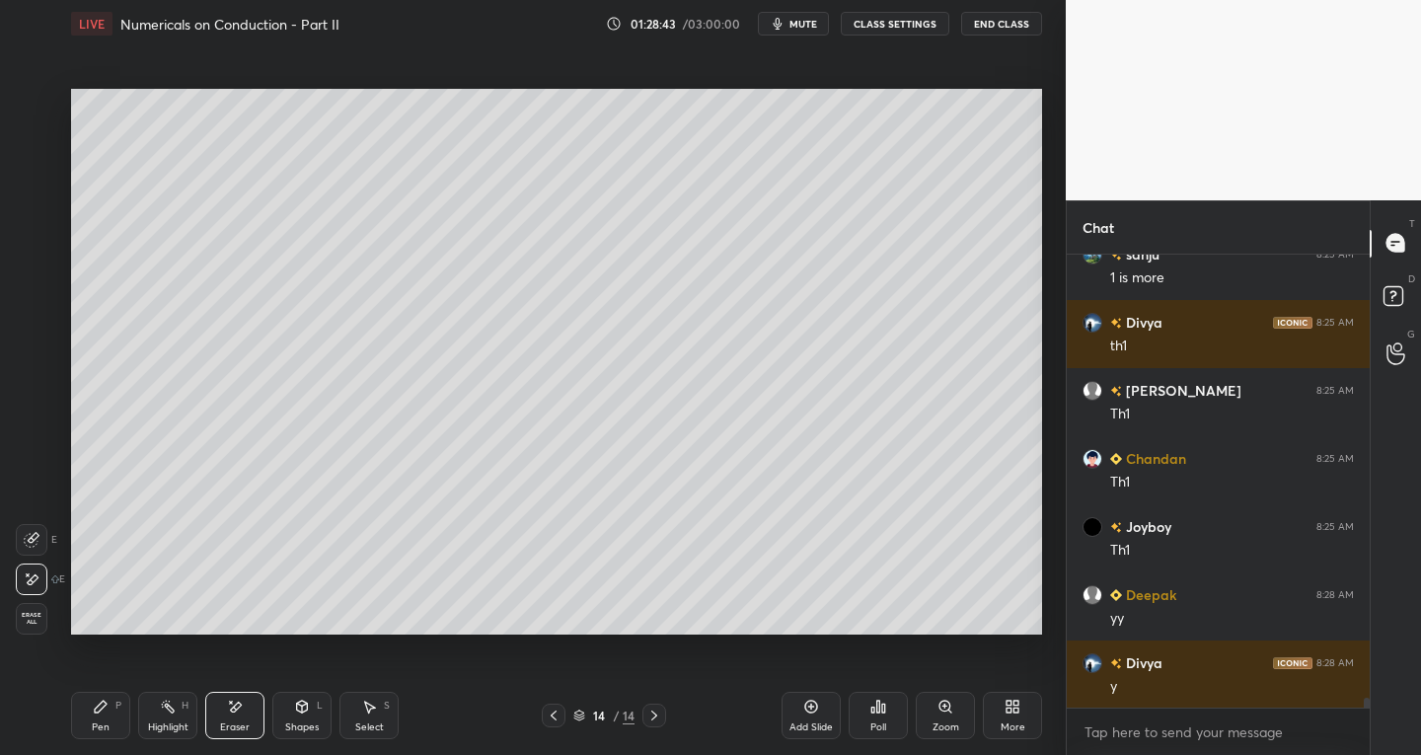
scroll to position [19933, 0]
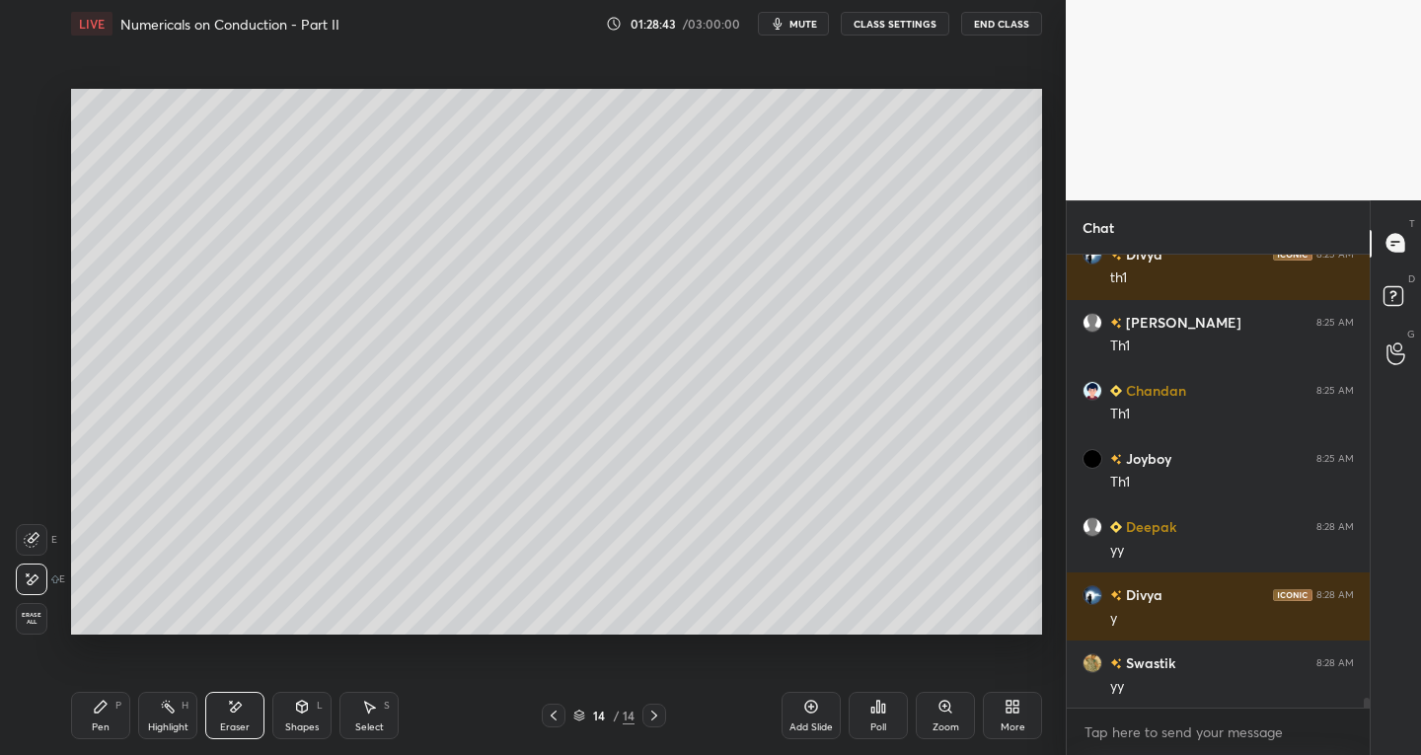
click at [84, 710] on div "Pen P" at bounding box center [100, 715] width 59 height 47
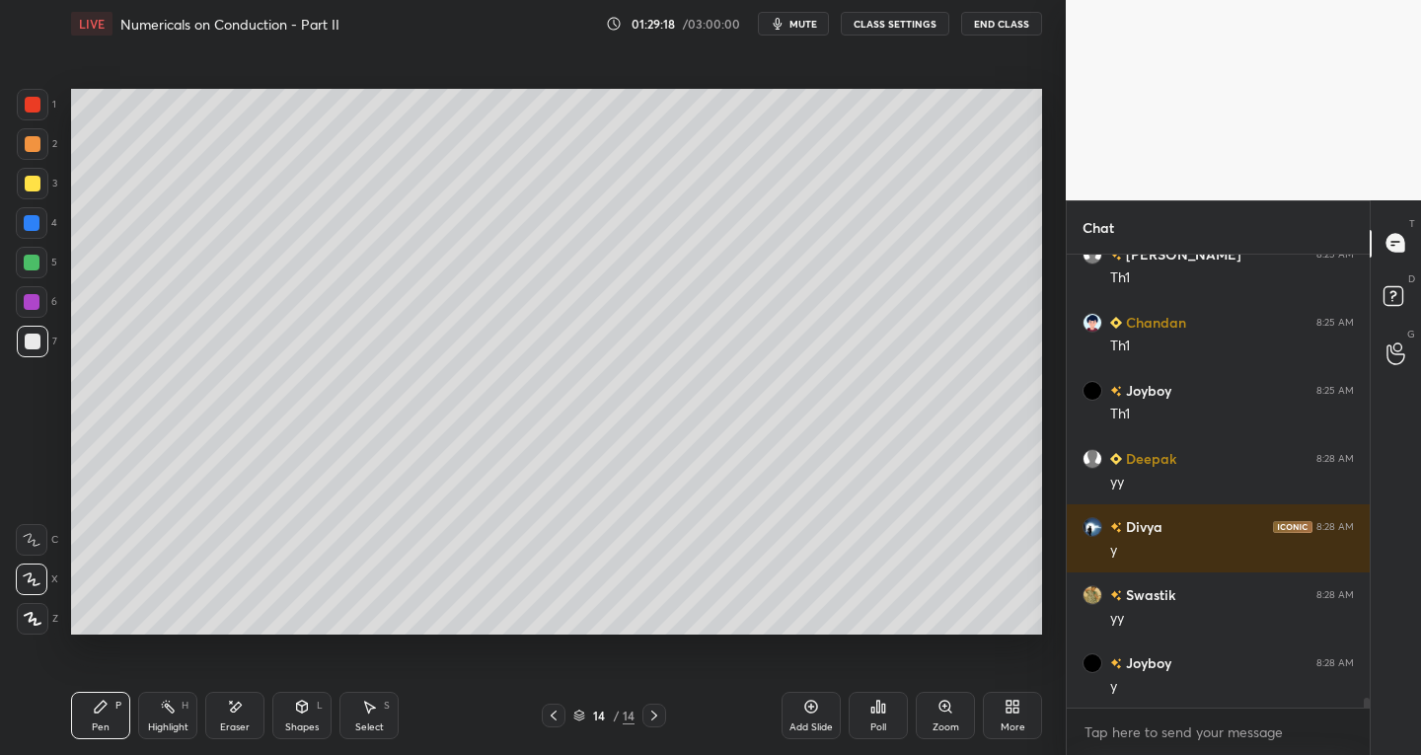
scroll to position [20069, 0]
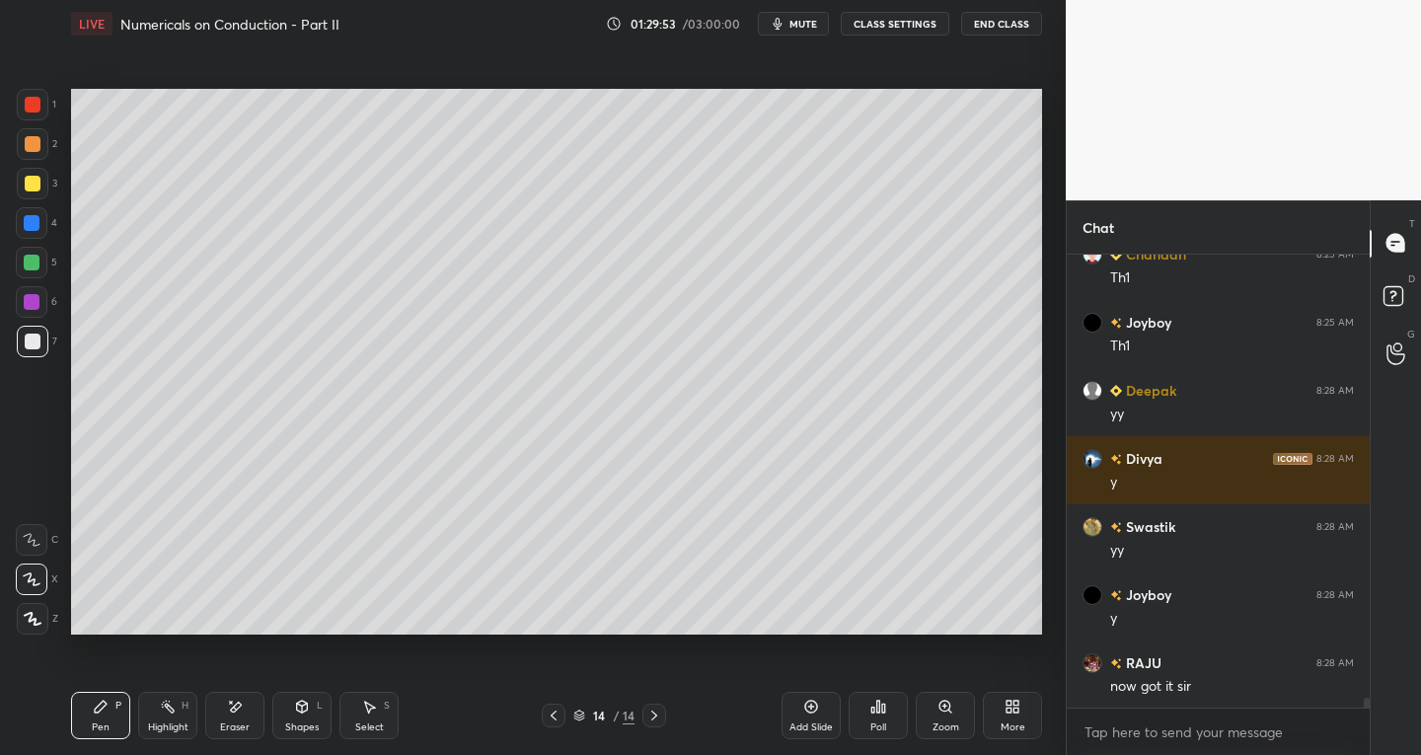
click at [370, 725] on div "Select" at bounding box center [369, 728] width 29 height 10
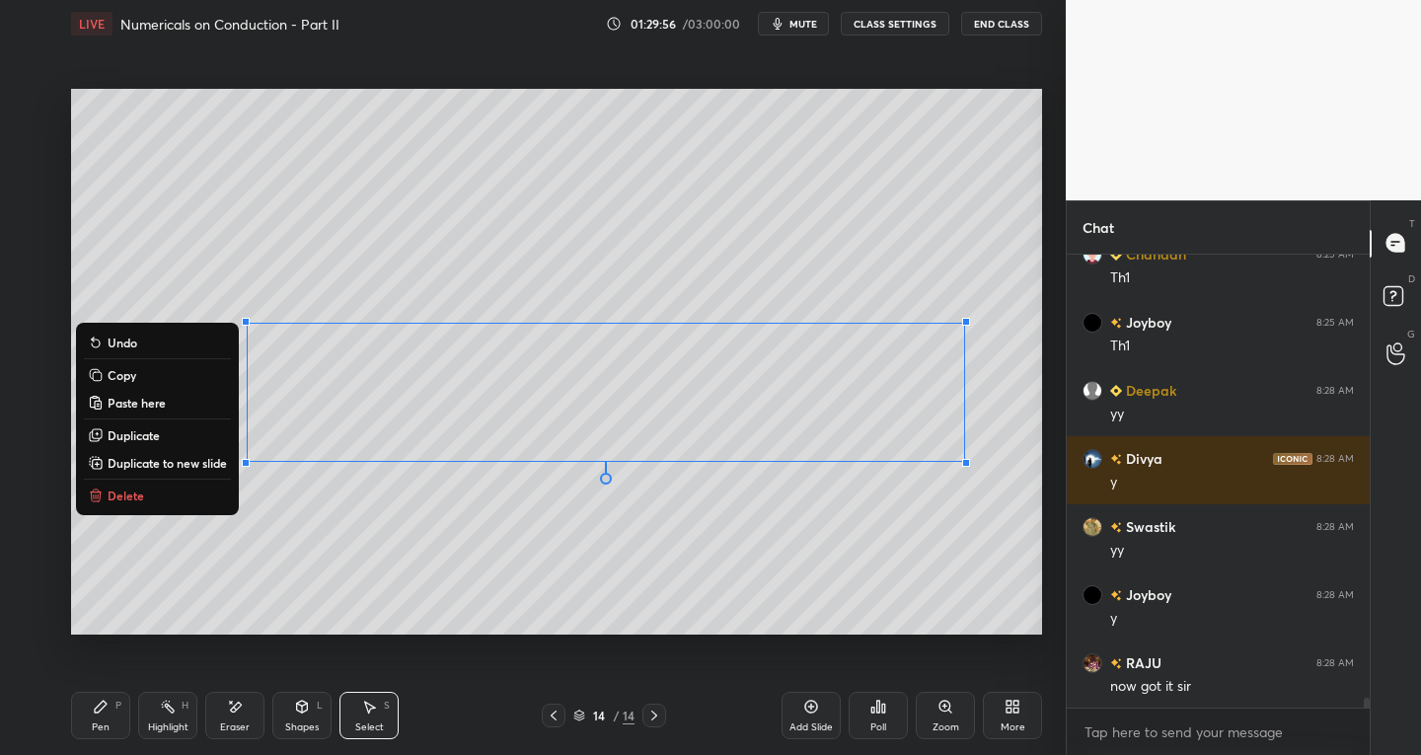
click at [247, 724] on div "Eraser" at bounding box center [235, 728] width 30 height 10
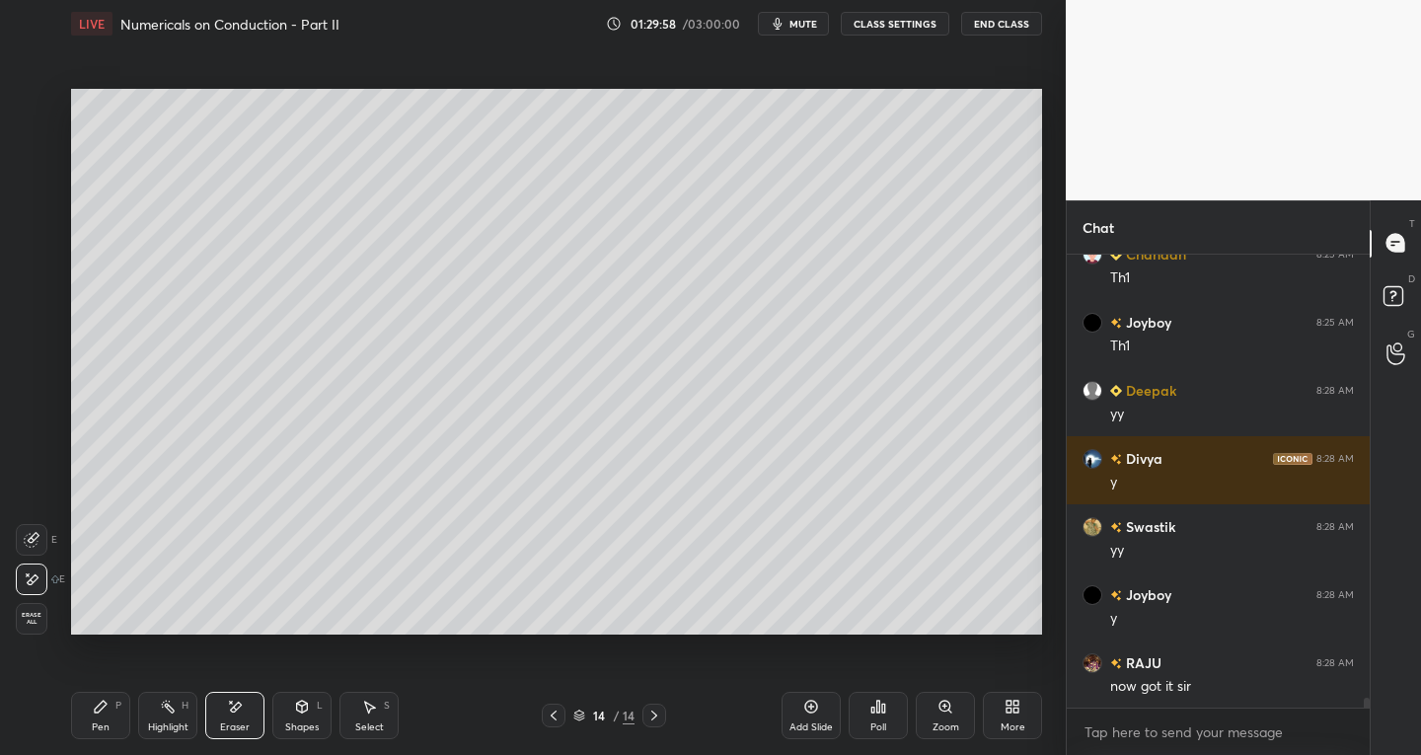
scroll to position [20137, 0]
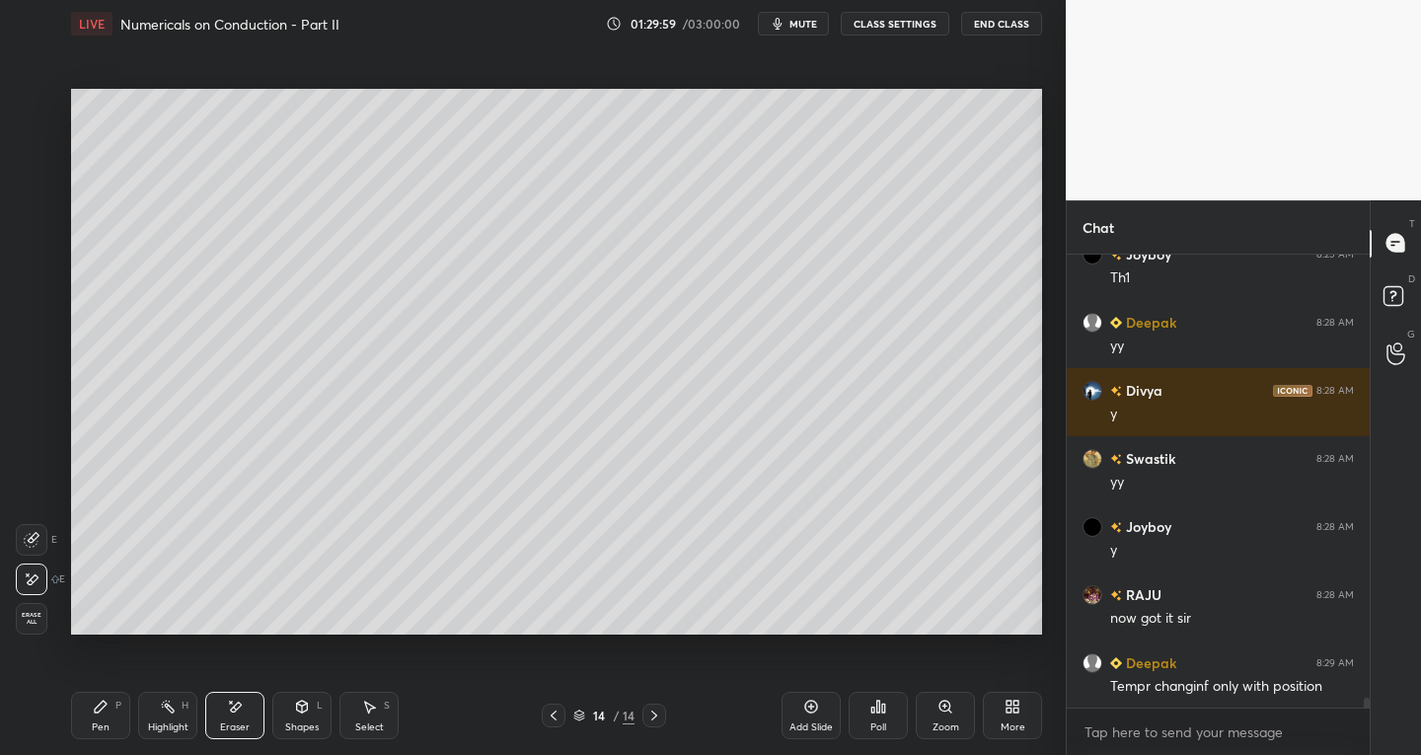
click at [390, 728] on div "Select S" at bounding box center [369, 715] width 59 height 47
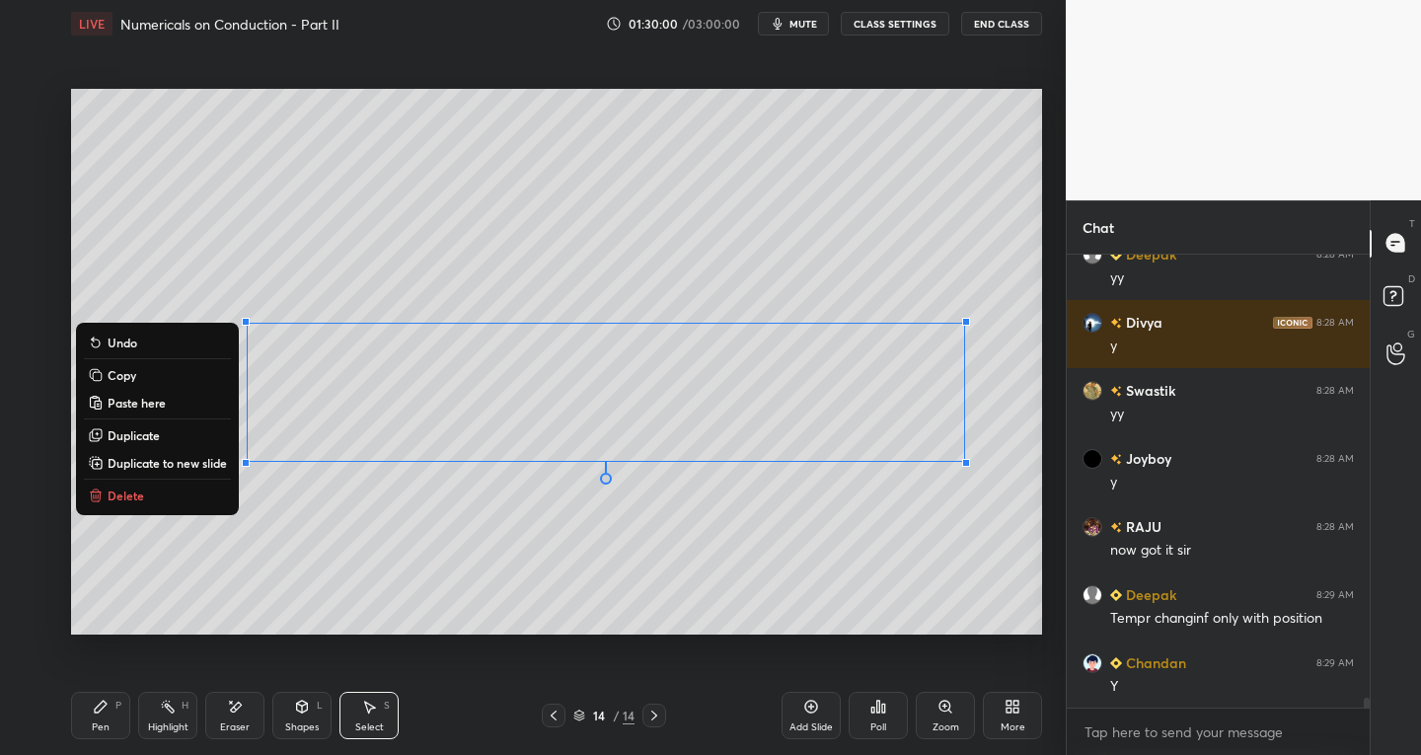
scroll to position [20273, 0]
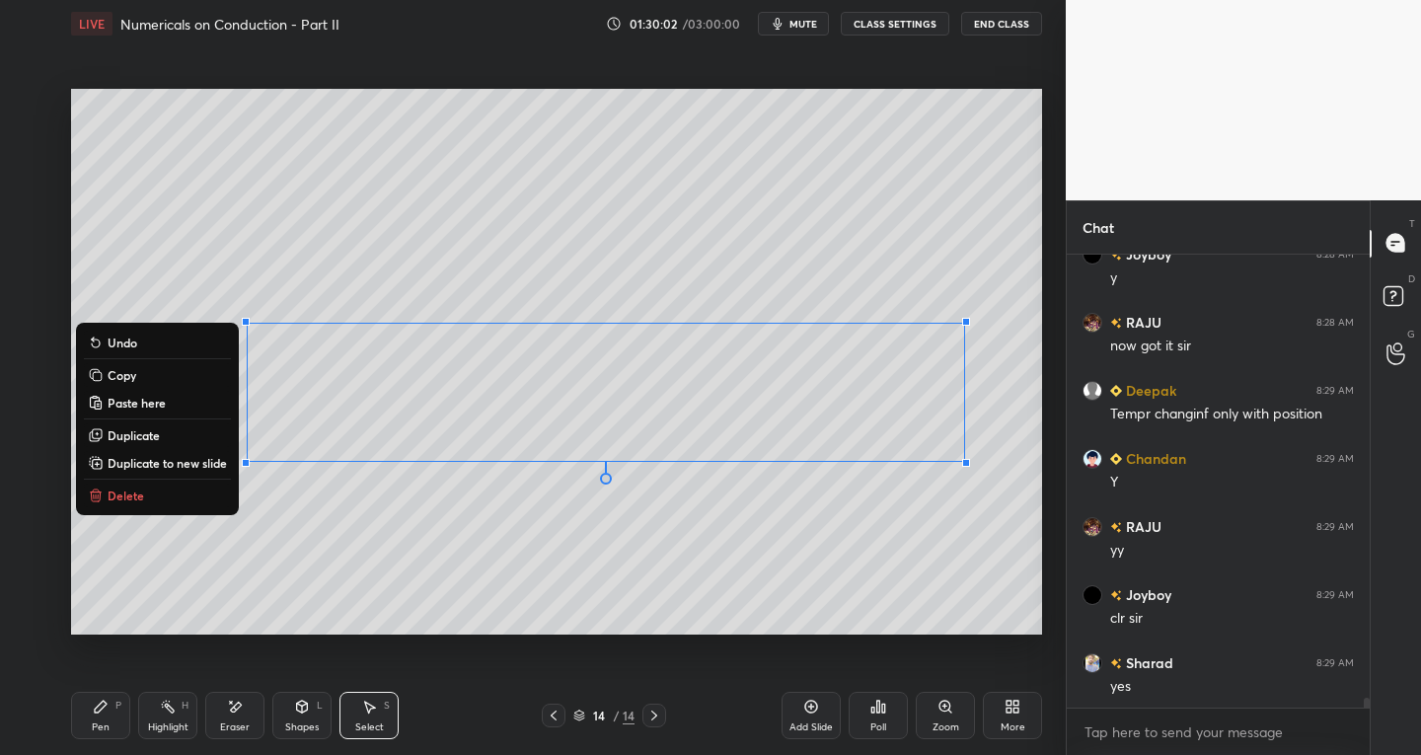
click at [126, 491] on p "Delete" at bounding box center [126, 496] width 37 height 16
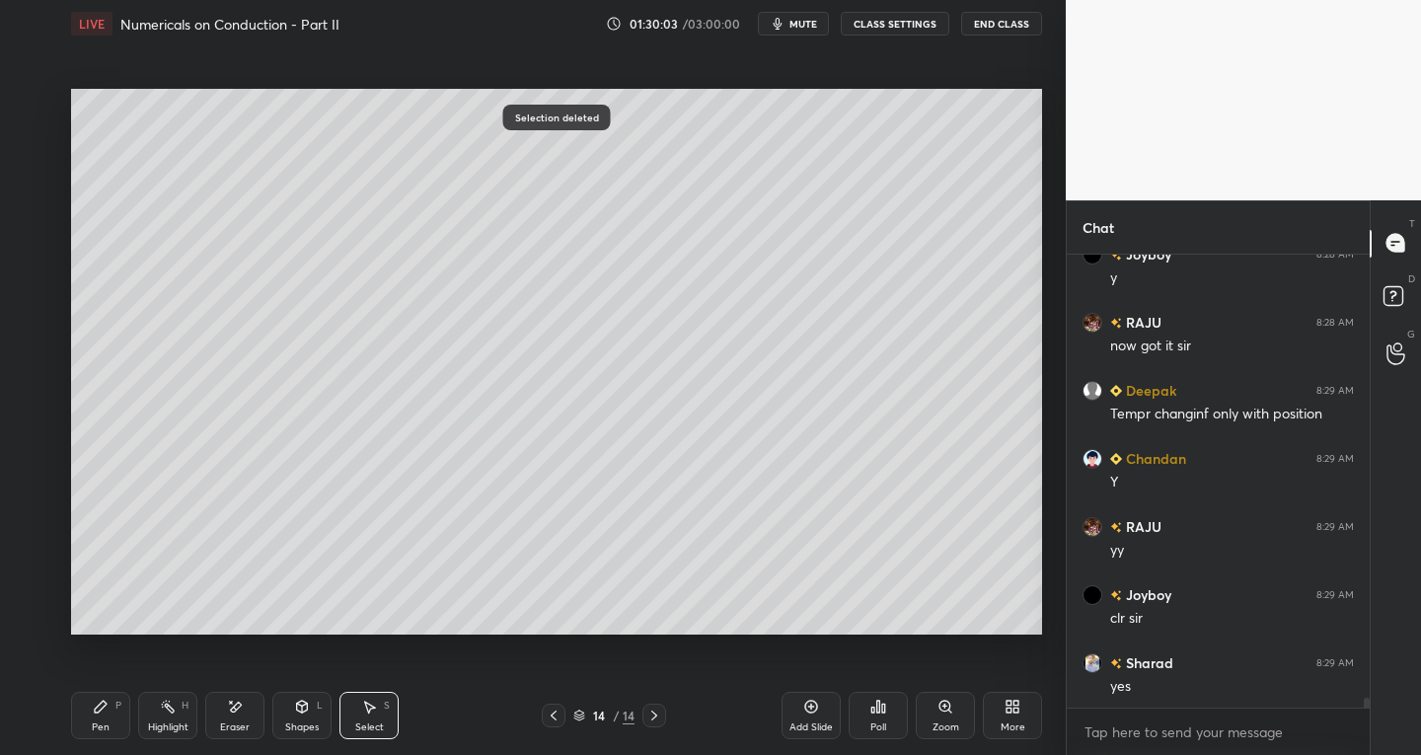
scroll to position [20682, 0]
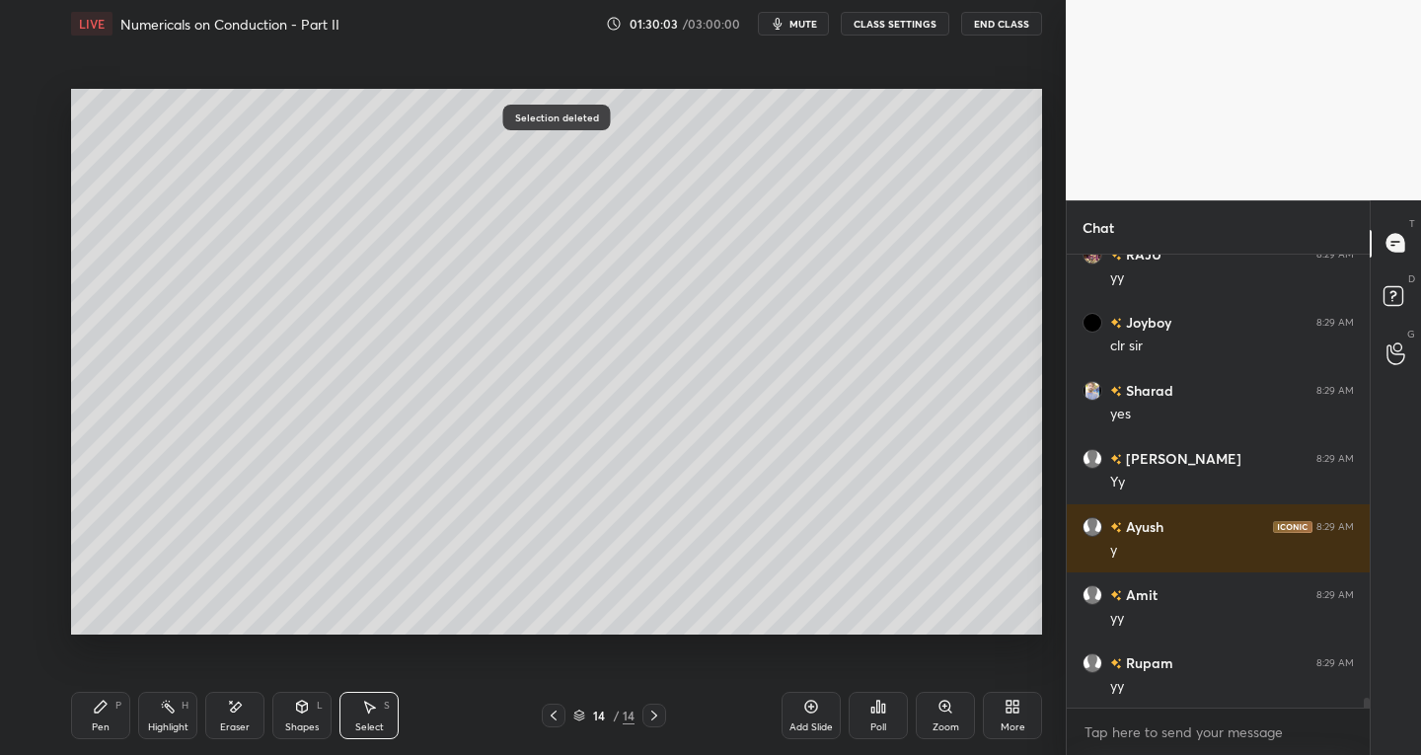
click at [98, 710] on icon at bounding box center [101, 707] width 12 height 12
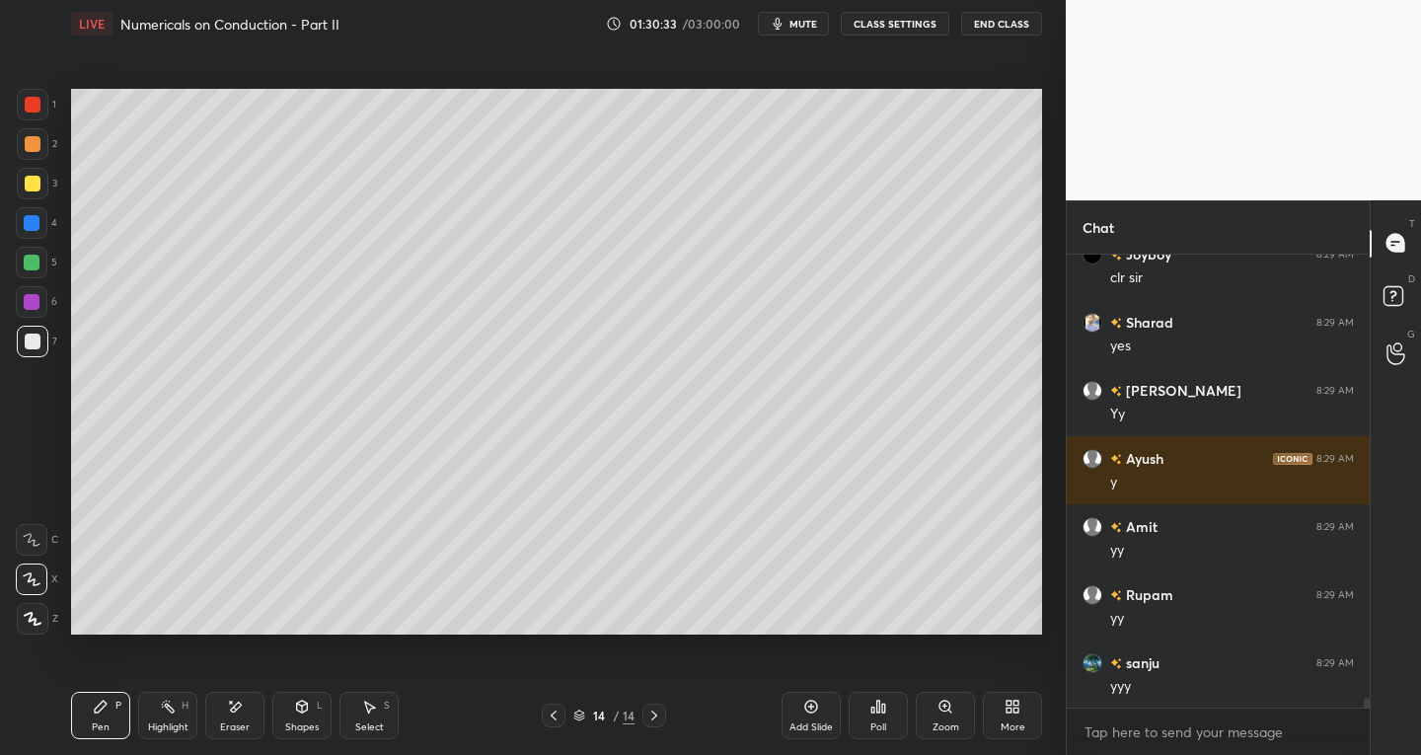
scroll to position [20818, 0]
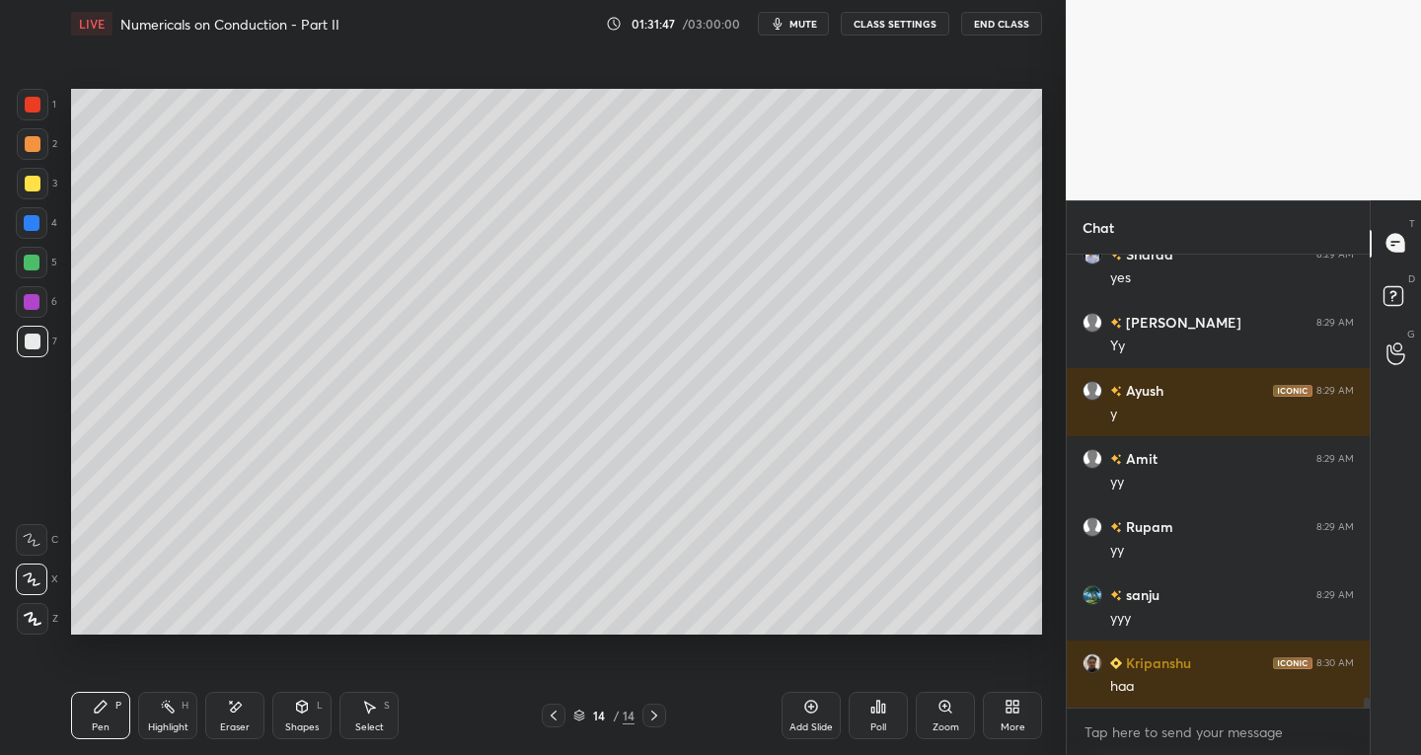
click at [241, 717] on div "Eraser" at bounding box center [234, 715] width 59 height 47
click at [114, 705] on div "Pen P" at bounding box center [100, 715] width 59 height 47
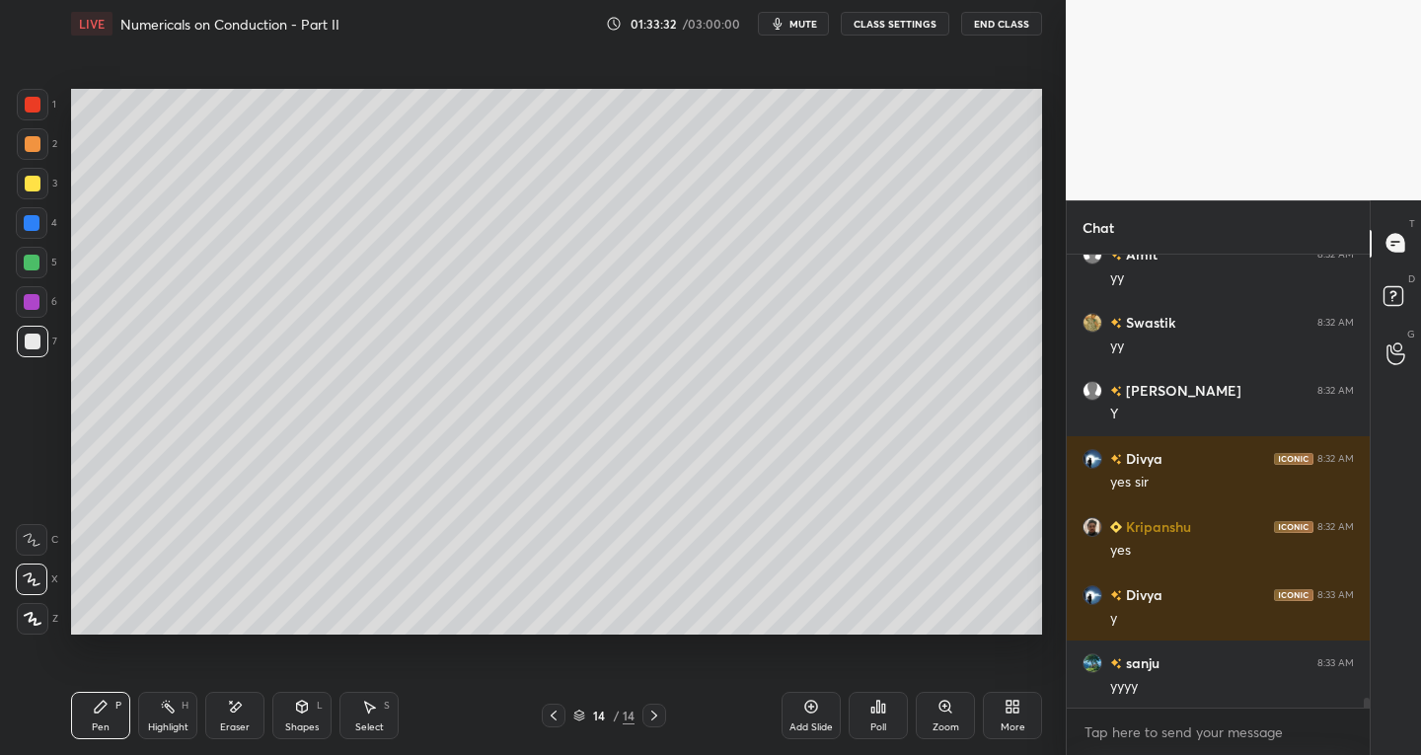
scroll to position [21499, 0]
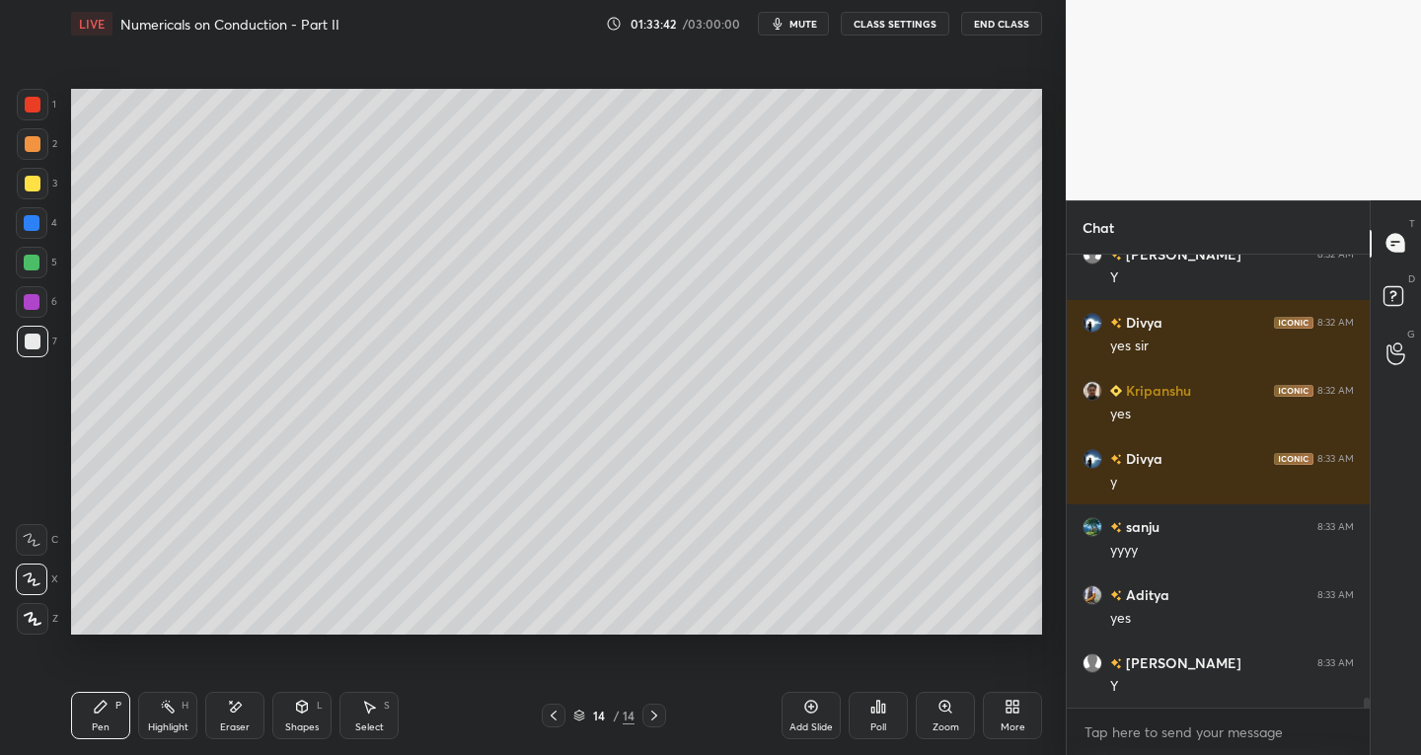
click at [807, 718] on div "Add Slide" at bounding box center [811, 715] width 59 height 47
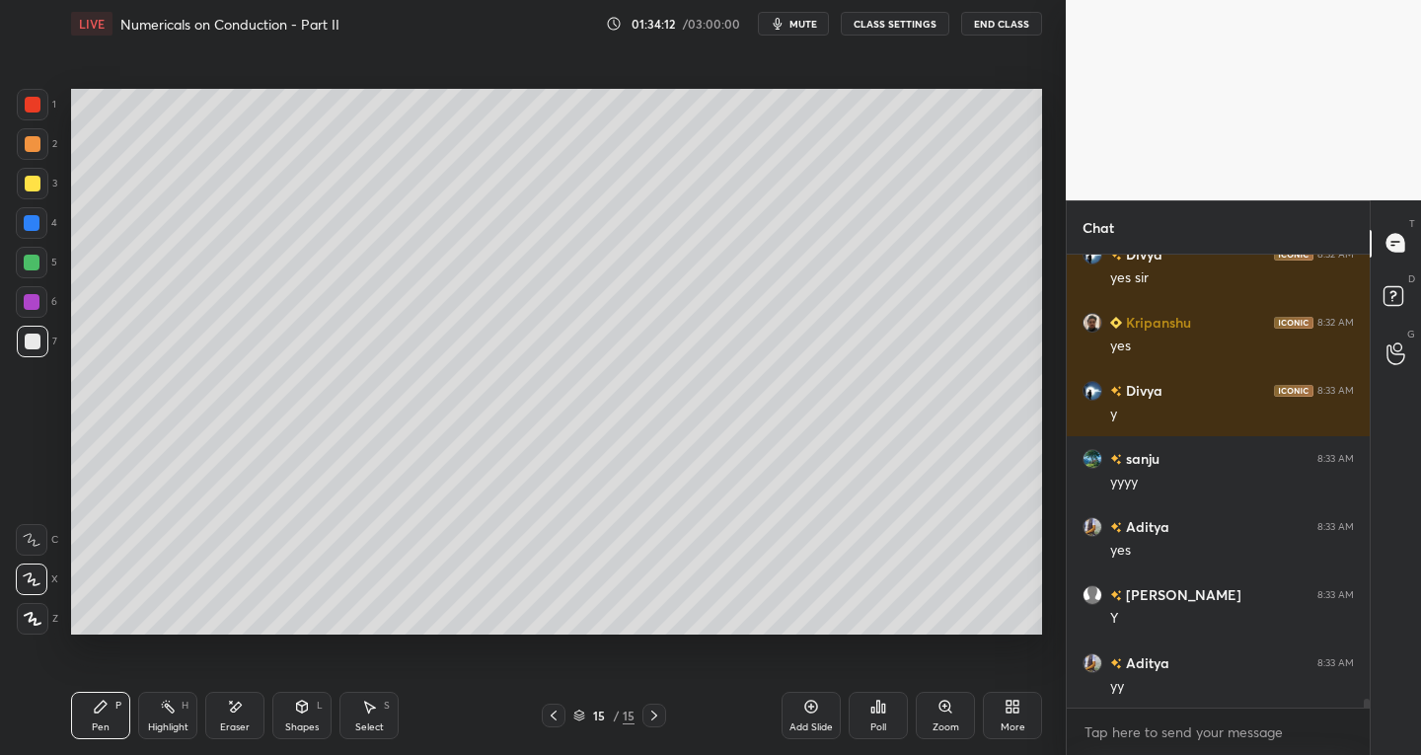
click at [247, 723] on div "Eraser" at bounding box center [235, 728] width 30 height 10
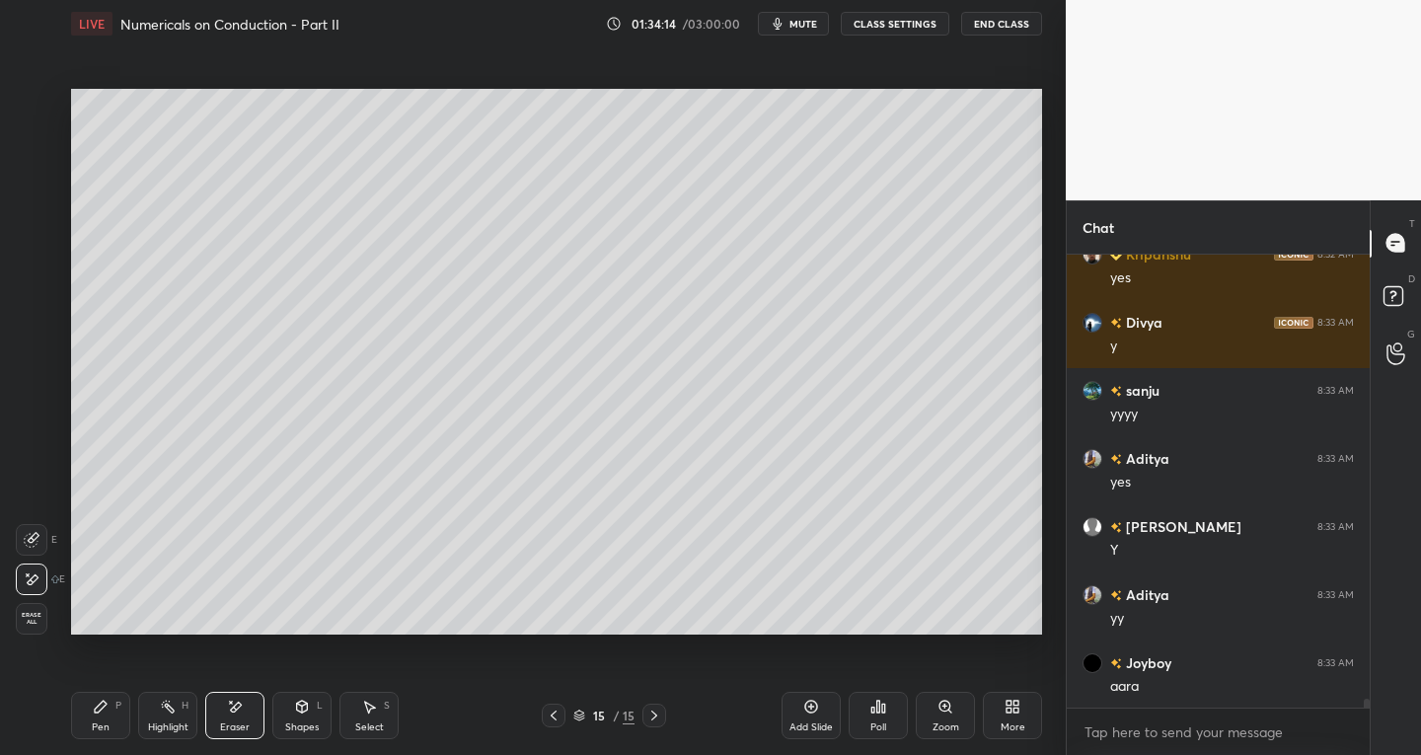
click at [122, 730] on div "Pen P" at bounding box center [100, 715] width 59 height 47
click at [225, 723] on div "Eraser" at bounding box center [235, 728] width 30 height 10
click at [38, 539] on icon at bounding box center [32, 540] width 16 height 16
click at [101, 710] on icon at bounding box center [101, 707] width 12 height 12
click at [558, 726] on div at bounding box center [554, 716] width 24 height 24
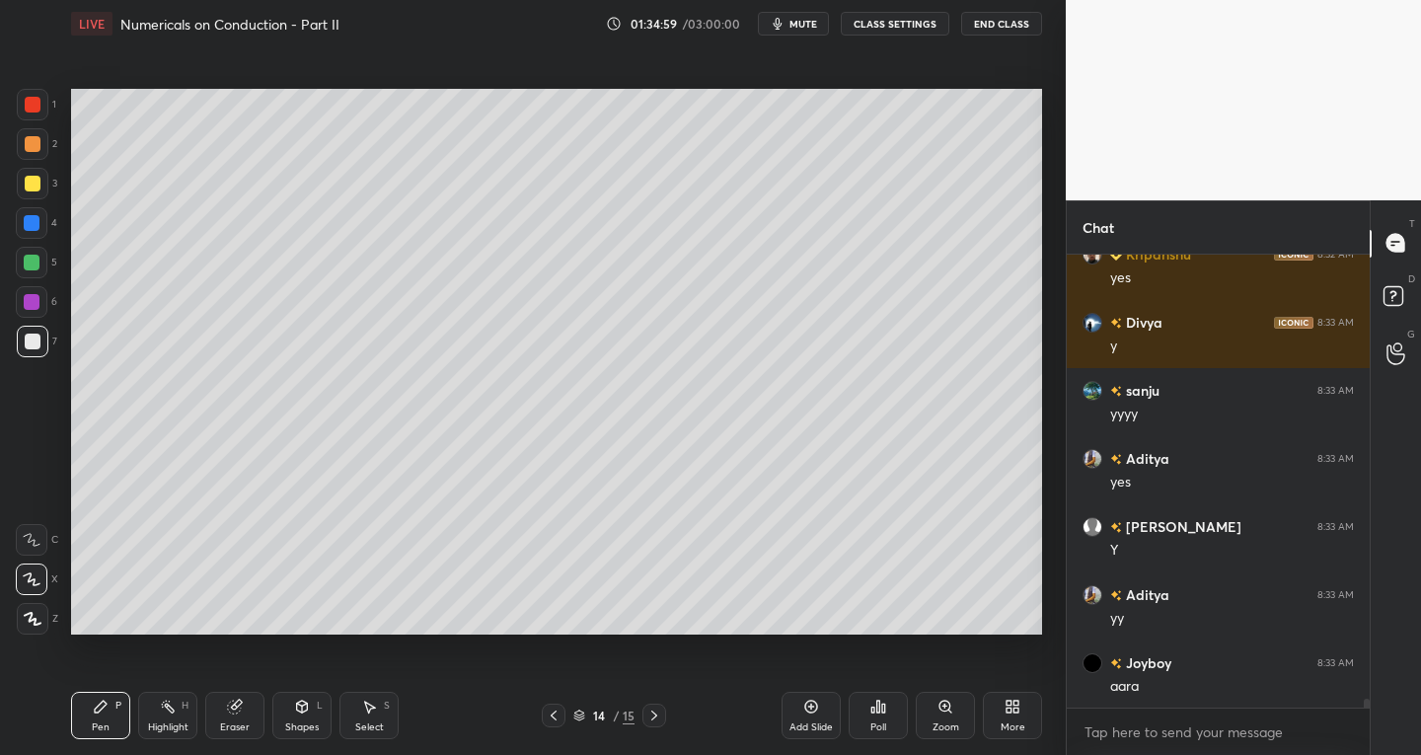
click at [237, 723] on div "Eraser" at bounding box center [235, 728] width 30 height 10
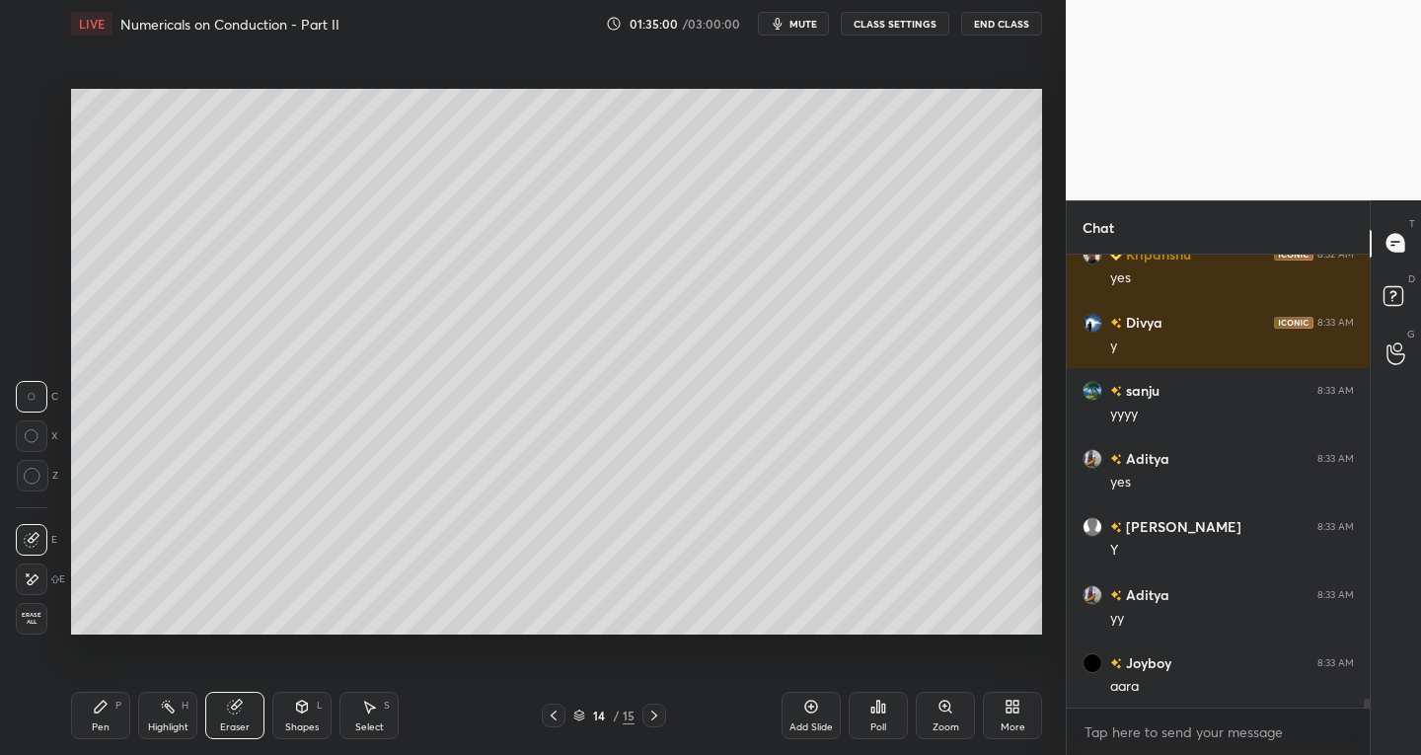
click at [106, 715] on div "Pen P" at bounding box center [100, 715] width 59 height 47
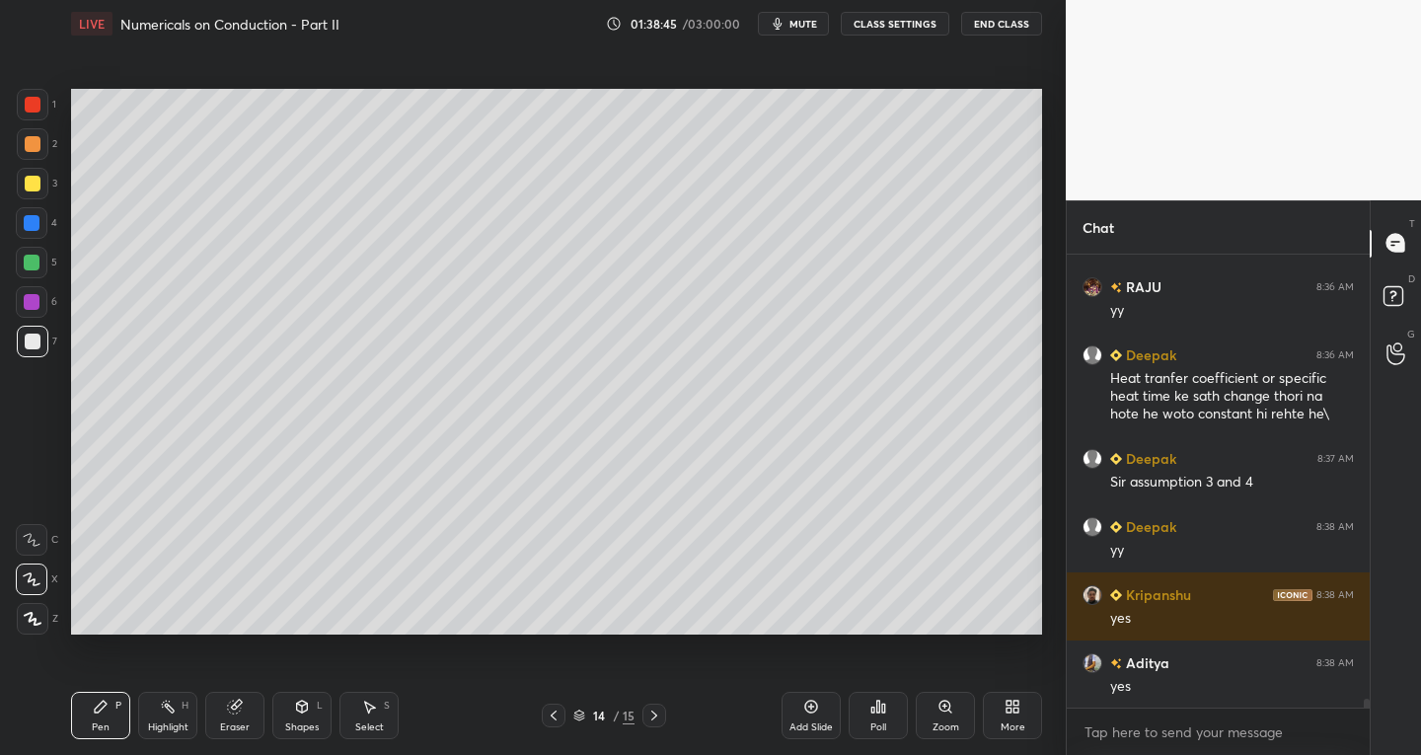
scroll to position [22761, 0]
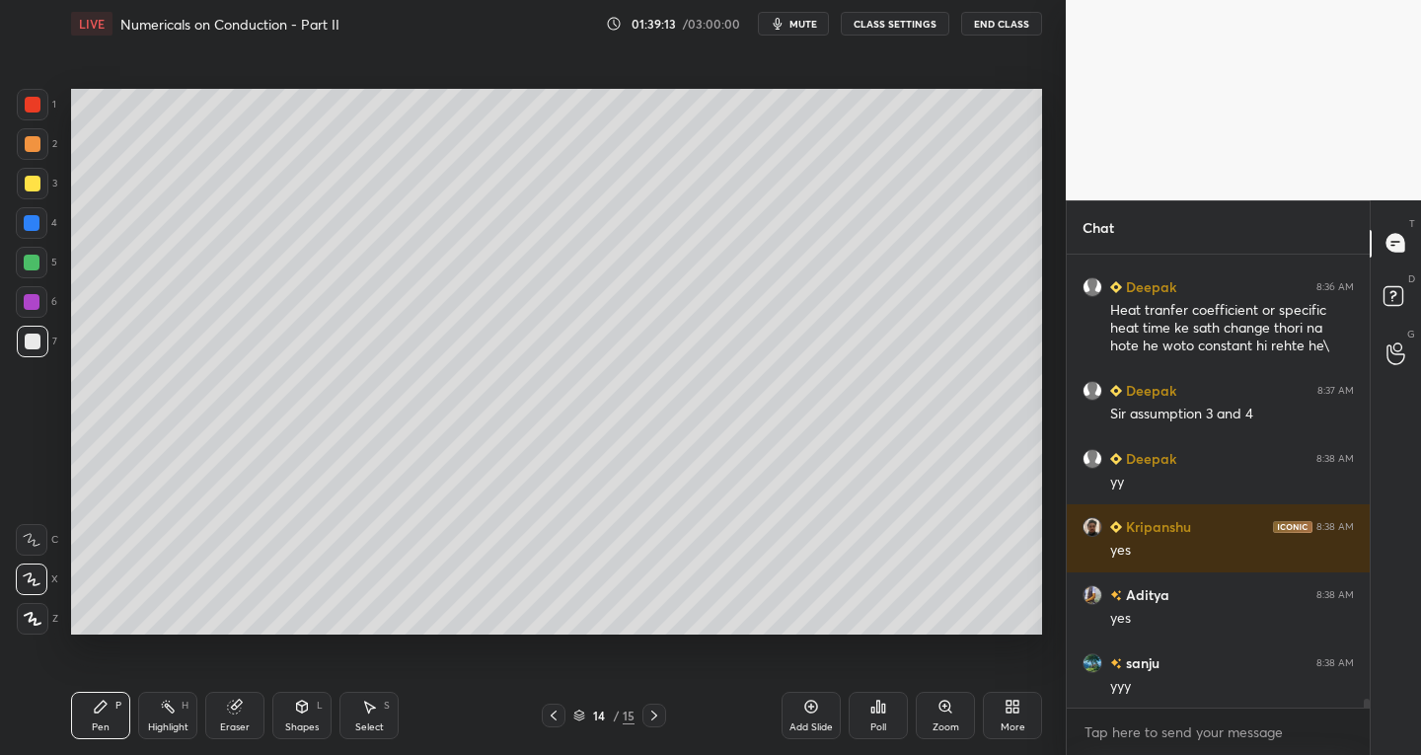
click at [655, 718] on icon at bounding box center [655, 716] width 6 height 10
click at [377, 719] on div "Select S" at bounding box center [369, 715] width 59 height 47
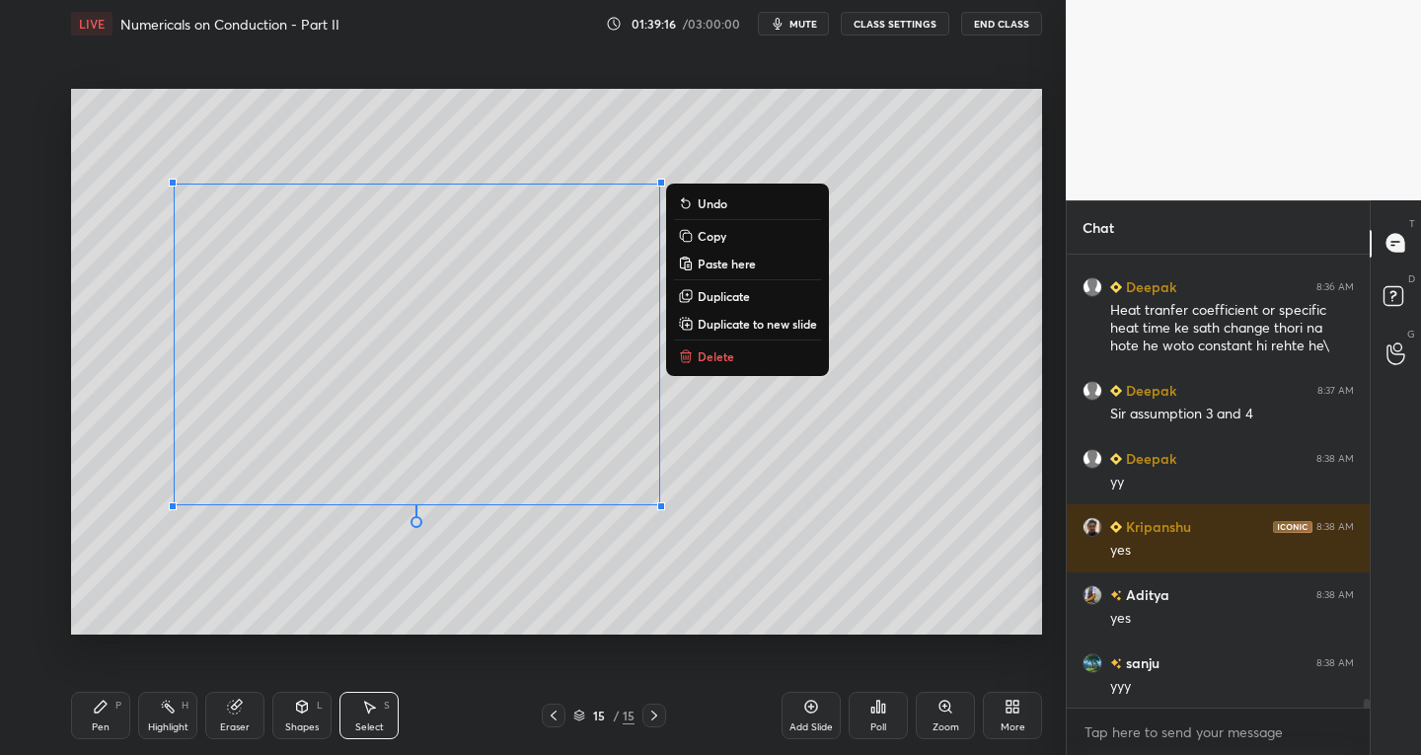
click at [712, 354] on p "Delete" at bounding box center [716, 356] width 37 height 16
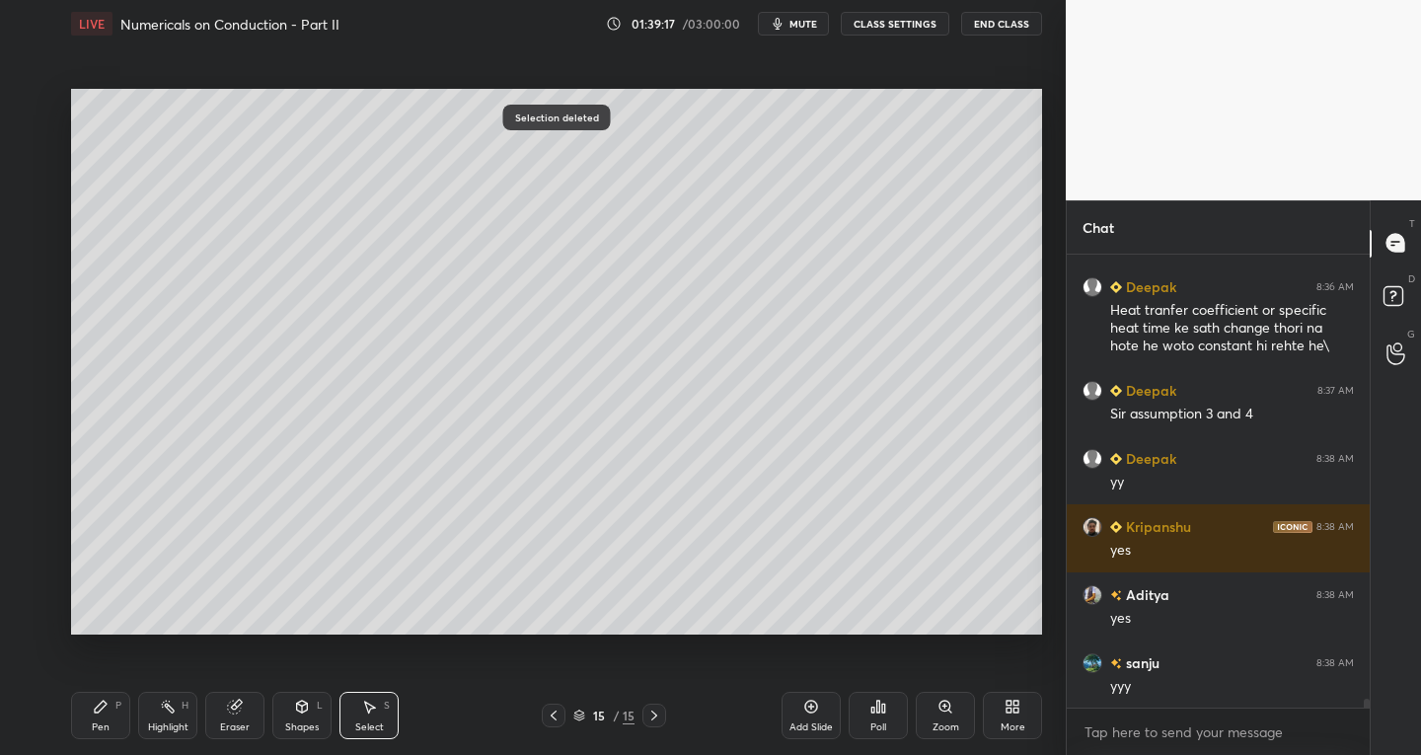
click at [289, 716] on div "Shapes L" at bounding box center [301, 715] width 59 height 47
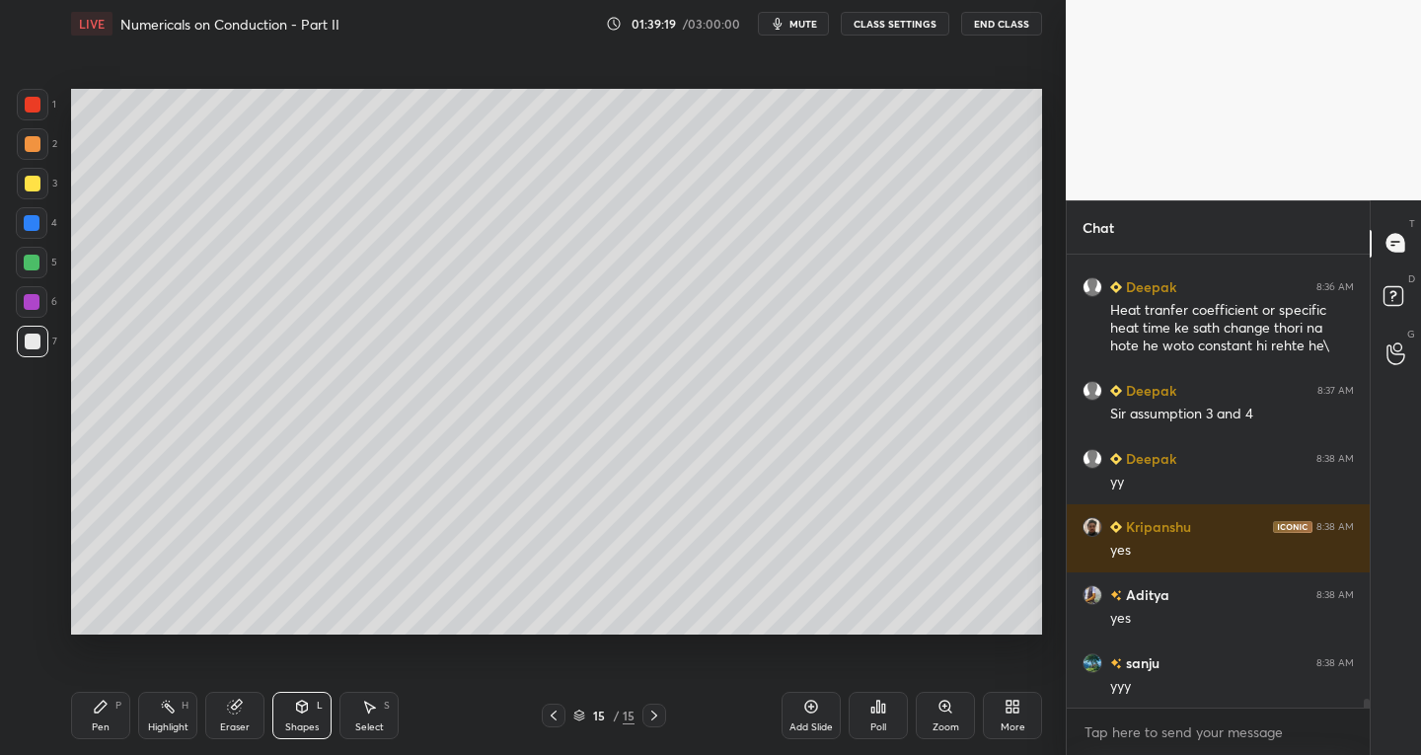
click at [382, 702] on div "Select S" at bounding box center [369, 715] width 59 height 47
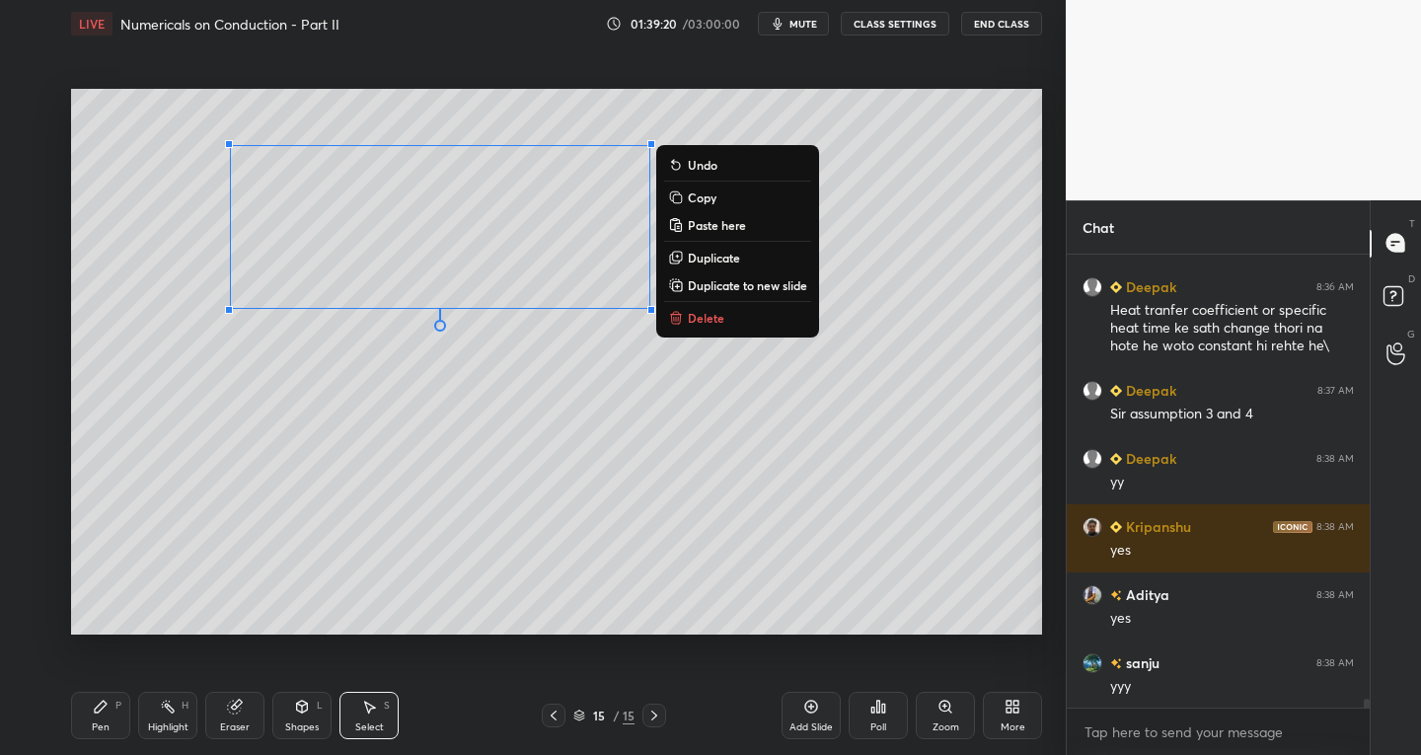
click at [698, 313] on p "Delete" at bounding box center [706, 318] width 37 height 16
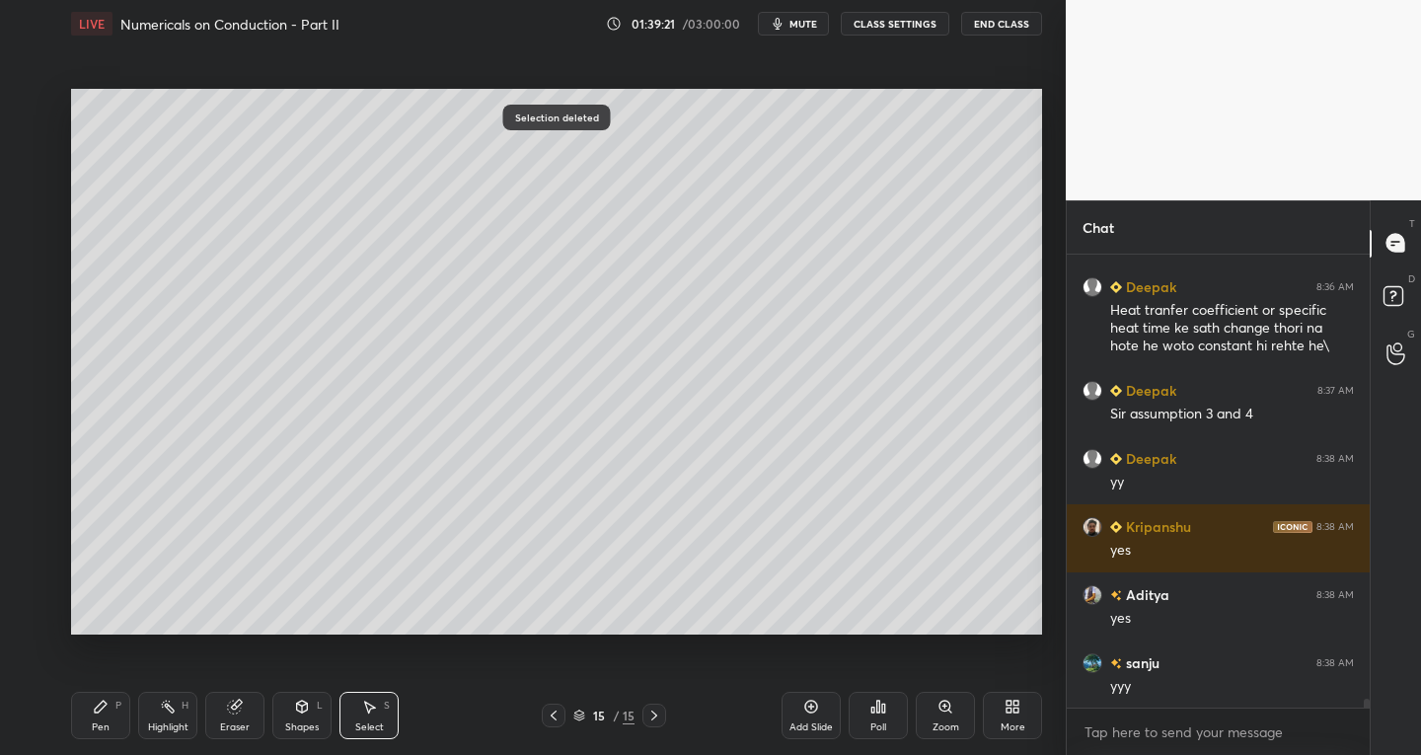
click at [64, 730] on div "LIVE Numericals on Conduction - Part II 01:39:21 / 03:00:00 mute CLASS SETTINGS…" at bounding box center [556, 377] width 987 height 755
click at [297, 717] on div "Shapes L" at bounding box center [301, 715] width 59 height 47
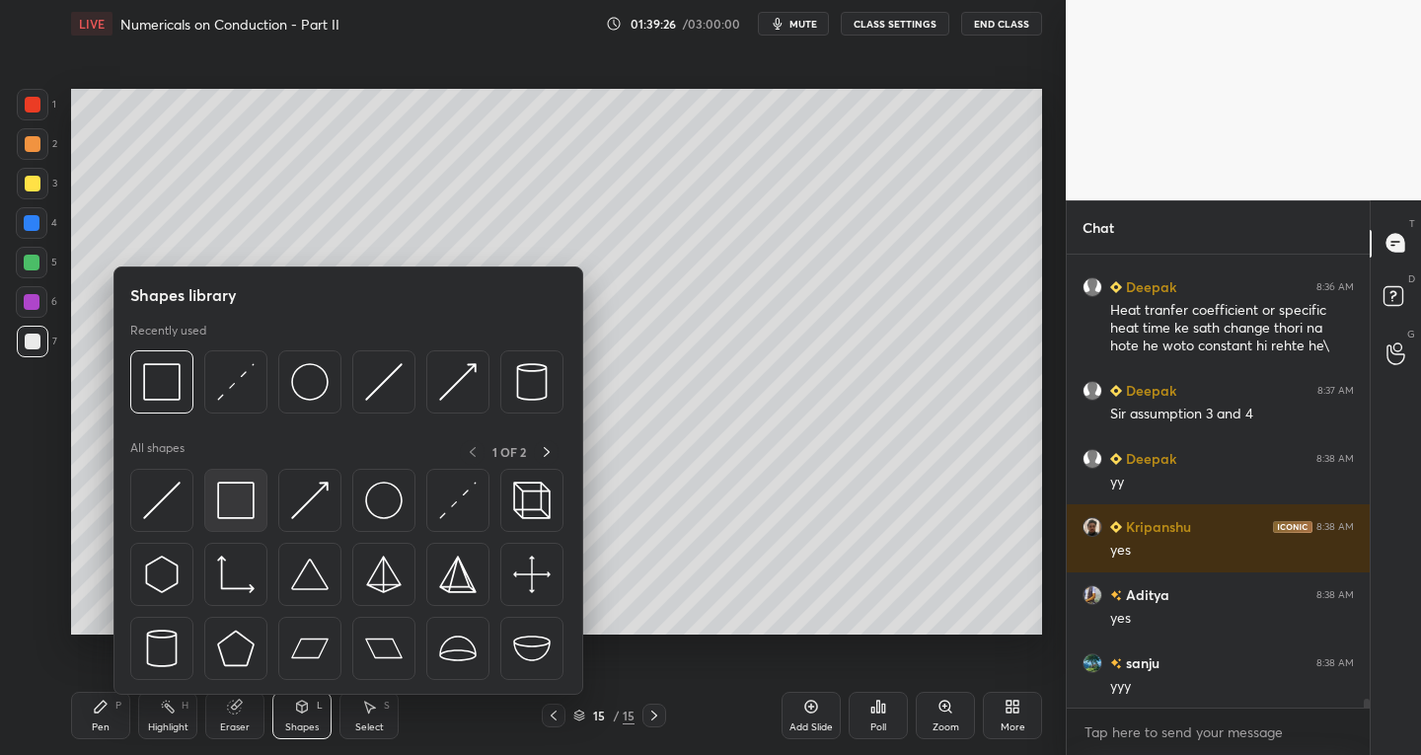
click at [232, 515] on img at bounding box center [236, 501] width 38 height 38
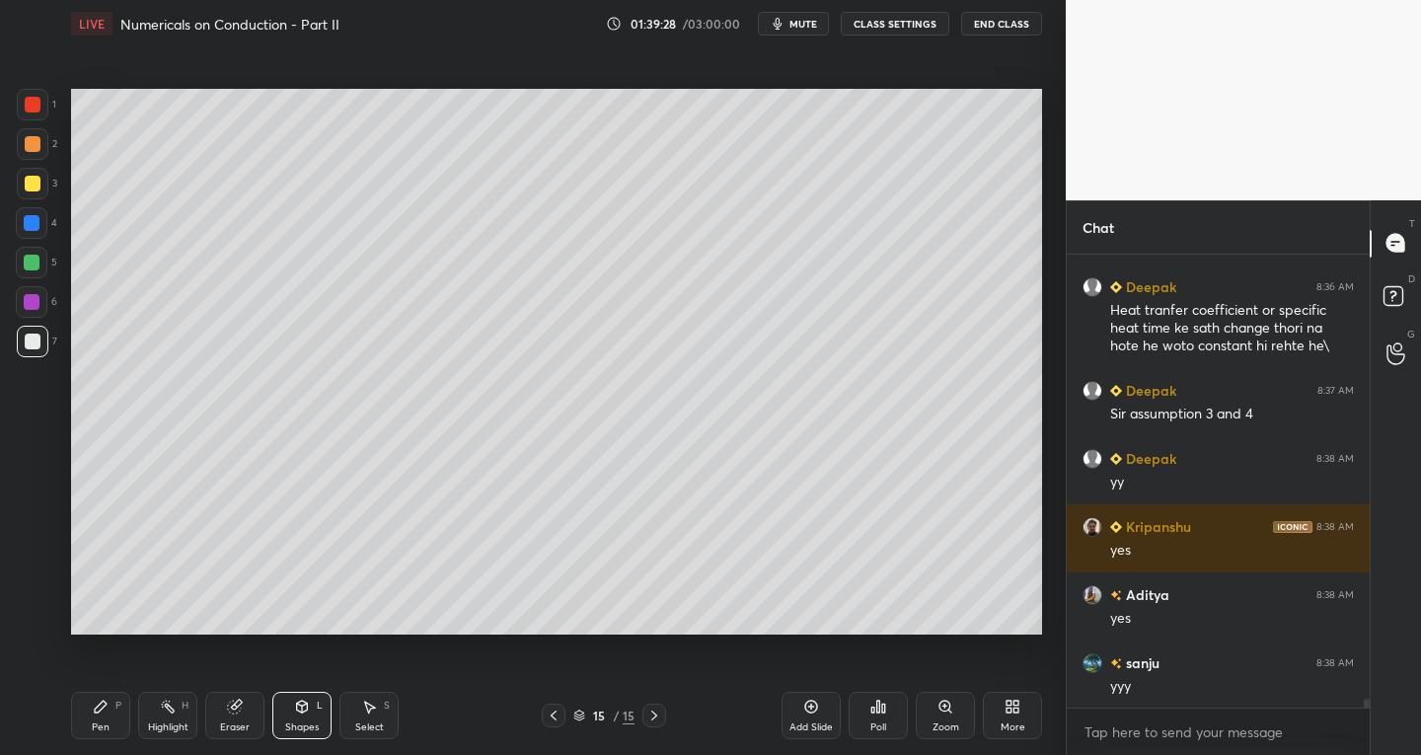
click at [236, 723] on div "Eraser" at bounding box center [235, 728] width 30 height 10
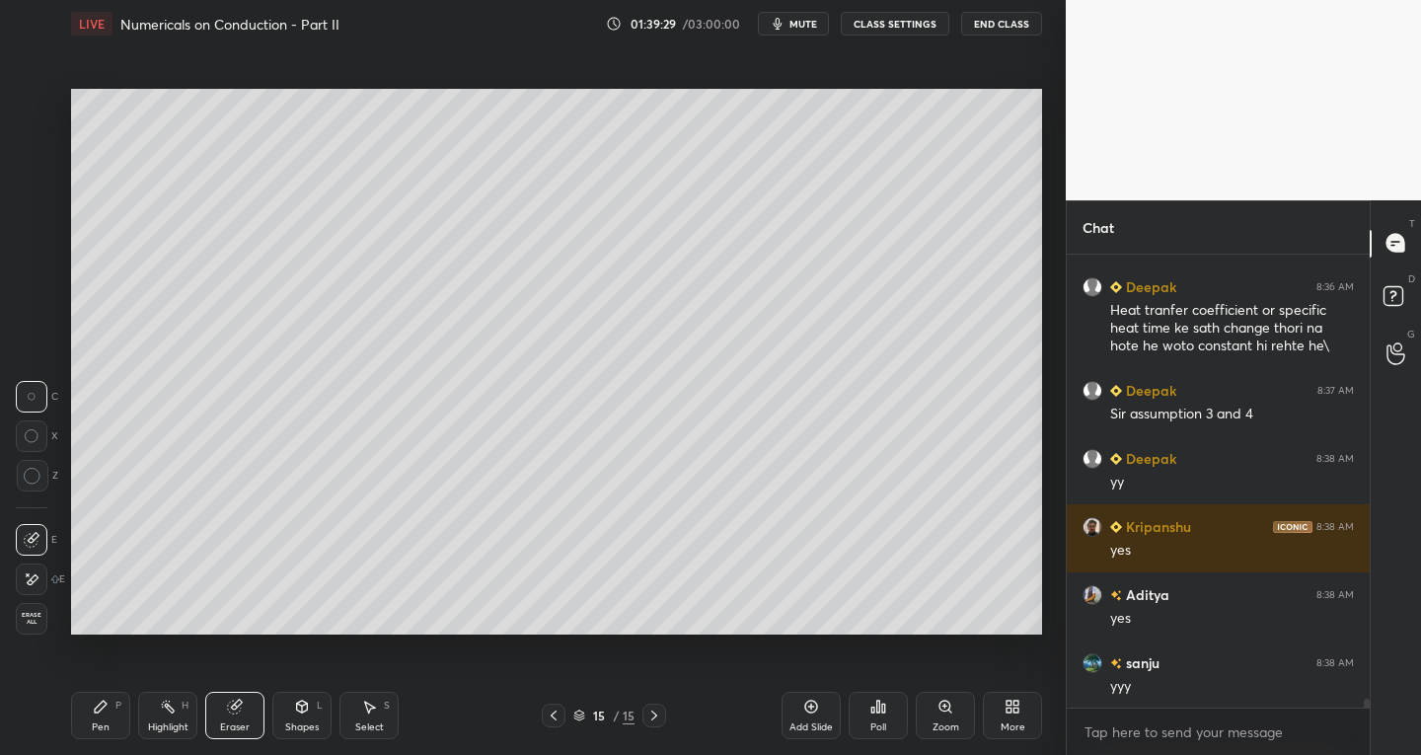
click at [43, 541] on div at bounding box center [32, 540] width 32 height 32
click at [302, 713] on icon at bounding box center [302, 709] width 0 height 7
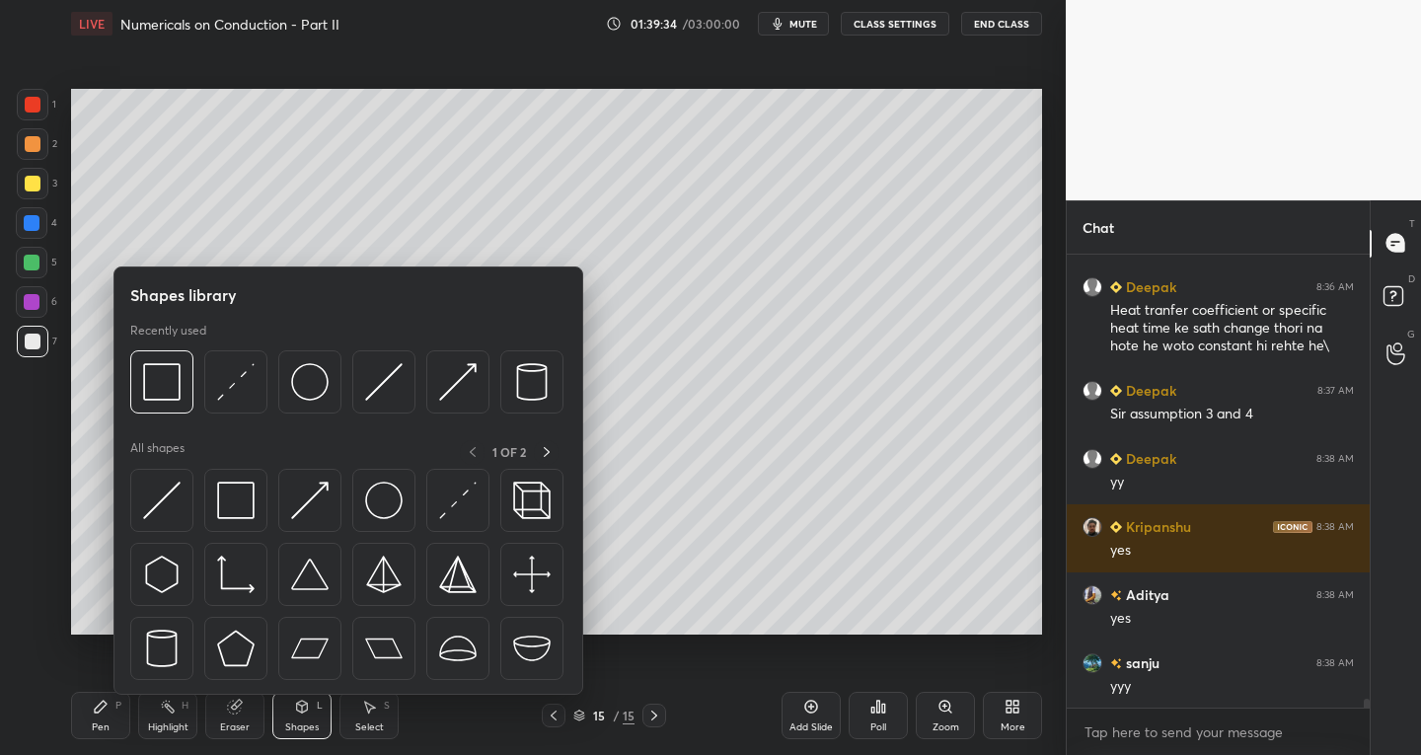
click at [371, 502] on img at bounding box center [384, 501] width 38 height 38
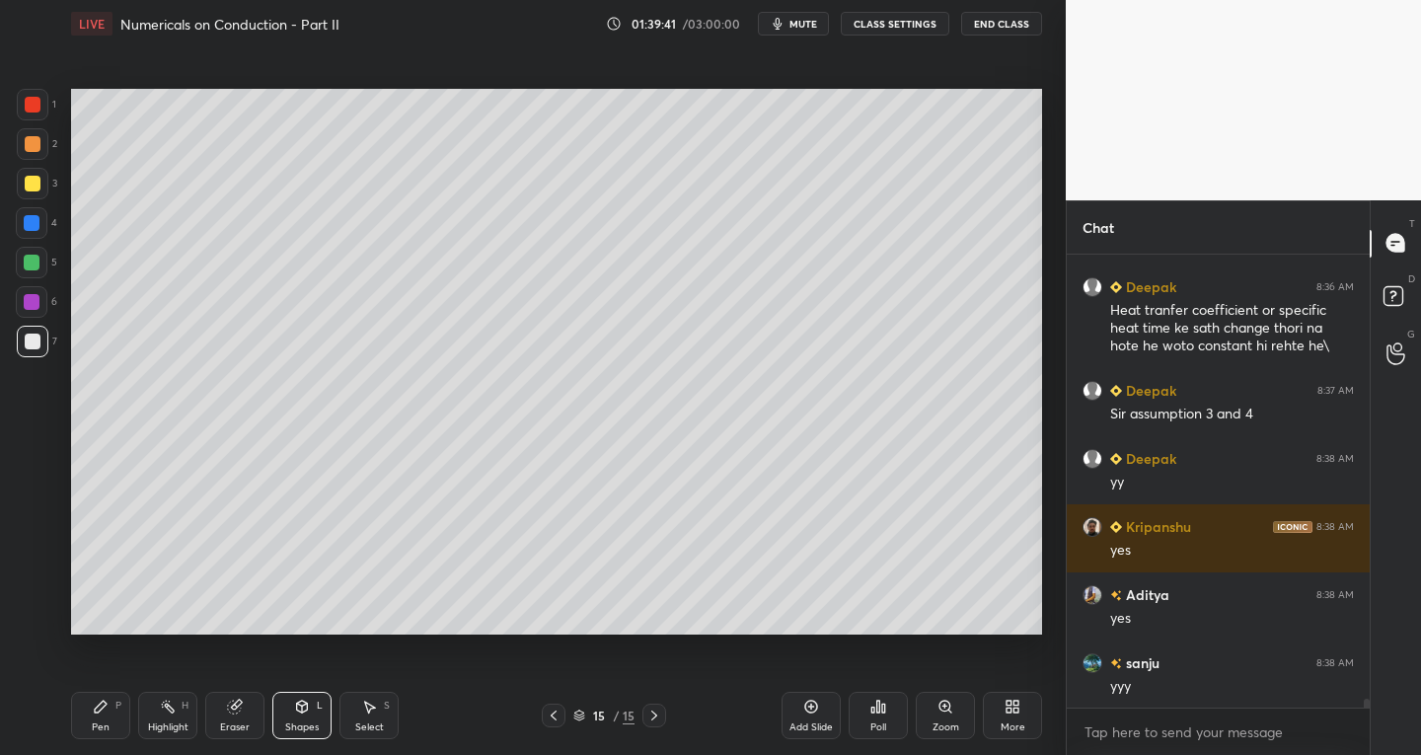
click at [294, 709] on icon at bounding box center [302, 707] width 16 height 16
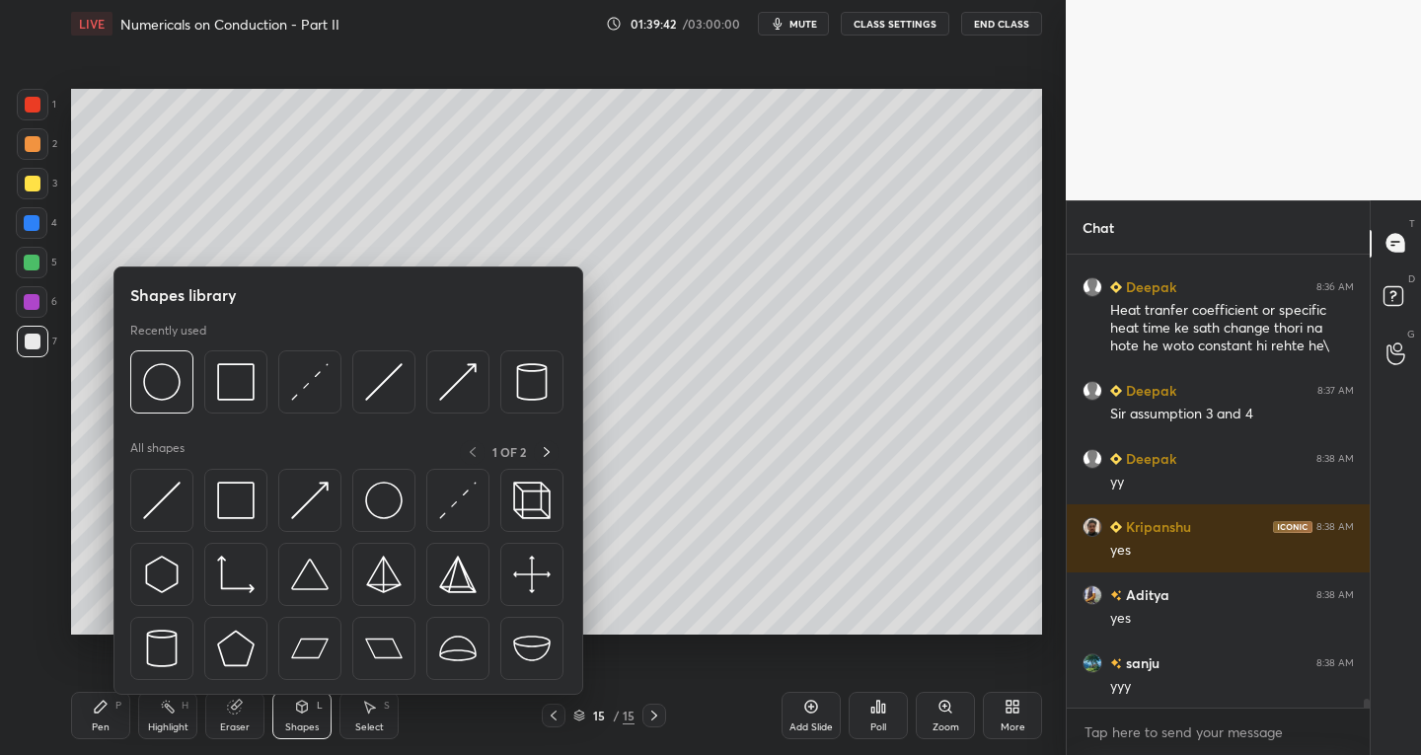
click at [296, 509] on img at bounding box center [310, 501] width 38 height 38
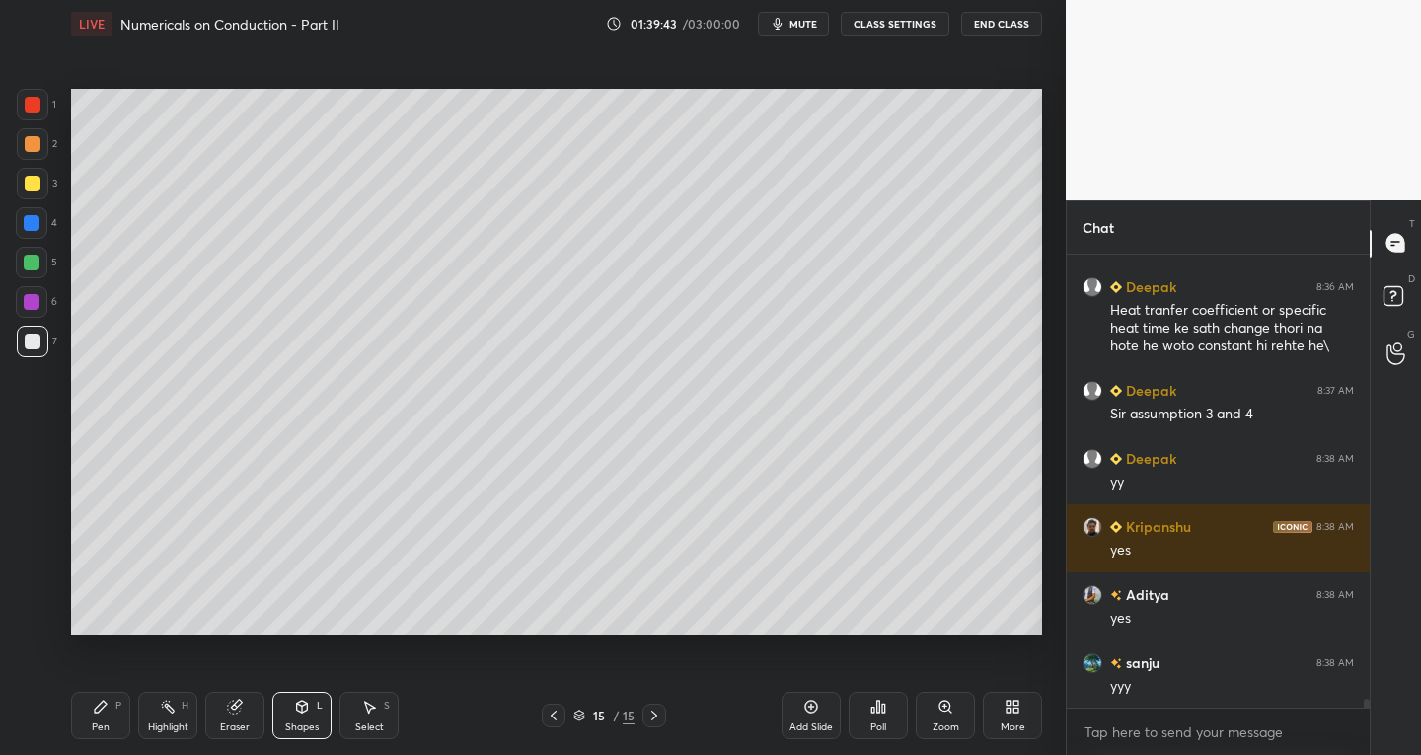
click at [26, 187] on div at bounding box center [33, 184] width 16 height 16
click at [90, 721] on div "Pen P" at bounding box center [100, 715] width 59 height 47
click at [38, 343] on div at bounding box center [33, 342] width 16 height 16
click at [298, 715] on div "Shapes L" at bounding box center [301, 715] width 59 height 47
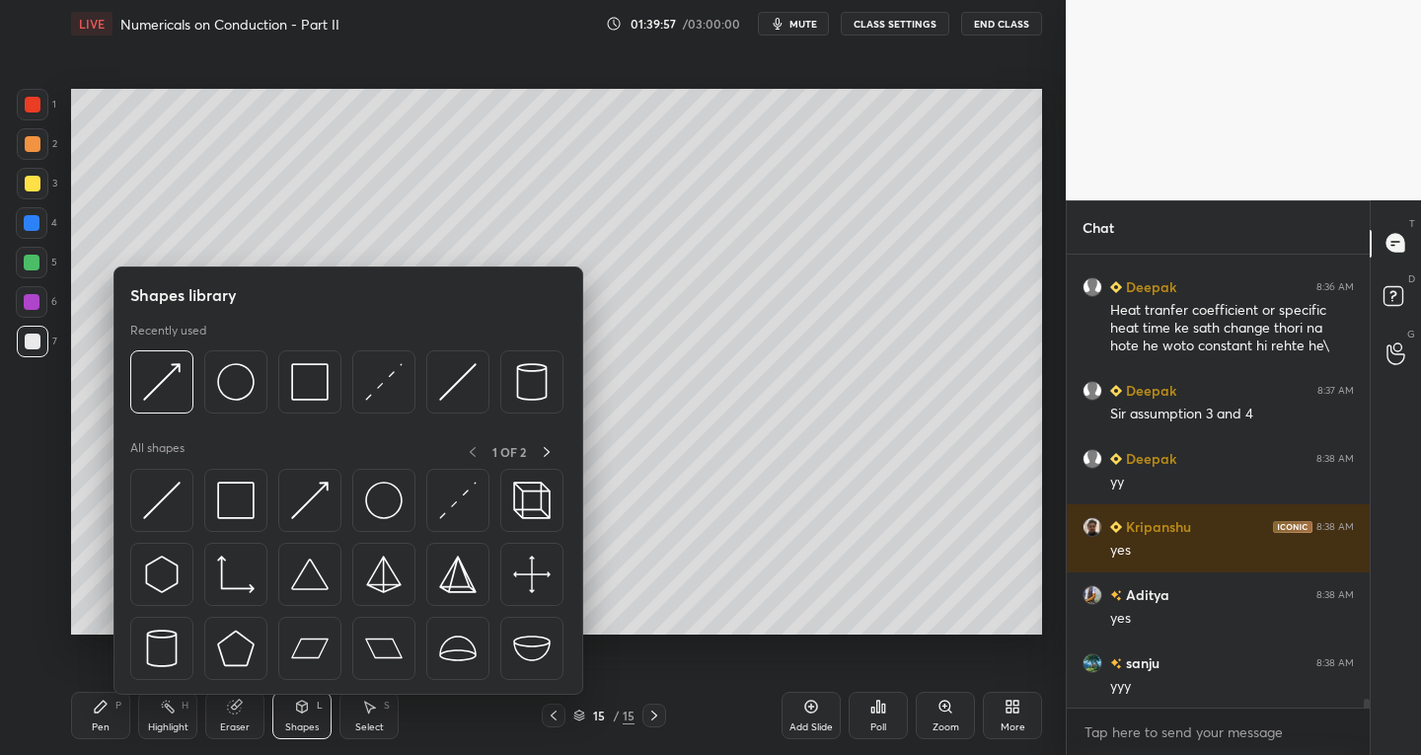
click at [450, 502] on img at bounding box center [458, 501] width 38 height 38
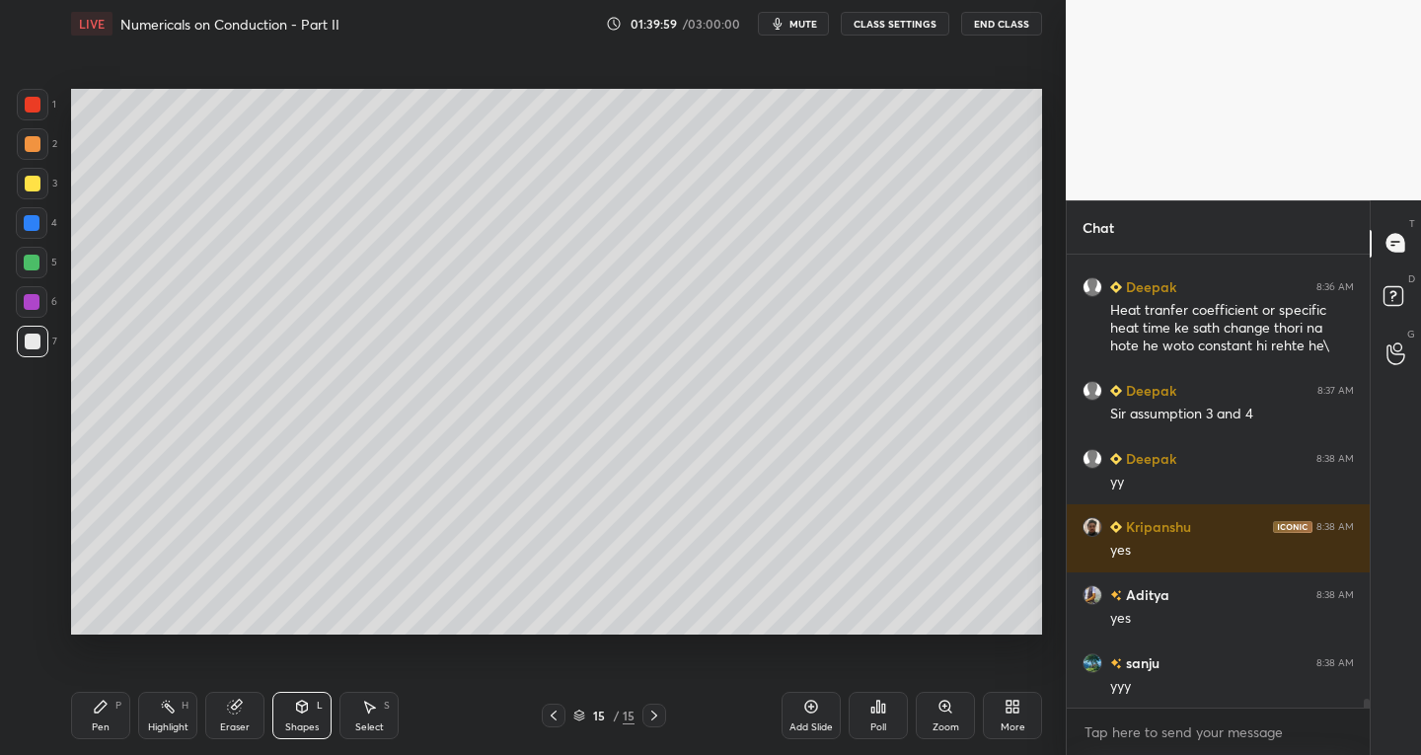
click at [89, 723] on div "Pen P" at bounding box center [100, 715] width 59 height 47
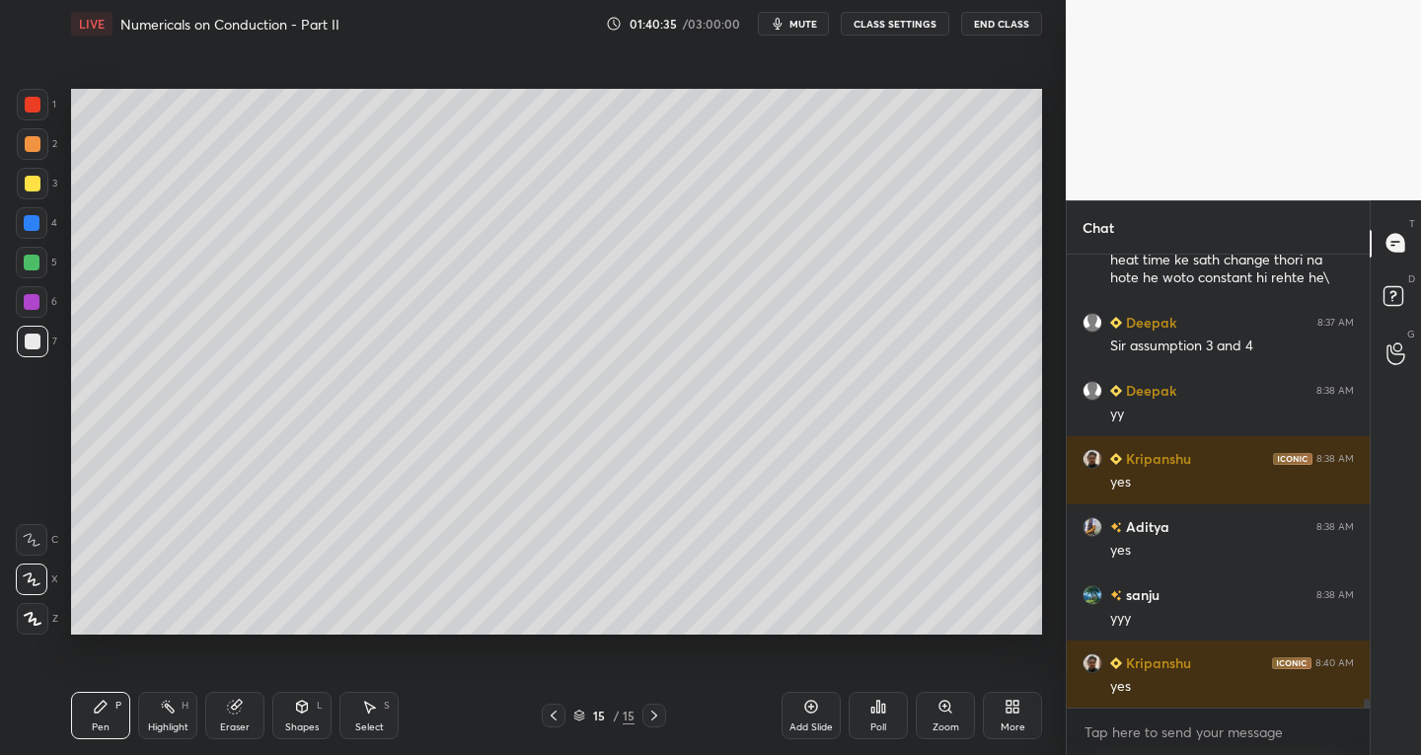
click at [547, 721] on icon at bounding box center [554, 716] width 16 height 16
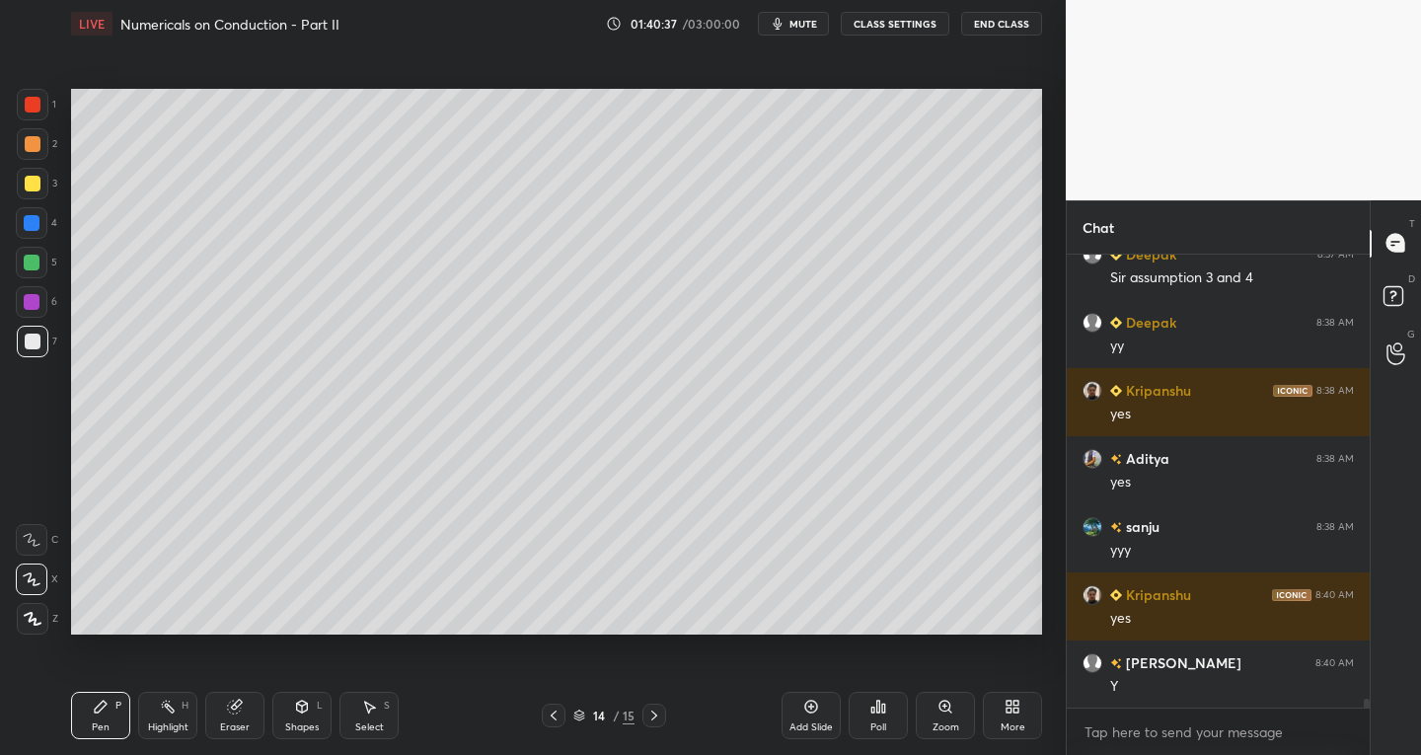
click at [658, 721] on icon at bounding box center [655, 716] width 16 height 16
click at [18, 105] on div at bounding box center [33, 105] width 32 height 32
click at [296, 720] on div "Shapes L" at bounding box center [301, 715] width 59 height 47
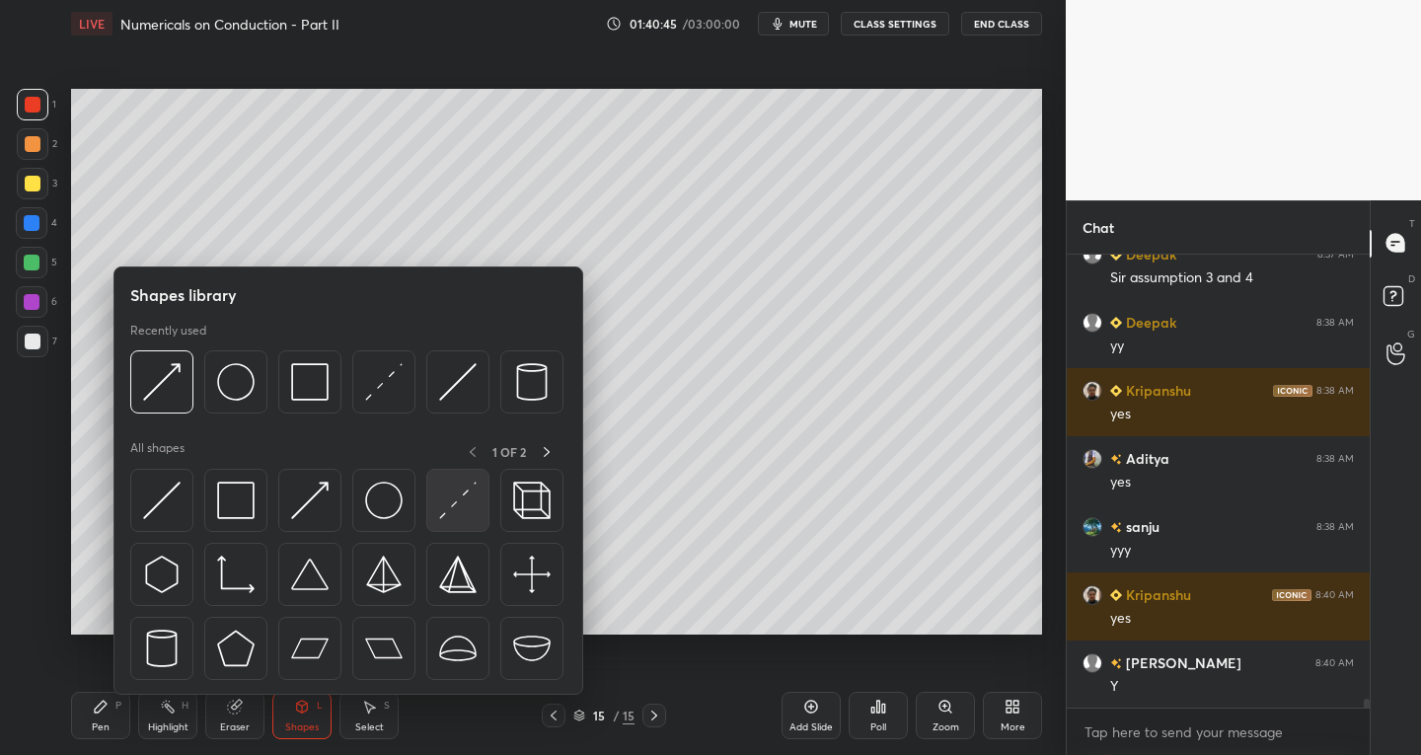
click at [436, 506] on div at bounding box center [457, 500] width 63 height 63
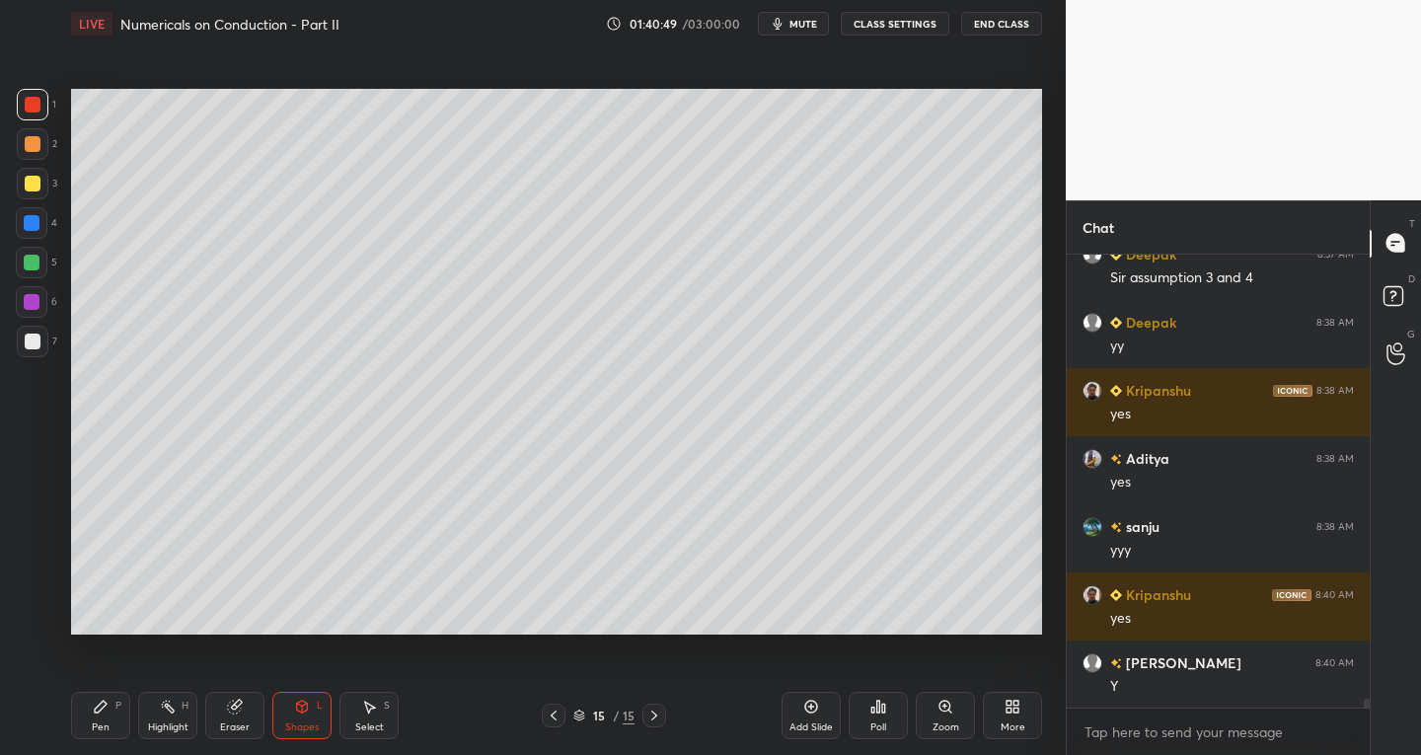
click at [101, 724] on div "Pen" at bounding box center [101, 728] width 18 height 10
click at [39, 347] on div at bounding box center [33, 342] width 32 height 32
click at [226, 716] on div "Eraser" at bounding box center [234, 715] width 59 height 47
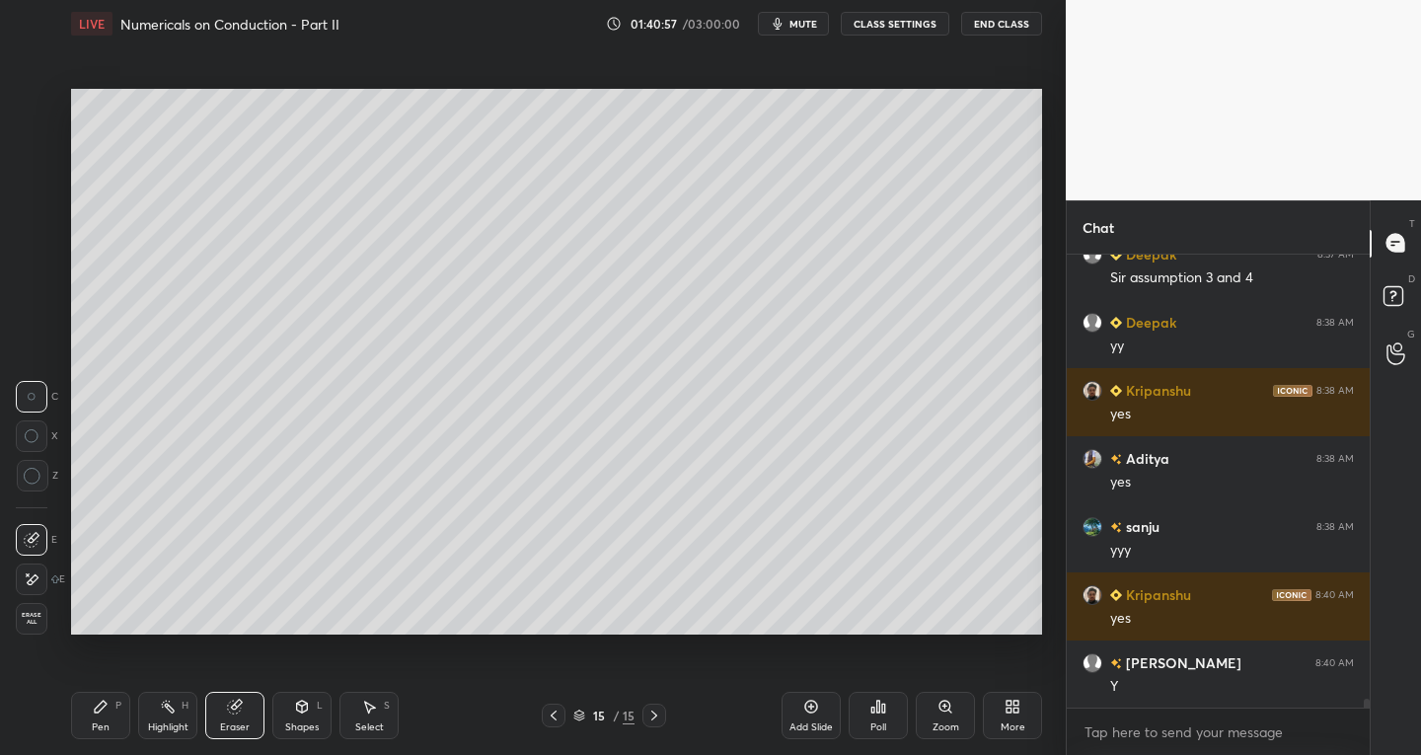
click at [115, 703] on div "P" at bounding box center [118, 706] width 6 height 10
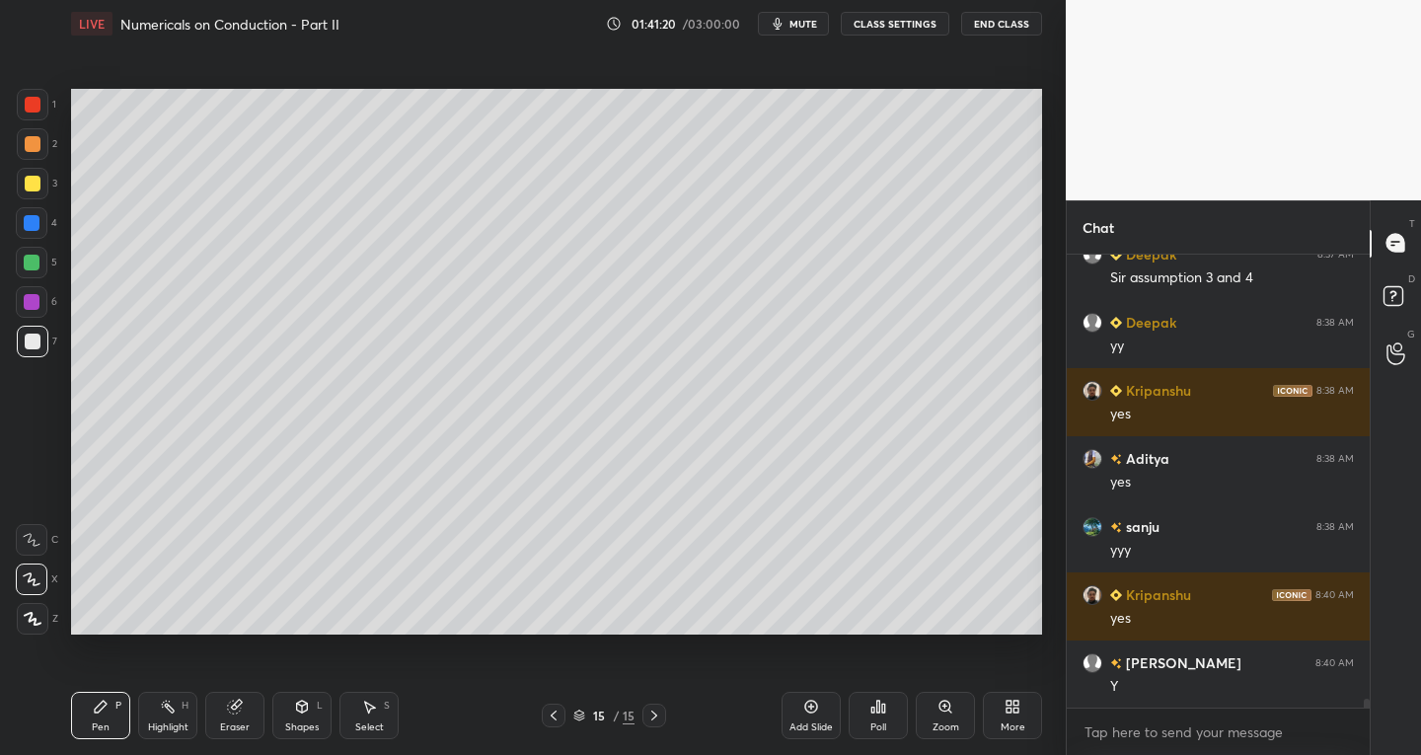
click at [377, 720] on div "Select S" at bounding box center [369, 715] width 59 height 47
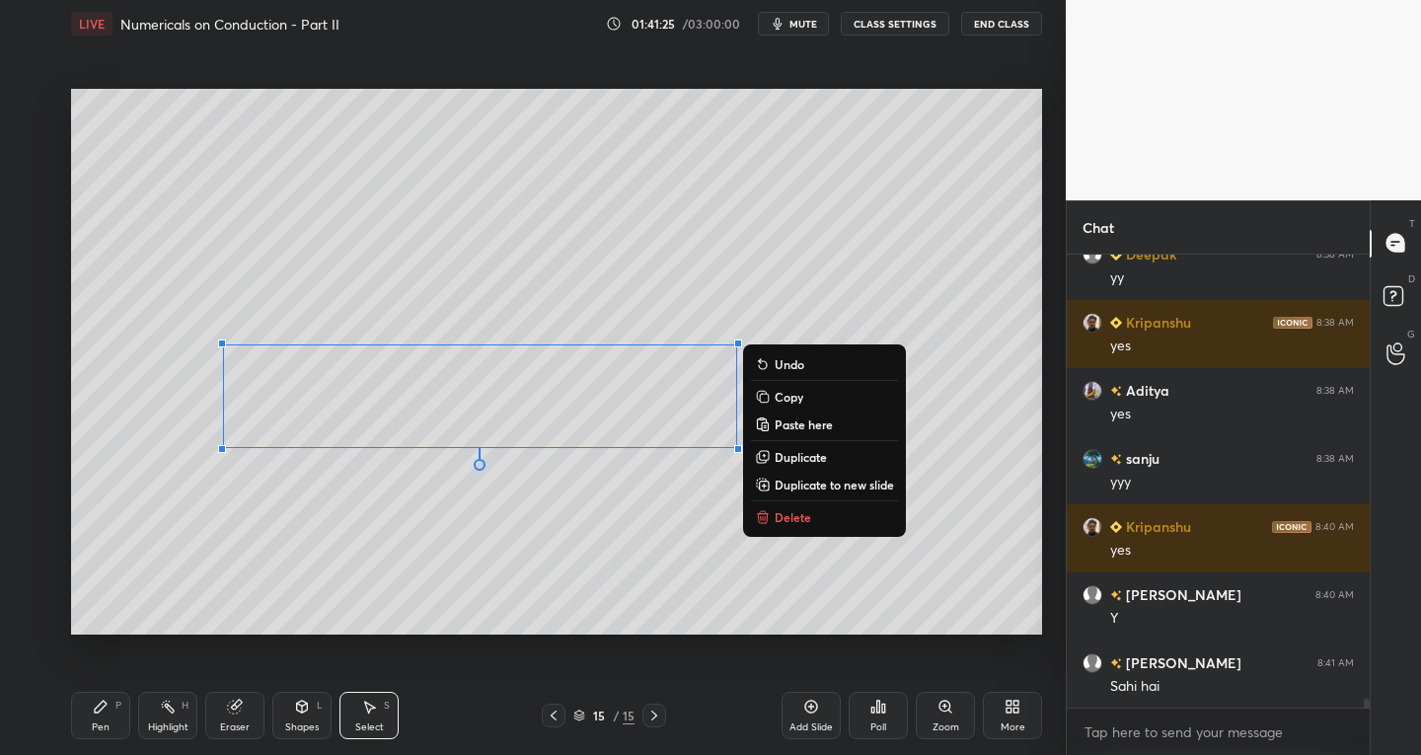
click at [272, 714] on div "Shapes L" at bounding box center [301, 715] width 59 height 47
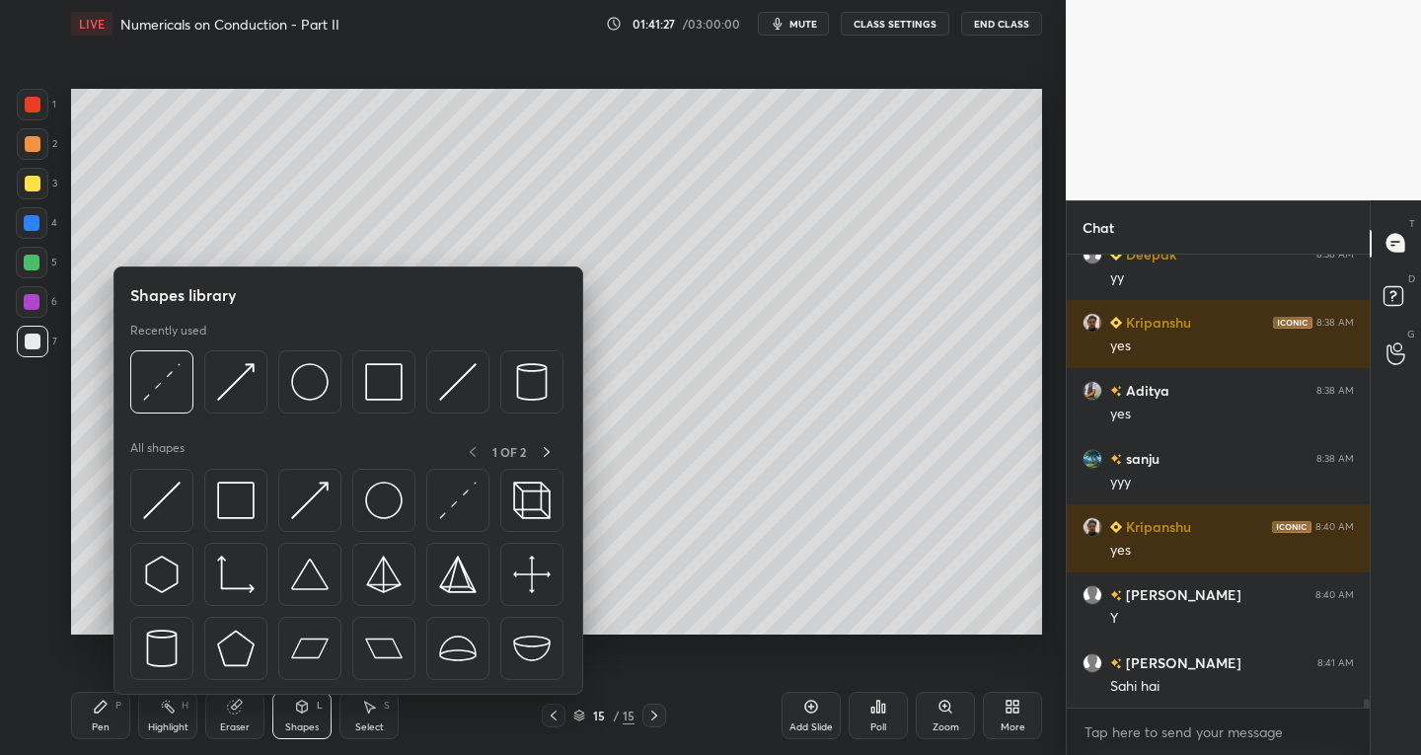
click at [234, 725] on div "Eraser" at bounding box center [235, 728] width 30 height 10
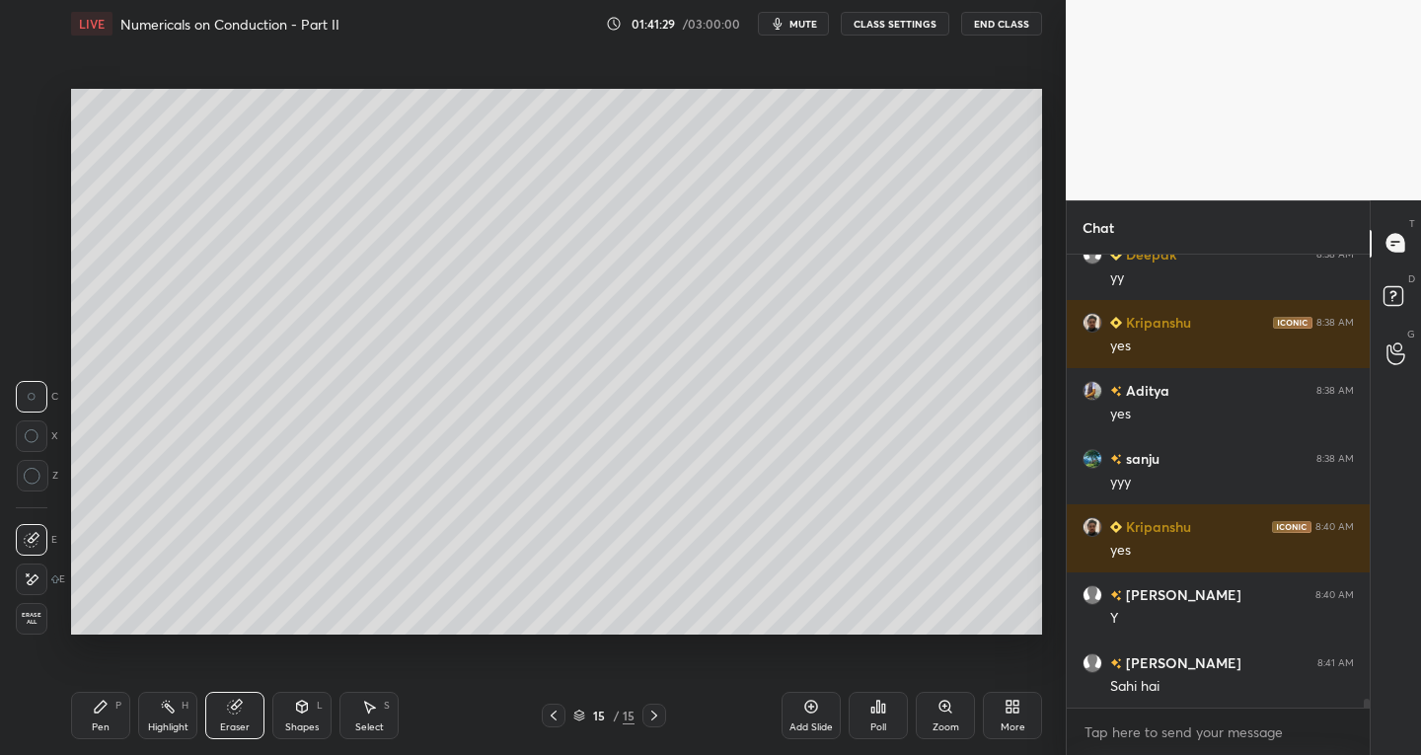
click at [37, 581] on icon at bounding box center [32, 580] width 16 height 17
click at [101, 723] on div "Pen" at bounding box center [101, 728] width 18 height 10
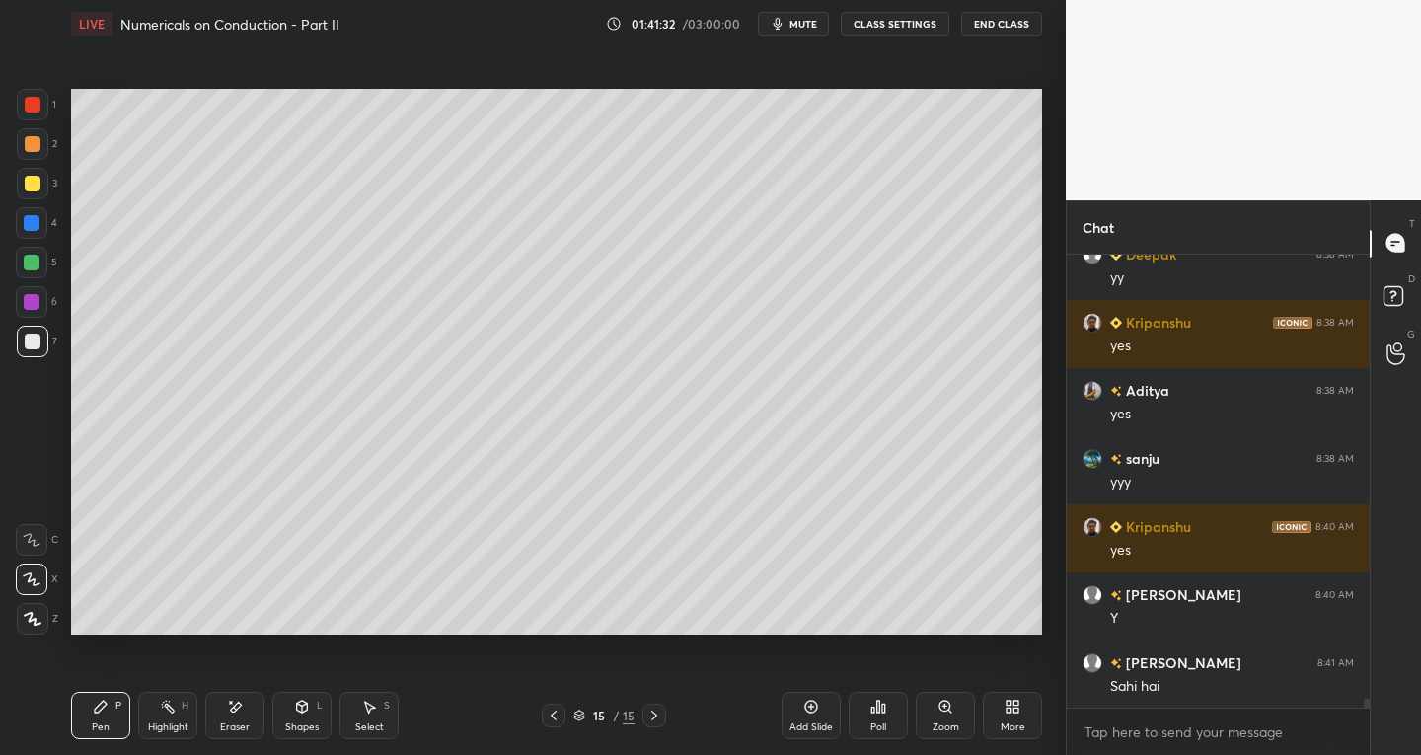
scroll to position [23033, 0]
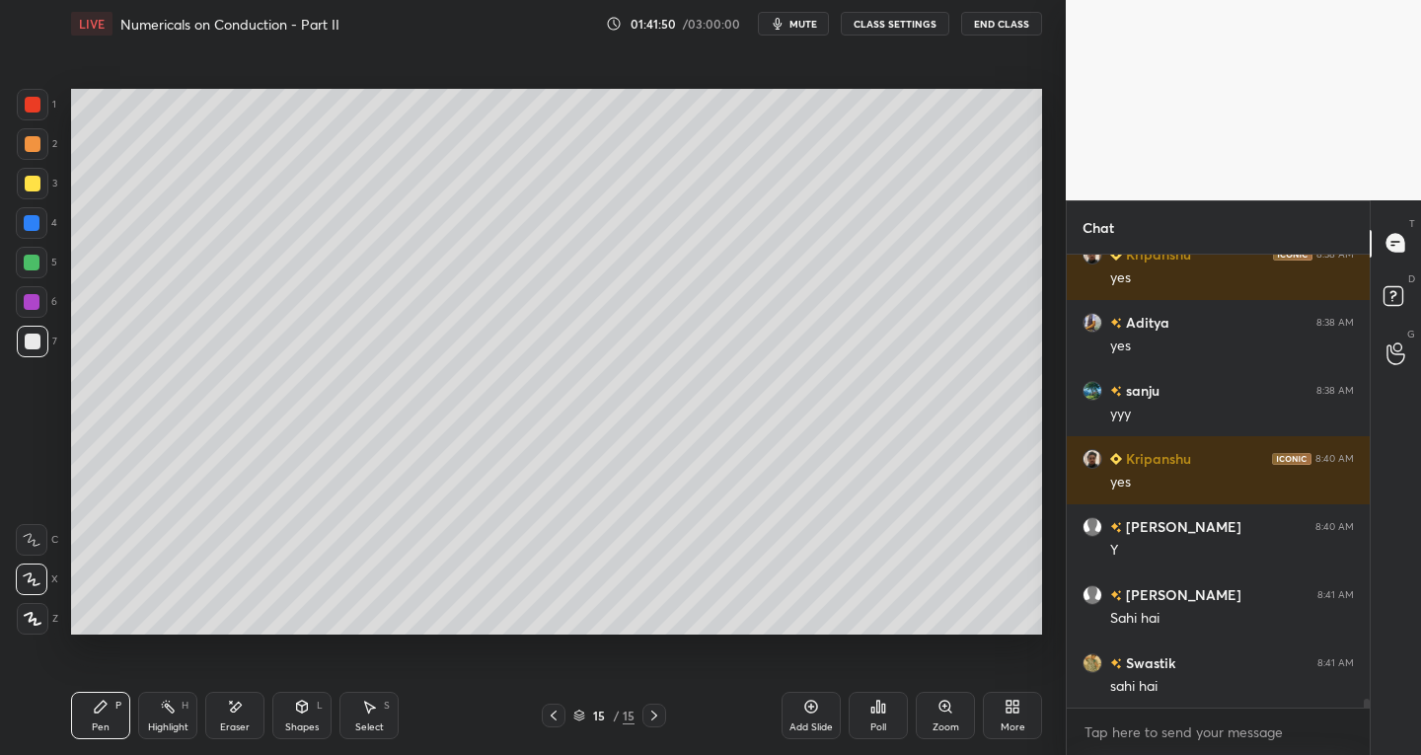
click at [85, 702] on div "Pen P" at bounding box center [100, 715] width 59 height 47
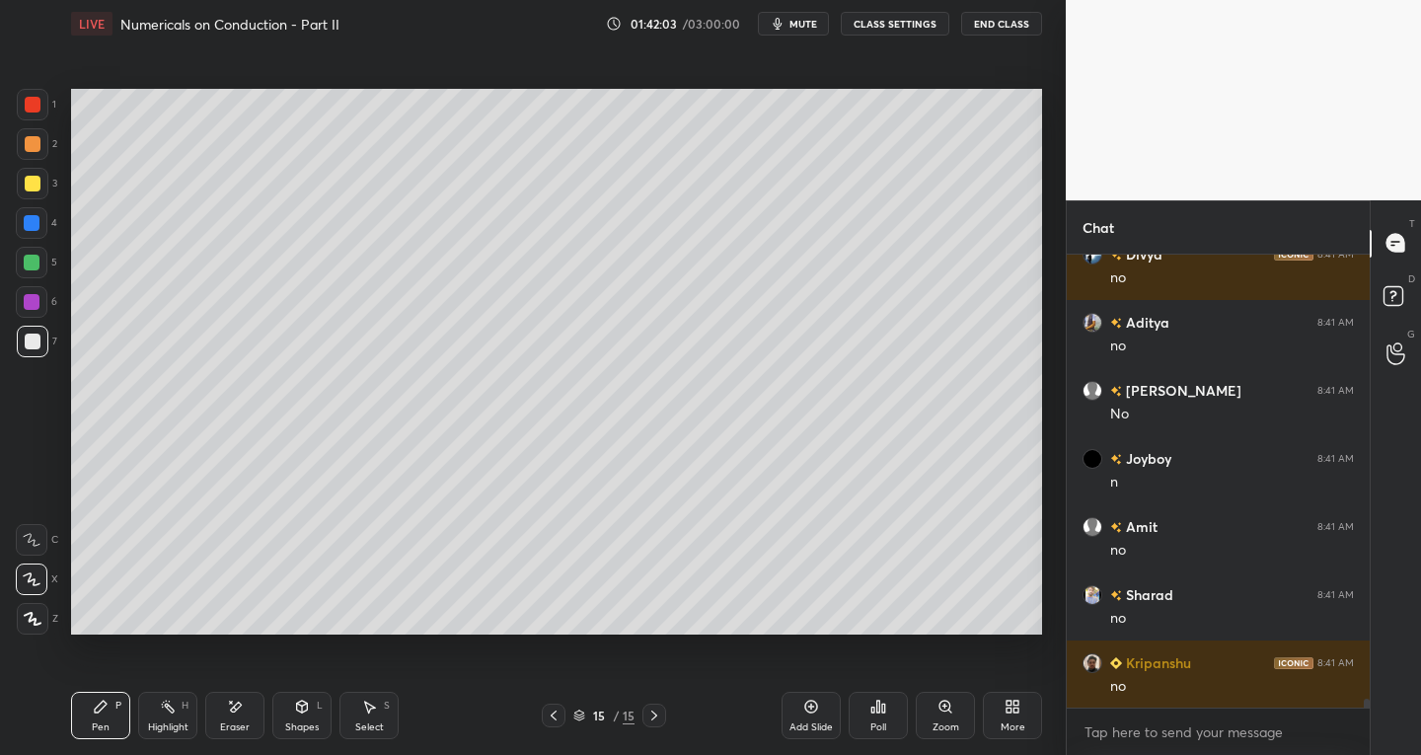
scroll to position [23646, 0]
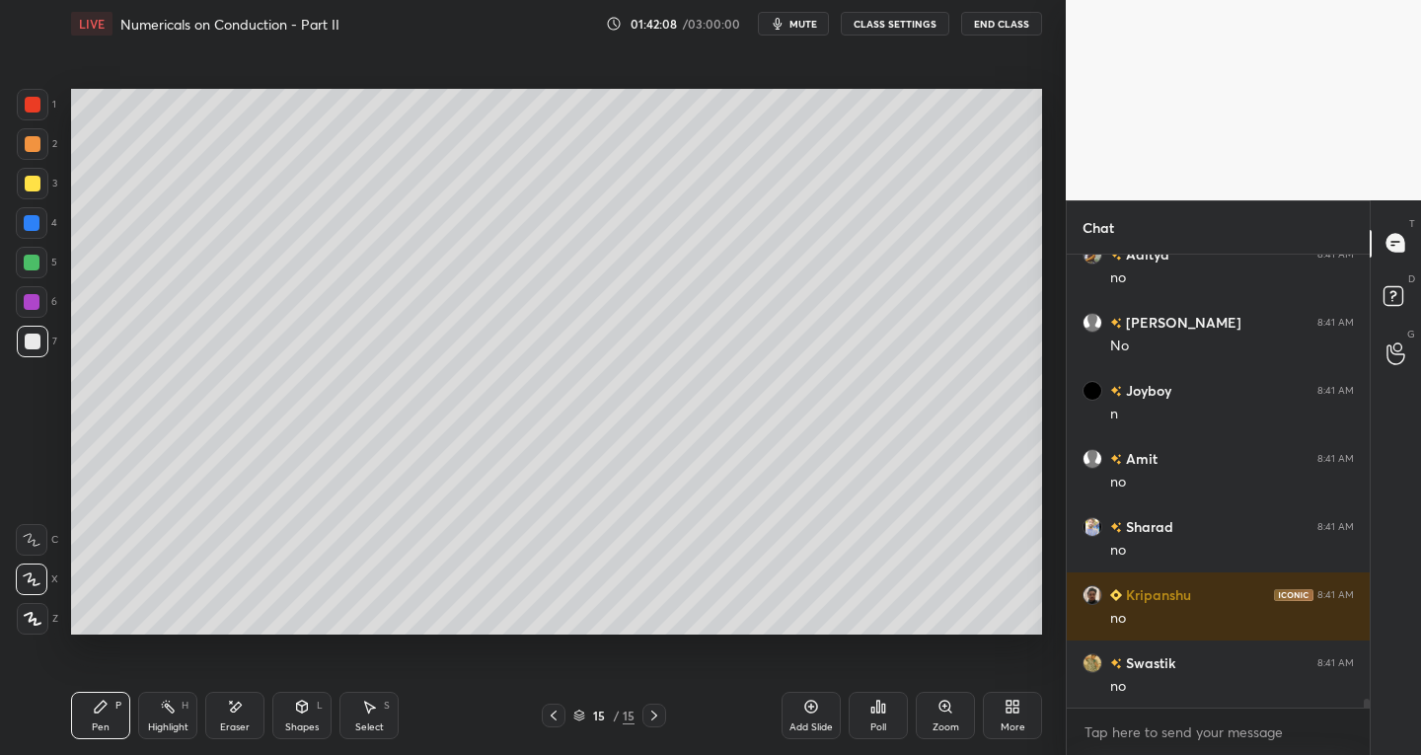
click at [31, 106] on div at bounding box center [33, 105] width 16 height 16
click at [557, 715] on icon at bounding box center [554, 716] width 16 height 16
click at [556, 713] on icon at bounding box center [554, 716] width 16 height 16
click at [658, 712] on icon at bounding box center [655, 716] width 16 height 16
click at [655, 720] on icon at bounding box center [655, 716] width 16 height 16
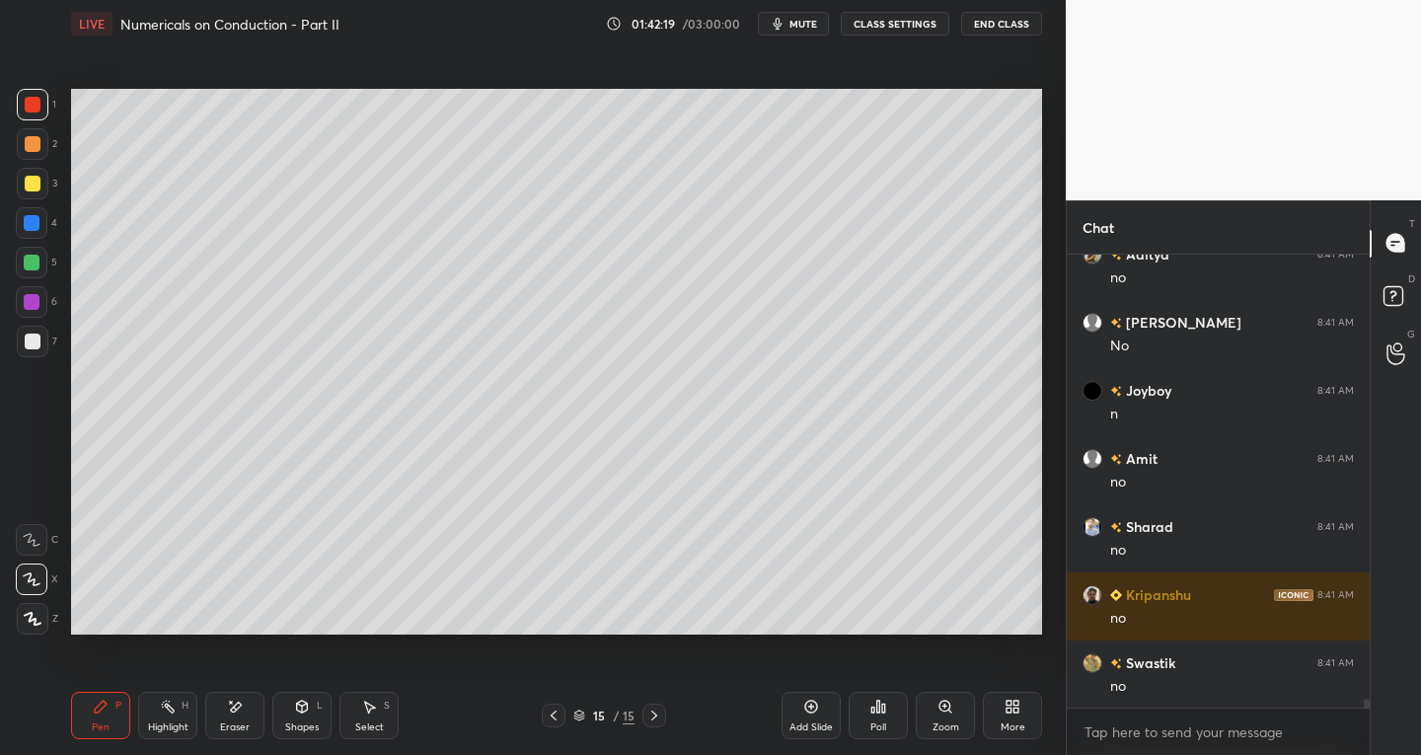
click at [28, 333] on div at bounding box center [33, 342] width 32 height 32
click at [382, 738] on div "Select S" at bounding box center [369, 715] width 59 height 47
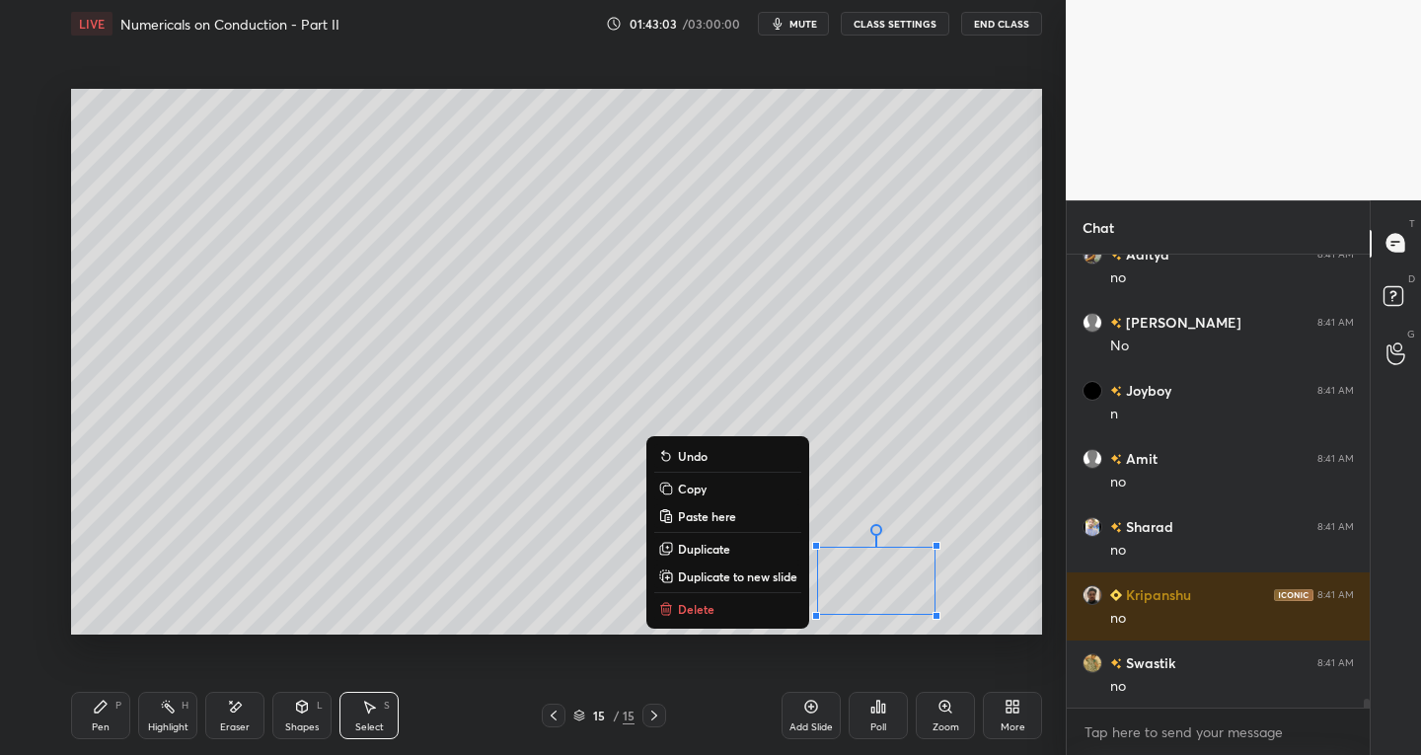
click at [702, 609] on p "Delete" at bounding box center [696, 609] width 37 height 16
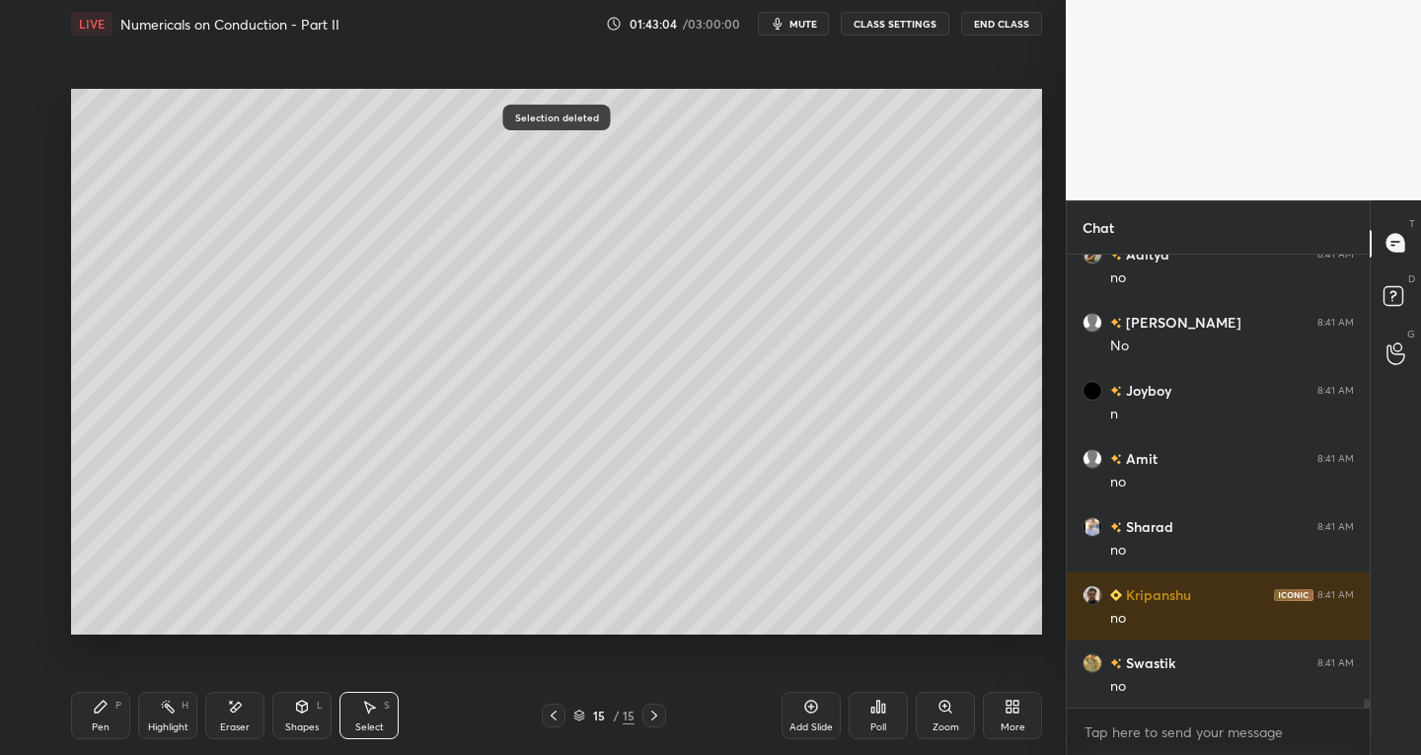
click at [115, 735] on div "Pen P" at bounding box center [100, 715] width 59 height 47
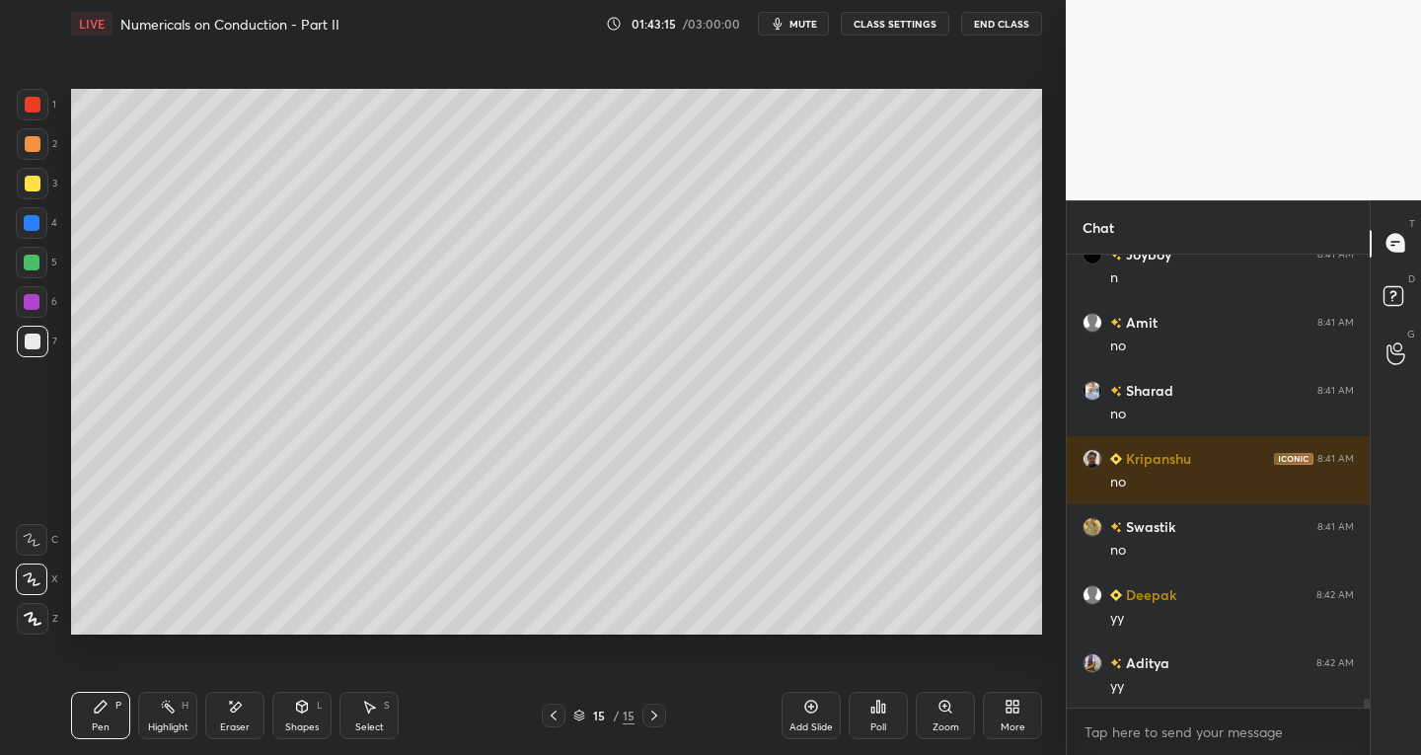
scroll to position [23851, 0]
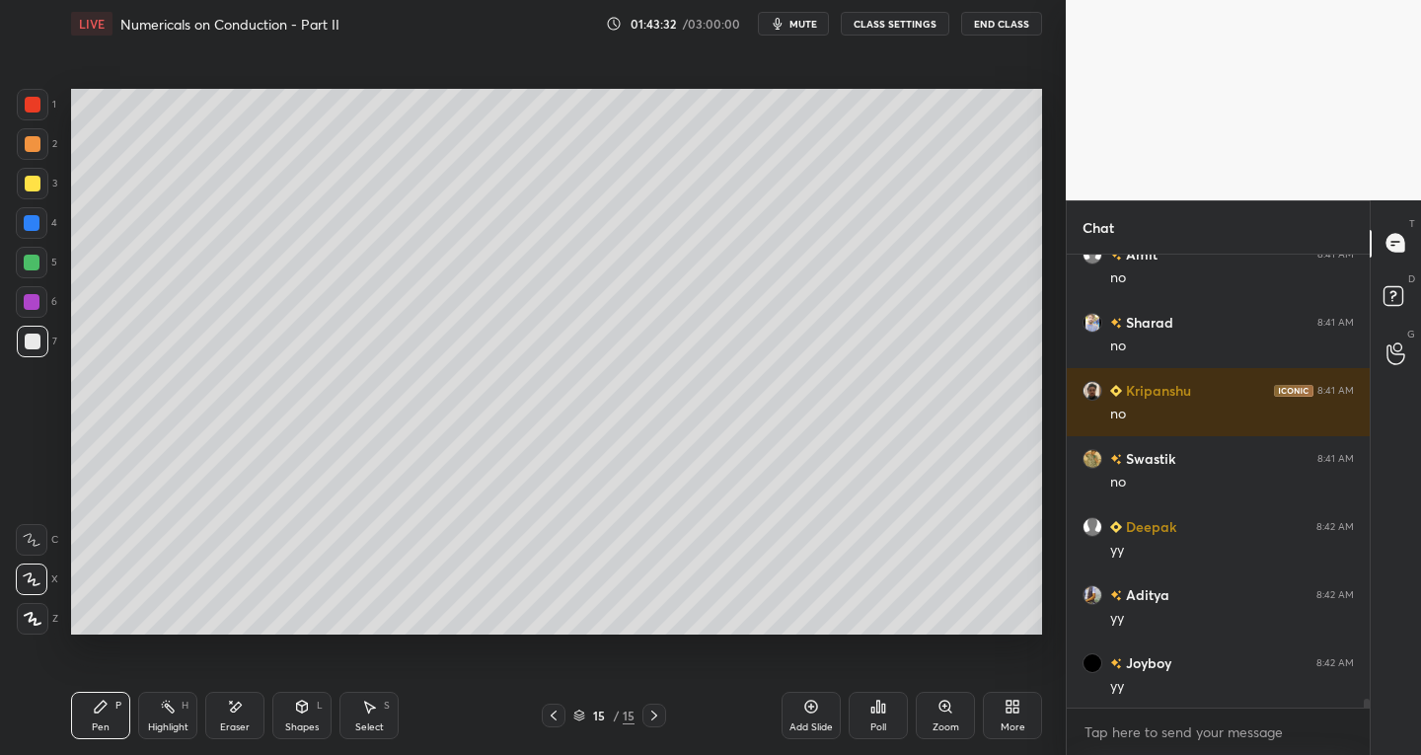
click at [796, 727] on div "Add Slide" at bounding box center [811, 728] width 43 height 10
click at [237, 697] on div "Eraser" at bounding box center [234, 715] width 59 height 47
click at [115, 712] on div "Pen P" at bounding box center [100, 715] width 59 height 47
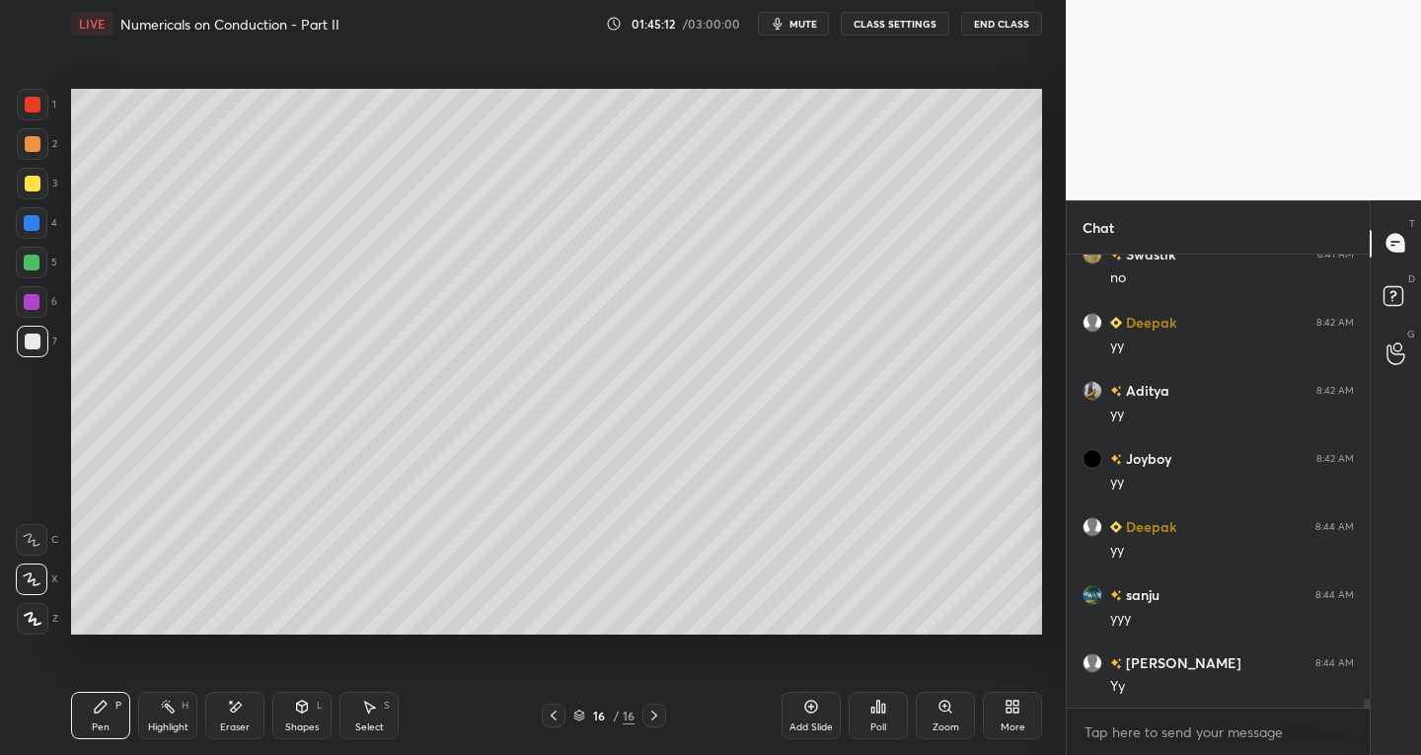
scroll to position [24123, 0]
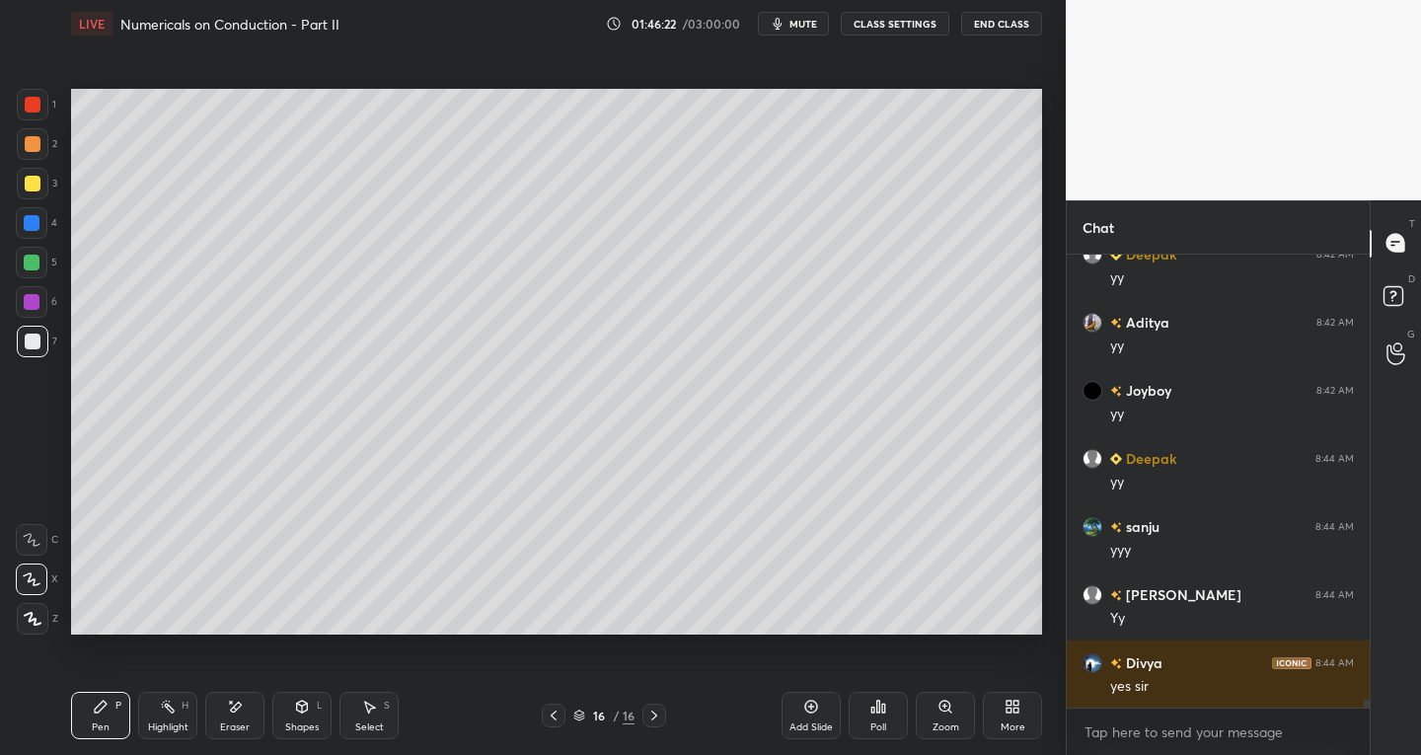
click at [379, 710] on div "Select S" at bounding box center [369, 715] width 59 height 47
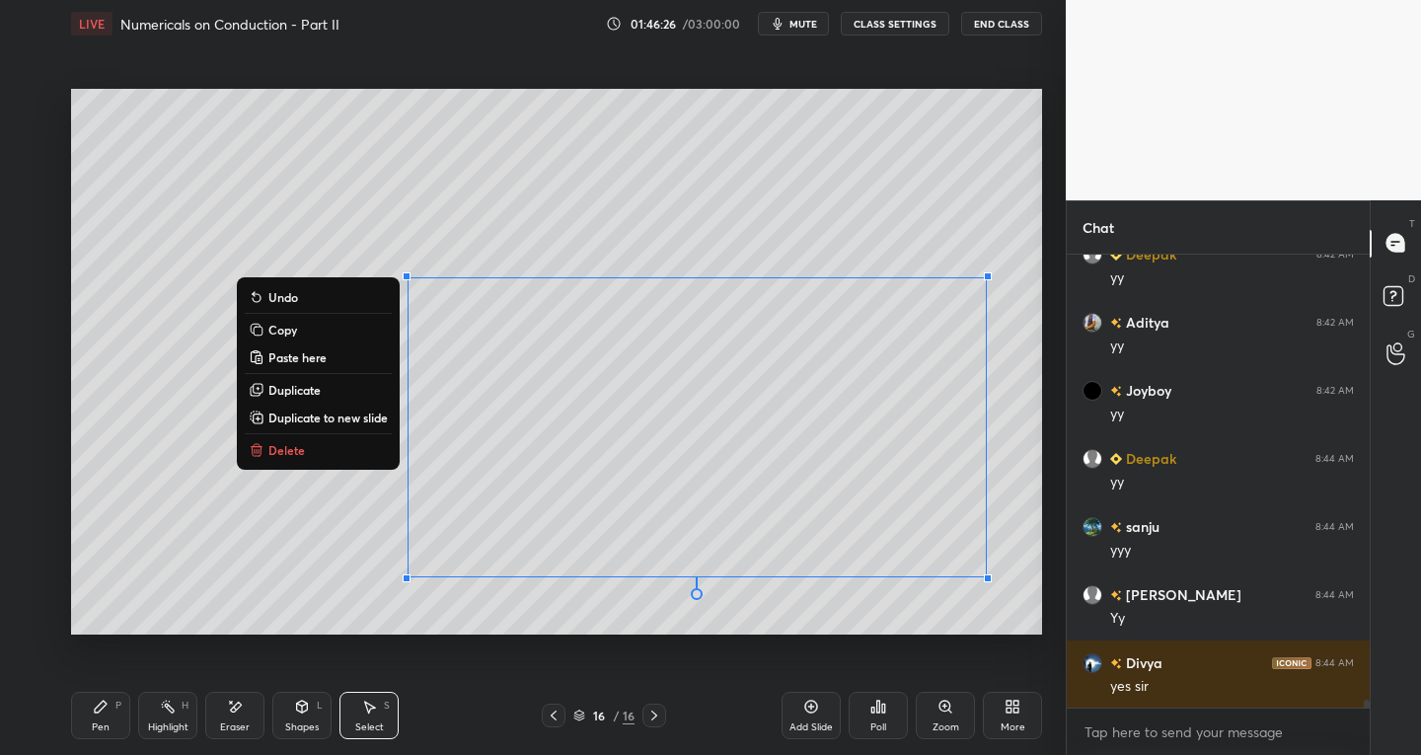
click at [111, 711] on div "Pen P" at bounding box center [100, 715] width 59 height 47
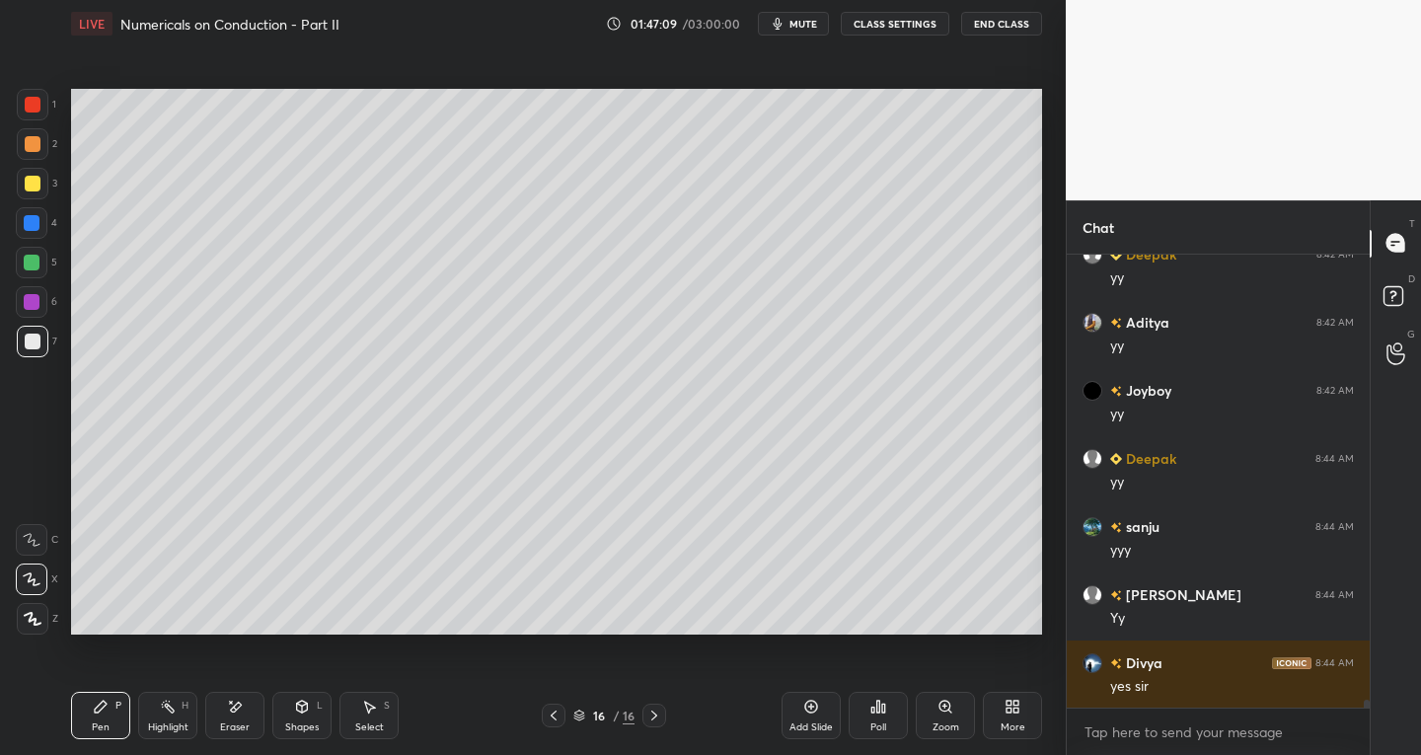
click at [811, 711] on icon at bounding box center [812, 707] width 16 height 16
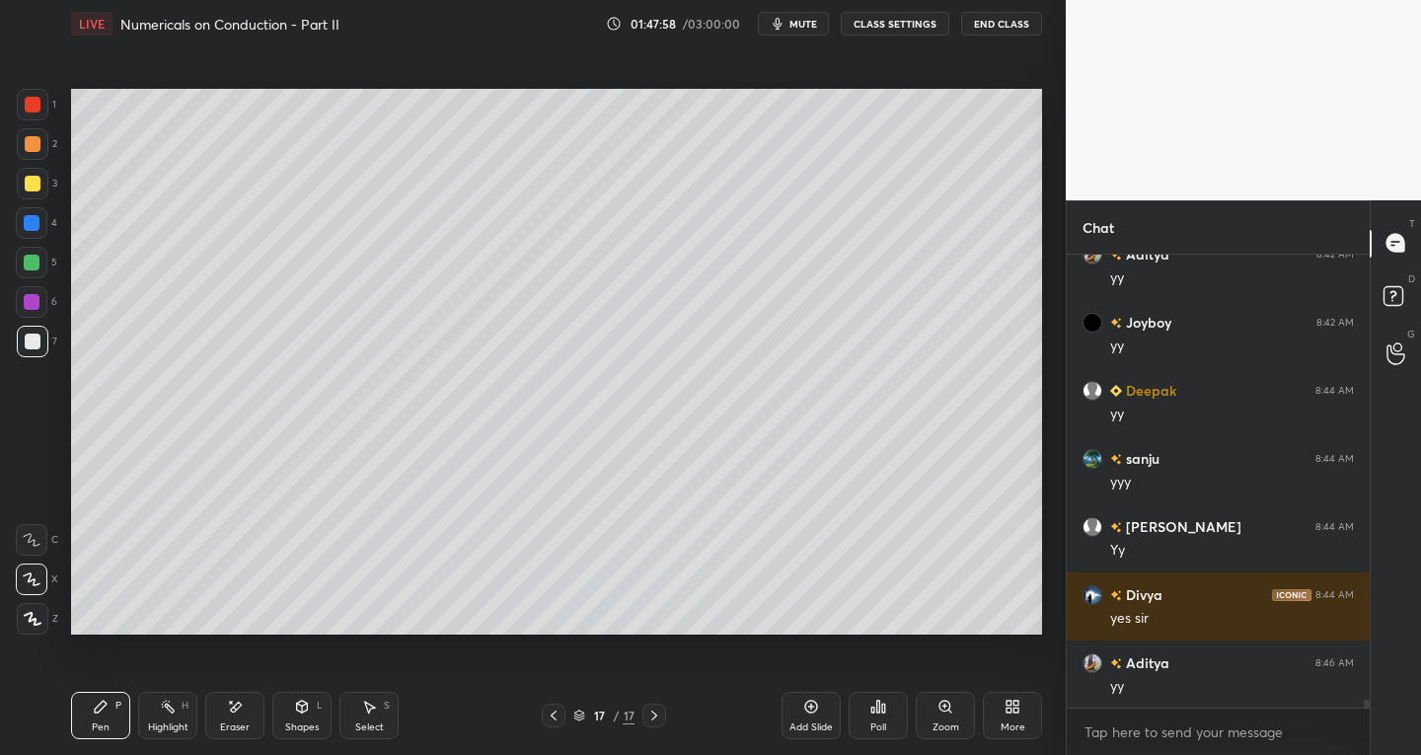
click at [558, 716] on icon at bounding box center [554, 716] width 16 height 16
click at [656, 718] on icon at bounding box center [655, 716] width 16 height 16
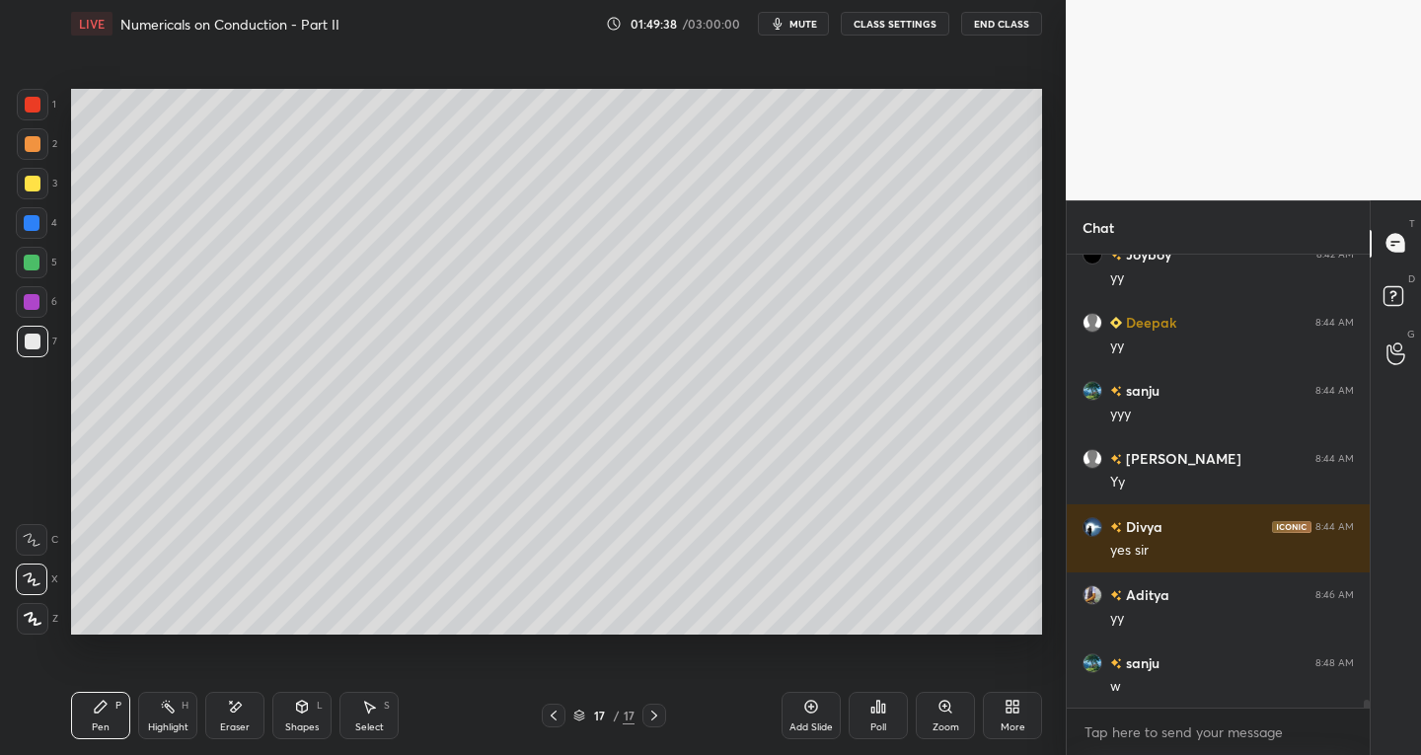
click at [239, 729] on div "Eraser" at bounding box center [235, 728] width 30 height 10
click at [116, 707] on div "P" at bounding box center [118, 706] width 6 height 10
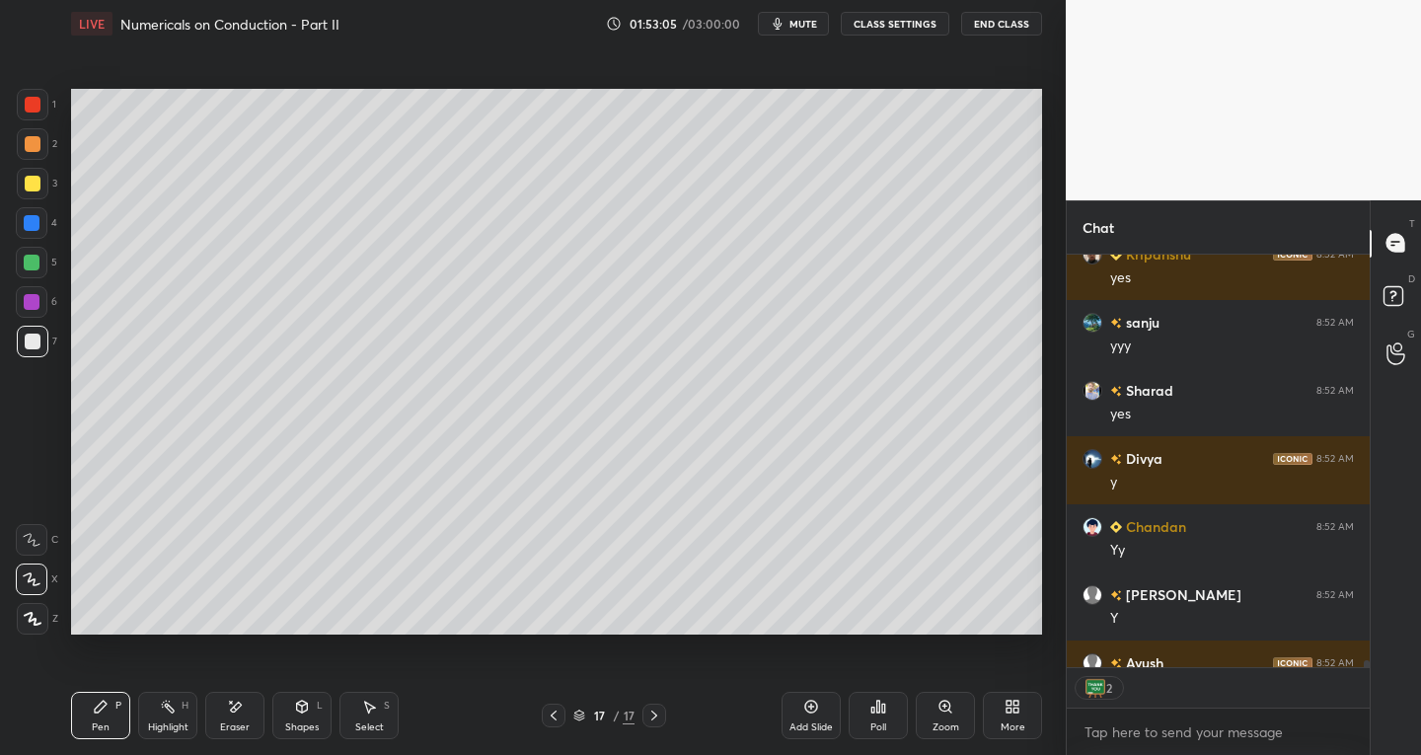
scroll to position [26227, 0]
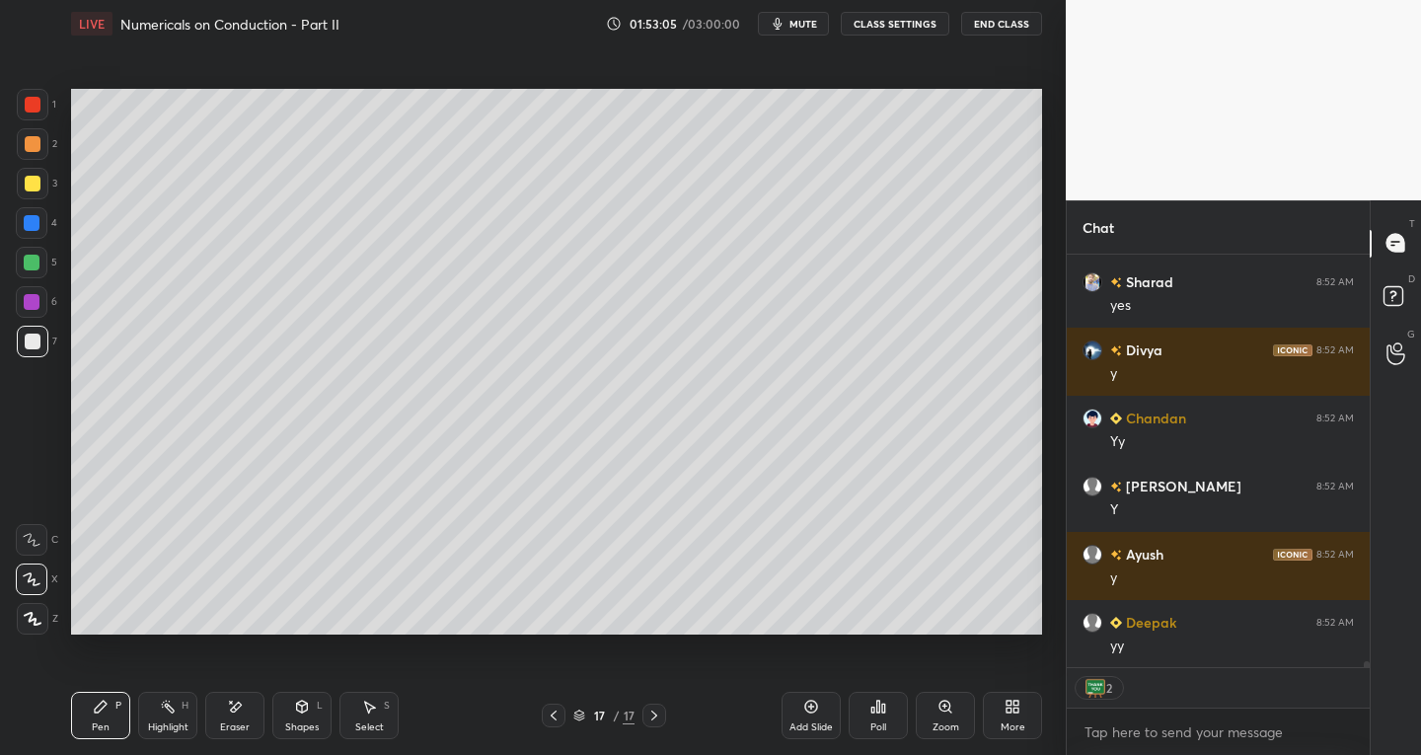
click at [1027, 23] on button "End Class" at bounding box center [1001, 24] width 81 height 24
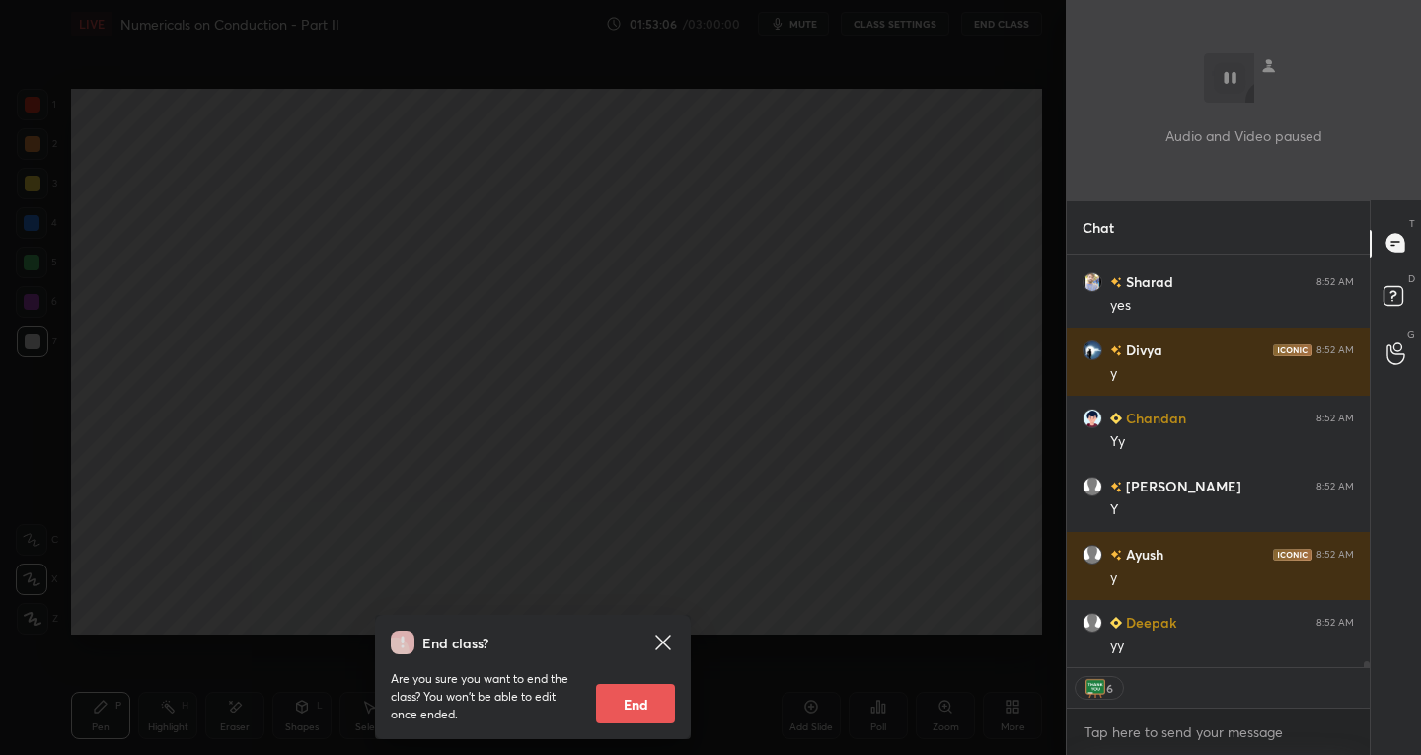
scroll to position [26295, 0]
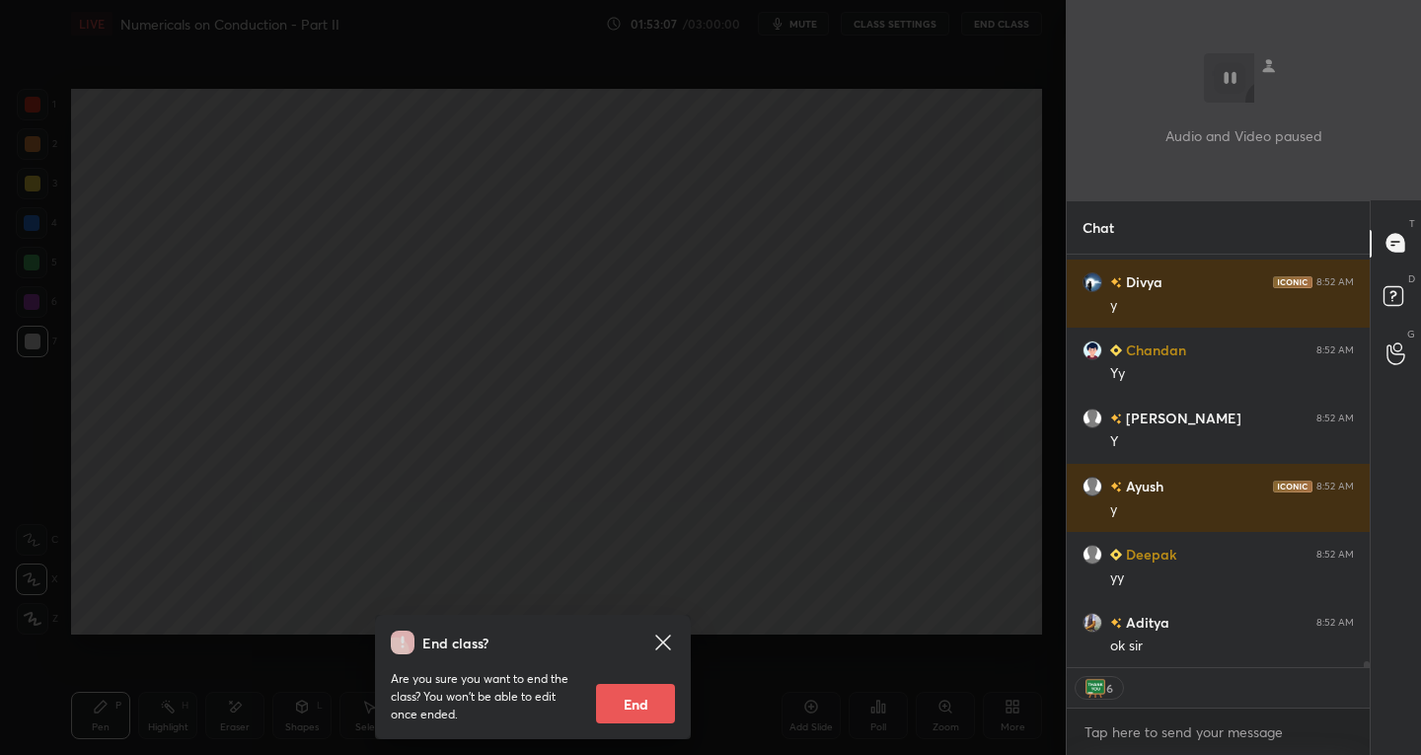
click at [616, 705] on button "End" at bounding box center [635, 703] width 79 height 39
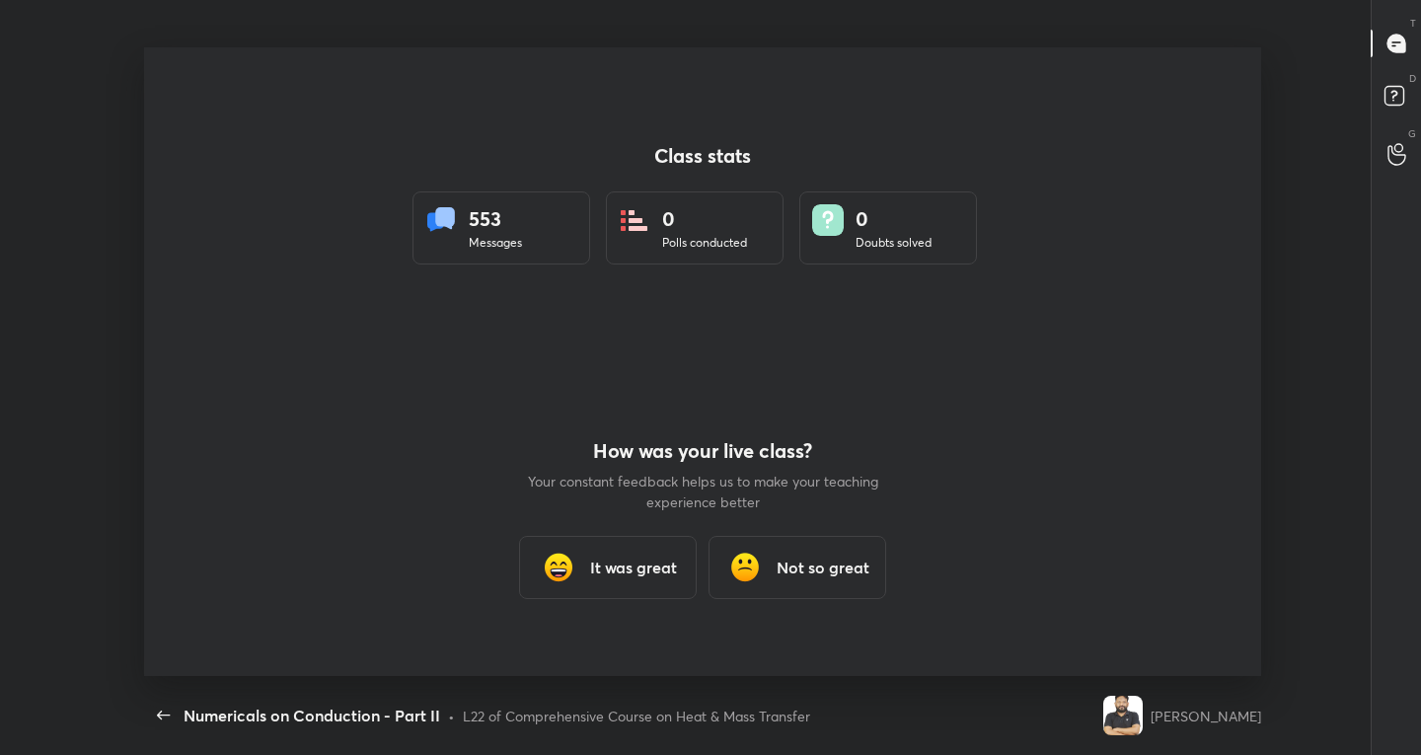
scroll to position [0, 0]
click at [649, 571] on h3 "It was great" at bounding box center [633, 568] width 87 height 24
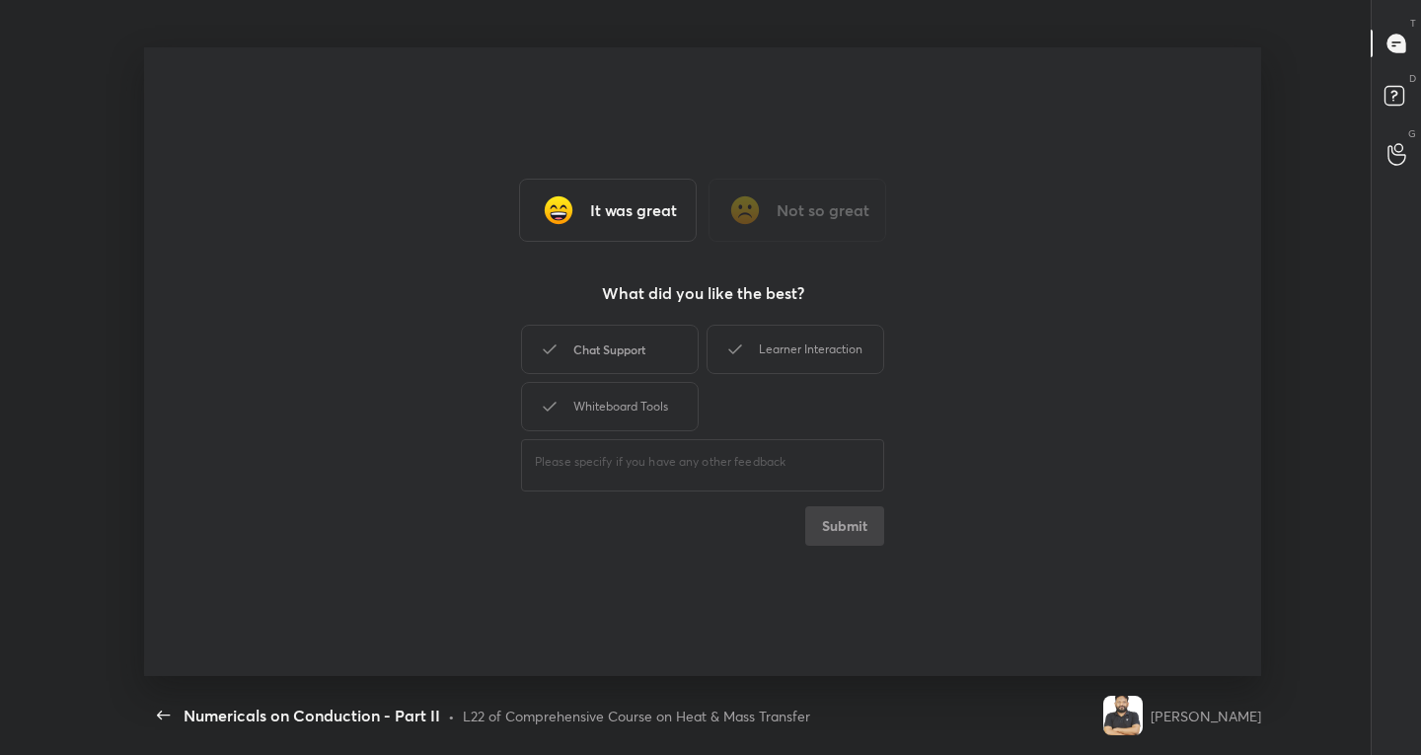
click at [597, 340] on div "Chat Support" at bounding box center [610, 349] width 178 height 49
click at [601, 385] on div "Whiteboard Tools" at bounding box center [610, 406] width 178 height 49
click at [596, 352] on div "Chat Support" at bounding box center [610, 349] width 178 height 49
click at [757, 339] on div "Learner Interaction" at bounding box center [796, 349] width 178 height 49
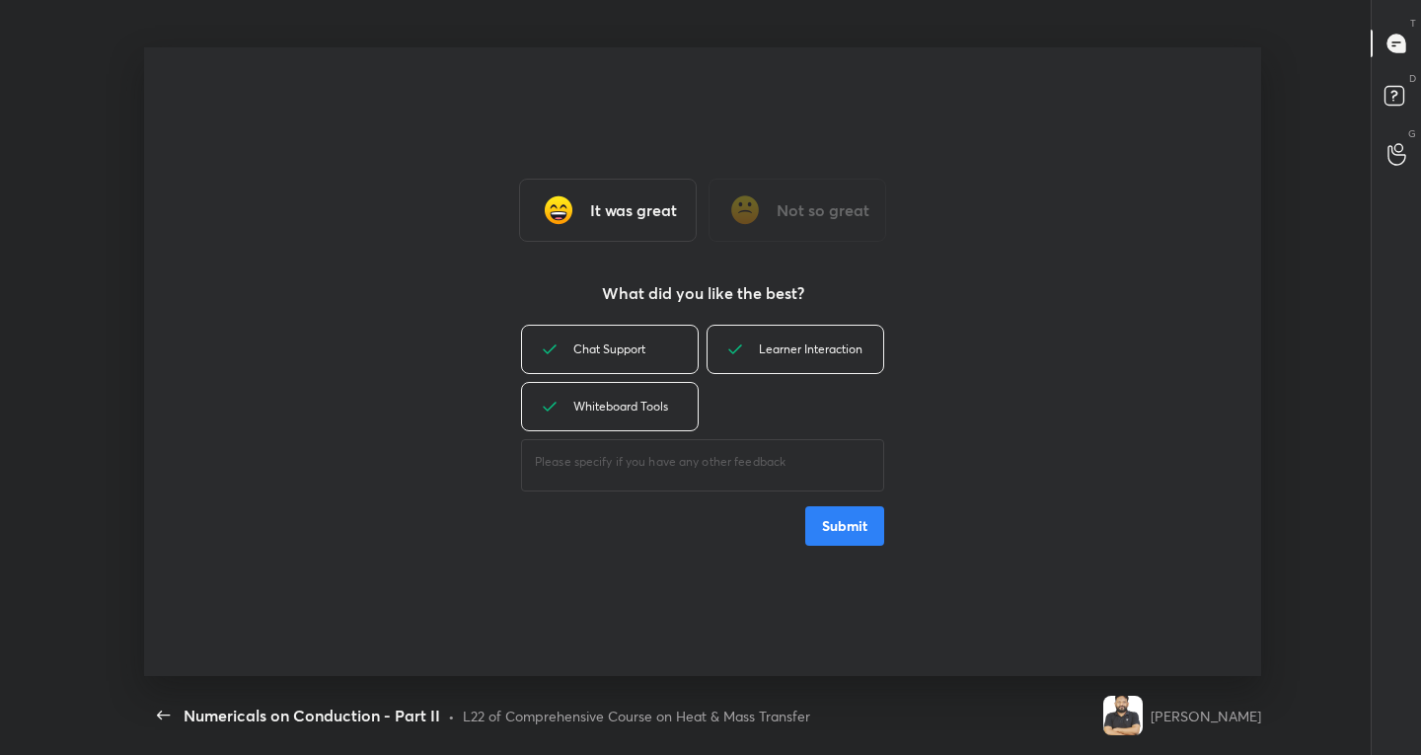
type textarea "x"
click at [833, 514] on button "Submit" at bounding box center [845, 525] width 79 height 39
click at [833, 514] on div "Chat Support Learner Interaction Whiteboard Tools ​ Submit" at bounding box center [702, 433] width 363 height 225
